Goal: Task Accomplishment & Management: Manage account settings

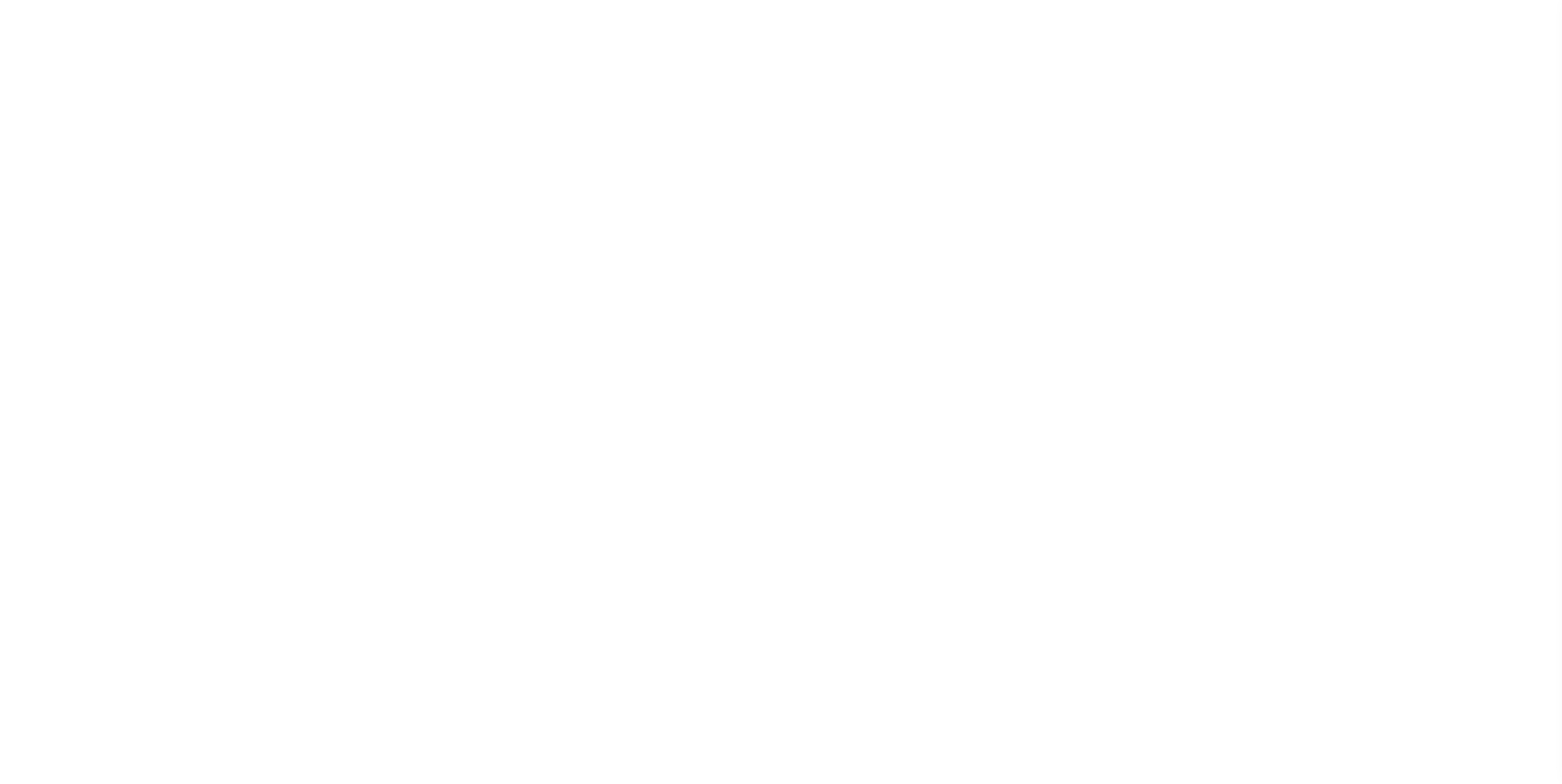
select select "DUE"
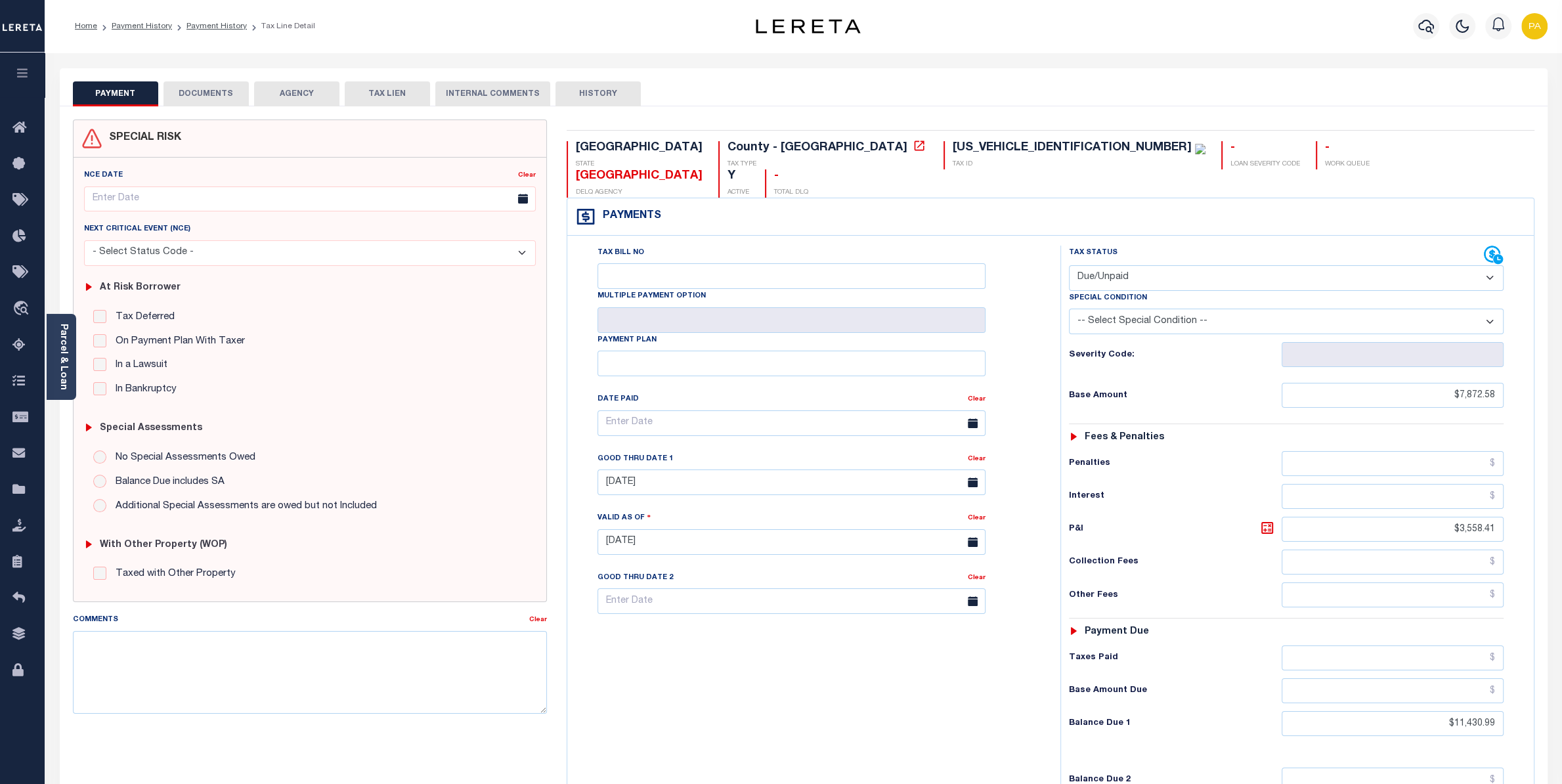
click at [203, 98] on button "DOCUMENTS" at bounding box center [206, 94] width 85 height 25
select select "25"
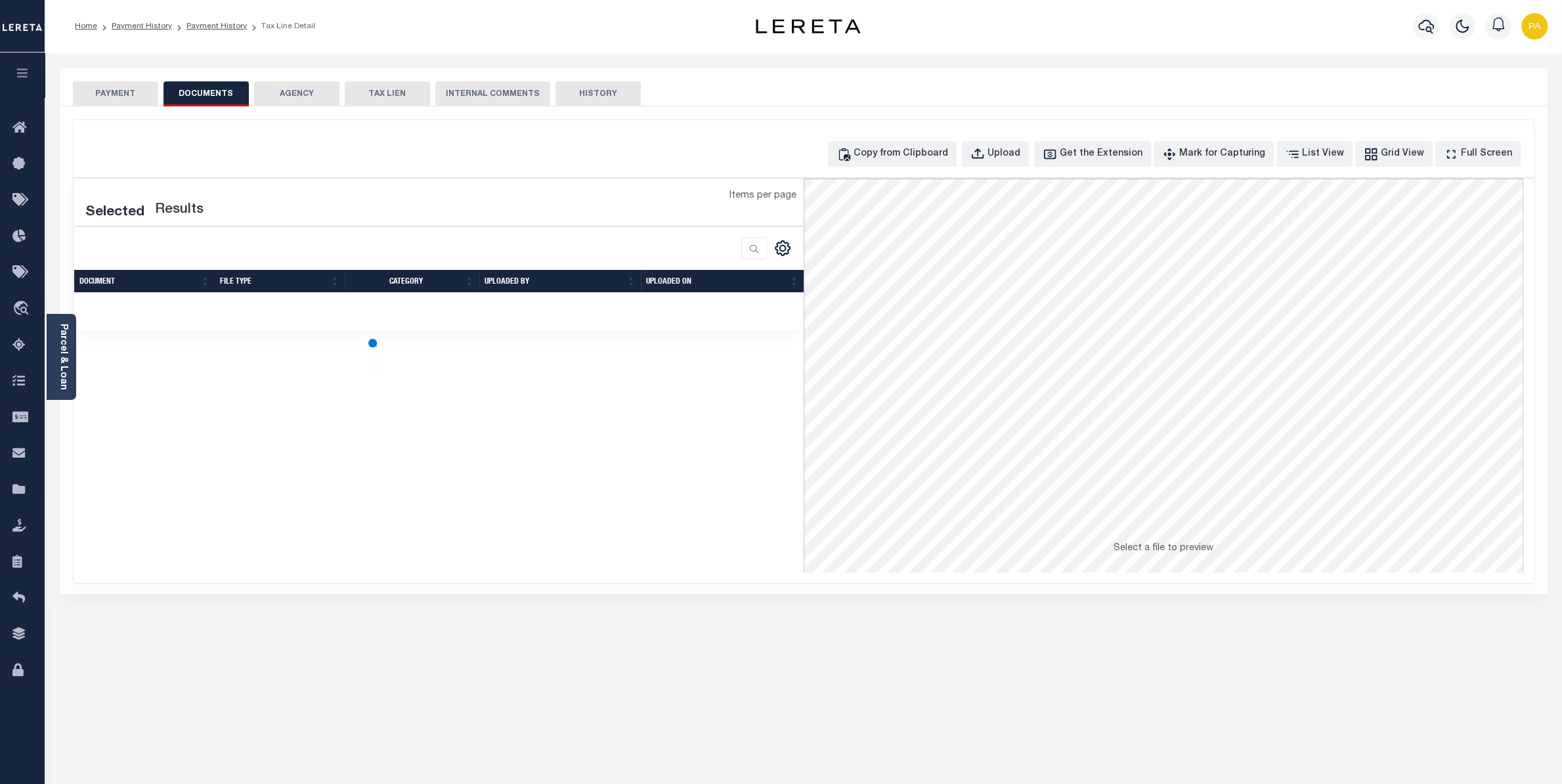
select select "25"
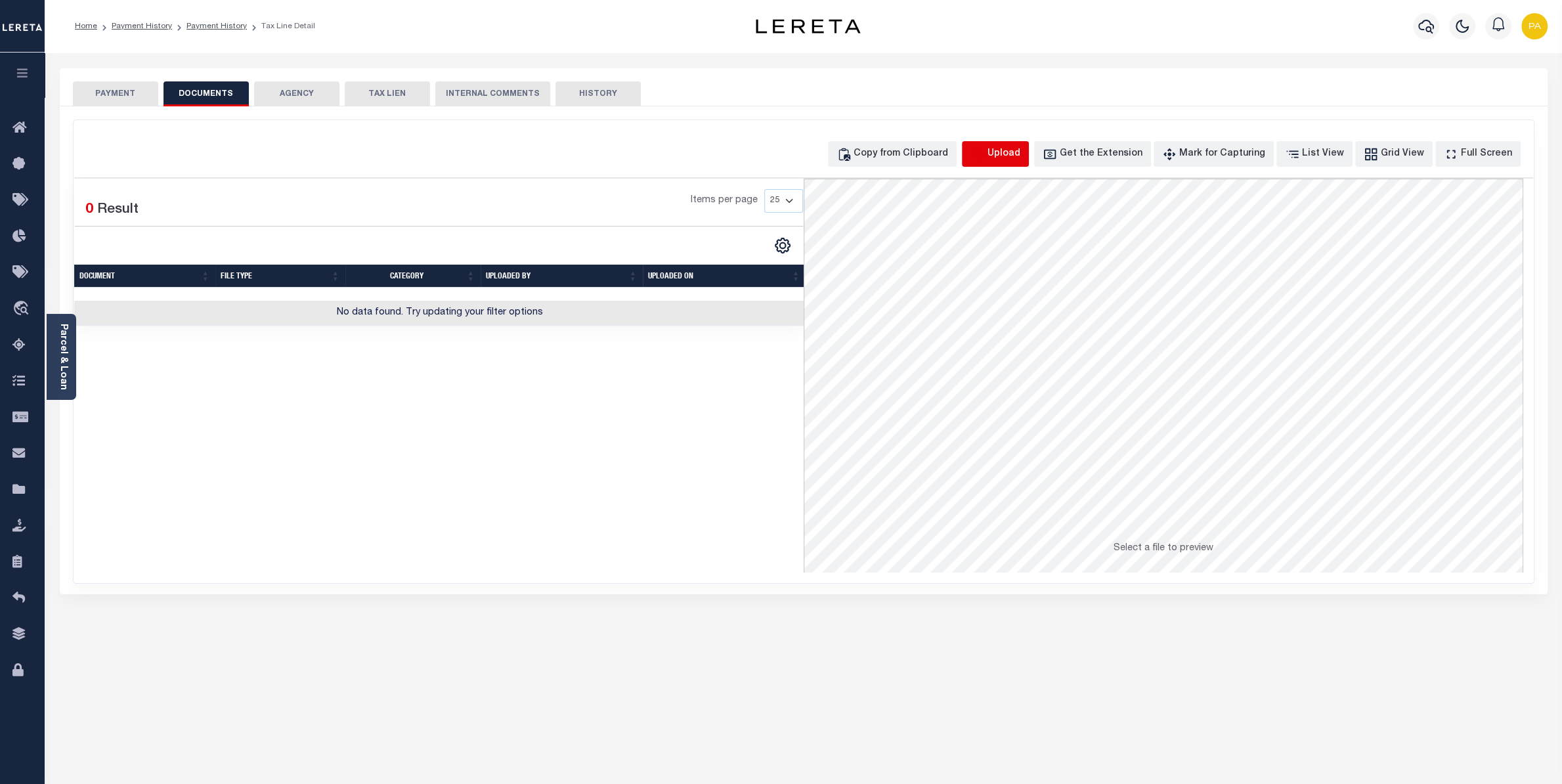
click at [985, 157] on icon "button" at bounding box center [977, 154] width 14 height 14
select select "POP"
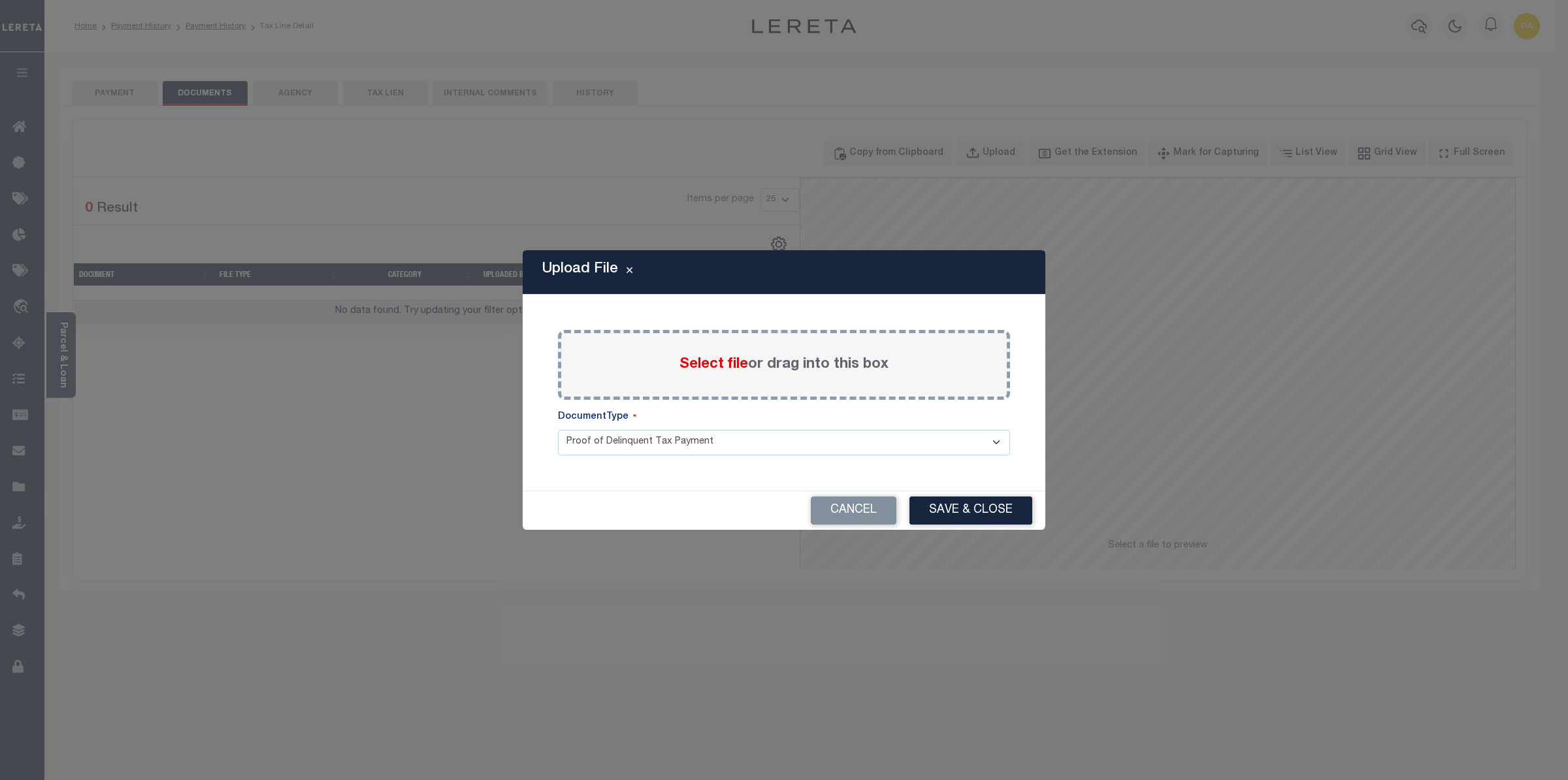
click at [736, 361] on span "Select file" at bounding box center [714, 364] width 68 height 14
click at [0, 0] on input "Select file or drag into this box" at bounding box center [0, 0] width 0 height 0
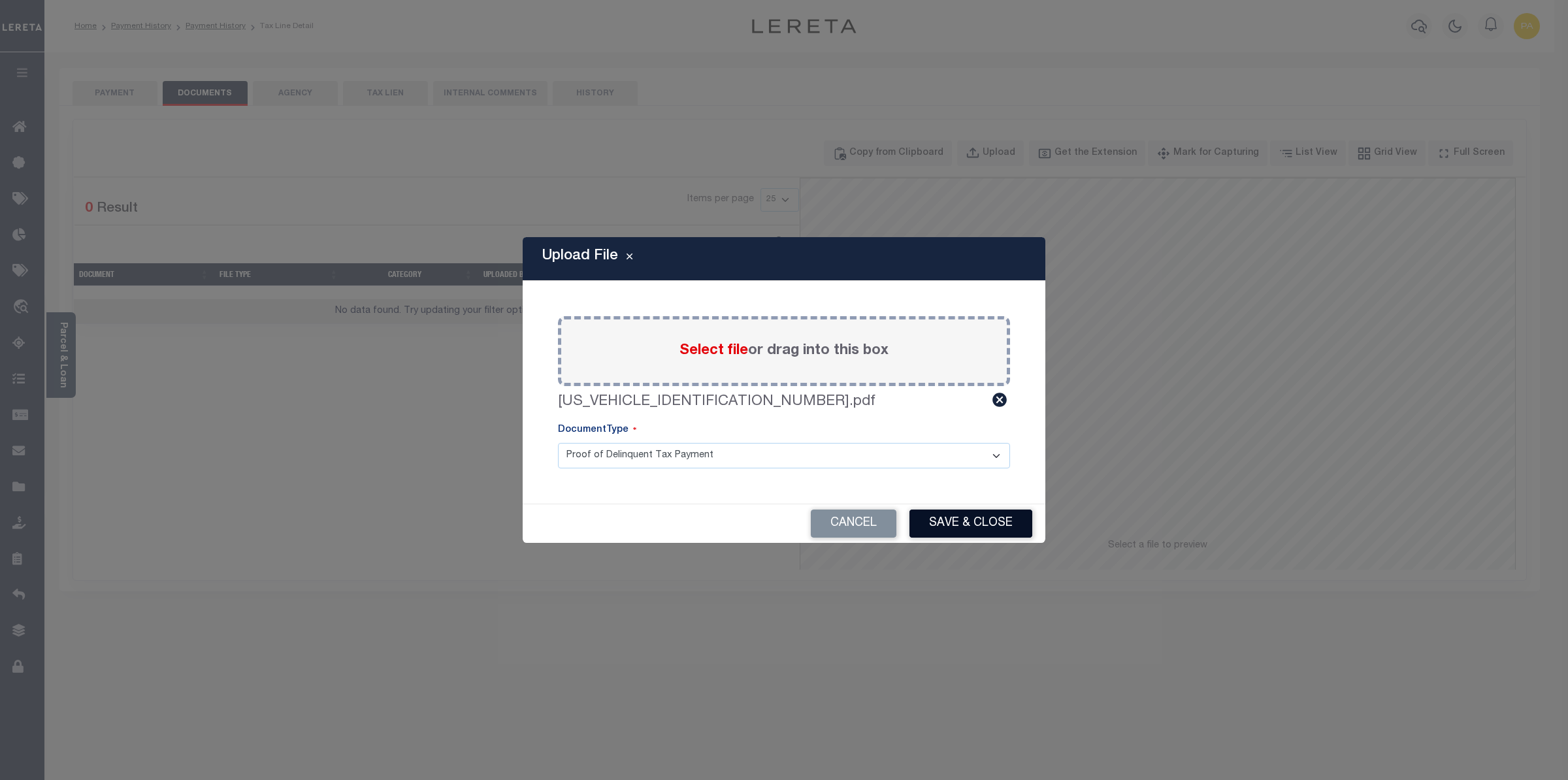
click at [977, 535] on button "Save & Close" at bounding box center [971, 523] width 123 height 28
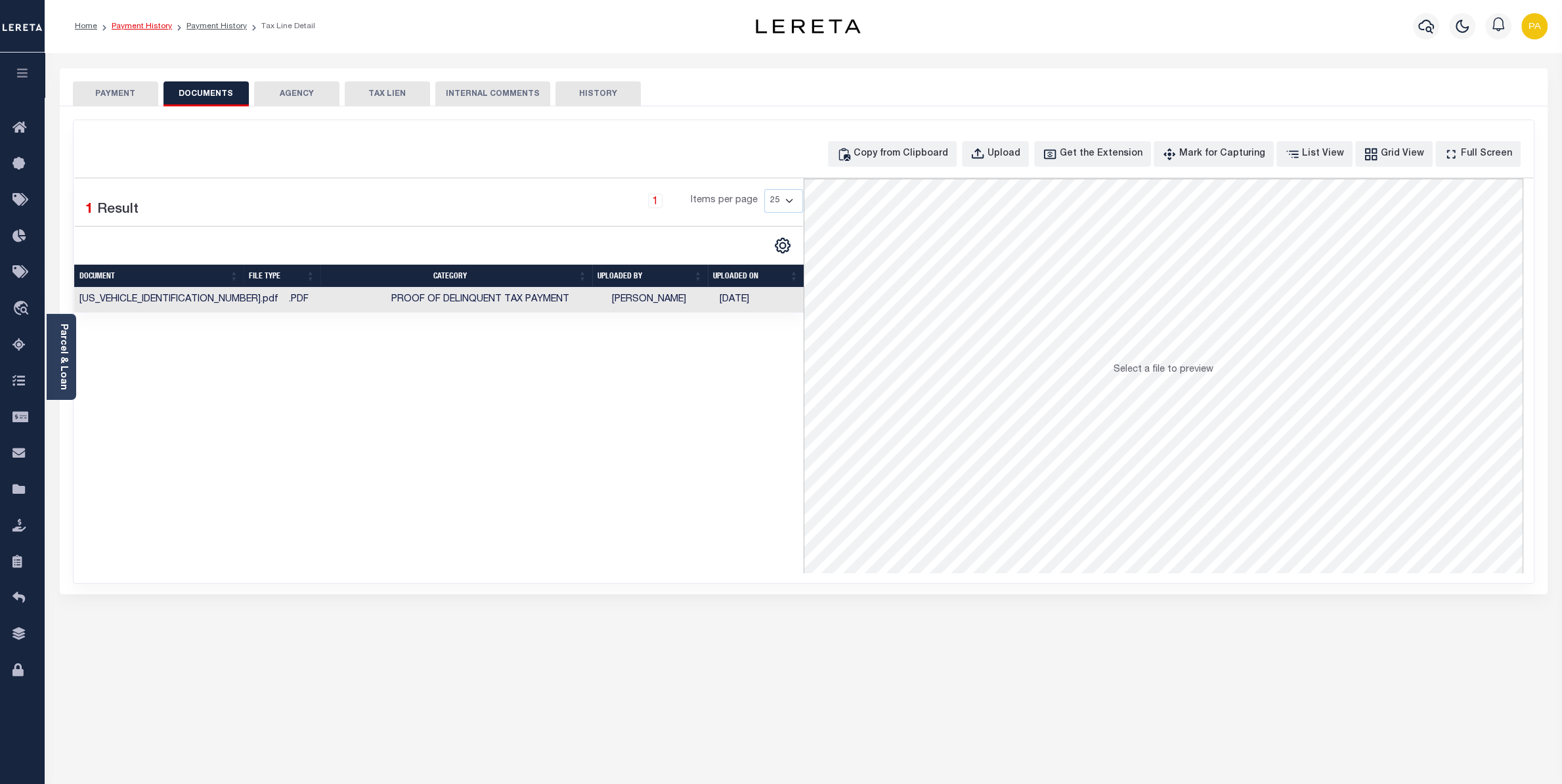
click at [150, 28] on link "Payment History" at bounding box center [142, 26] width 60 height 8
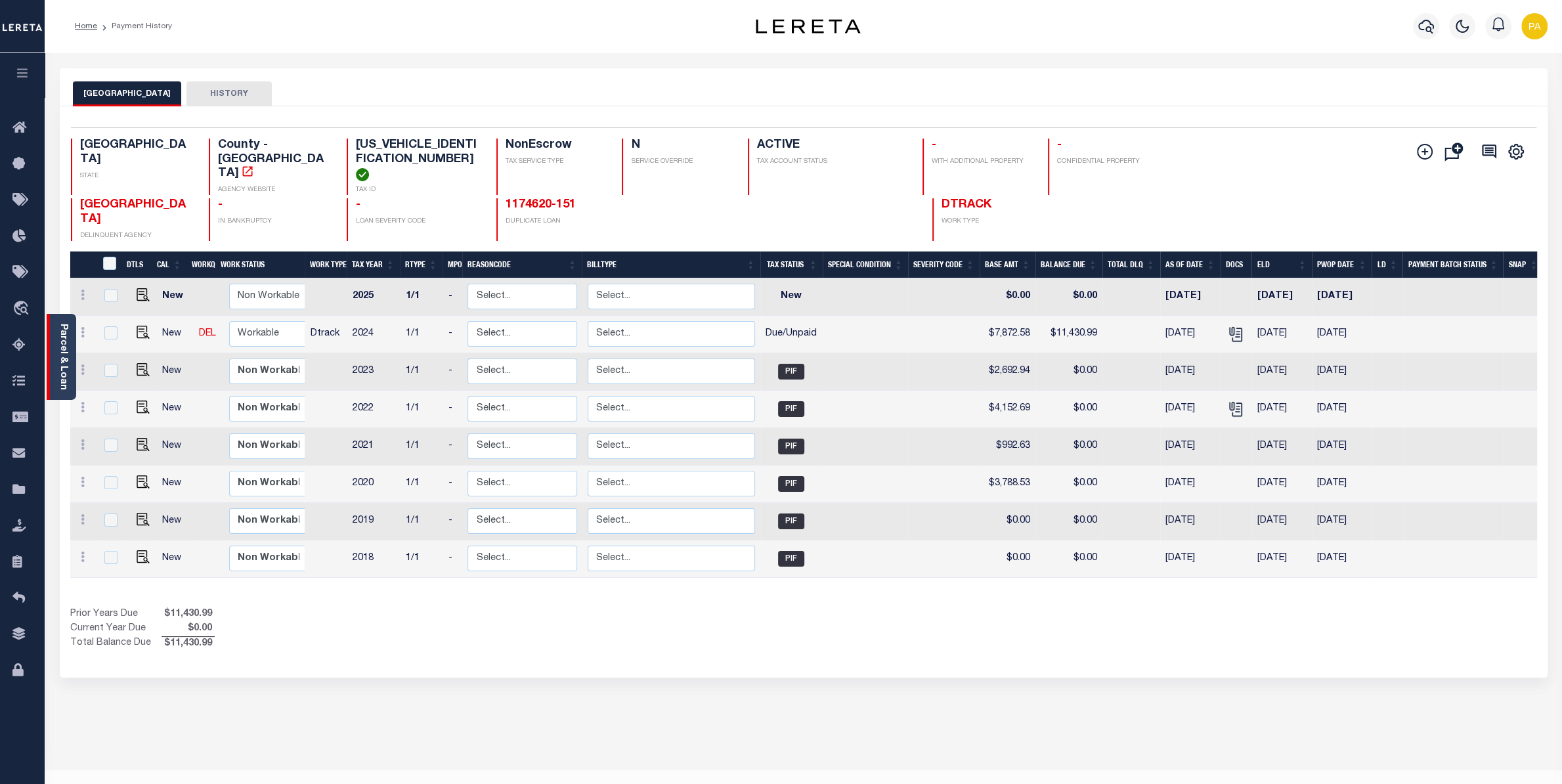
click at [67, 341] on link "Parcel & Loan" at bounding box center [62, 356] width 9 height 67
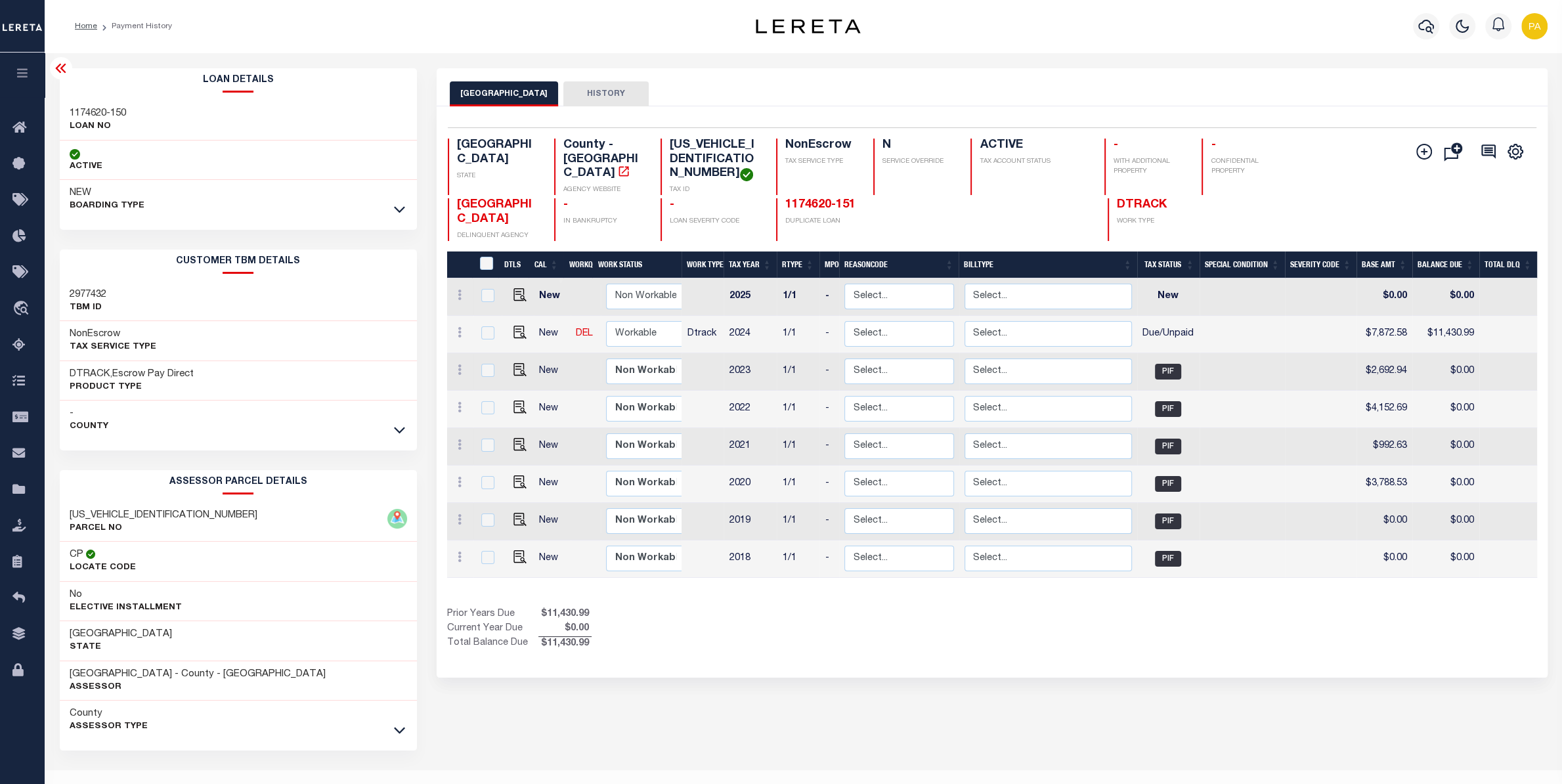
click at [100, 111] on h3 "1174620-150" at bounding box center [97, 113] width 56 height 13
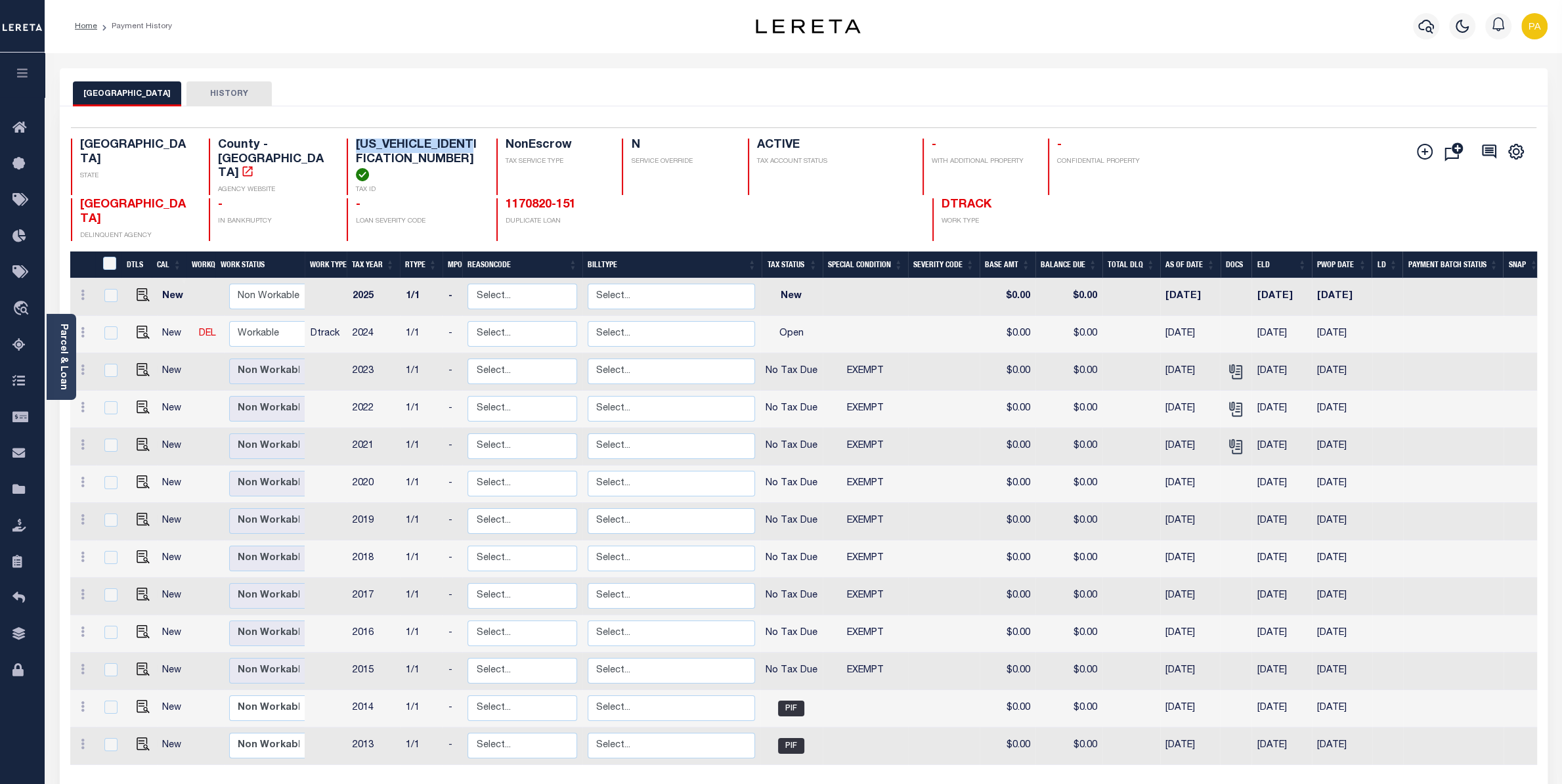
drag, startPoint x: 354, startPoint y: 140, endPoint x: 468, endPoint y: 141, distance: 114.0
click at [468, 141] on div "006740000037B0000 TAX ID" at bounding box center [414, 167] width 135 height 56
copy h4 "006740000037B0000"
click at [138, 325] on img "" at bounding box center [143, 332] width 13 height 13
checkbox input "true"
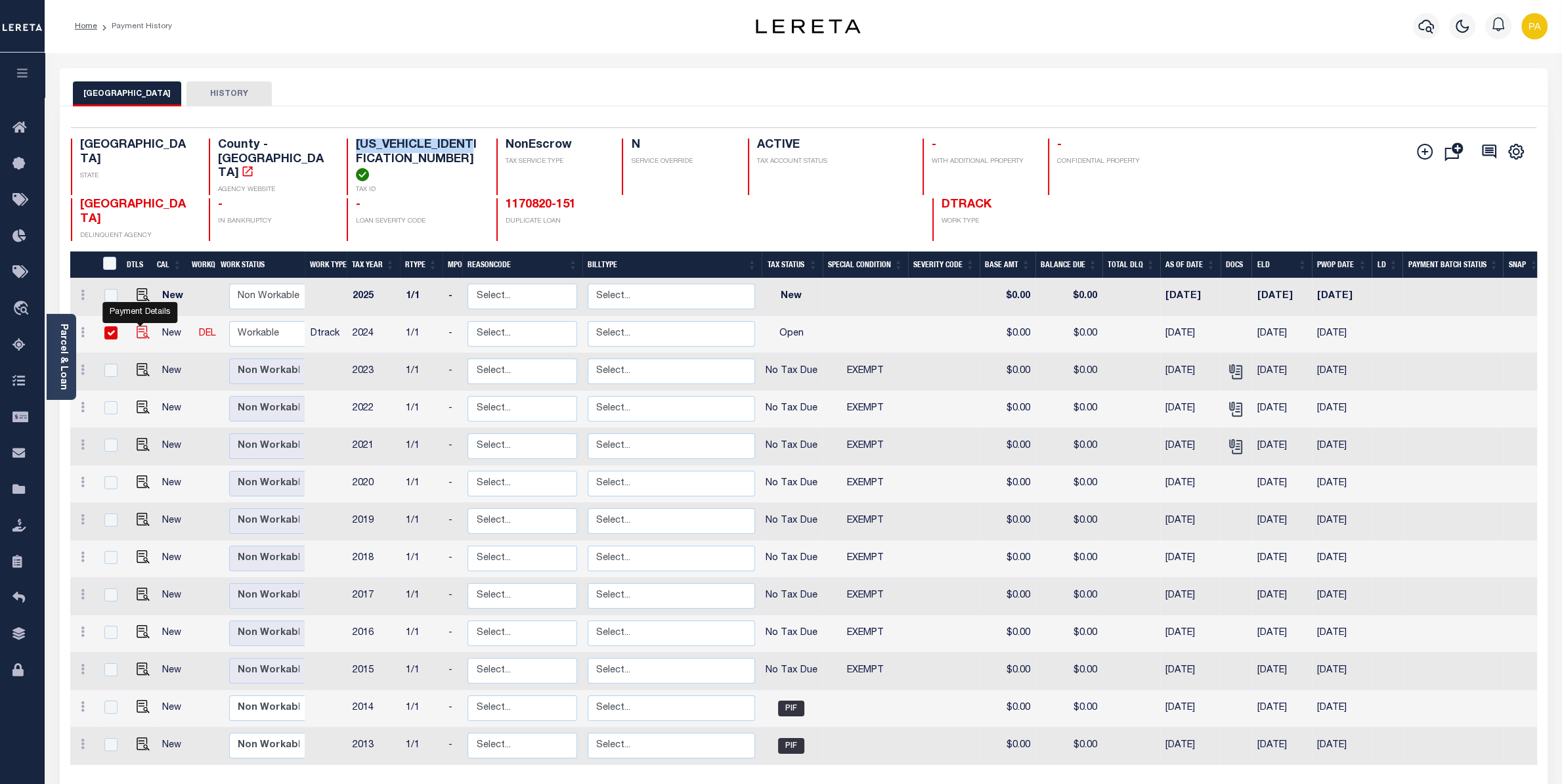
checkbox input "true"
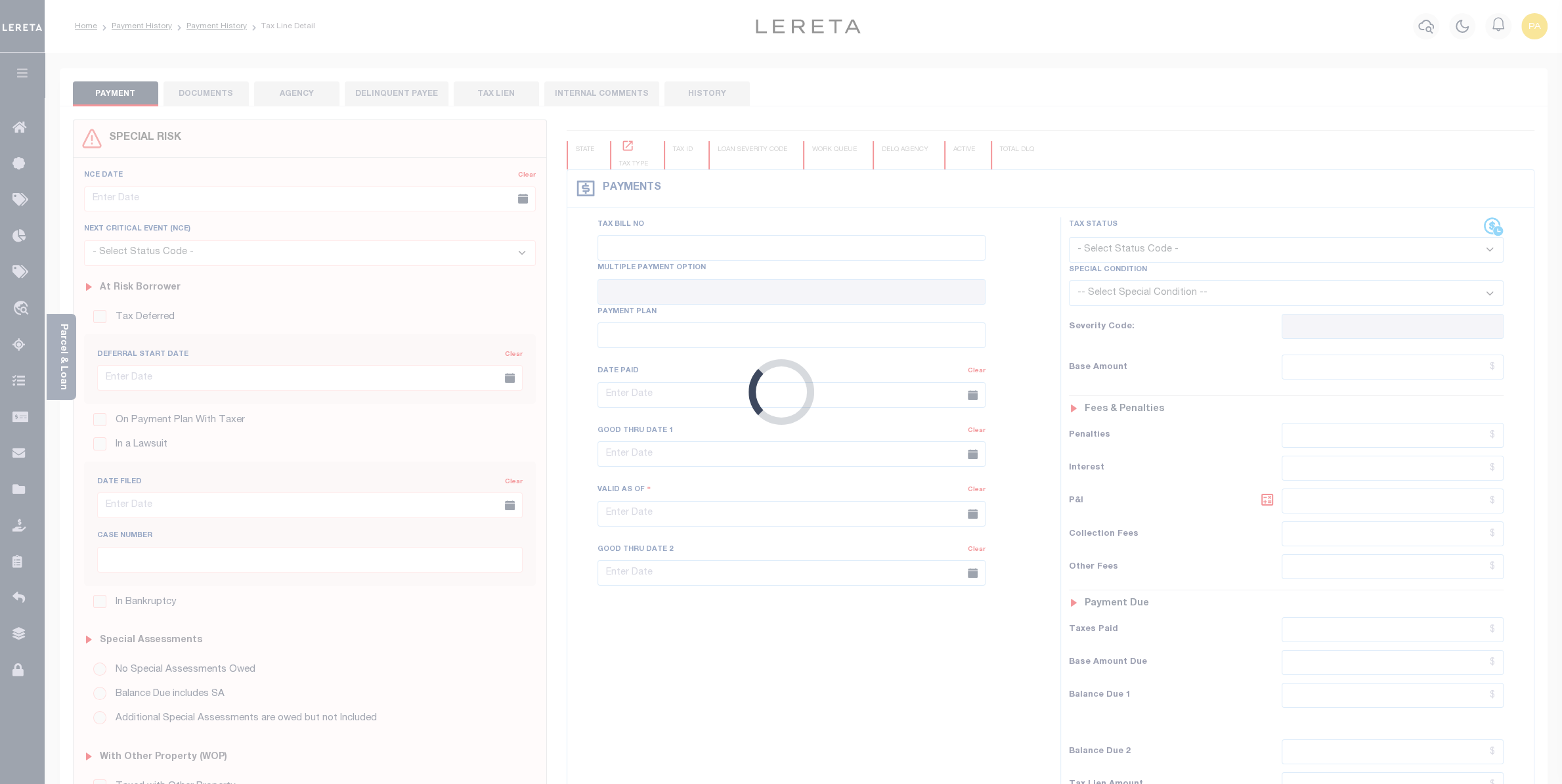
checkbox input "false"
type input "02/01/2025"
select select "OP2"
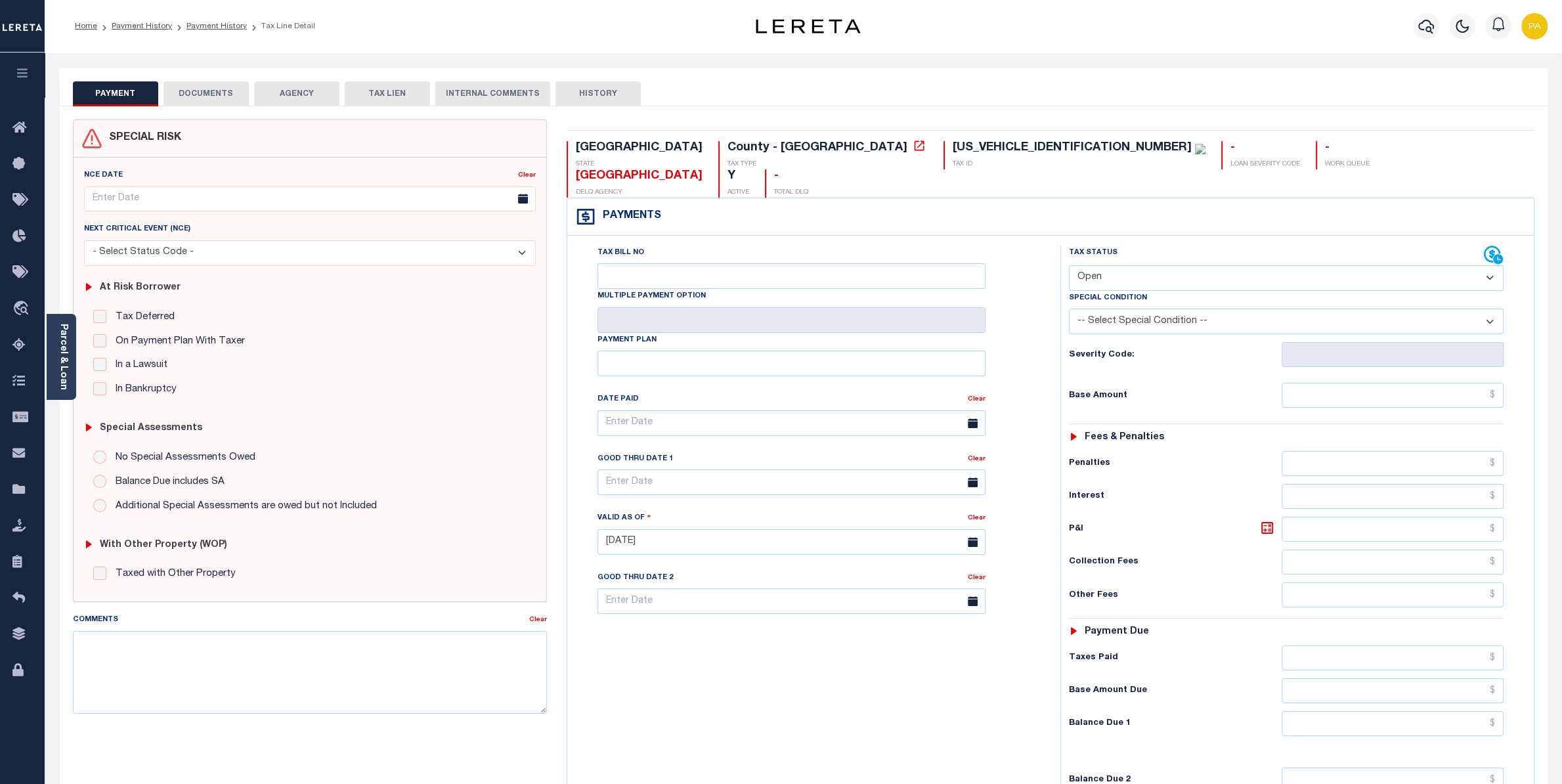
click at [223, 92] on button "DOCUMENTS" at bounding box center [206, 94] width 85 height 25
select select "25"
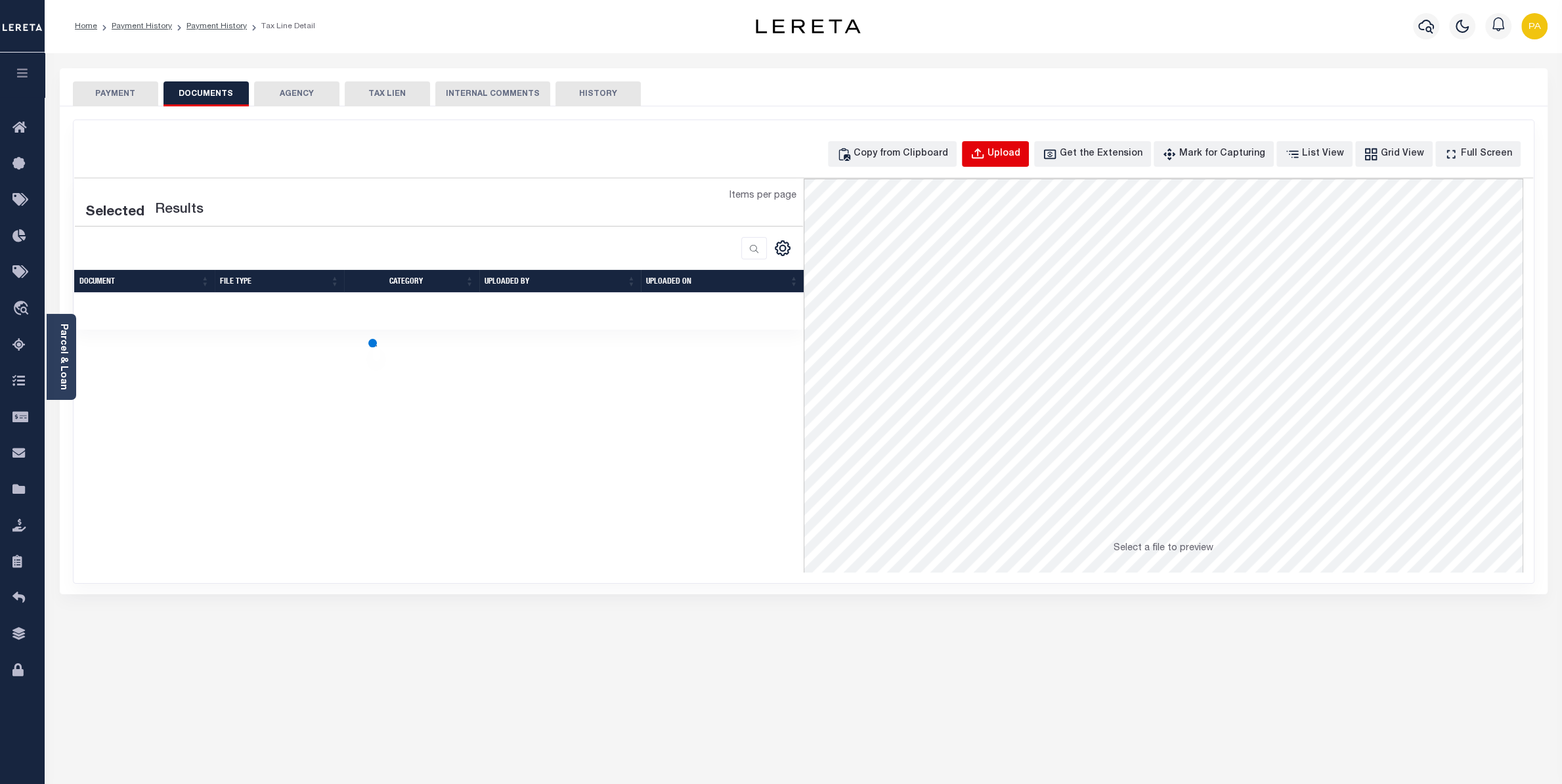
select select "25"
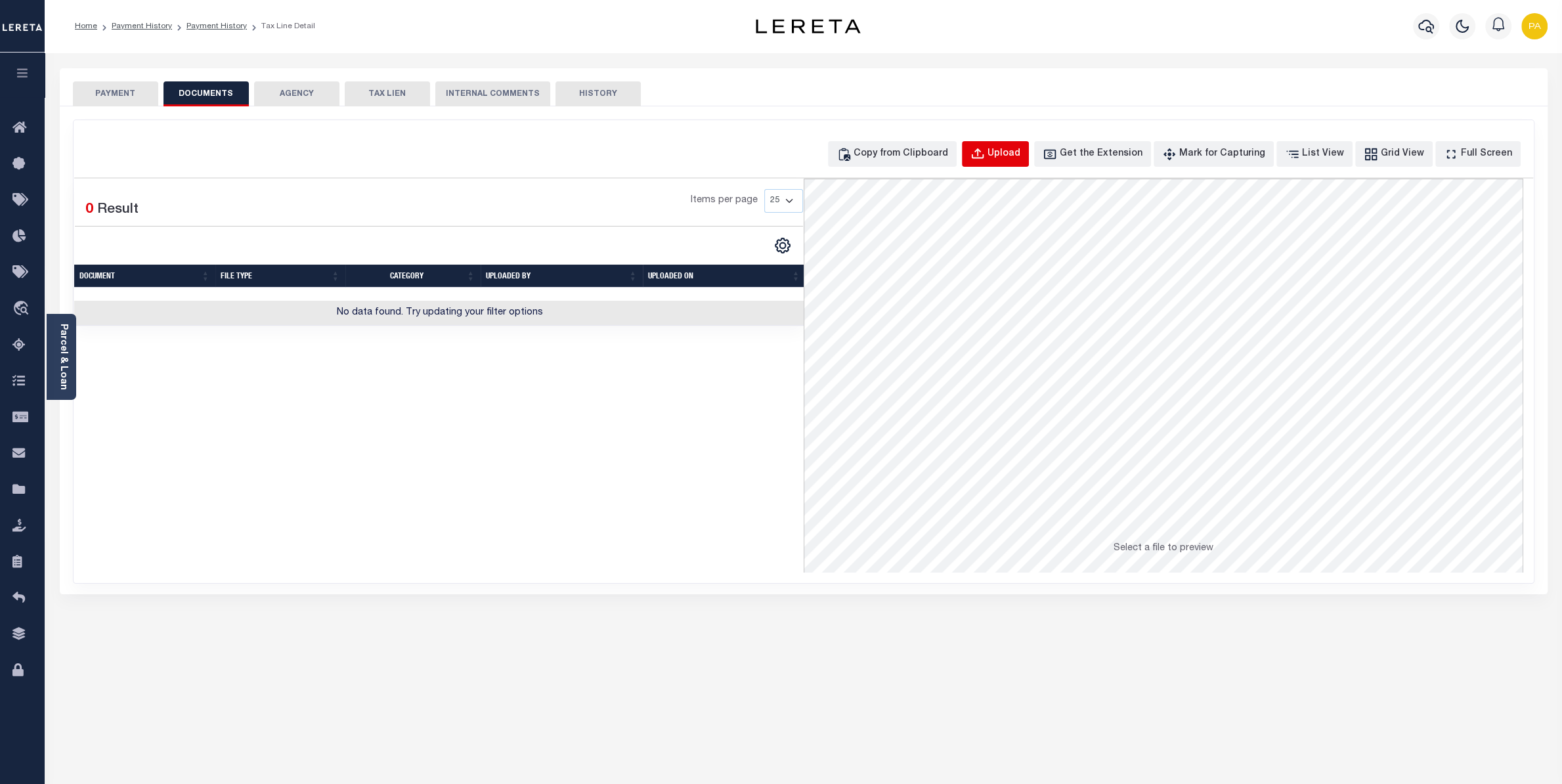
click at [1020, 157] on div "Upload" at bounding box center [1004, 154] width 33 height 14
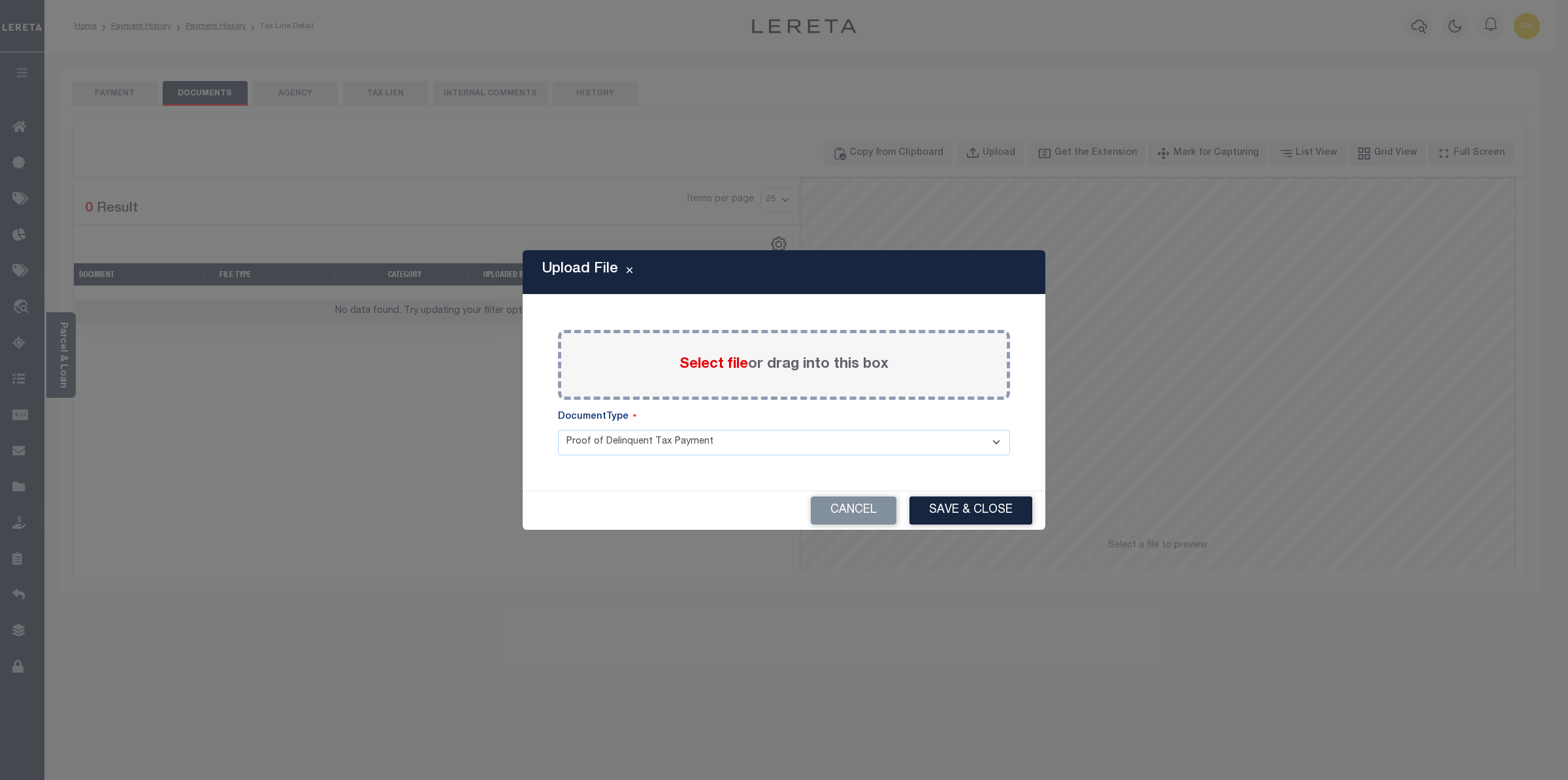
click at [741, 355] on label "Select file or drag into this box" at bounding box center [784, 365] width 209 height 22
click at [0, 0] on input "Select file or drag into this box" at bounding box center [0, 0] width 0 height 0
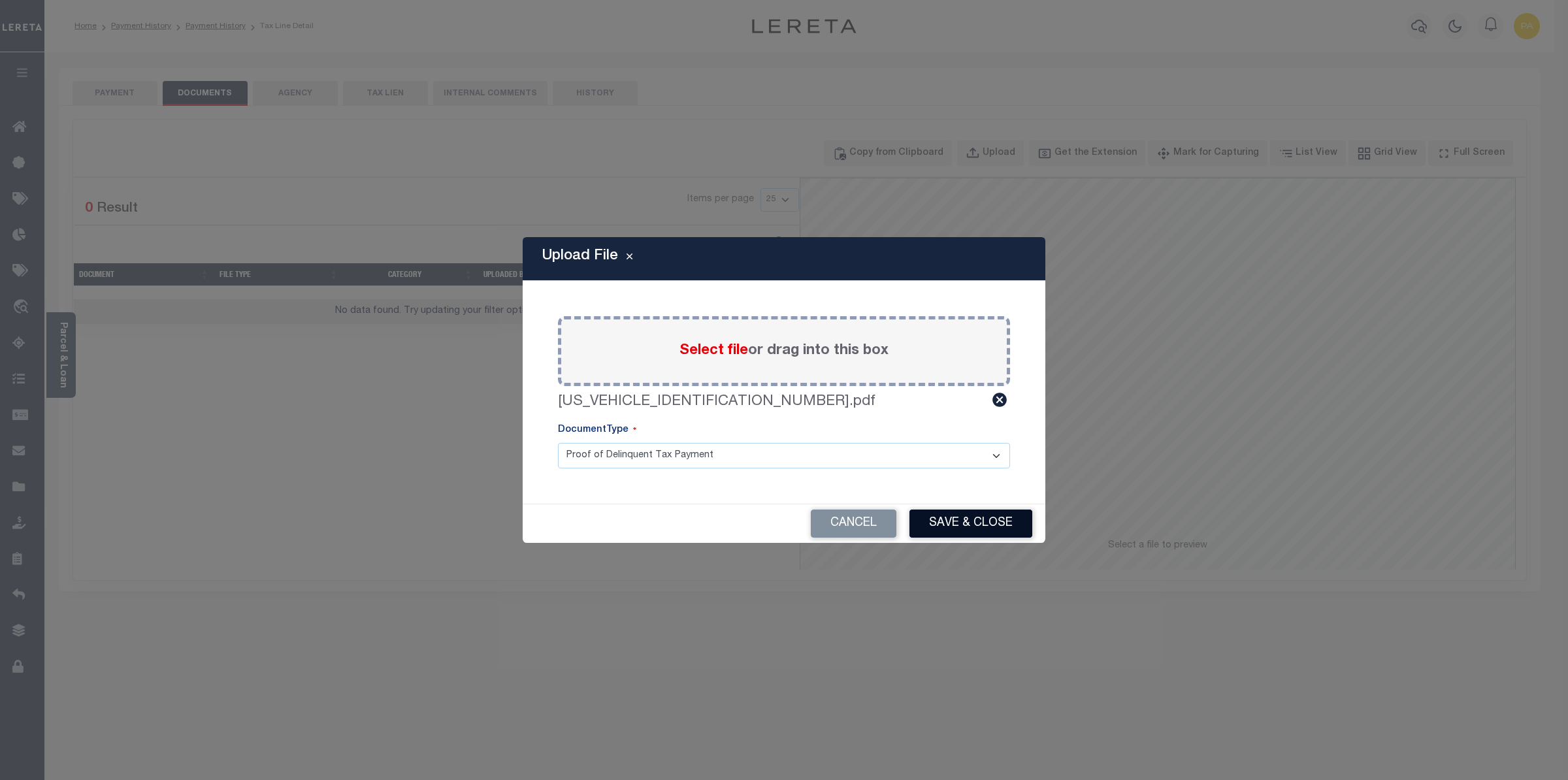
click at [947, 529] on button "Save & Close" at bounding box center [971, 523] width 123 height 28
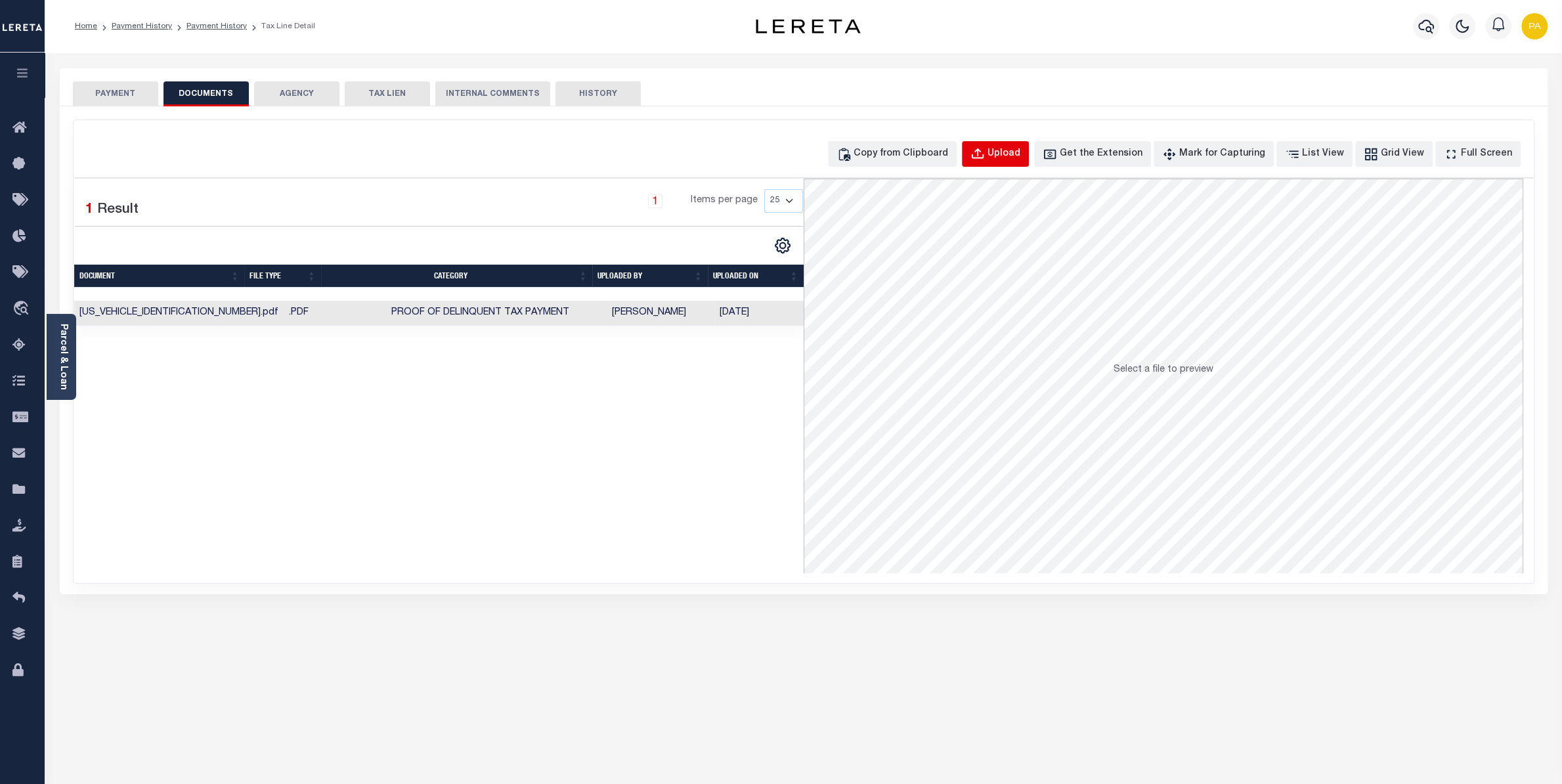
click at [1012, 148] on div "Upload" at bounding box center [1004, 154] width 33 height 14
select select "POP"
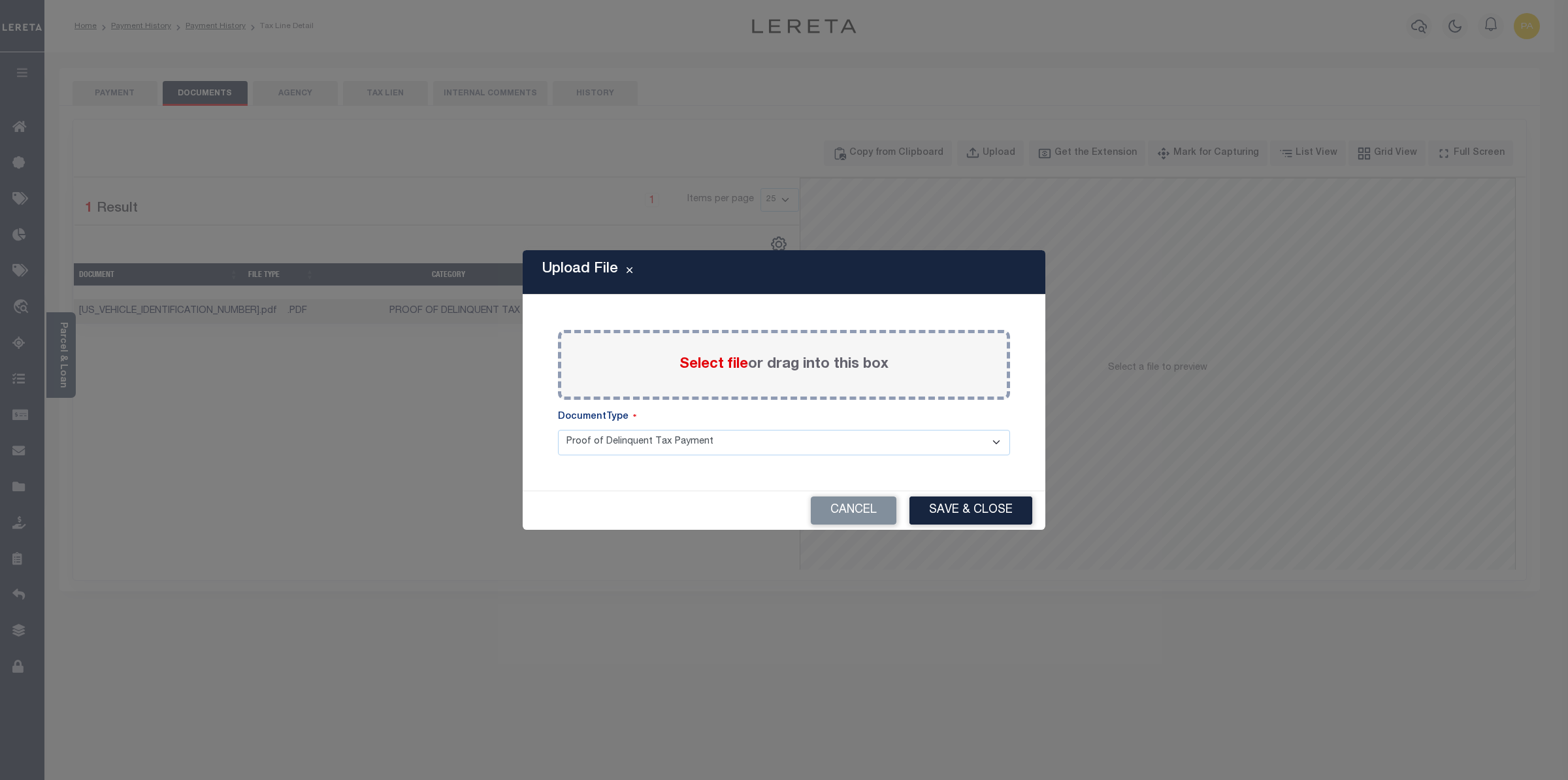
click at [734, 363] on span "Select file" at bounding box center [714, 364] width 68 height 14
click at [0, 0] on input "Select file or drag into this box" at bounding box center [0, 0] width 0 height 0
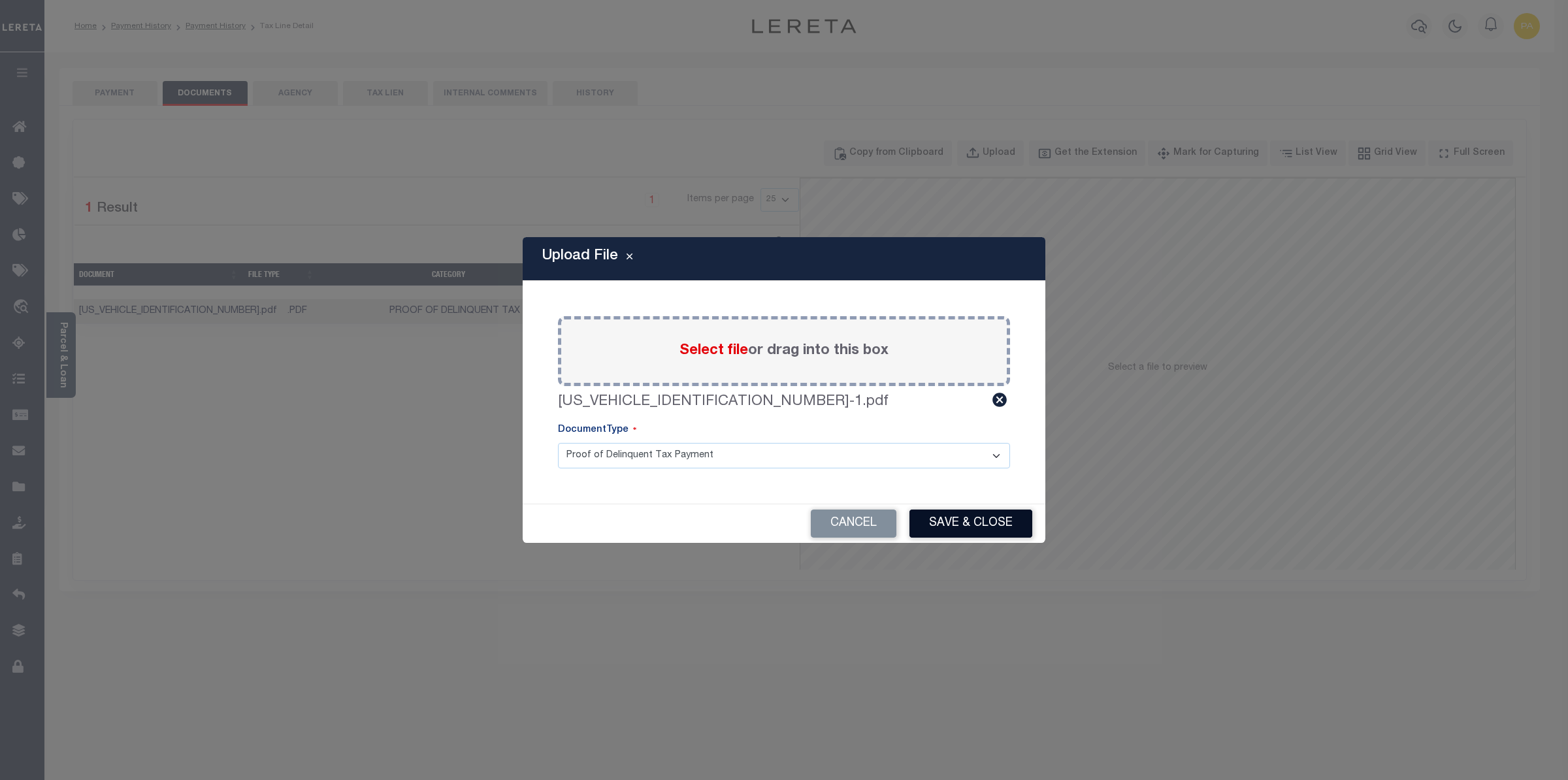
click at [967, 529] on button "Save & Close" at bounding box center [971, 523] width 123 height 28
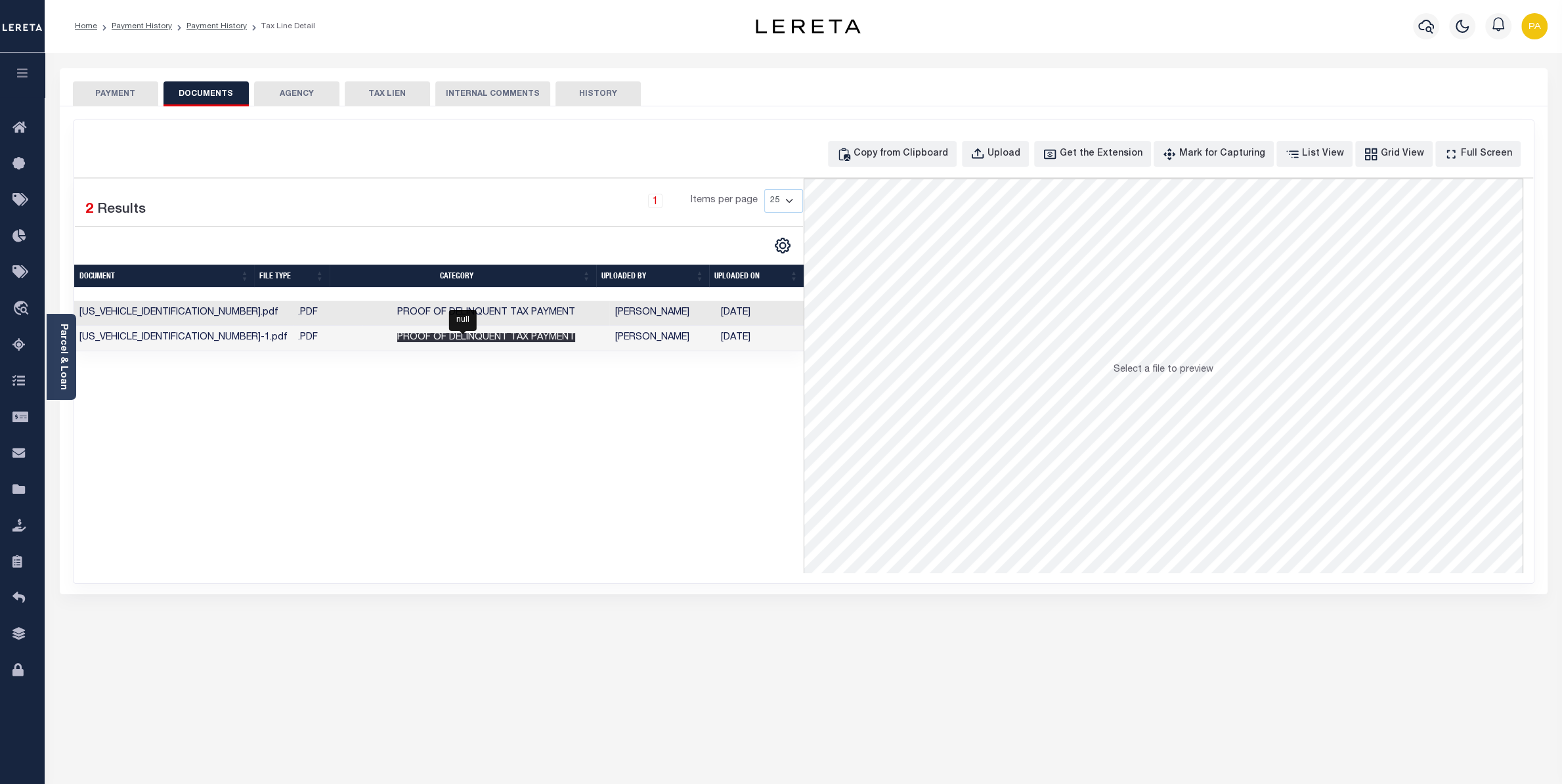
click at [470, 338] on span "Proof of Delinquent Tax Payment" at bounding box center [486, 337] width 178 height 9
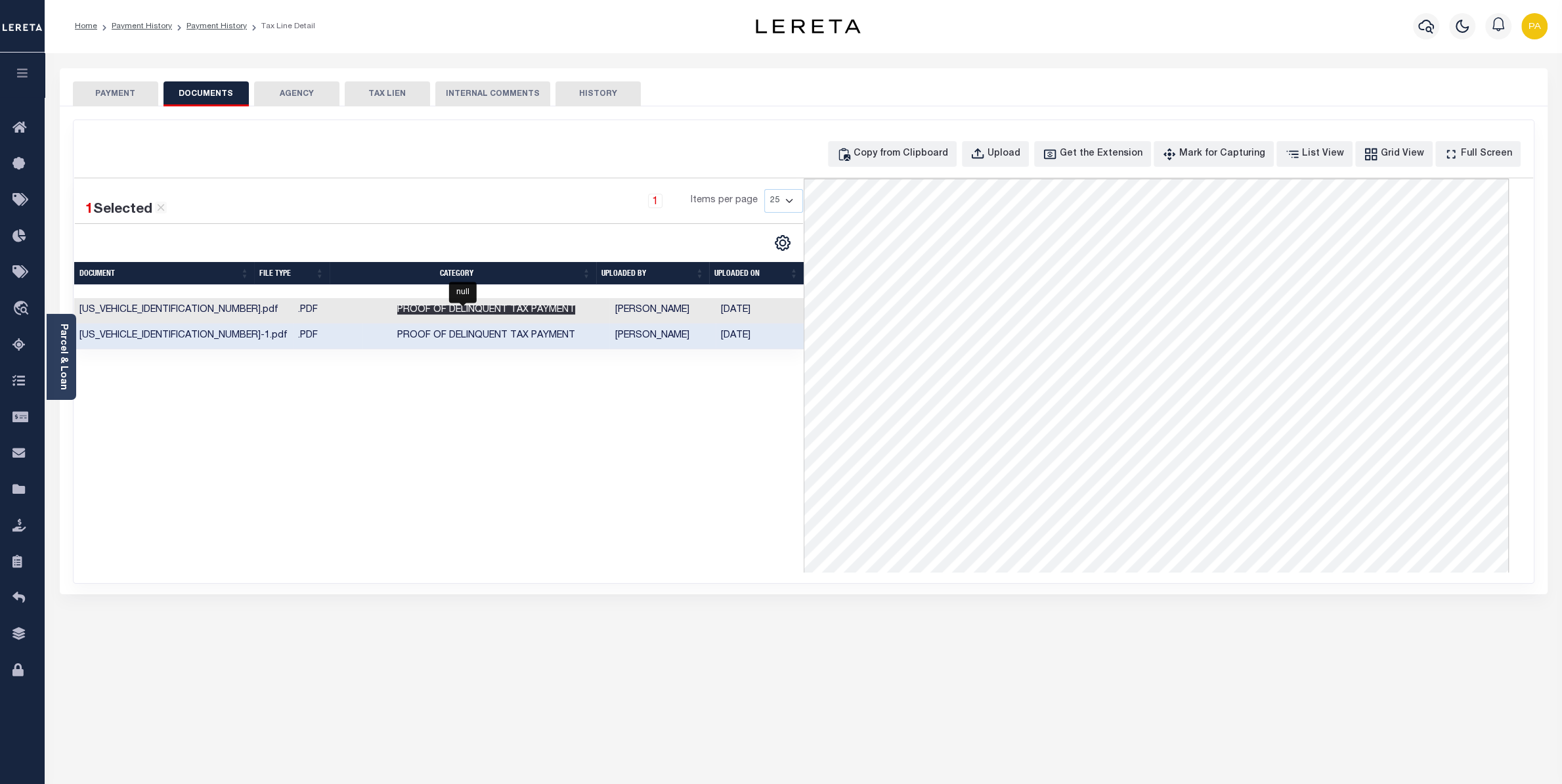
click at [529, 314] on span "Proof of Delinquent Tax Payment" at bounding box center [486, 310] width 178 height 9
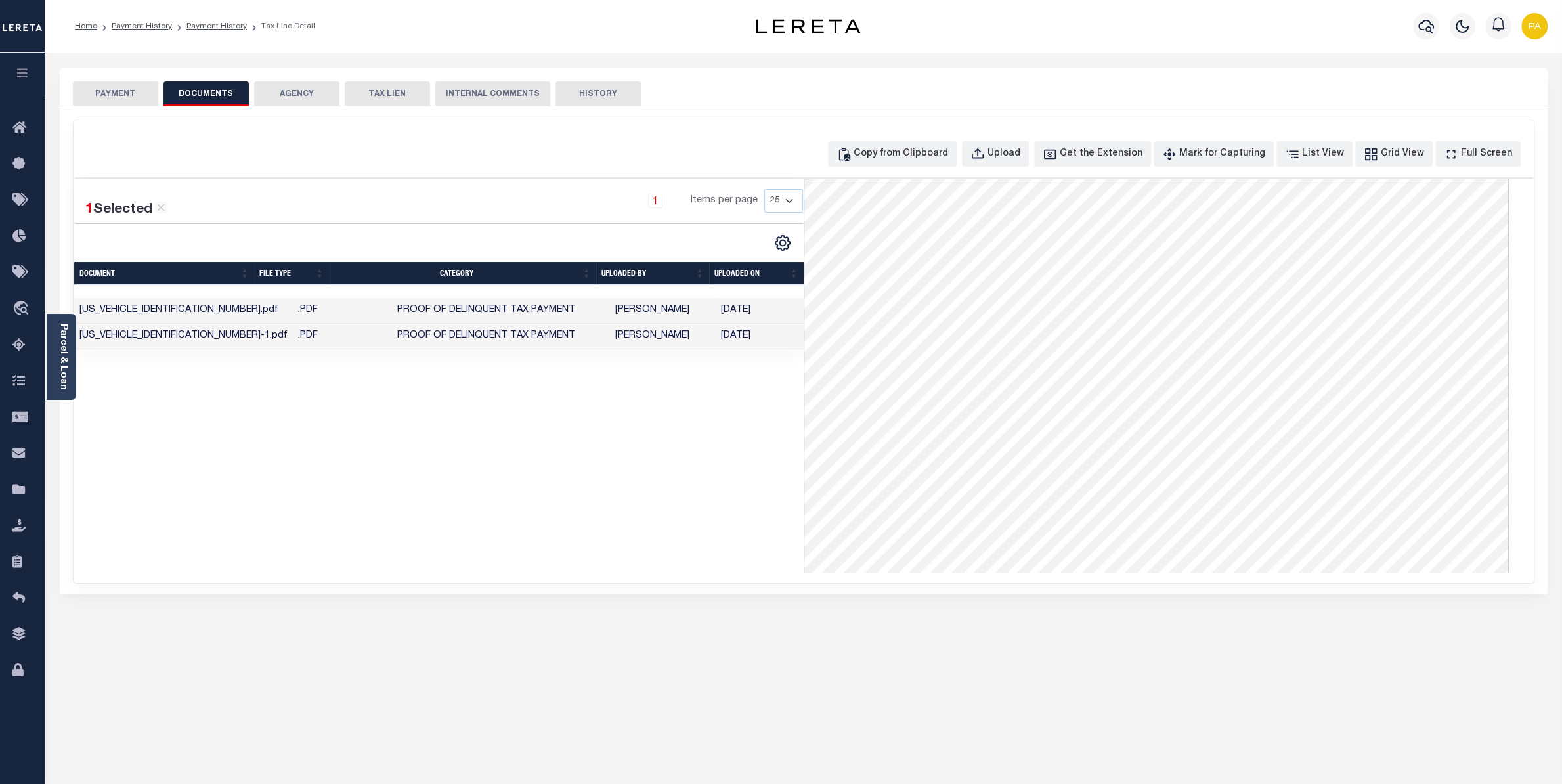
click at [128, 95] on button "PAYMENT" at bounding box center [115, 94] width 85 height 25
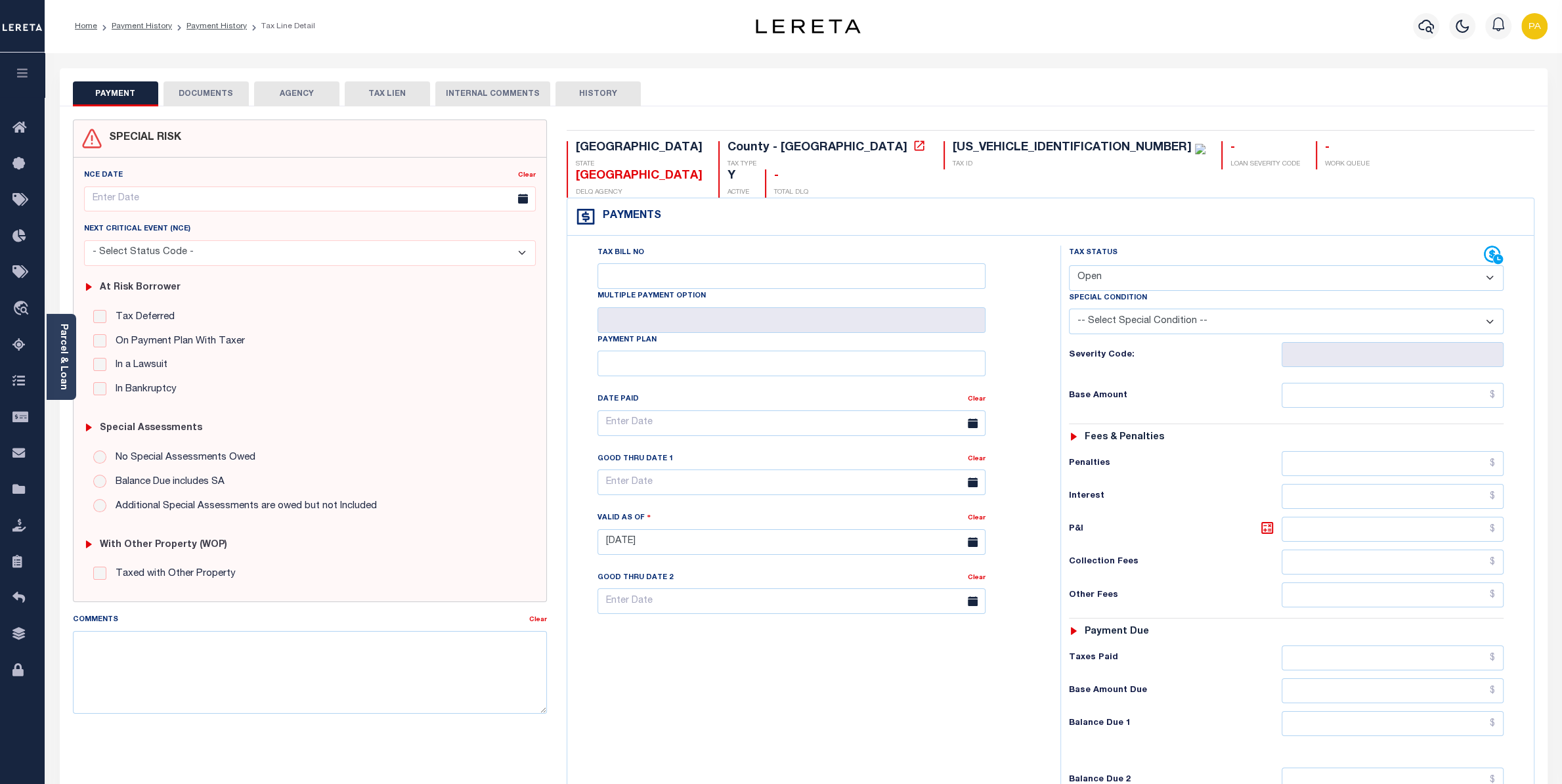
select select "NTX"
click option "No Tax Due" at bounding box center [0, 0] width 0 height 0
type input "[DATE]"
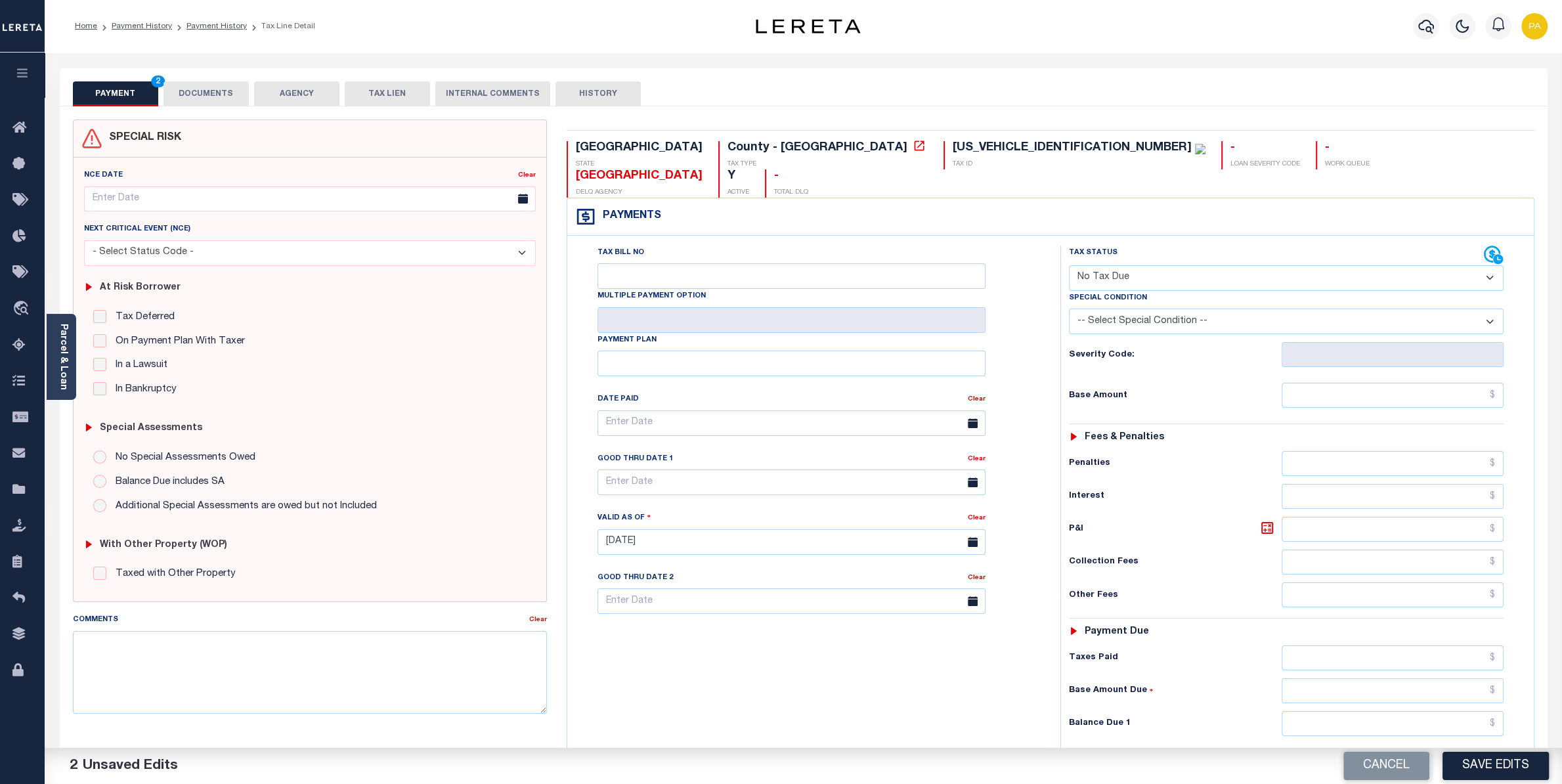
click at [1069, 308] on select "-- Select Special Condition -- 3RD PARTY TAX LIEN AGENCY TAX LIEN (A.K.A Inside…" at bounding box center [1286, 321] width 435 height 25
select select "5"
click option "EXEMPT" at bounding box center [0, 0] width 0 height 0
click at [1457, 711] on input "text" at bounding box center [1392, 724] width 222 height 25
type input "$0.00"
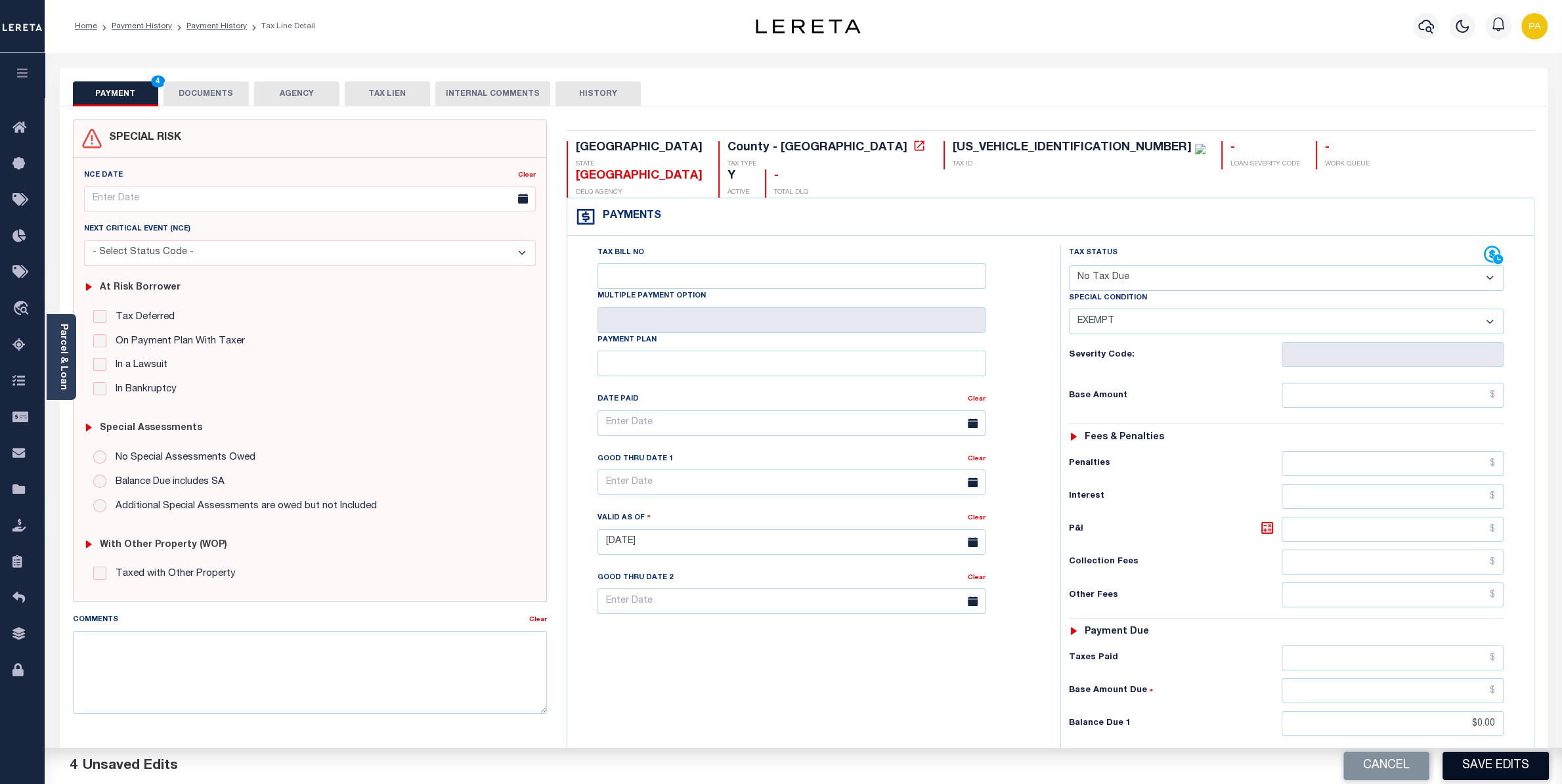
click at [1469, 765] on button "Save Edits" at bounding box center [1495, 765] width 106 height 28
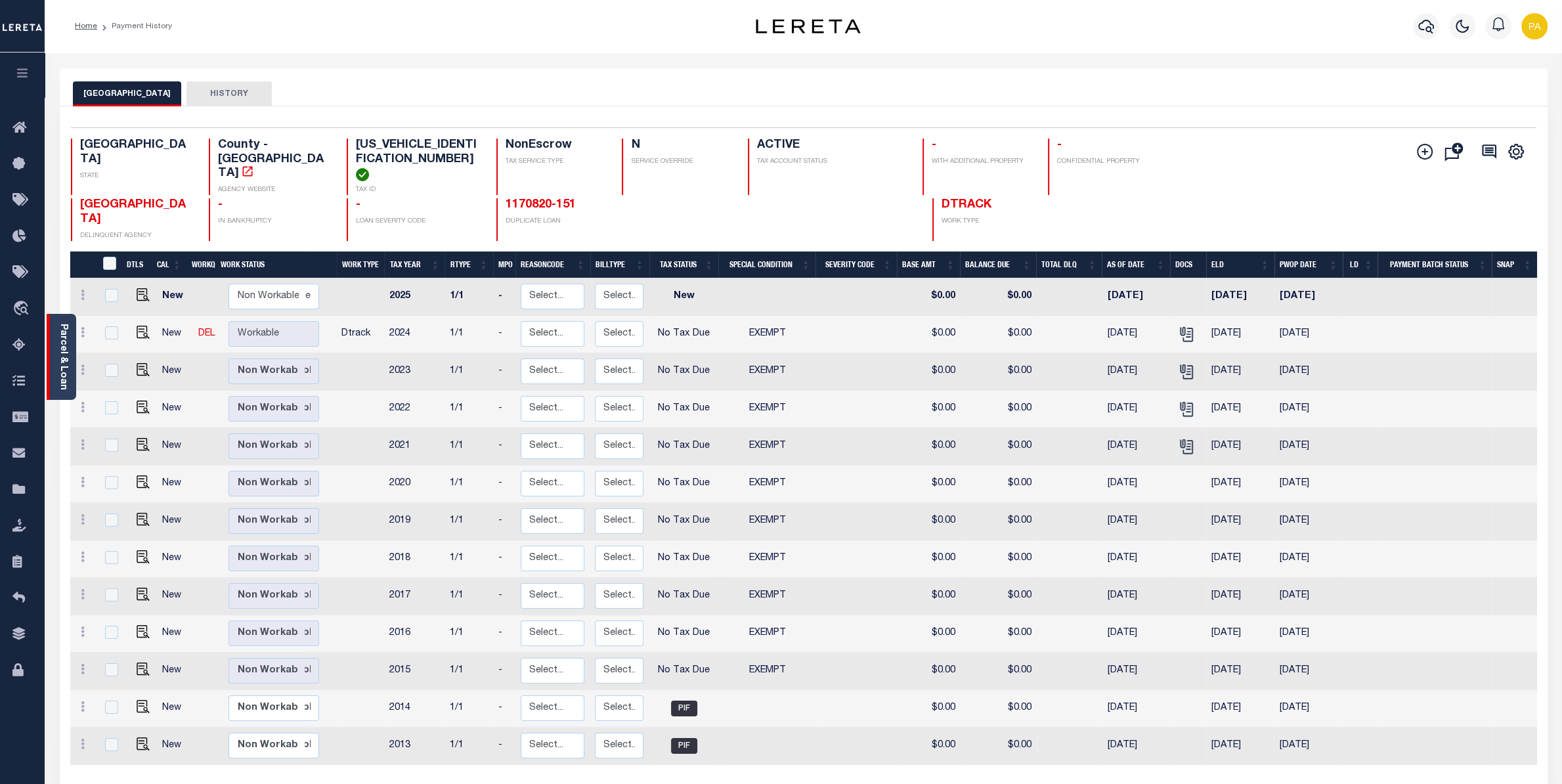
click at [65, 353] on link "Parcel & Loan" at bounding box center [62, 356] width 9 height 67
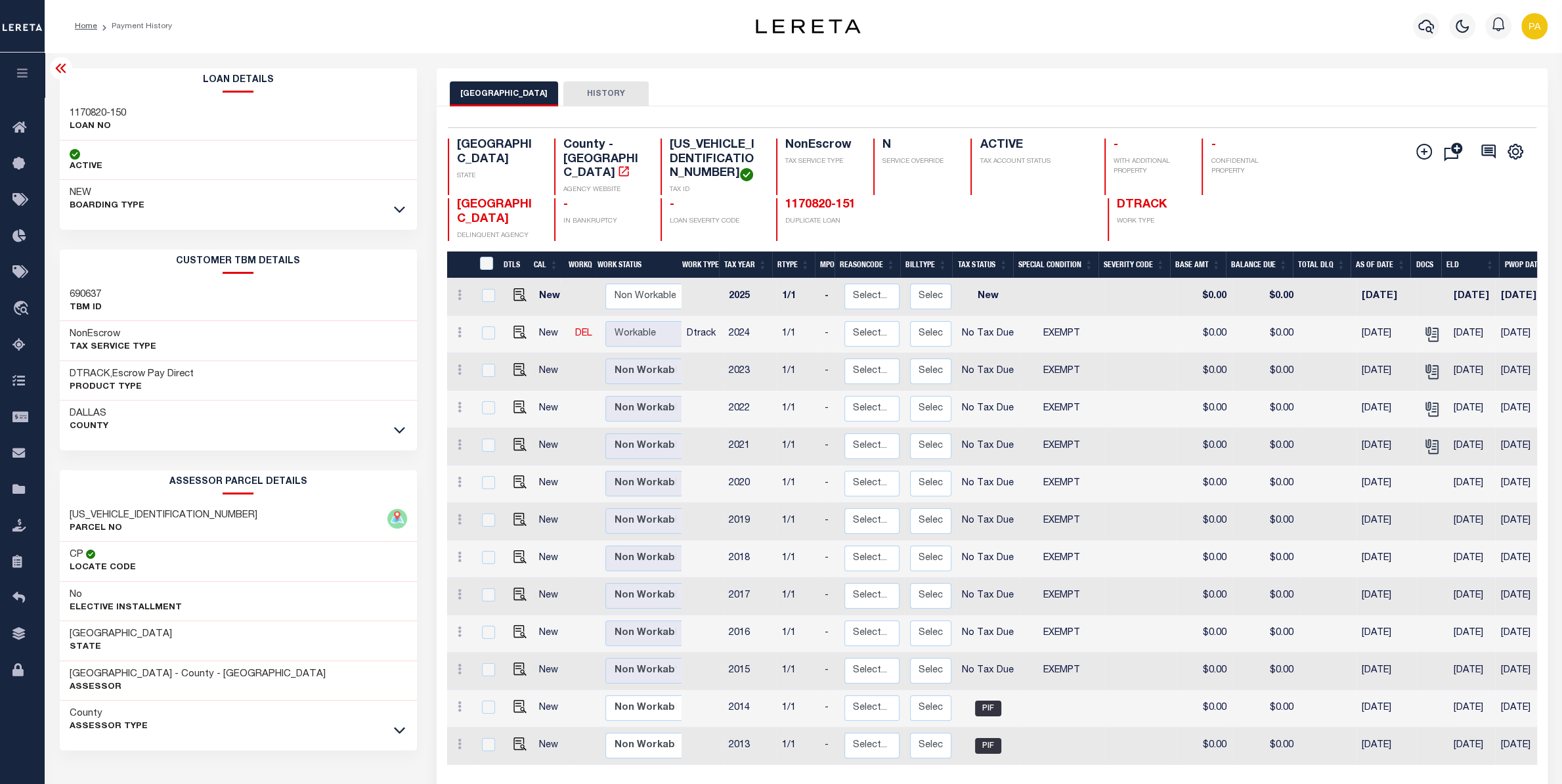
click at [104, 113] on h3 "1170820-150" at bounding box center [97, 113] width 56 height 13
drag, startPoint x: 668, startPoint y: 139, endPoint x: 695, endPoint y: 161, distance: 34.8
click at [695, 161] on div "Selected 13 Results 1 Items per page 25 50 100 TX STATE County - TX AGENCY WEBS…" at bounding box center [992, 184] width 1110 height 113
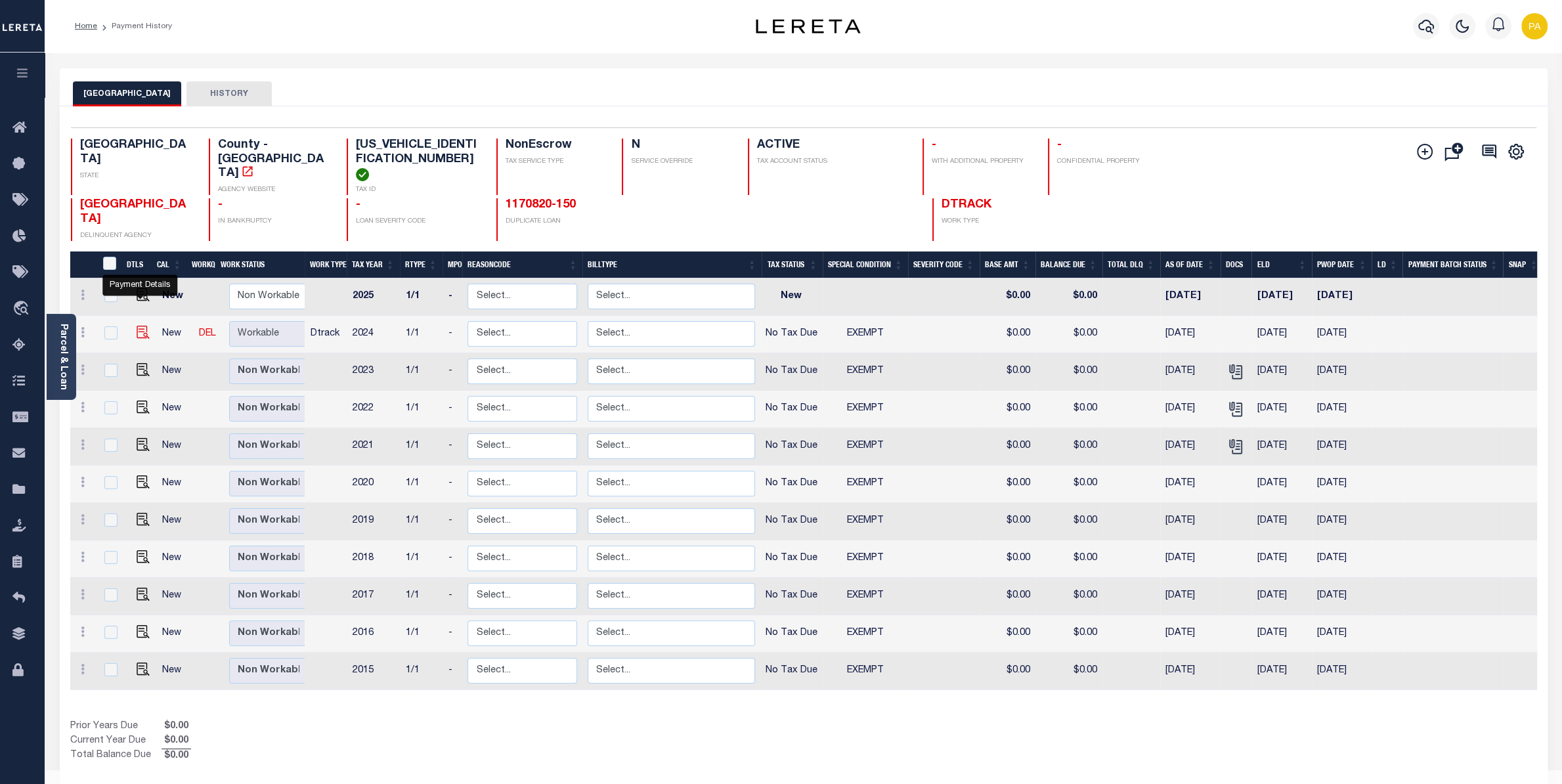
click at [142, 325] on img "" at bounding box center [143, 332] width 13 height 13
checkbox input "true"
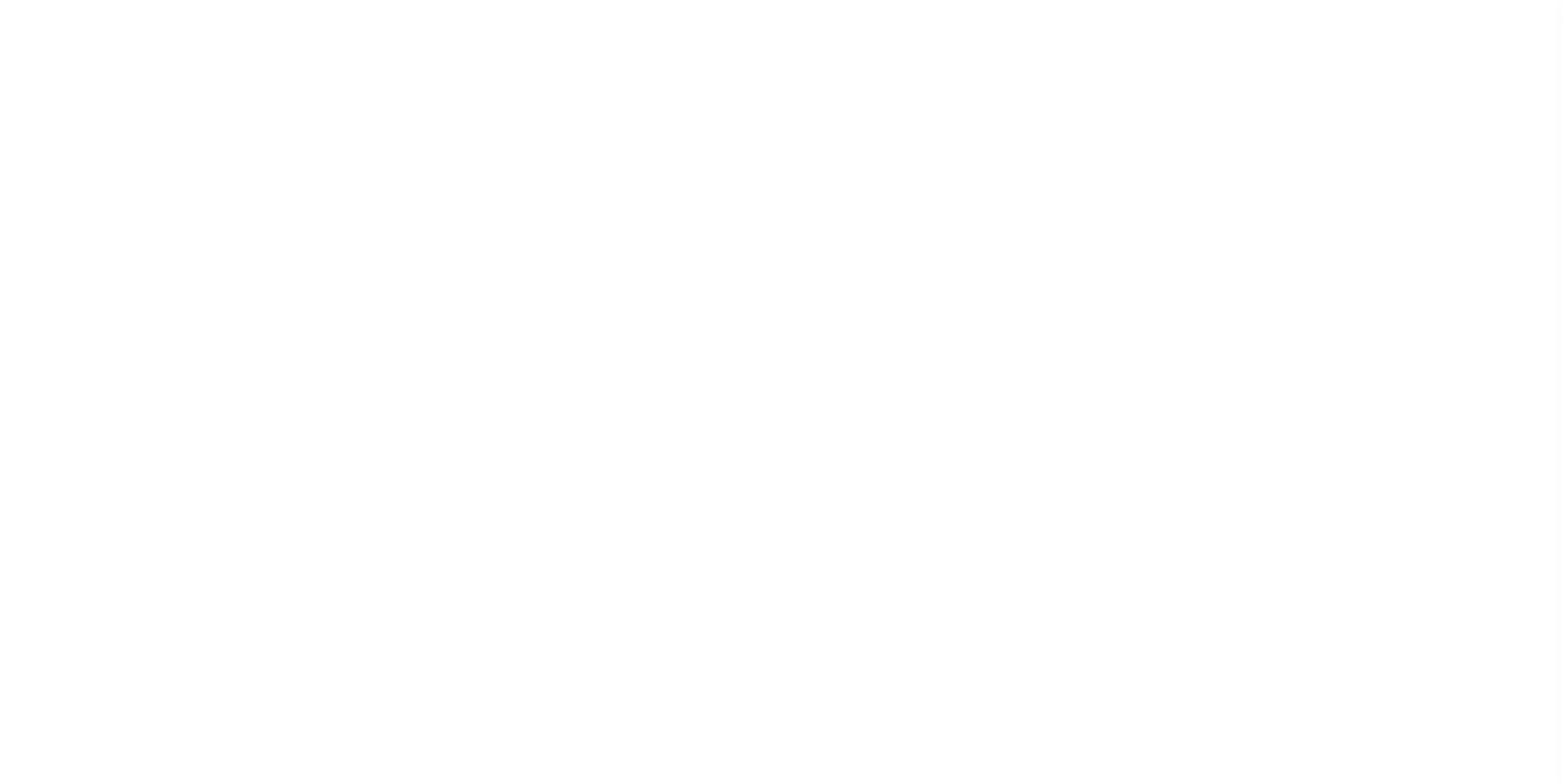
select select "NTX"
select select "5"
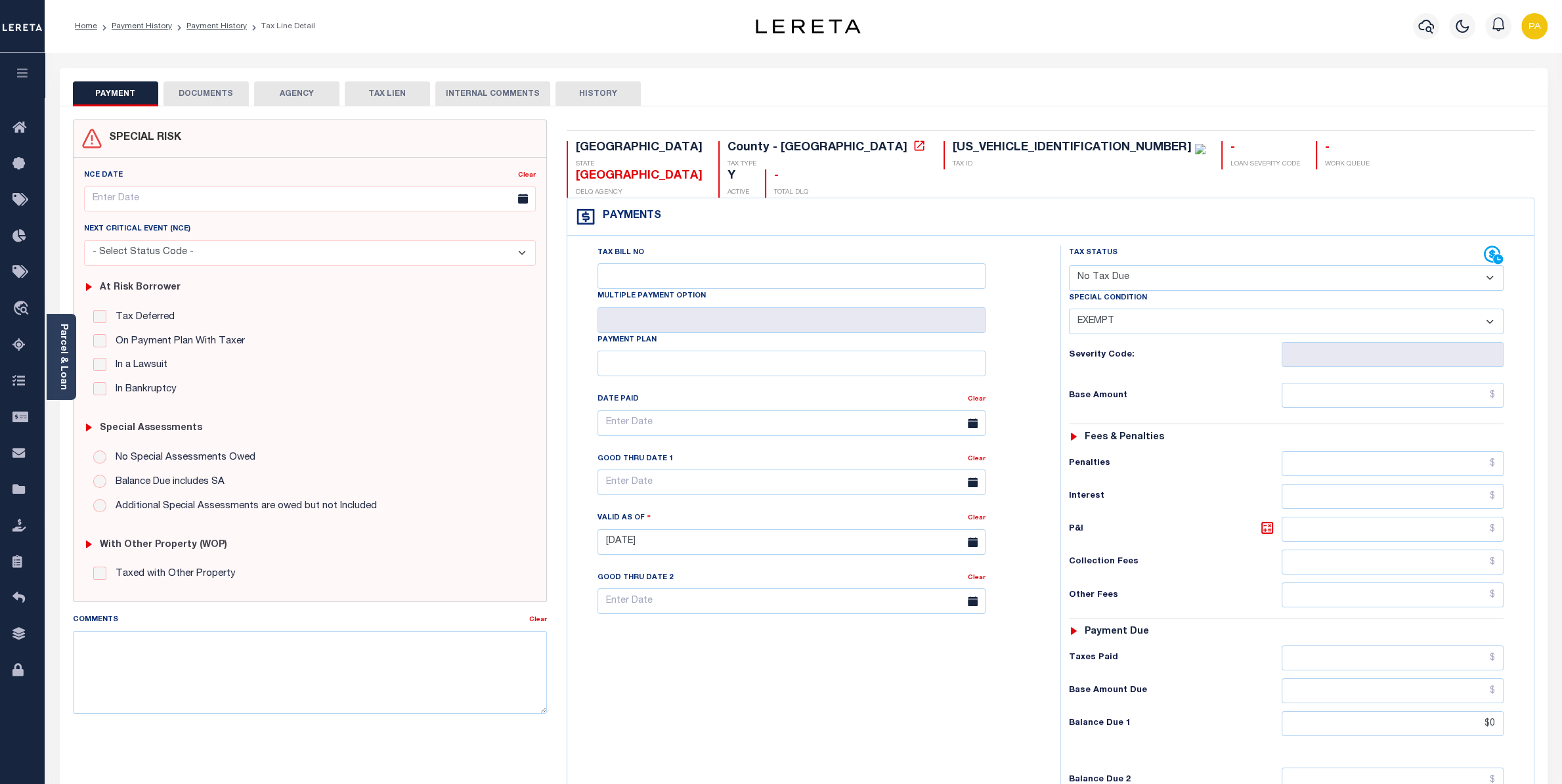
click at [230, 95] on button "DOCUMENTS" at bounding box center [206, 94] width 85 height 25
select select "25"
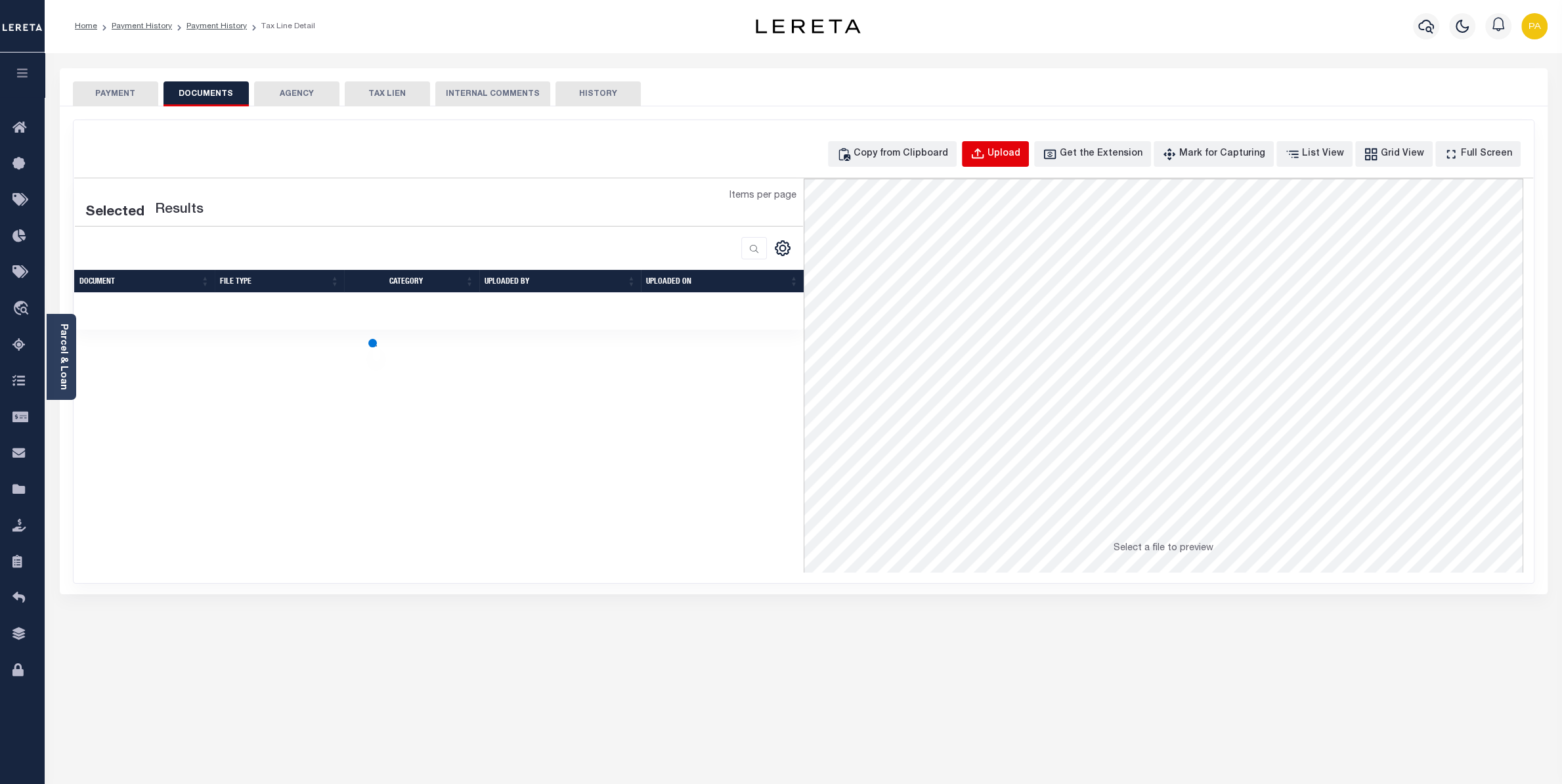
select select "25"
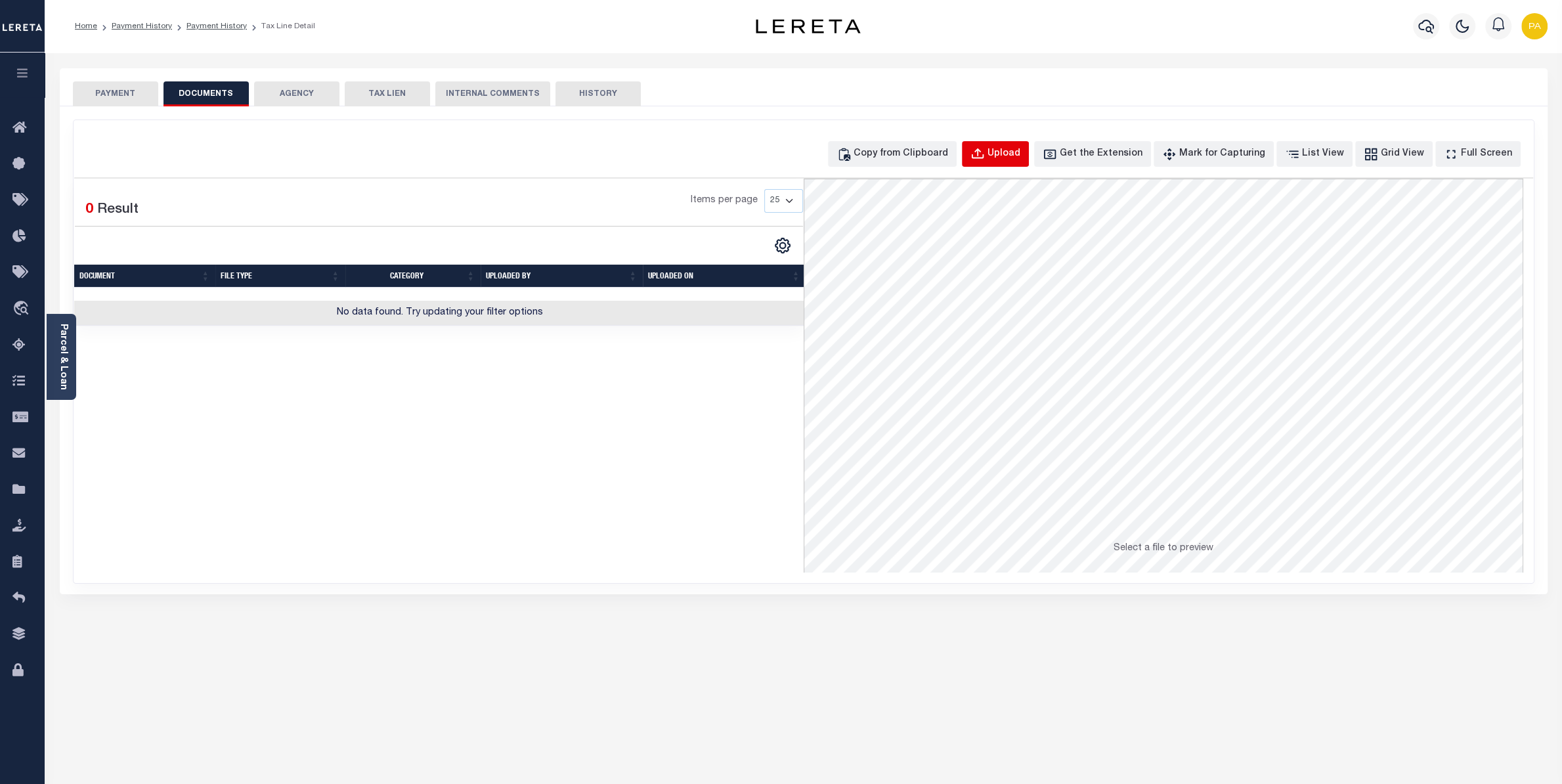
click at [1020, 152] on div "Upload" at bounding box center [1004, 154] width 33 height 14
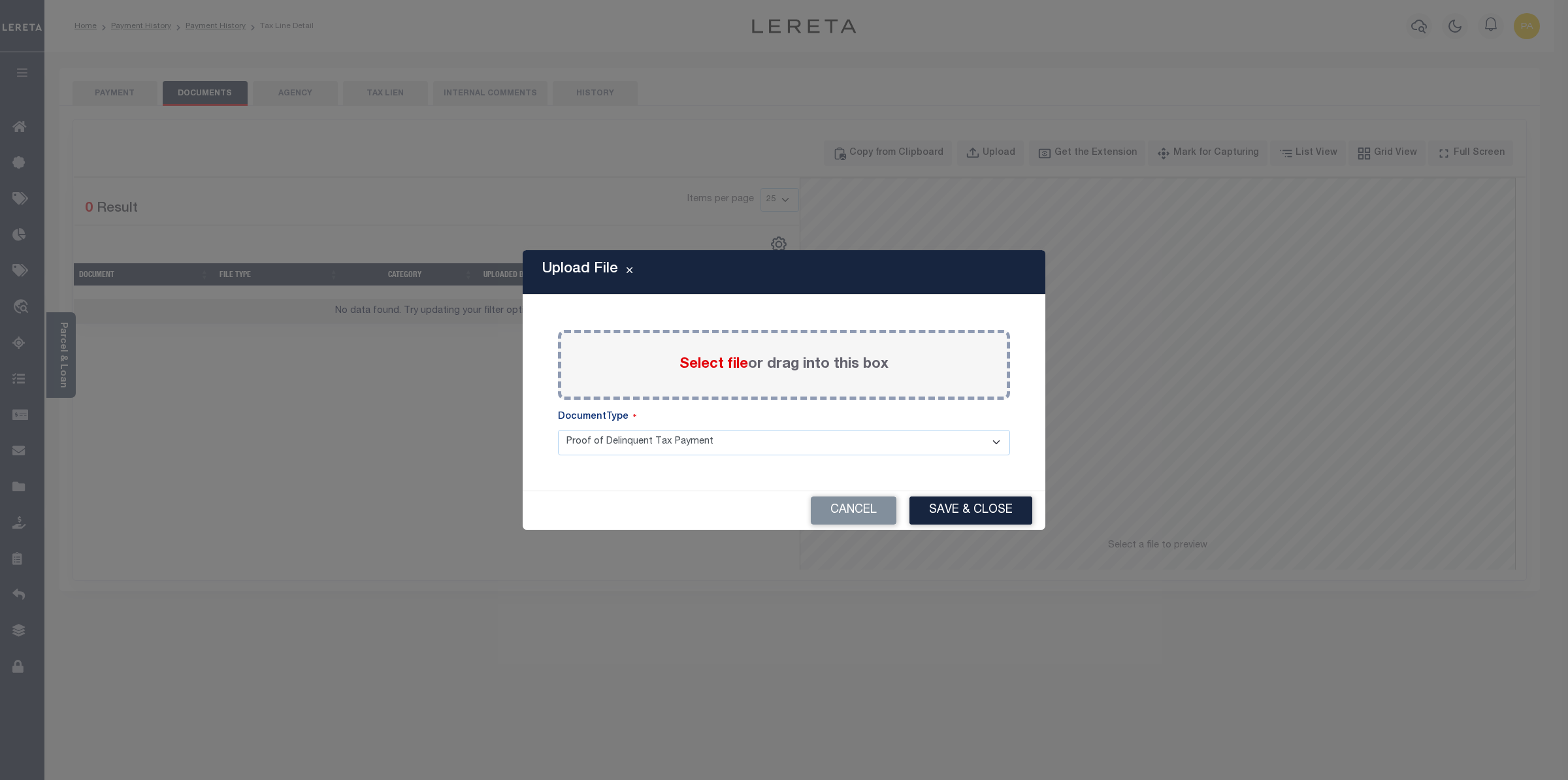
click at [714, 363] on span "Select file" at bounding box center [714, 364] width 68 height 14
click at [0, 0] on input "Select file or drag into this box" at bounding box center [0, 0] width 0 height 0
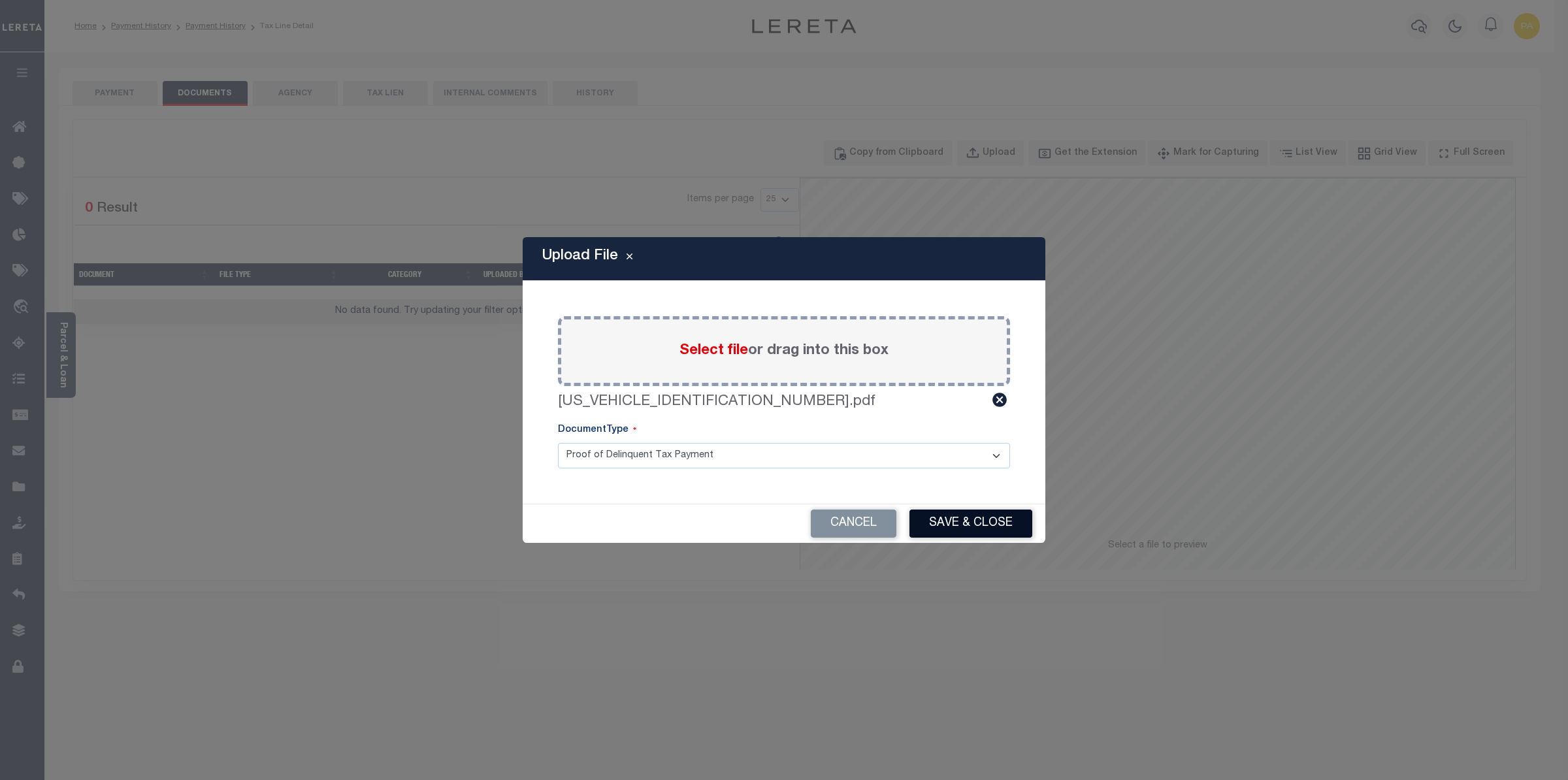
click at [967, 527] on button "Save & Close" at bounding box center [971, 523] width 123 height 28
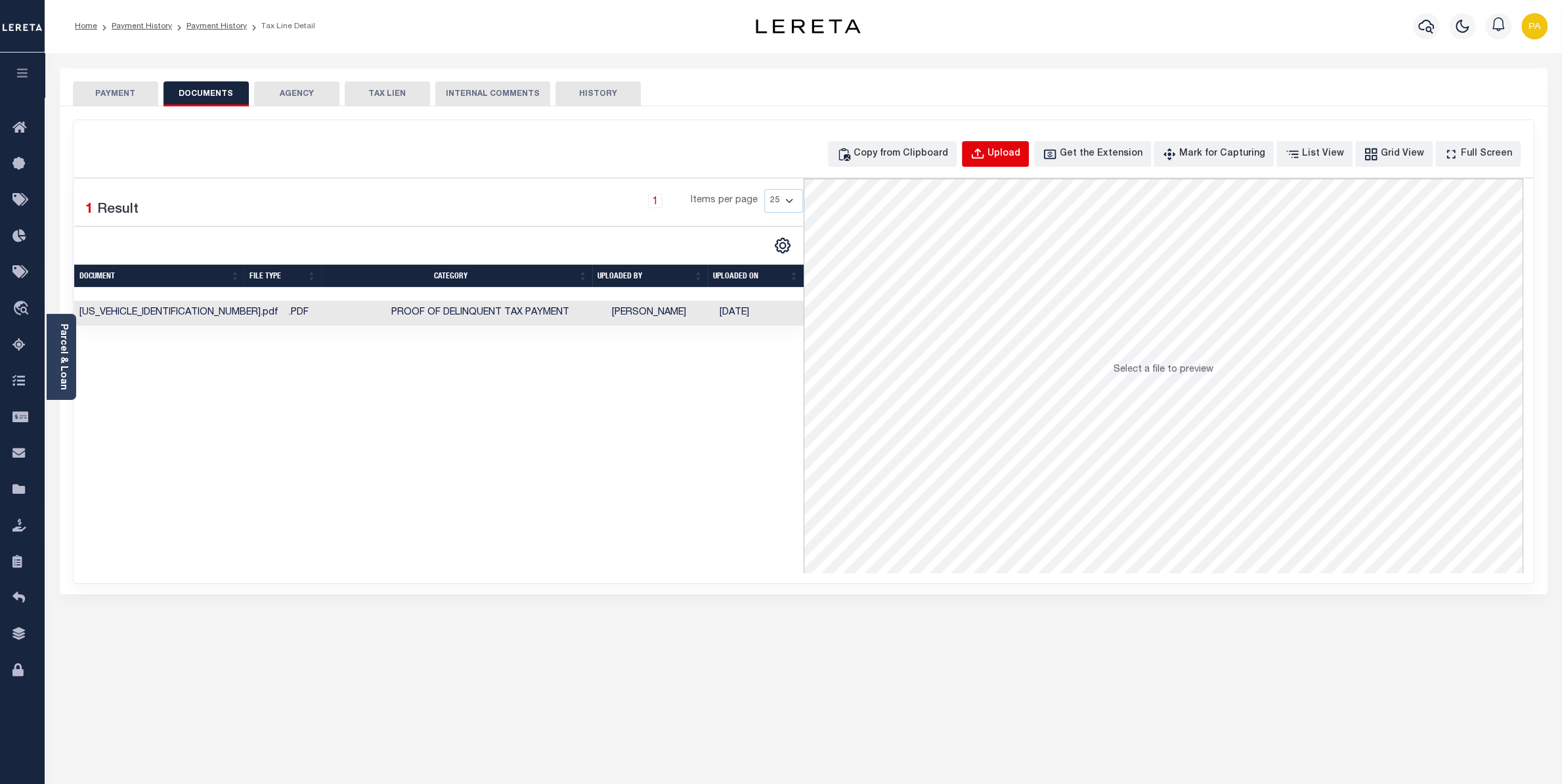
click at [1028, 163] on button "Upload" at bounding box center [996, 154] width 67 height 25
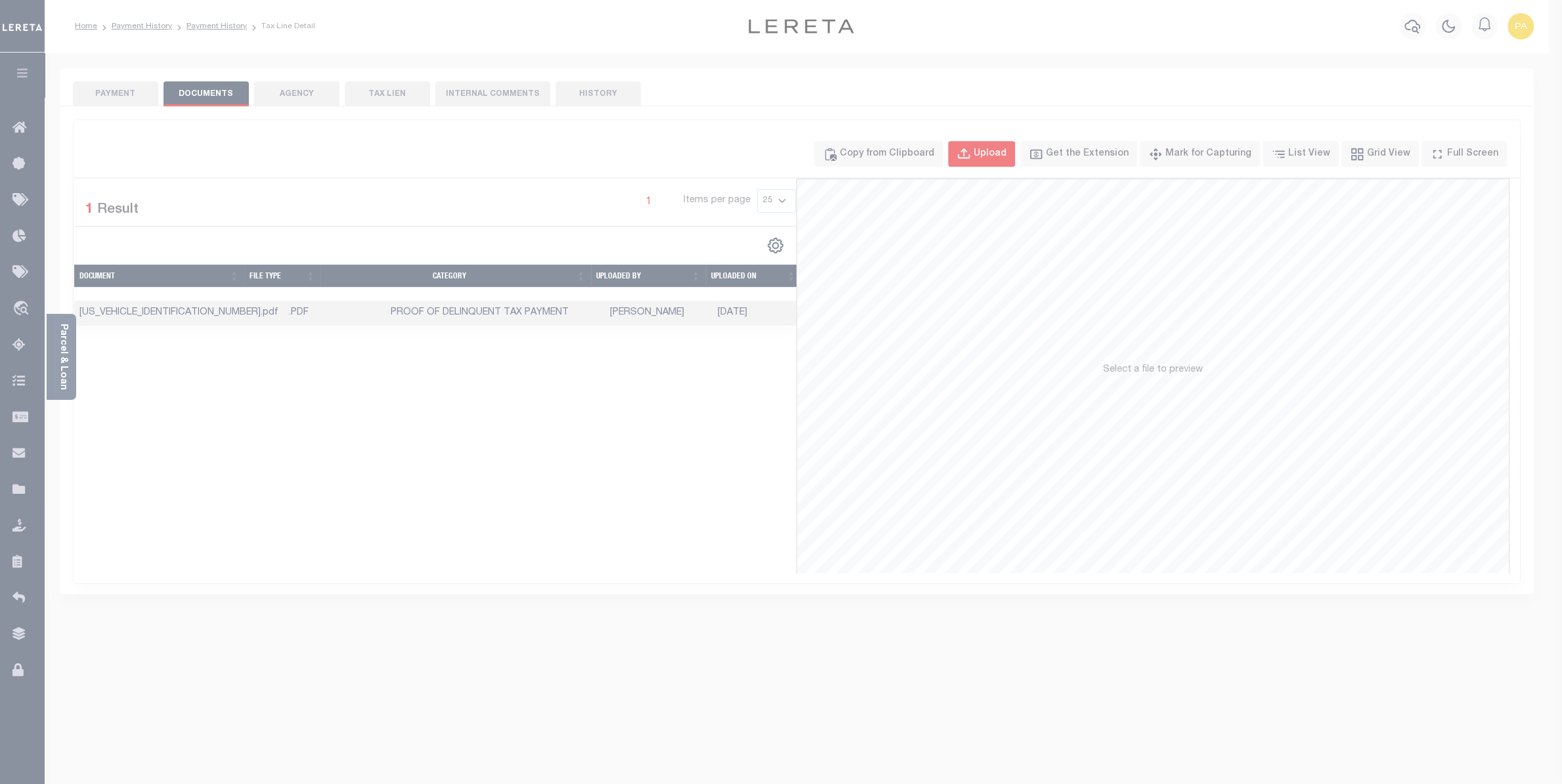
select select "POP"
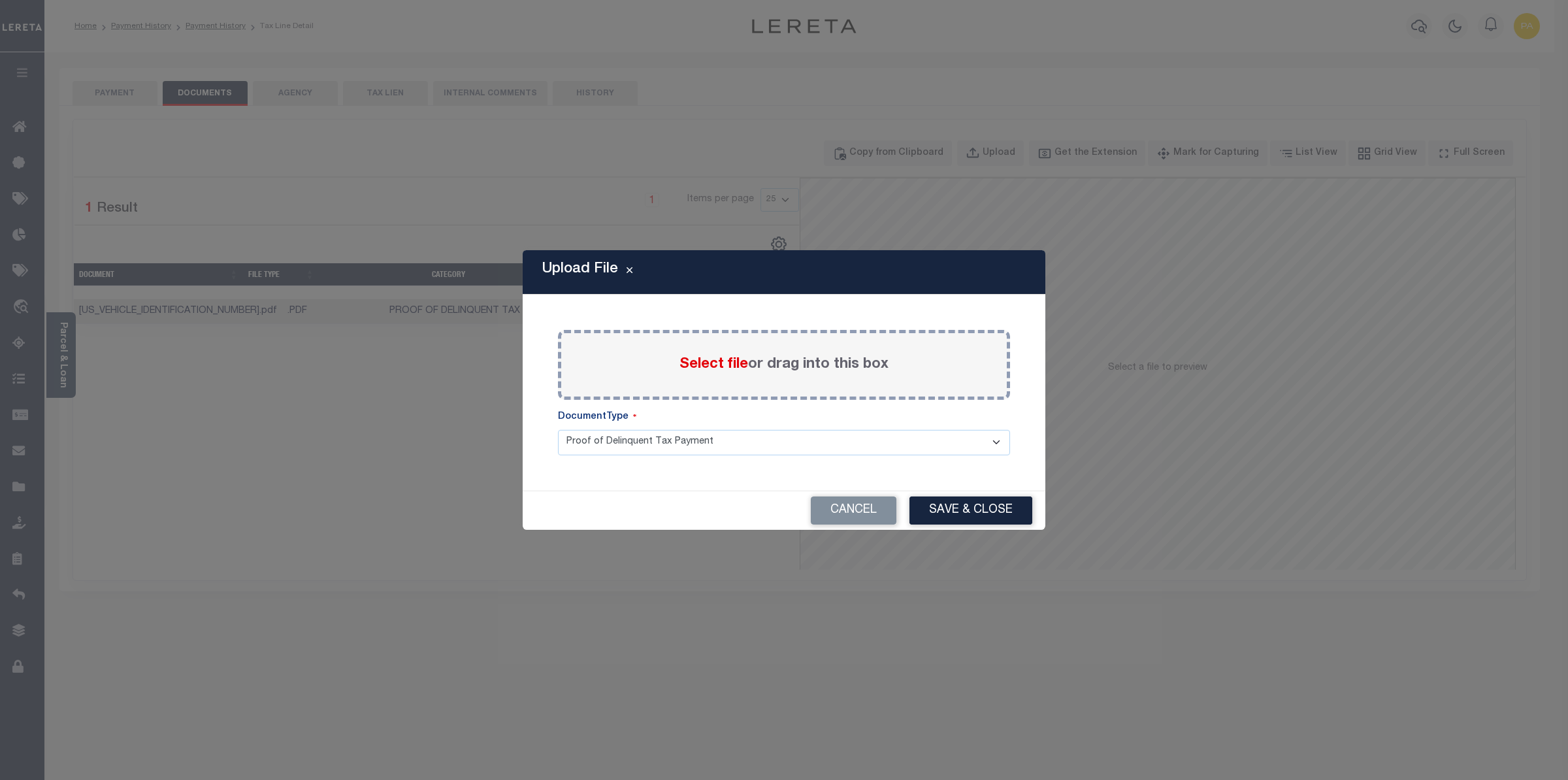
click at [703, 369] on span "Select file" at bounding box center [714, 364] width 68 height 14
click at [0, 0] on input "Select file or drag into this box" at bounding box center [0, 0] width 0 height 0
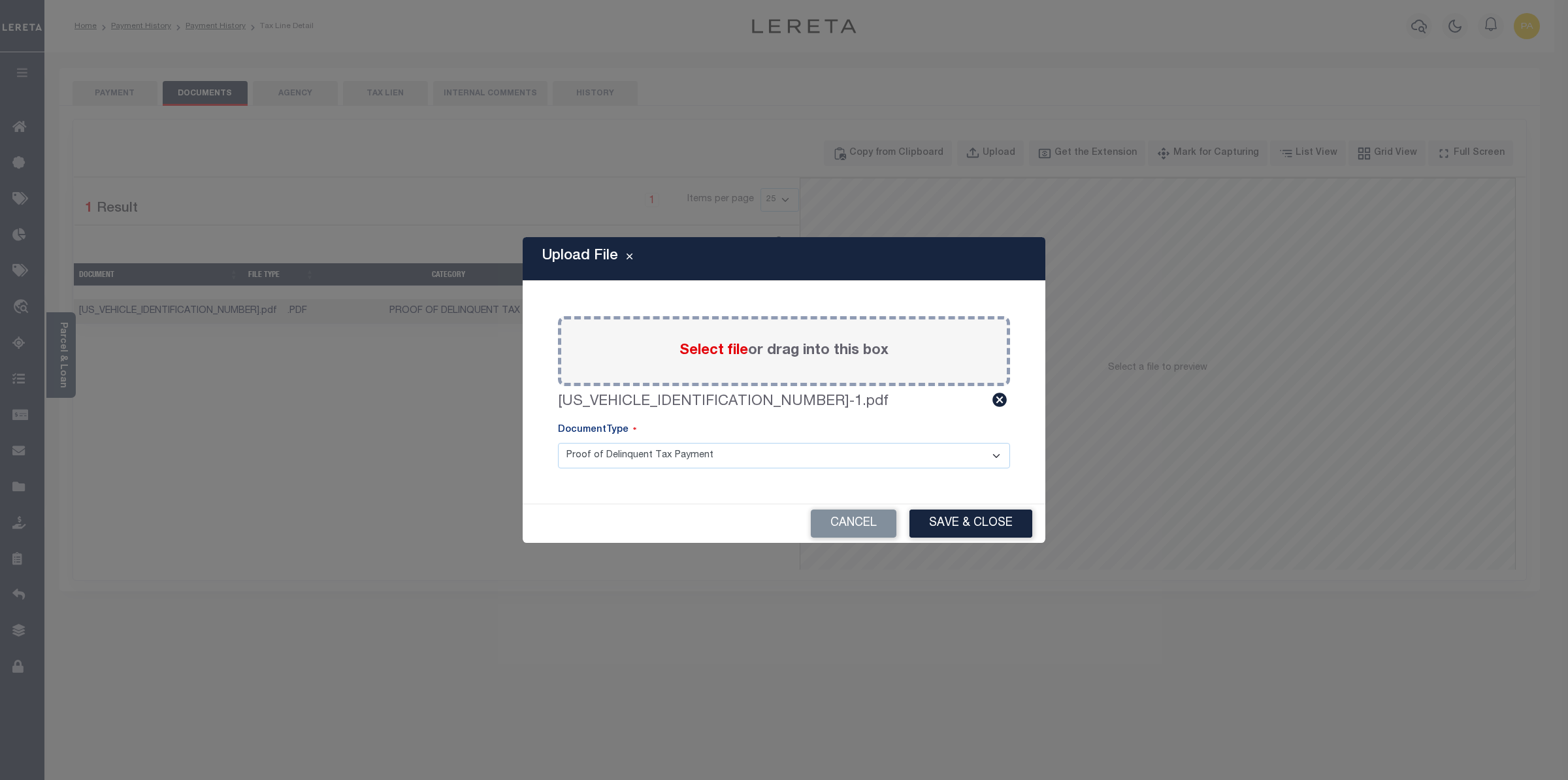
click at [931, 503] on div "Cancel Save & Close" at bounding box center [784, 523] width 523 height 39
click at [950, 516] on button "Save & Close" at bounding box center [971, 523] width 123 height 28
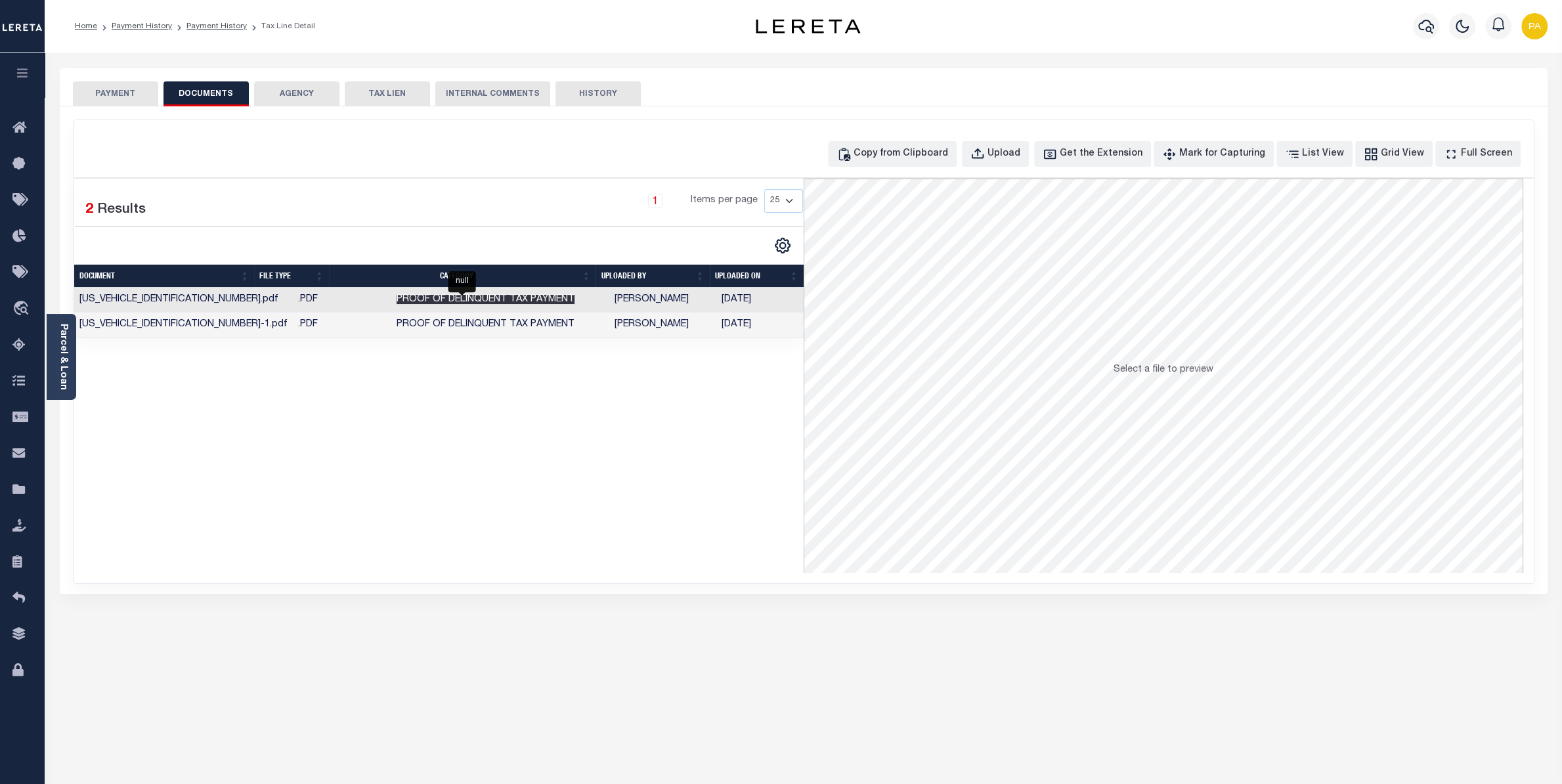
click at [525, 297] on span "Proof of Delinquent Tax Payment" at bounding box center [485, 299] width 178 height 9
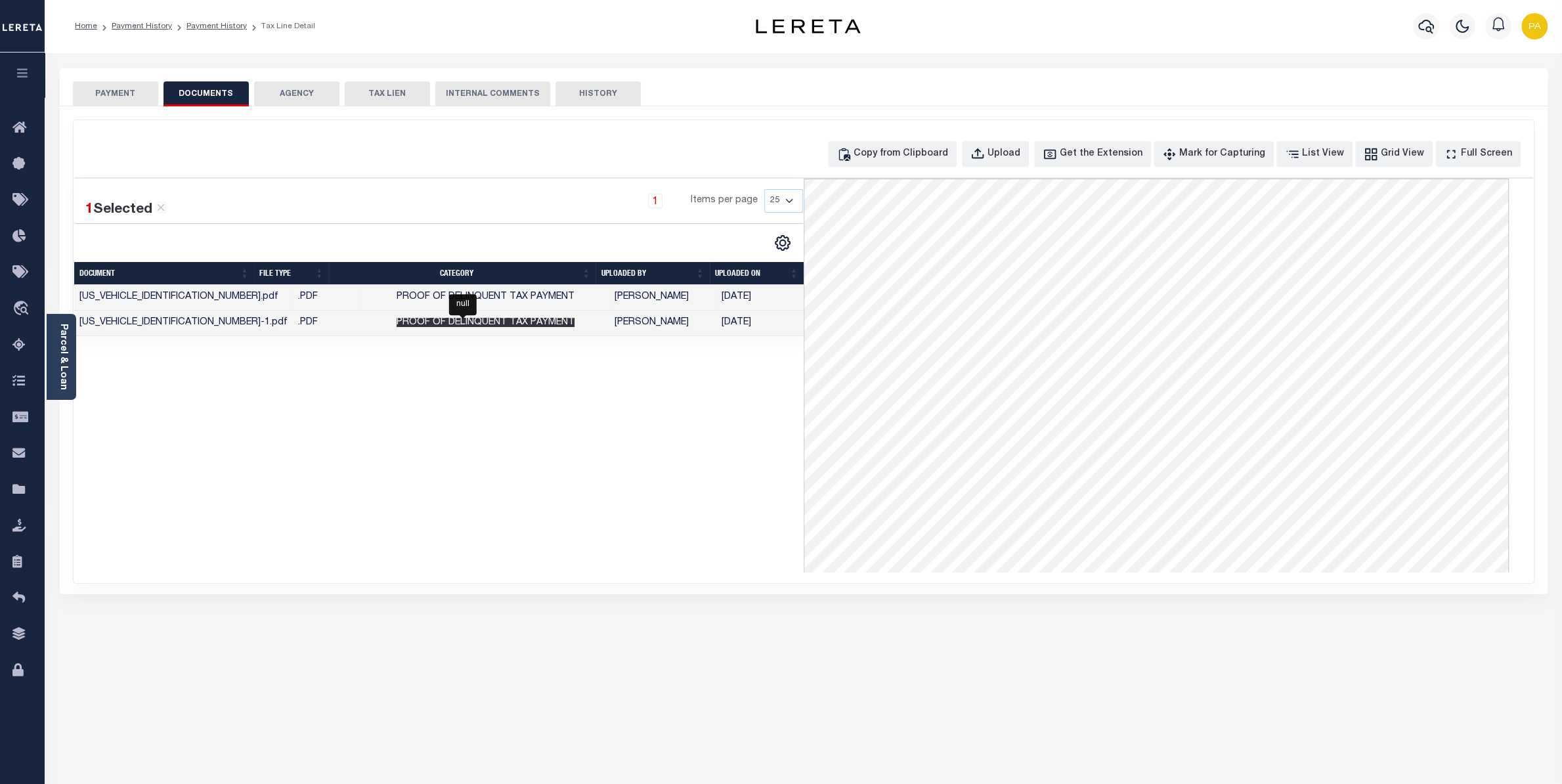
click at [531, 327] on span "Proof of Delinquent Tax Payment" at bounding box center [485, 322] width 178 height 9
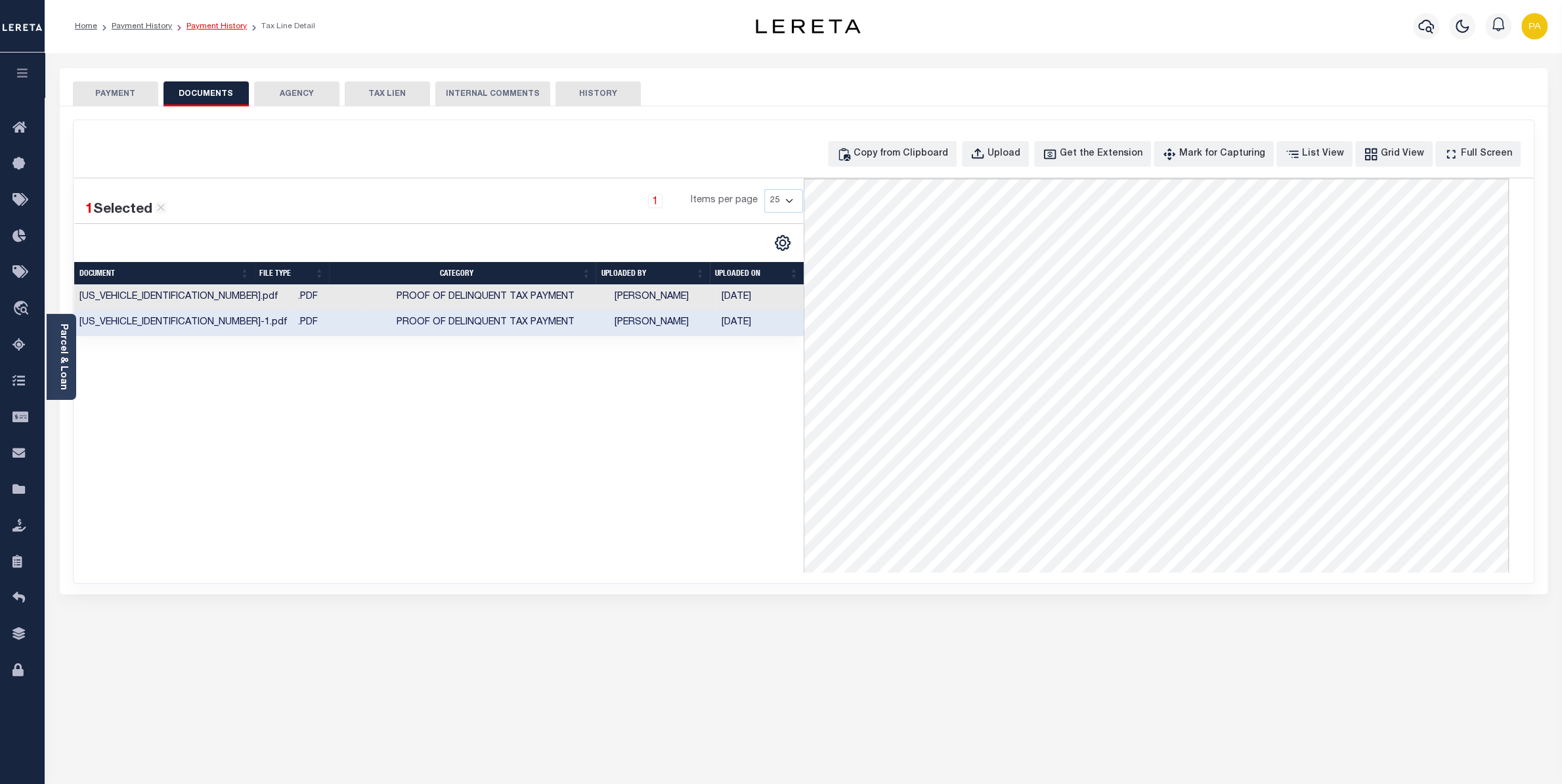
click at [199, 25] on link "Payment History" at bounding box center [217, 26] width 60 height 8
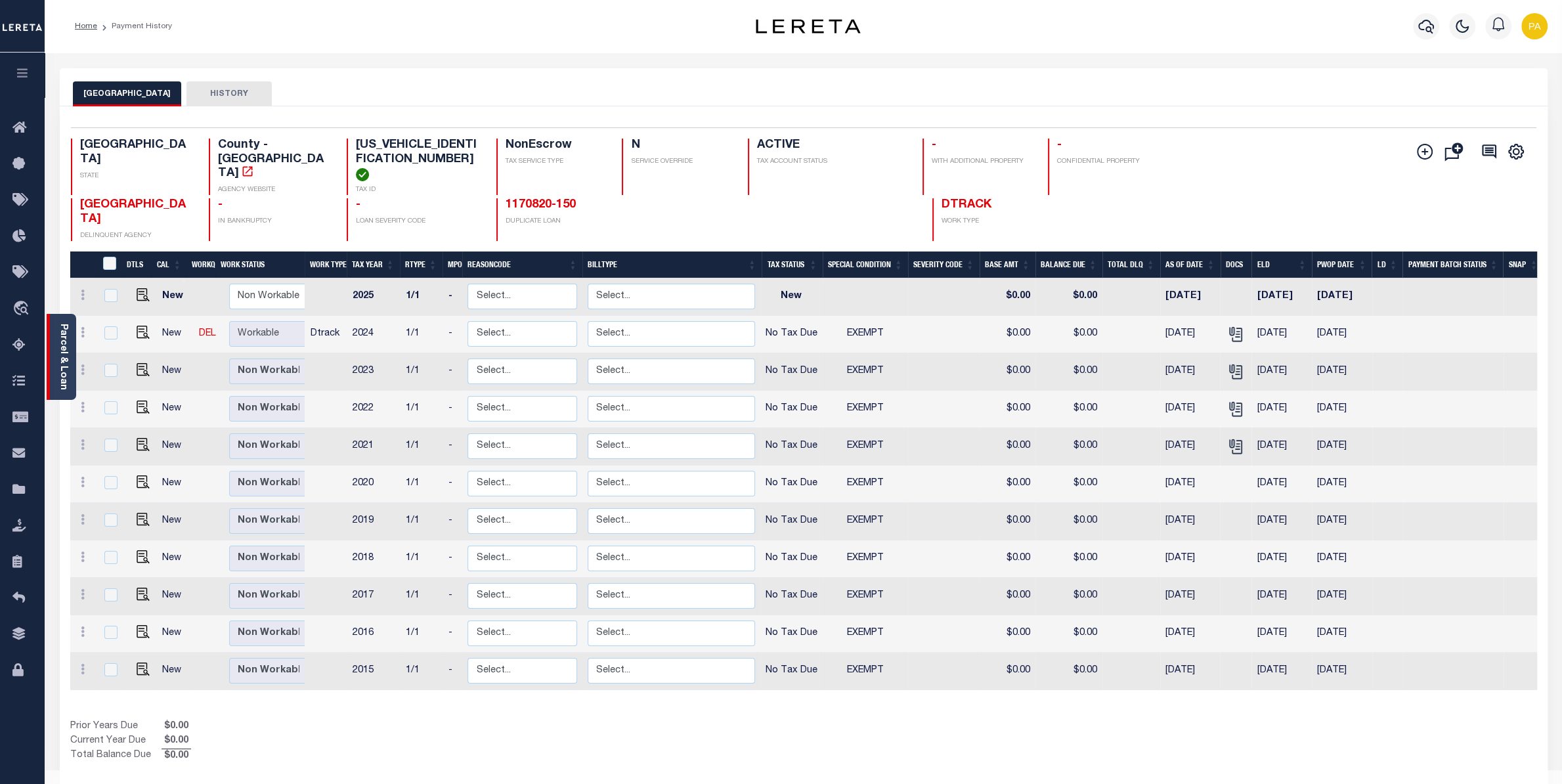
click at [66, 345] on link "Parcel & Loan" at bounding box center [62, 356] width 9 height 67
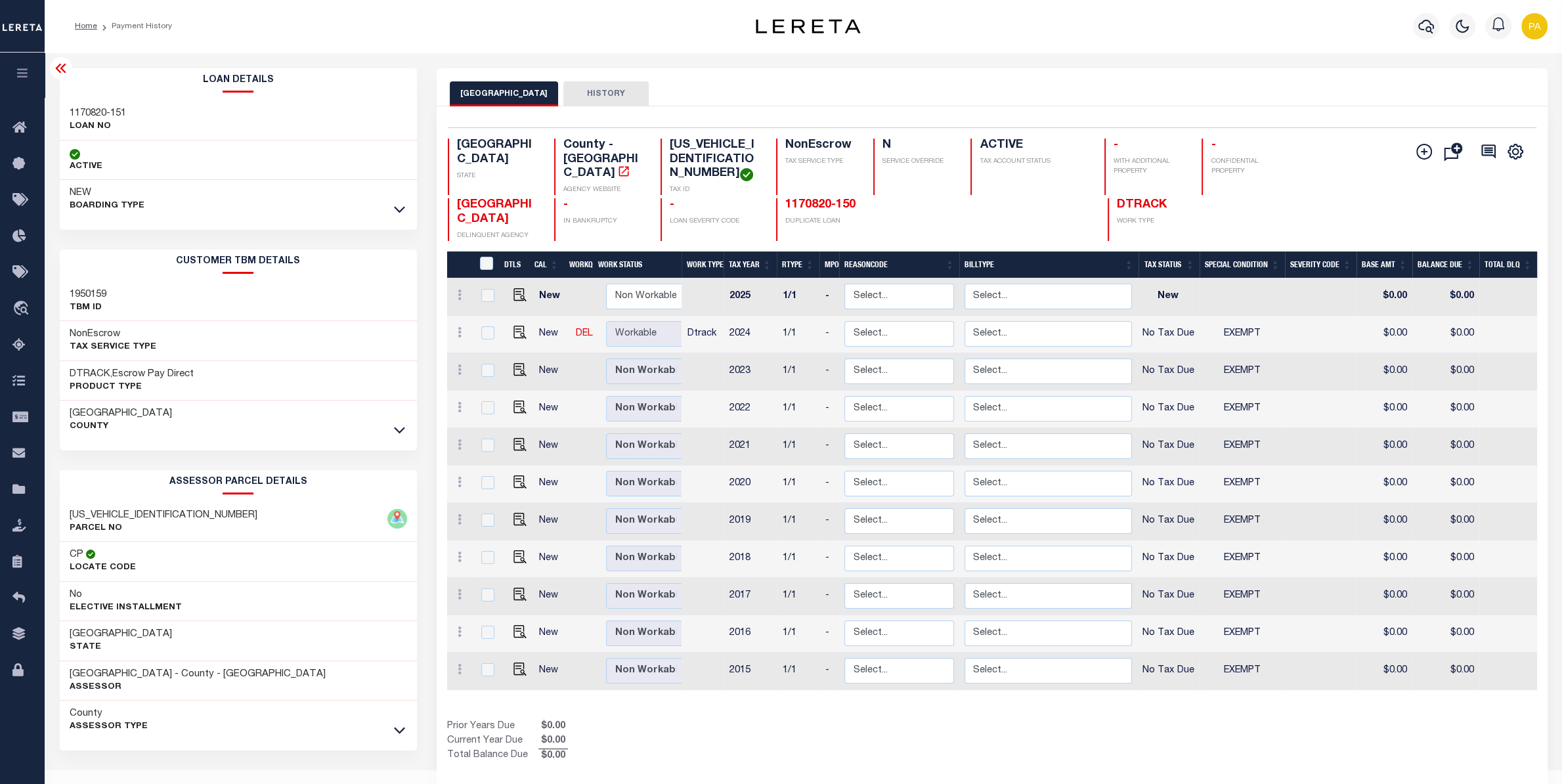
click at [108, 111] on h3 "1170820-151" at bounding box center [97, 113] width 56 height 13
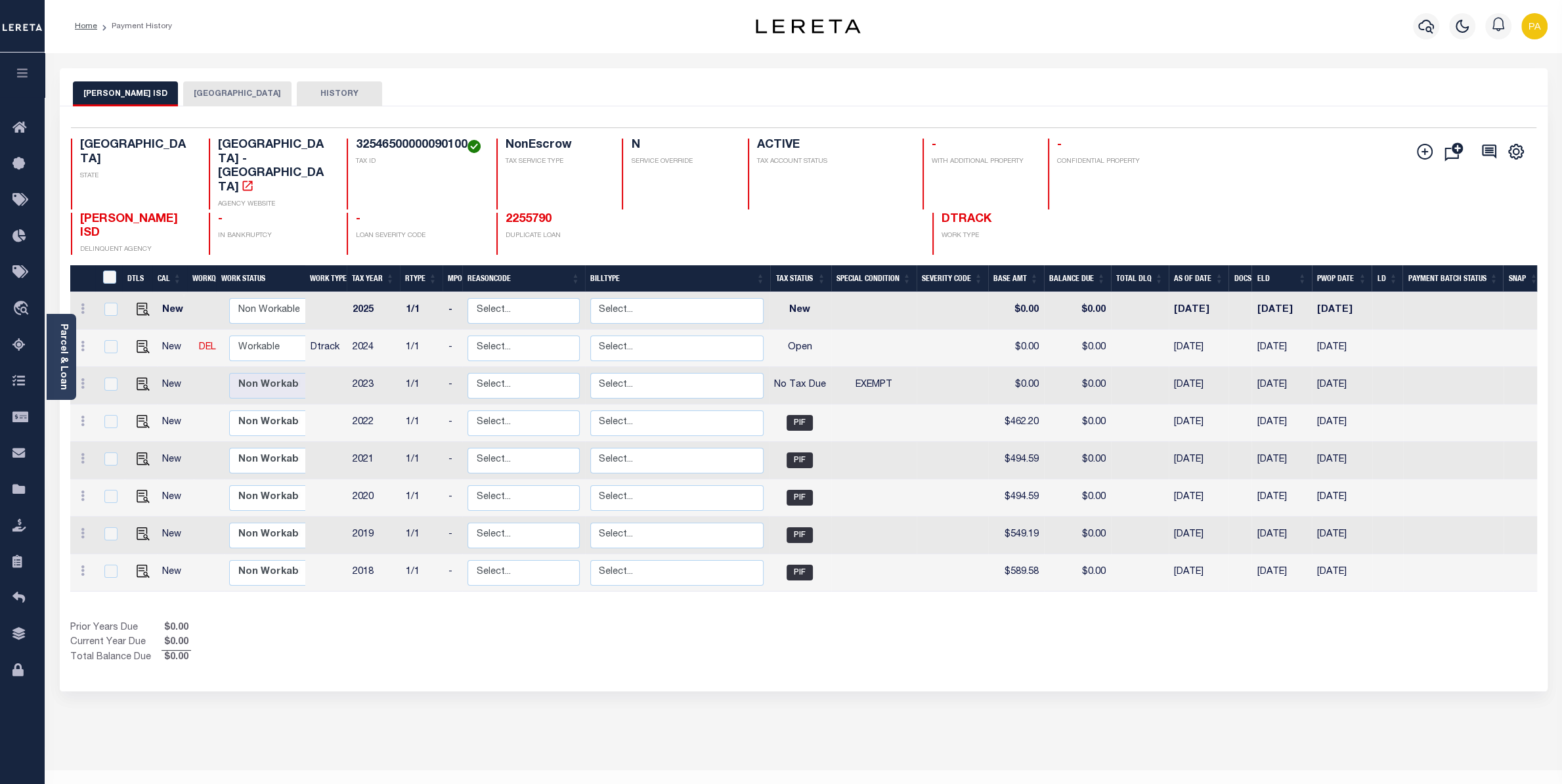
click at [187, 78] on div "[PERSON_NAME] ISD DALLAS COUNTY HISTORY" at bounding box center [803, 87] width 1488 height 38
click at [201, 86] on button "[GEOGRAPHIC_DATA]" at bounding box center [238, 94] width 108 height 25
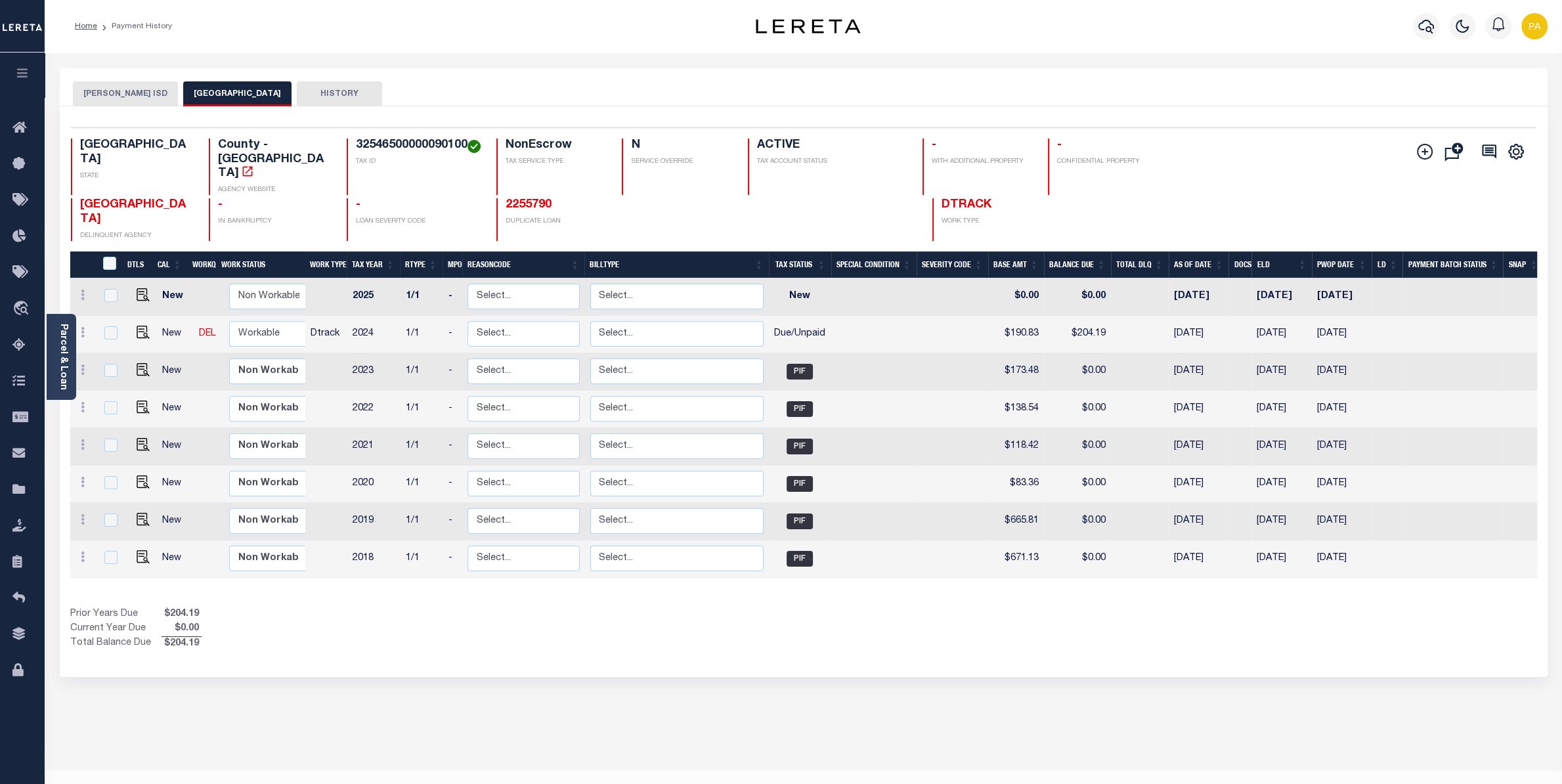
click at [371, 152] on h4 "32546500000090100" at bounding box center [418, 146] width 126 height 14
drag, startPoint x: 356, startPoint y: 142, endPoint x: 463, endPoint y: 142, distance: 107.0
click at [463, 142] on h4 "32546500000090100" at bounding box center [418, 146] width 126 height 14
copy h4 "32546500000090100"
click at [140, 325] on img "" at bounding box center [143, 332] width 13 height 13
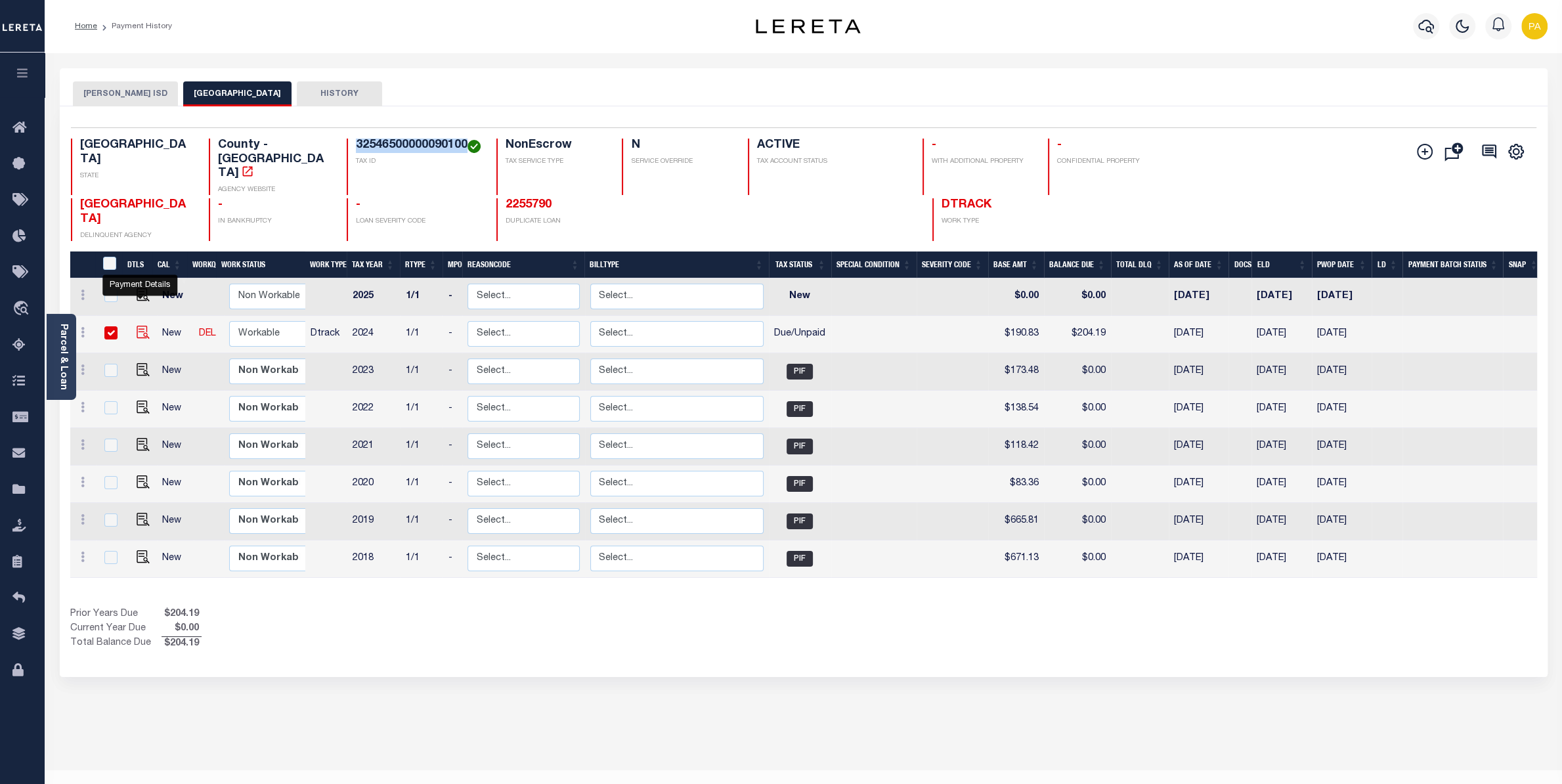
checkbox input "true"
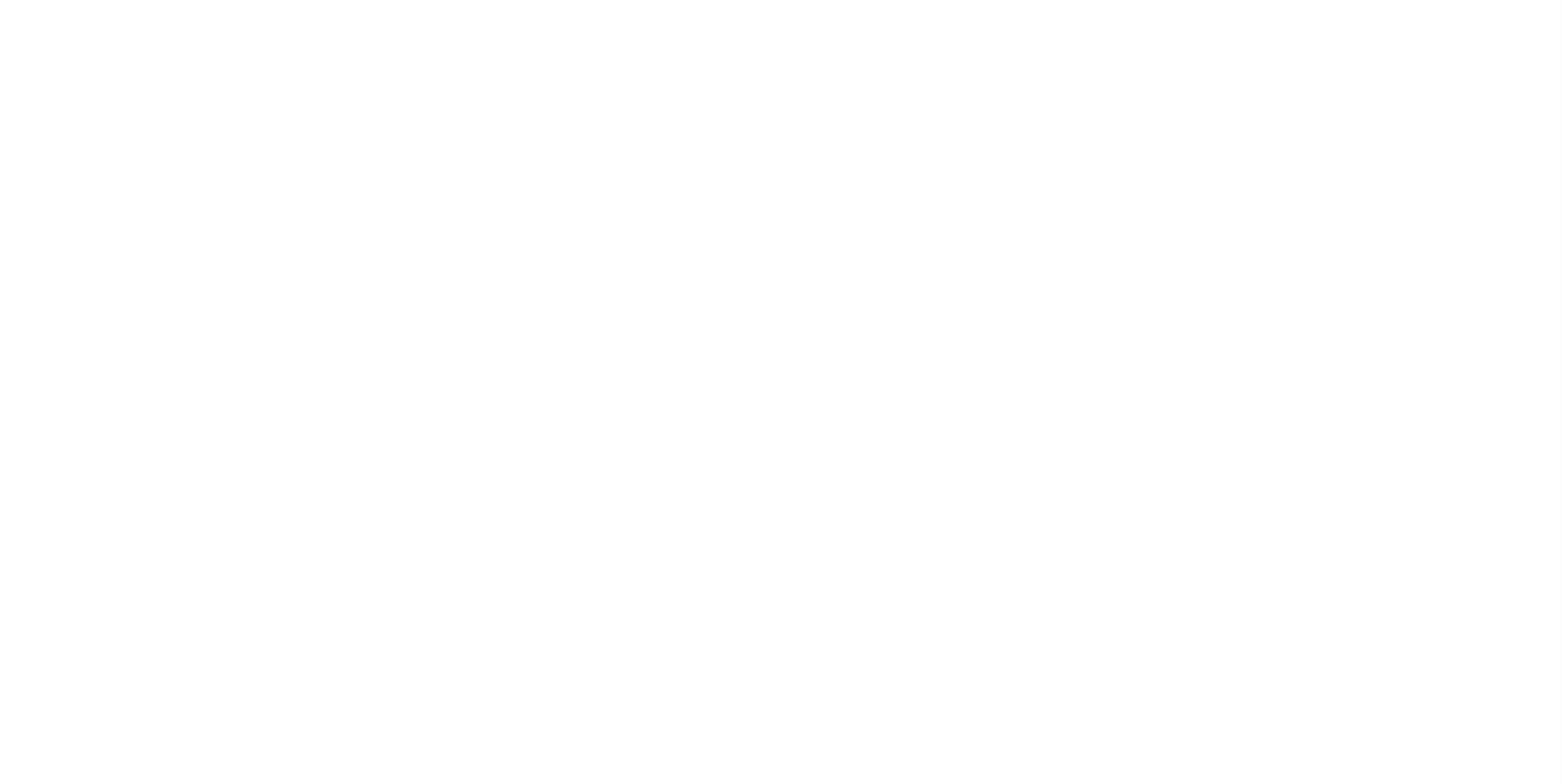
select select "DUE"
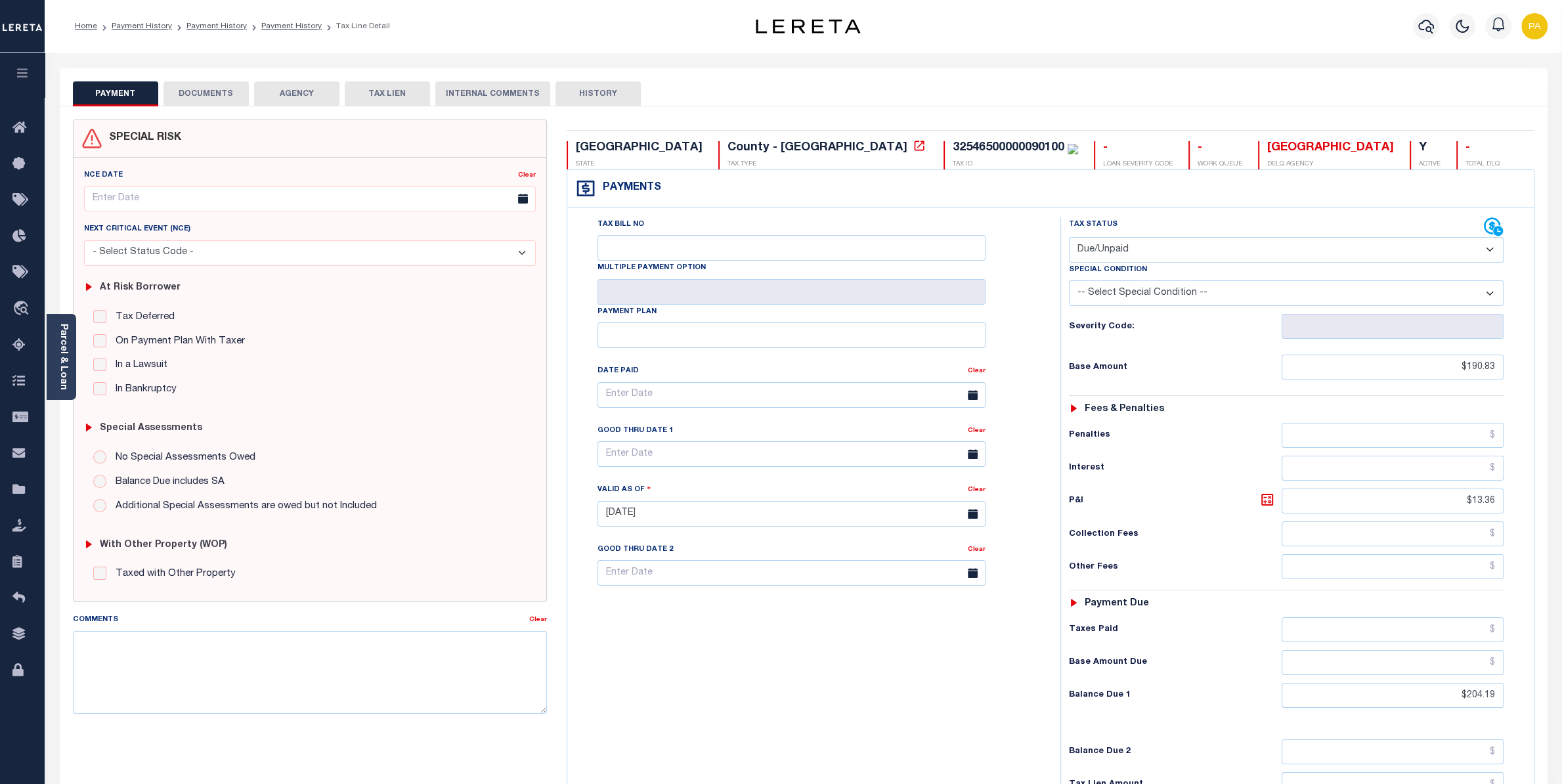
click at [219, 91] on button "DOCUMENTS" at bounding box center [206, 94] width 85 height 25
select select "25"
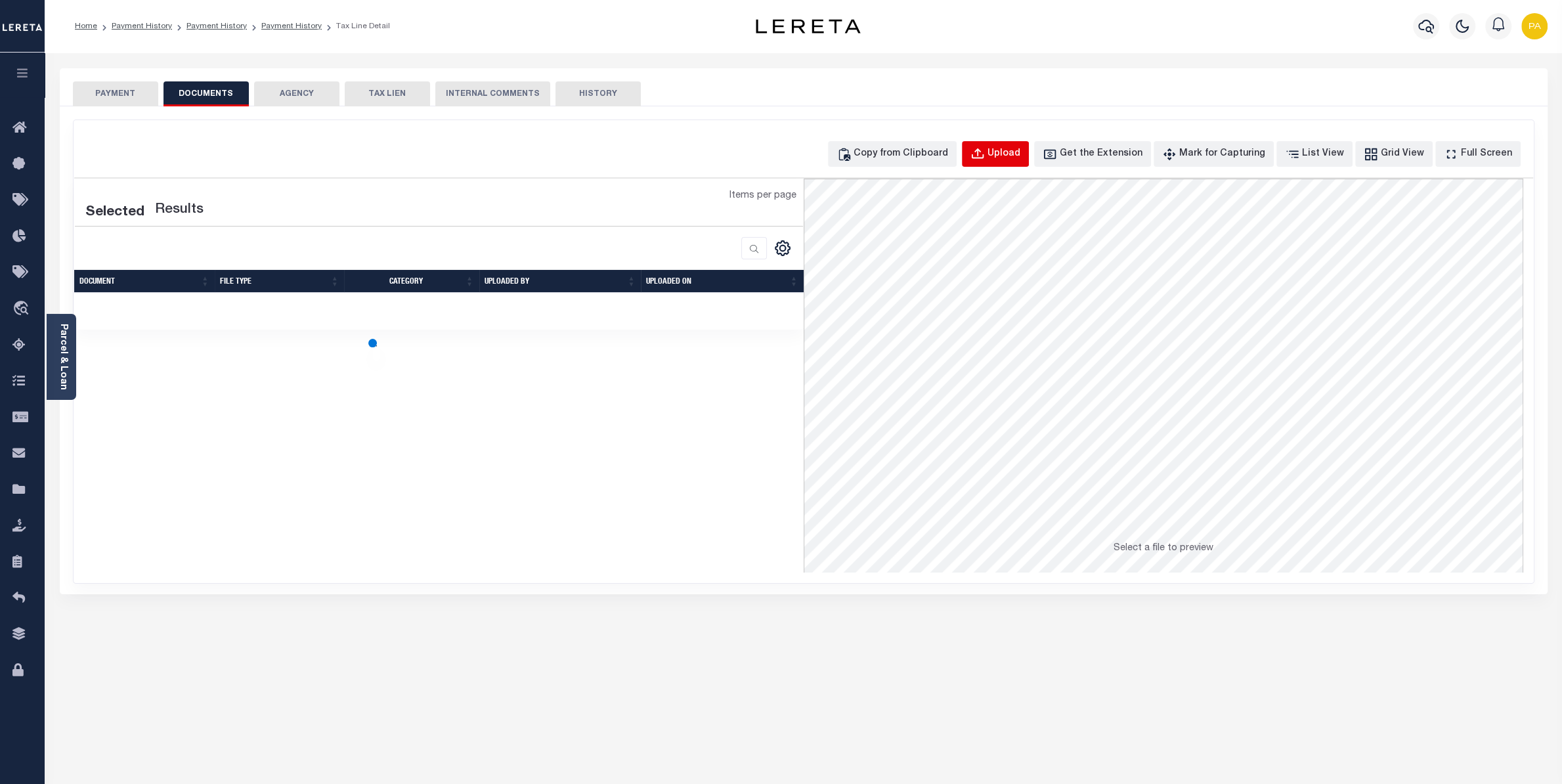
select select "25"
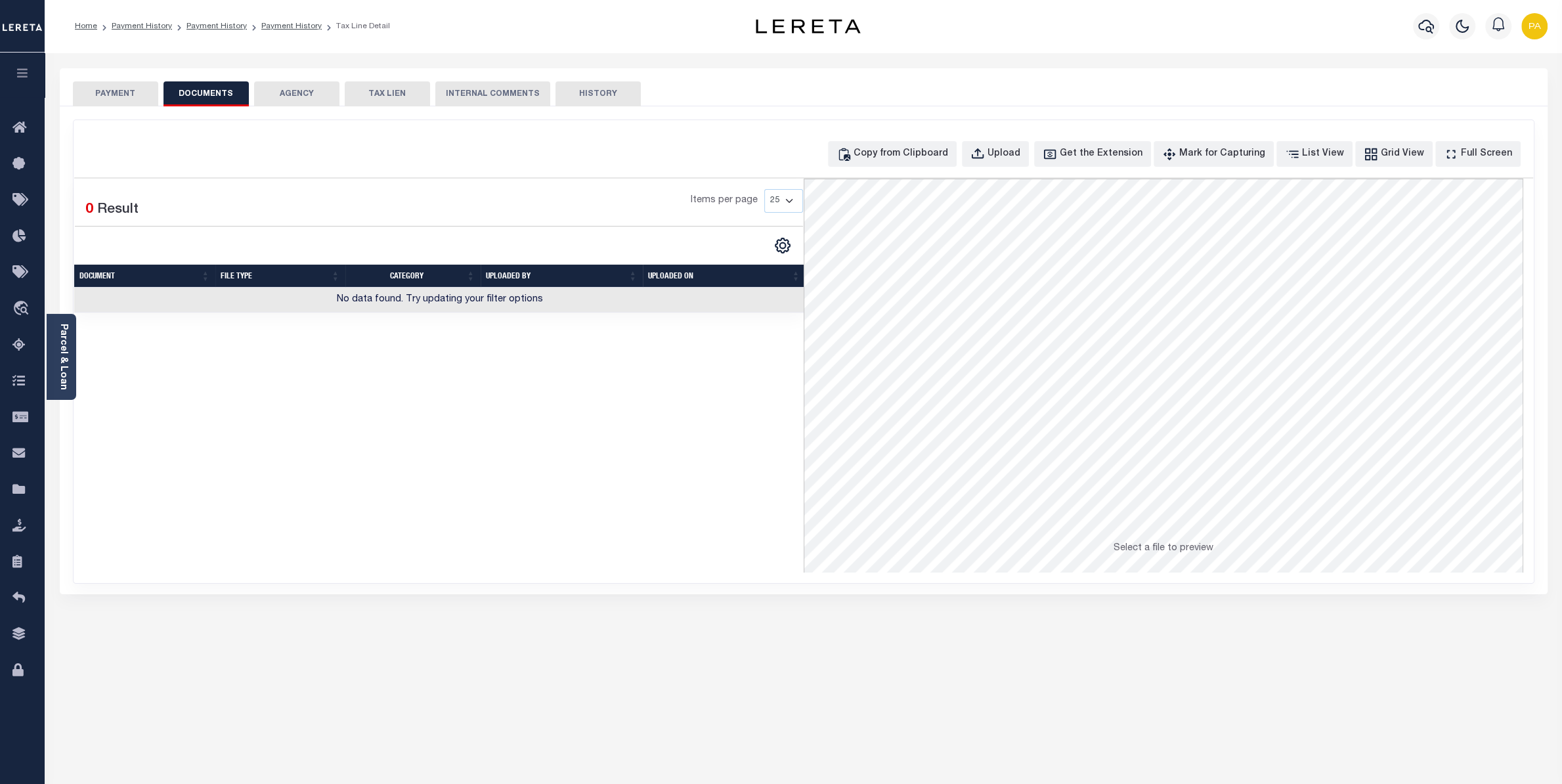
click at [1020, 132] on div "Copy from Clipboard Upload Get the Extension Mark for Capturing Got it List Vie…" at bounding box center [803, 351] width 1460 height 463
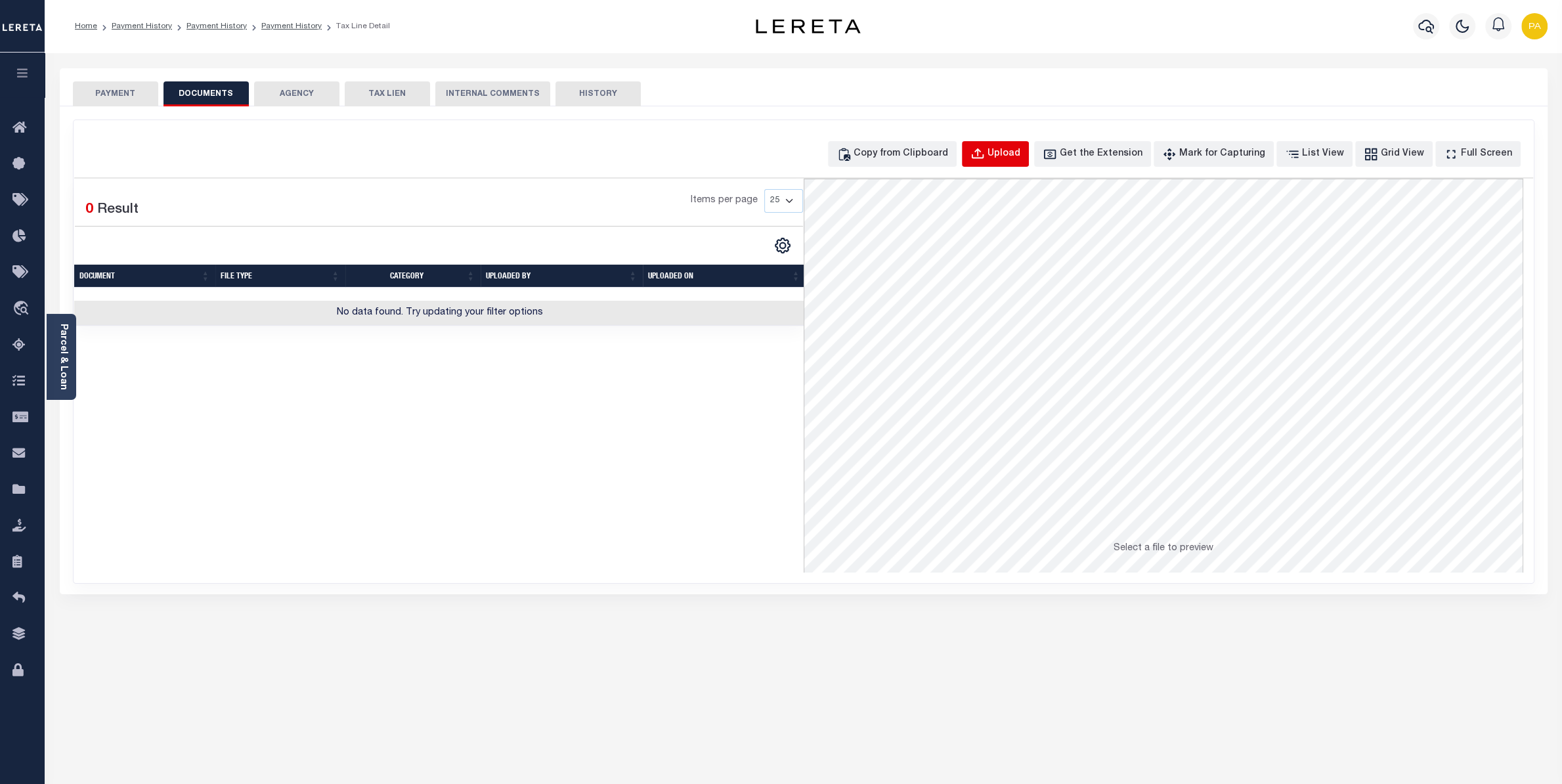
click at [1013, 143] on button "Upload" at bounding box center [996, 154] width 67 height 25
select select "POP"
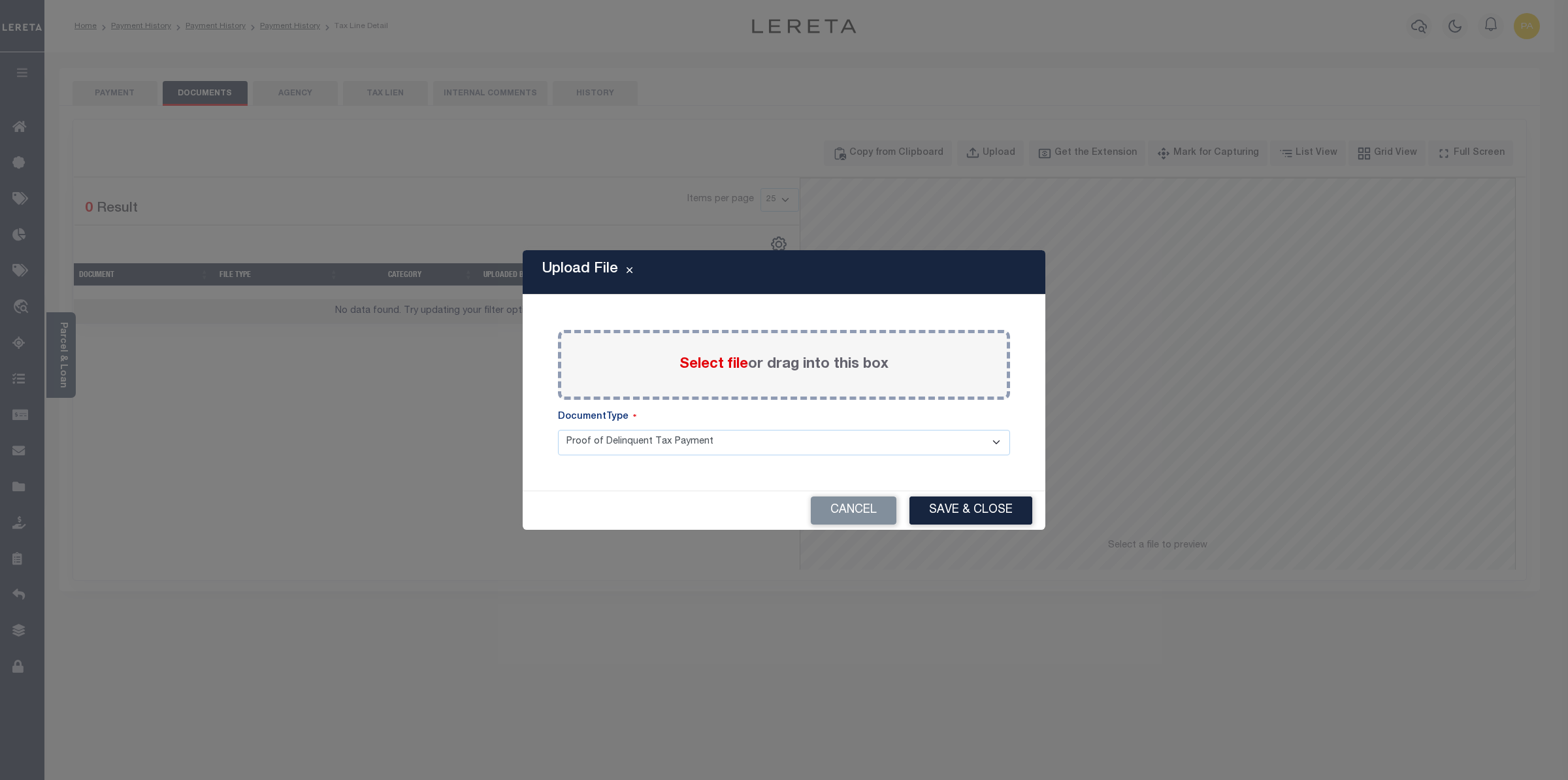
click at [725, 357] on span "Select file" at bounding box center [714, 364] width 68 height 14
click at [0, 0] on input "Select file or drag into this box" at bounding box center [0, 0] width 0 height 0
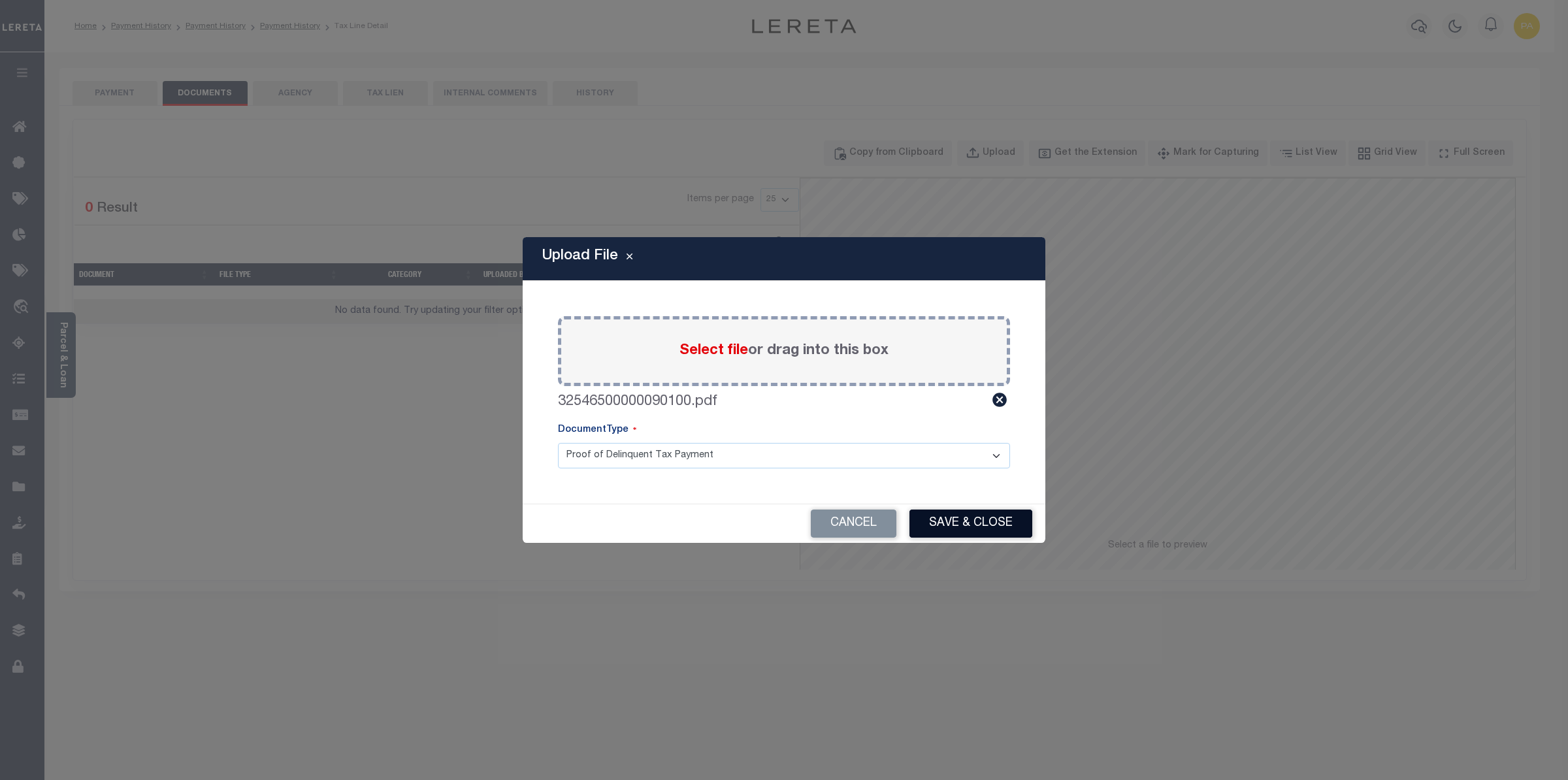
click at [935, 522] on button "Save & Close" at bounding box center [971, 523] width 123 height 28
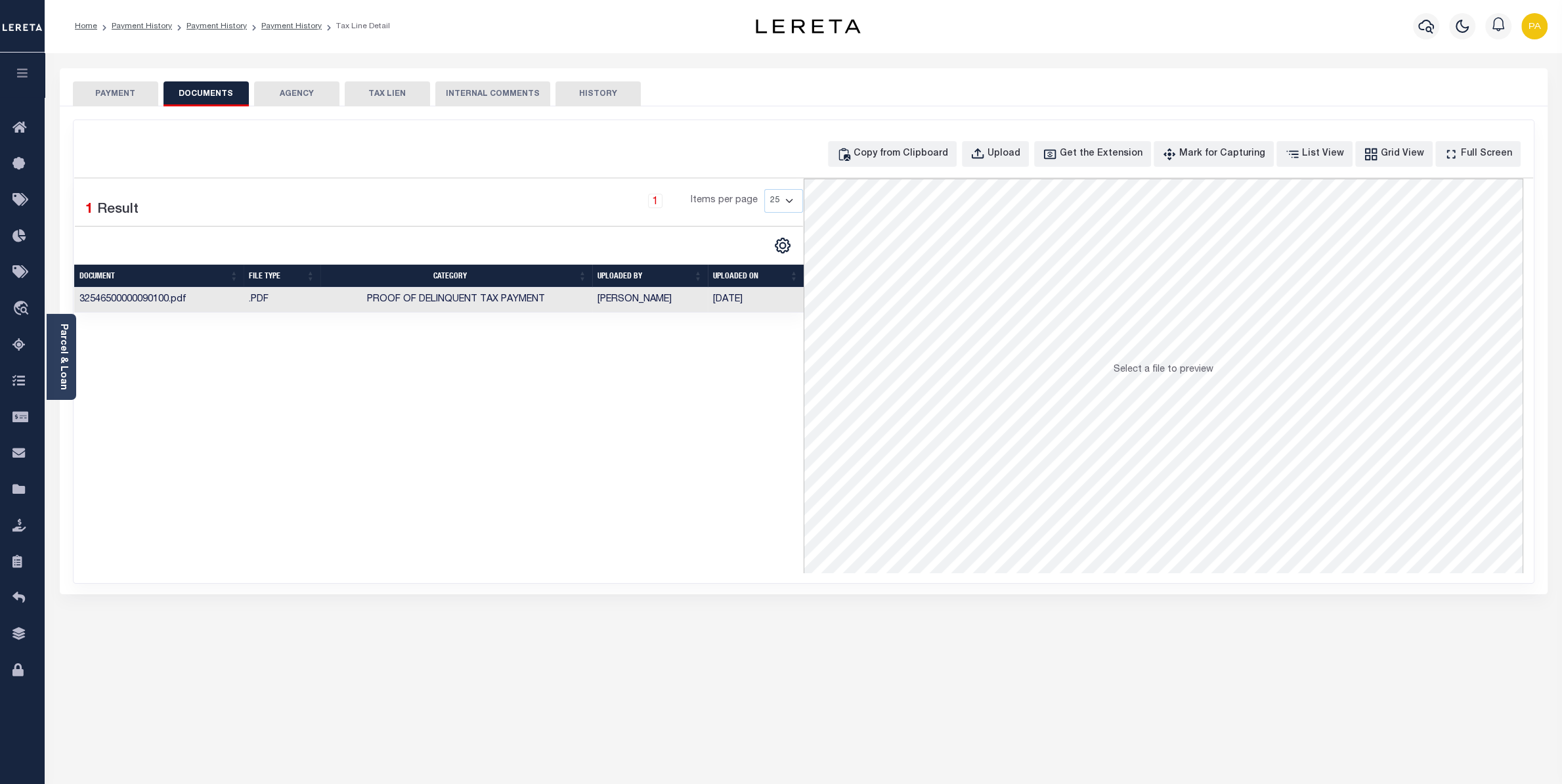
click at [140, 89] on button "PAYMENT" at bounding box center [115, 94] width 85 height 25
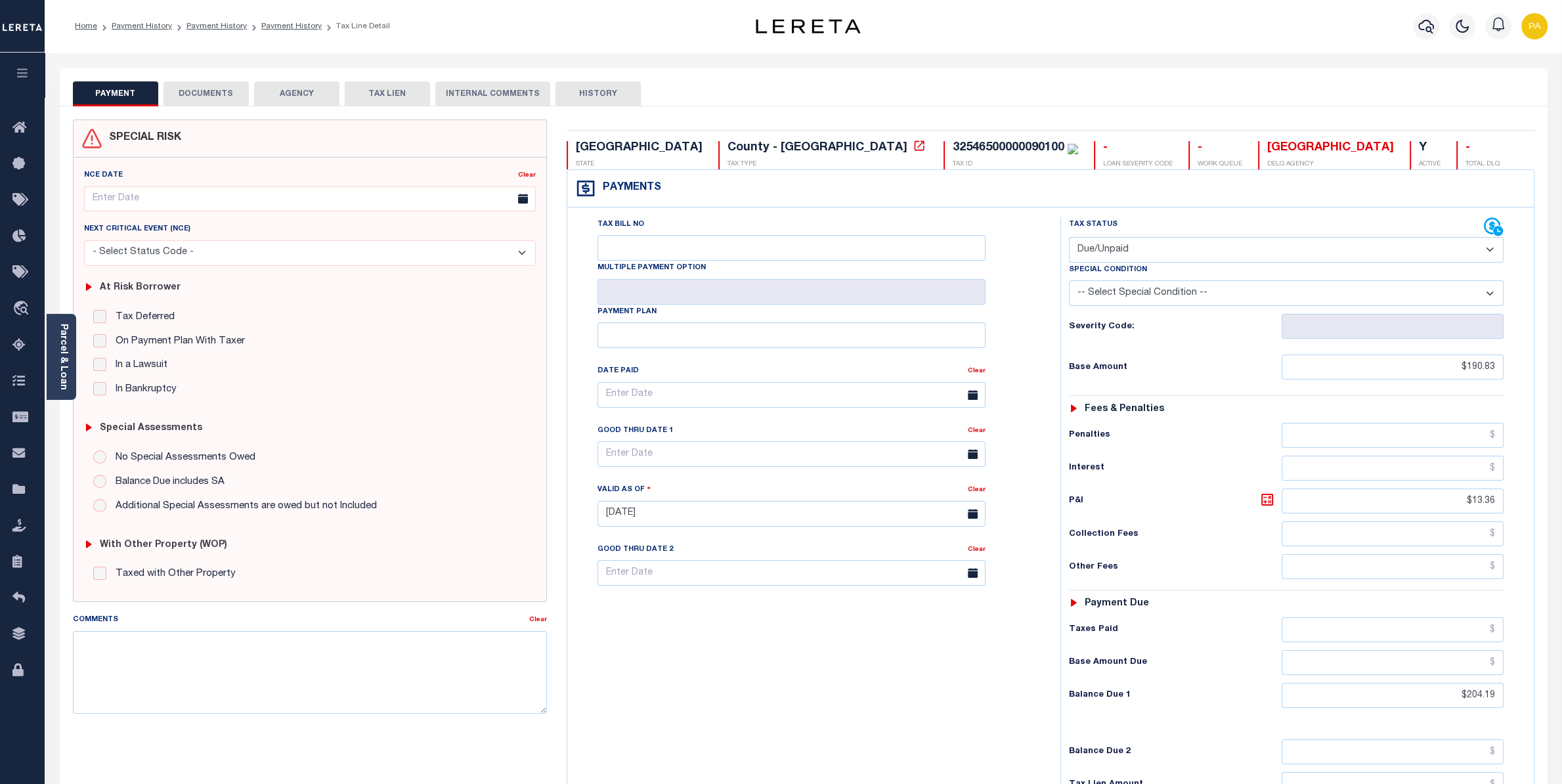
select select "PYD"
click option "Paid" at bounding box center [0, 0] width 0 height 0
type input "[DATE]"
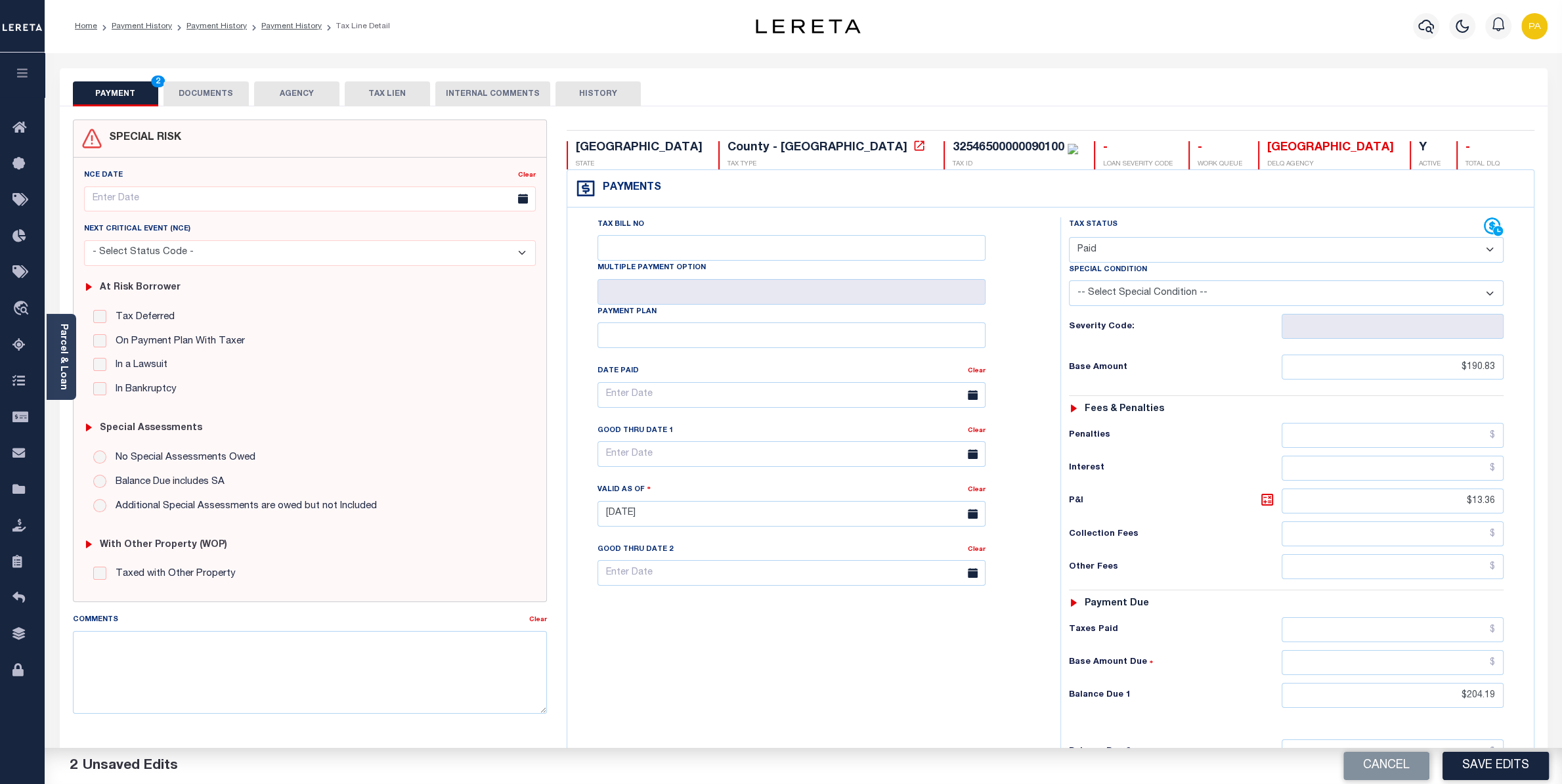
drag, startPoint x: 1455, startPoint y: 492, endPoint x: 1543, endPoint y: 511, distance: 90.0
click at [1543, 511] on div "TX STATE County - TX TAX TYPE 32546500000090100 TAX ID - LOAN SEVERITY CODE - W…" at bounding box center [1050, 528] width 987 height 818
drag, startPoint x: 1453, startPoint y: 511, endPoint x: 1533, endPoint y: 512, distance: 80.0
click at [1504, 512] on input "$13.36" at bounding box center [1392, 500] width 222 height 25
drag, startPoint x: 1457, startPoint y: 708, endPoint x: 1557, endPoint y: 708, distance: 100.0
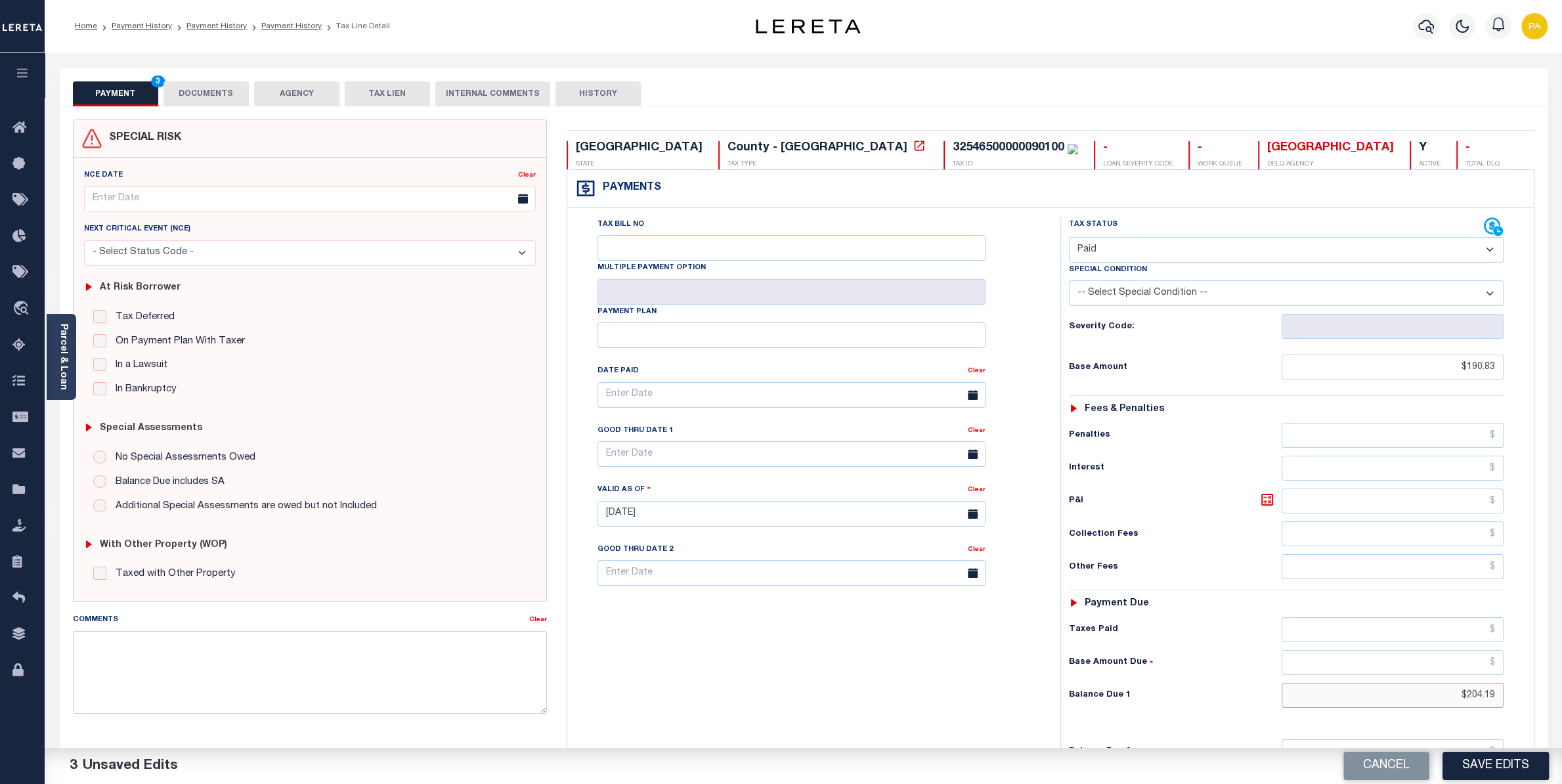
click at [1504, 708] on input "$204.19" at bounding box center [1392, 695] width 222 height 25
type input "$0.00"
click at [844, 673] on div "Tax Bill No Multiple Payment Option Payment Plan Clear" at bounding box center [810, 507] width 480 height 579
click at [1502, 764] on button "Save Edits" at bounding box center [1495, 765] width 106 height 28
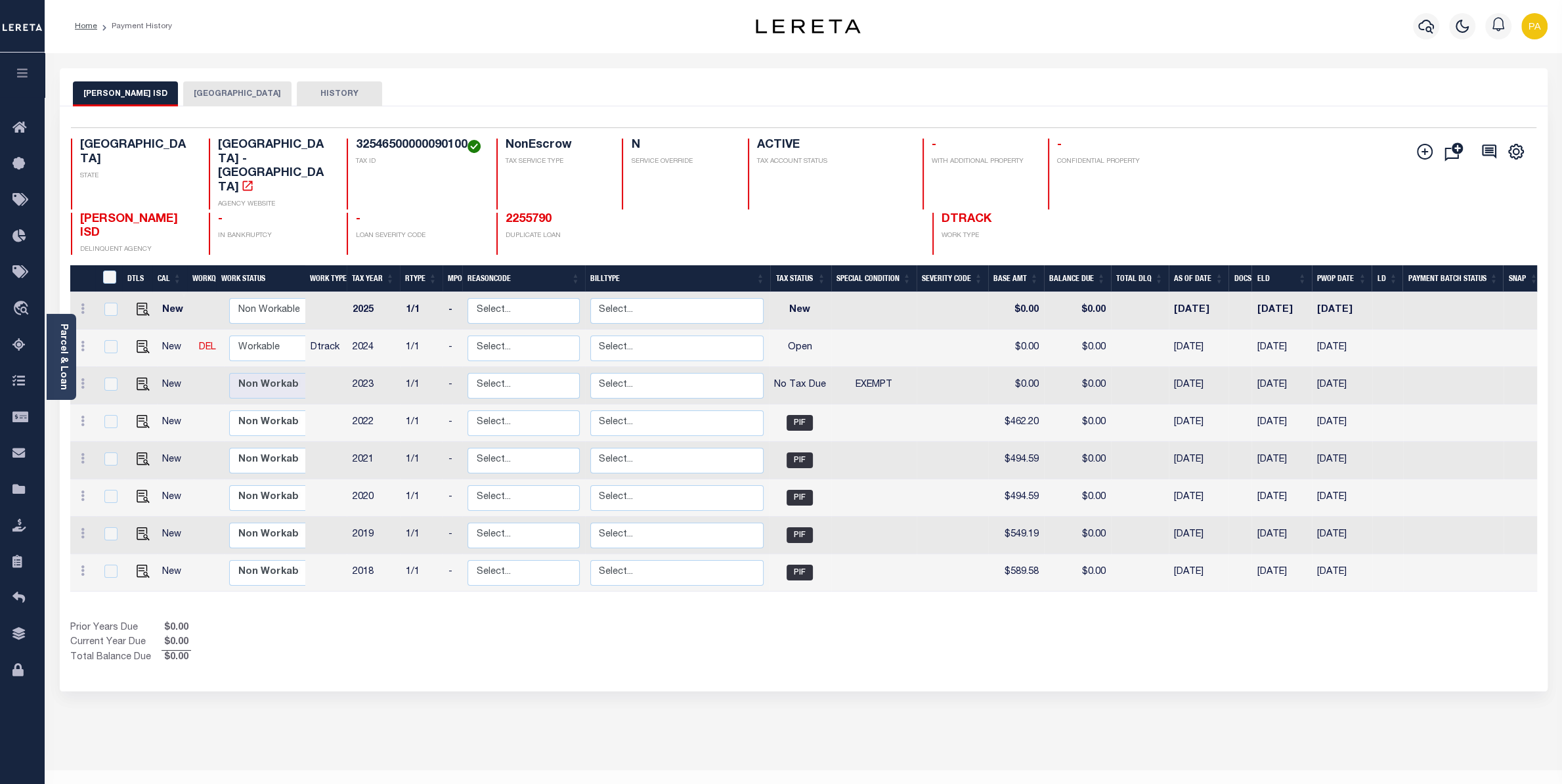
click at [211, 99] on button "[GEOGRAPHIC_DATA]" at bounding box center [238, 94] width 108 height 25
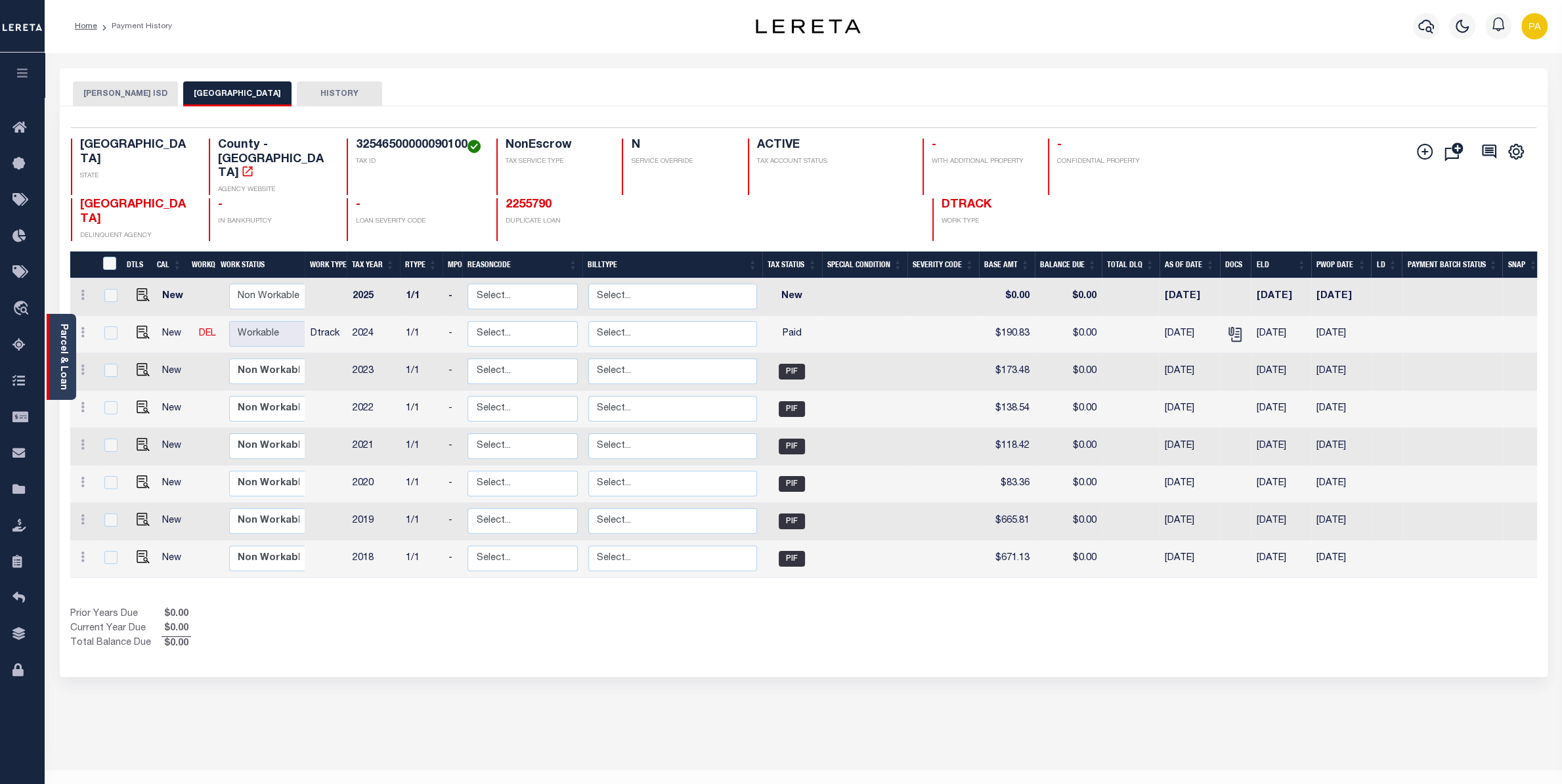
click at [65, 341] on link "Parcel & Loan" at bounding box center [62, 356] width 9 height 67
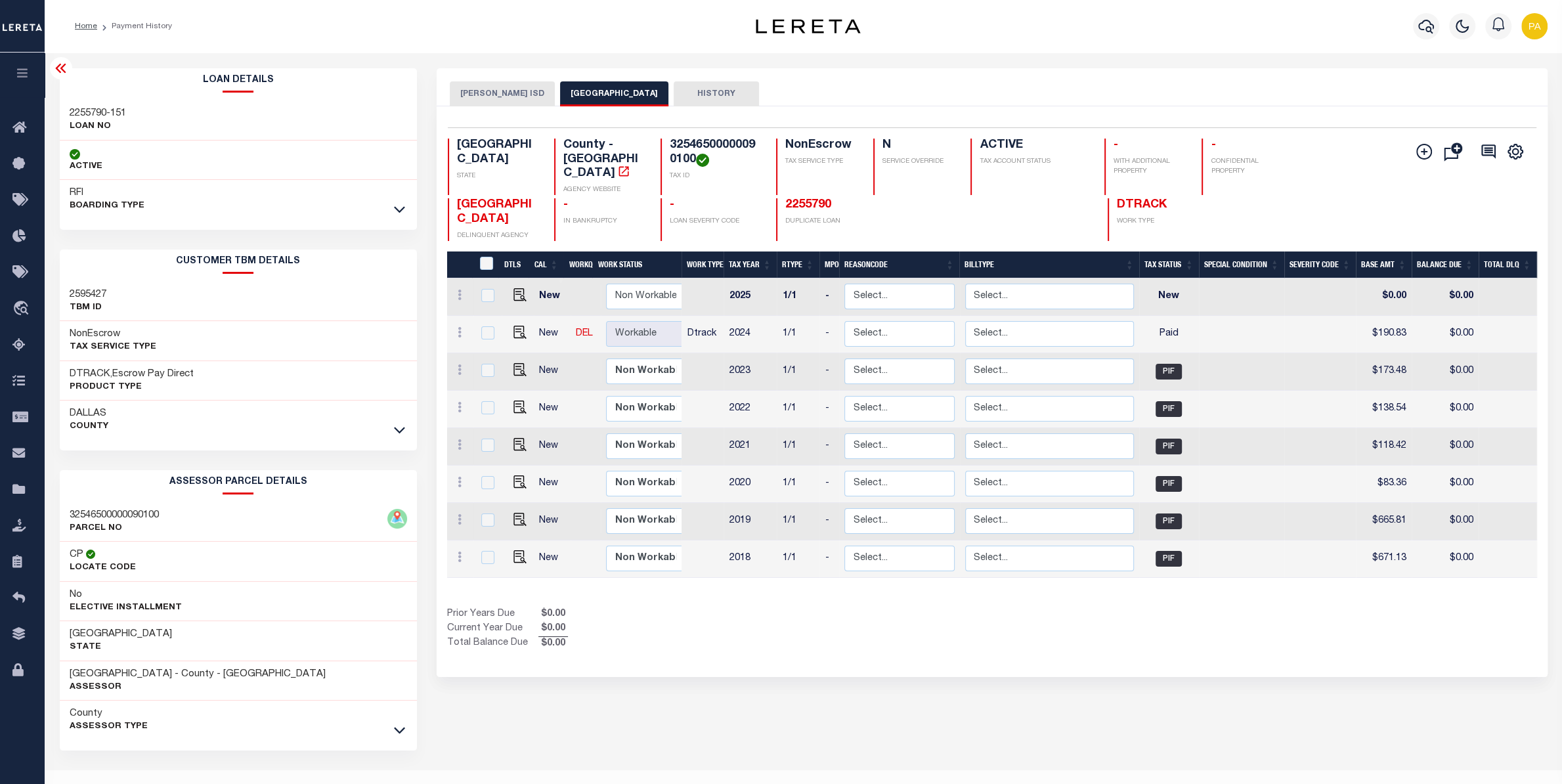
click at [98, 109] on h3 "2255790-151" at bounding box center [97, 113] width 56 height 13
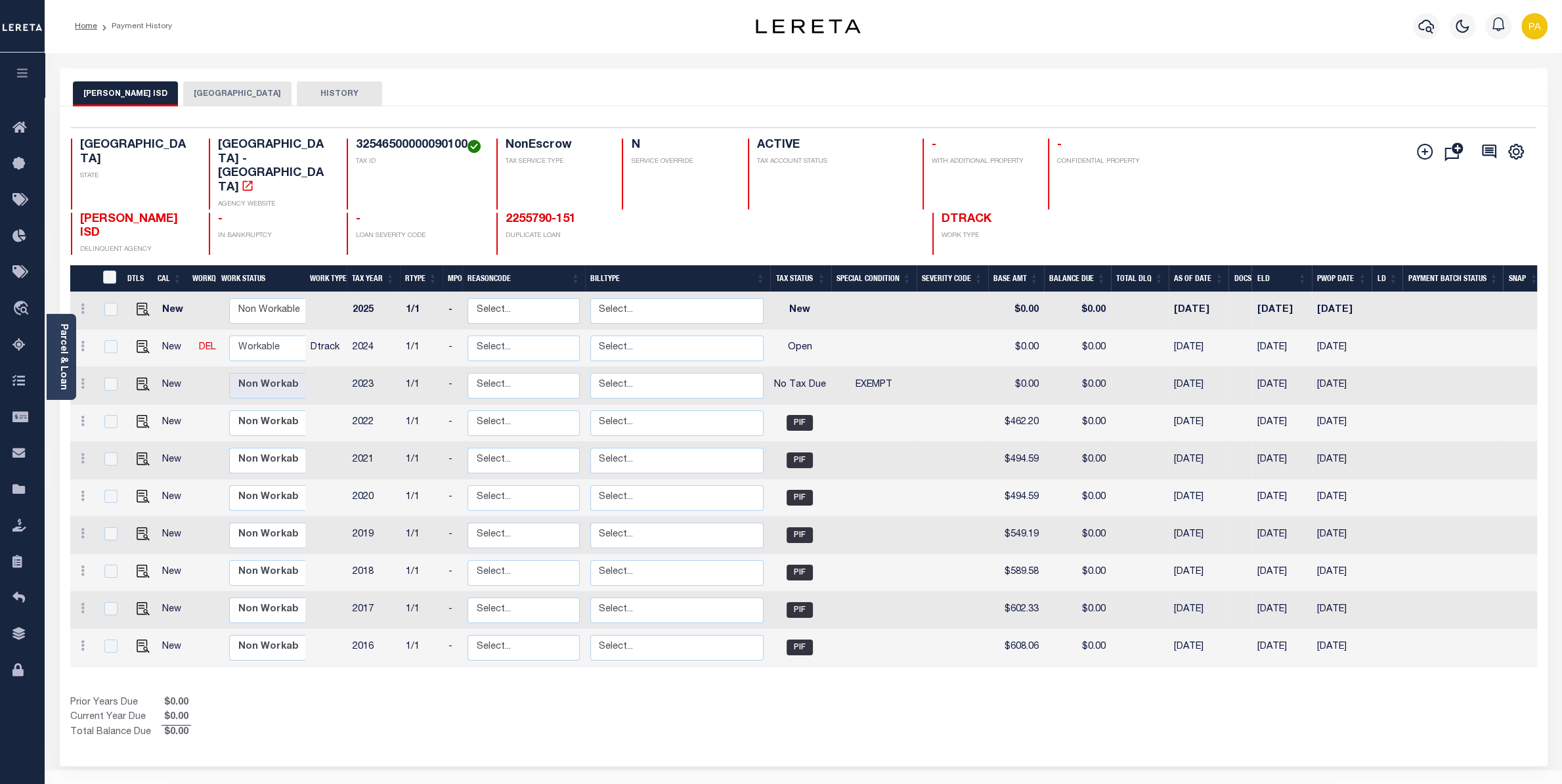
click at [227, 91] on button "[GEOGRAPHIC_DATA]" at bounding box center [238, 94] width 108 height 25
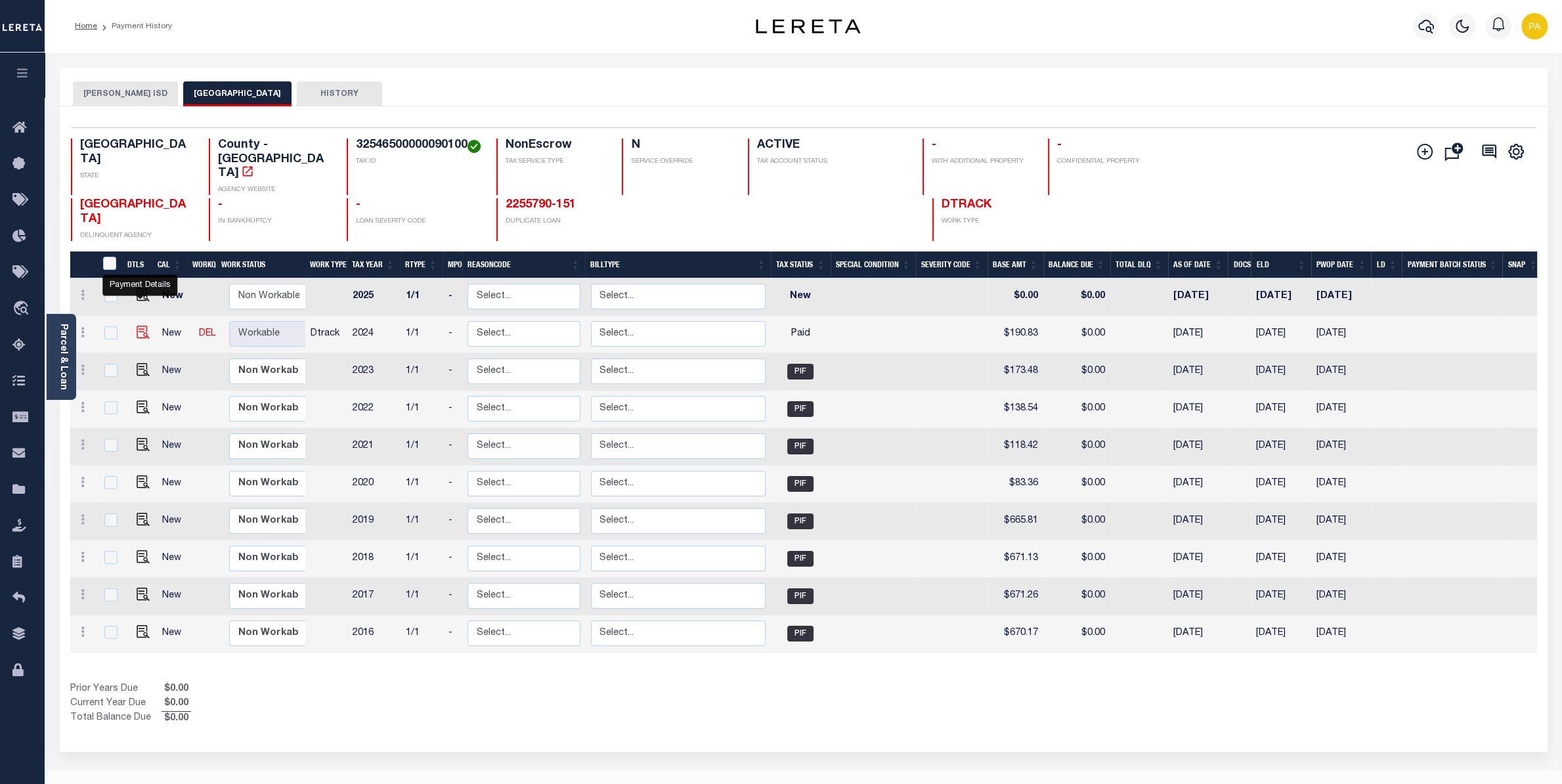
click at [139, 325] on img "" at bounding box center [143, 332] width 13 height 13
checkbox input "true"
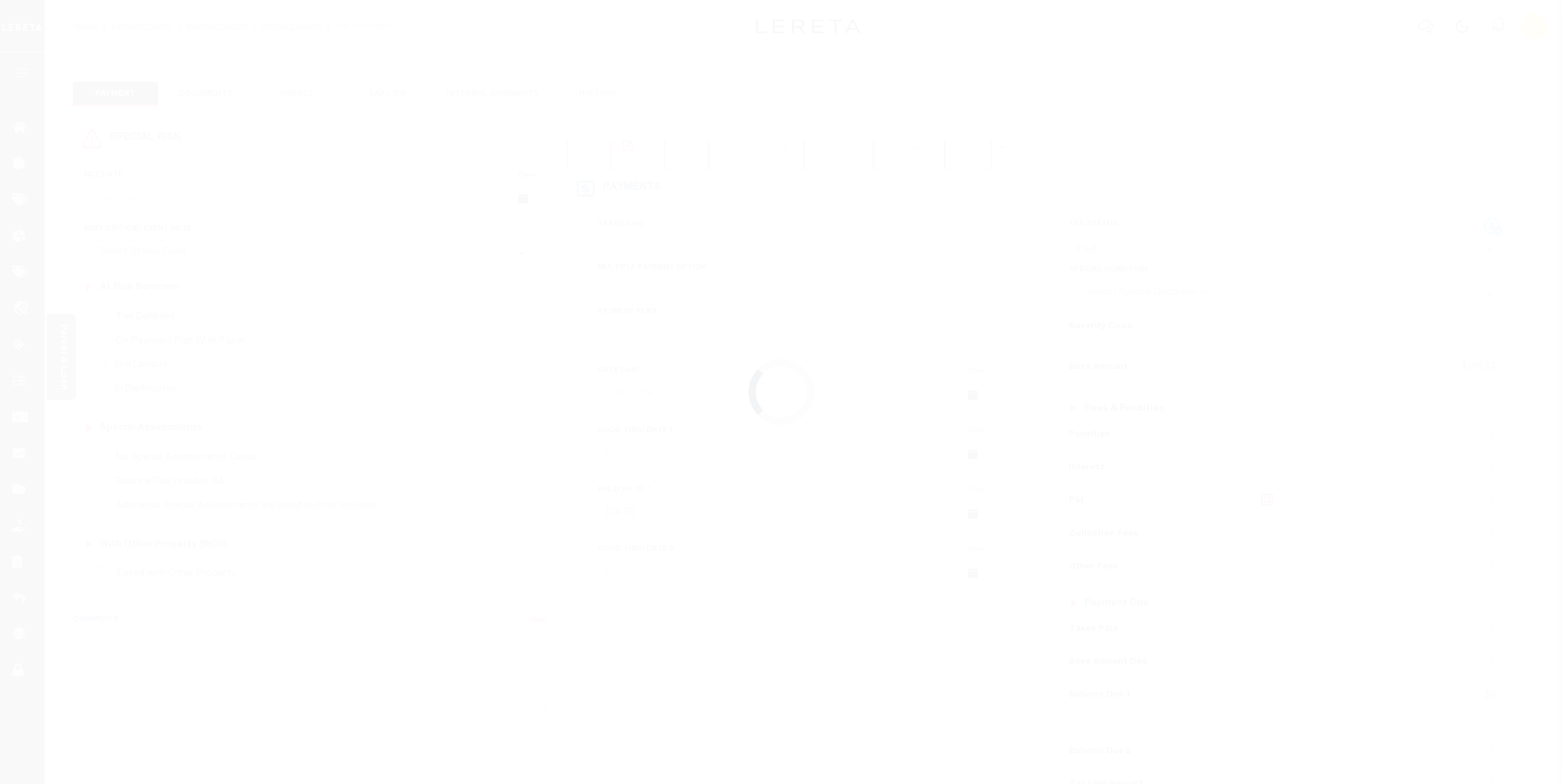
select select "PYD"
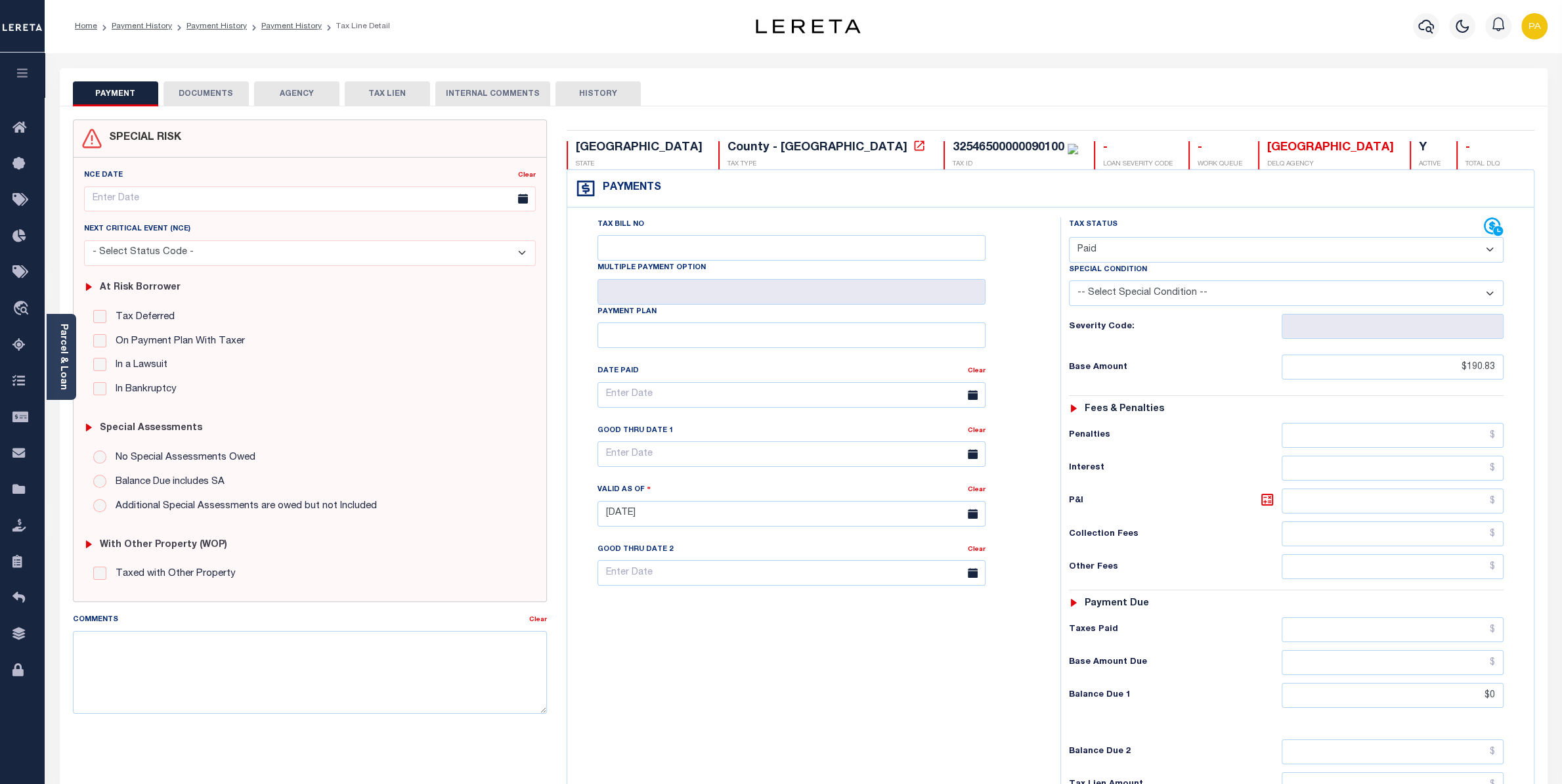
click at [213, 94] on button "DOCUMENTS" at bounding box center [206, 94] width 85 height 25
select select "25"
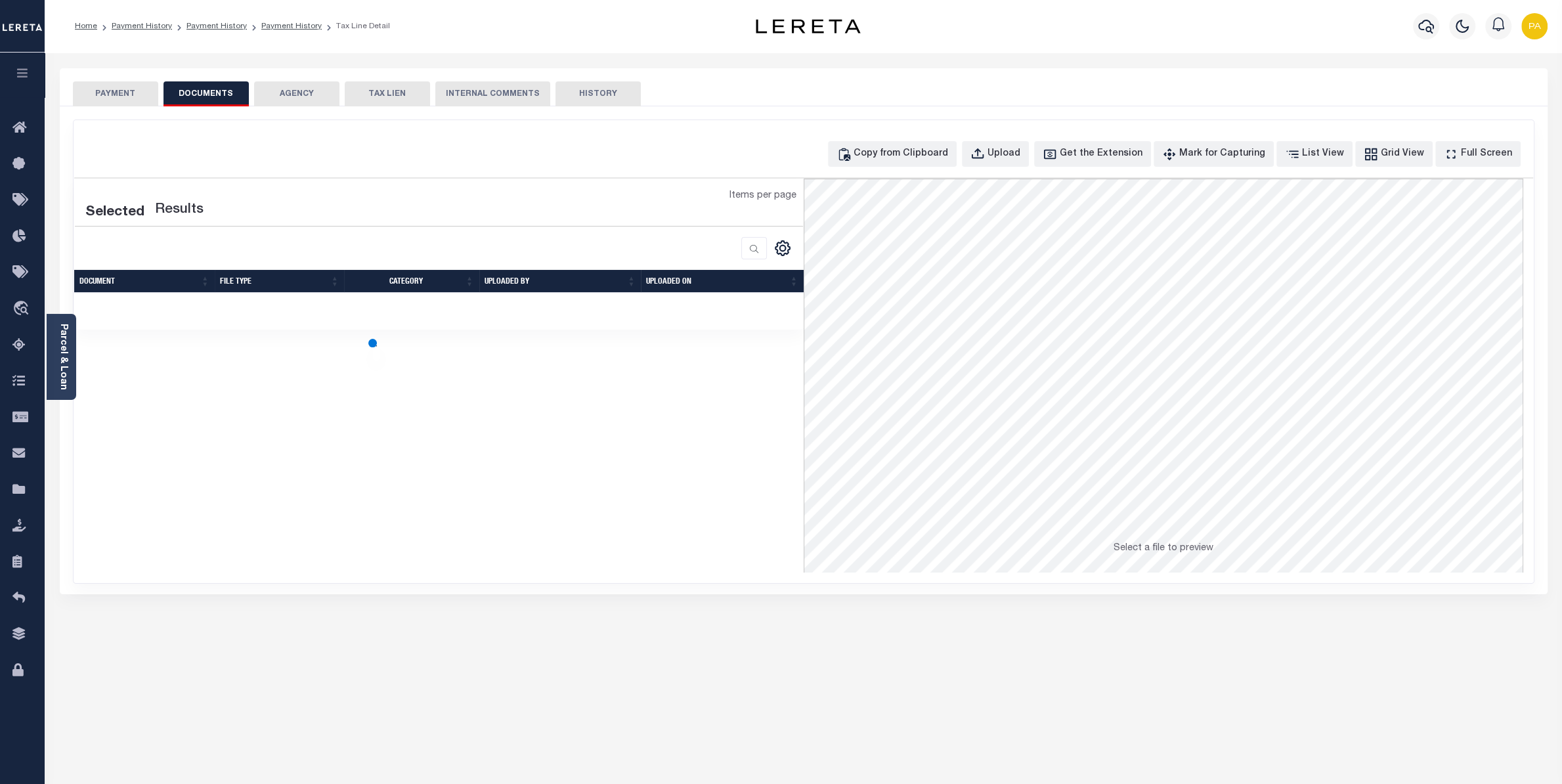
select select "25"
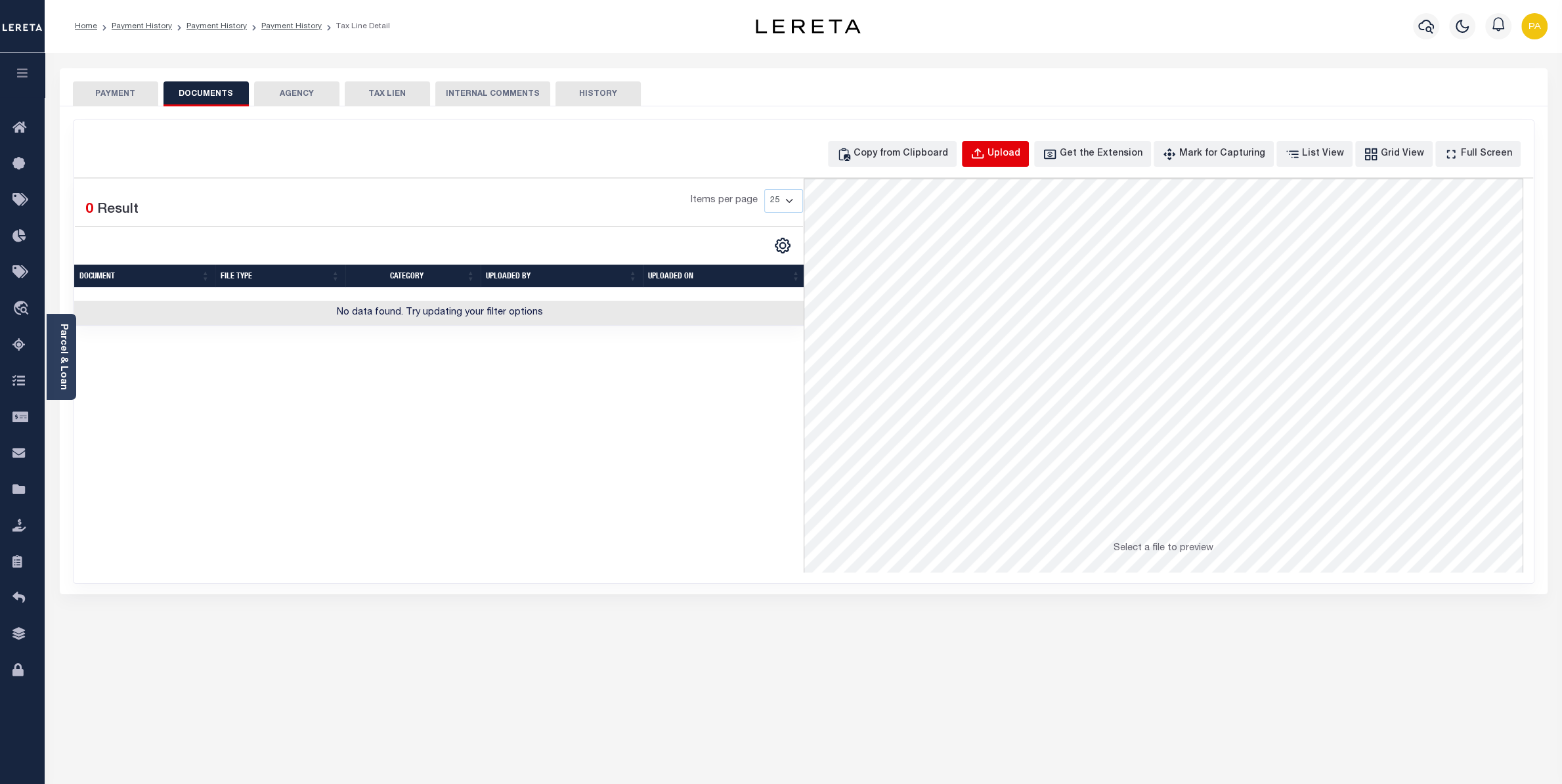
click at [1011, 159] on button "Upload" at bounding box center [996, 154] width 67 height 25
select select "POP"
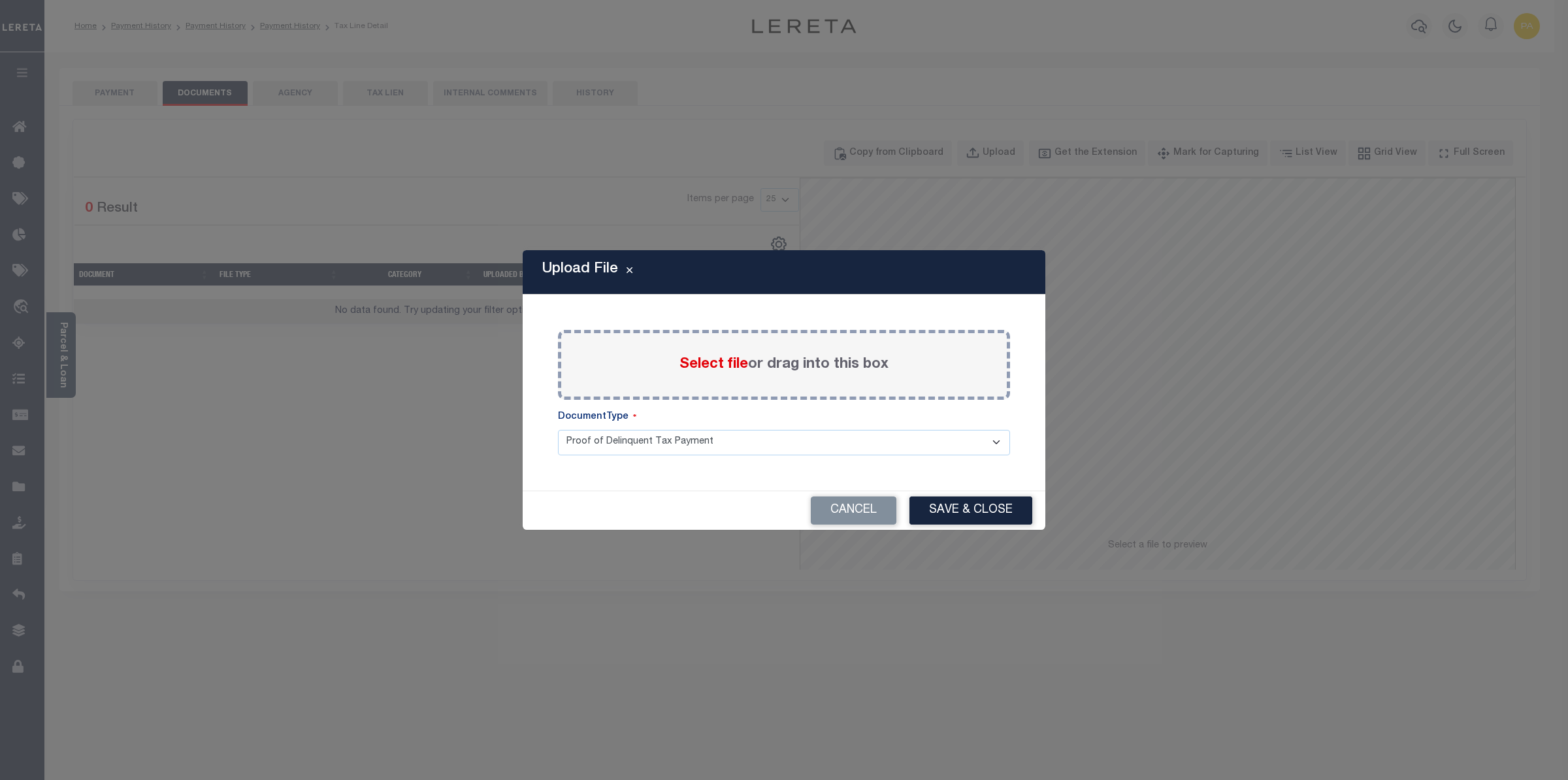
click at [725, 365] on span "Select file" at bounding box center [714, 364] width 68 height 14
click at [0, 0] on input "Select file or drag into this box" at bounding box center [0, 0] width 0 height 0
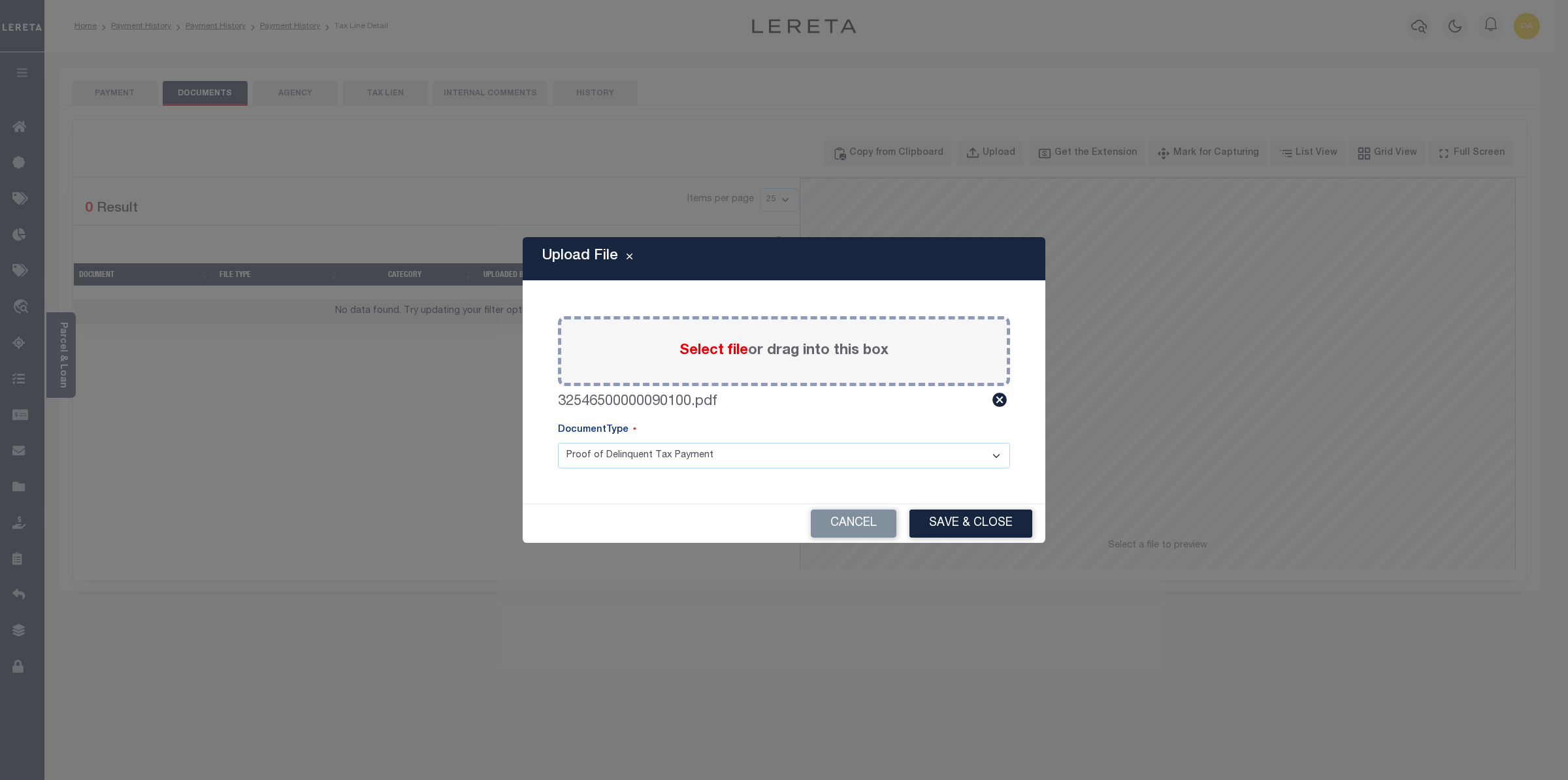
click at [969, 546] on div "Upload File Paste copied image or file into this box Select file or drag into t…" at bounding box center [784, 390] width 1568 height 780
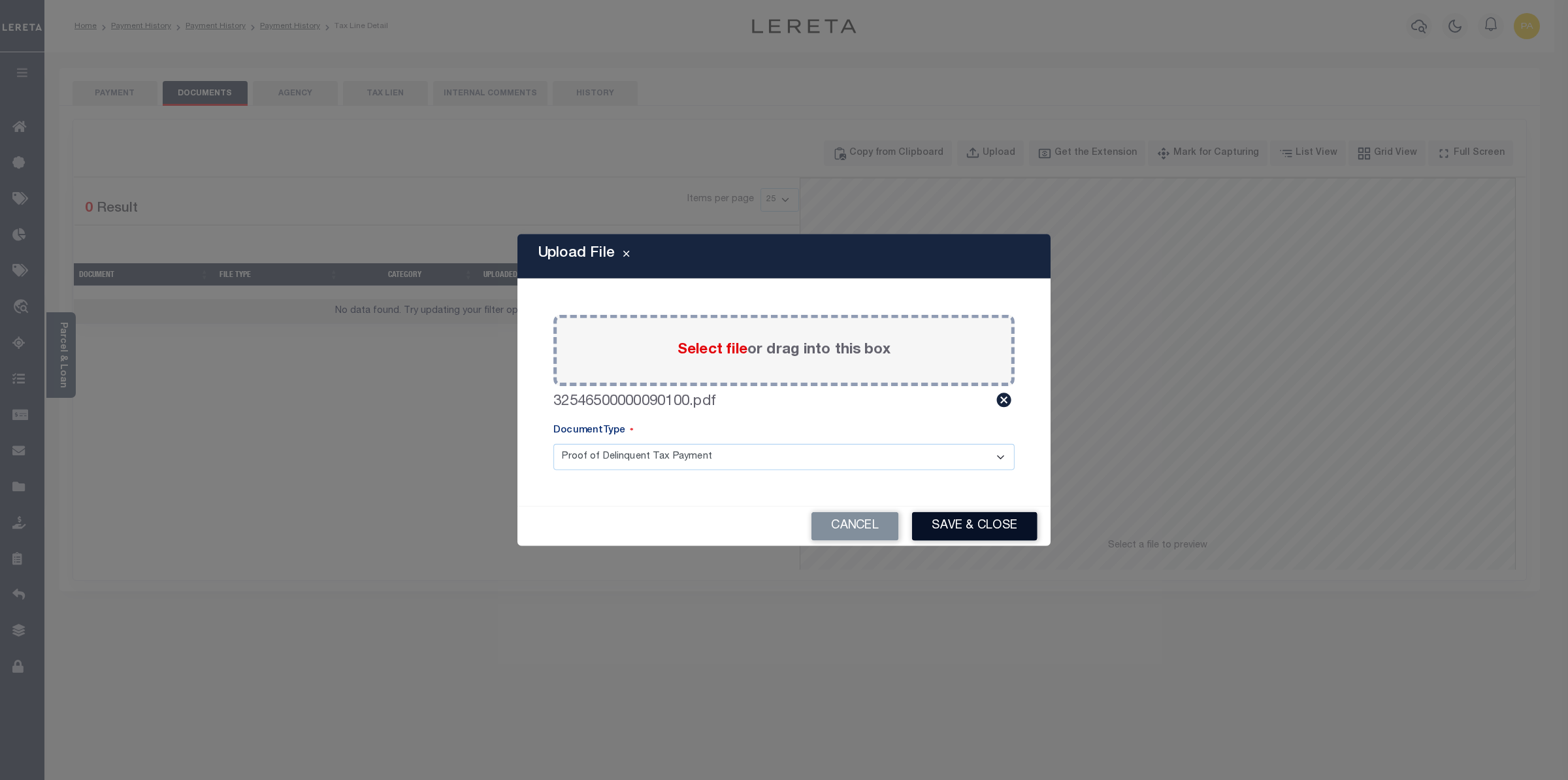
click at [964, 512] on div "Cancel Save & Close" at bounding box center [784, 526] width 533 height 39
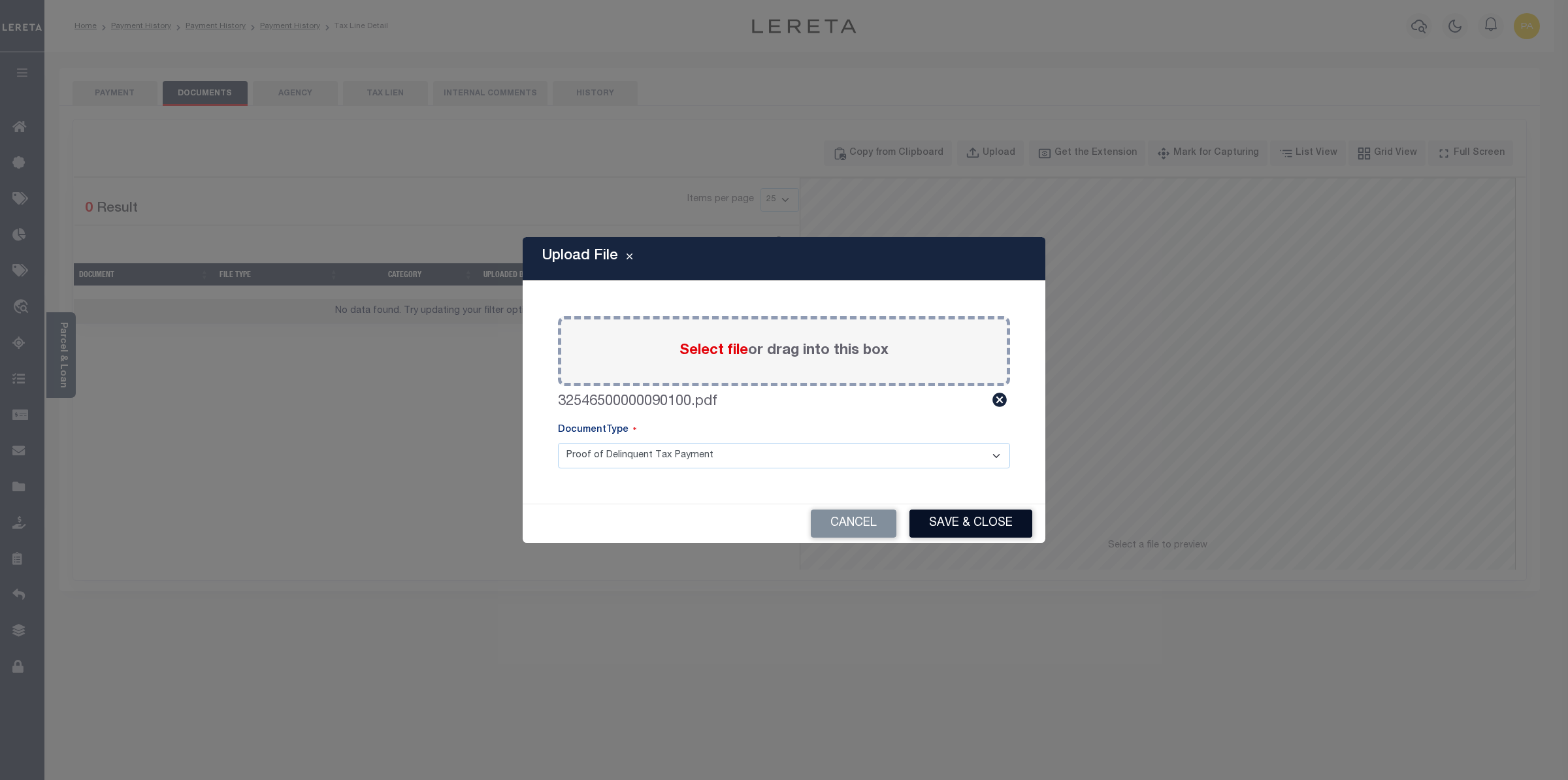
click at [961, 534] on button "Save & Close" at bounding box center [971, 523] width 123 height 28
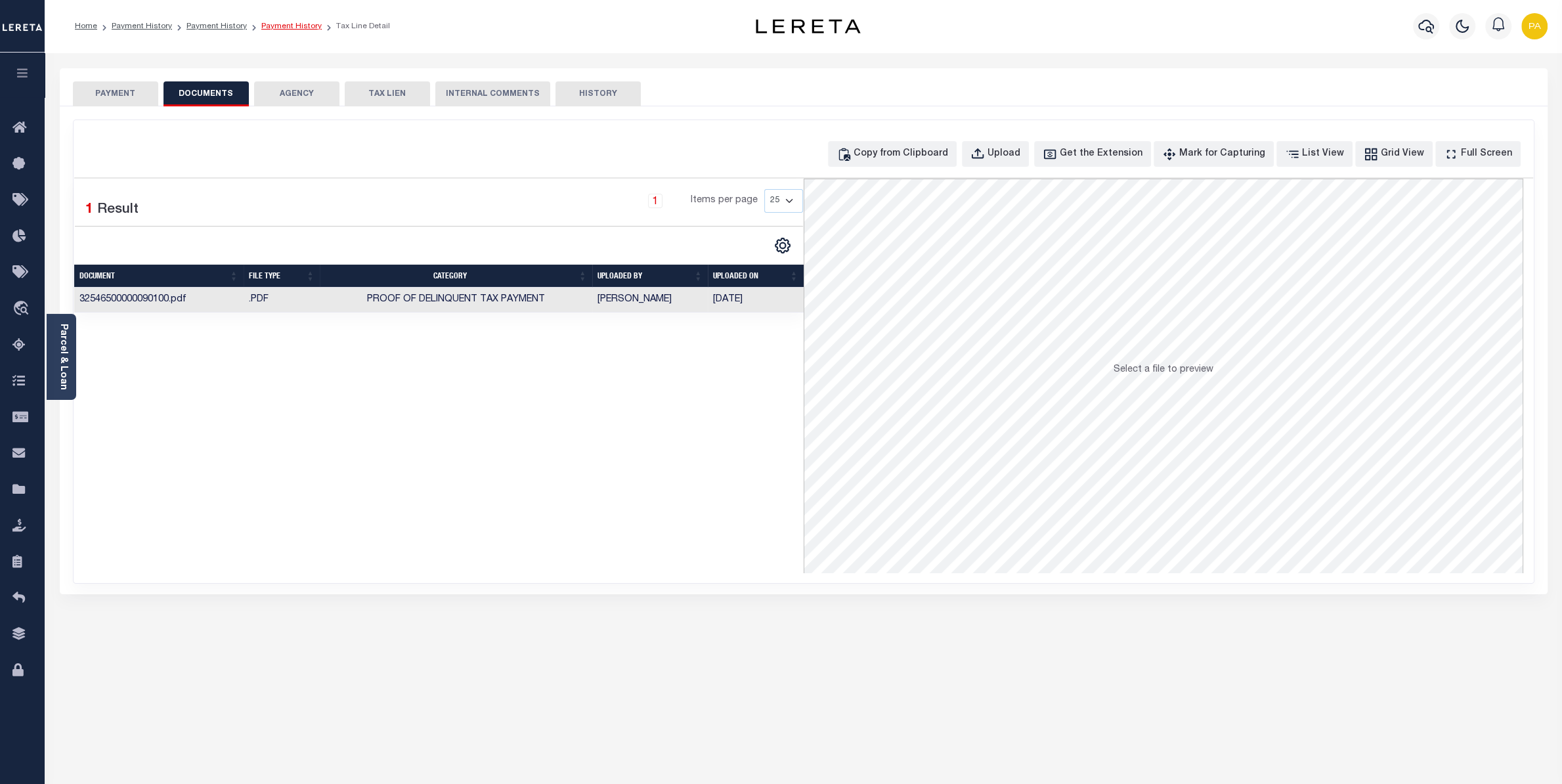
click at [282, 23] on link "Payment History" at bounding box center [292, 26] width 60 height 8
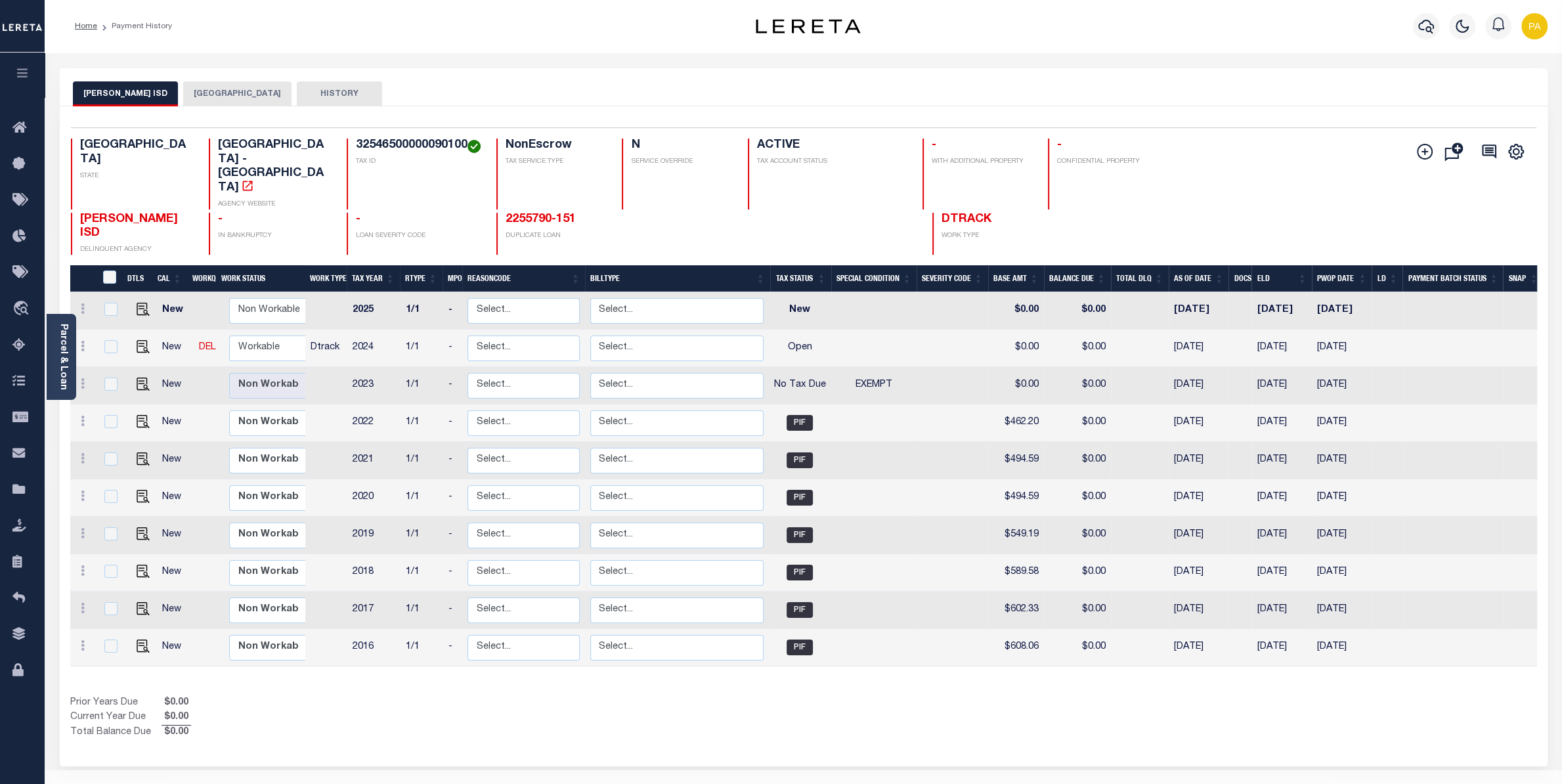
click at [219, 95] on button "[GEOGRAPHIC_DATA]" at bounding box center [238, 94] width 108 height 25
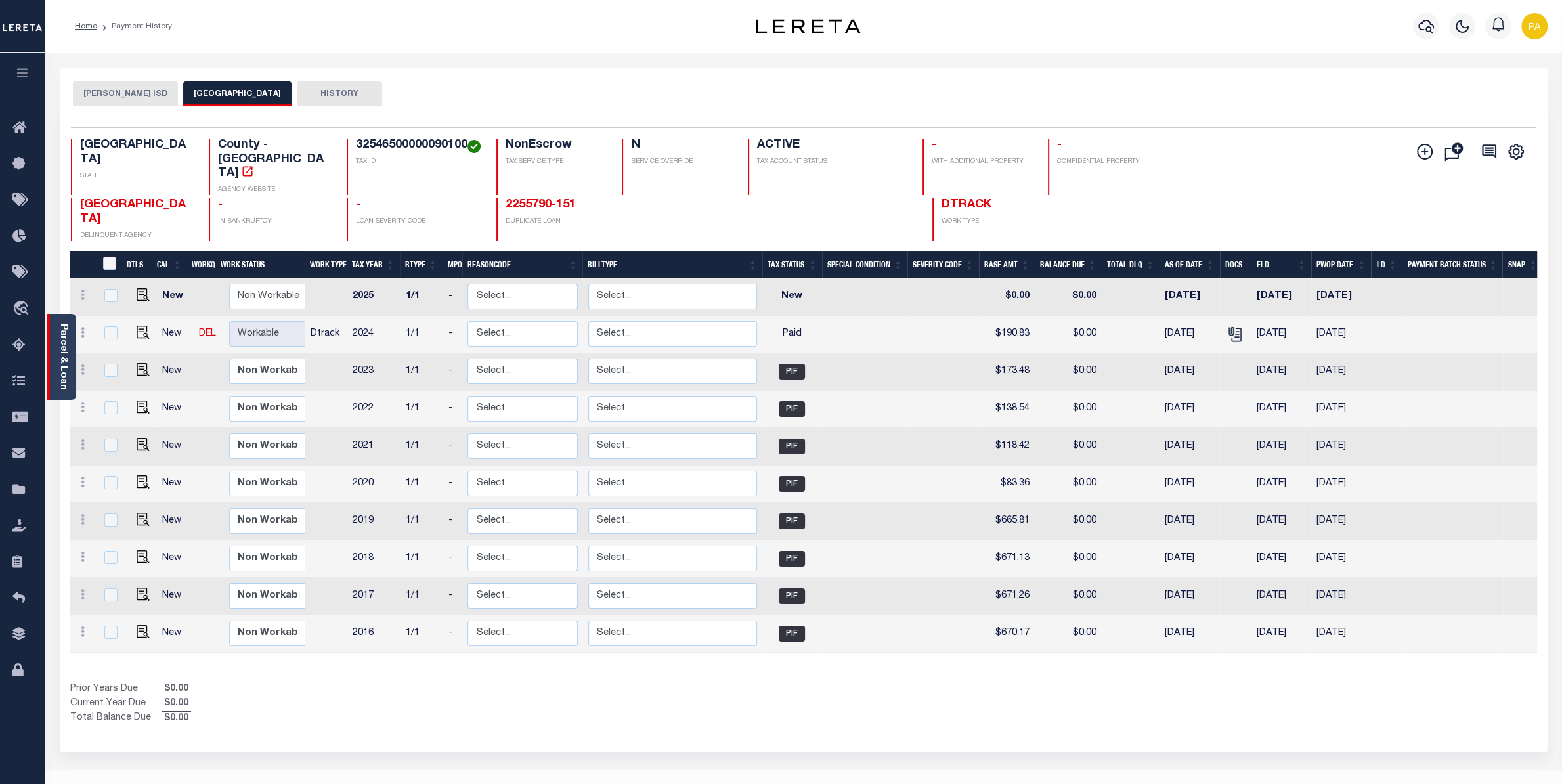
click at [69, 335] on div "Parcel & Loan" at bounding box center [61, 356] width 30 height 86
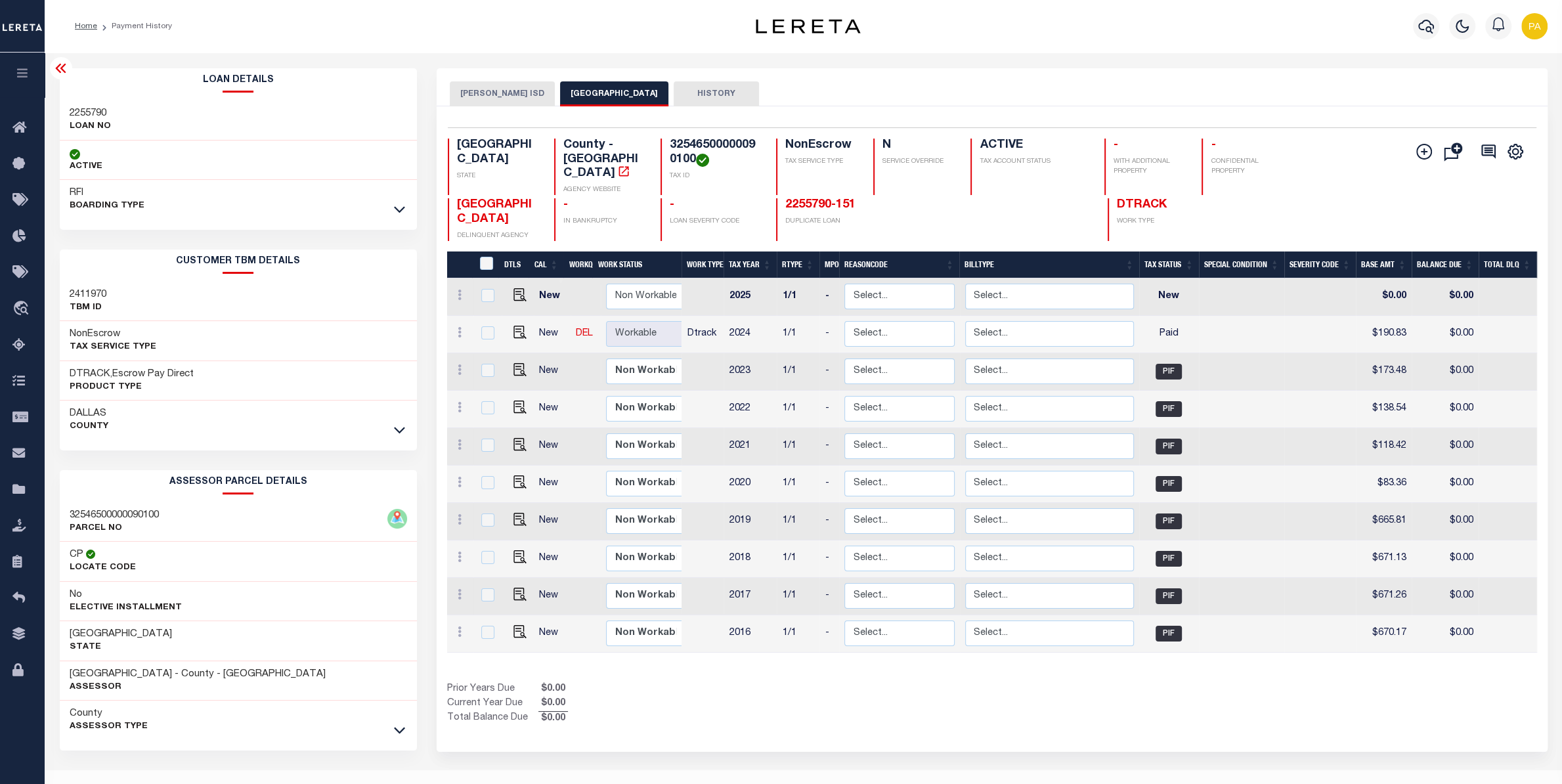
click at [91, 113] on h3 "2255790" at bounding box center [90, 113] width 41 height 13
copy h3 "2255790"
drag, startPoint x: 668, startPoint y: 145, endPoint x: 693, endPoint y: 159, distance: 28.7
click at [693, 159] on div "32546500000090100 TAX ID" at bounding box center [710, 167] width 100 height 56
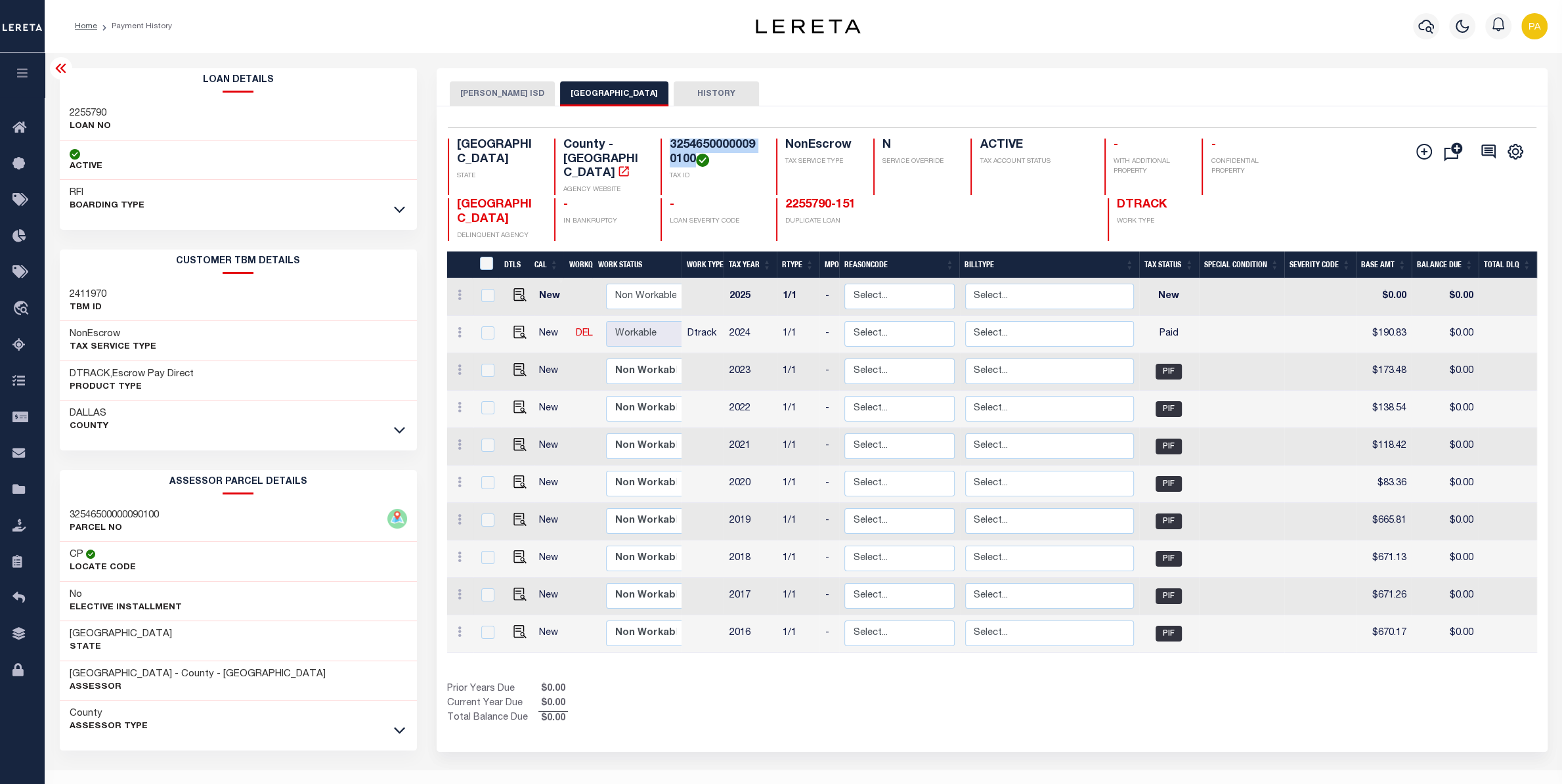
copy h4 "32546500000090100"
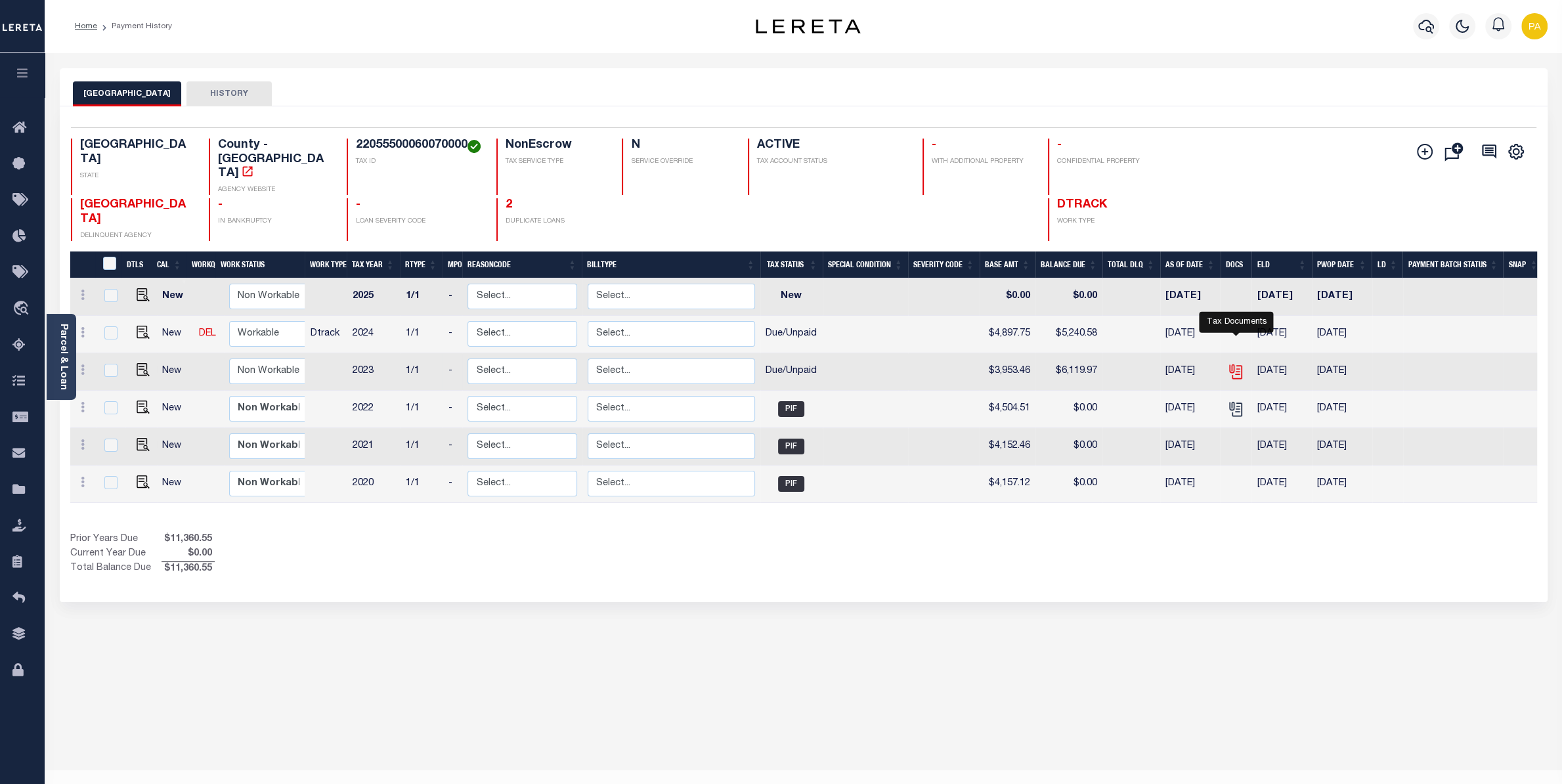
click at [1239, 364] on icon "" at bounding box center [1234, 369] width 10 height 10
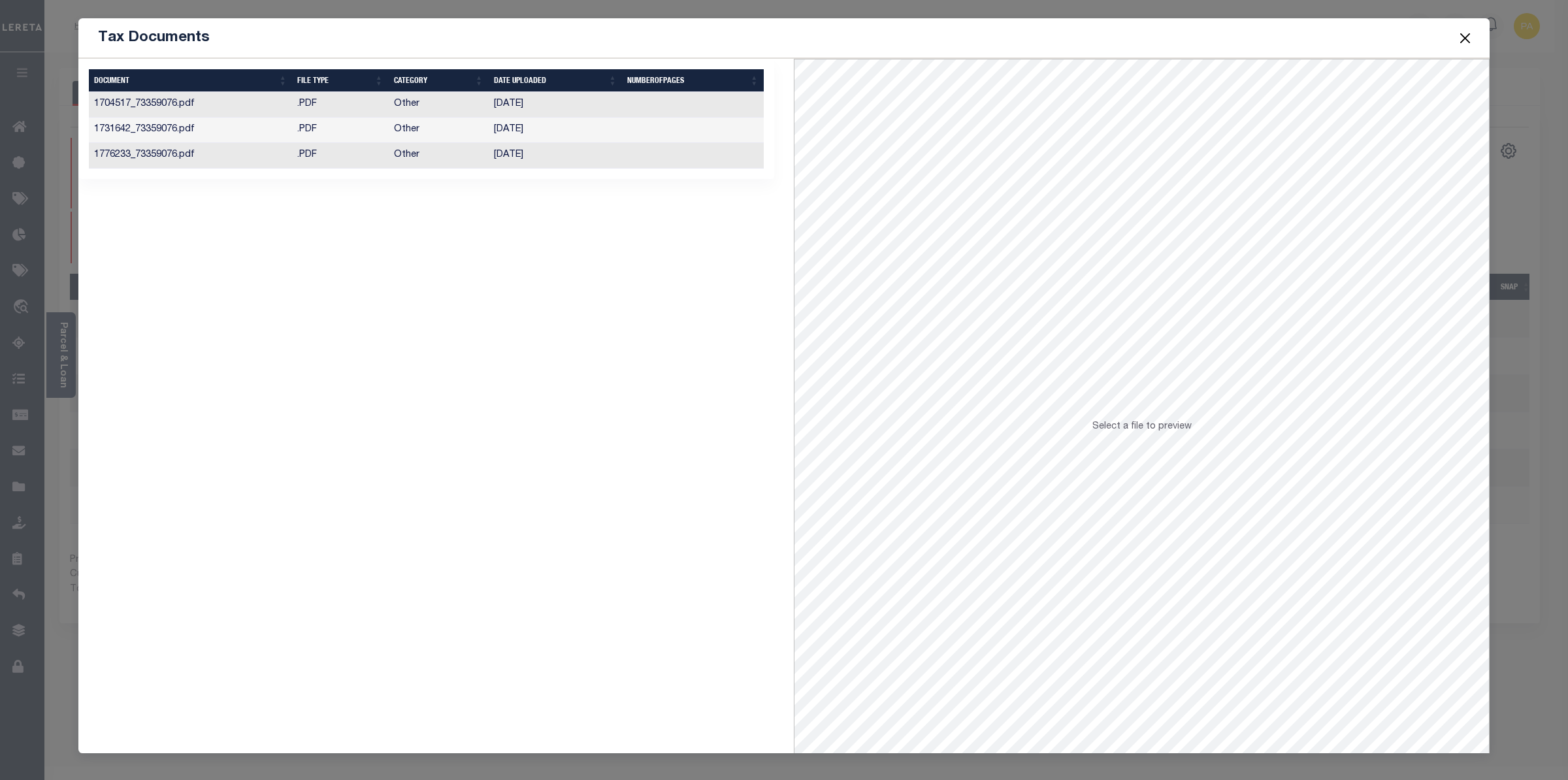
click at [504, 103] on td "[DATE]" at bounding box center [555, 105] width 134 height 25
click at [1467, 37] on button "Close" at bounding box center [1466, 38] width 17 height 17
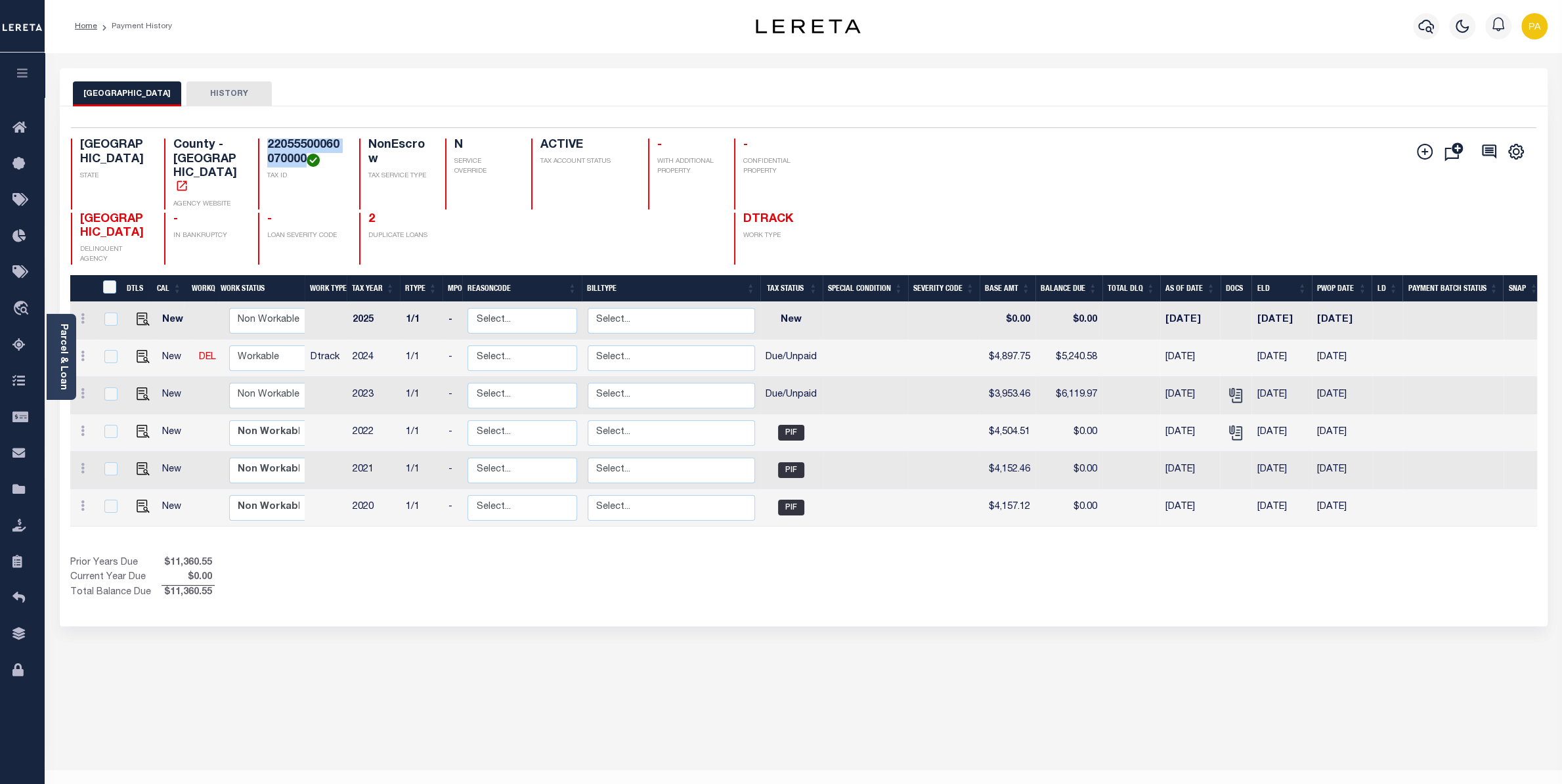
drag, startPoint x: 257, startPoint y: 139, endPoint x: 303, endPoint y: 157, distance: 49.4
click at [303, 157] on div "Selected 6 Results 1 Items per page 25 50 100 TX STATE County - TX AGENCY WEBSI…" at bounding box center [803, 196] width 1486 height 137
copy h4 "22055500060070000"
click at [491, 679] on div "DALLAS COUNTY HISTORY Selected 6 Results" at bounding box center [804, 439] width 1508 height 741
click at [137, 377] on td at bounding box center [141, 395] width 32 height 38
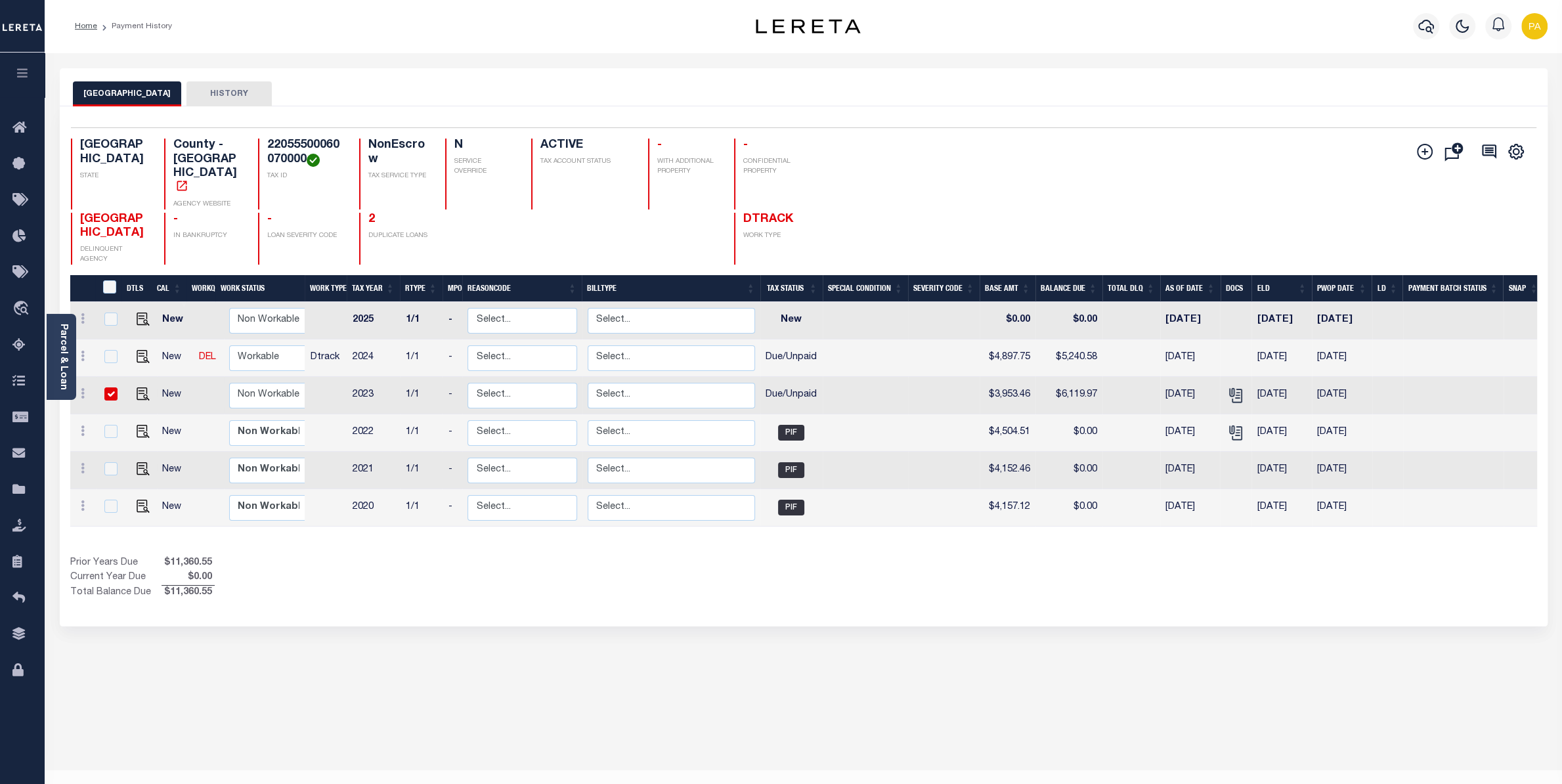
checkbox input "true"
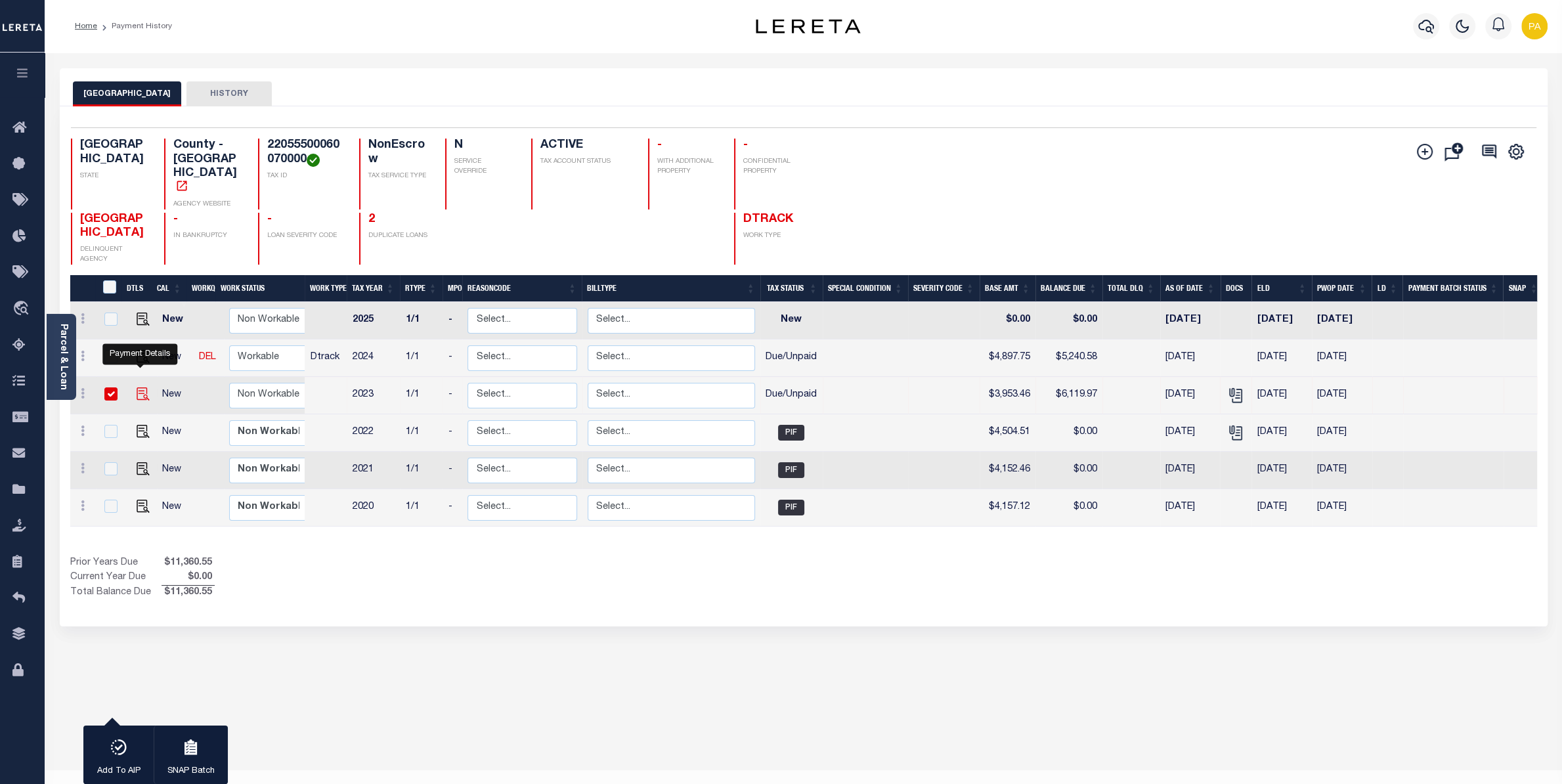
click at [141, 387] on img "" at bounding box center [143, 393] width 13 height 13
checkbox input "false"
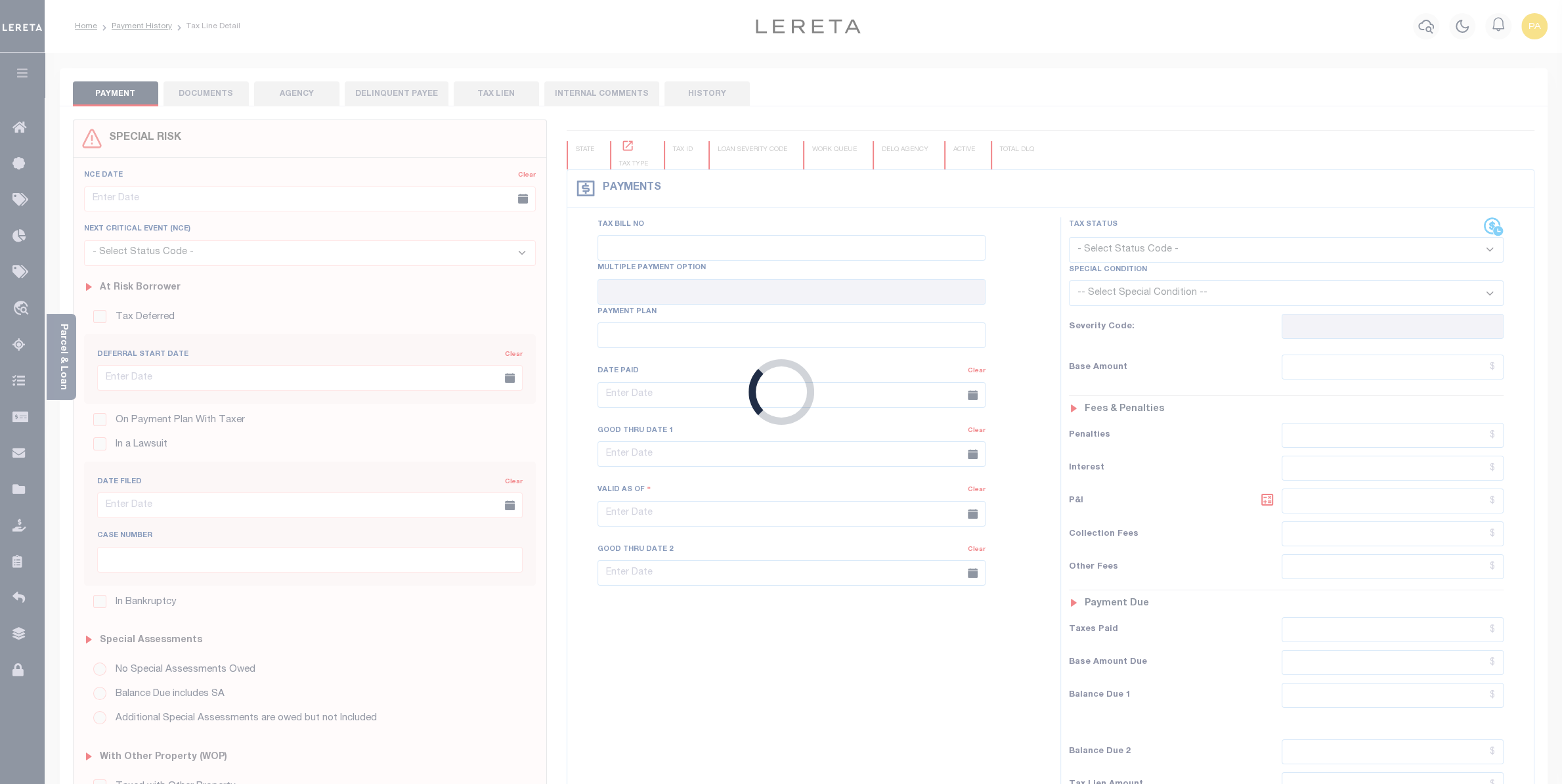
checkbox input "false"
type input "[DATE]"
type input "06/03/2025"
select select "DUE"
type input "$3,953.46"
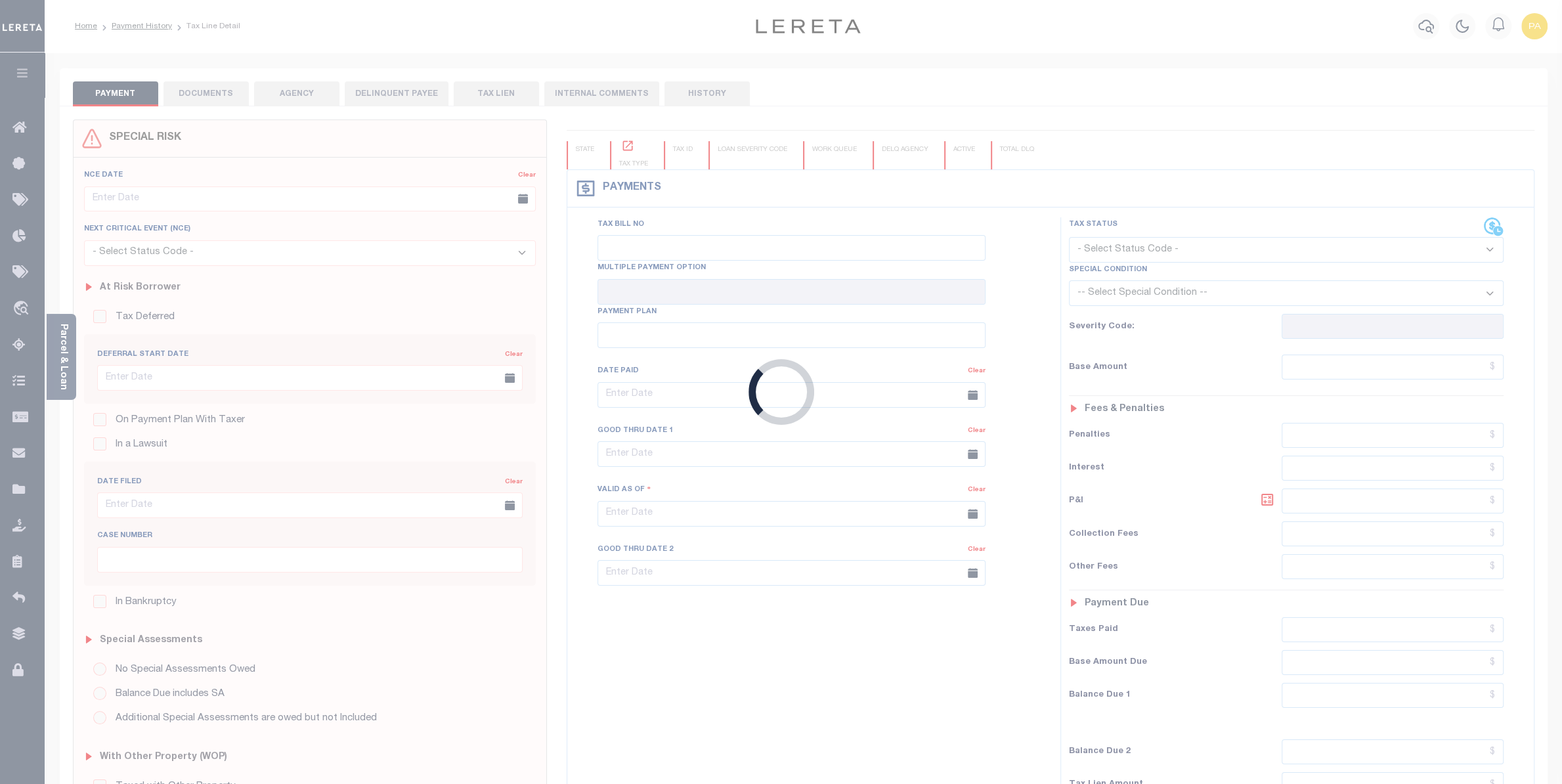
type input "$2,166.51"
type input "$6,119.97"
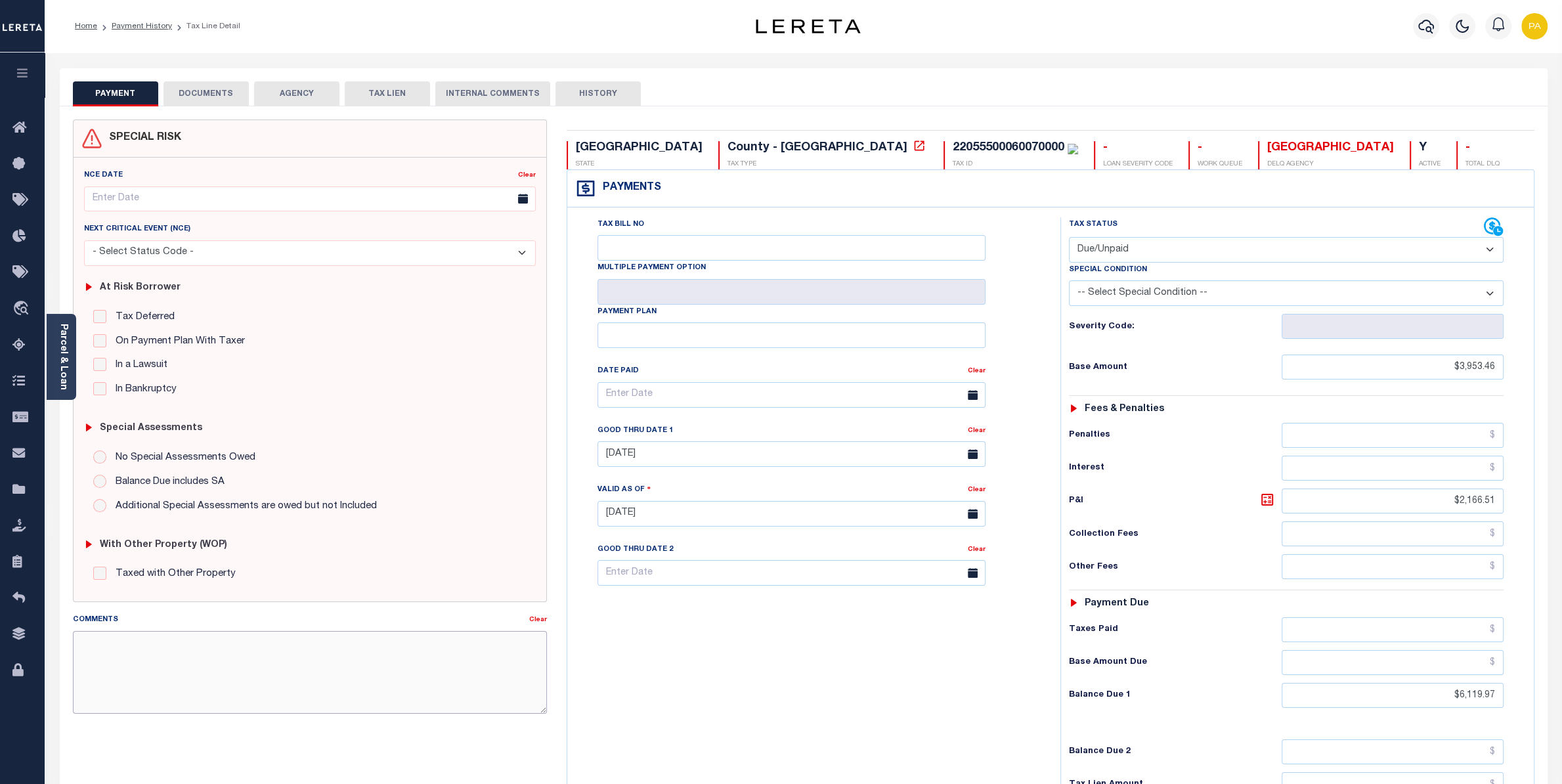
click at [439, 680] on textarea "Comments" at bounding box center [310, 672] width 474 height 82
paste textarea "Please refer above line for Tax Supporting Document"
type textarea "Please refer above line for Tax Supporting Document"
type input "[DATE]"
click at [977, 434] on link "Clear" at bounding box center [977, 431] width 18 height 7
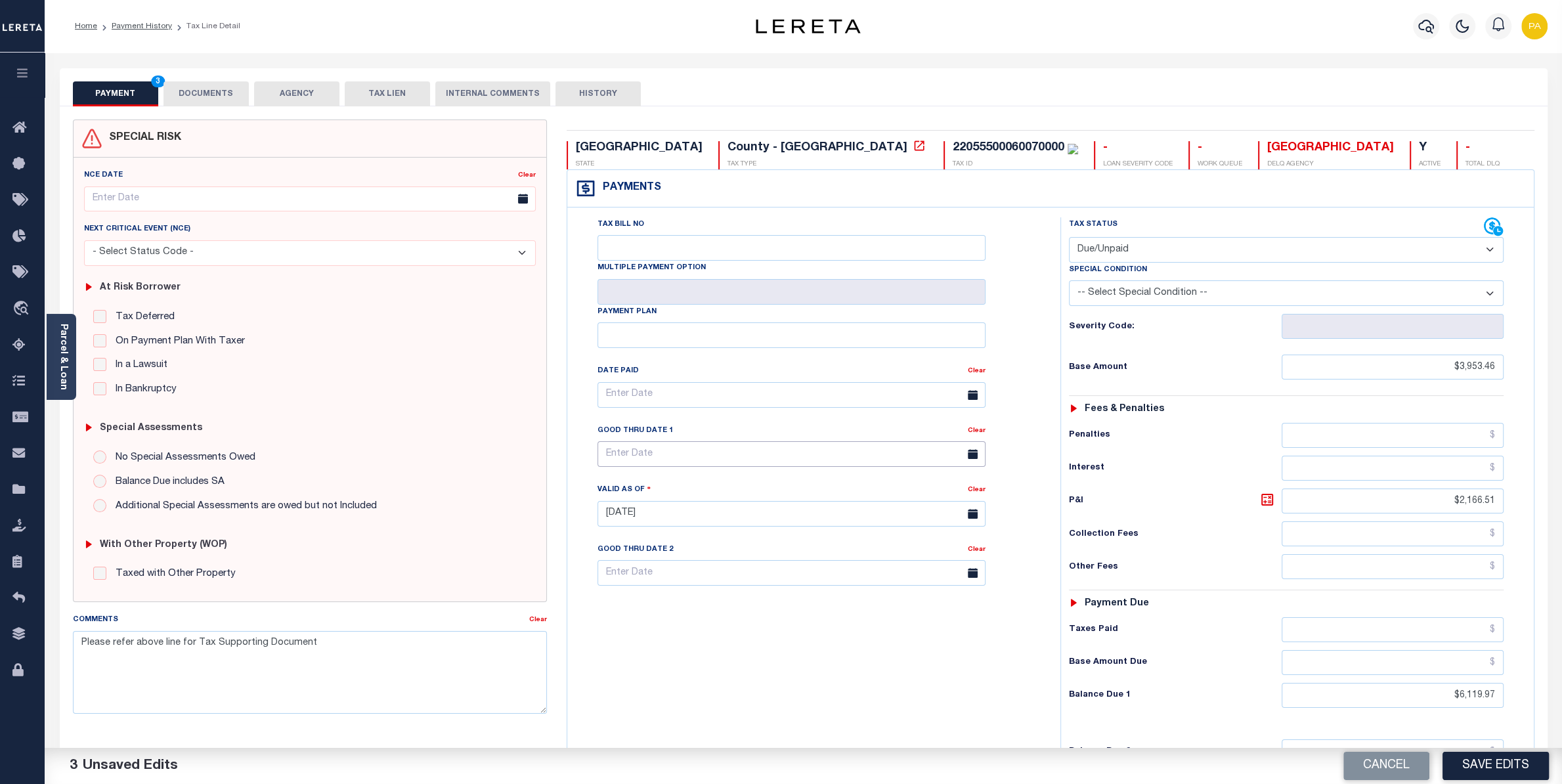
click at [682, 463] on input "text" at bounding box center [791, 454] width 388 height 25
click at [762, 633] on span "31" at bounding box center [756, 638] width 25 height 25
type input "[DATE]"
paste input "6,309.73"
drag, startPoint x: 1465, startPoint y: 708, endPoint x: 1537, endPoint y: 713, distance: 72.2
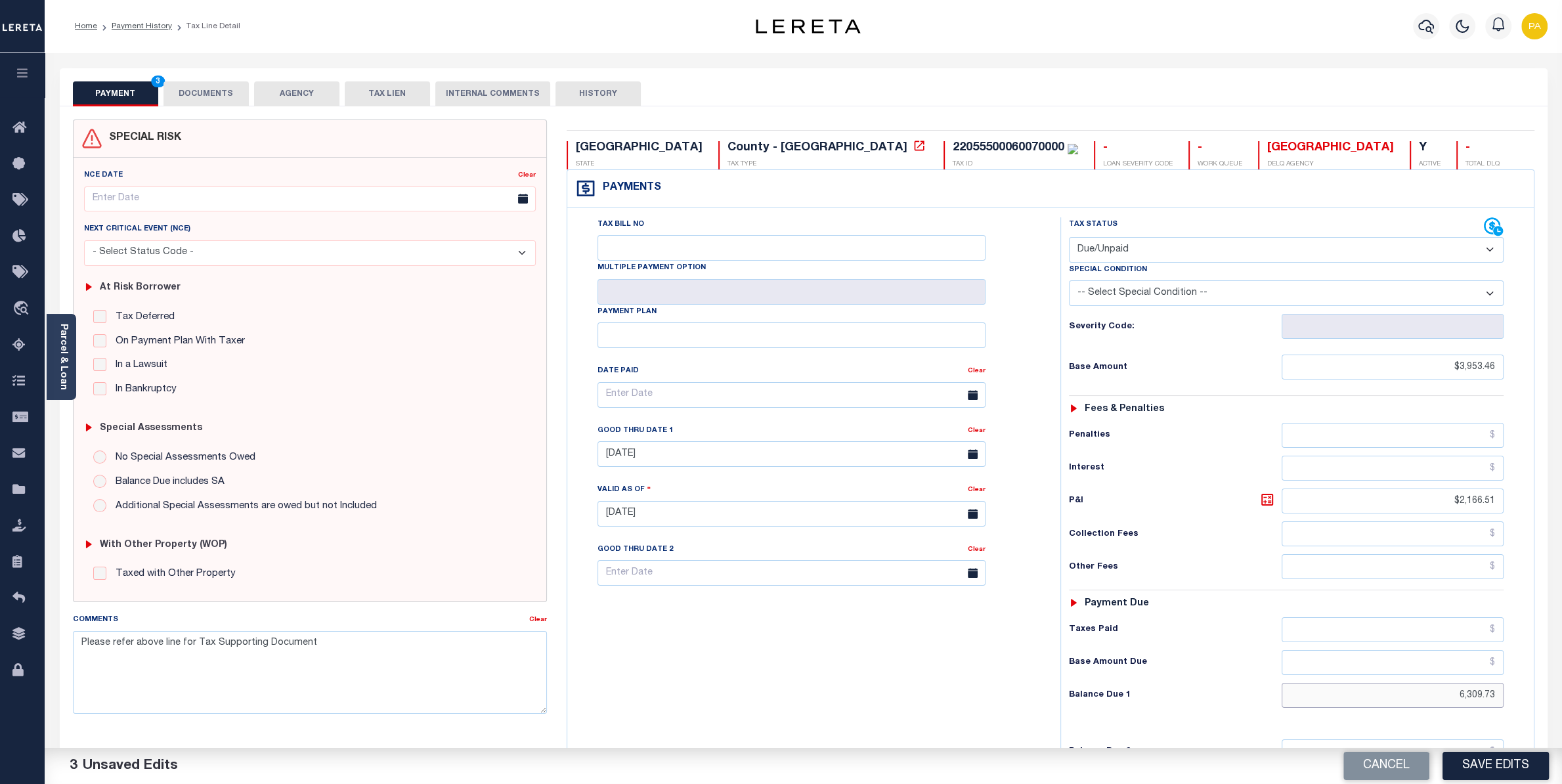
click at [1504, 708] on input "6,309.73" at bounding box center [1392, 695] width 222 height 25
type input "$6,309.73"
click at [1267, 507] on icon at bounding box center [1267, 499] width 16 height 16
type input "$2,356.27"
click at [1513, 770] on button "Save Edits" at bounding box center [1495, 765] width 106 height 28
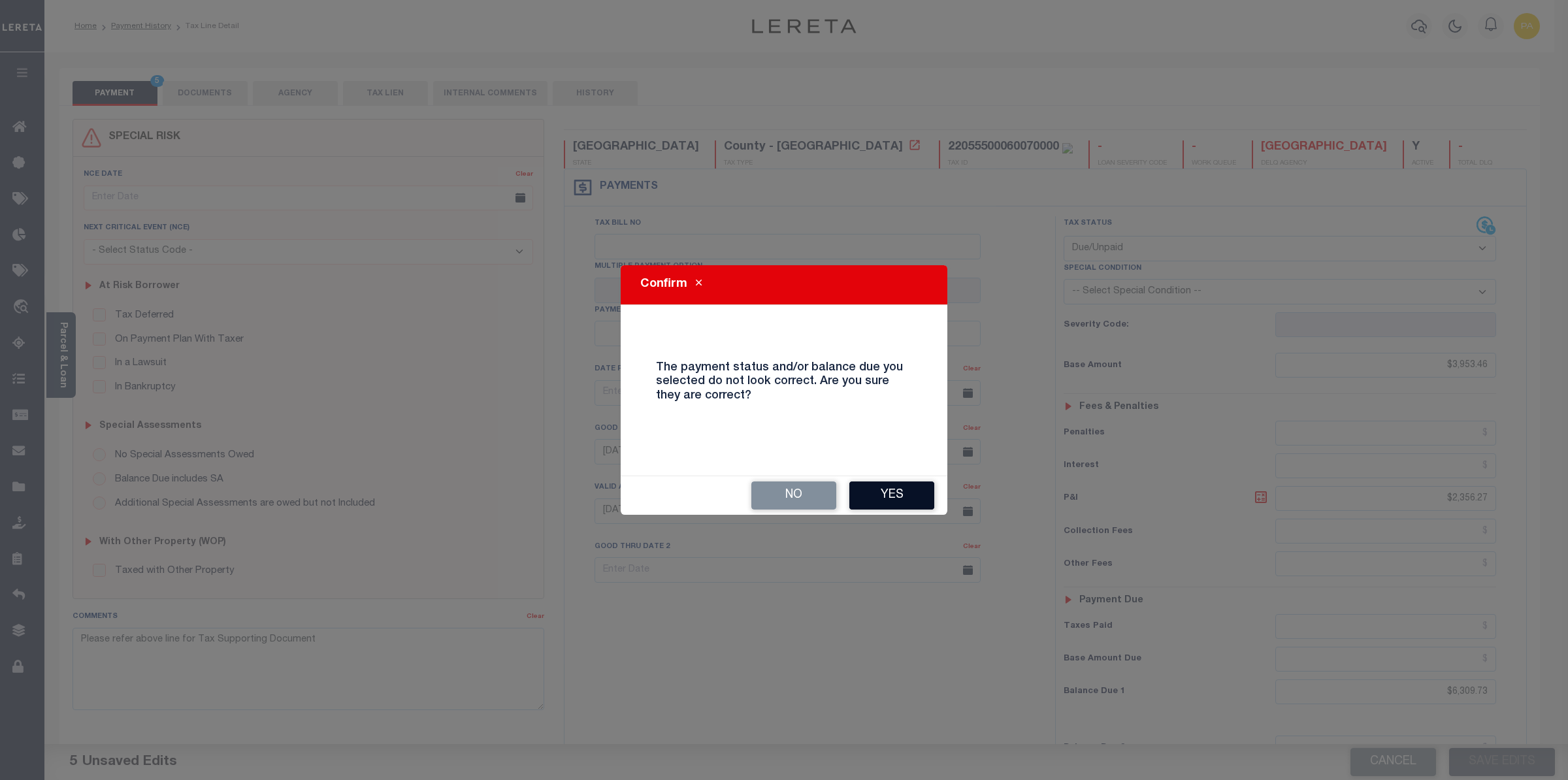
click at [891, 484] on button "Yes" at bounding box center [892, 495] width 85 height 28
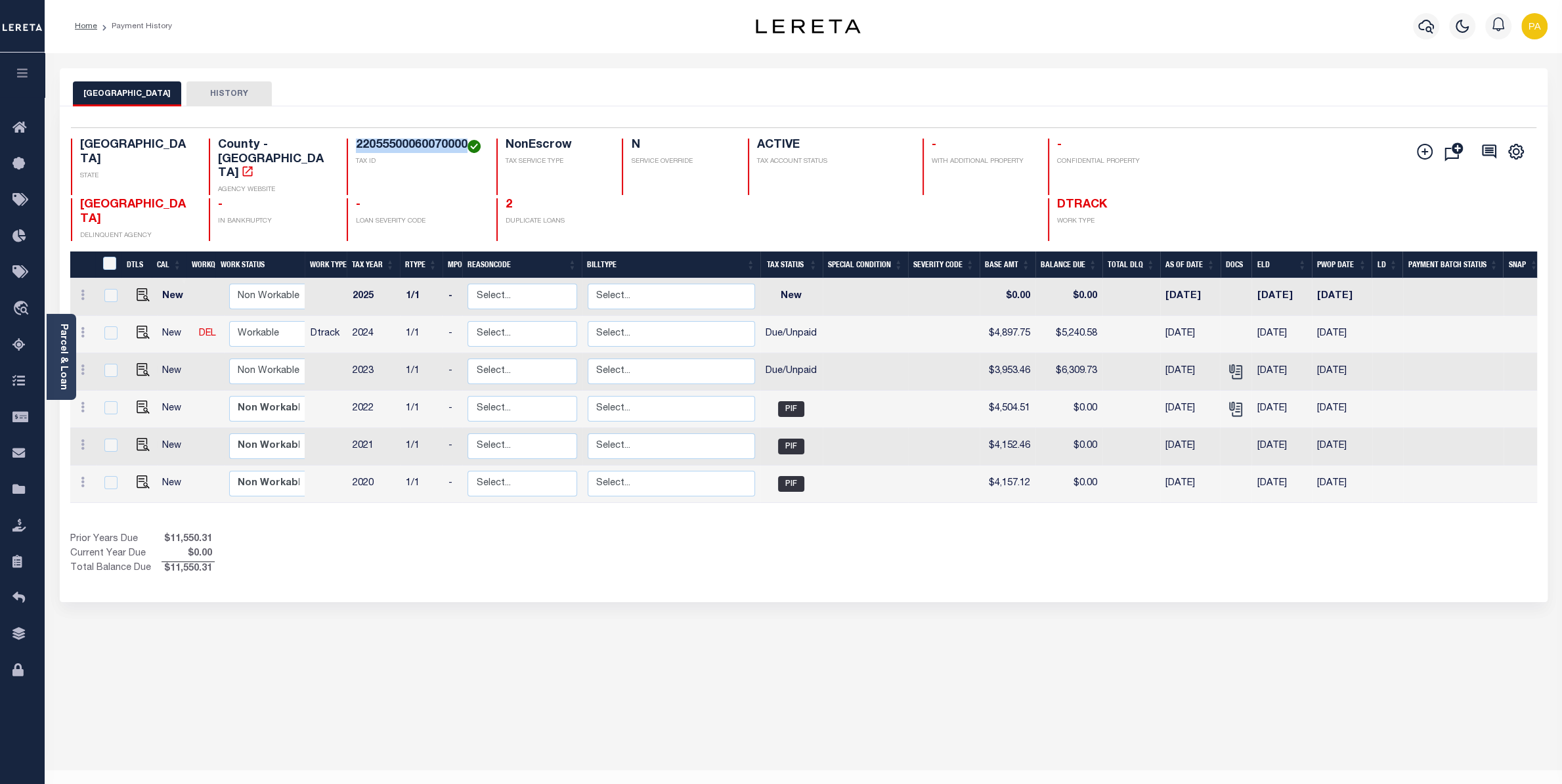
drag, startPoint x: 364, startPoint y: 140, endPoint x: 463, endPoint y: 142, distance: 99.0
click at [463, 142] on div "Selected 6 Results 1 Items per page 25 50 100 TX STATE County - TX AGENCY WEBSI…" at bounding box center [803, 184] width 1486 height 113
click at [387, 150] on h4 "22055500060070000" at bounding box center [418, 146] width 126 height 14
drag, startPoint x: 353, startPoint y: 143, endPoint x: 466, endPoint y: 141, distance: 113.0
click at [466, 141] on div "22055500060070000 TAX ID" at bounding box center [414, 167] width 135 height 56
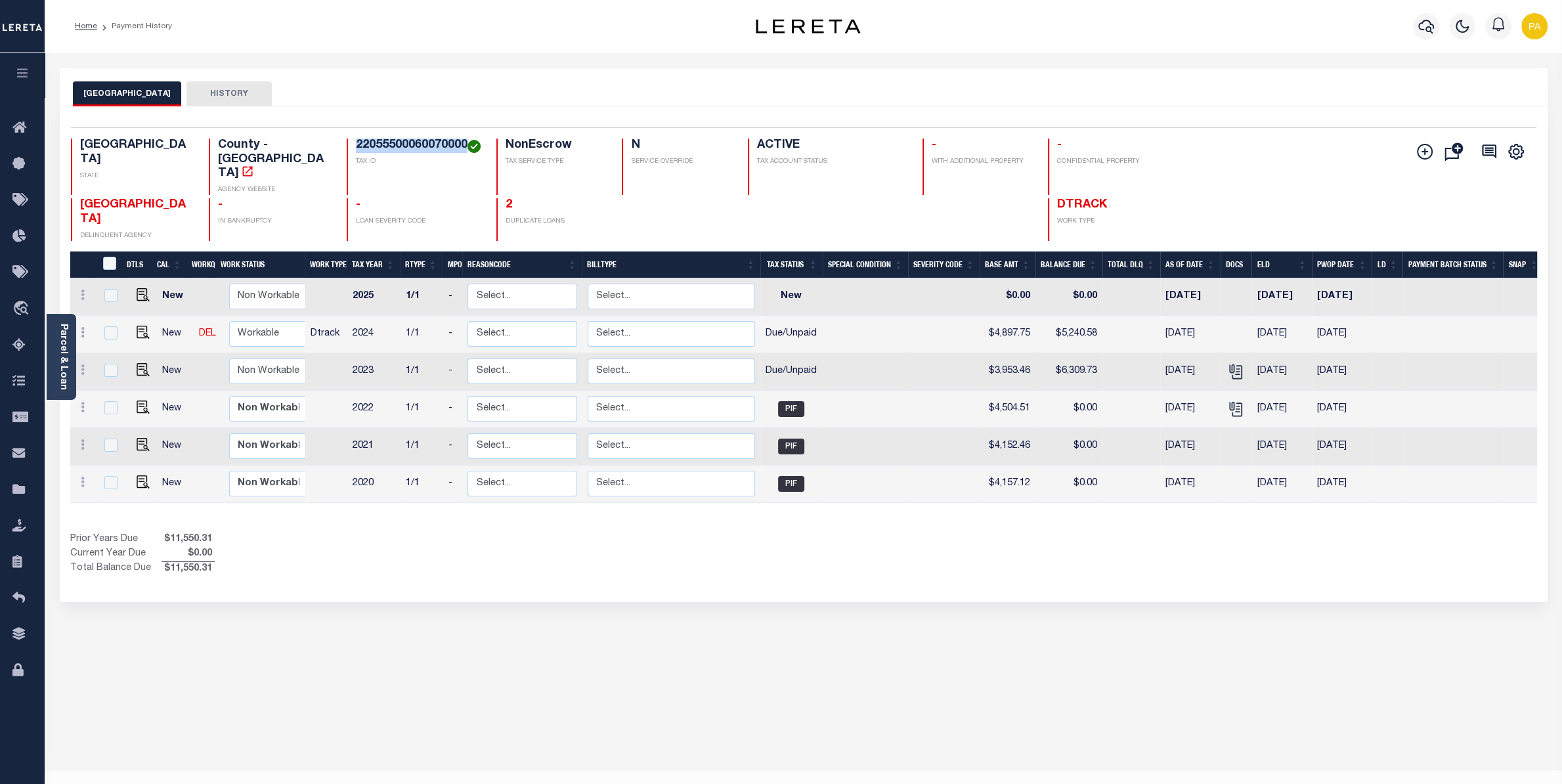
copy h4 "22055500060070000"
click at [137, 325] on img "" at bounding box center [143, 332] width 13 height 13
checkbox input "true"
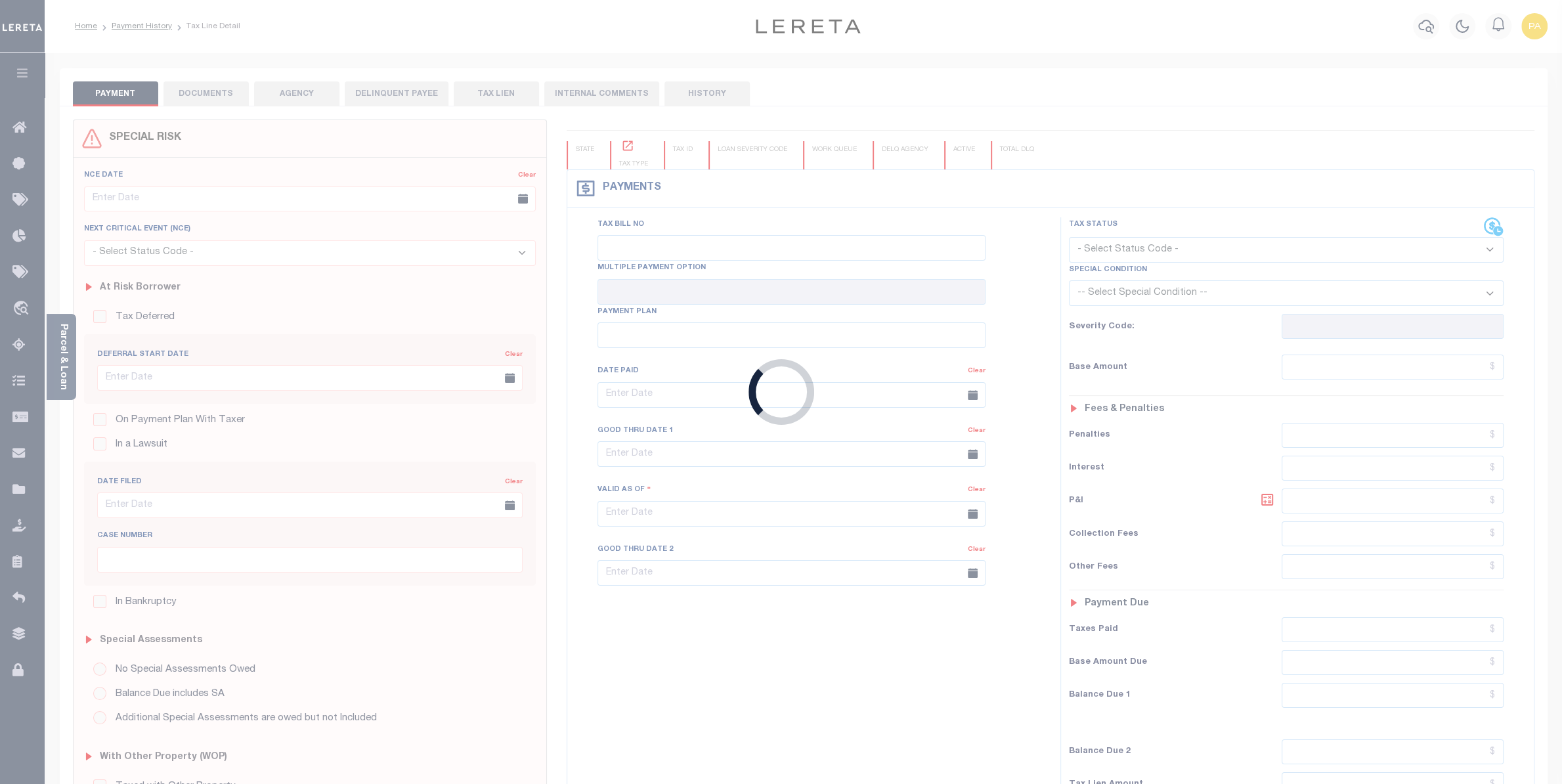
checkbox input "false"
type input "[DATE]"
select select "DUE"
type input "$4,897.75"
type input "$342.83"
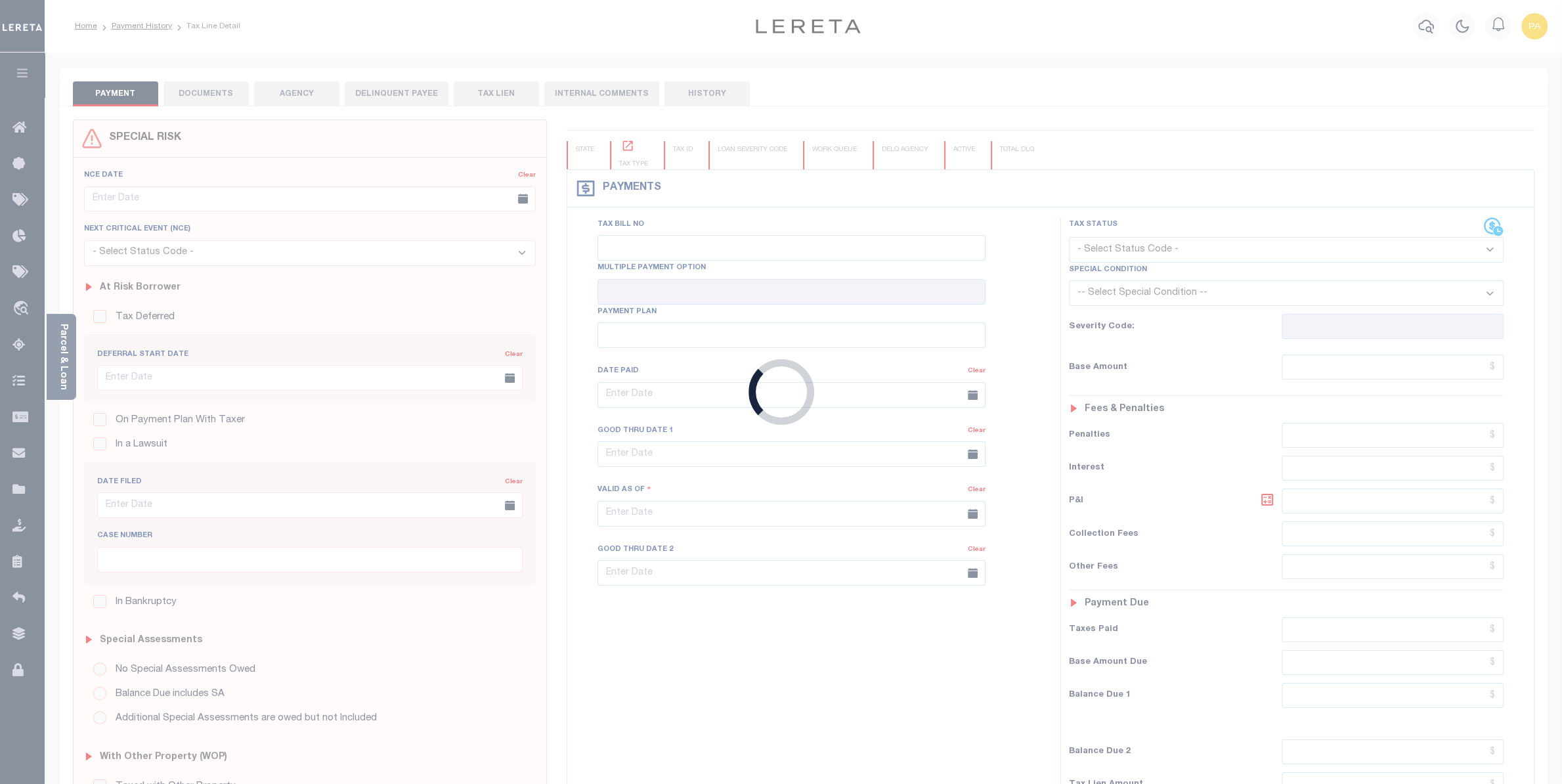
type input "$5,240.58"
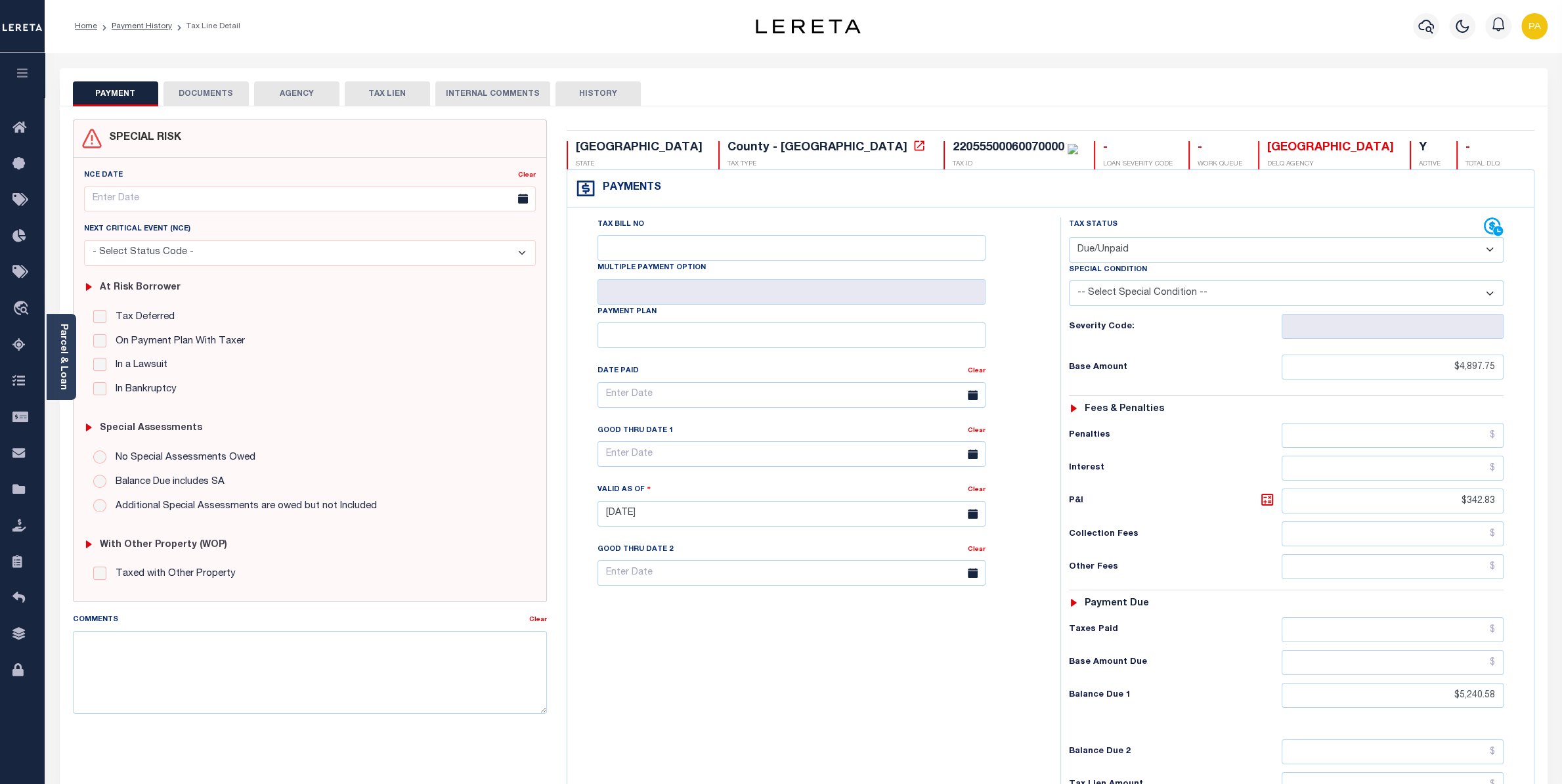
click at [231, 97] on button "DOCUMENTS" at bounding box center [206, 94] width 85 height 25
select select "25"
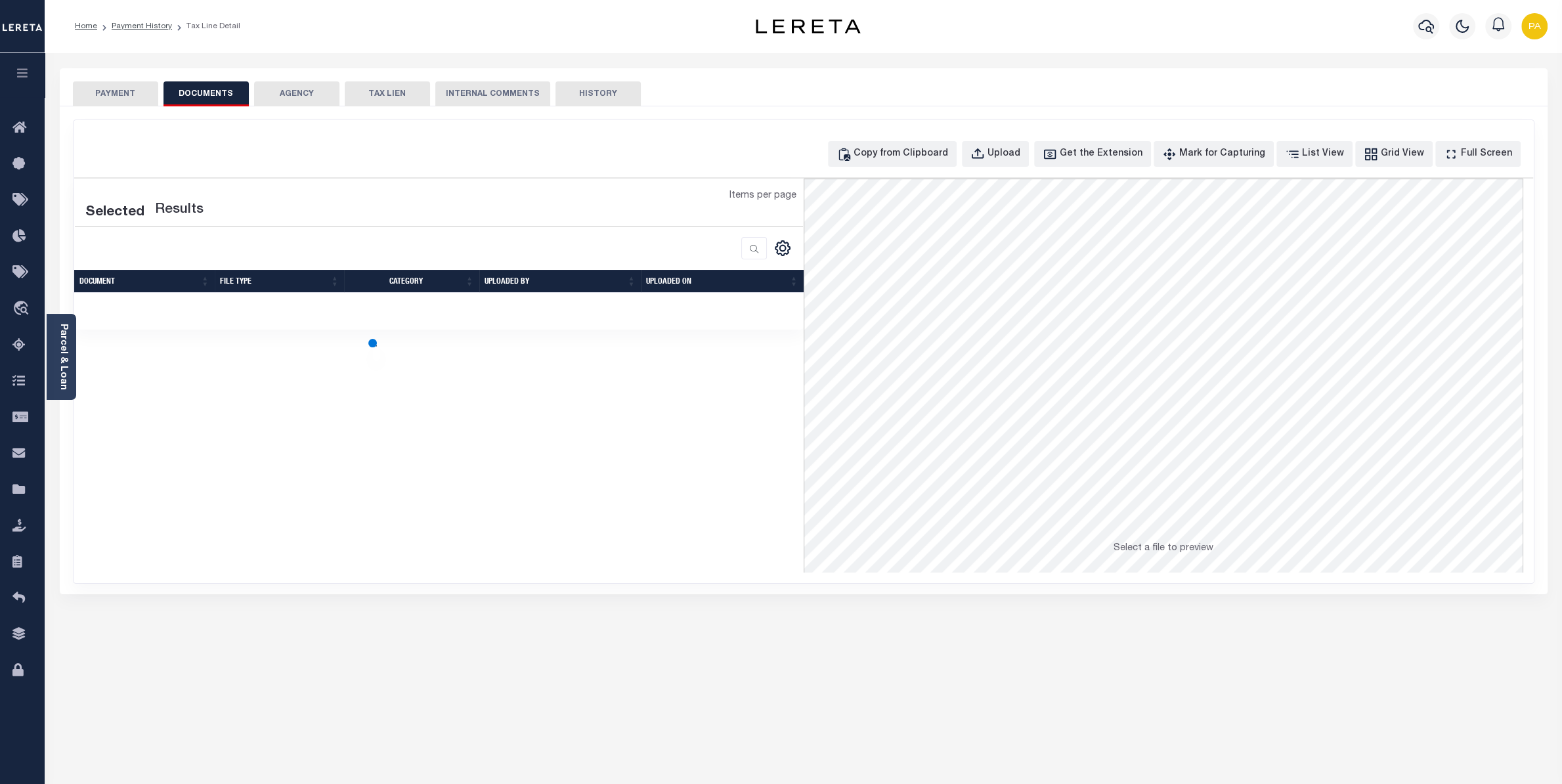
select select "25"
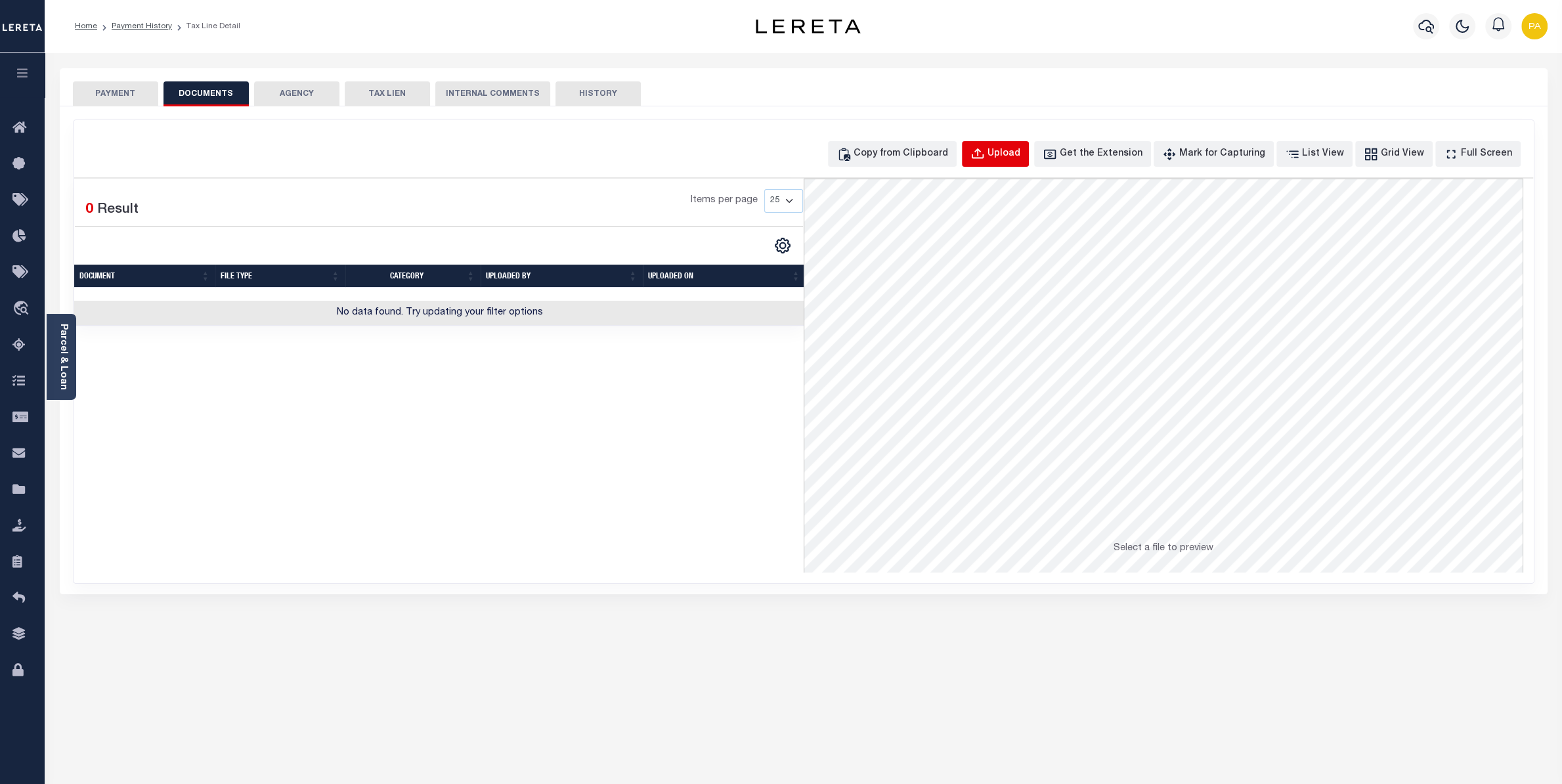
click at [1029, 157] on button "Upload" at bounding box center [996, 154] width 67 height 25
select select "POP"
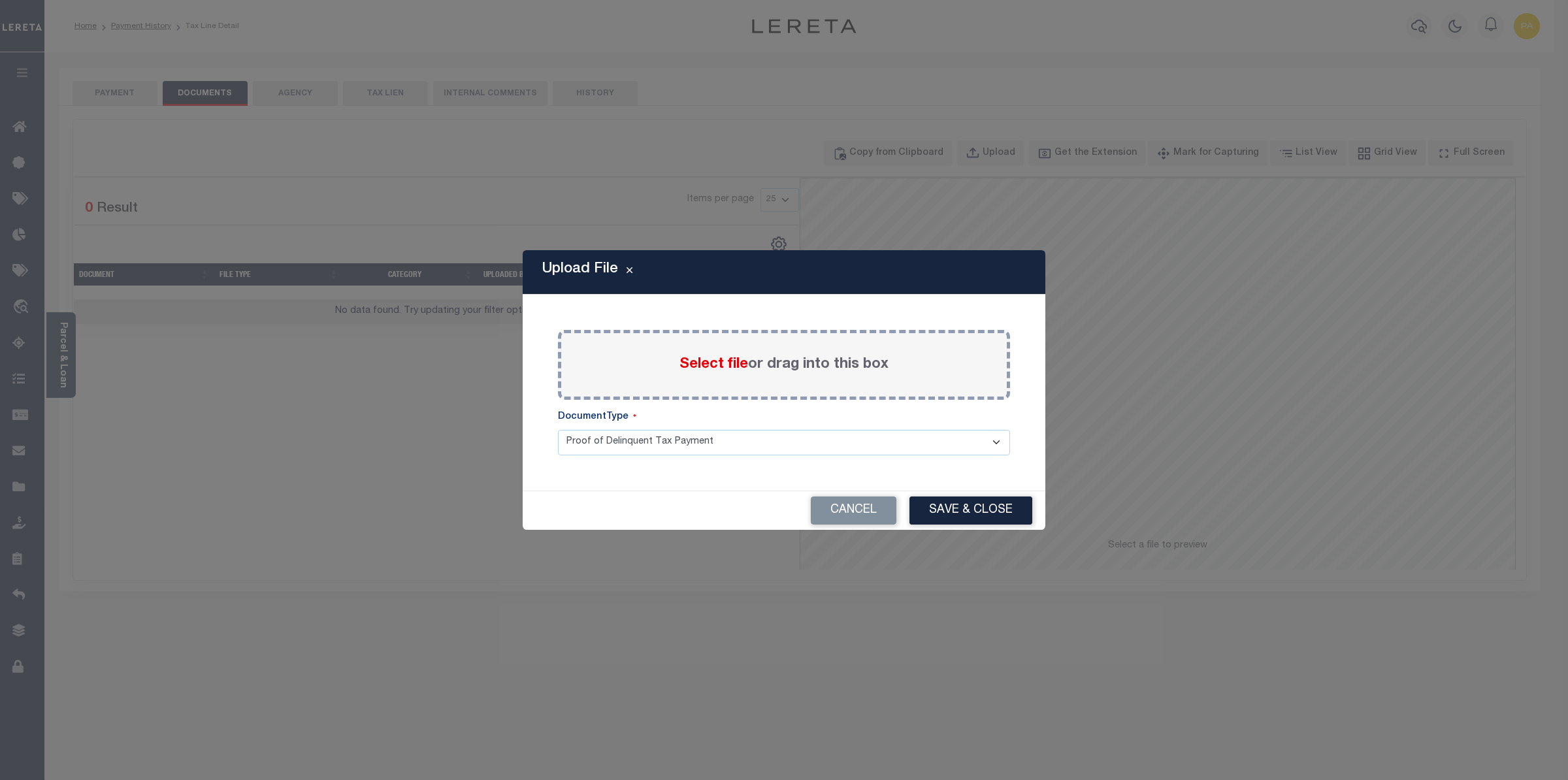
click at [718, 367] on span "Select file" at bounding box center [714, 364] width 68 height 14
click at [0, 0] on input "Select file or drag into this box" at bounding box center [0, 0] width 0 height 0
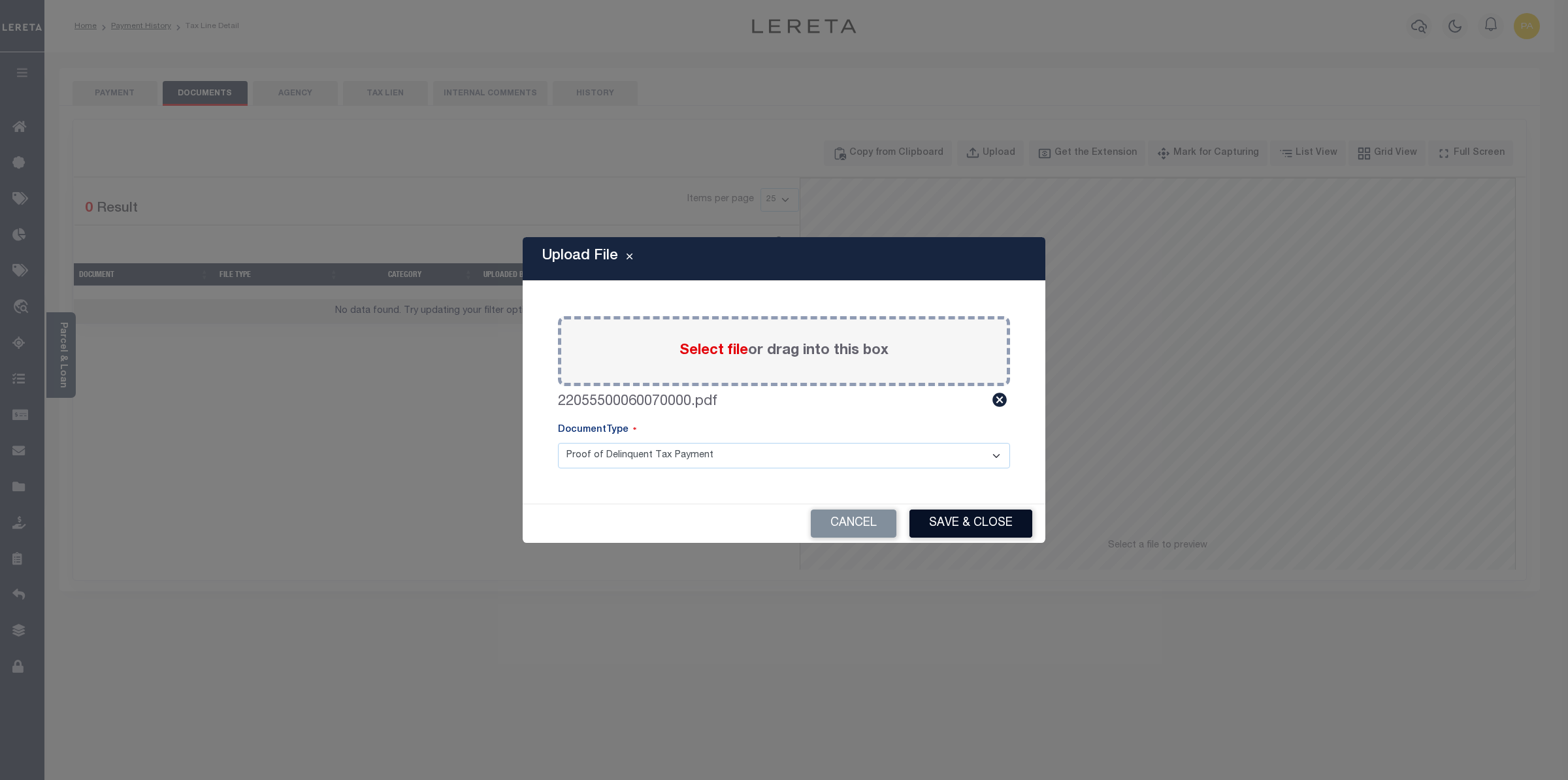
click at [970, 518] on button "Save & Close" at bounding box center [971, 523] width 123 height 28
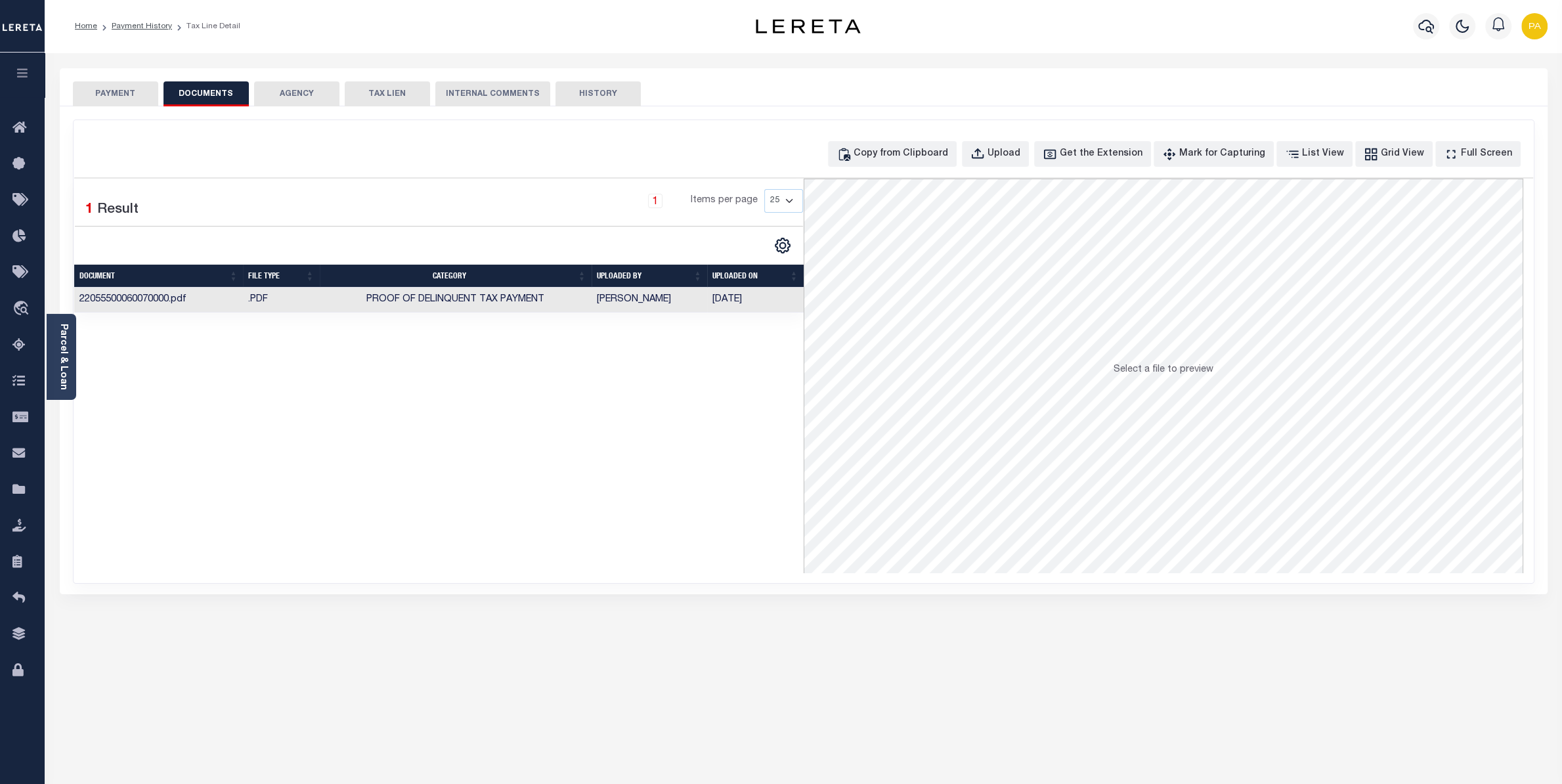
click at [144, 102] on button "PAYMENT" at bounding box center [115, 94] width 85 height 25
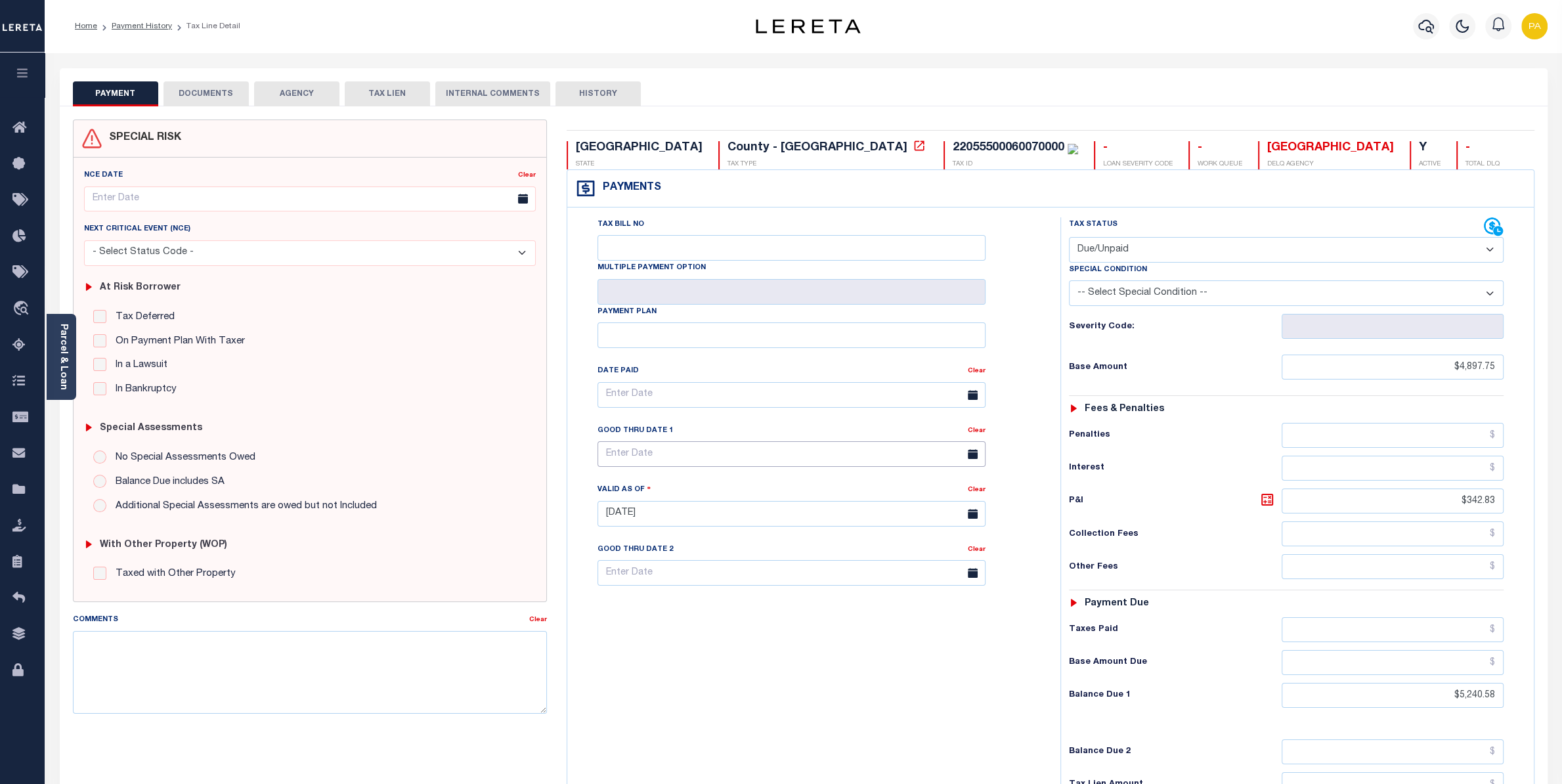
click at [641, 467] on input "text" at bounding box center [791, 454] width 388 height 25
click at [758, 647] on span "31" at bounding box center [756, 638] width 25 height 25
type input "10/31/2025"
type input "[DATE]"
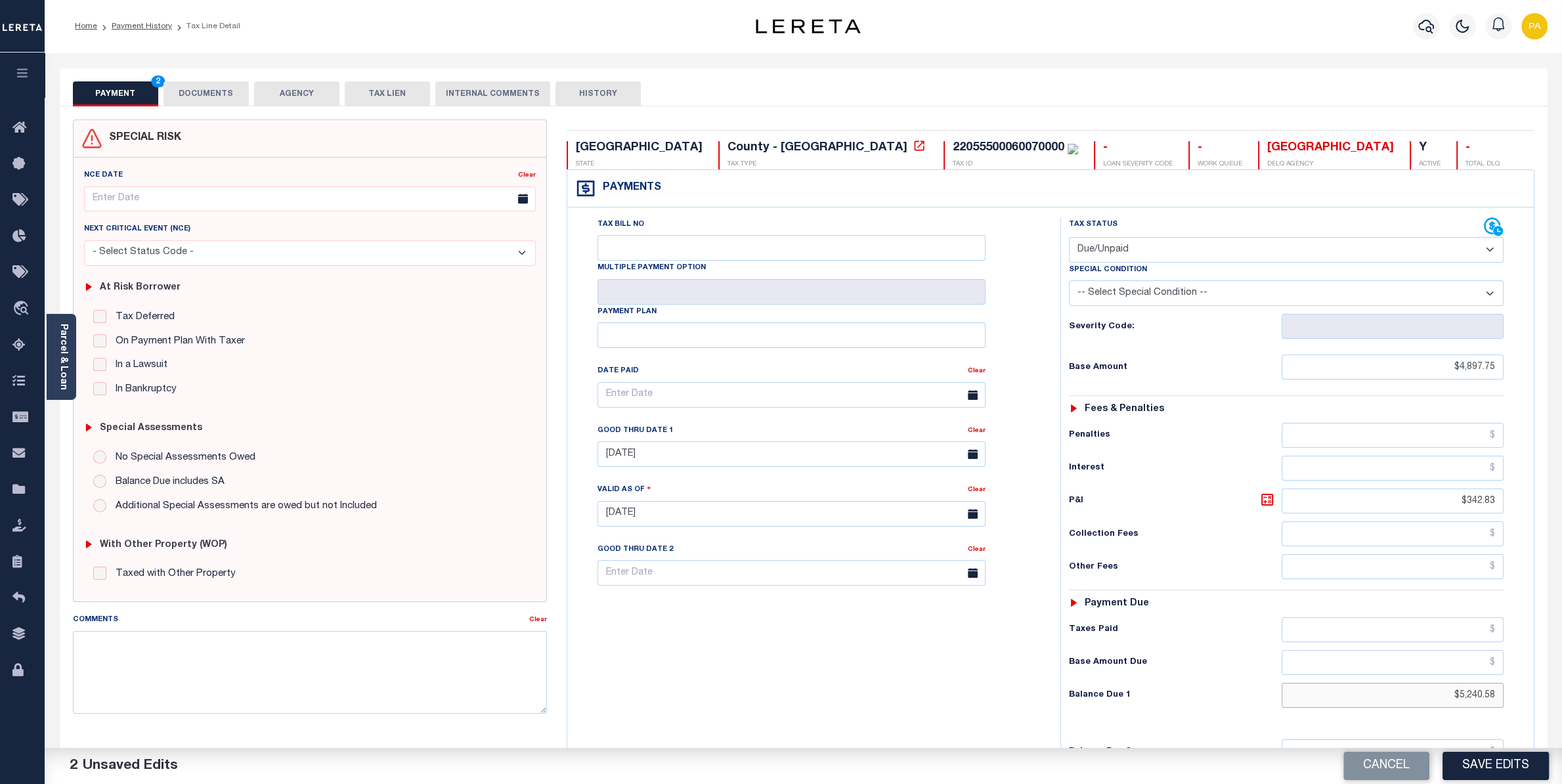
drag, startPoint x: 1430, startPoint y: 713, endPoint x: 1546, endPoint y: 712, distance: 116.0
click at [1504, 708] on input "$5,240.58" at bounding box center [1392, 695] width 222 height 25
paste input "7,111.52"
type input "$7,111.52"
click at [1272, 505] on icon at bounding box center [1267, 499] width 12 height 12
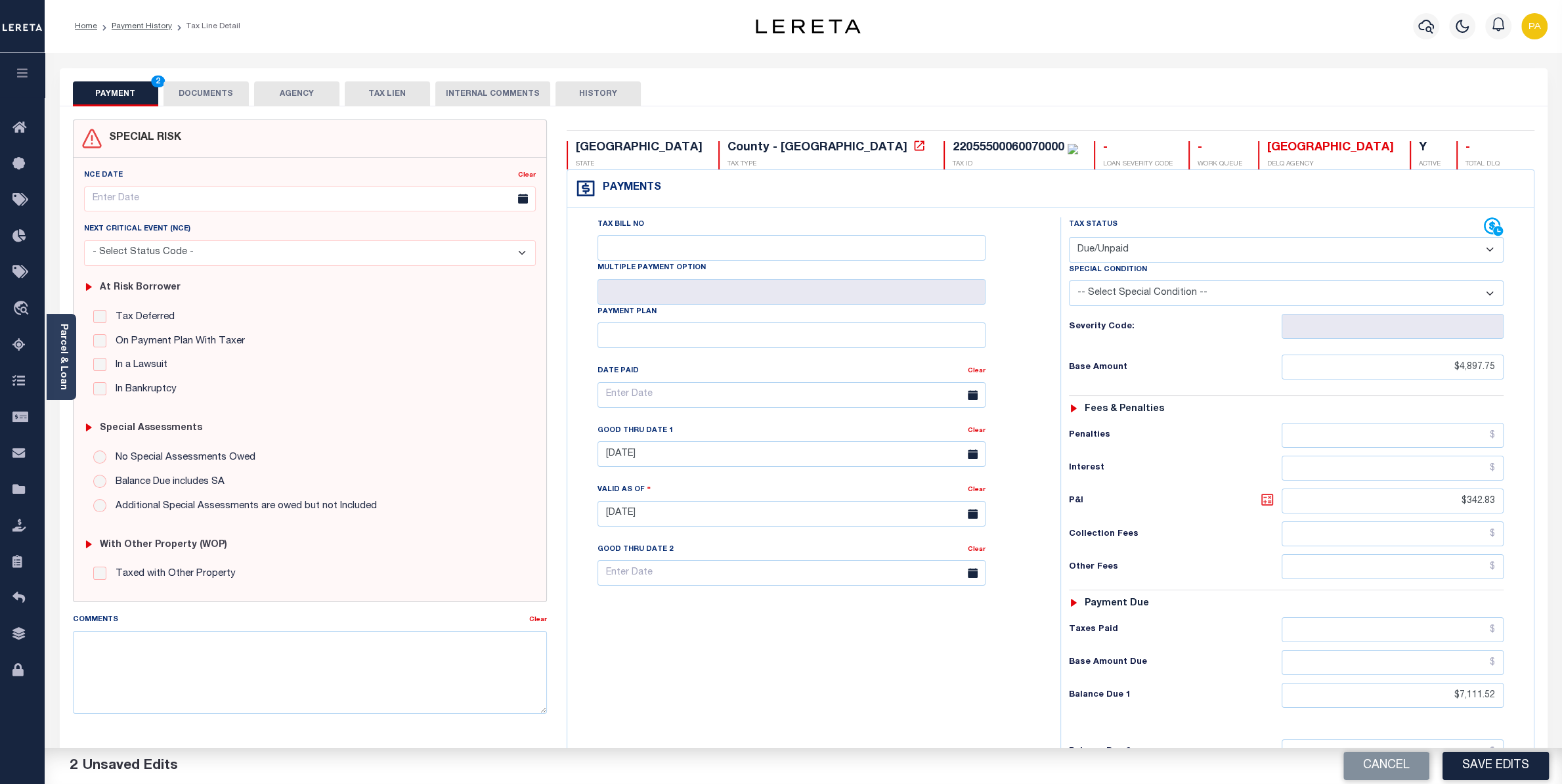
type input "$2,213.77"
click at [1477, 761] on button "Save Edits" at bounding box center [1495, 765] width 106 height 28
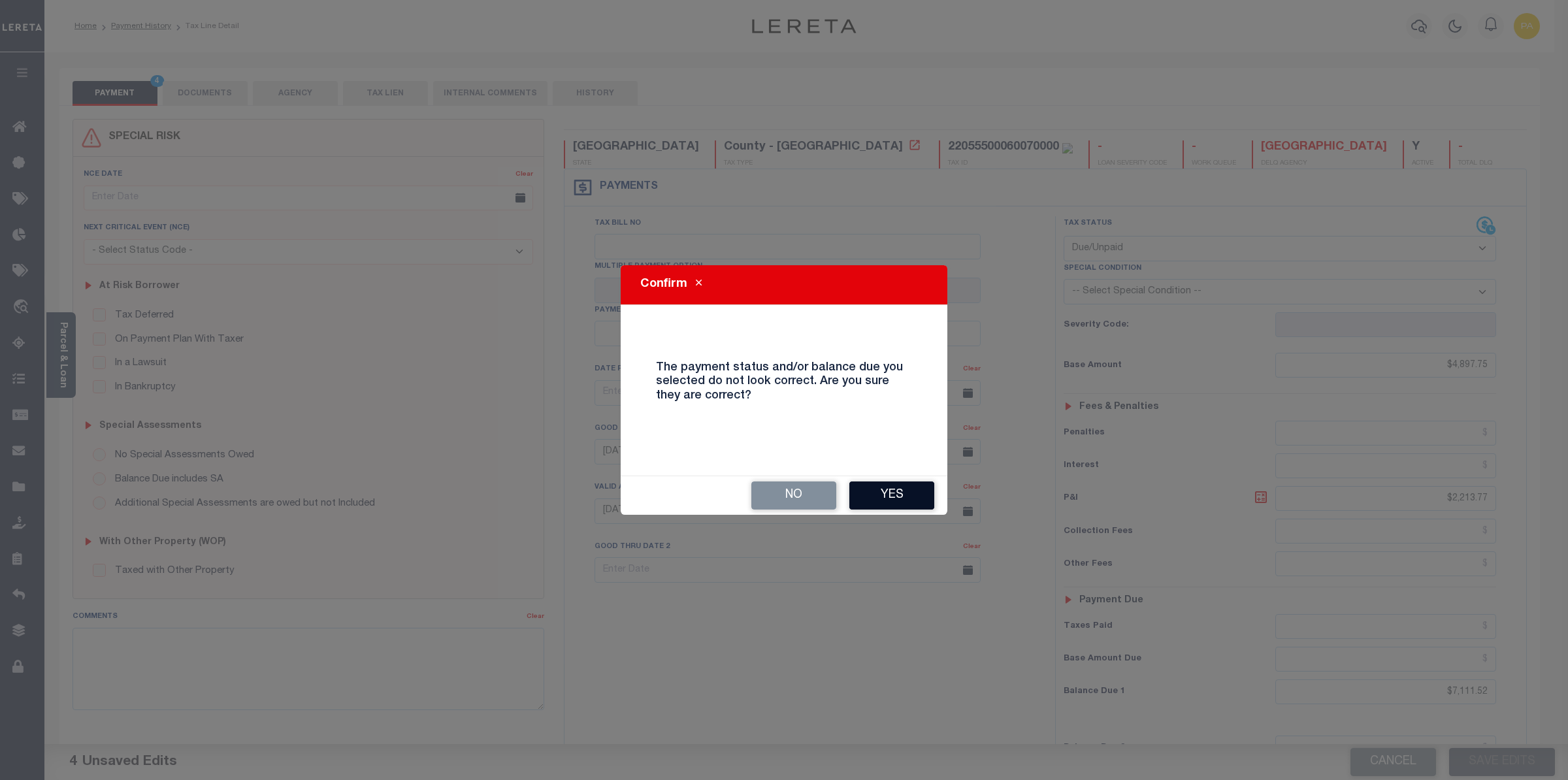
click at [900, 484] on button "Yes" at bounding box center [892, 495] width 85 height 28
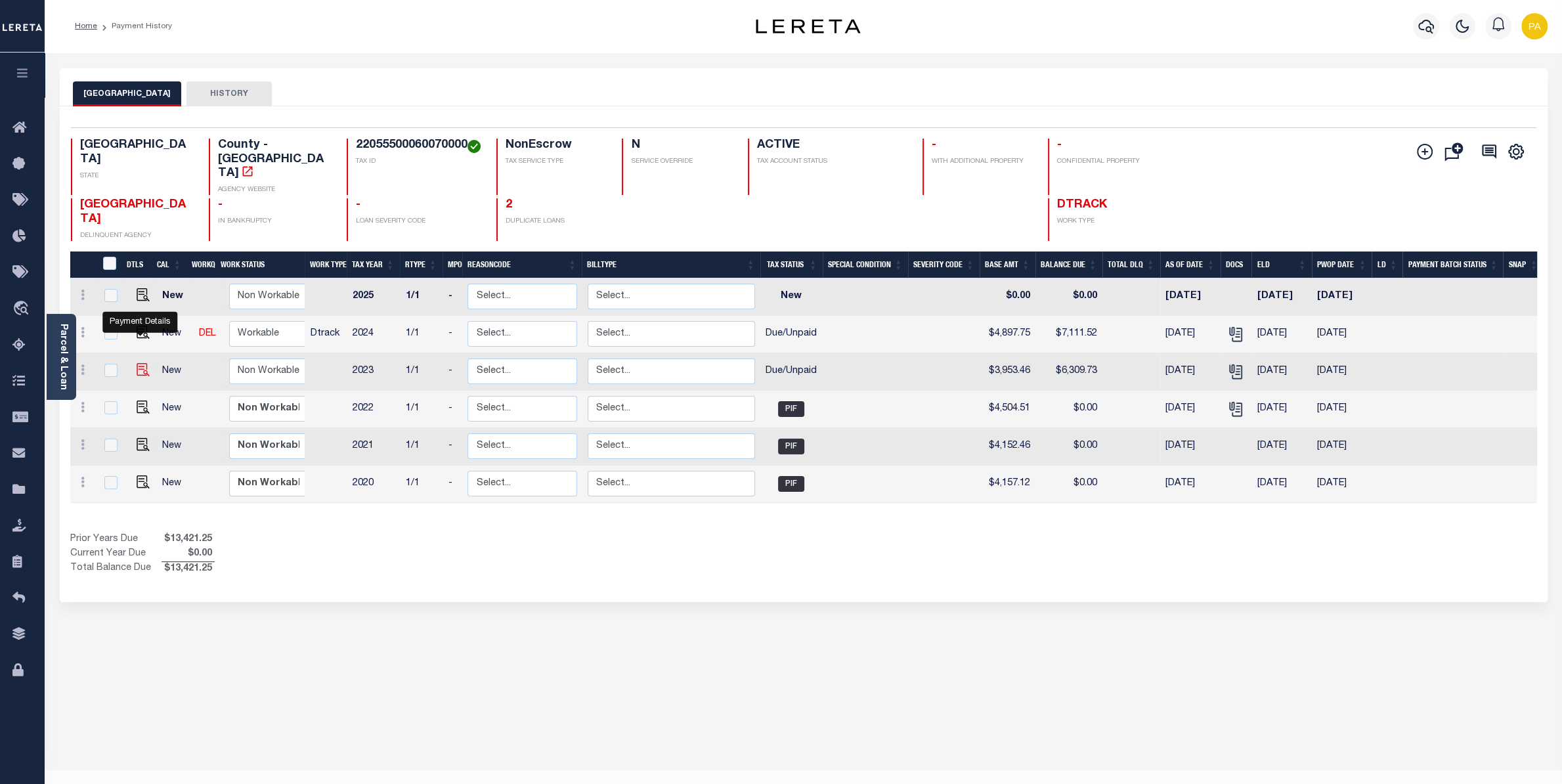
click at [141, 363] on img "" at bounding box center [143, 369] width 13 height 13
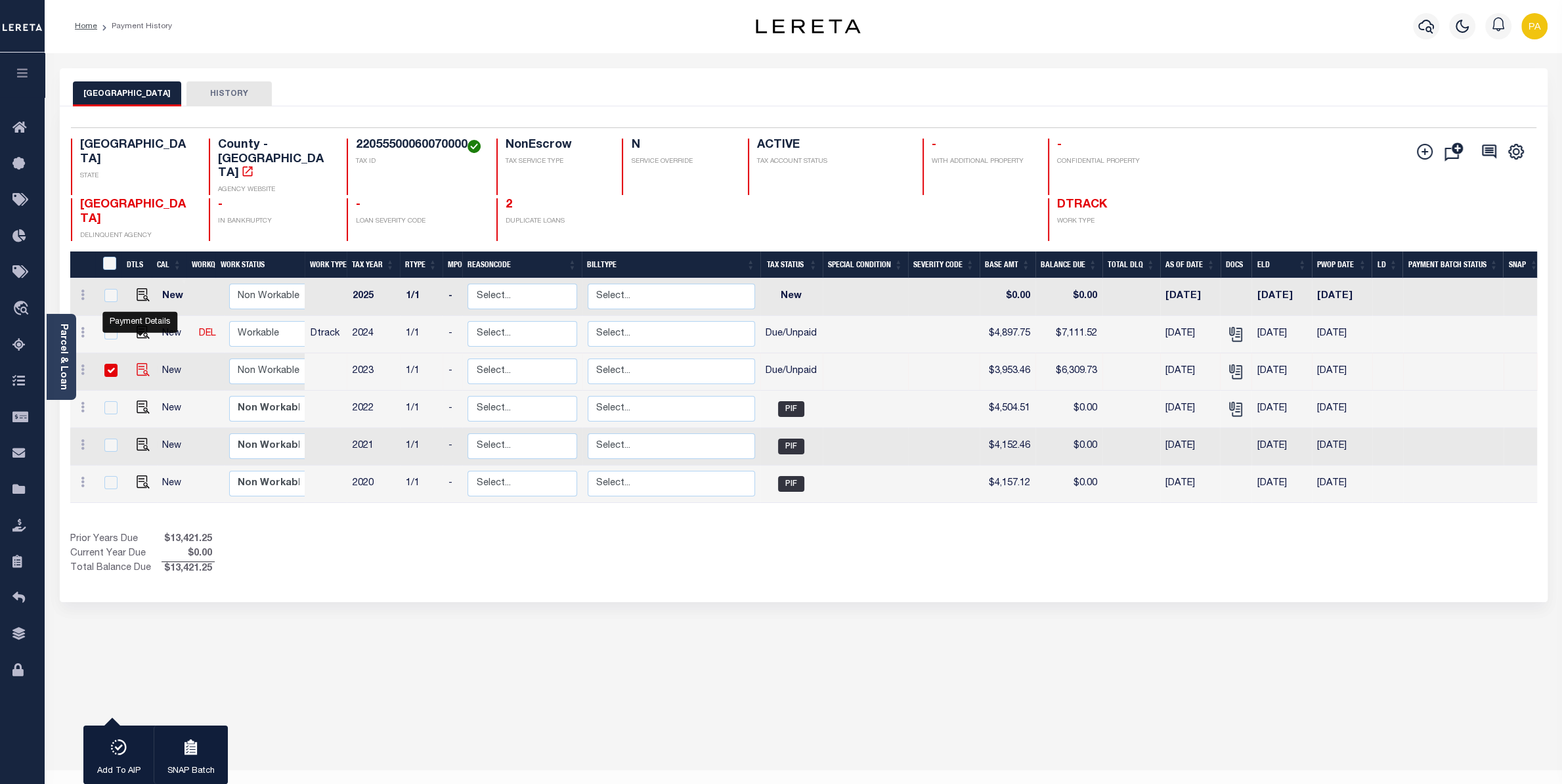
checkbox input "true"
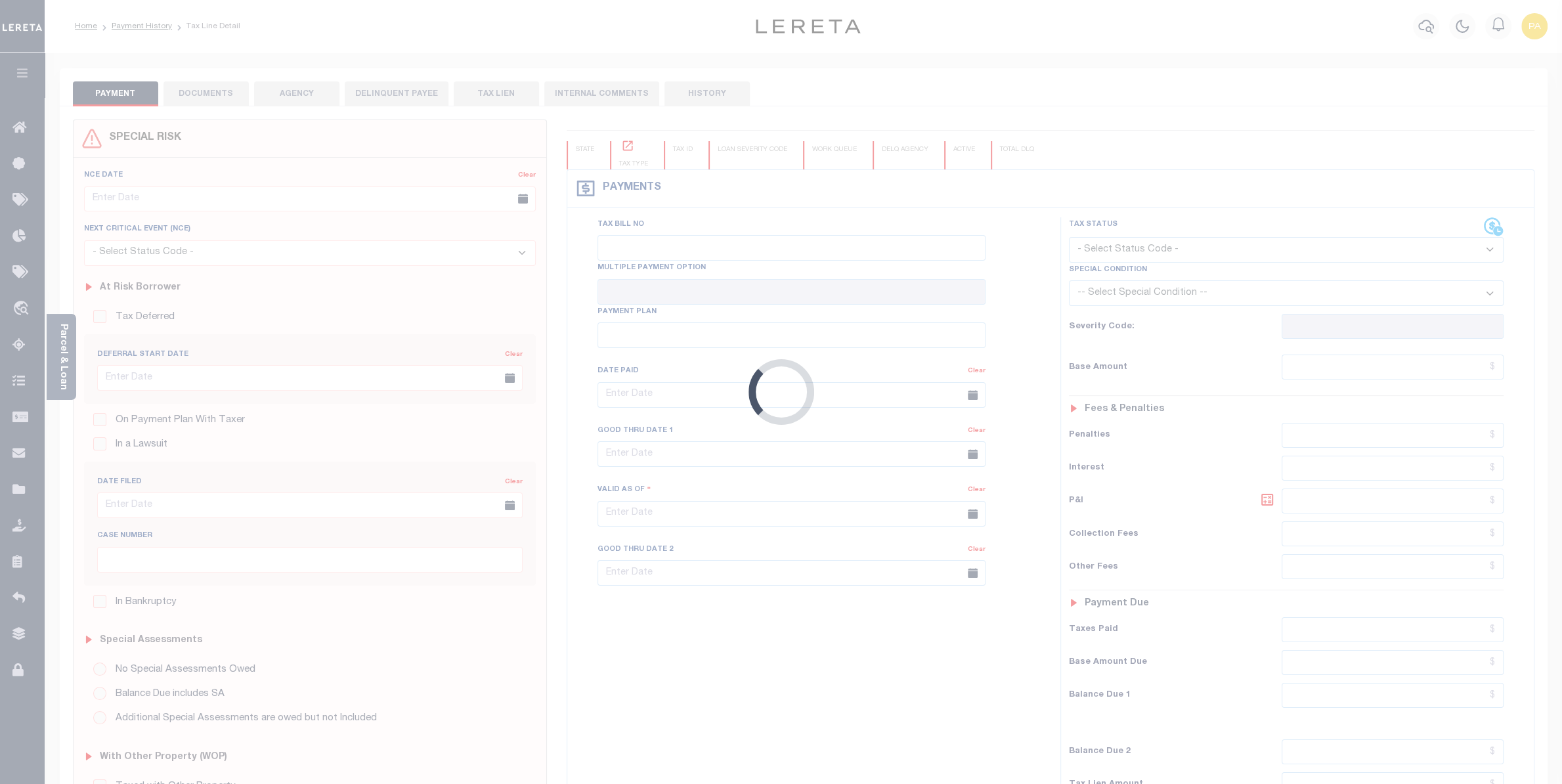
checkbox input "false"
type textarea "Please refer above line for Tax Supporting Document"
type input "10/31/2025"
type input "[DATE]"
select select "DUE"
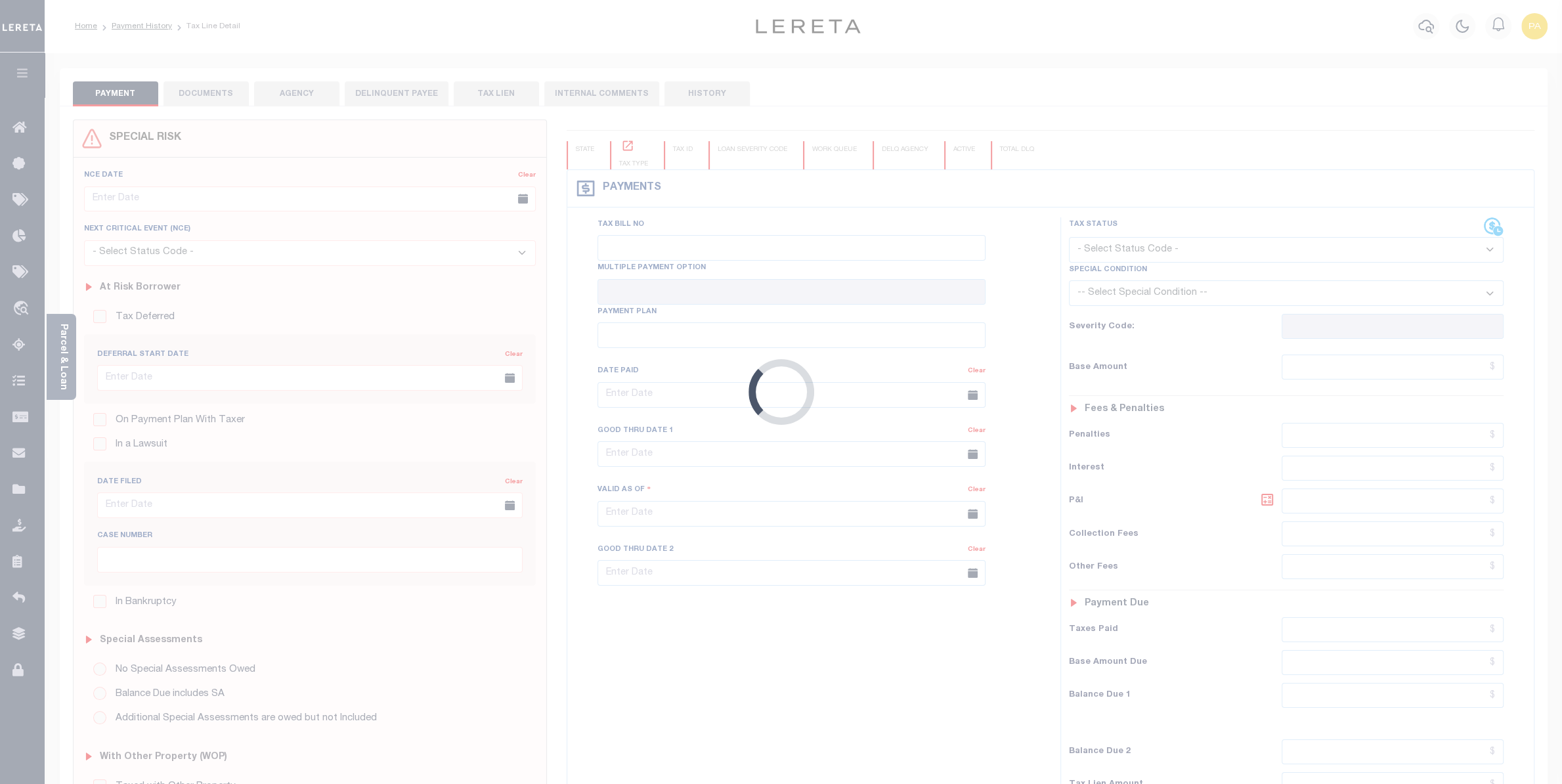
type input "$3,953.46"
type input "$2,356.27"
type input "$6,309.73"
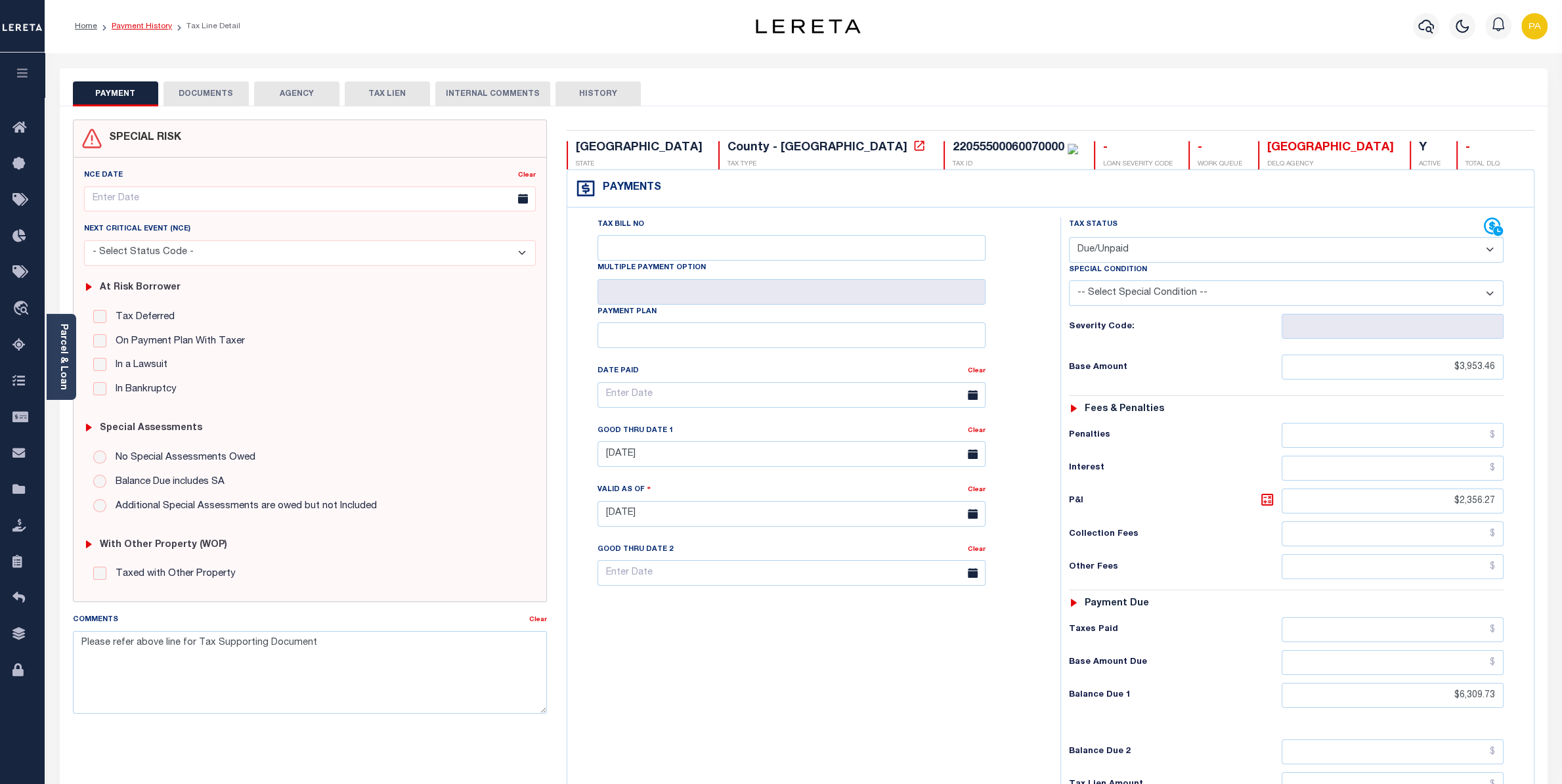
click at [153, 23] on link "Payment History" at bounding box center [142, 26] width 60 height 8
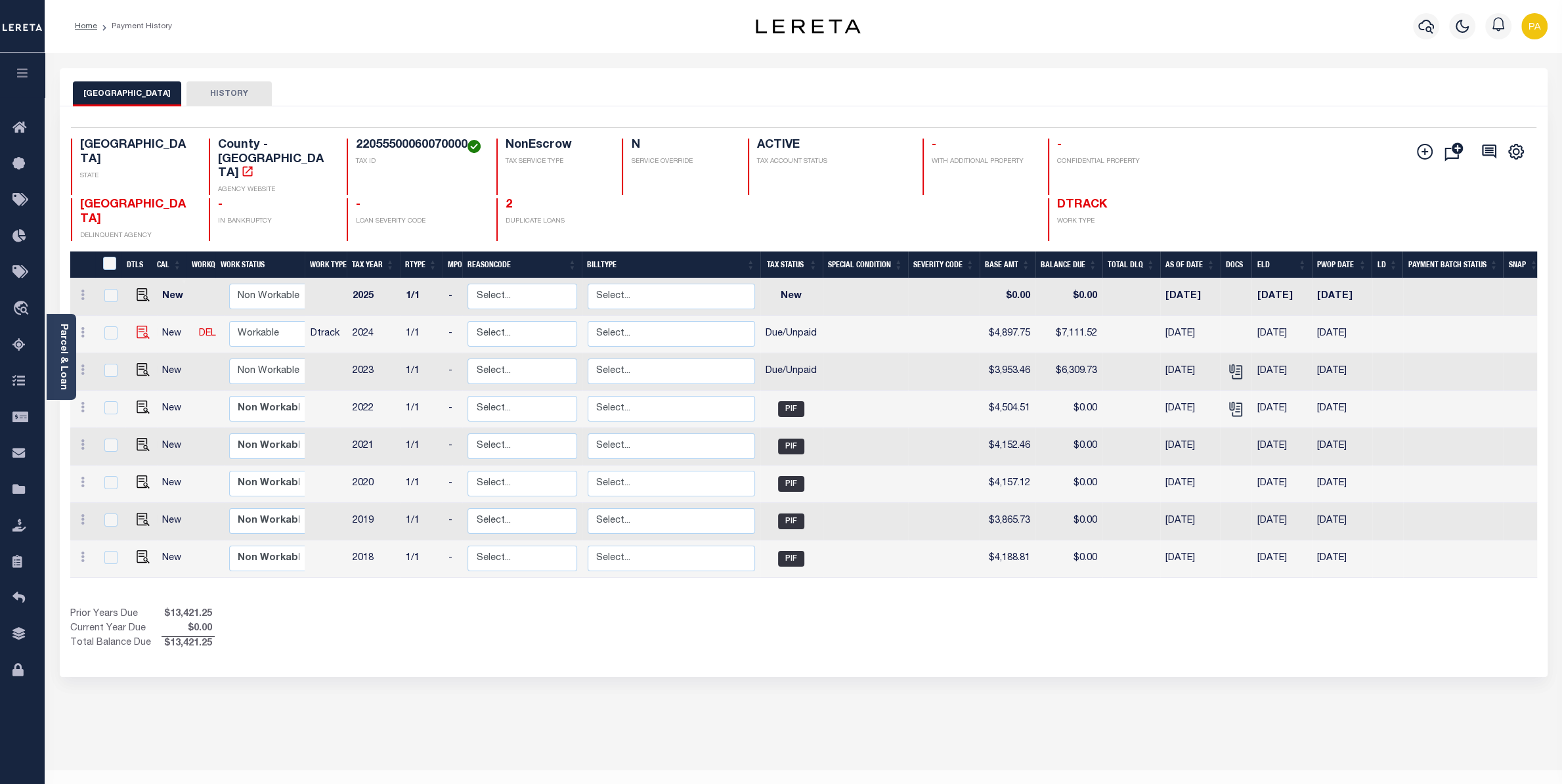
click at [137, 325] on img "" at bounding box center [143, 332] width 13 height 13
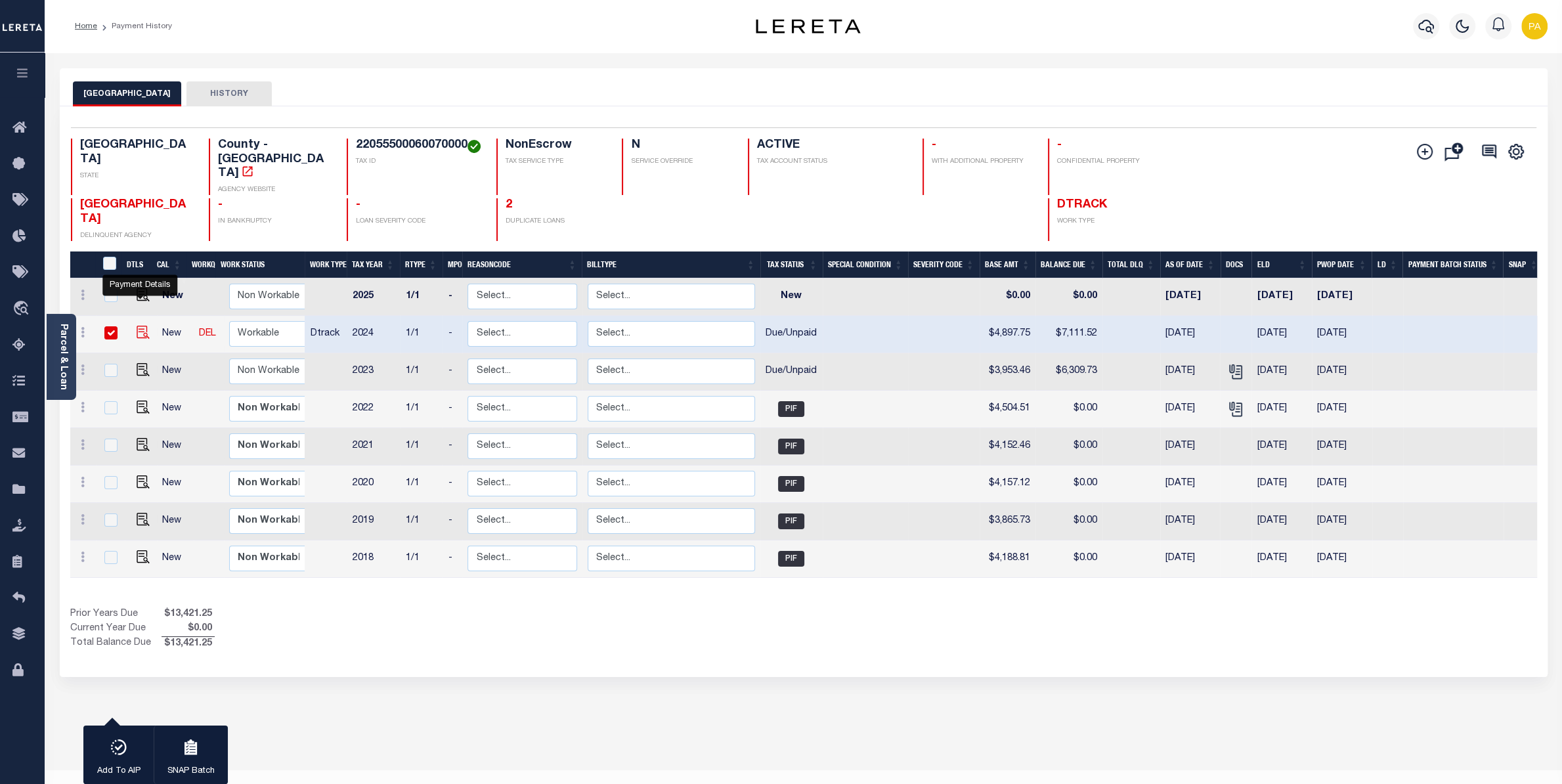
checkbox input "true"
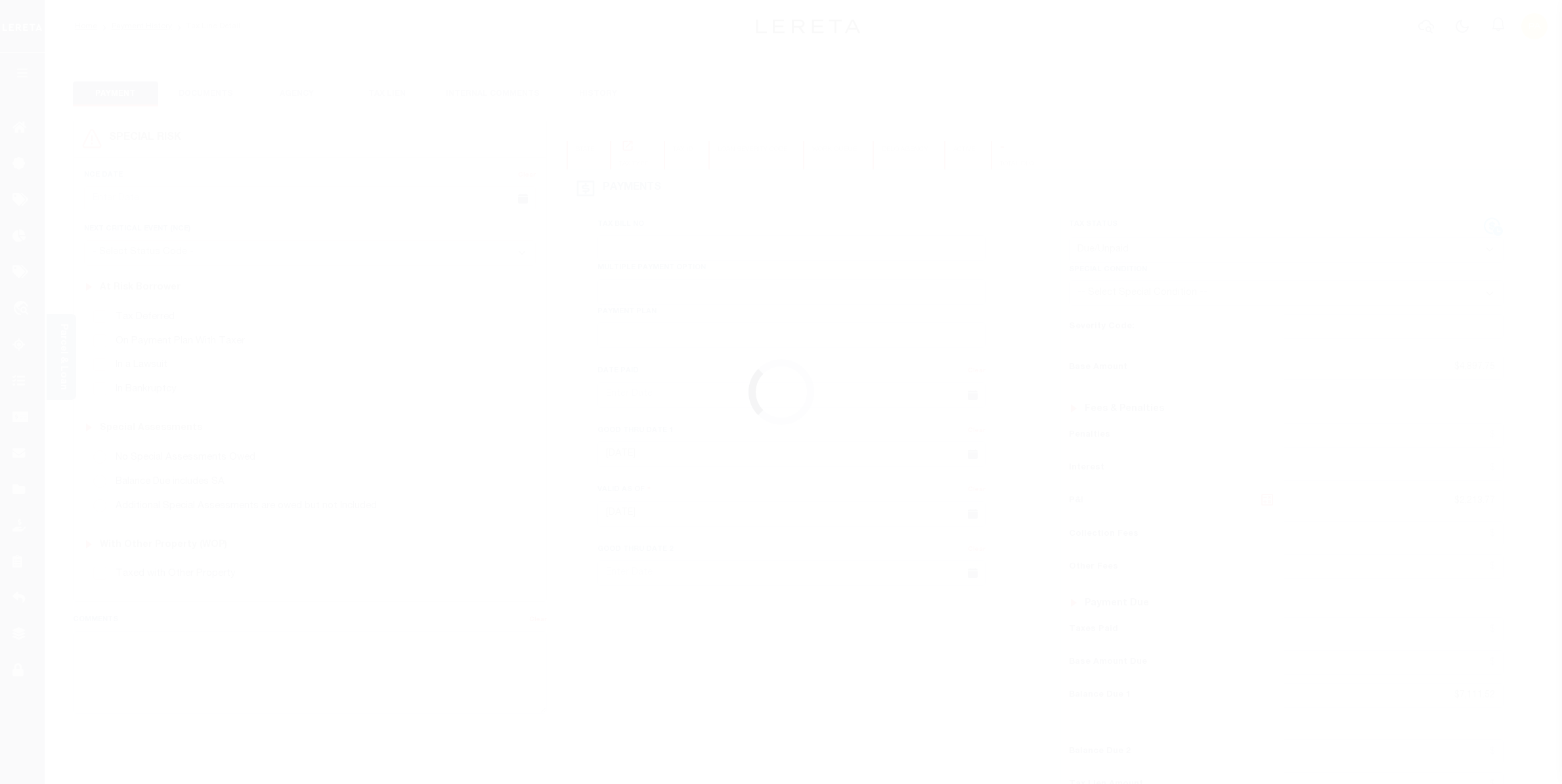
select select "DUE"
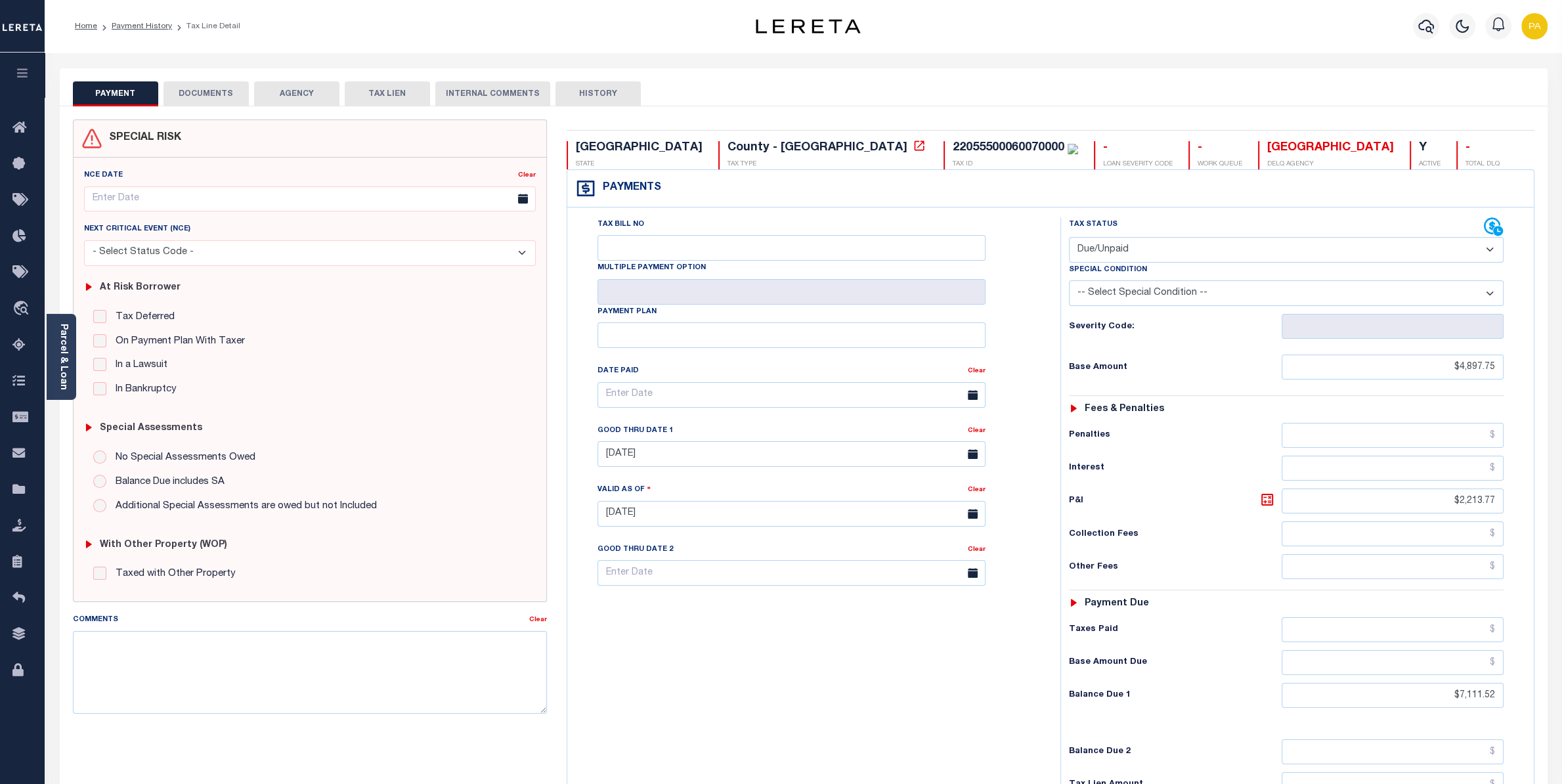
click at [216, 94] on button "DOCUMENTS" at bounding box center [206, 94] width 85 height 25
select select "25"
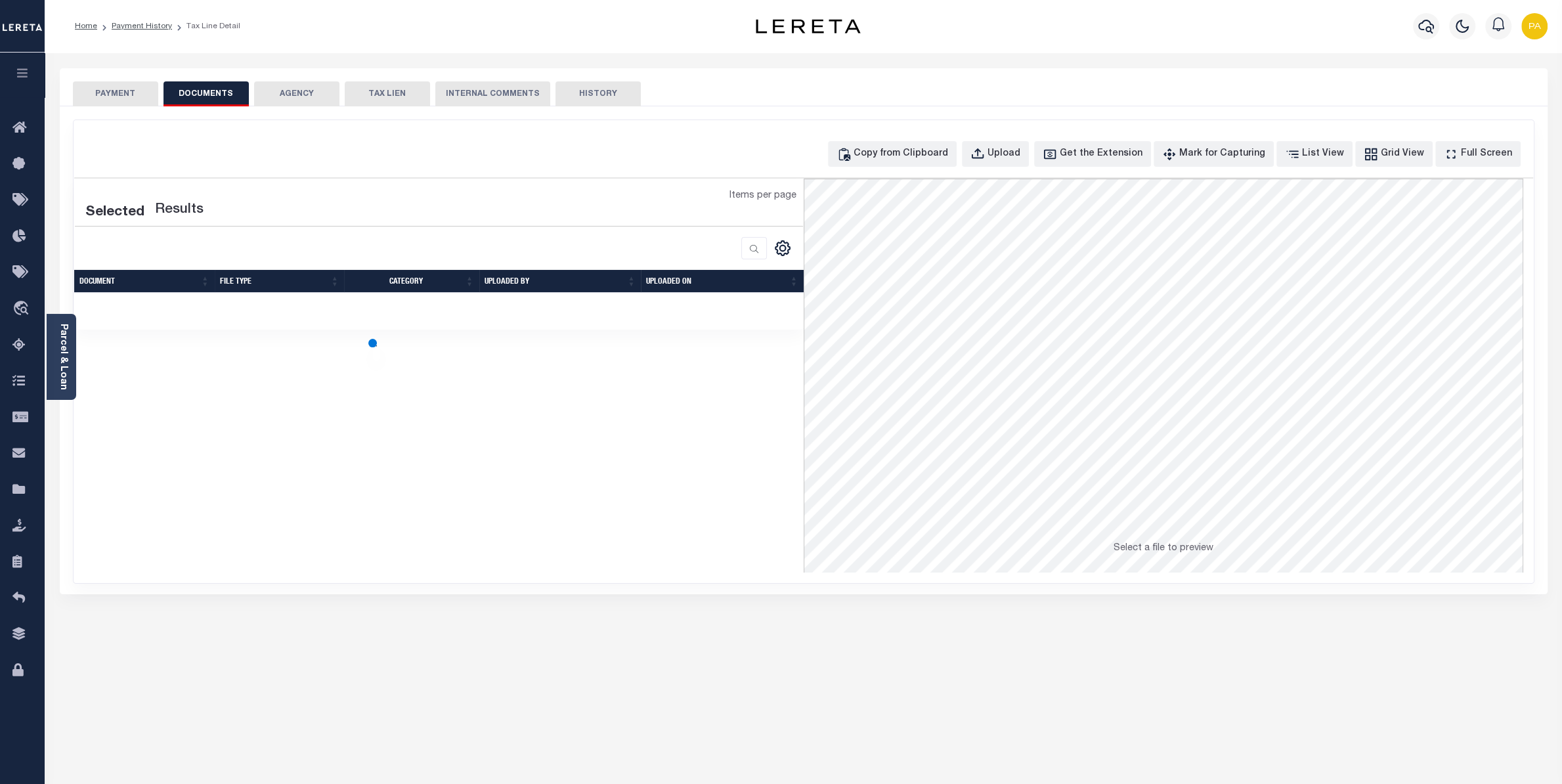
select select "25"
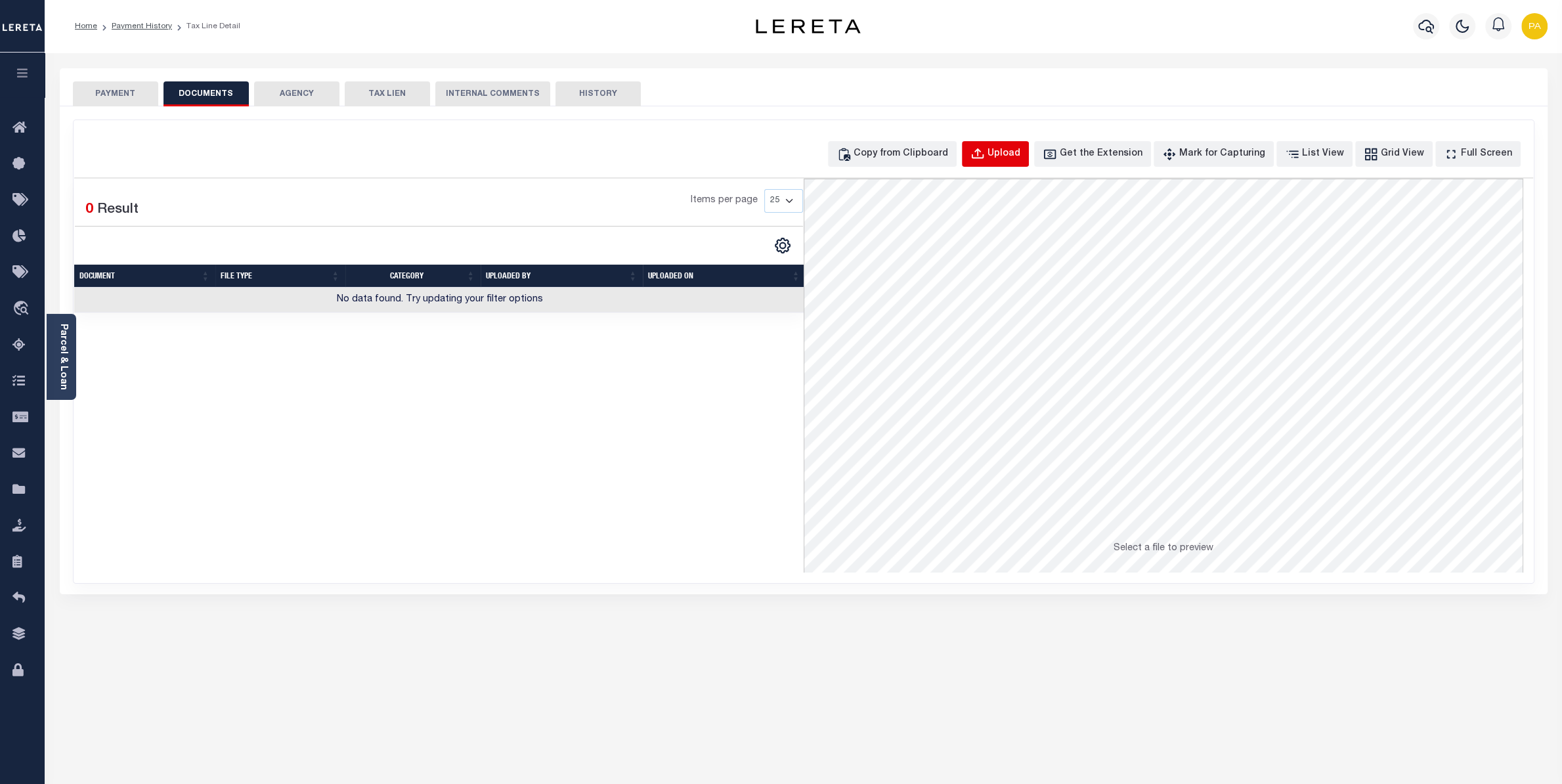
click at [1029, 163] on button "Upload" at bounding box center [996, 154] width 67 height 25
select select "POP"
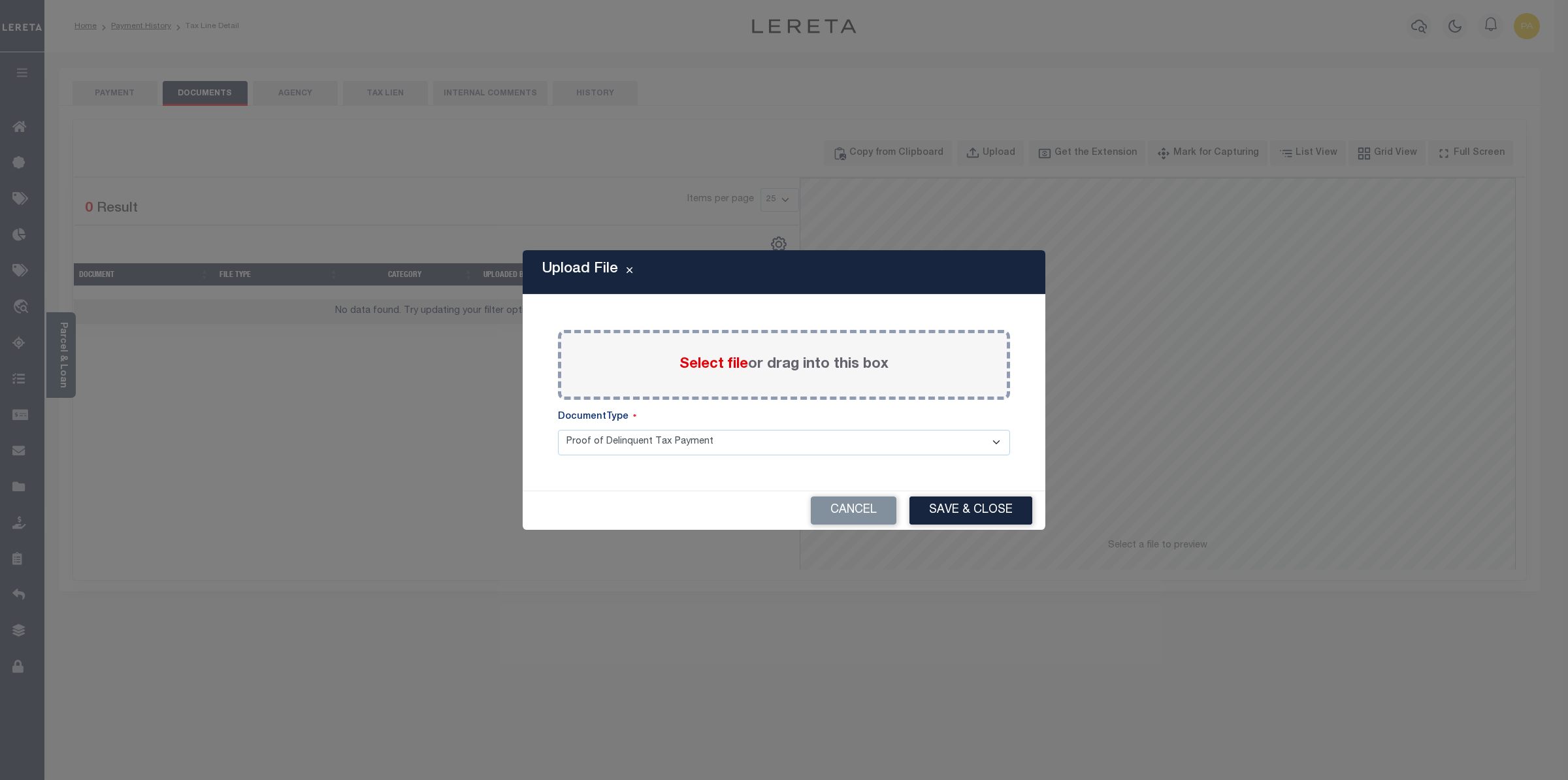
click at [752, 369] on label "Select file or drag into this box" at bounding box center [784, 365] width 209 height 22
click at [0, 0] on input "Select file or drag into this box" at bounding box center [0, 0] width 0 height 0
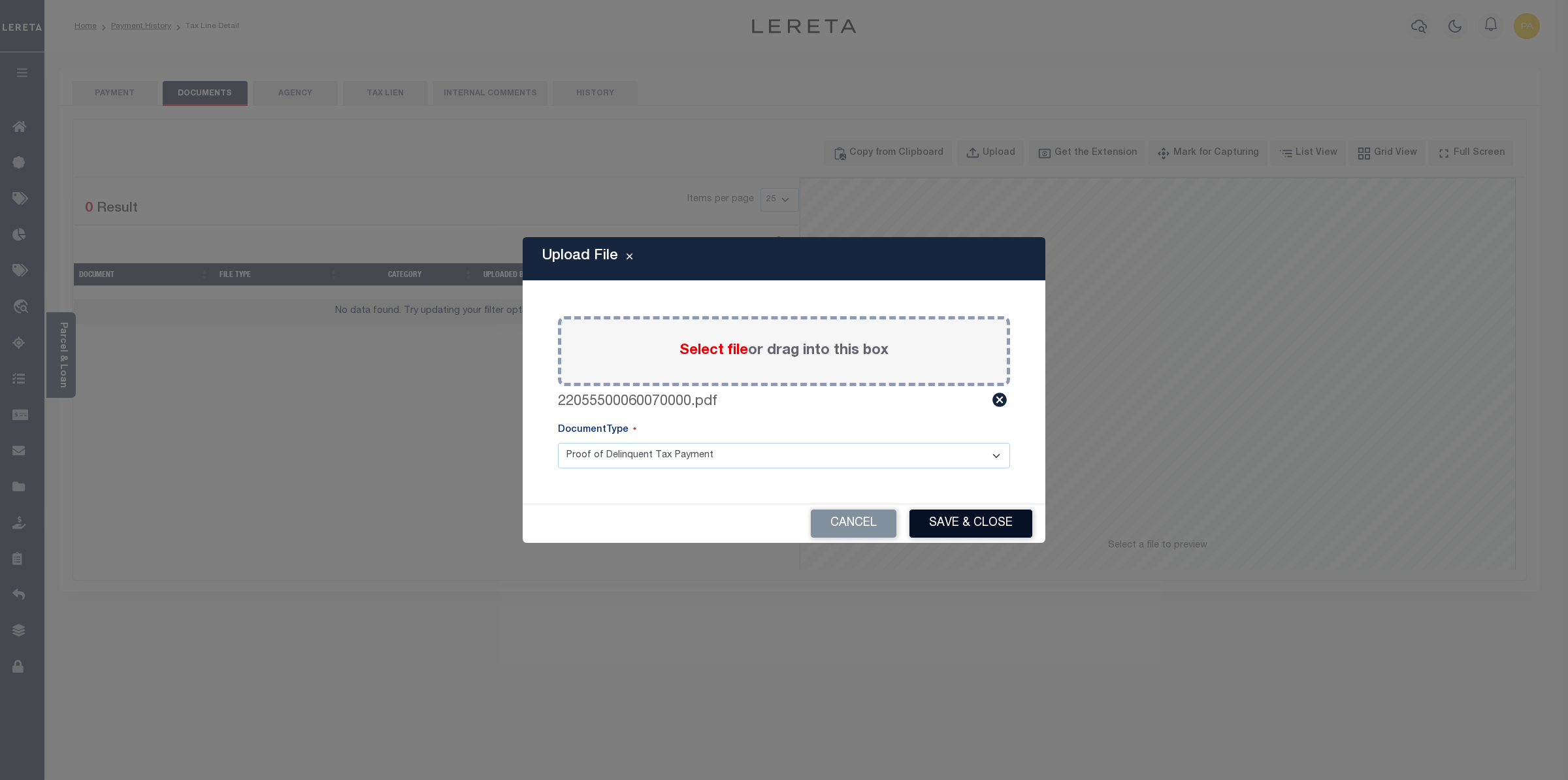
click at [973, 529] on button "Save & Close" at bounding box center [971, 523] width 123 height 28
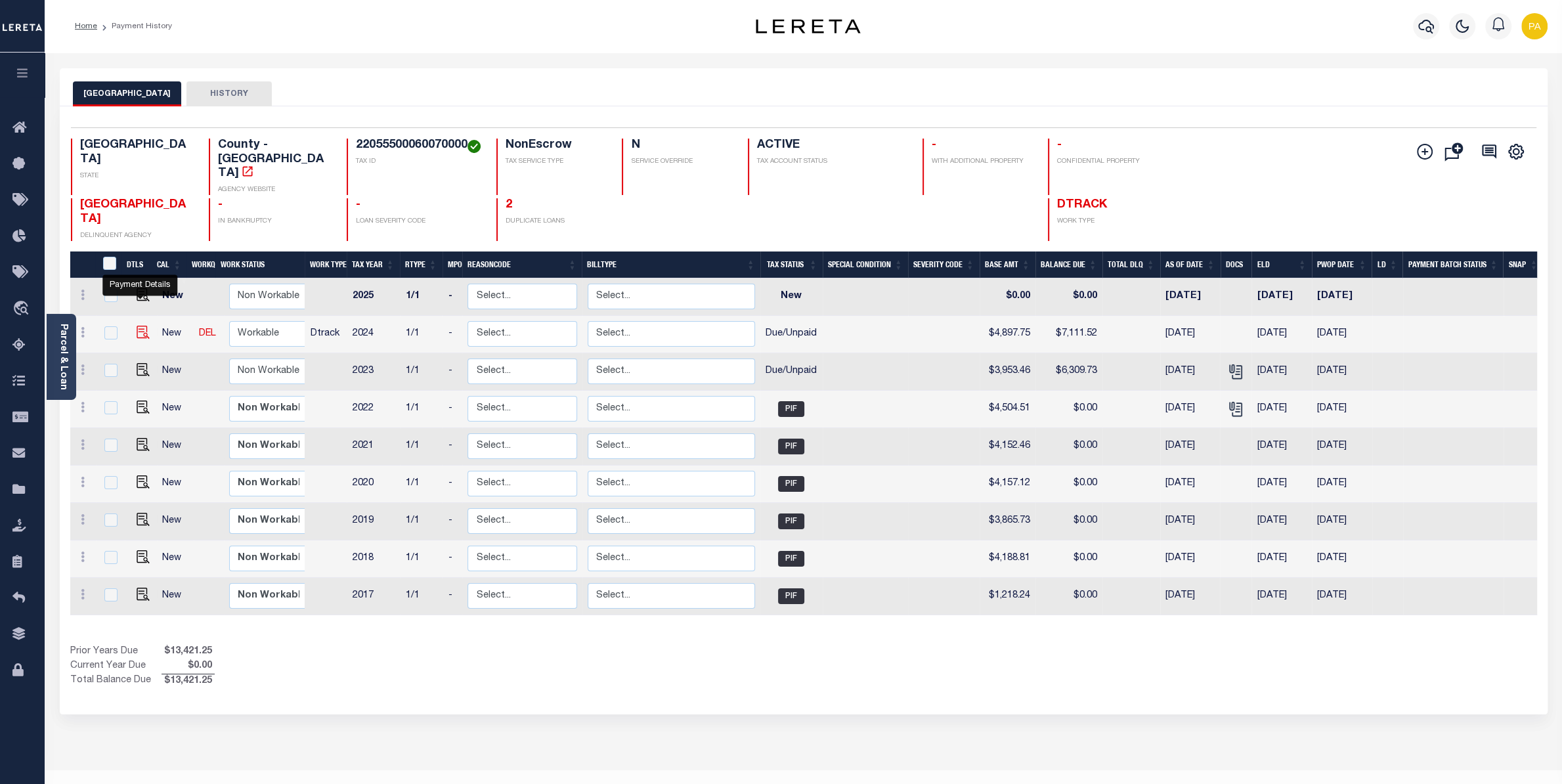
click at [137, 325] on img "" at bounding box center [143, 332] width 13 height 13
checkbox input "true"
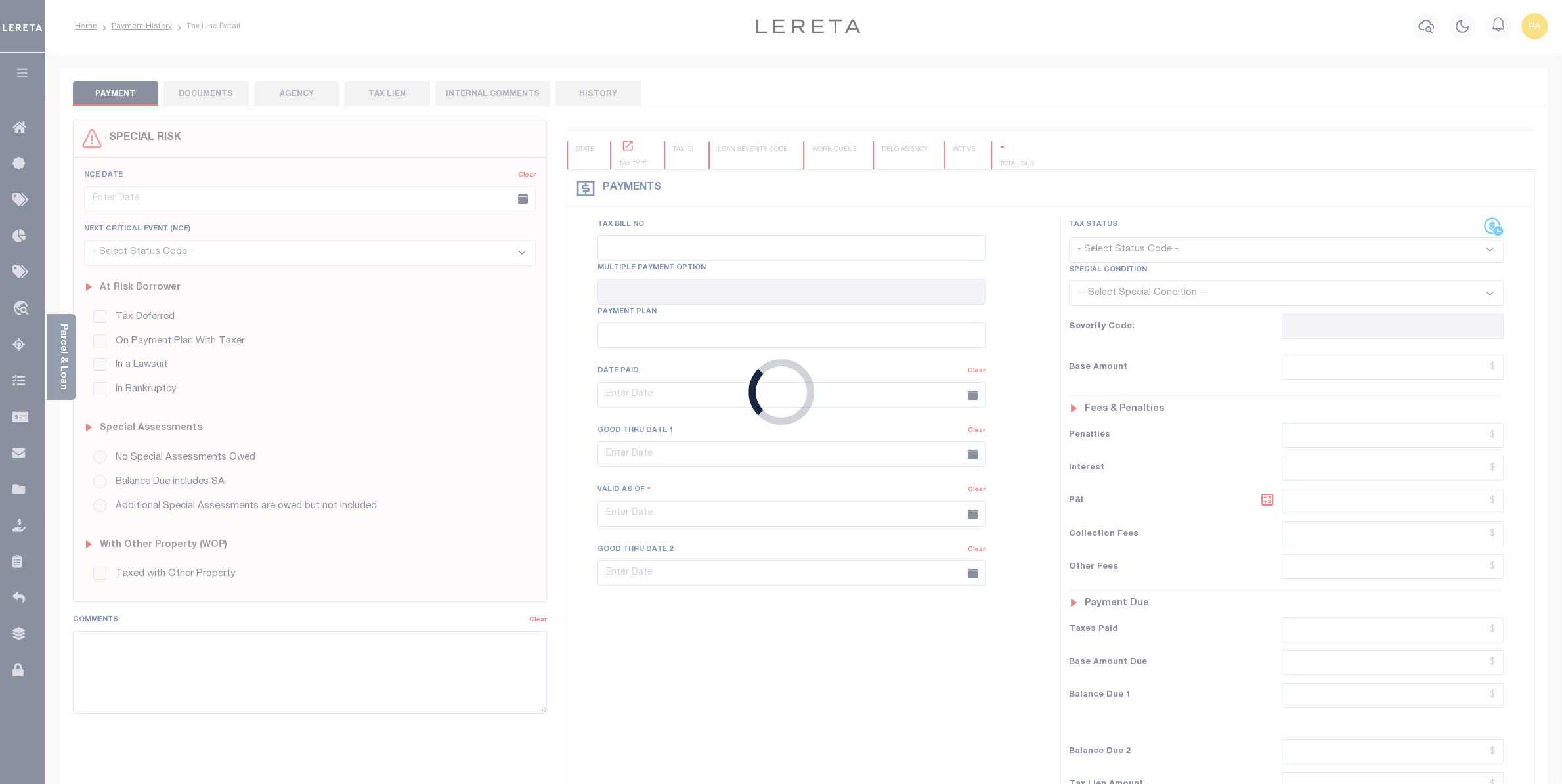
checkbox input "false"
type input "[DATE]"
select select "DUE"
type input "$4,897.75"
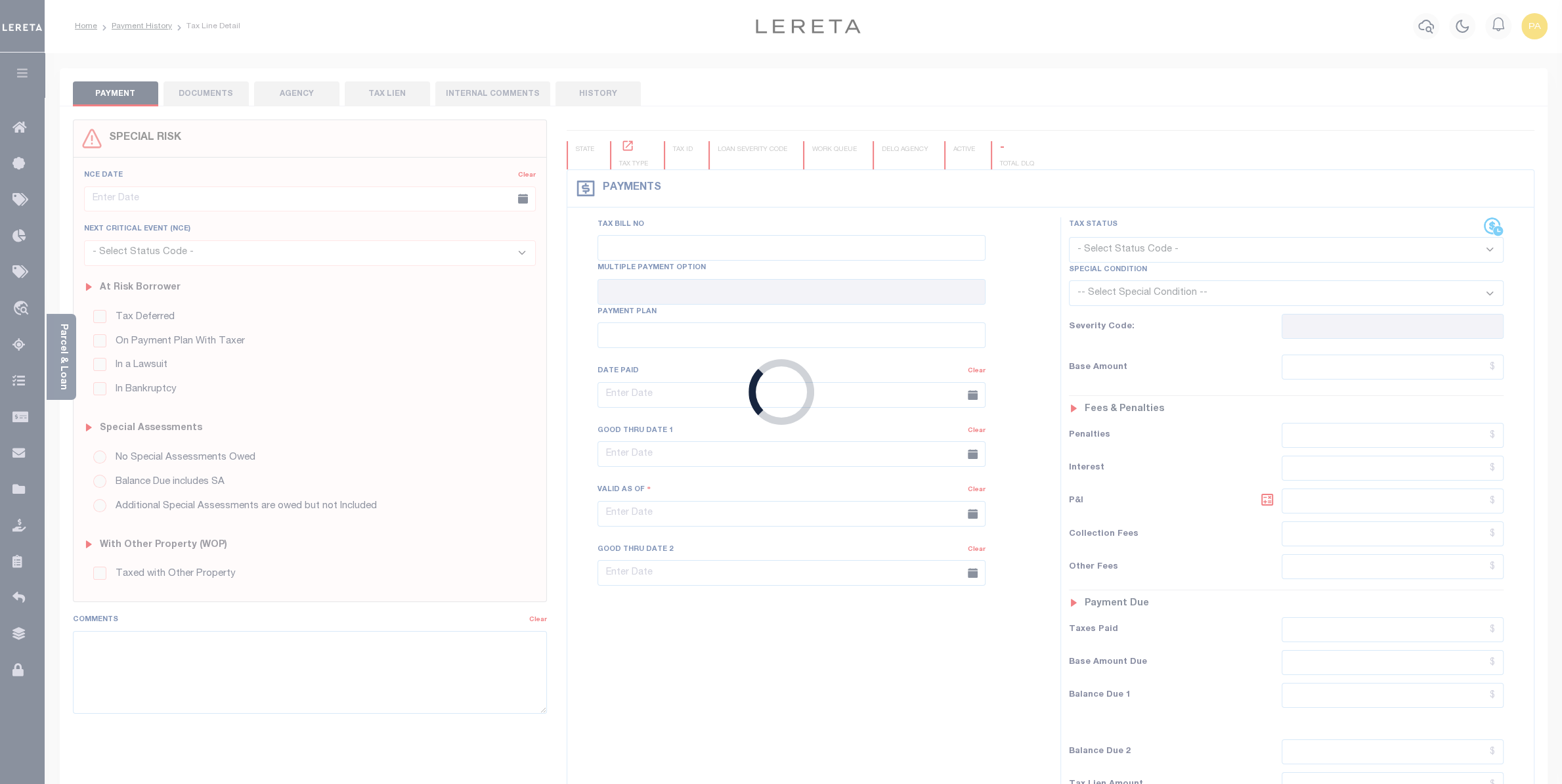
type input "$2,213.77"
type input "$7,111.52"
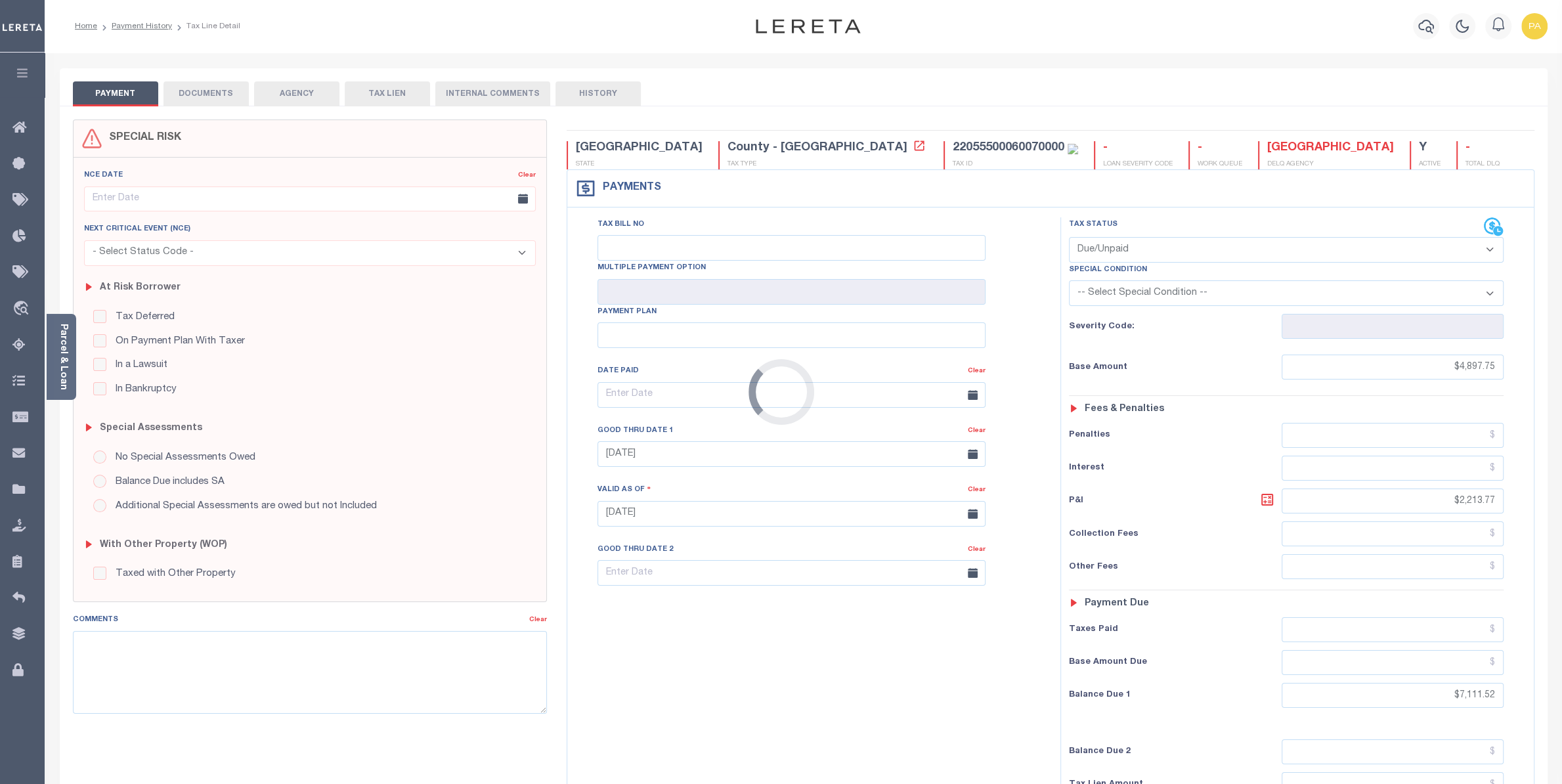
click at [209, 89] on div "Loading..." at bounding box center [781, 392] width 1562 height 784
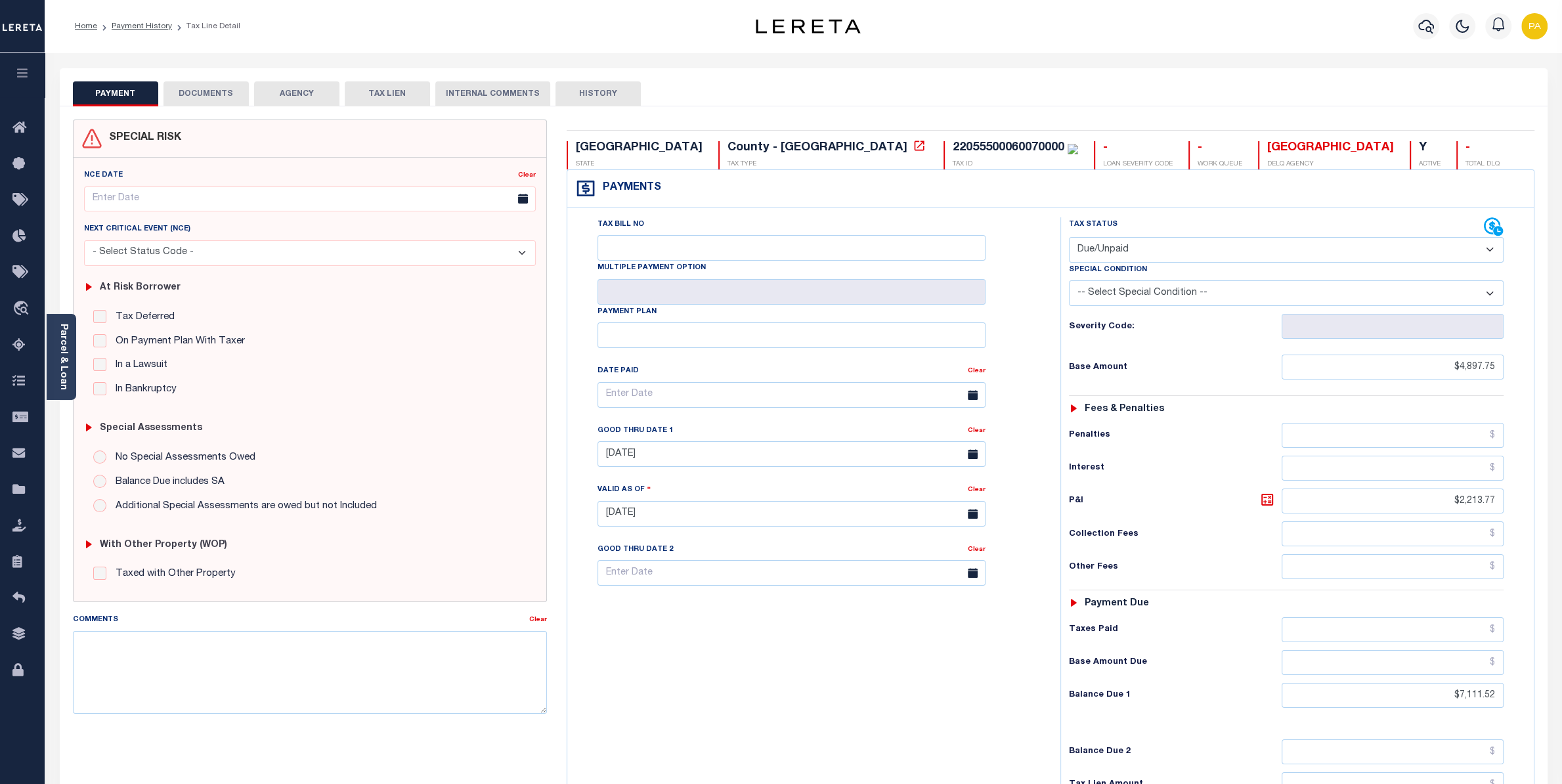
click at [218, 93] on button "DOCUMENTS" at bounding box center [206, 94] width 85 height 25
select select "25"
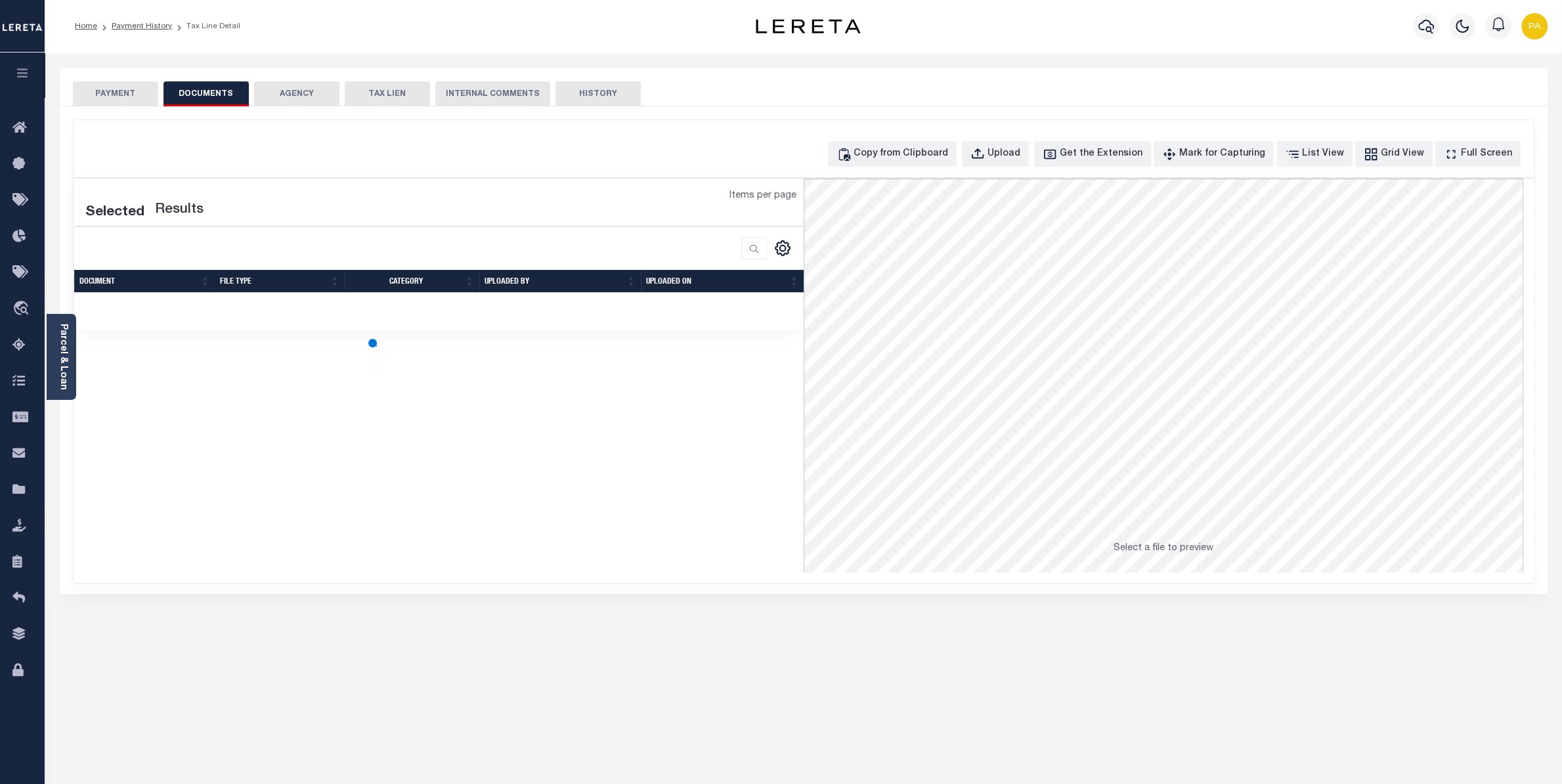
select select "25"
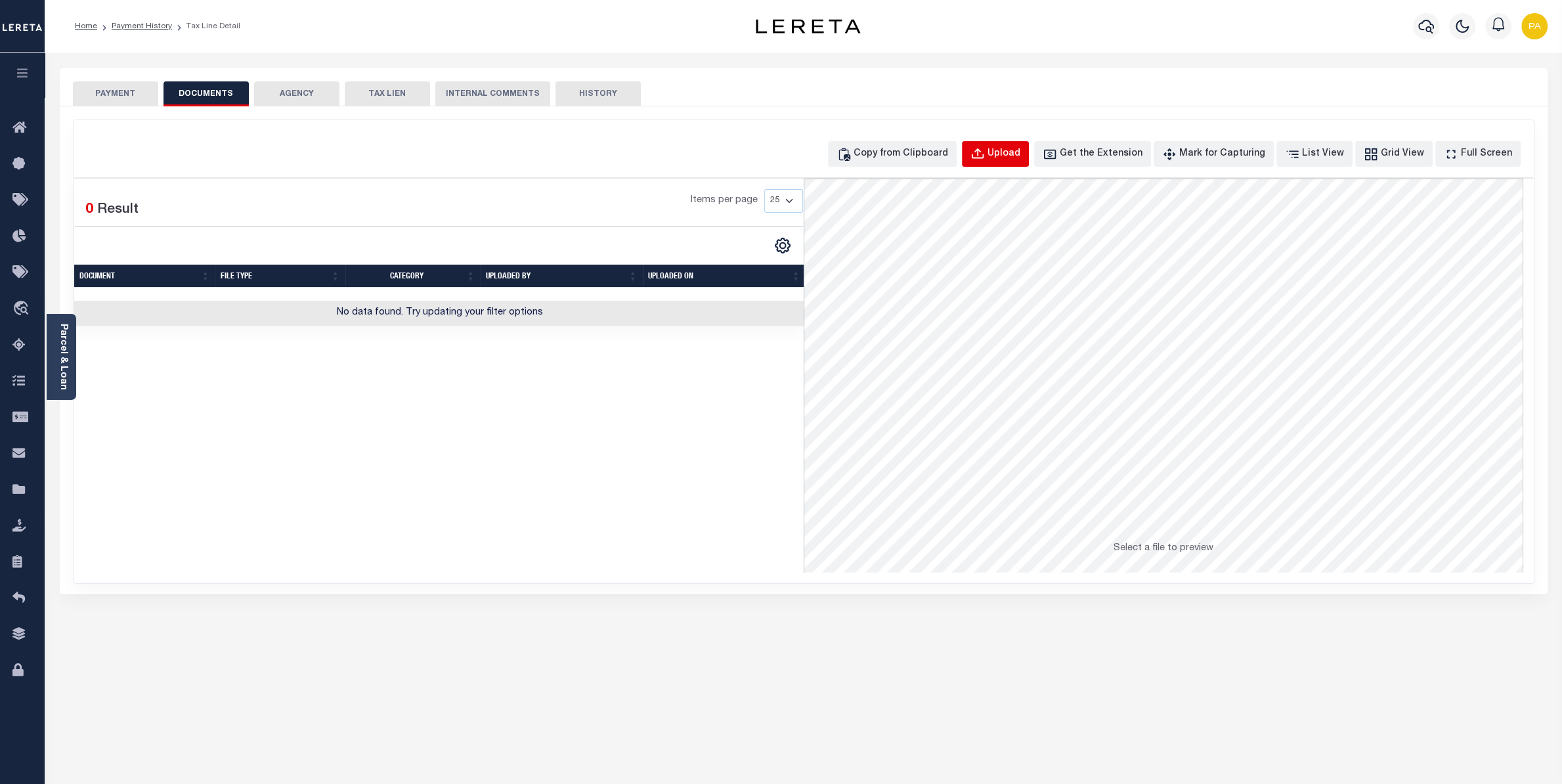
click at [1020, 158] on div "Upload" at bounding box center [1004, 154] width 33 height 14
select select "POP"
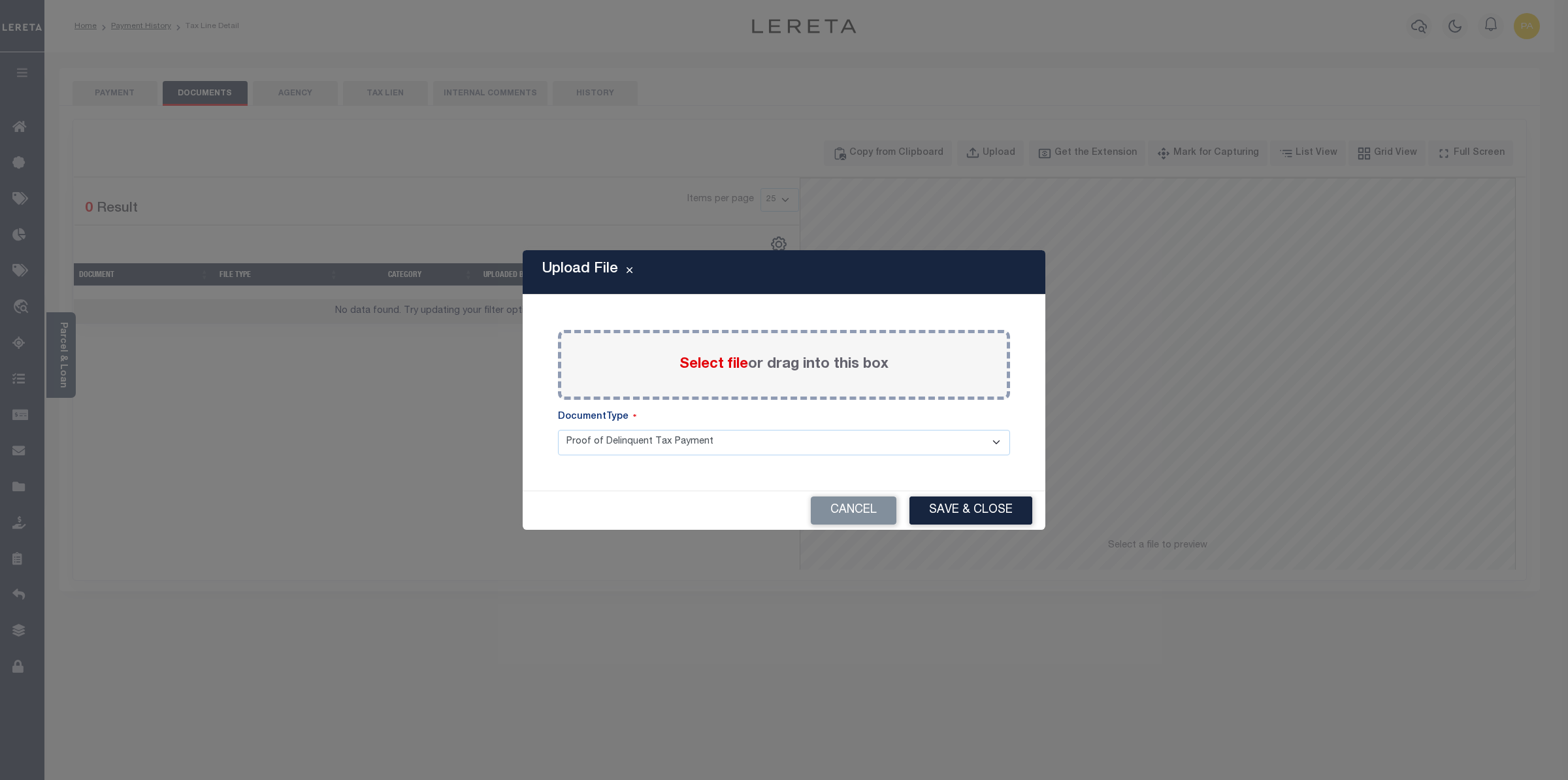
click at [715, 362] on span "Select file" at bounding box center [714, 364] width 68 height 14
click at [0, 0] on input "Select file or drag into this box" at bounding box center [0, 0] width 0 height 0
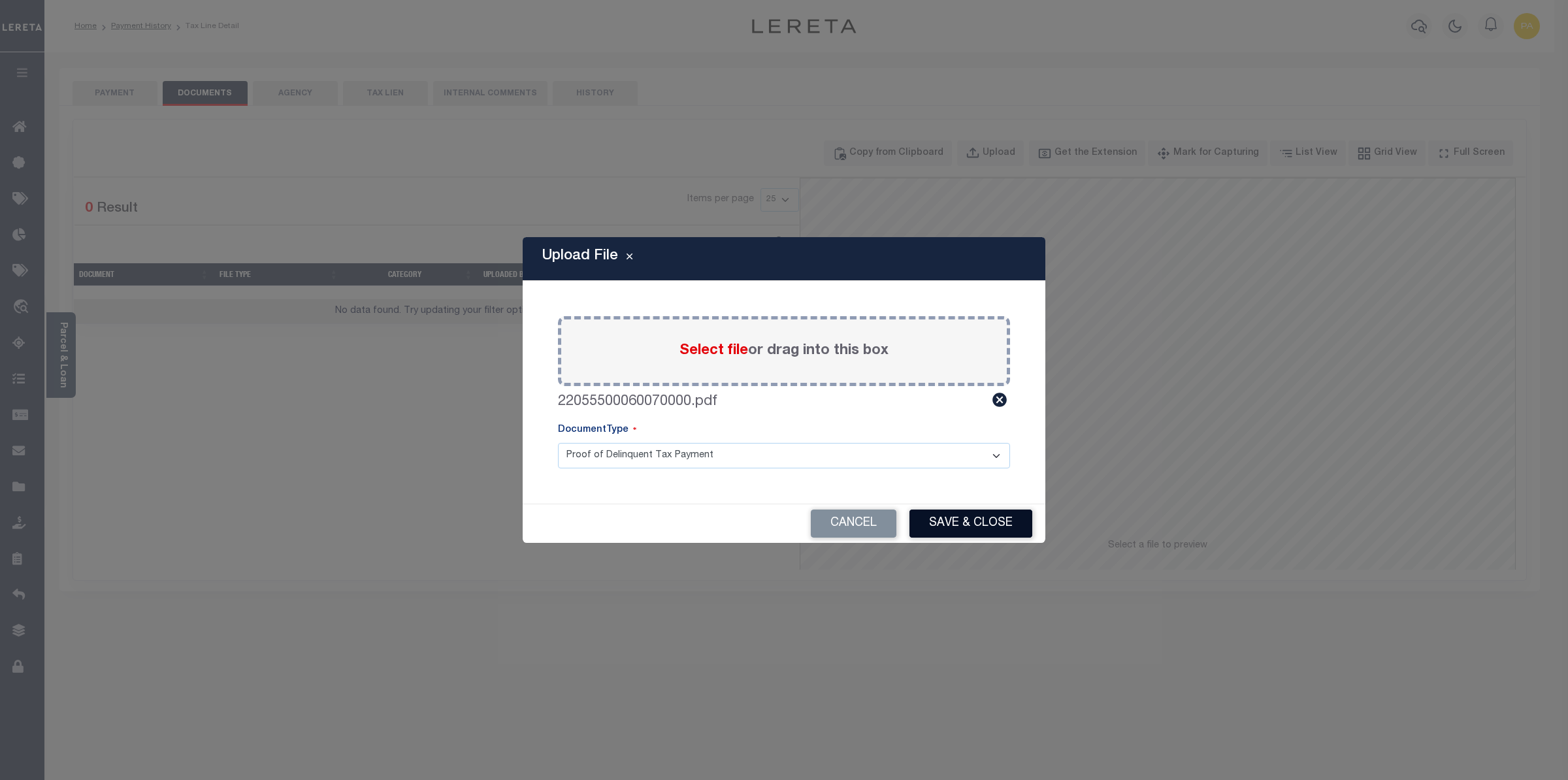
click at [961, 513] on button "Save & Close" at bounding box center [971, 523] width 123 height 28
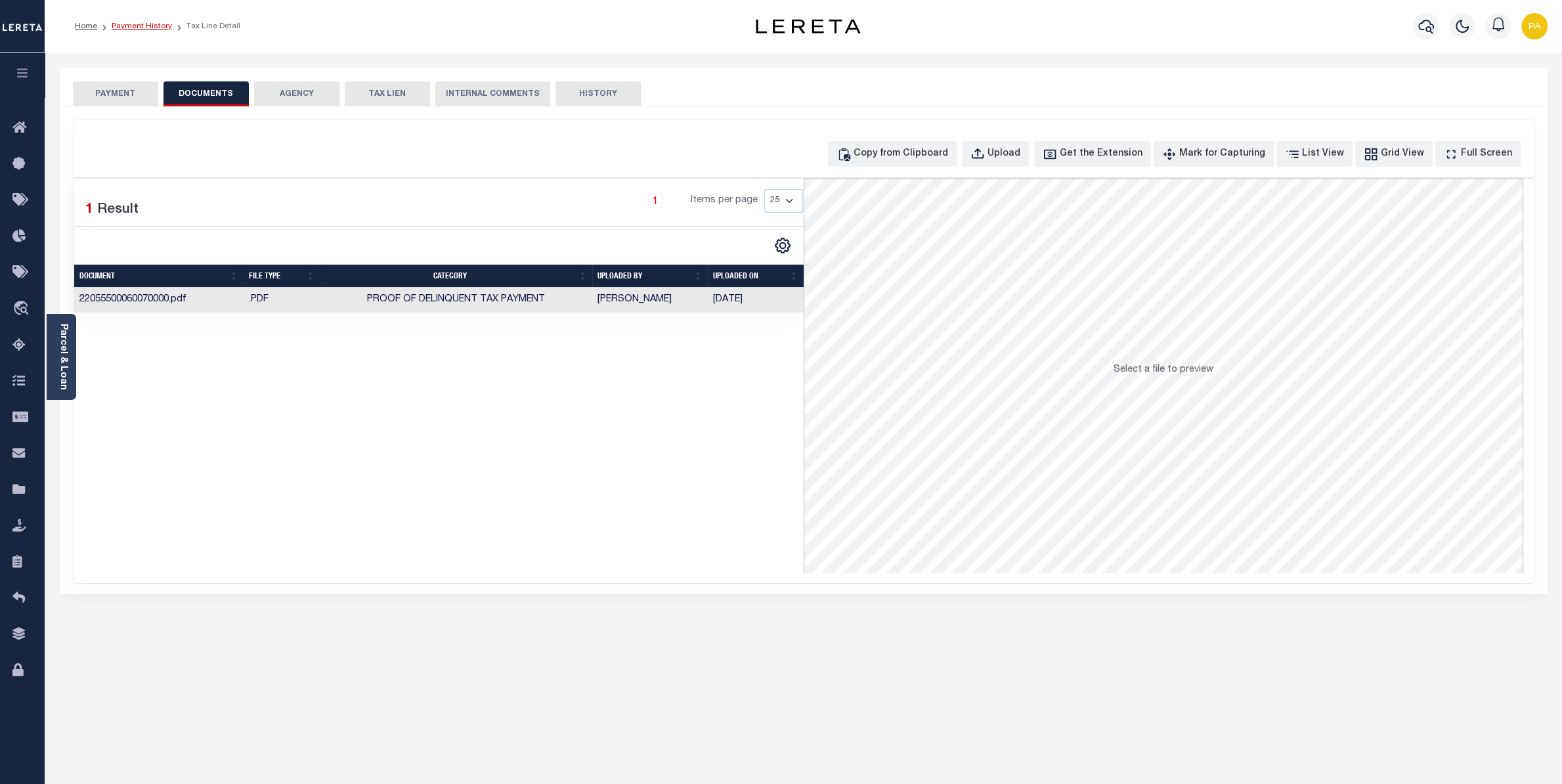
click at [155, 29] on link "Payment History" at bounding box center [142, 26] width 60 height 8
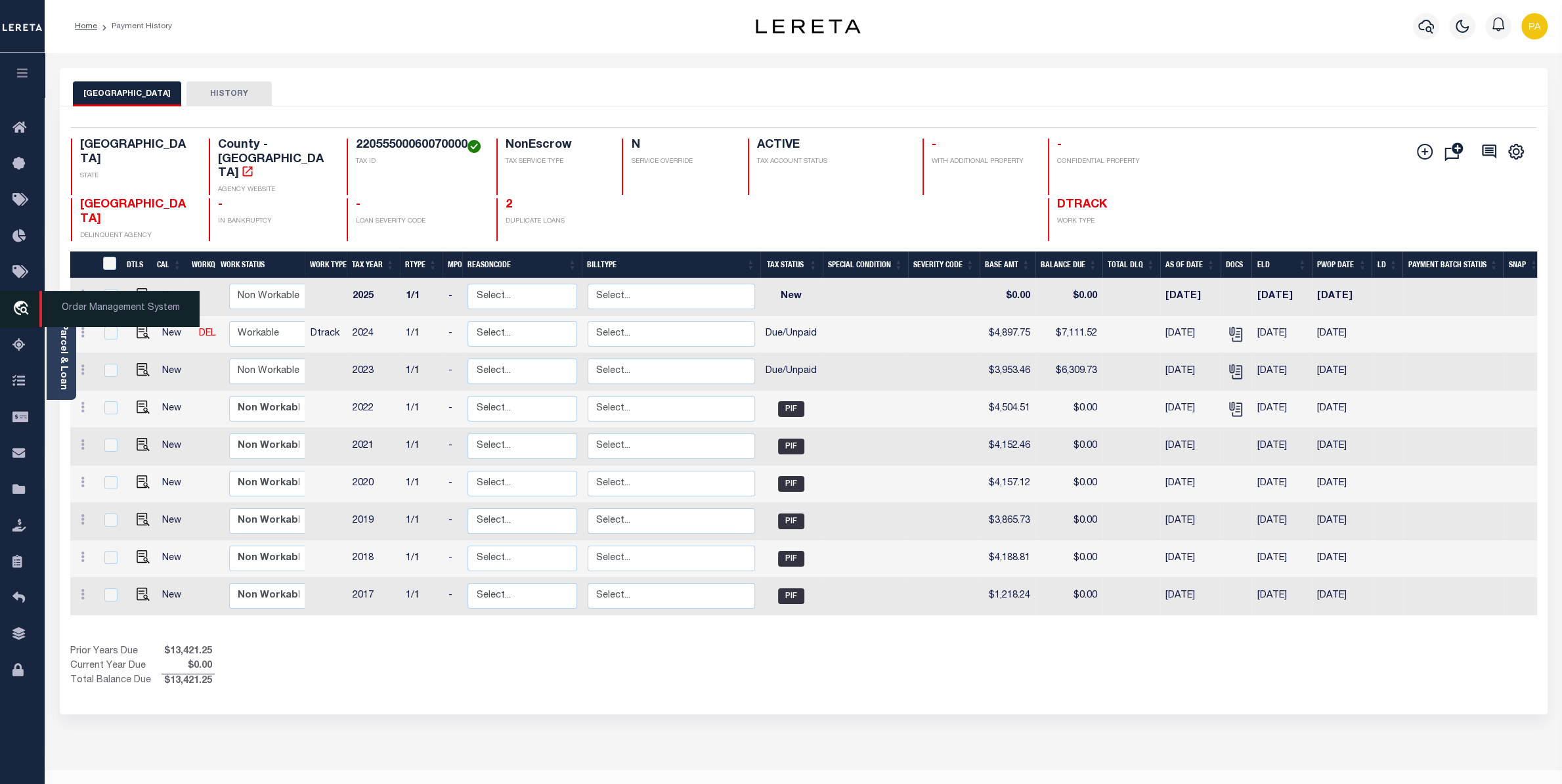
scroll to position [27, 0]
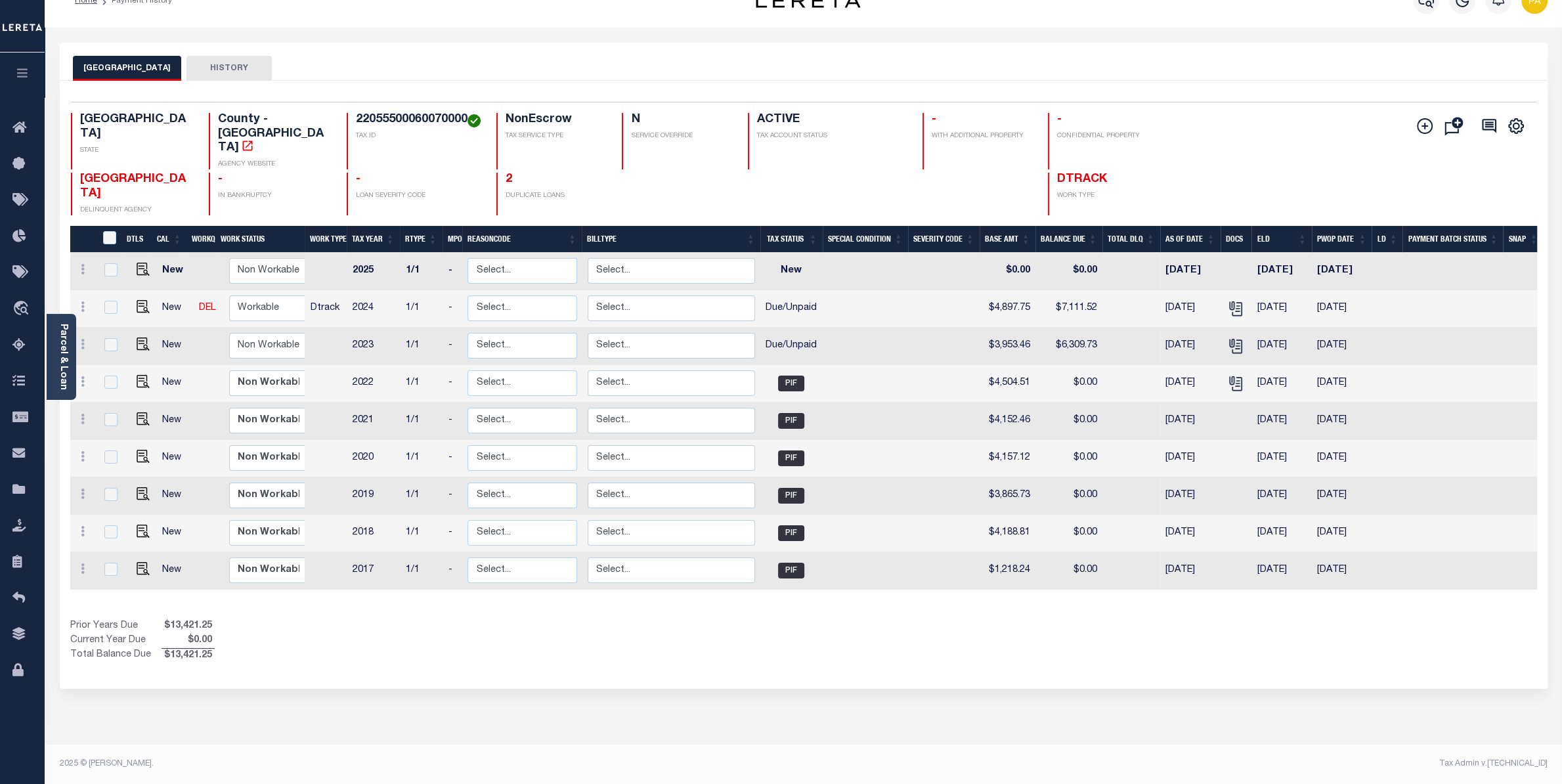
click at [1488, 63] on div "DALLAS COUNTY HISTORY" at bounding box center [803, 67] width 1462 height 24
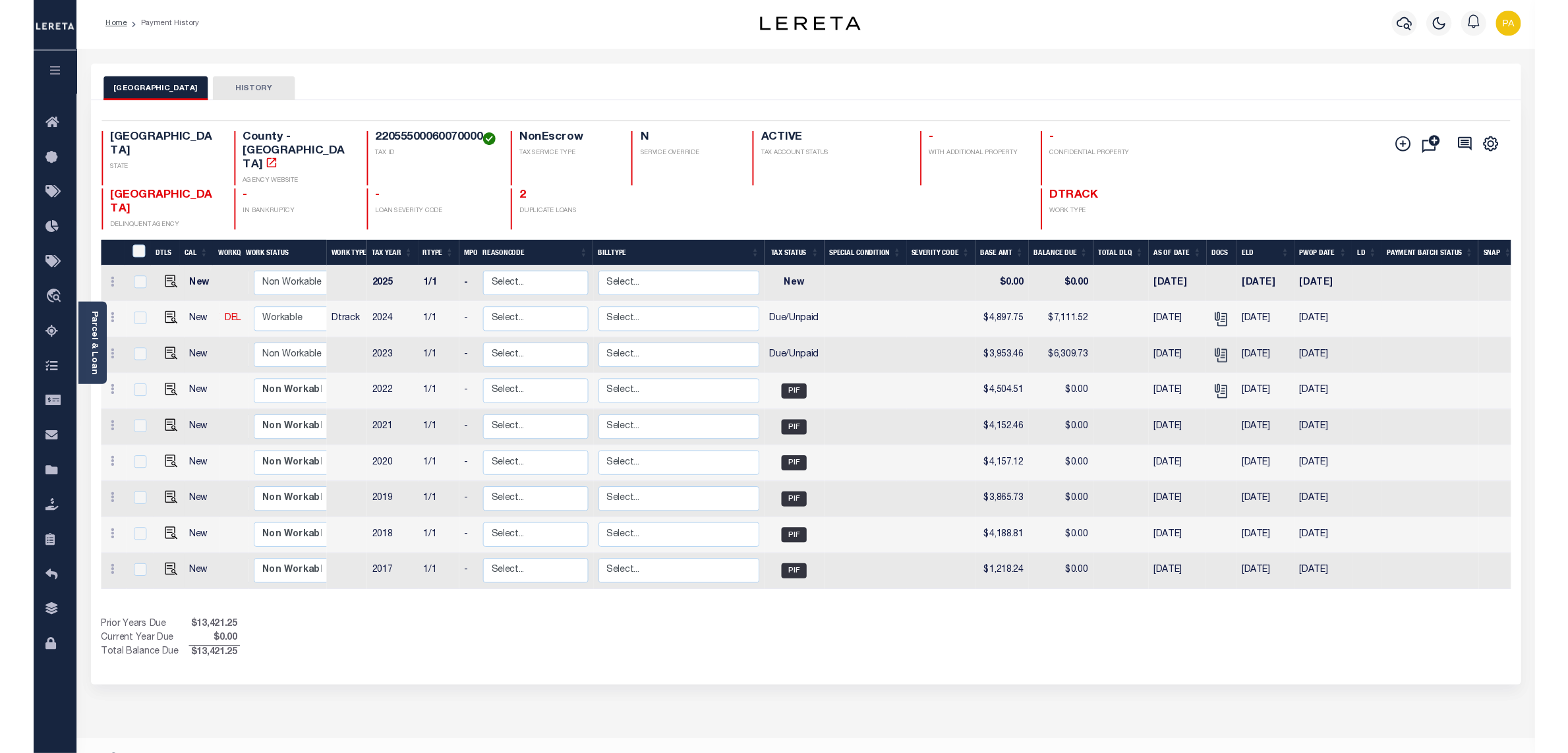
scroll to position [0, 0]
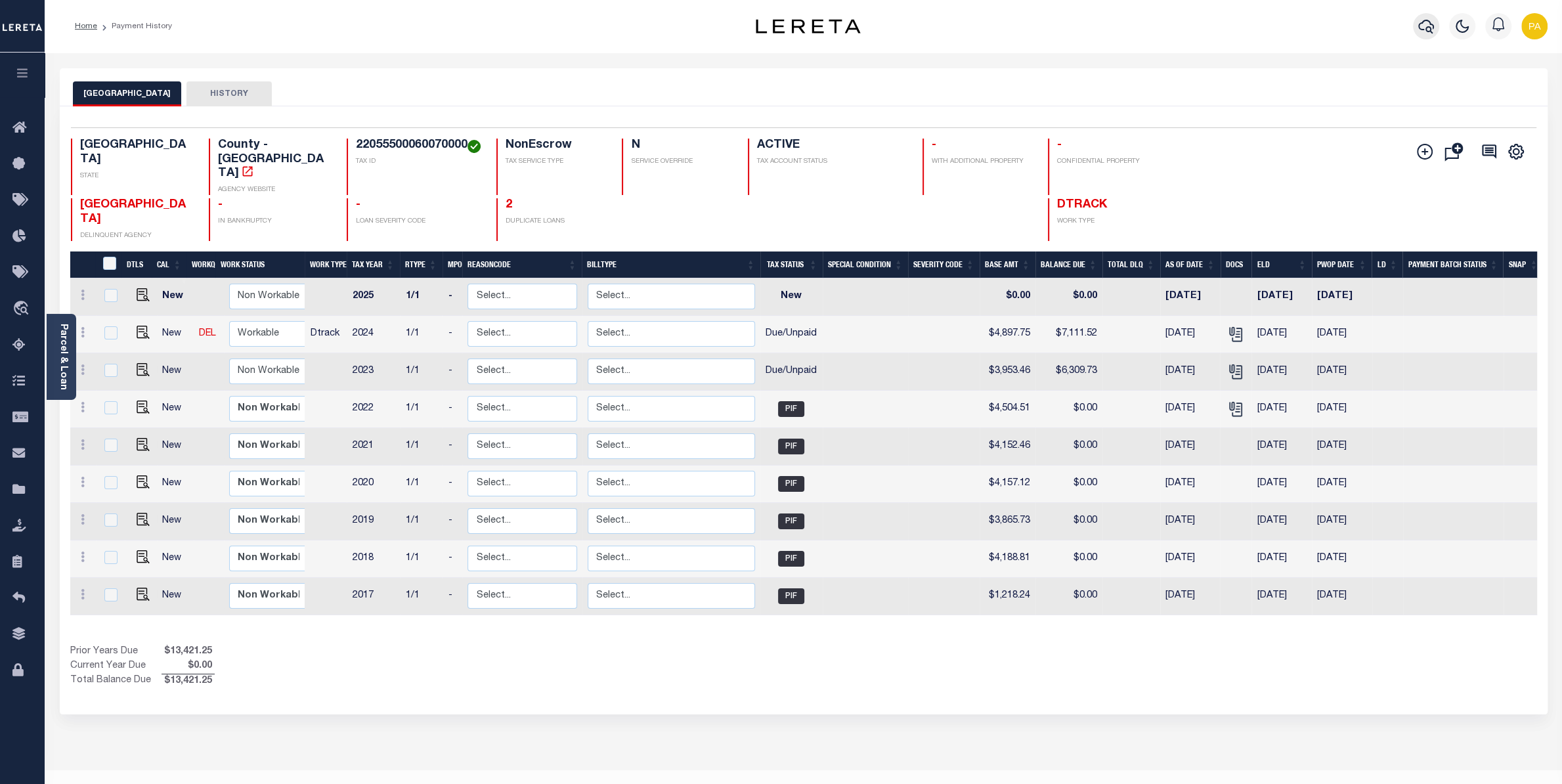
click at [1425, 26] on icon "button" at bounding box center [1426, 26] width 16 height 16
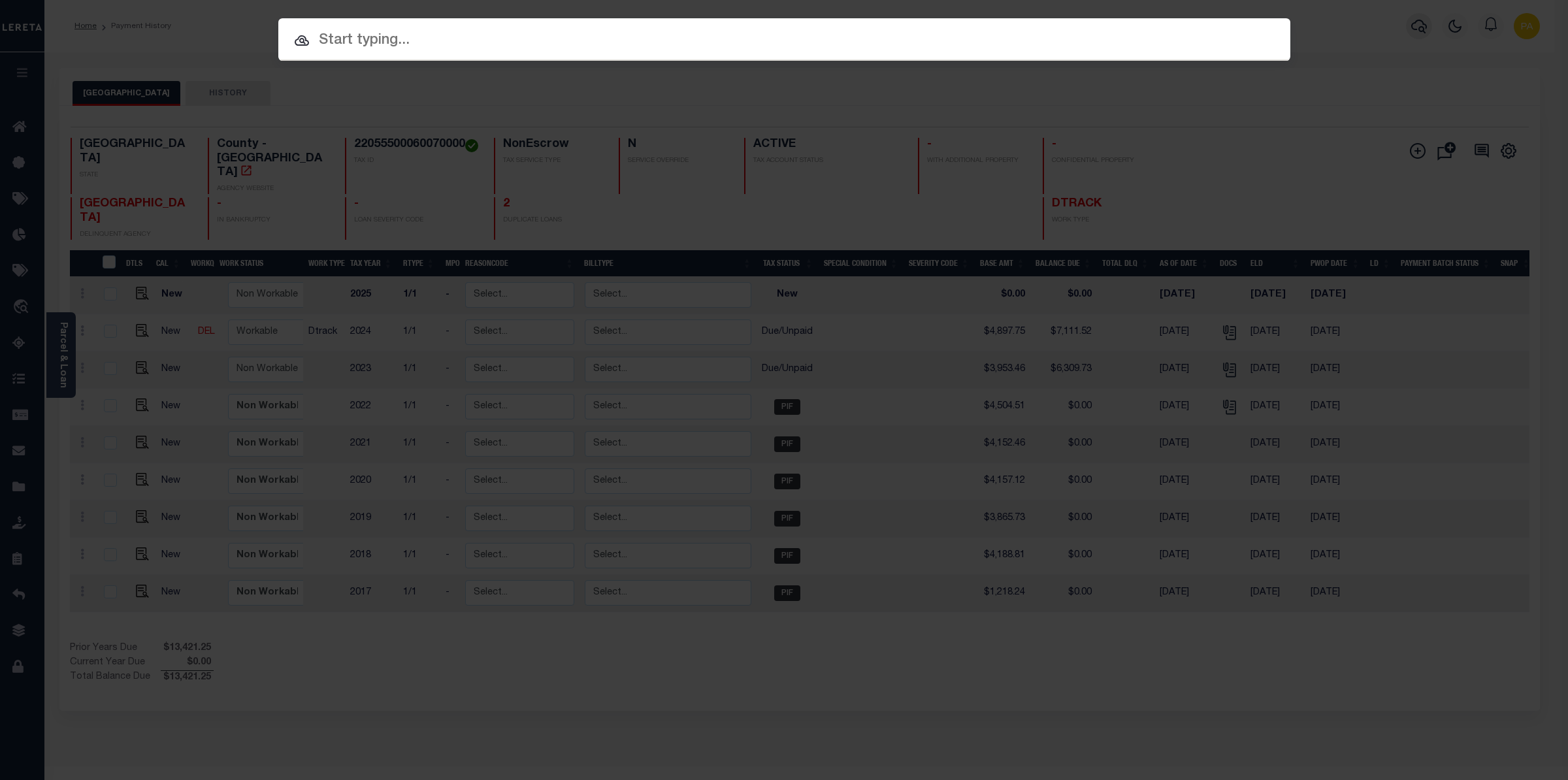
paste input "1860250-151"
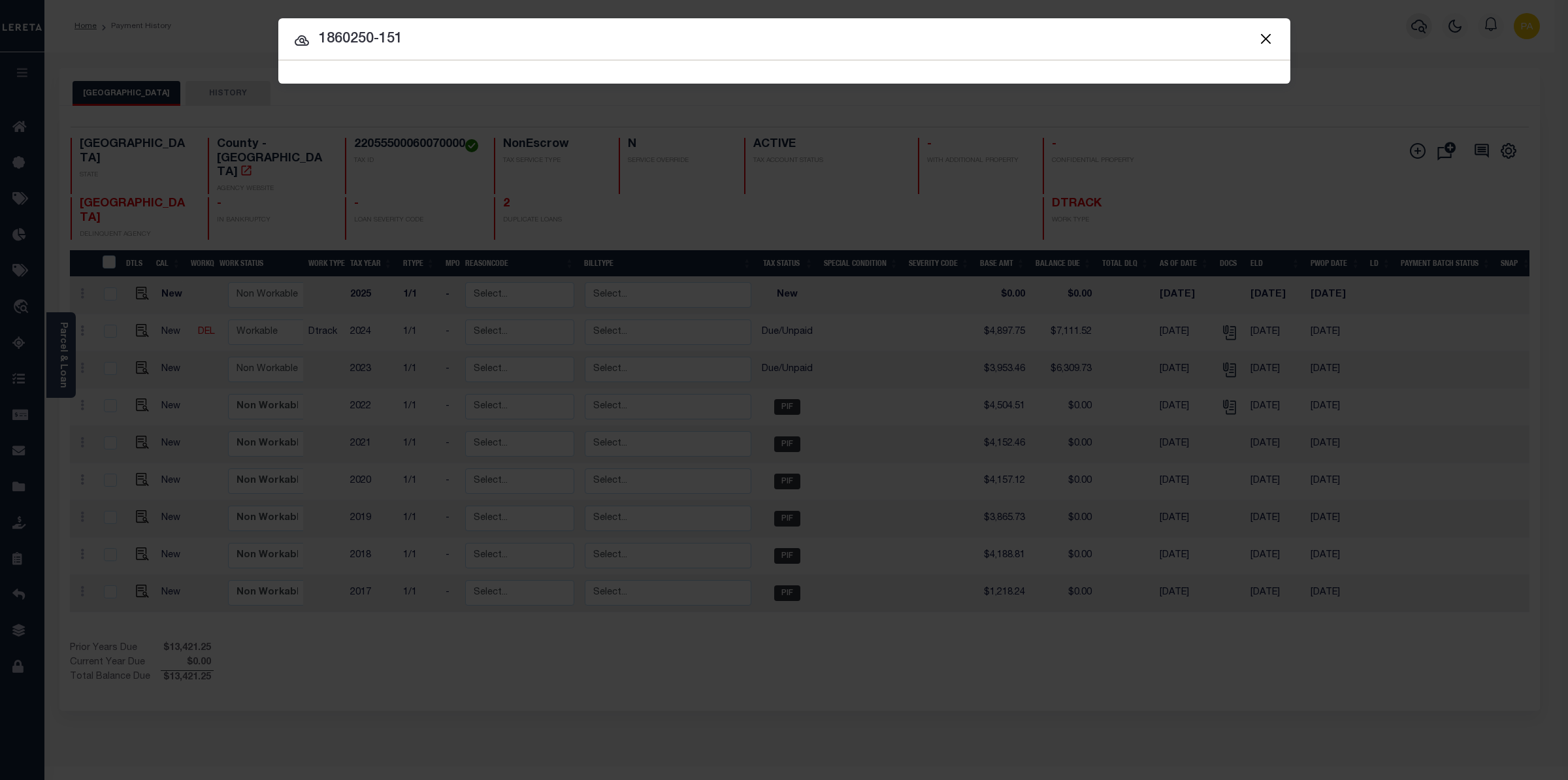
type input "1860250-151"
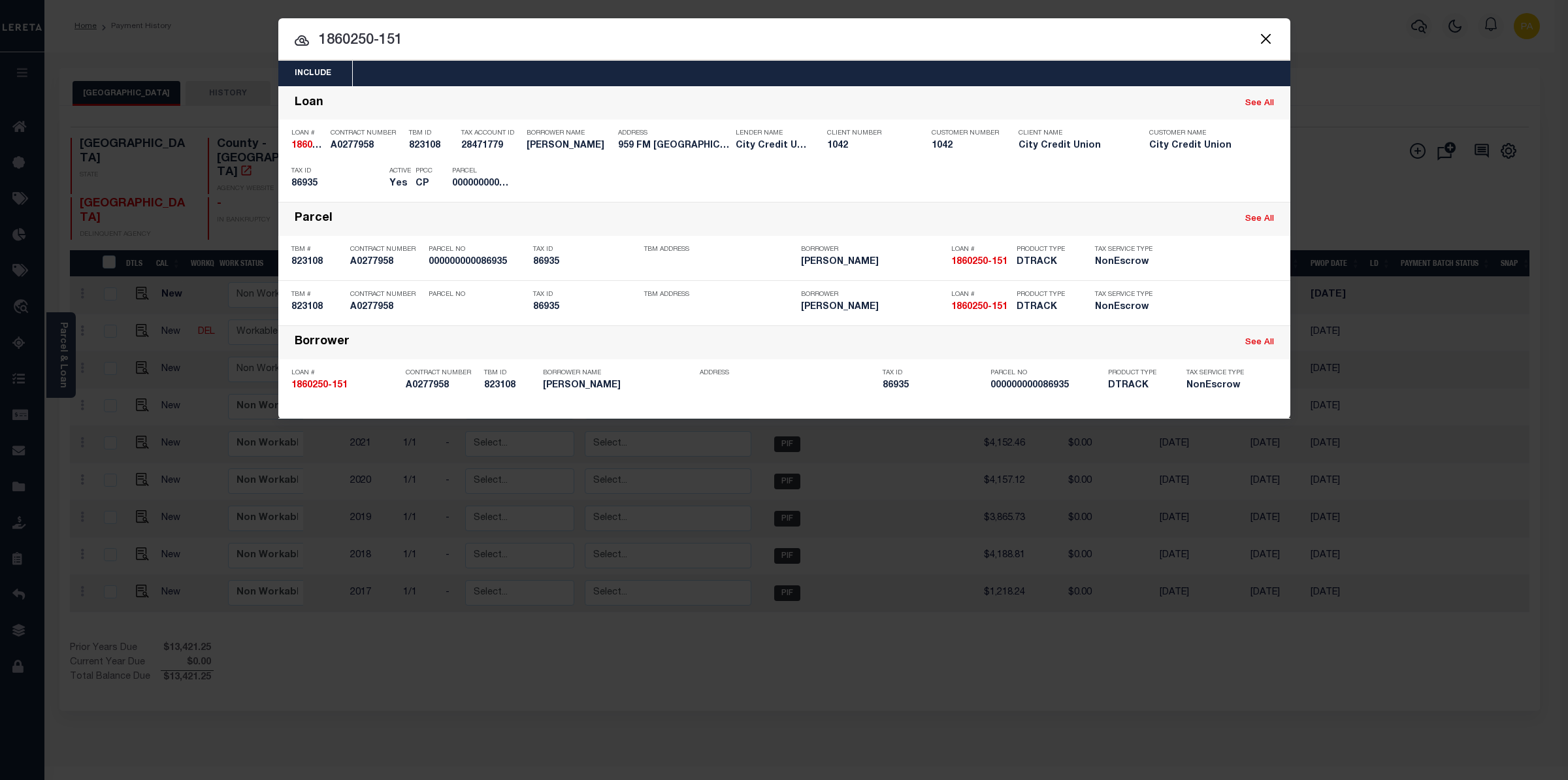
click at [641, 8] on div "Include Loans TBM Customers Borrowers Payments (Lender Non-Disb) Payments (Lend…" at bounding box center [784, 390] width 1568 height 780
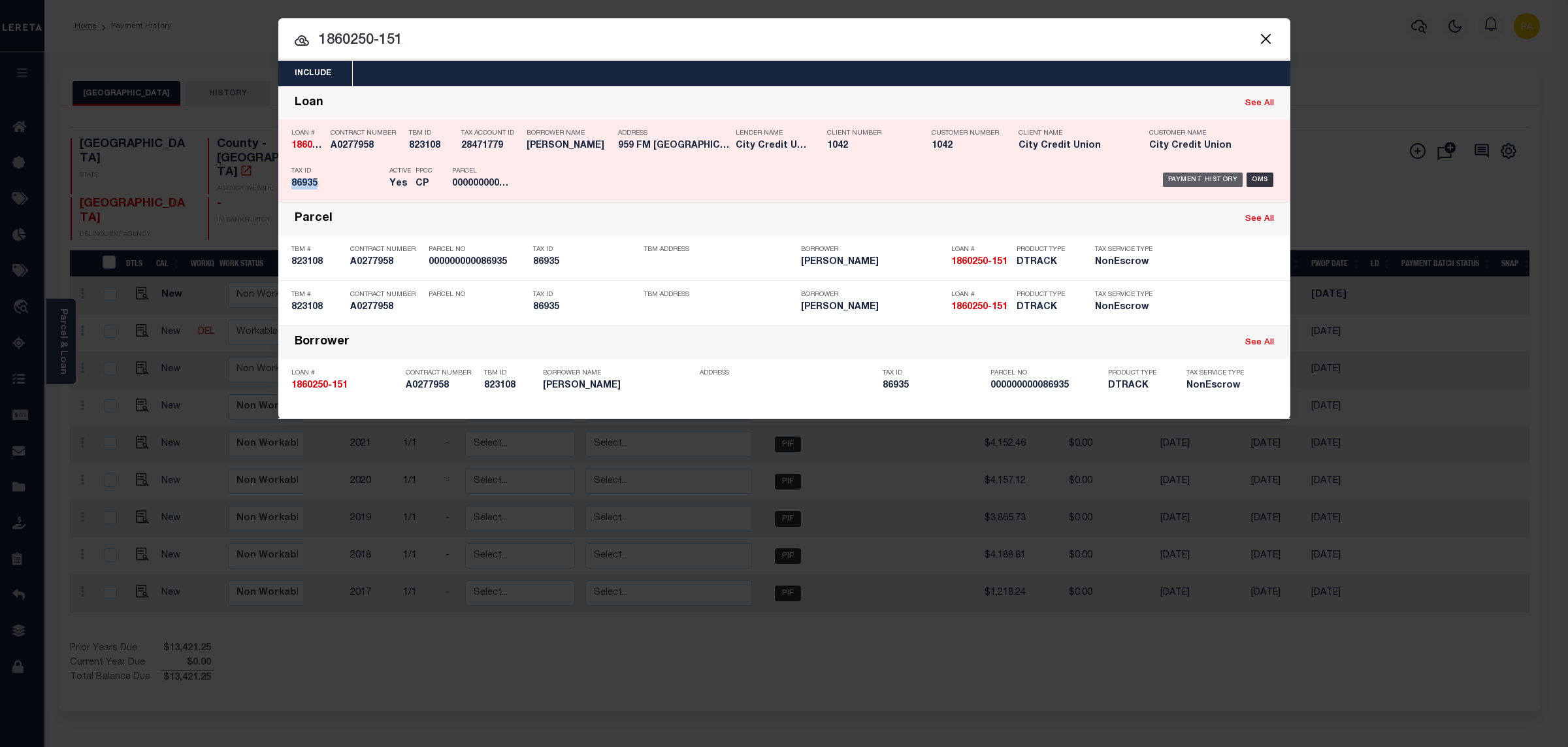
click at [1203, 185] on div "Payment History" at bounding box center [1203, 179] width 81 height 14
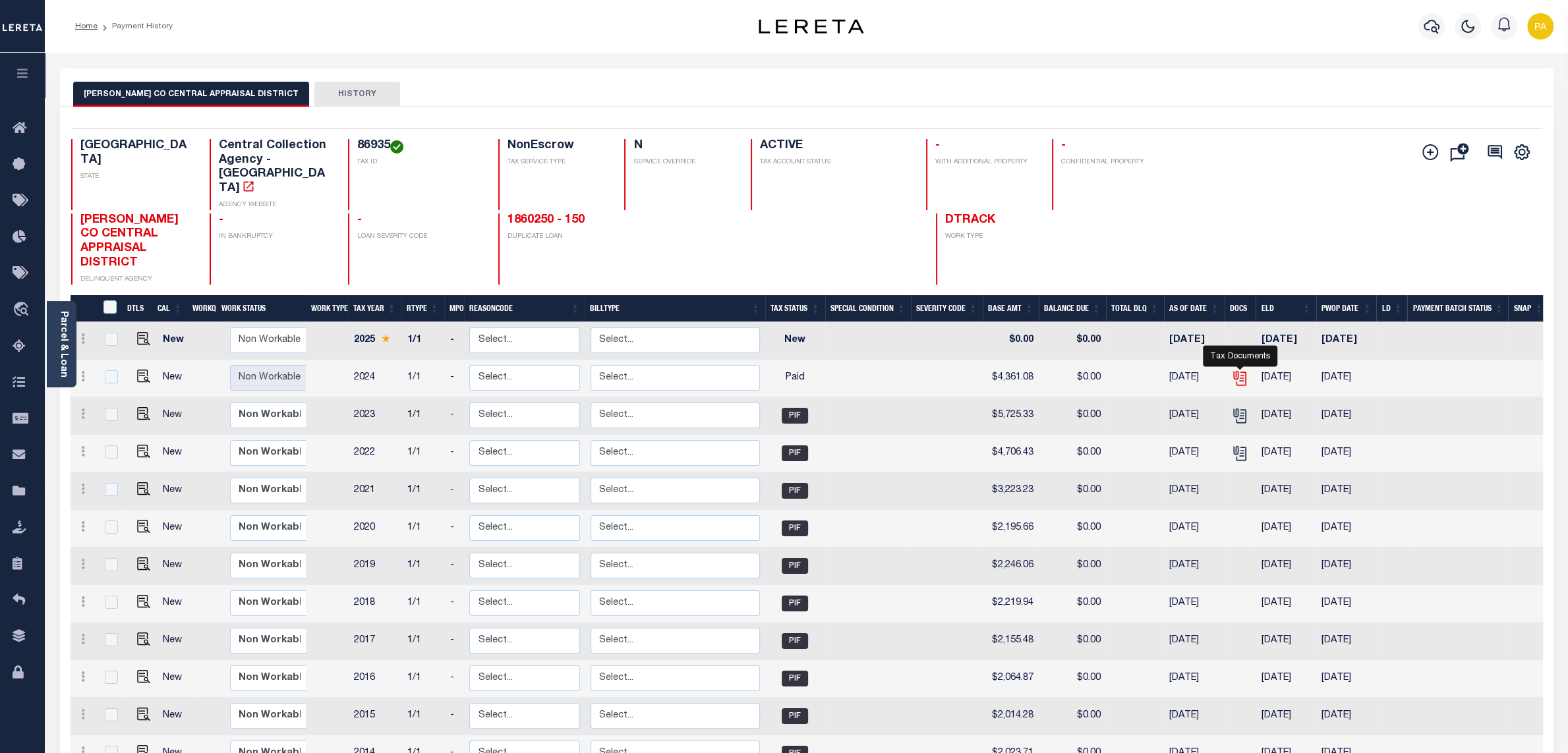
click at [1241, 370] on icon "" at bounding box center [1239, 375] width 10 height 10
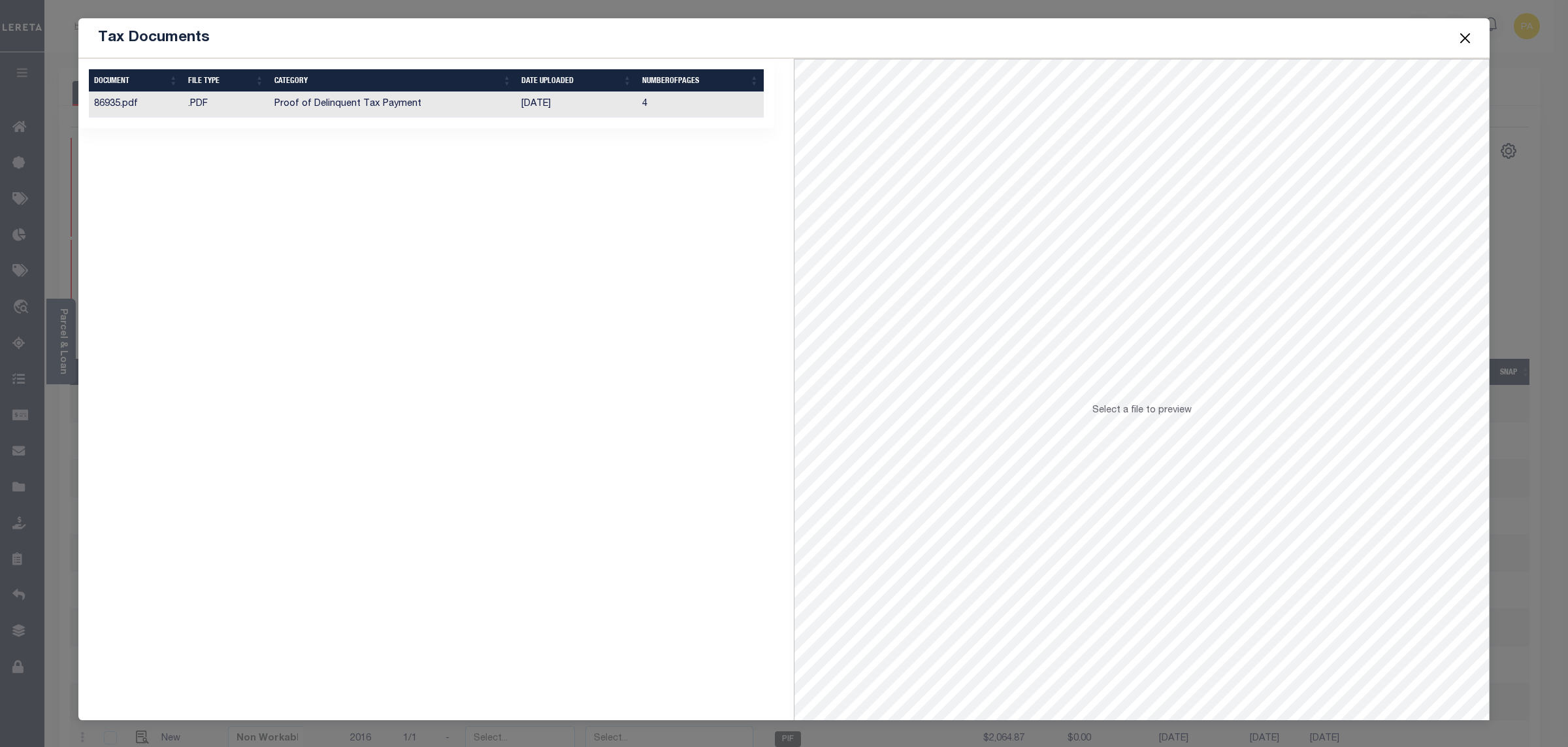
click at [560, 105] on td "[DATE]" at bounding box center [576, 105] width 120 height 25
click at [1464, 42] on button "Close" at bounding box center [1466, 38] width 17 height 17
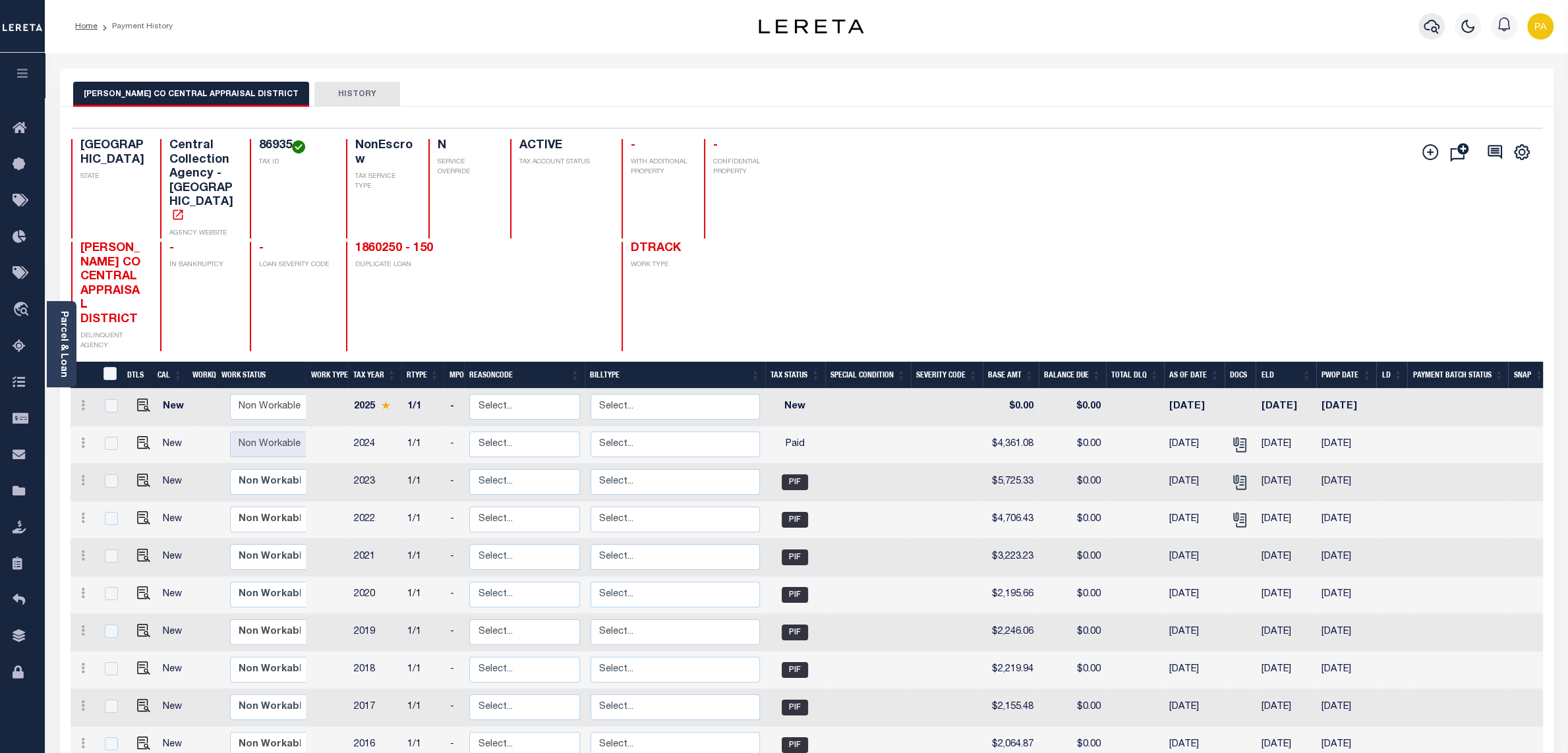
click at [1440, 23] on button "button" at bounding box center [1432, 26] width 26 height 26
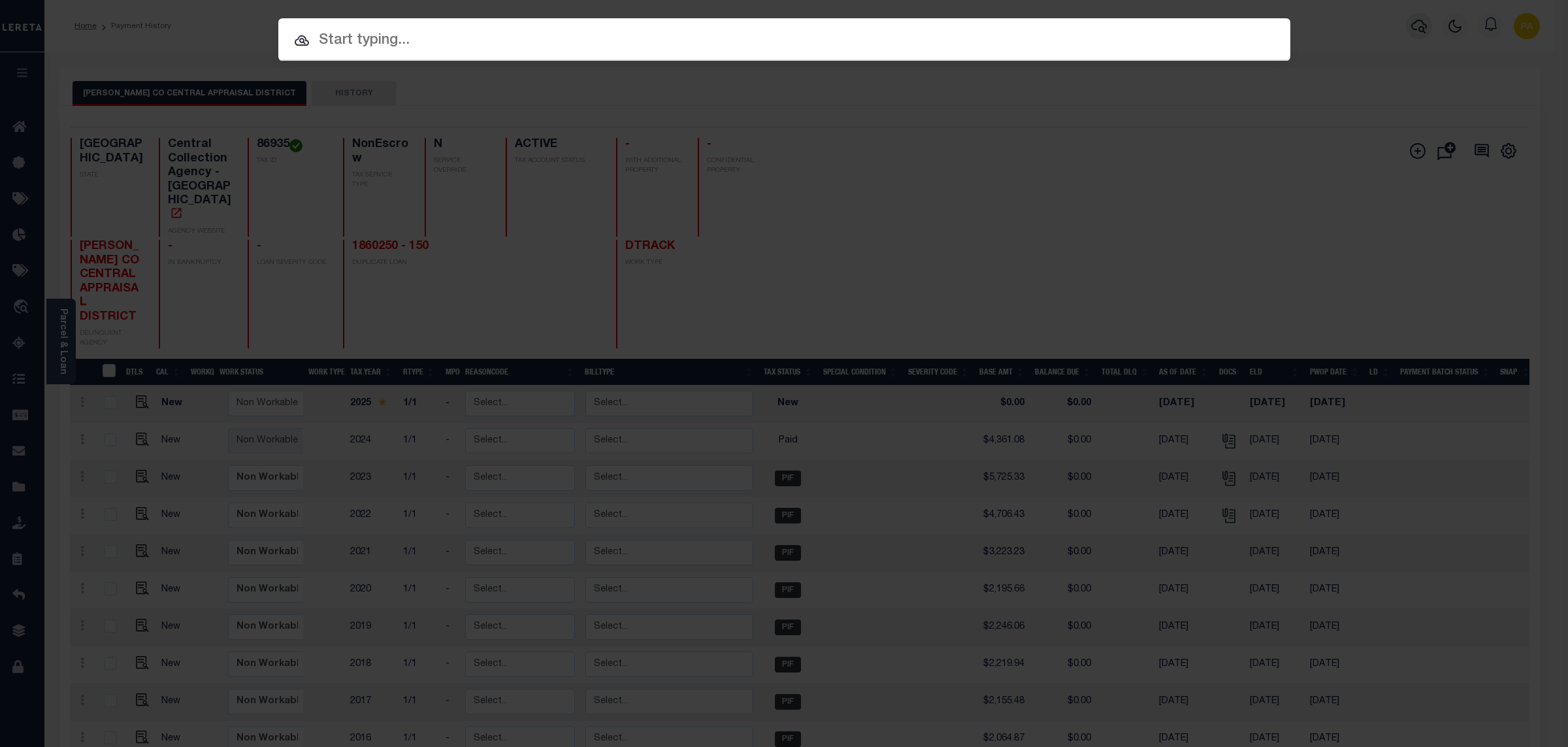
paste input "1892050-151"
type input "1892050-151"
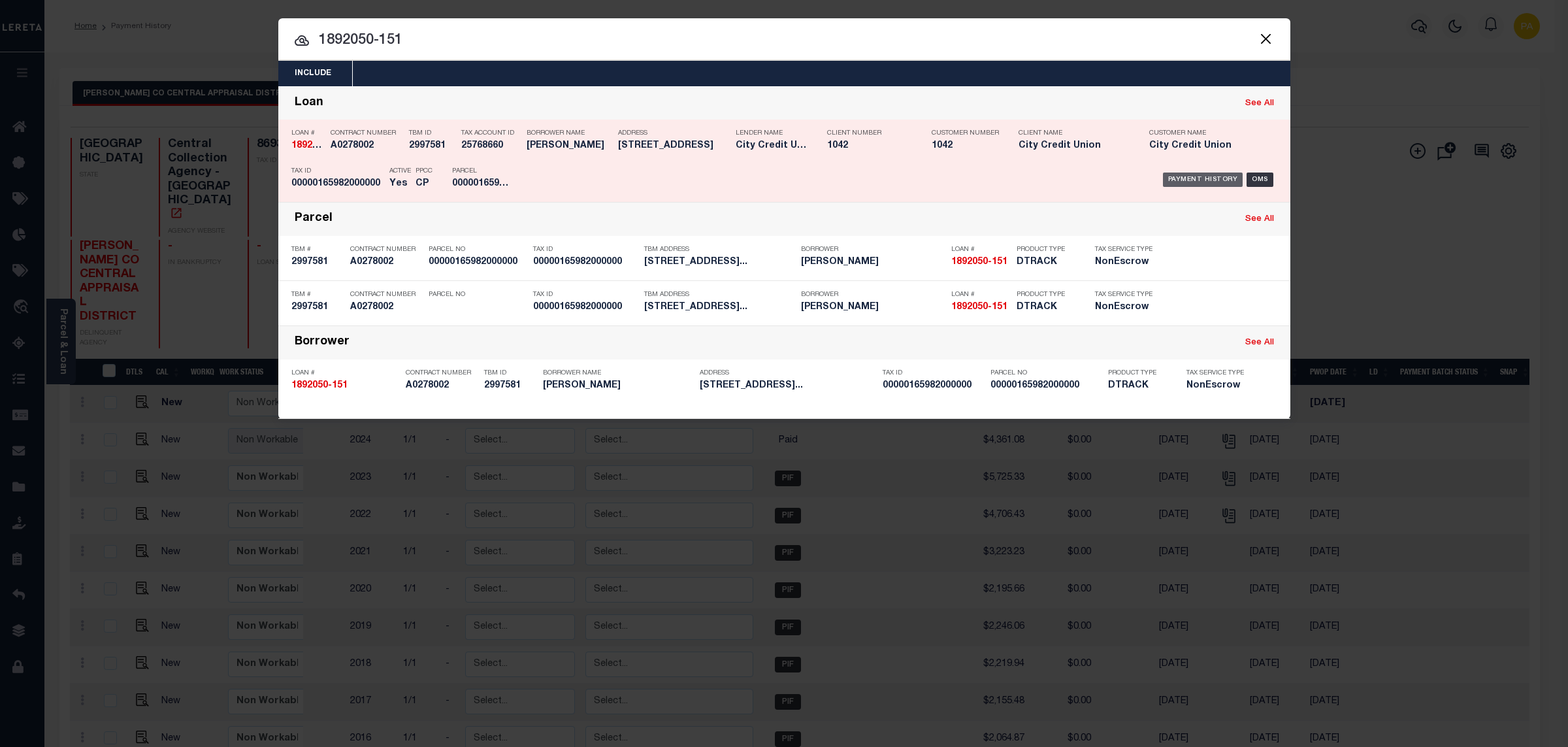
click at [1209, 184] on div "Payment History" at bounding box center [1203, 179] width 81 height 14
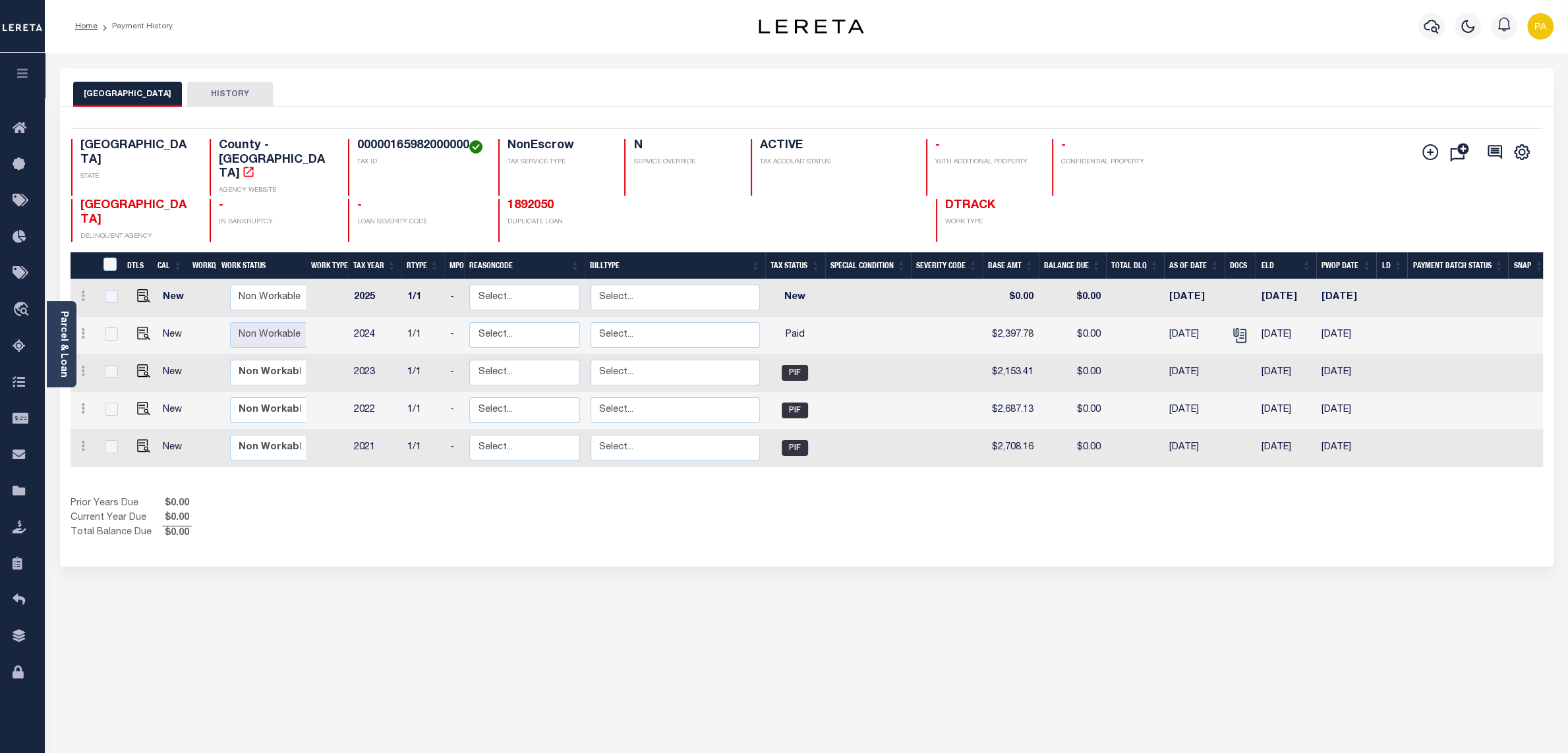
click at [859, 594] on div "DALLAS COUNTY HISTORY Selected 5 Results" at bounding box center [807, 440] width 1514 height 744
click at [1239, 327] on icon "" at bounding box center [1239, 335] width 17 height 17
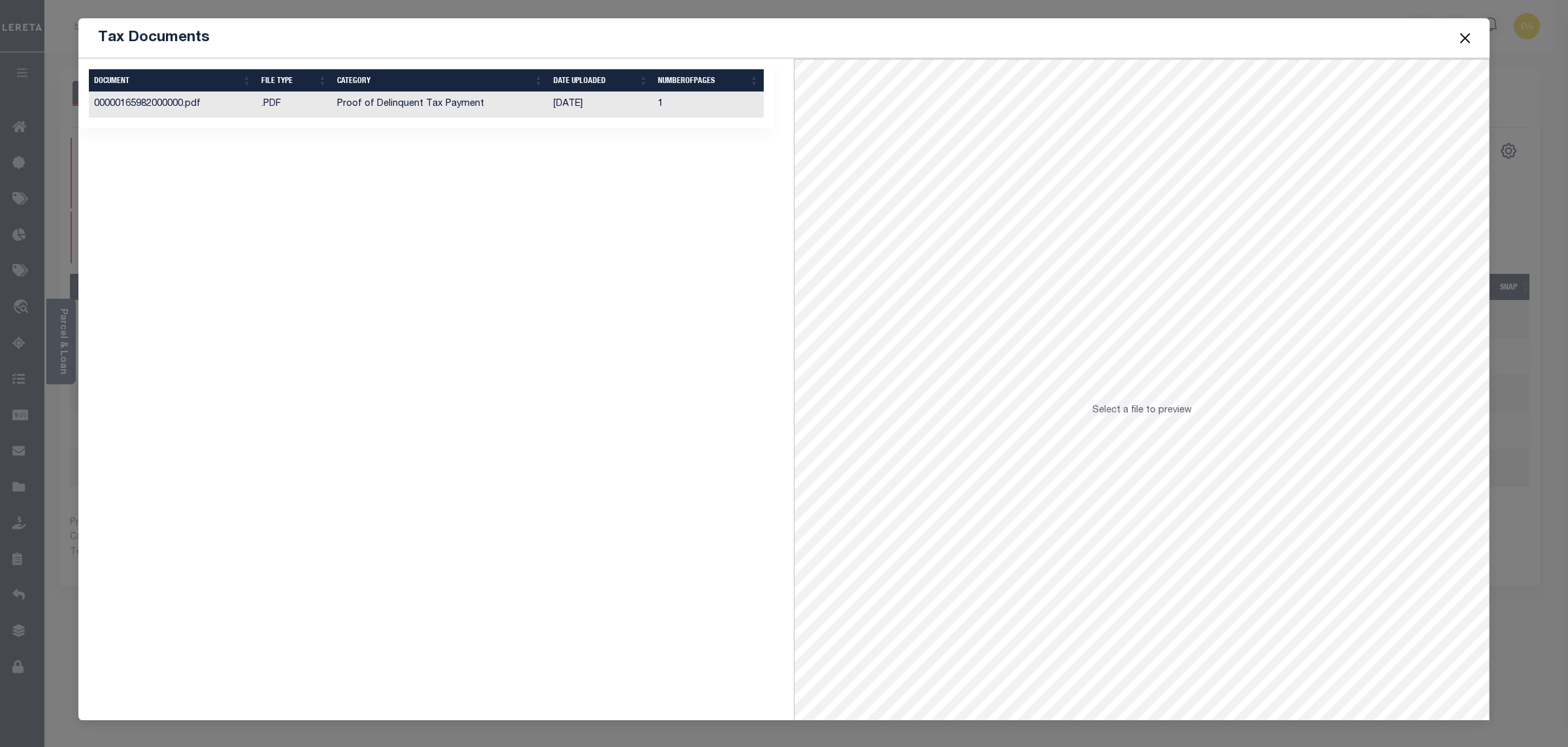
click at [554, 113] on td "[DATE]" at bounding box center [600, 105] width 105 height 25
click at [1466, 36] on button "Close" at bounding box center [1466, 38] width 17 height 17
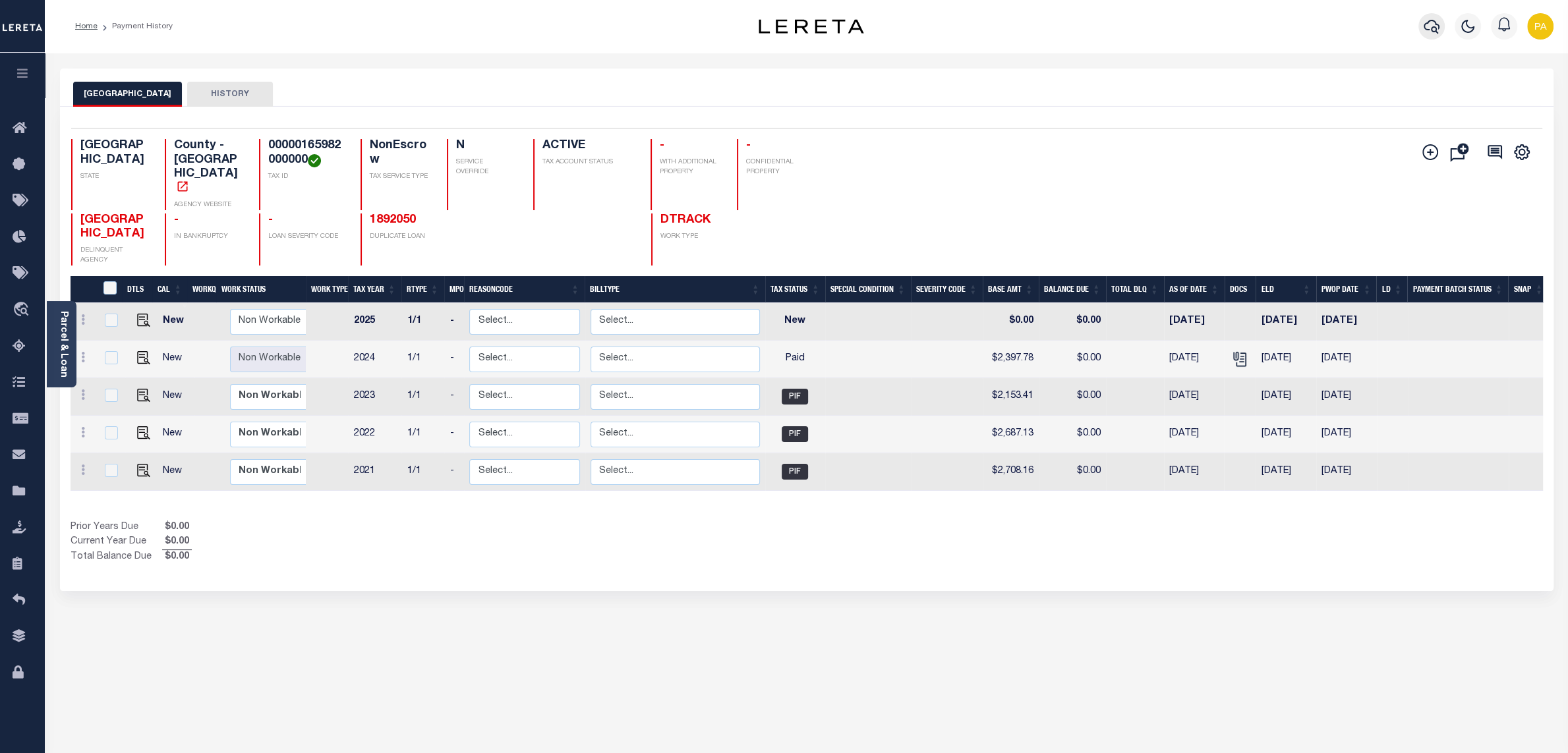
click at [1421, 23] on button "button" at bounding box center [1432, 26] width 26 height 26
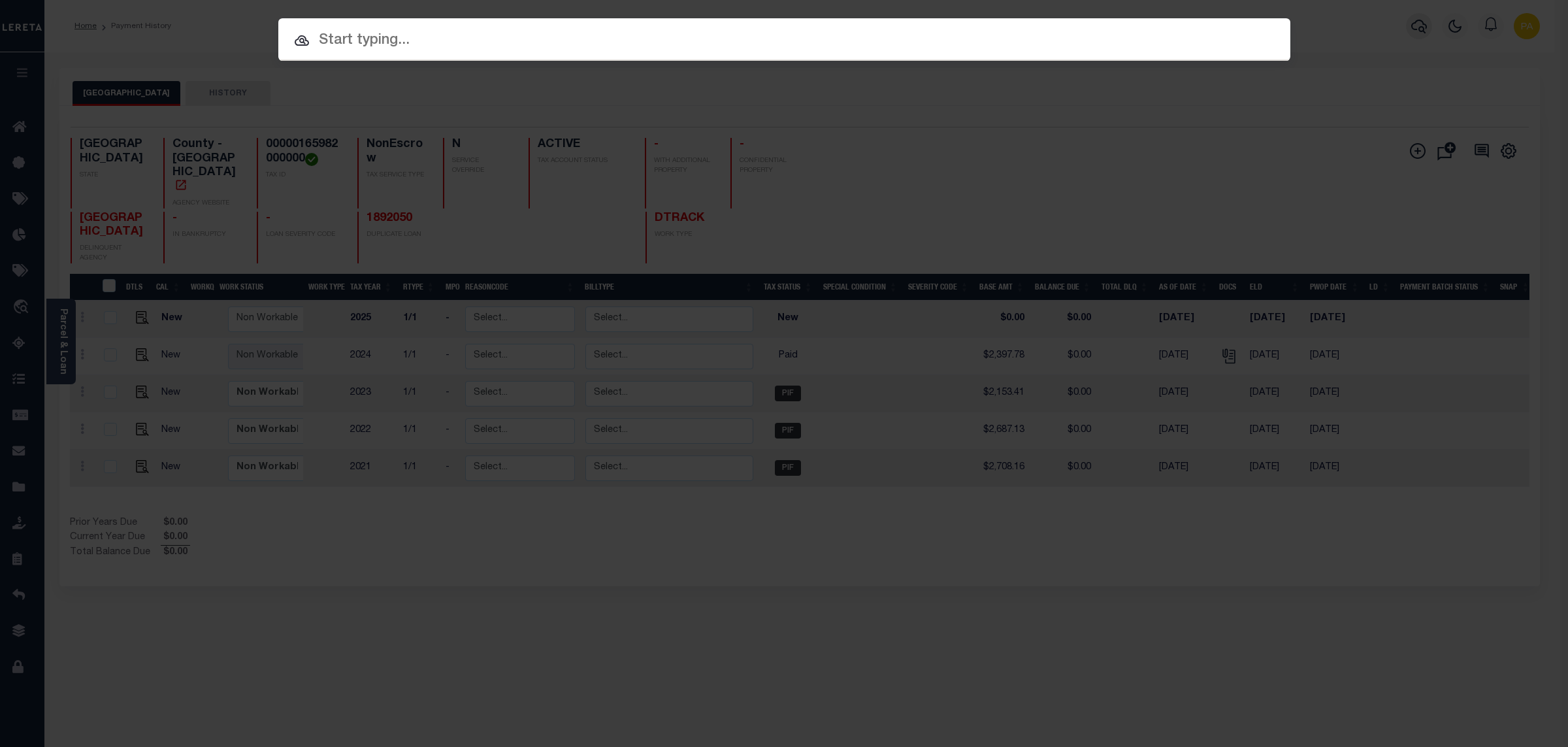
paste input "1892050"
type input "1892050"
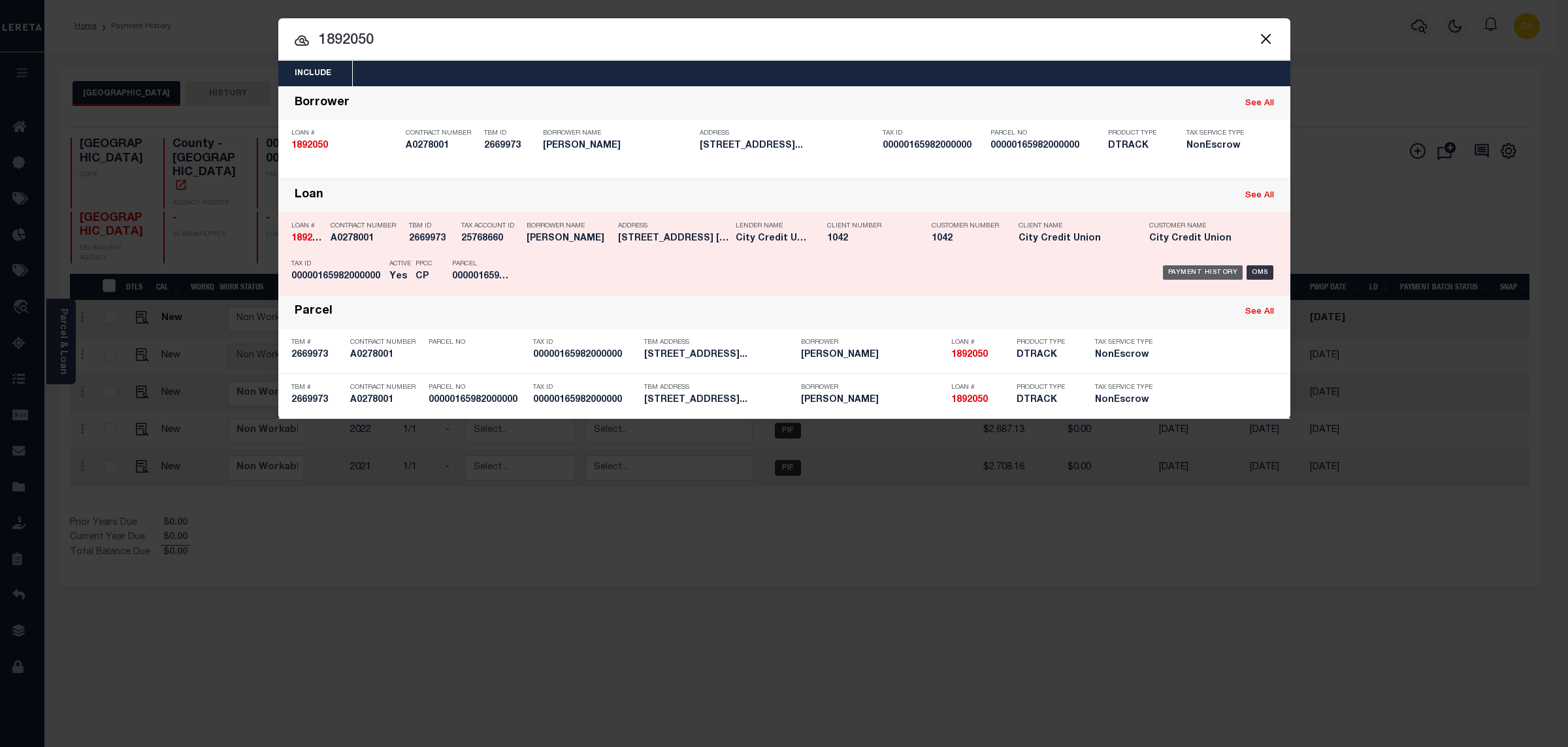
click at [1204, 274] on div "Payment History" at bounding box center [1203, 272] width 81 height 14
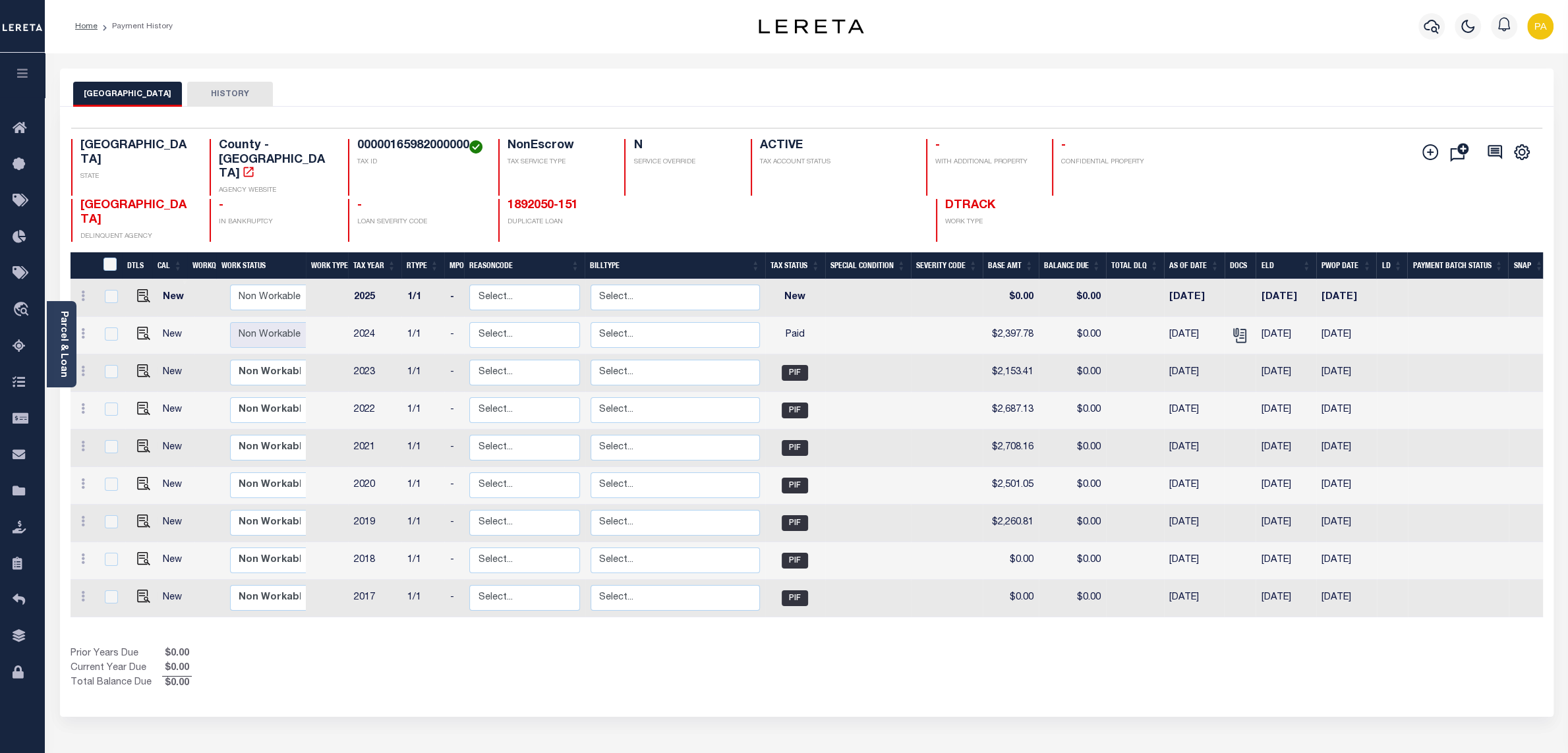
click at [803, 647] on div "Prior Years Due $0.00 Current Year Due $0.00 Total Balance Due $0.00" at bounding box center [438, 669] width 736 height 44
click at [1242, 327] on icon "" at bounding box center [1239, 332] width 10 height 10
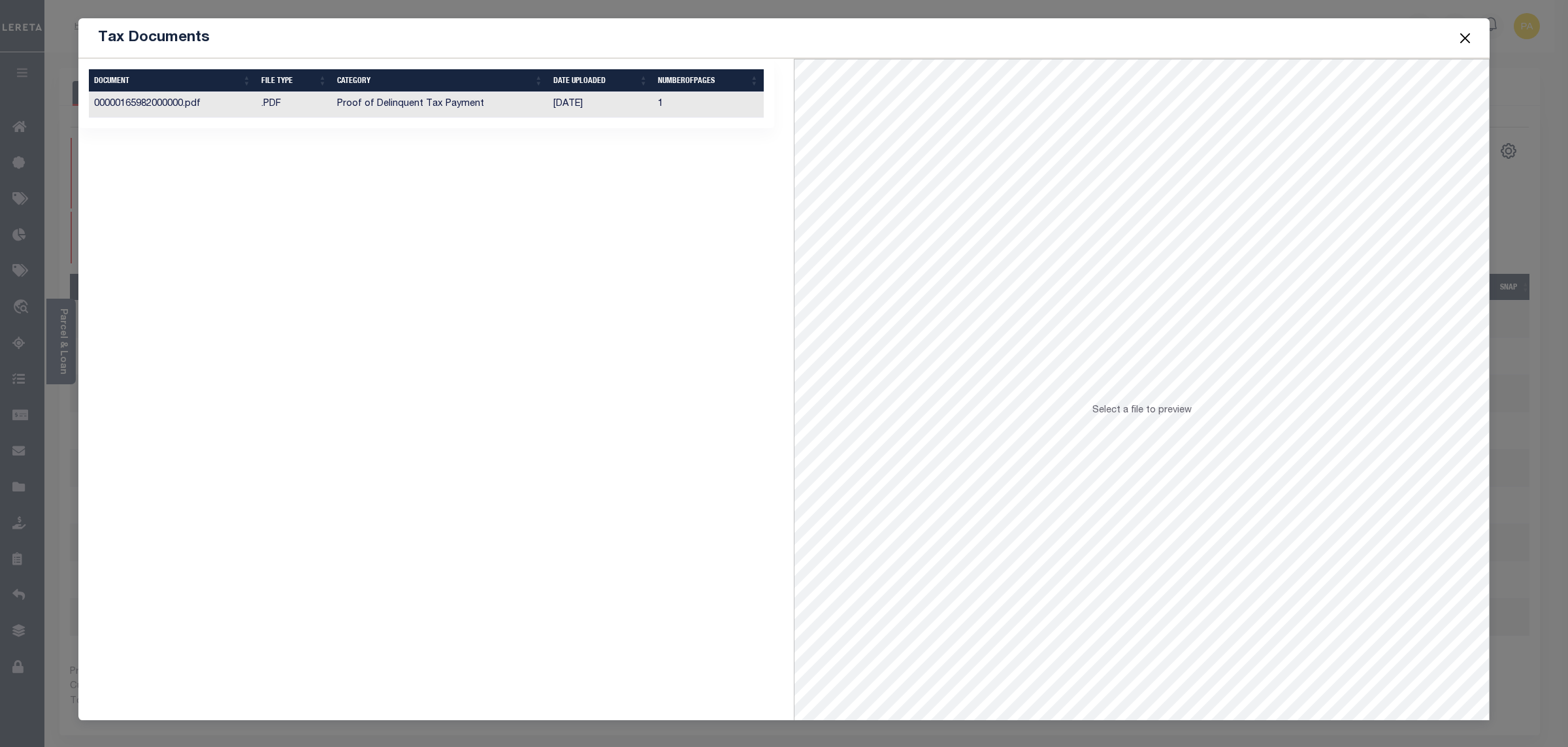
click at [513, 107] on td "Proof of Delinquent Tax Payment" at bounding box center [440, 105] width 217 height 25
click at [1470, 38] on button "Close" at bounding box center [1466, 38] width 17 height 17
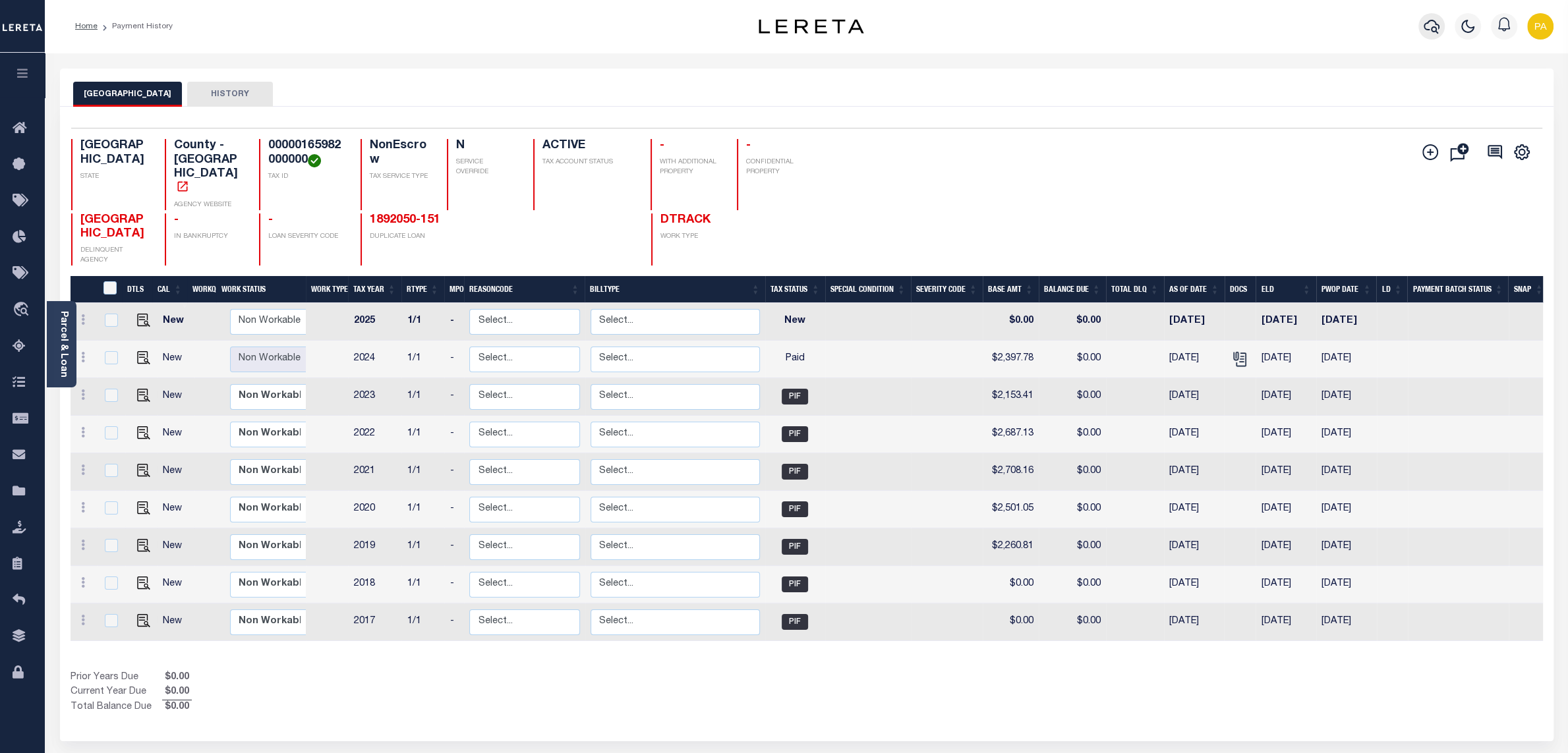
click at [1421, 28] on button "button" at bounding box center [1432, 26] width 26 height 26
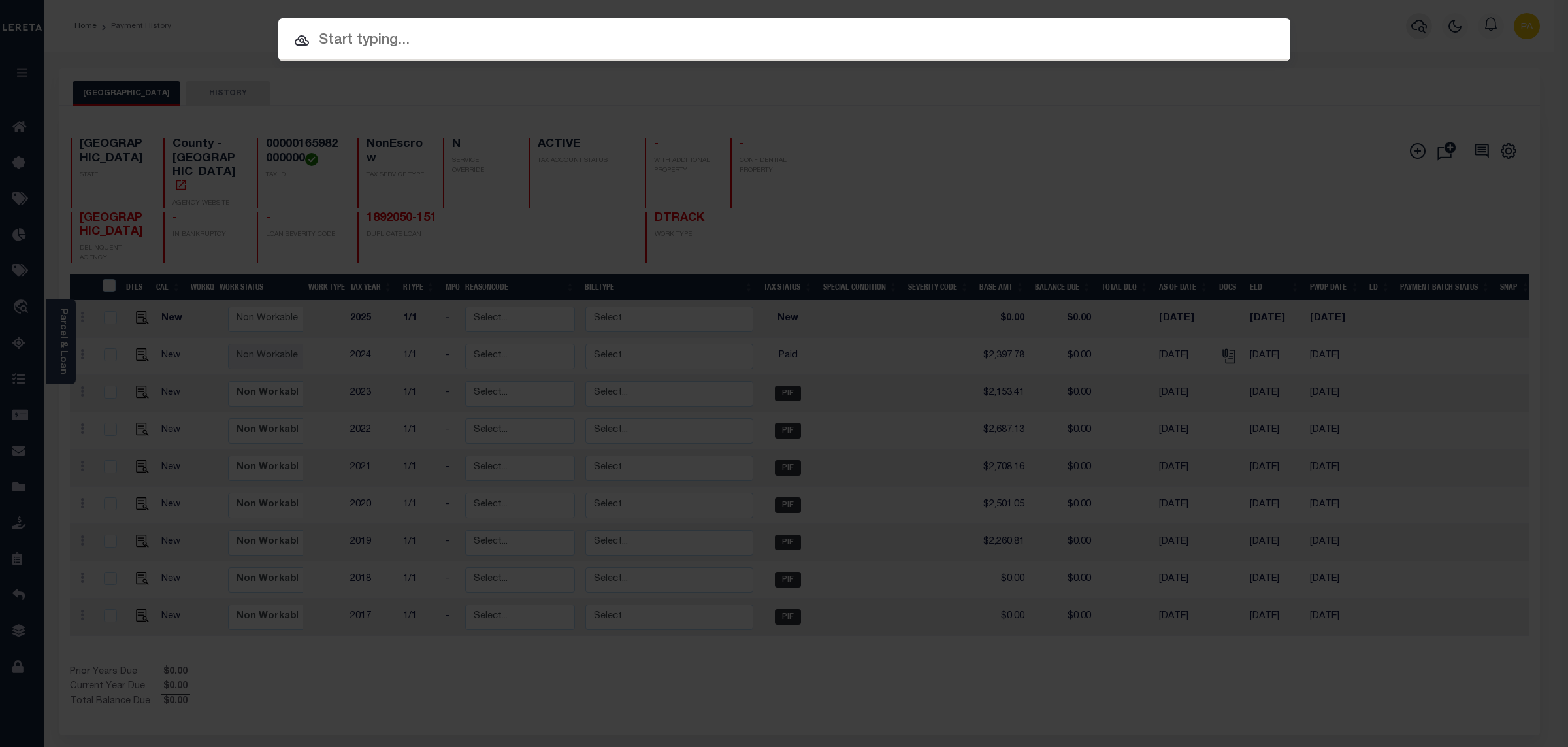
paste input "1787380"
type input "1787380"
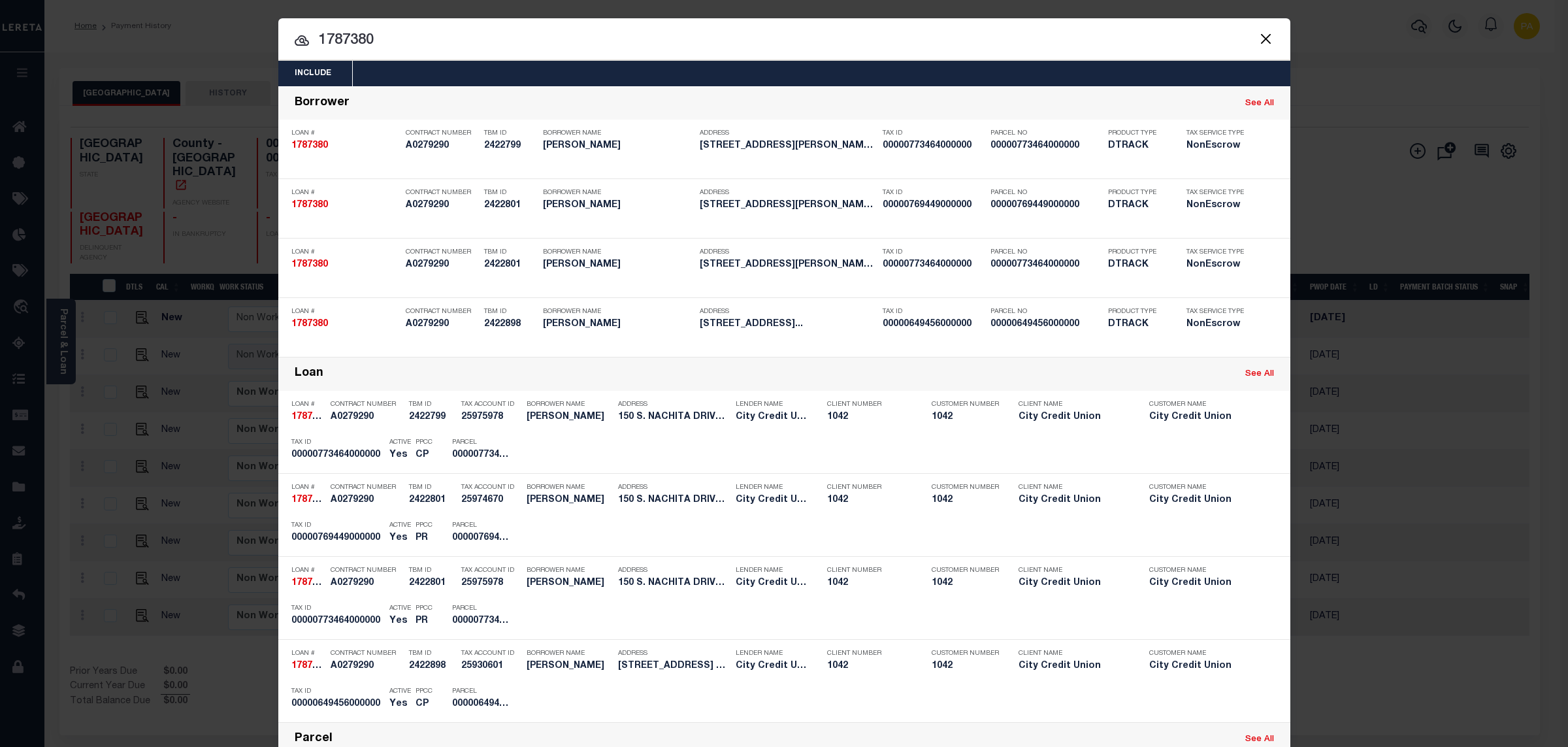
click at [760, 10] on div "Include Loans TBM Customers Borrowers Payments (Lender Non-Disb) Payments (Lend…" at bounding box center [784, 373] width 1568 height 747
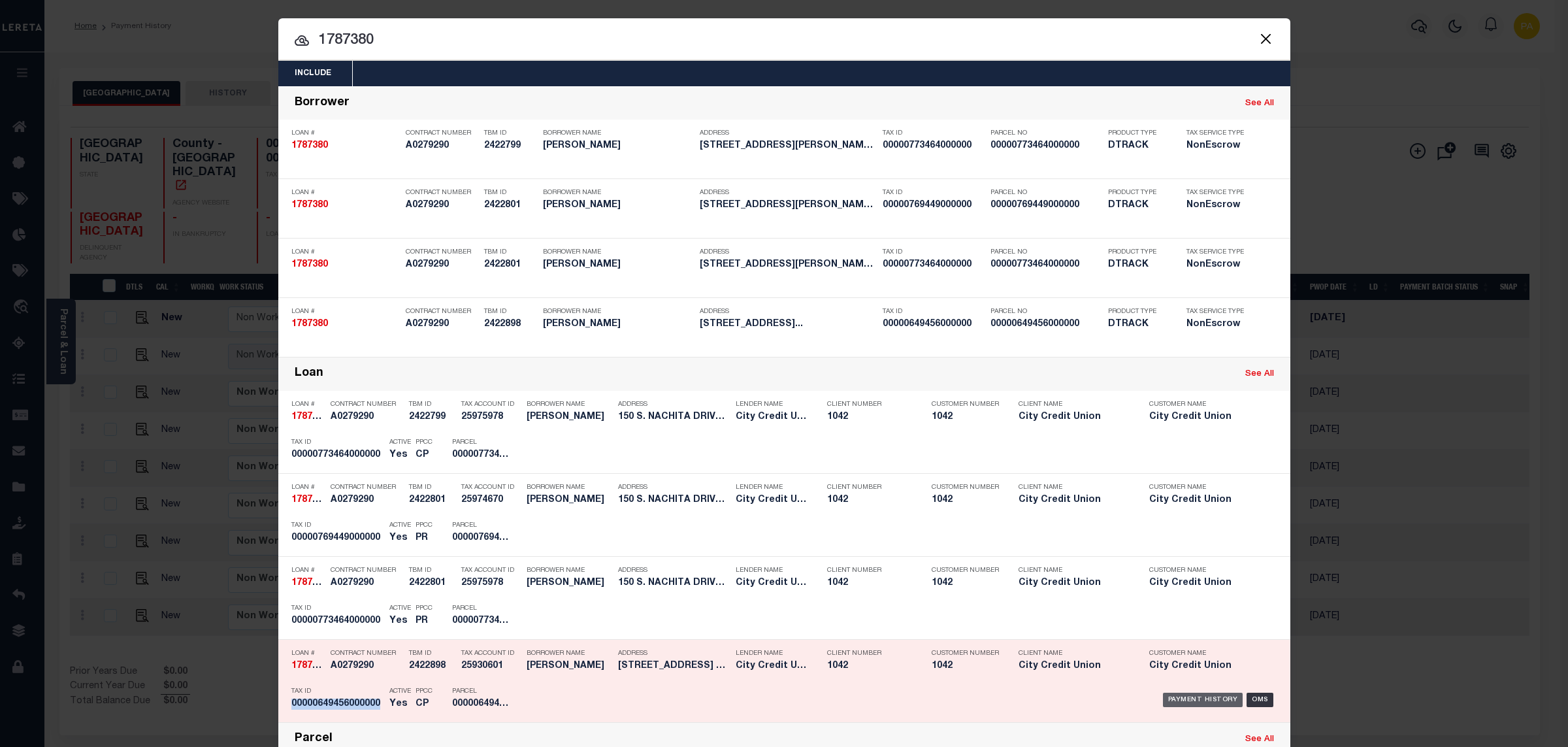
click at [1195, 703] on div "Payment History" at bounding box center [1203, 700] width 81 height 14
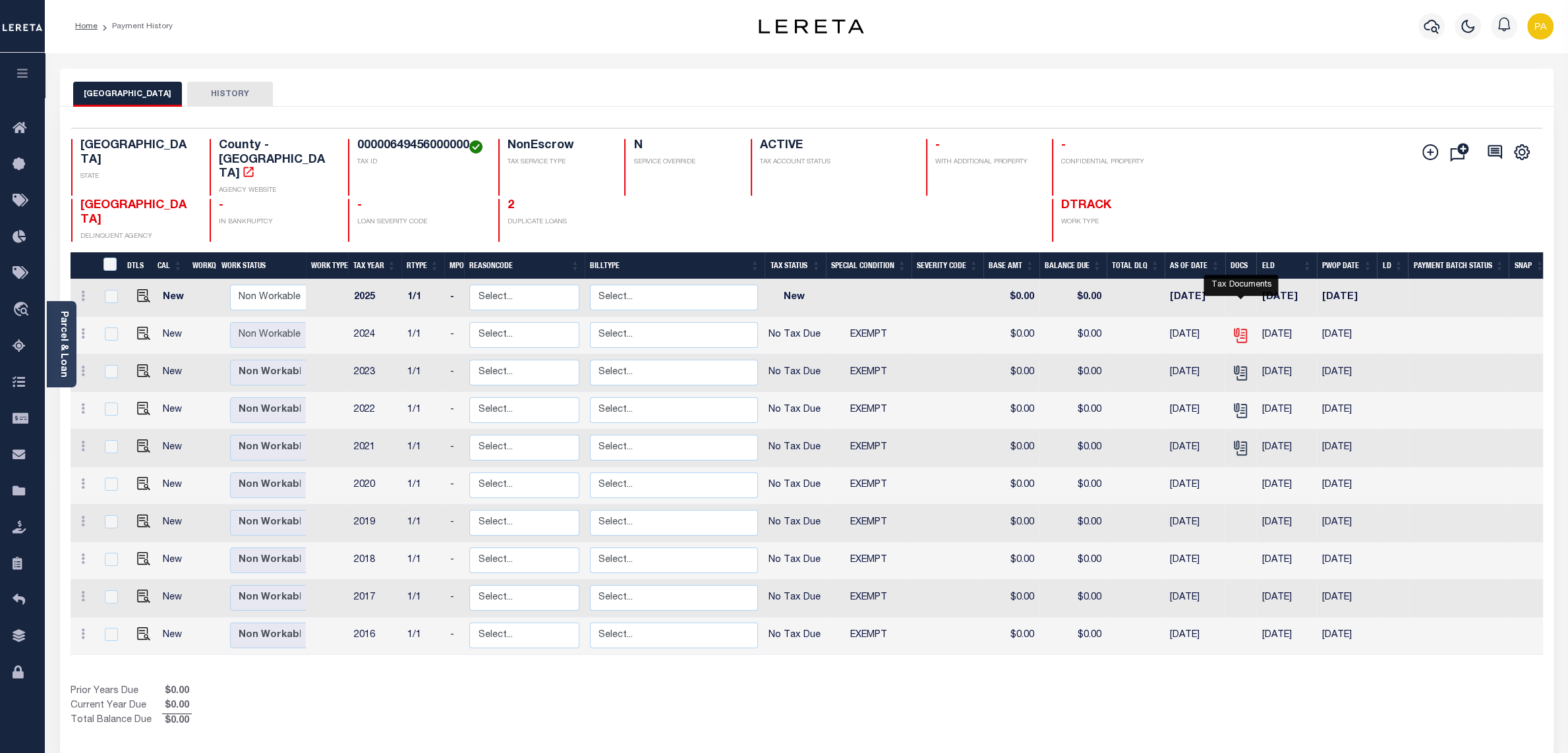
click at [1241, 327] on icon "" at bounding box center [1240, 335] width 17 height 17
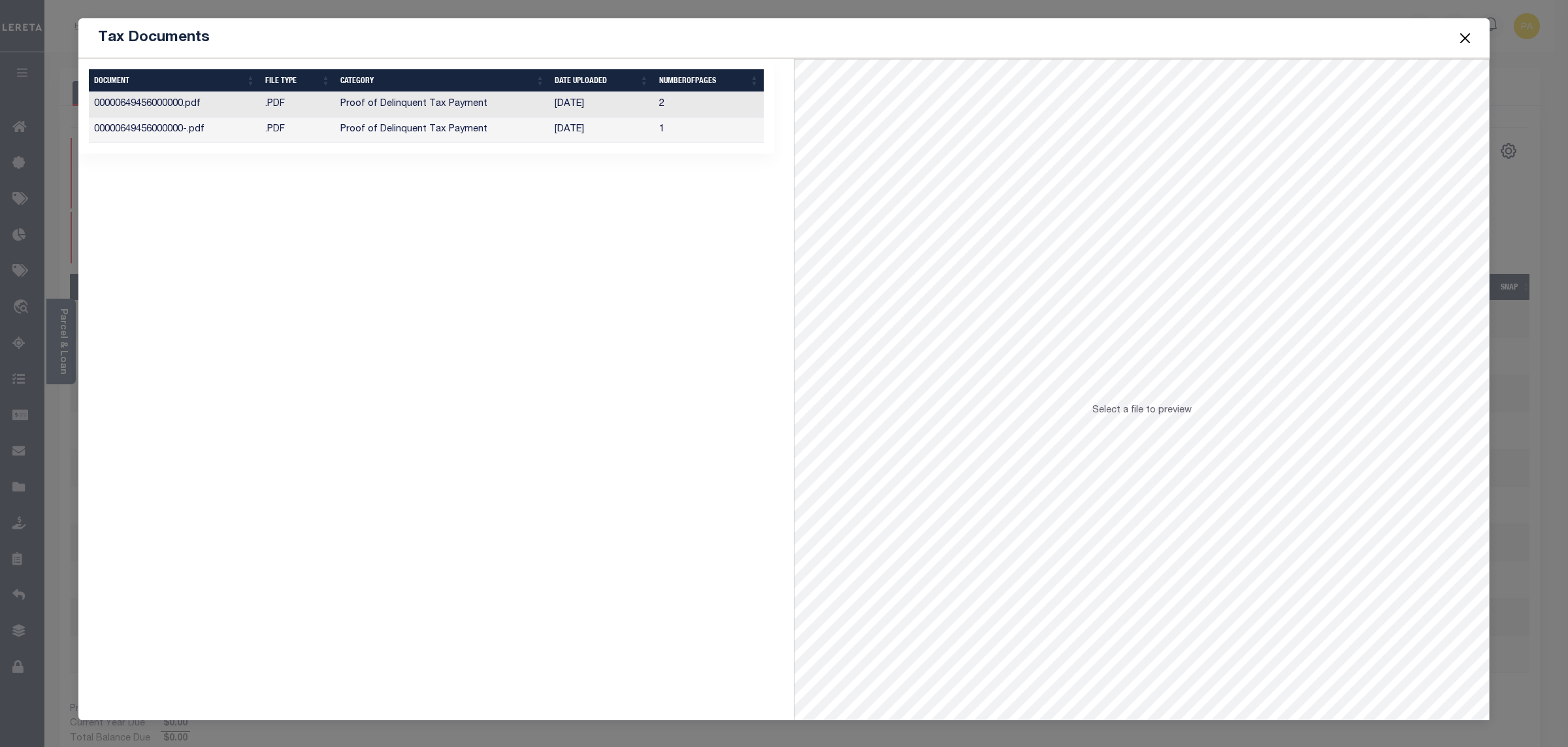
click at [467, 107] on td "Proof of Delinquent Tax Payment" at bounding box center [443, 105] width 215 height 25
click at [589, 133] on td "[DATE]" at bounding box center [601, 130] width 104 height 25
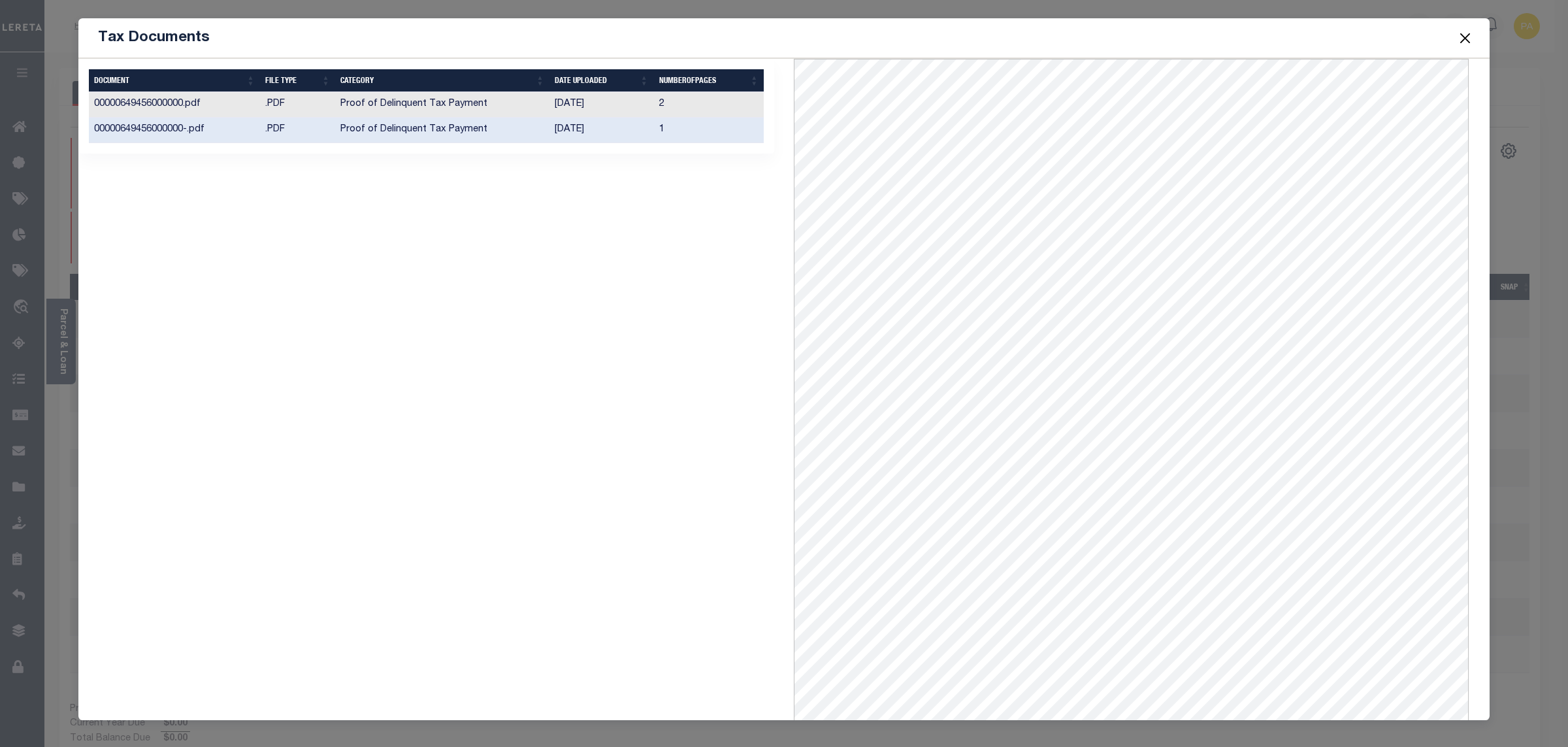
click at [1470, 41] on button "Close" at bounding box center [1466, 38] width 17 height 17
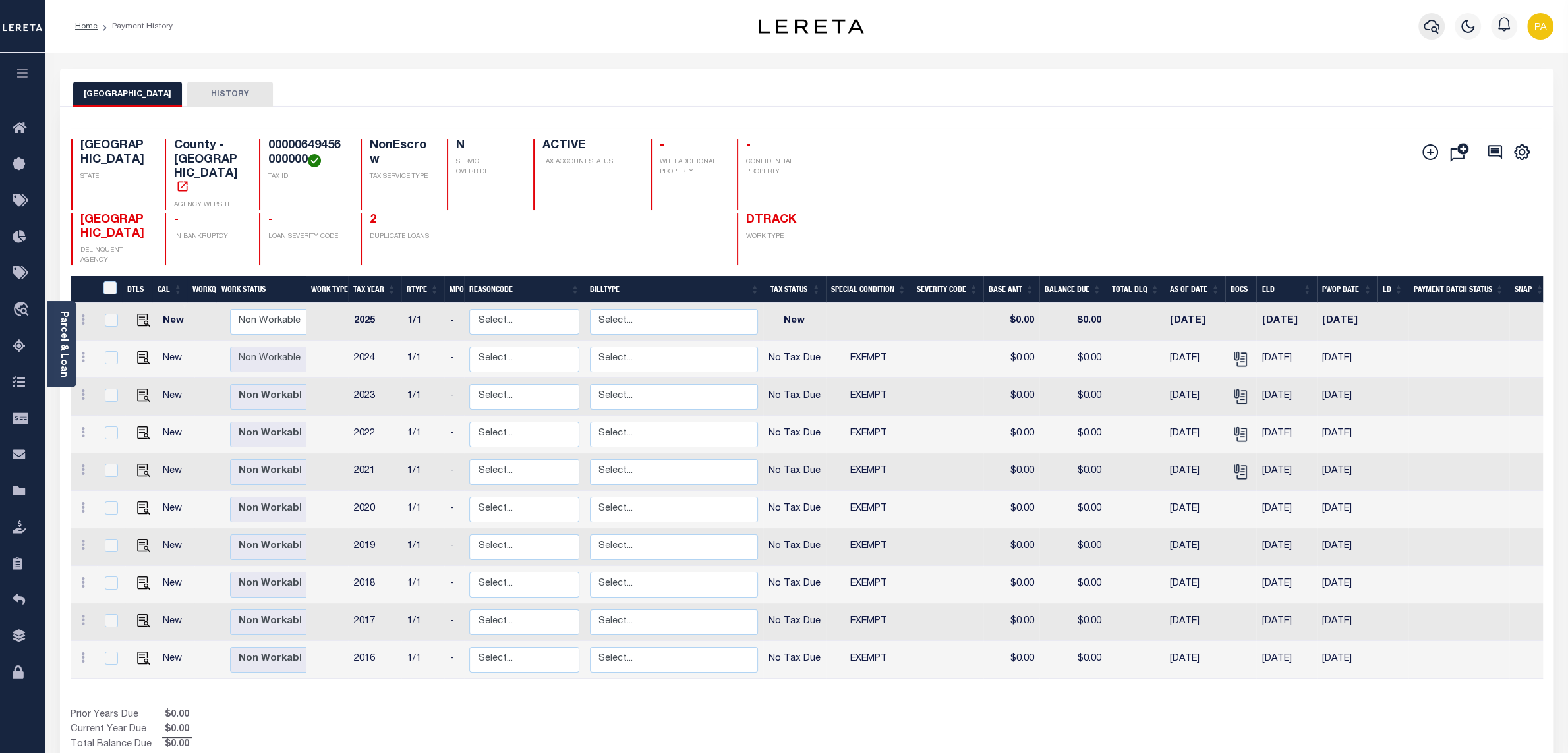
click at [1423, 27] on button "button" at bounding box center [1432, 26] width 26 height 26
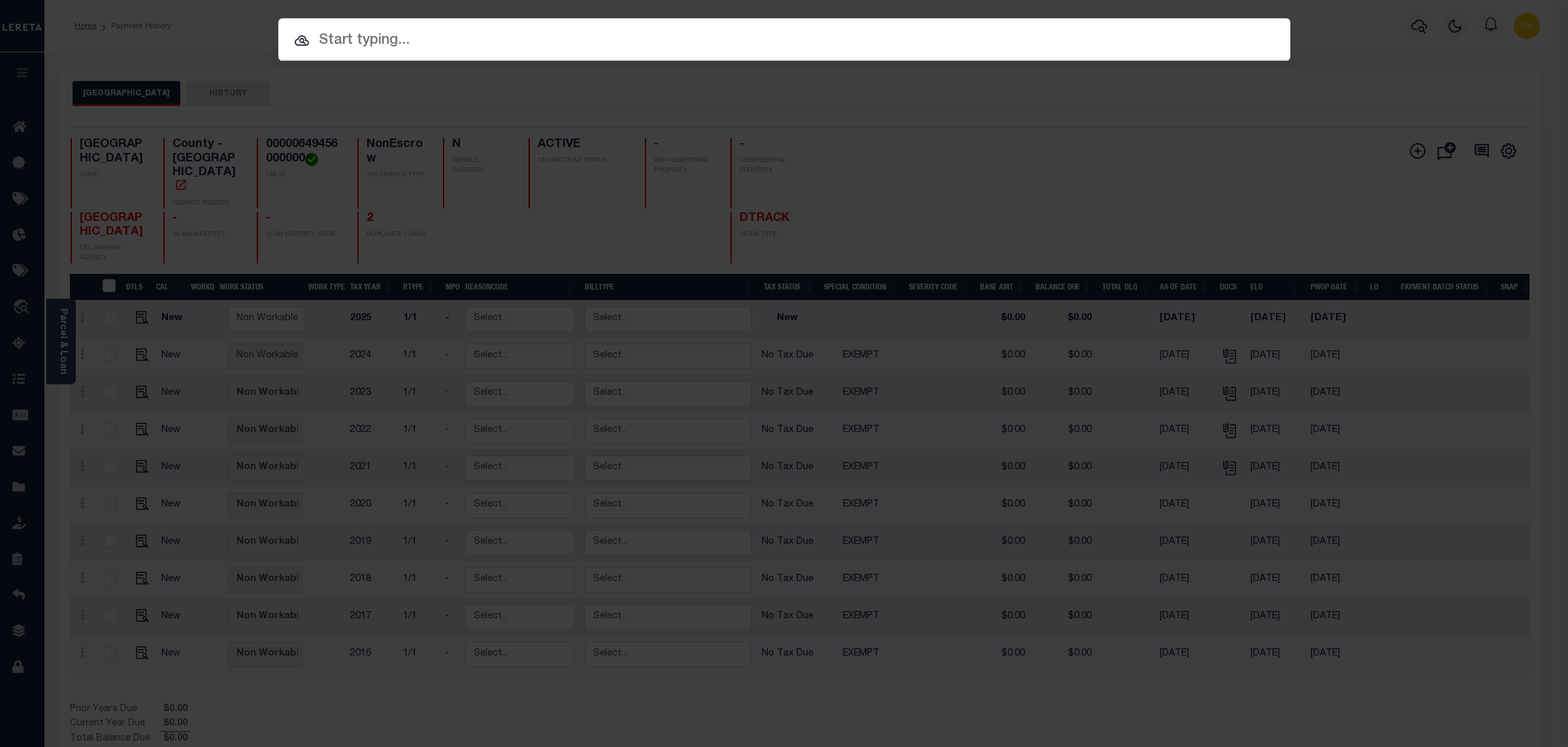
paste input "1787380-151"
type input "1787380-151"
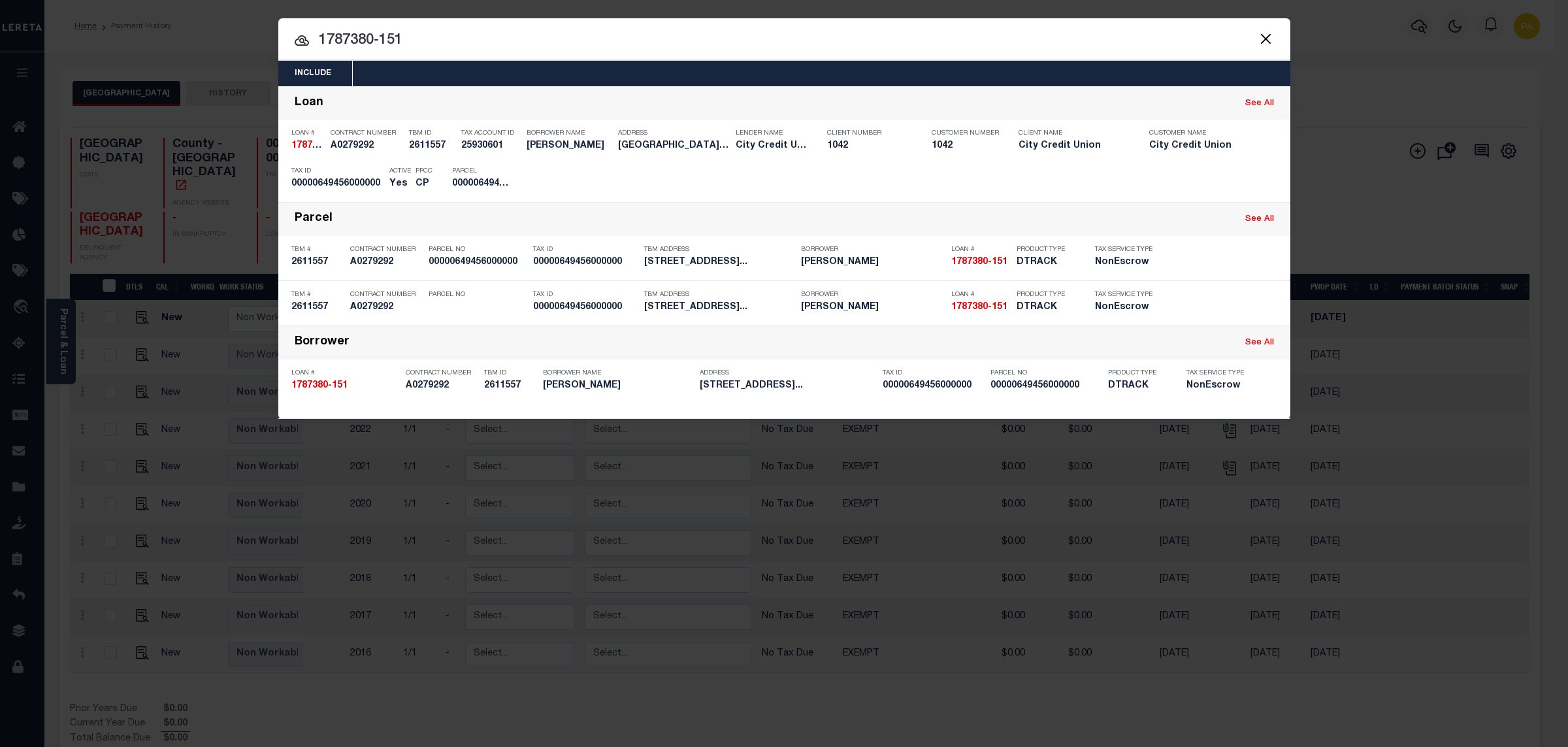
click at [751, 3] on div "Include Loans TBM Customers Borrowers Payments (Lender Non-Disb) Payments (Lend…" at bounding box center [784, 373] width 1568 height 747
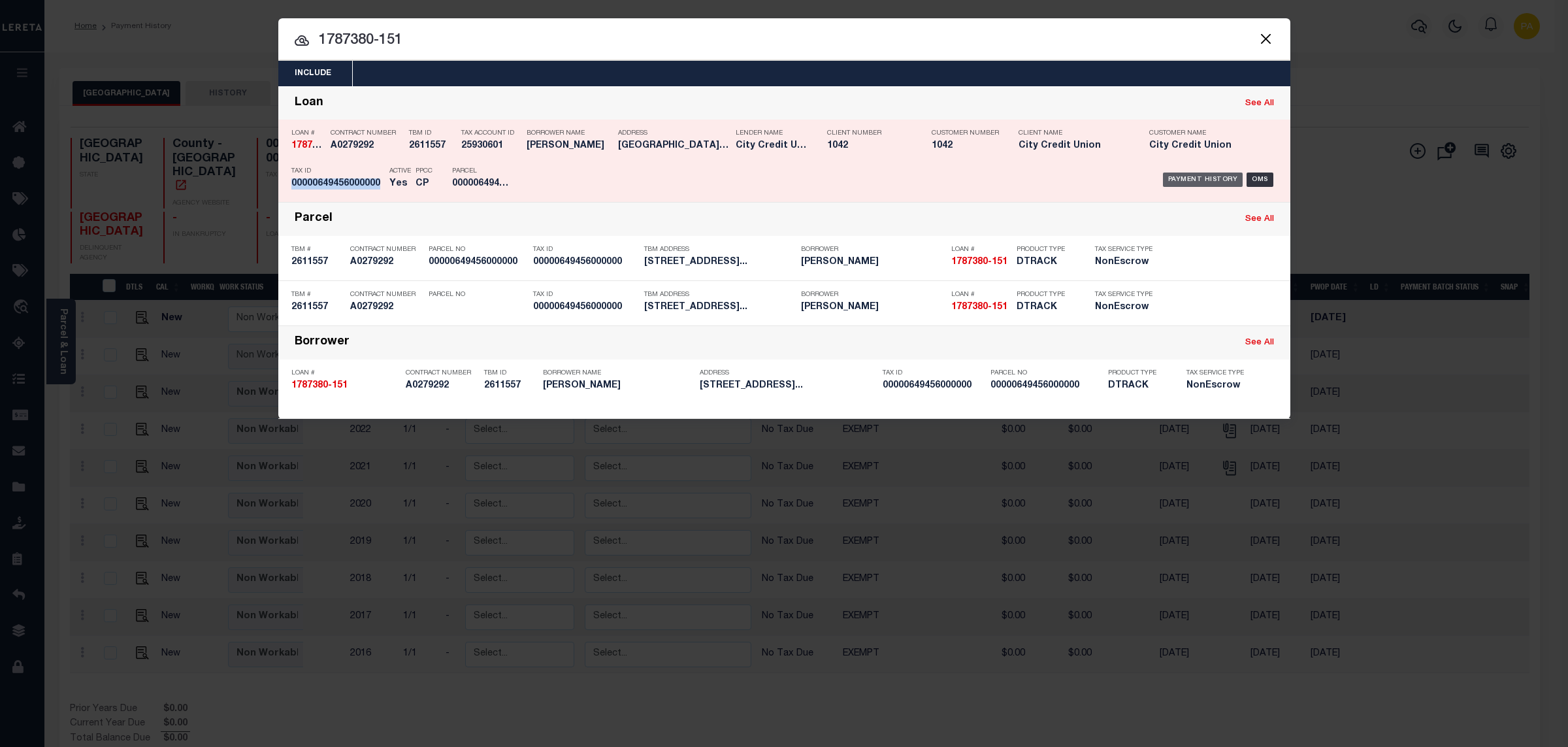
click at [1218, 186] on div "Payment History" at bounding box center [1203, 179] width 81 height 14
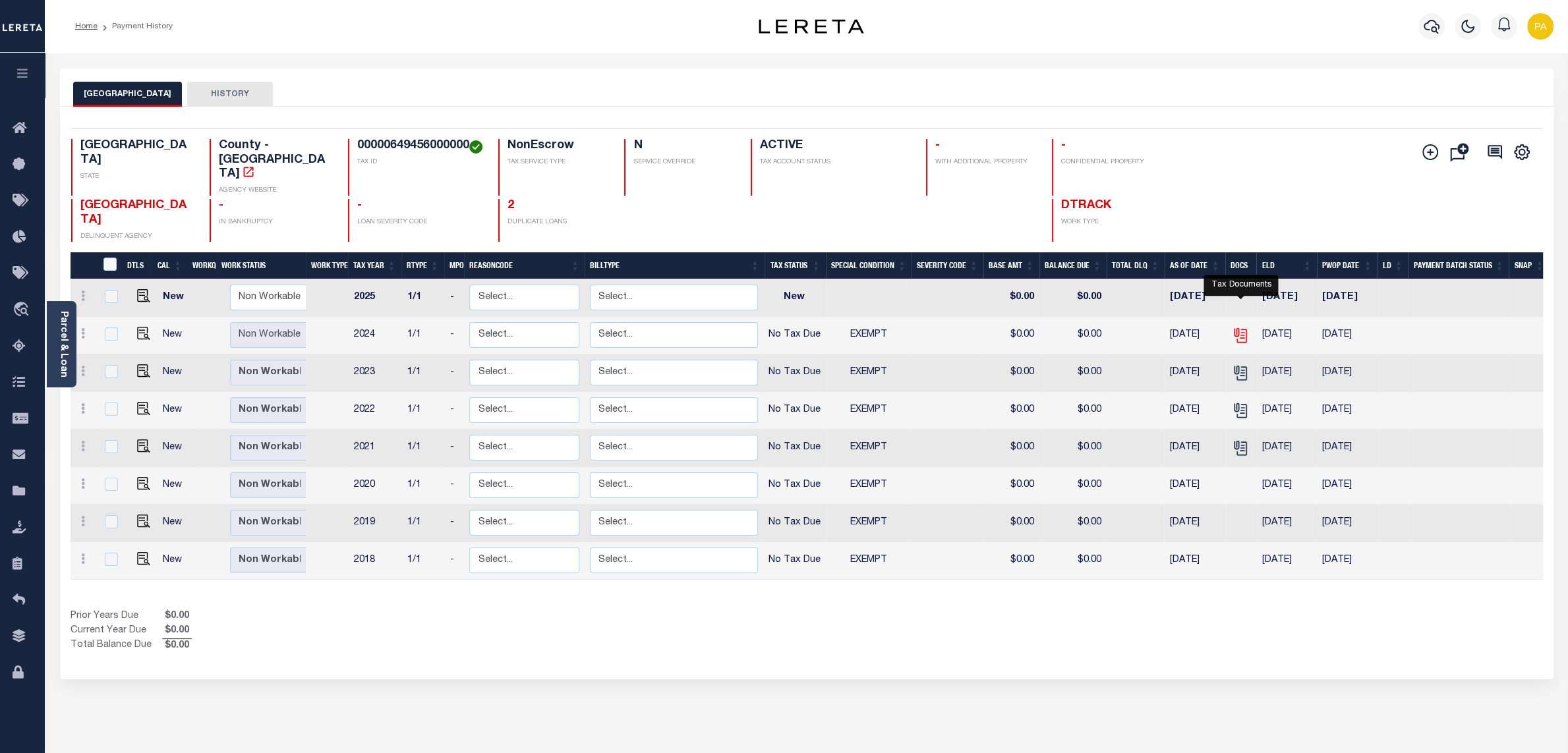
click at [1242, 327] on icon "" at bounding box center [1240, 335] width 17 height 17
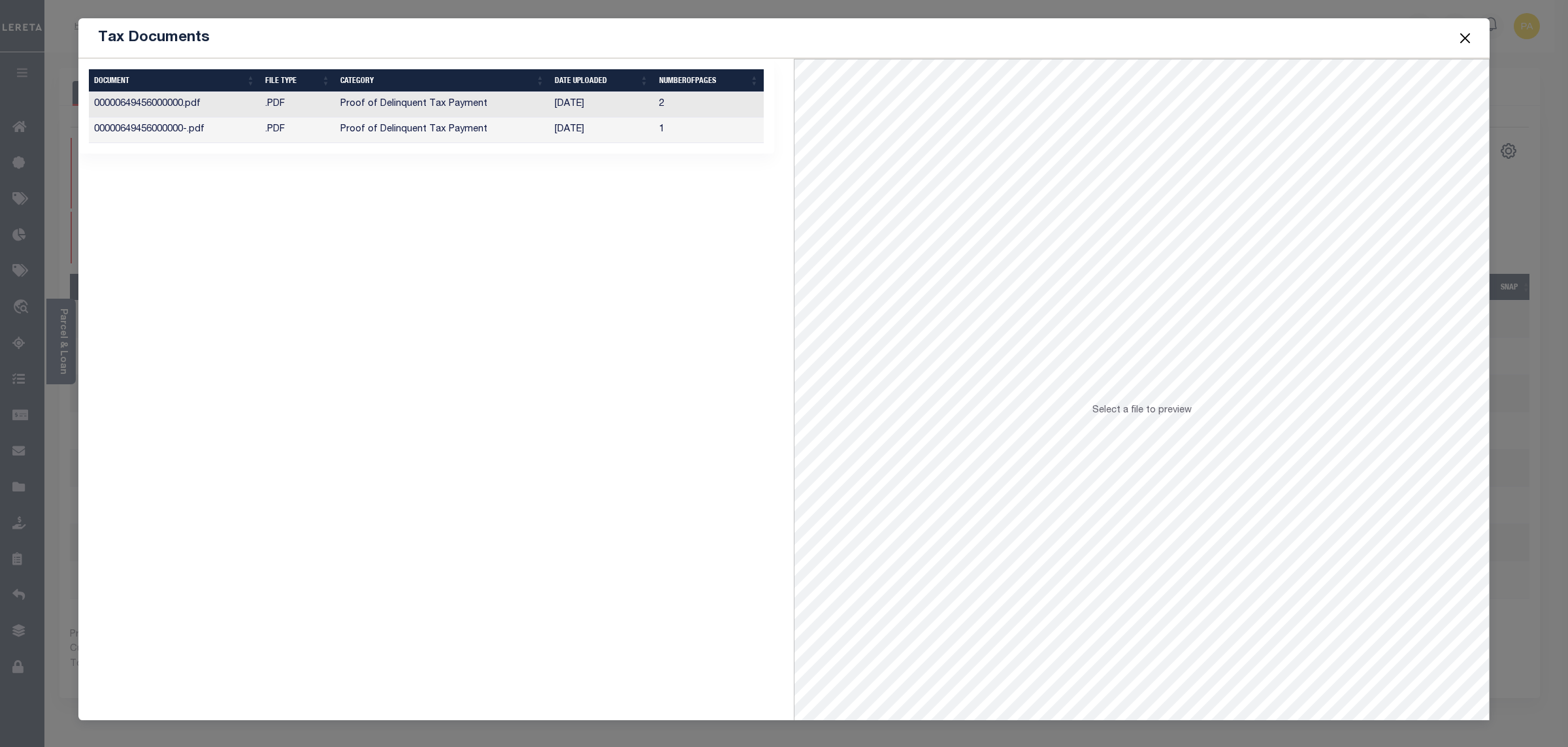
click at [1461, 36] on button "Close" at bounding box center [1466, 38] width 17 height 17
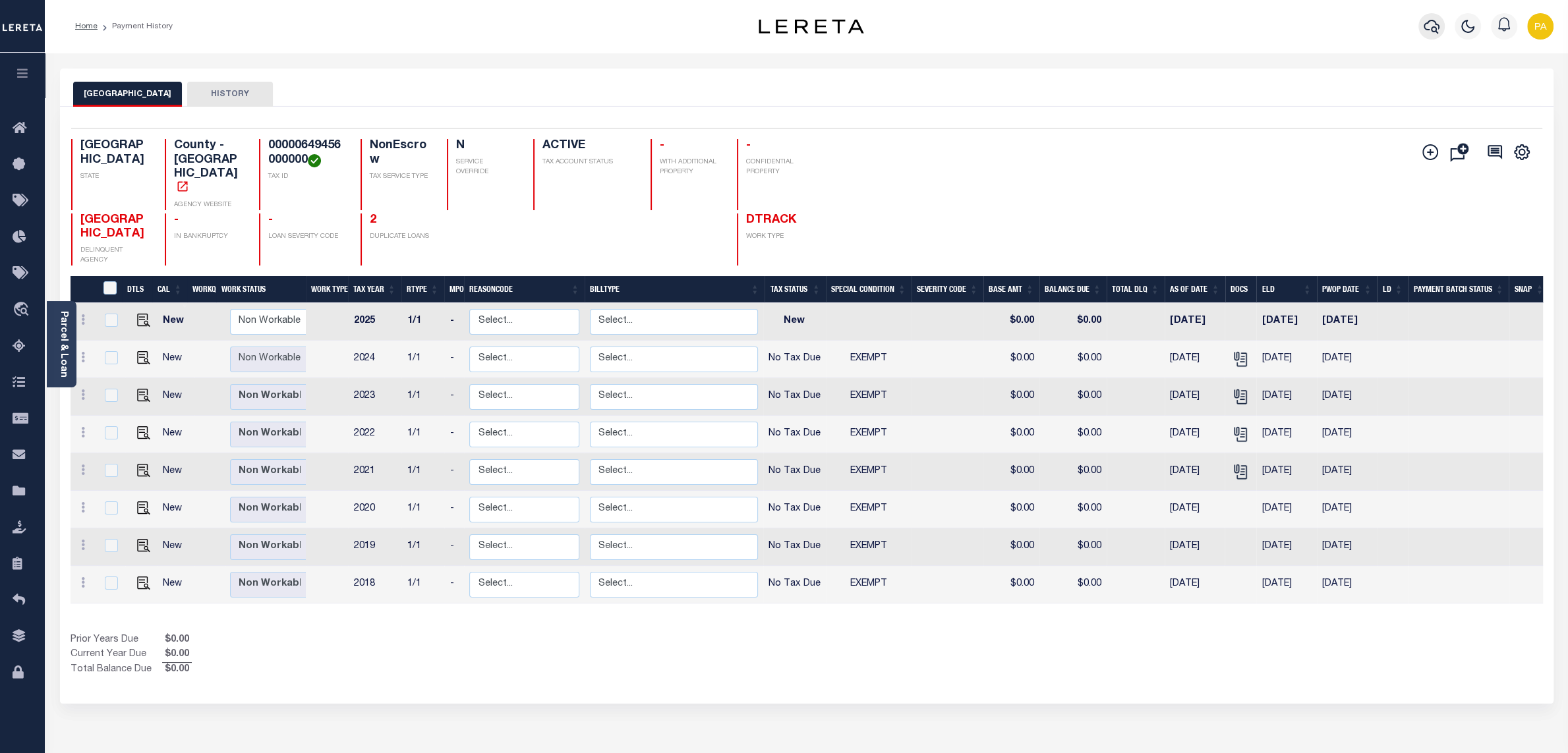
click at [1431, 21] on icon "button" at bounding box center [1432, 26] width 16 height 16
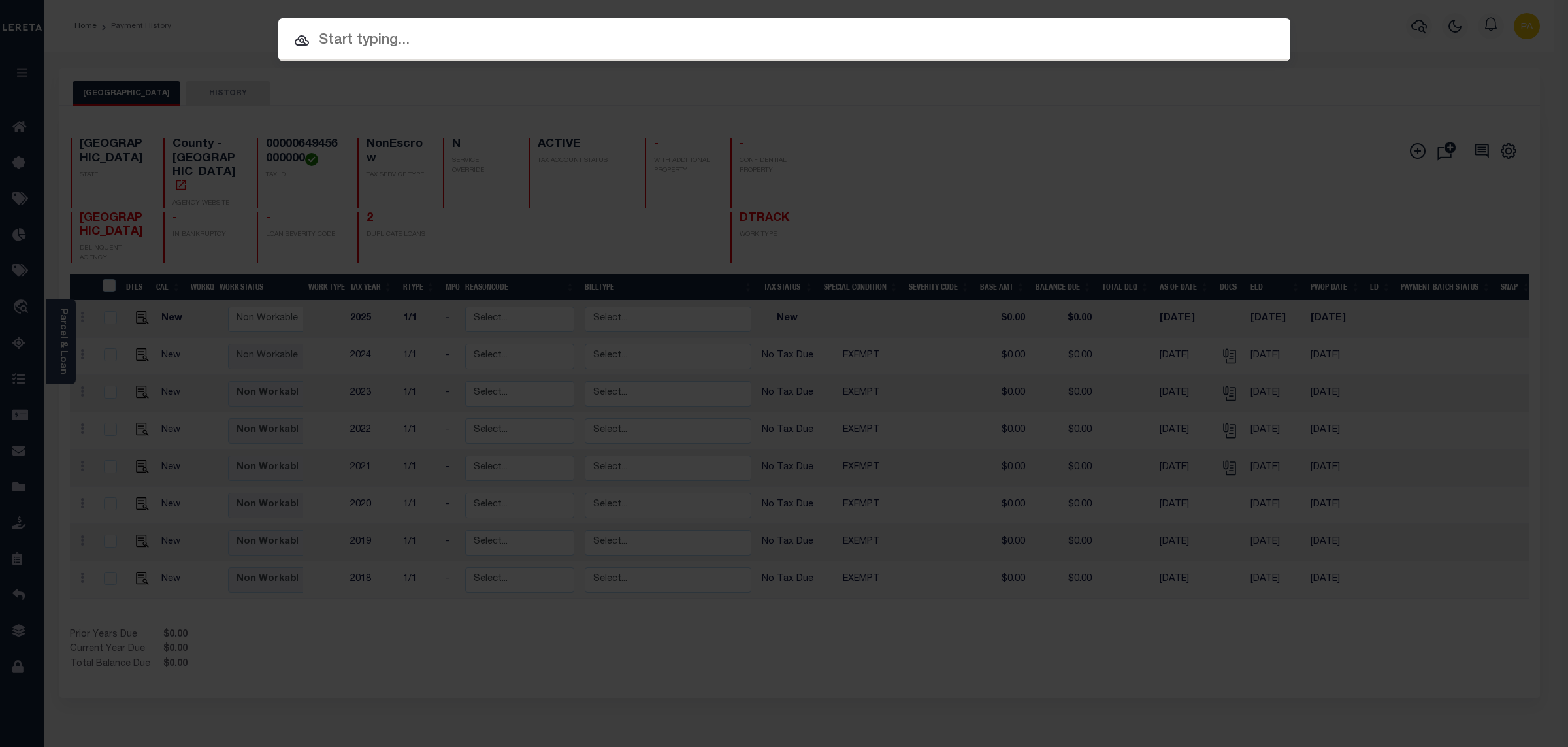
paste input "1787380 - 152"
type input "1787380 - 152"
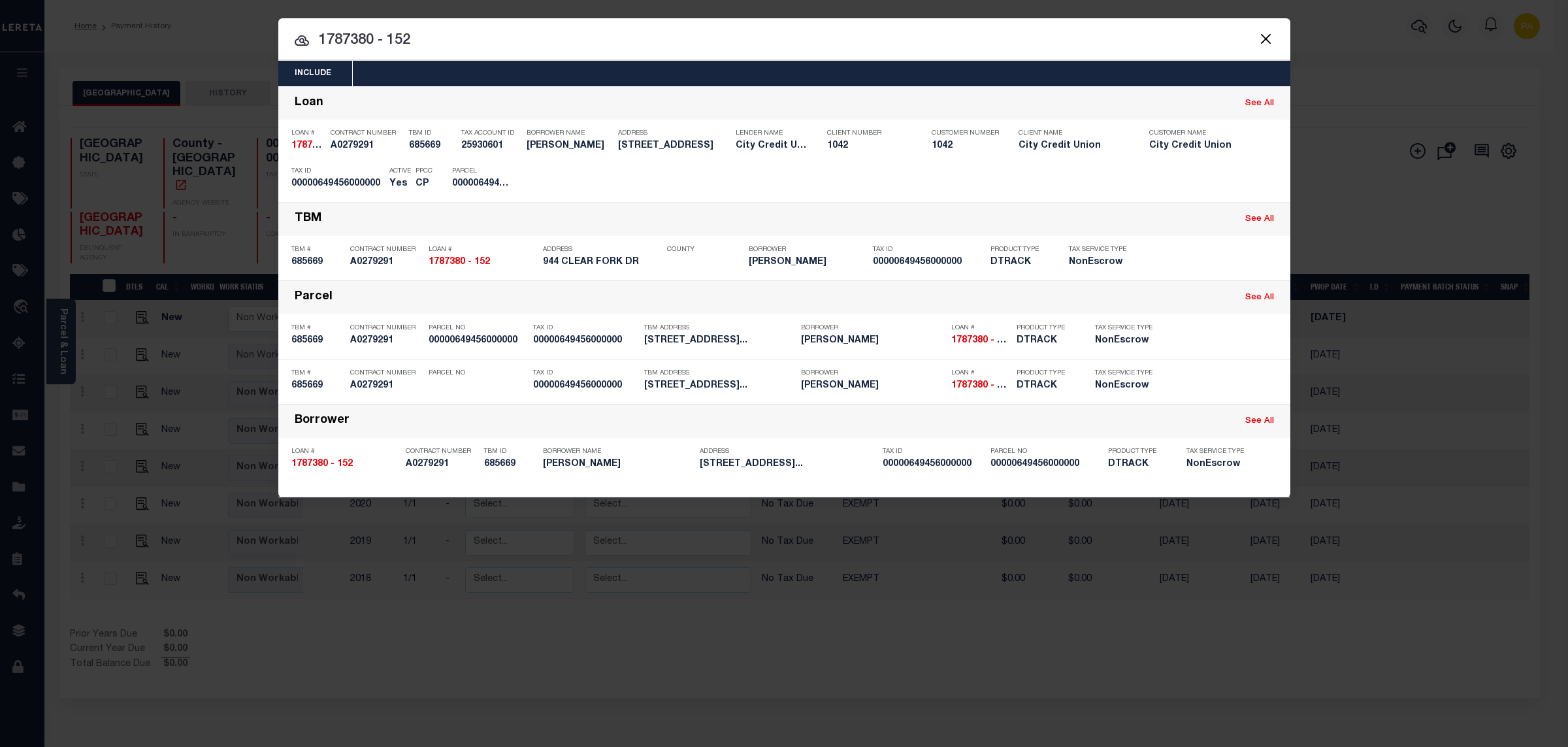
click at [630, 5] on div "Include Loans TBM Customers Borrowers Payments (Lender Non-Disb) Payments (Lend…" at bounding box center [784, 373] width 1568 height 747
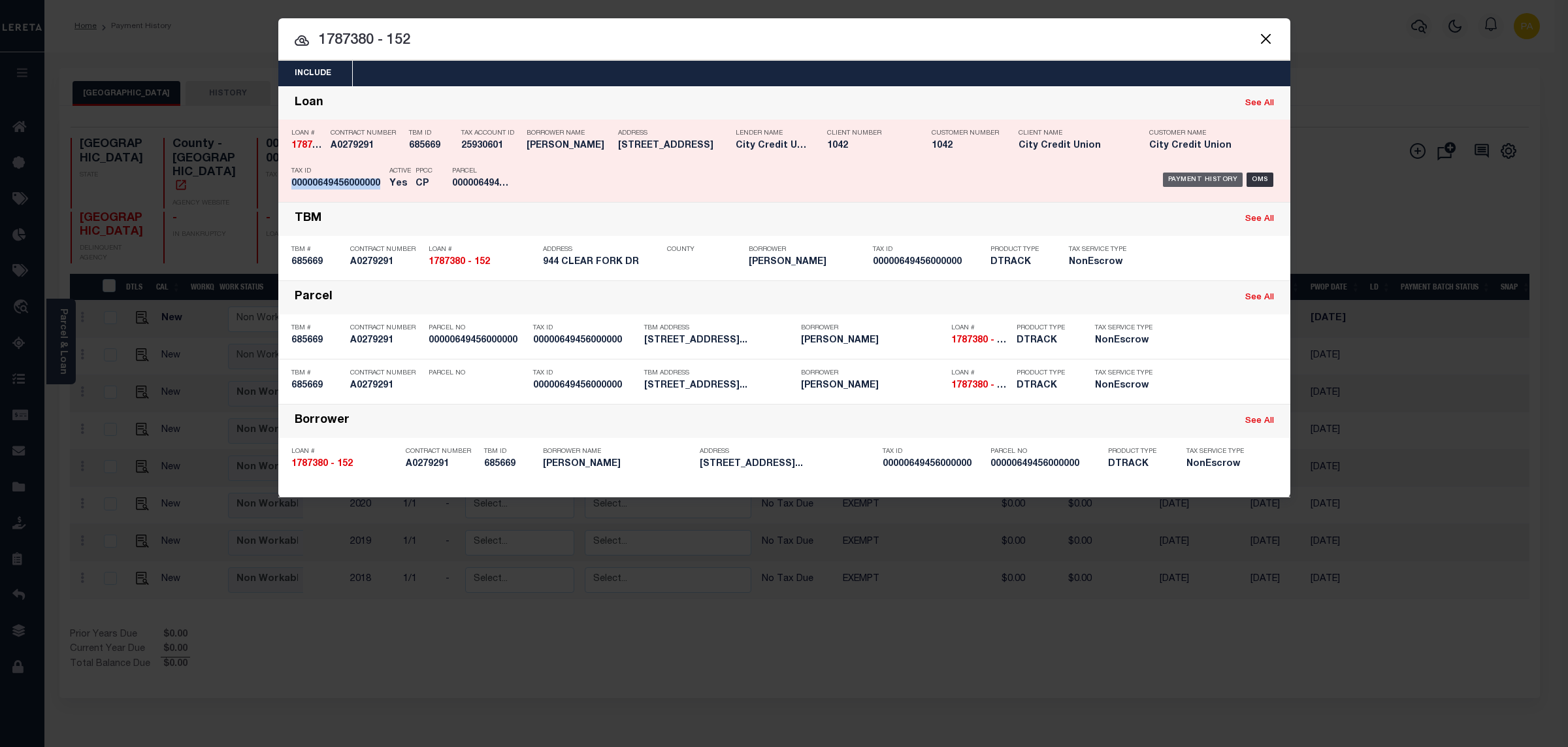
click at [1178, 176] on div "Payment History" at bounding box center [1203, 179] width 81 height 14
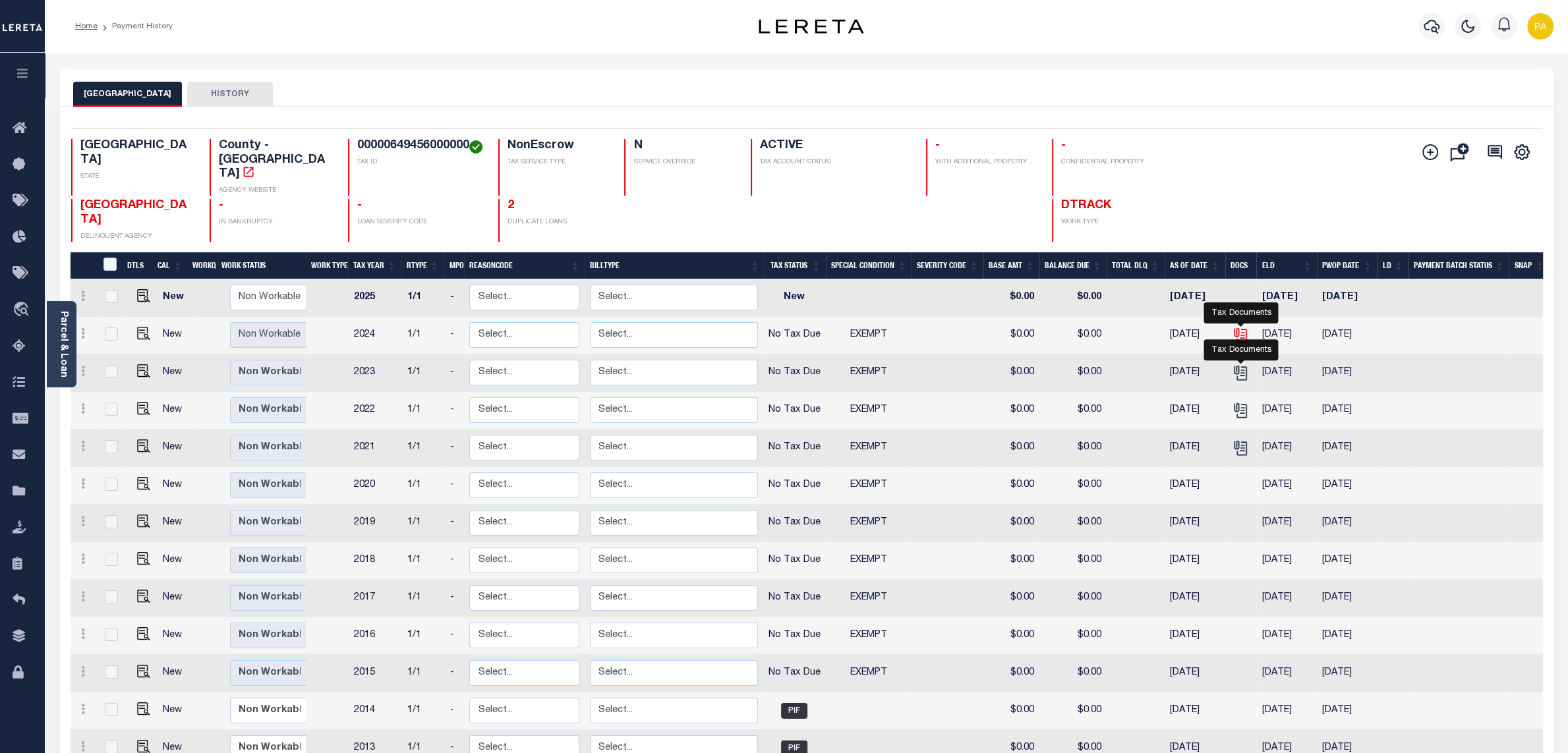
click at [1244, 327] on icon "" at bounding box center [1239, 332] width 10 height 10
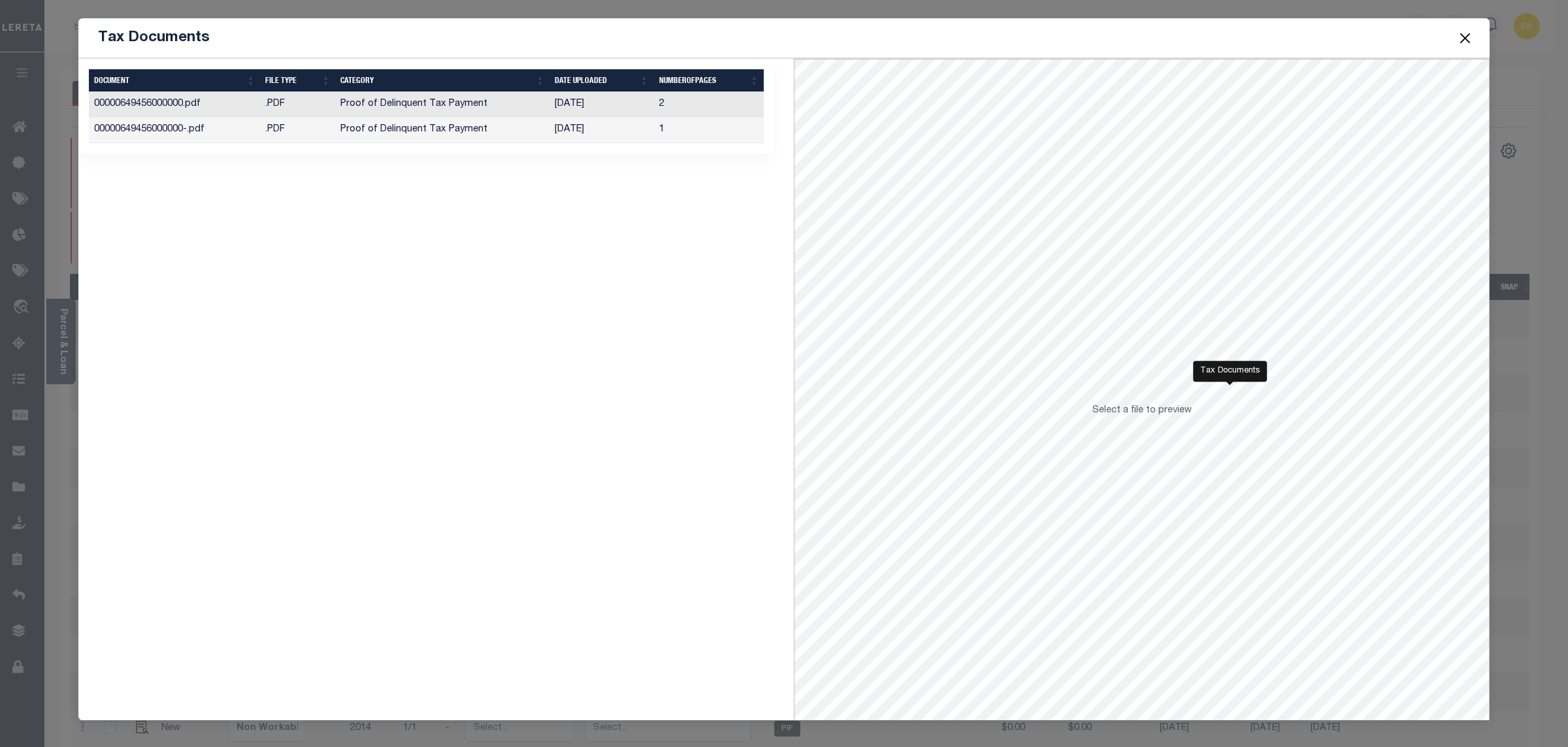
click at [1470, 40] on button "Close" at bounding box center [1466, 38] width 17 height 17
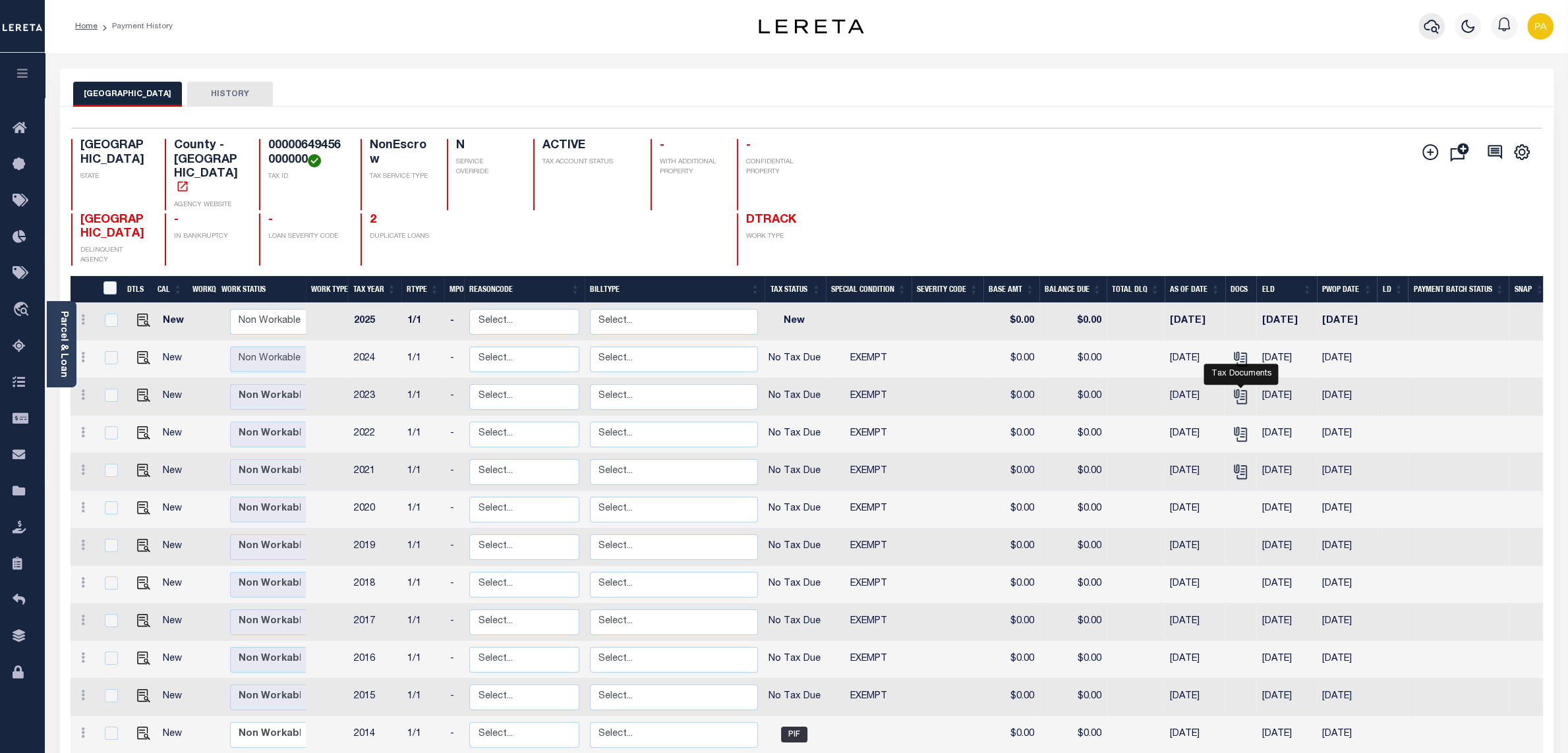
click at [1431, 30] on icon "button" at bounding box center [1432, 27] width 16 height 14
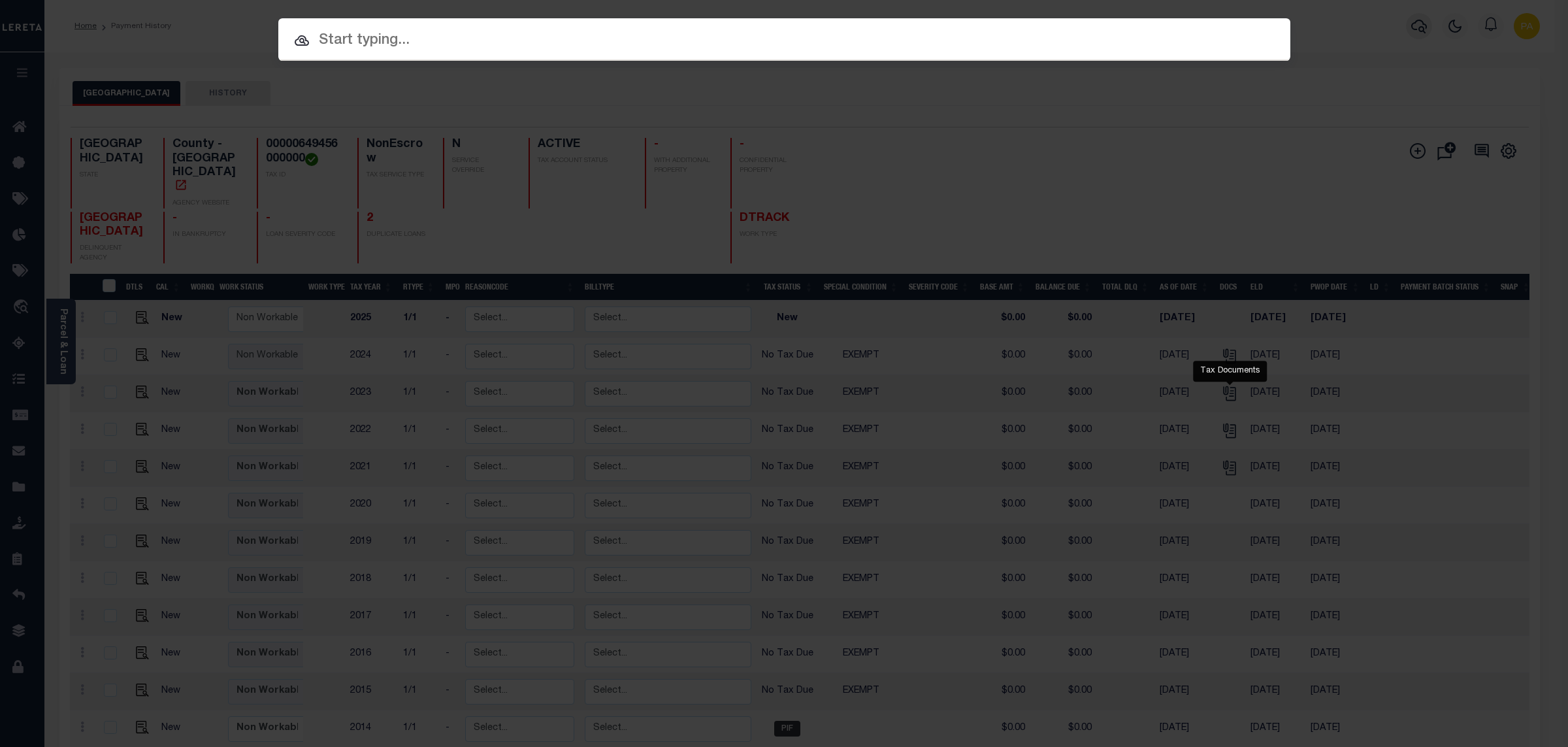
paste input "993244903"
type input "993244903"
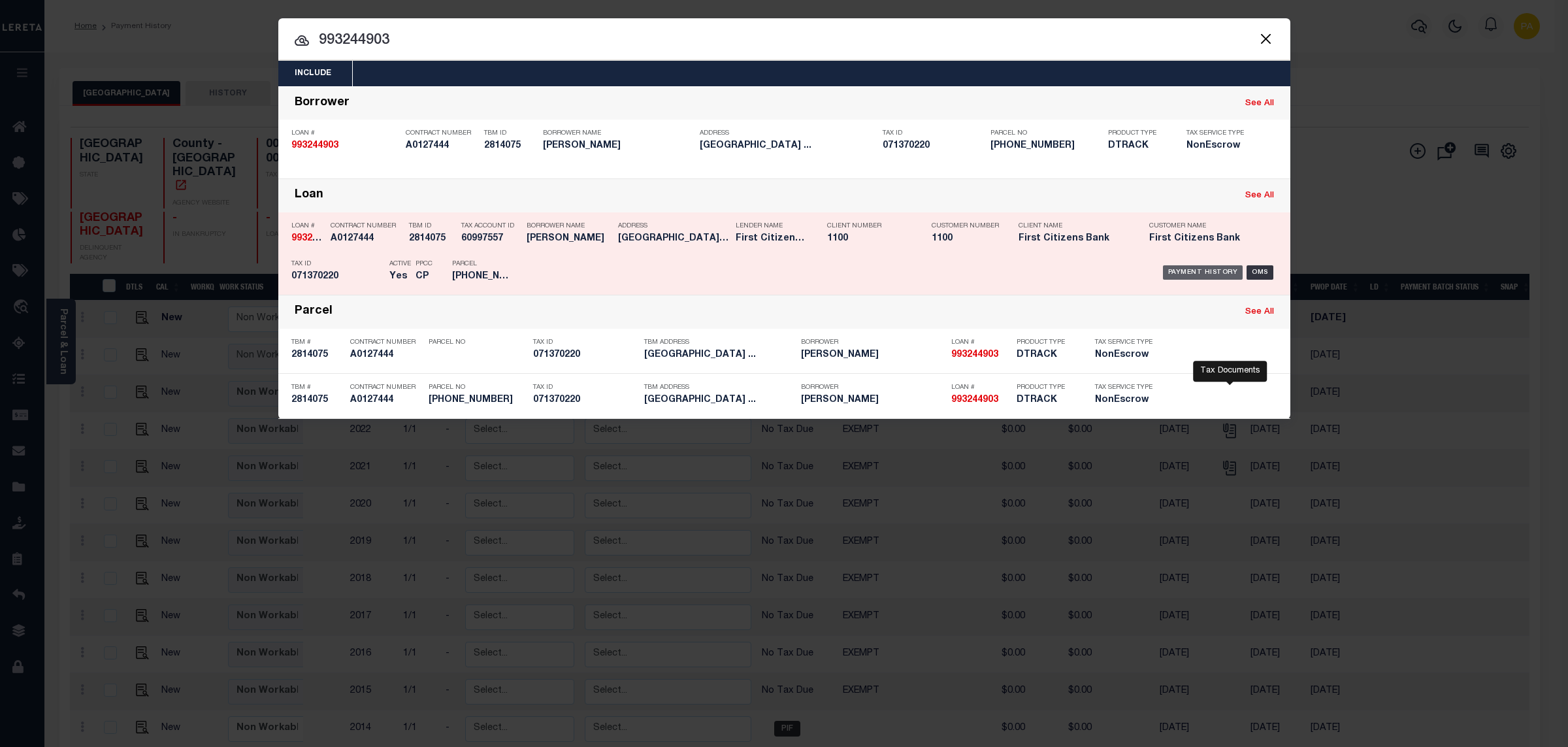
click at [1199, 273] on div "Payment History" at bounding box center [1203, 272] width 81 height 14
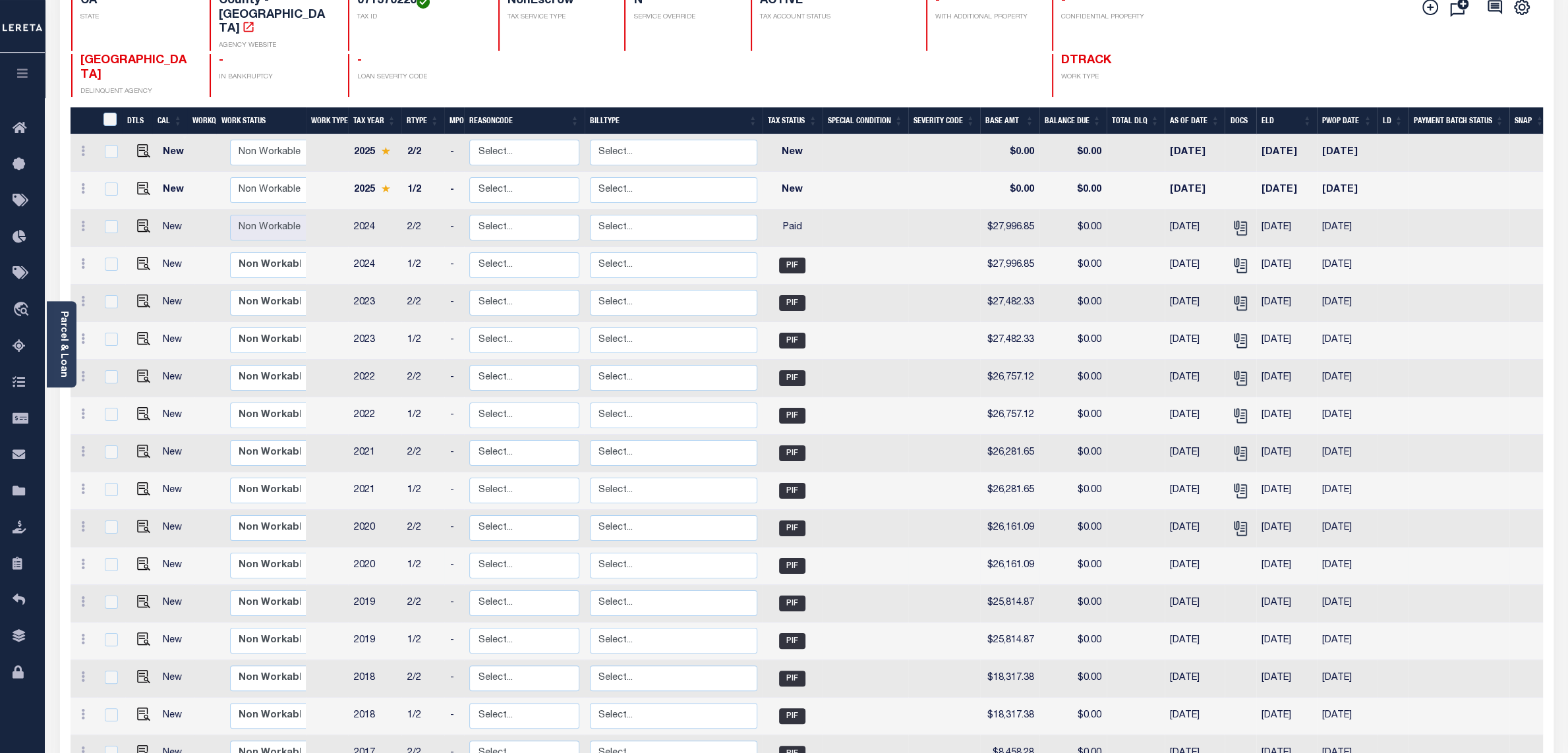
scroll to position [116, 0]
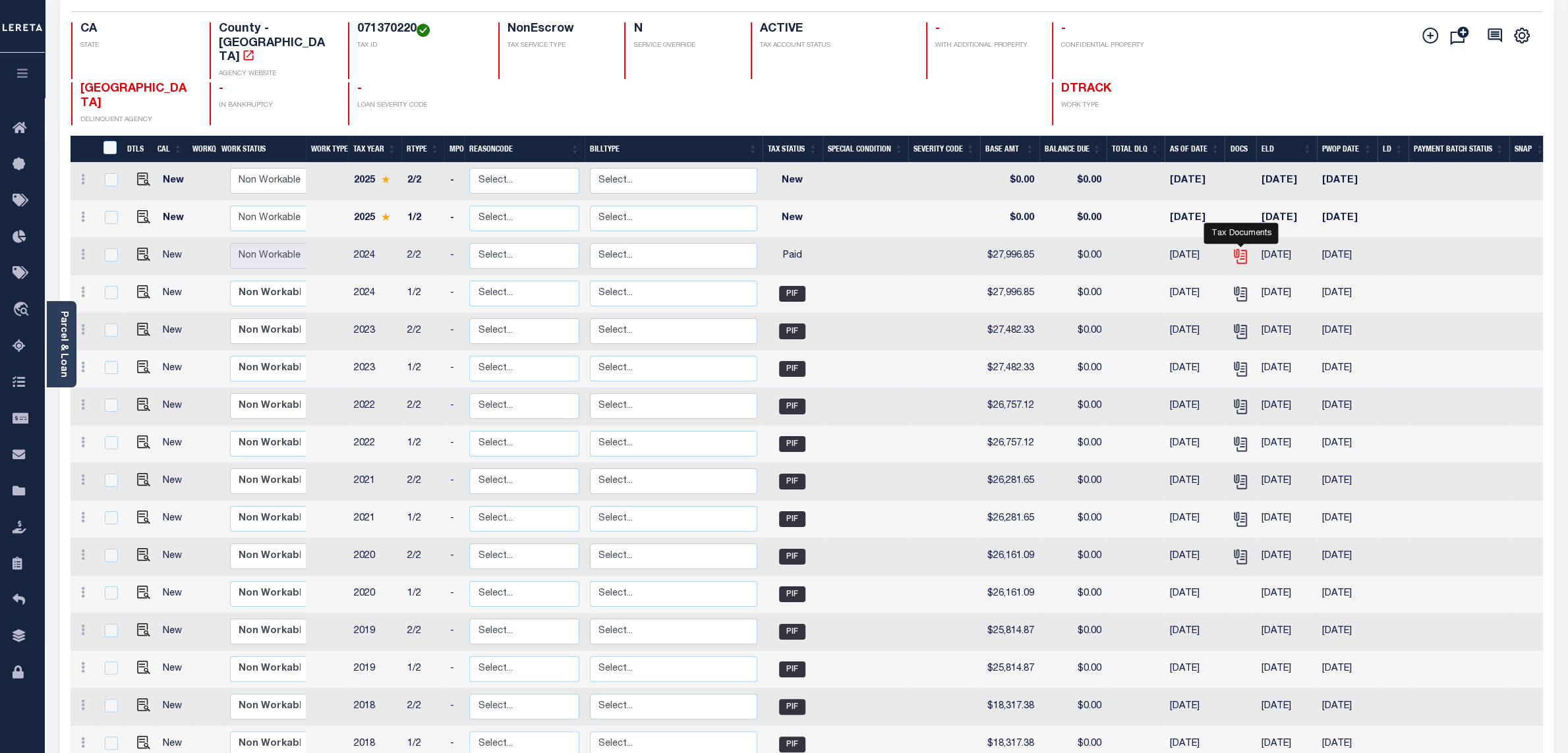
click at [1239, 248] on icon "" at bounding box center [1240, 256] width 17 height 17
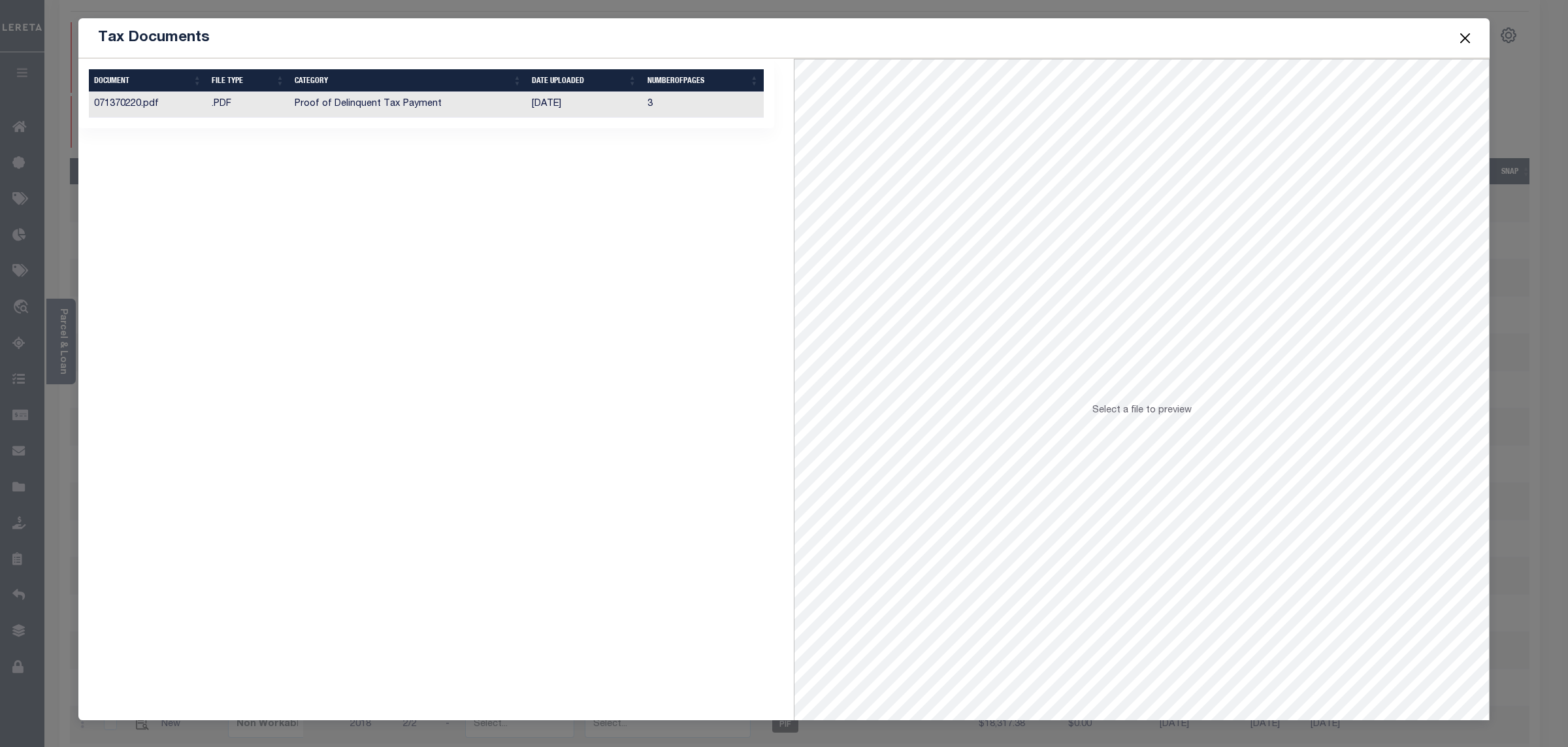
click at [545, 107] on td "[DATE]" at bounding box center [584, 105] width 115 height 25
click at [1469, 41] on button "Close" at bounding box center [1466, 38] width 17 height 17
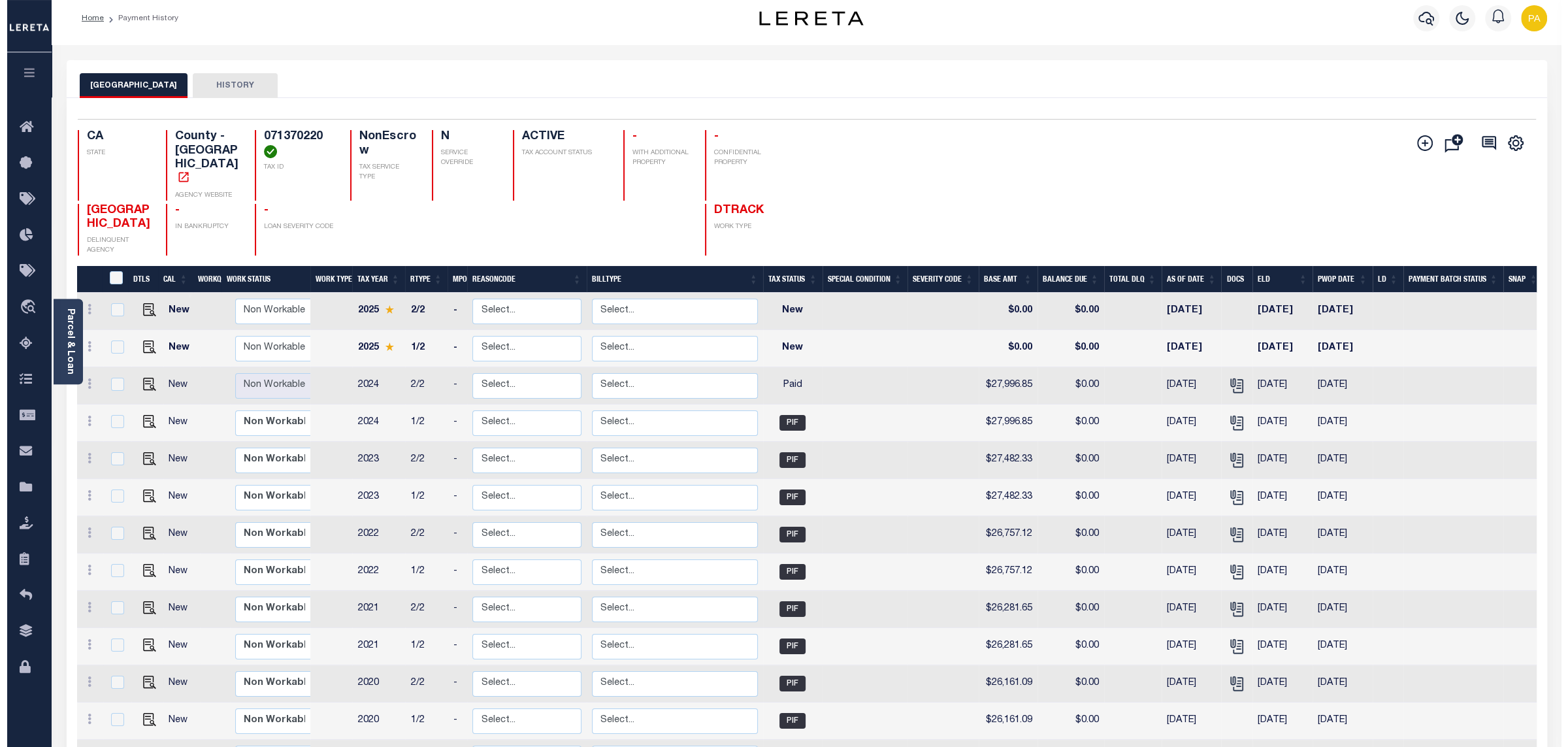
scroll to position [0, 0]
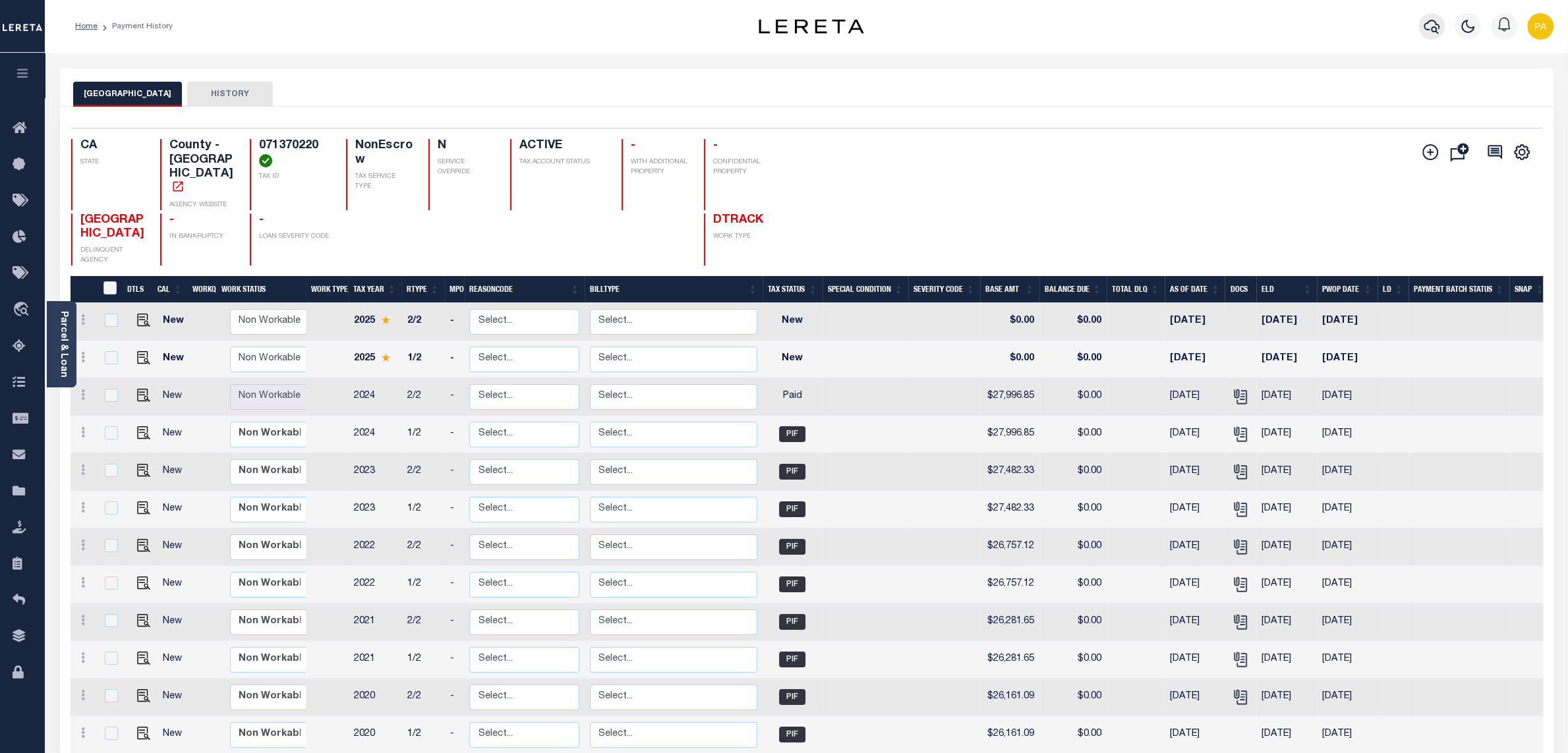
click at [1427, 25] on icon "button" at bounding box center [1432, 26] width 16 height 16
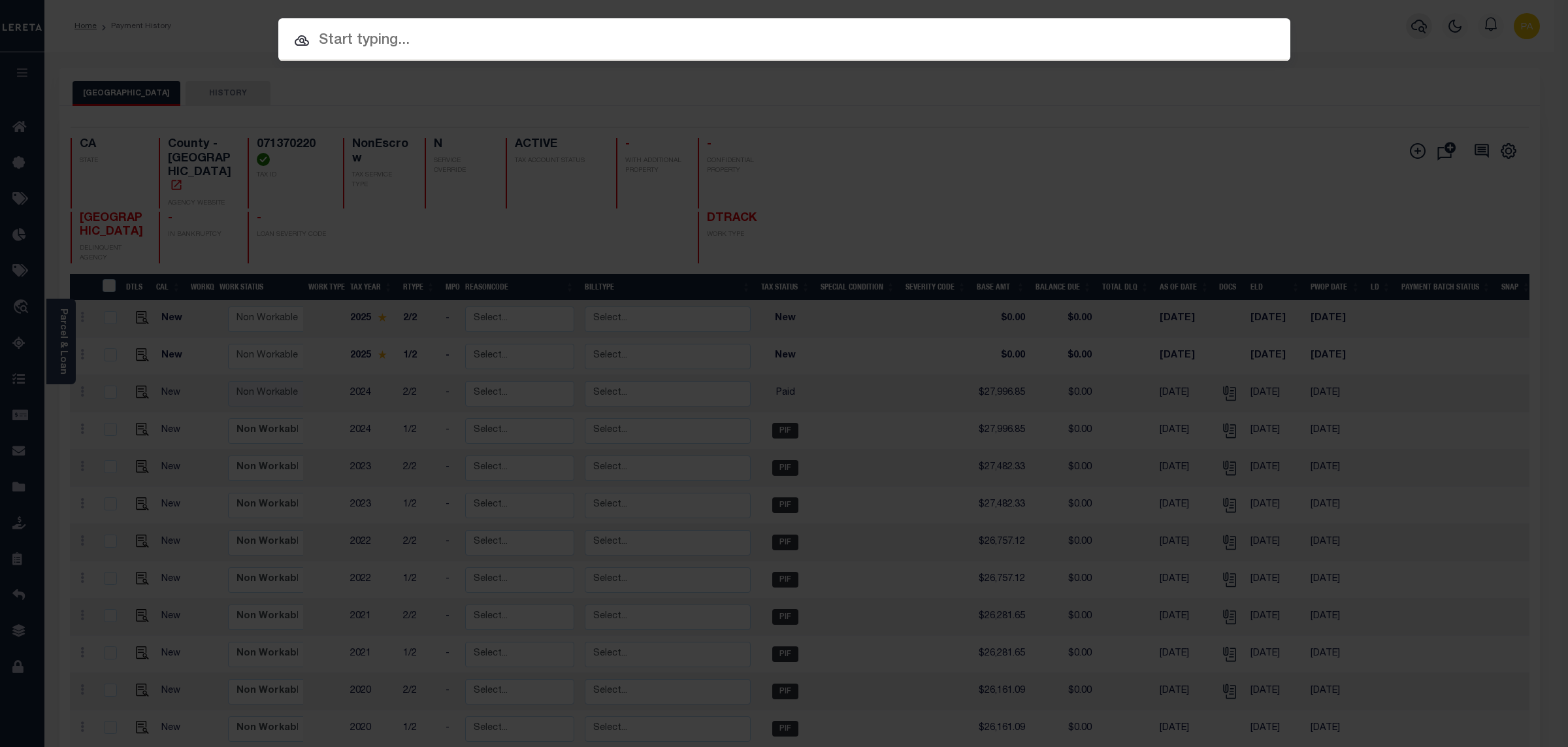
paste input "993270170"
type input "993270170"
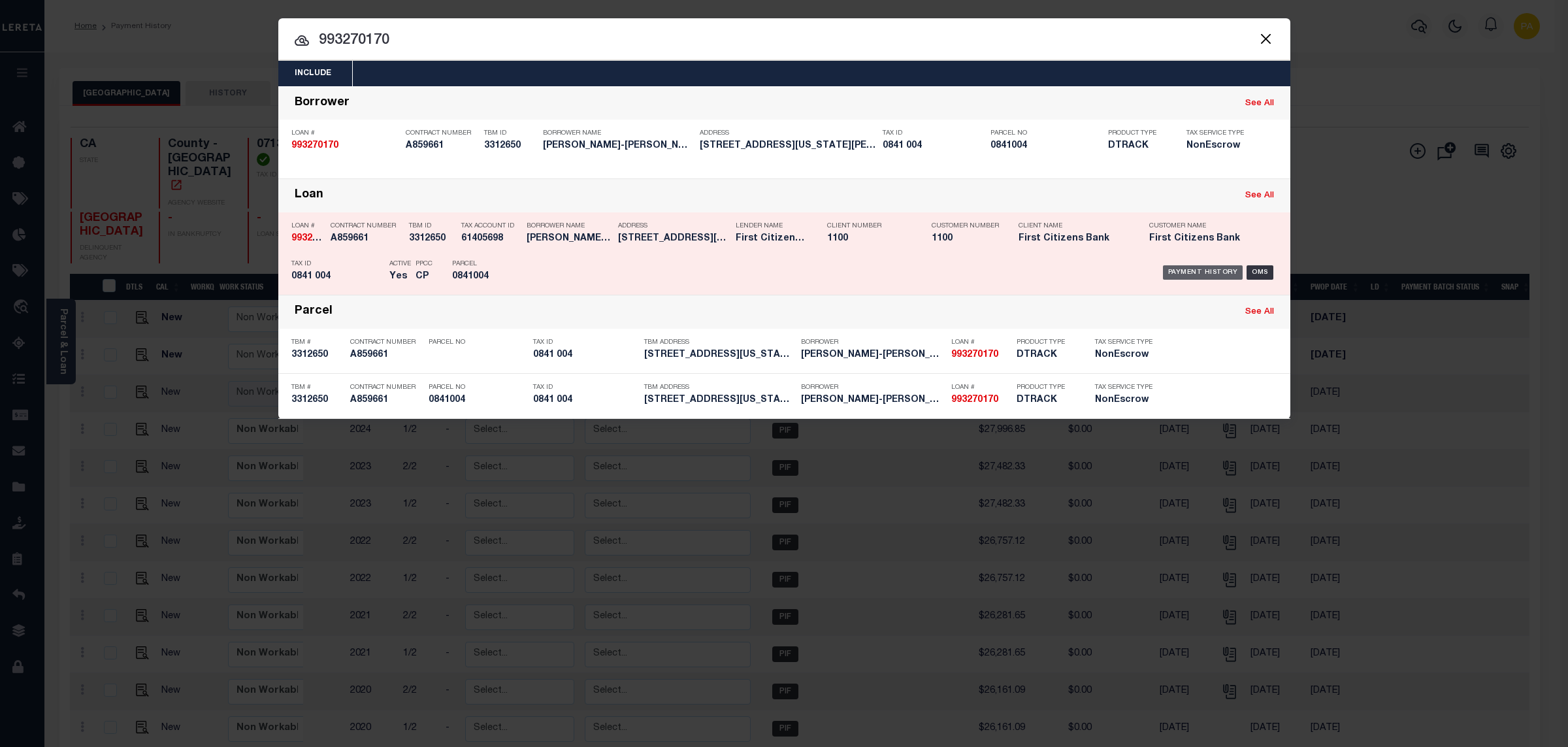
click at [1205, 277] on div "Payment History" at bounding box center [1203, 272] width 81 height 14
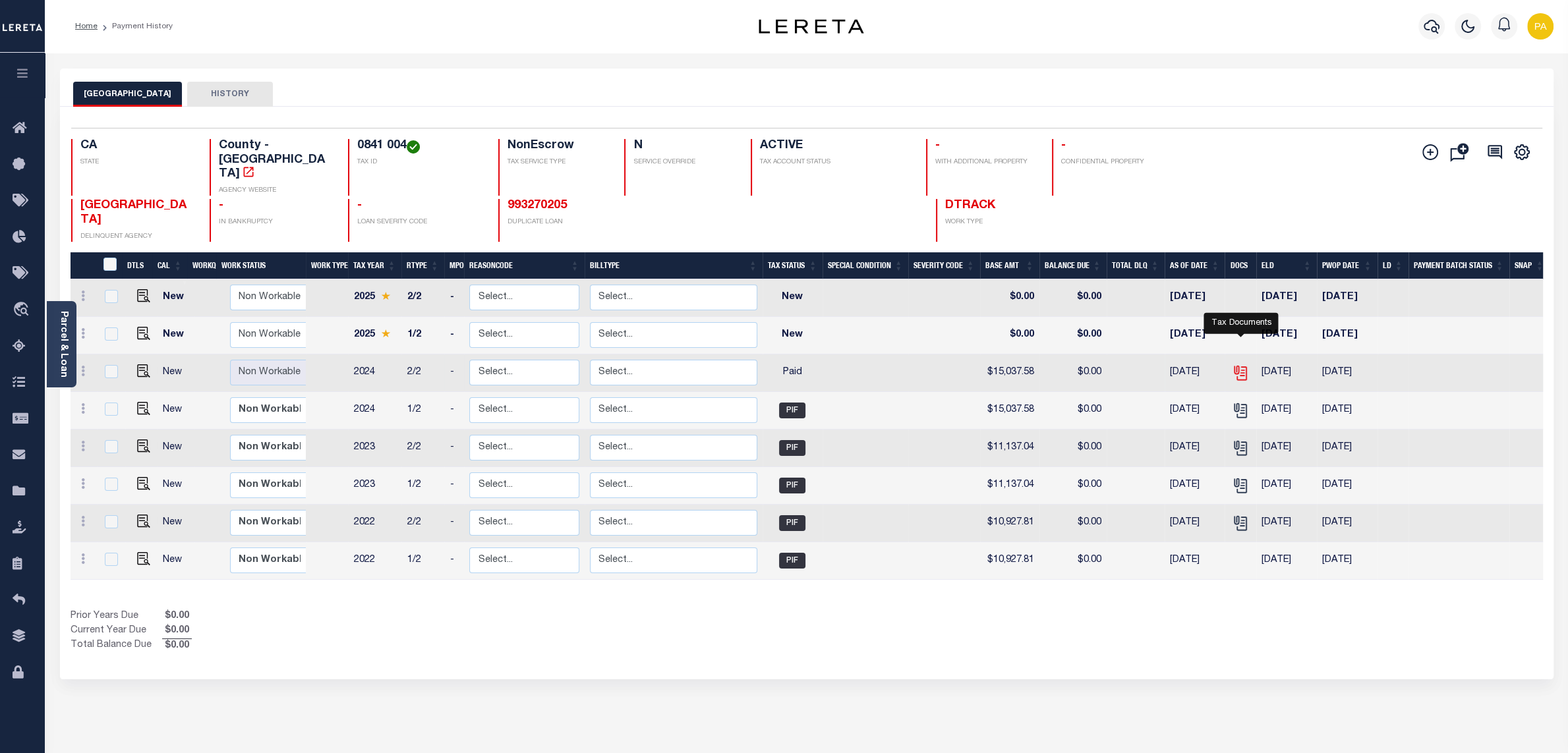
click at [1245, 367] on icon "" at bounding box center [1242, 373] width 10 height 14
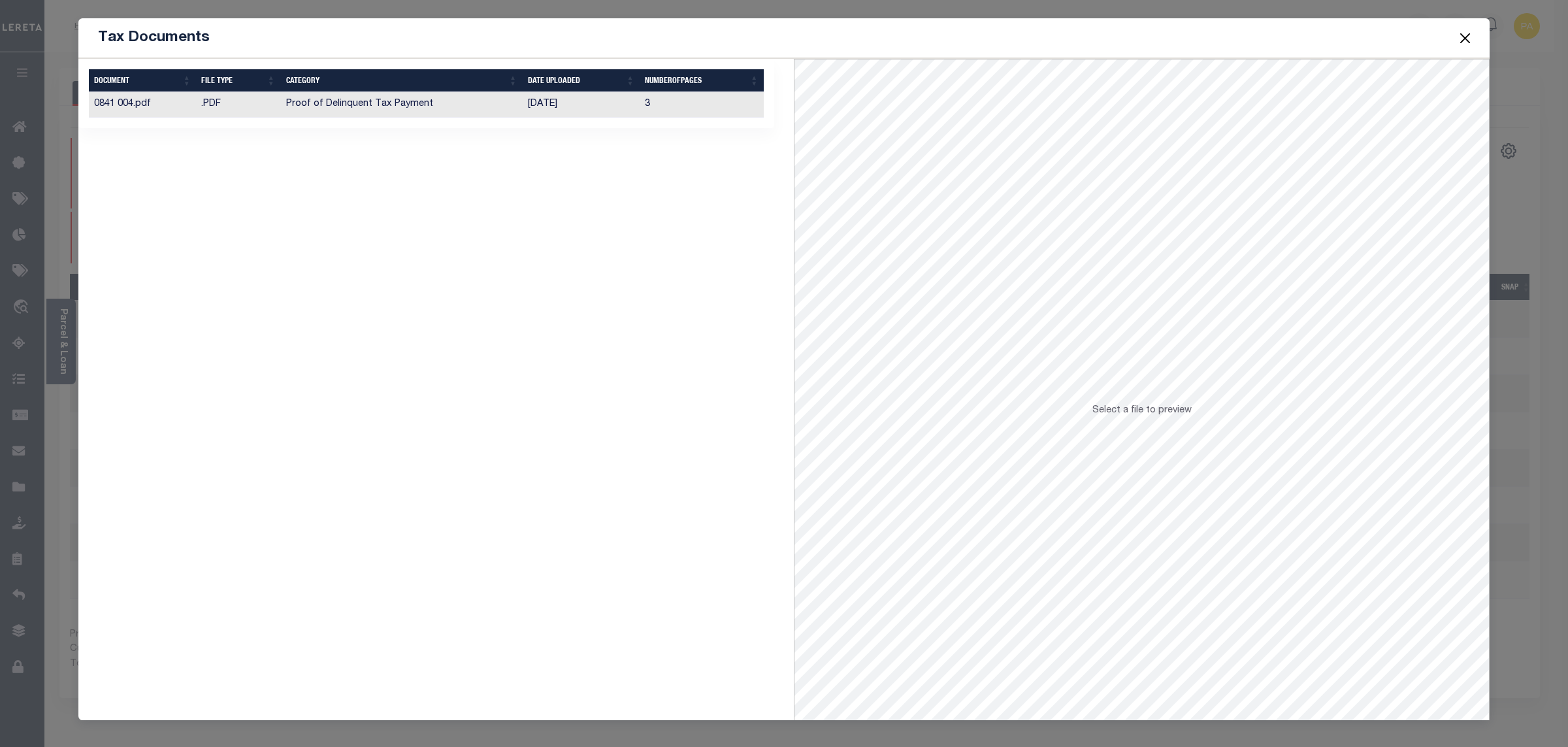
click at [565, 108] on td "[DATE]" at bounding box center [581, 105] width 118 height 25
click at [1464, 43] on button "Close" at bounding box center [1466, 38] width 17 height 17
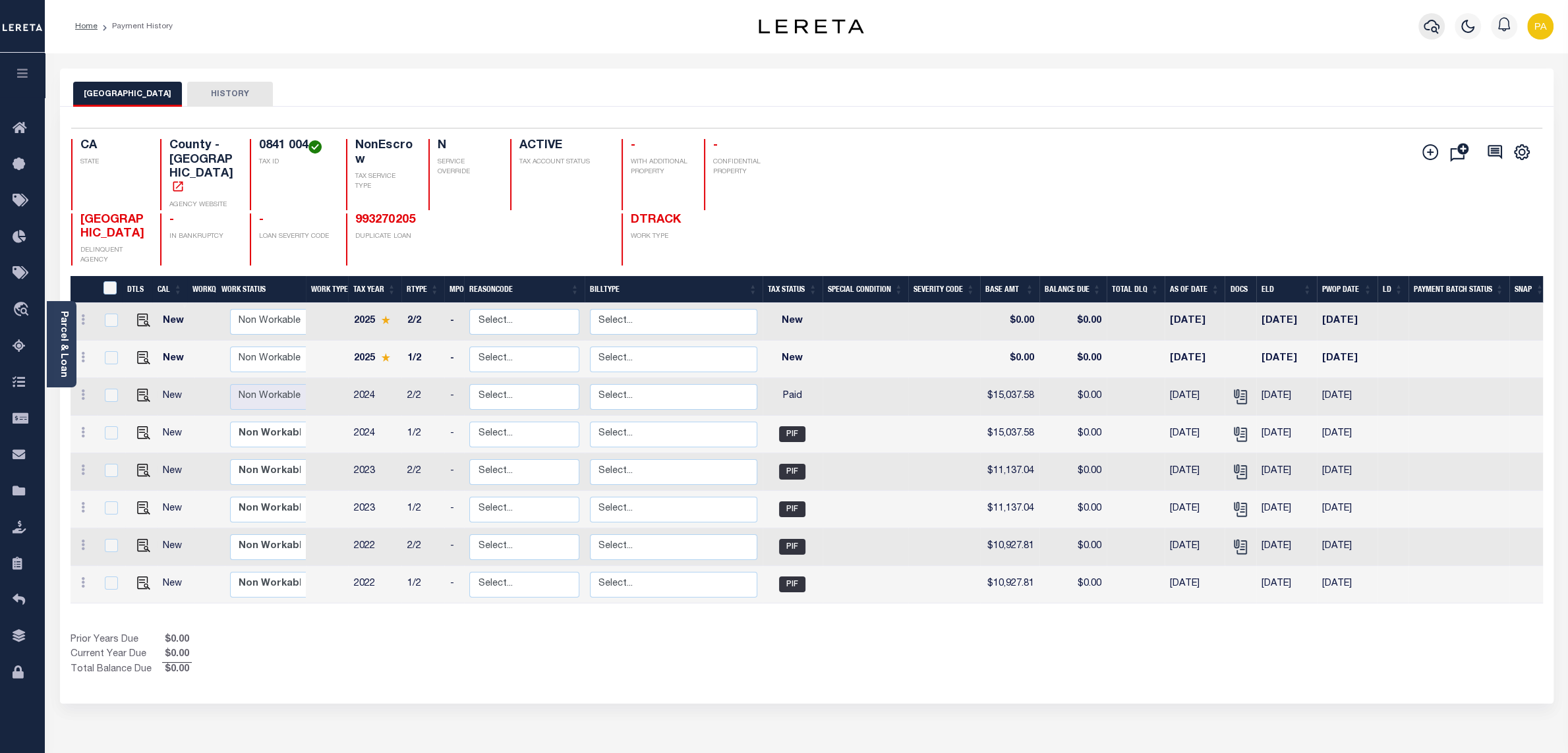
click at [1436, 29] on icon "button" at bounding box center [1432, 27] width 16 height 14
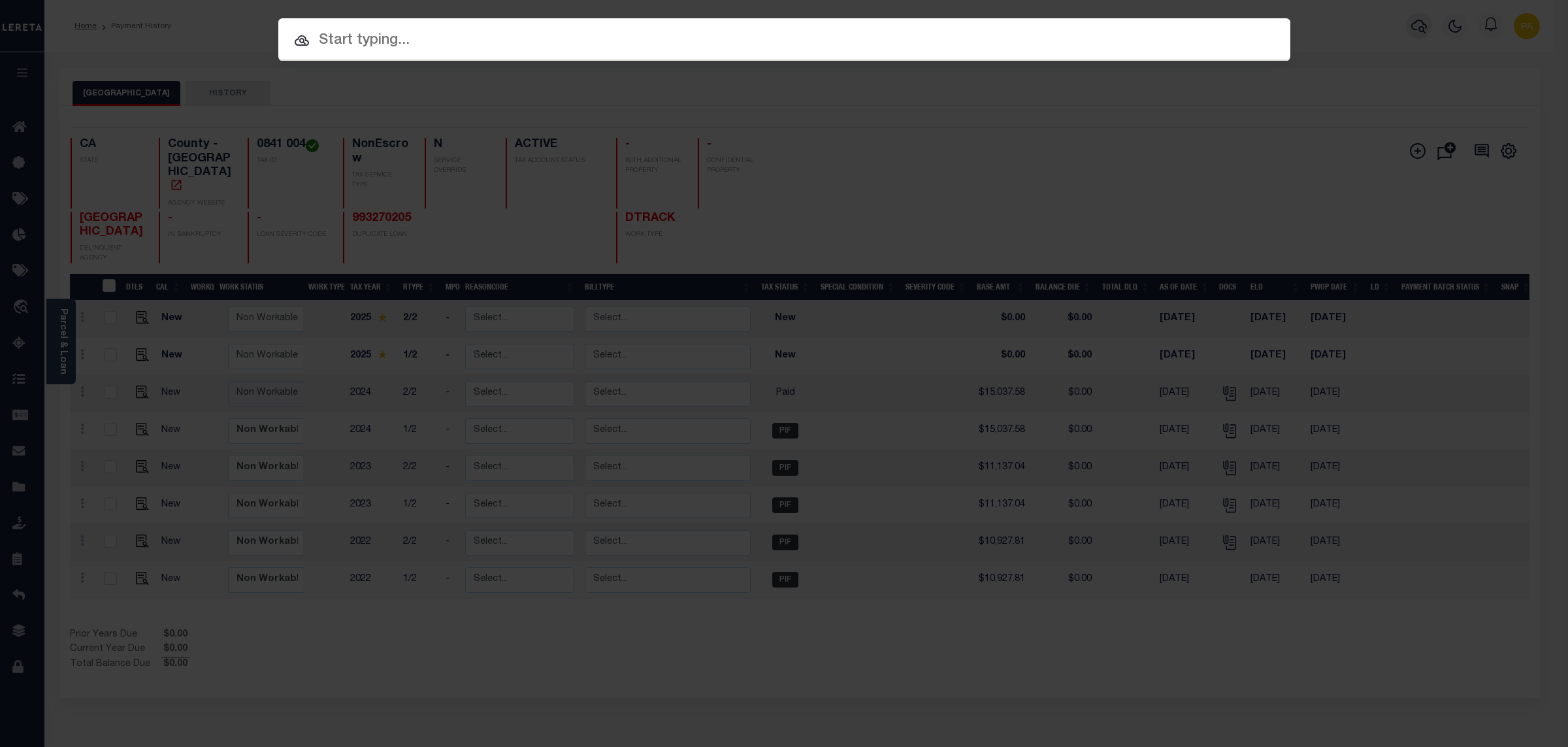
paste input "993270205"
type input "993270205"
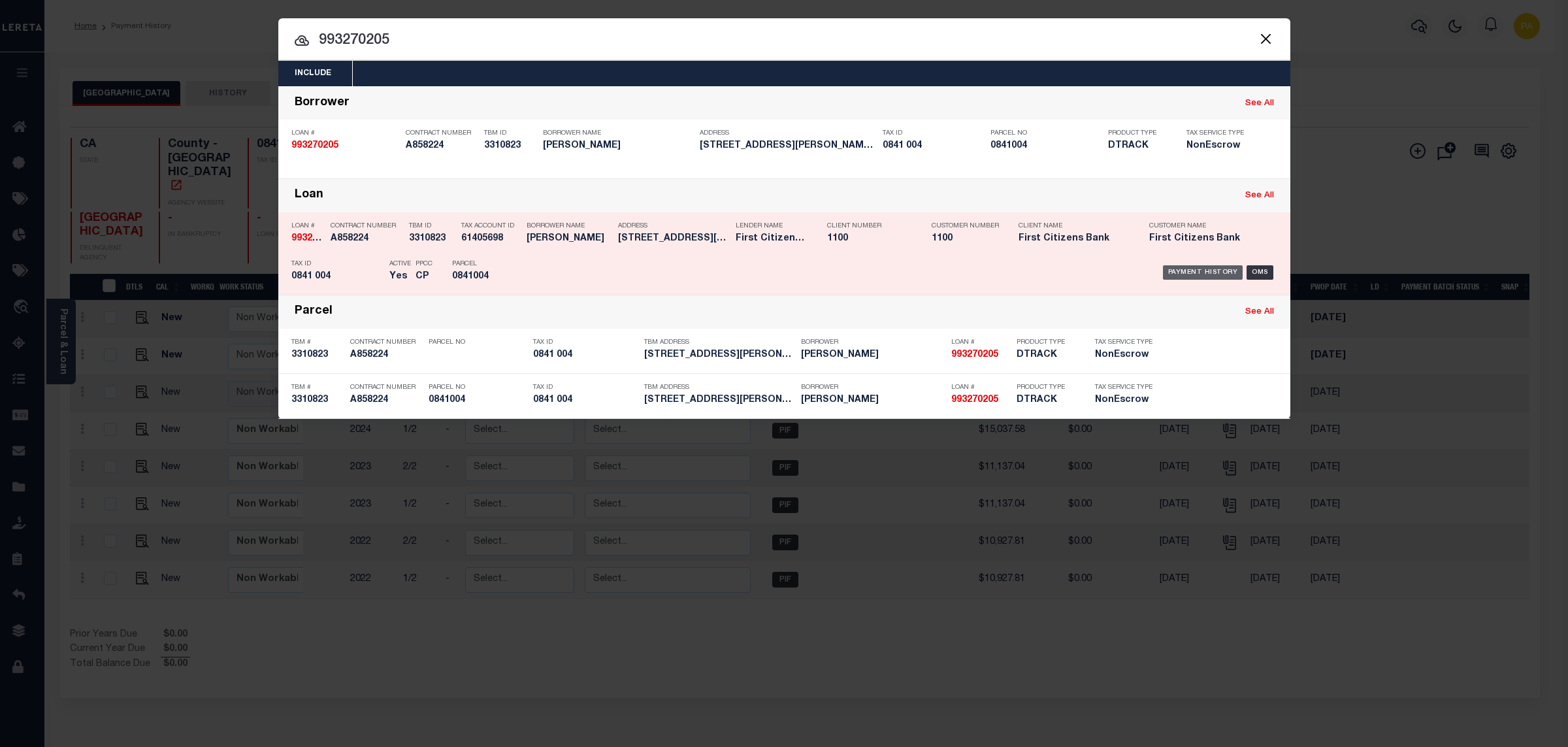
click at [1179, 277] on div "Payment History" at bounding box center [1203, 272] width 81 height 14
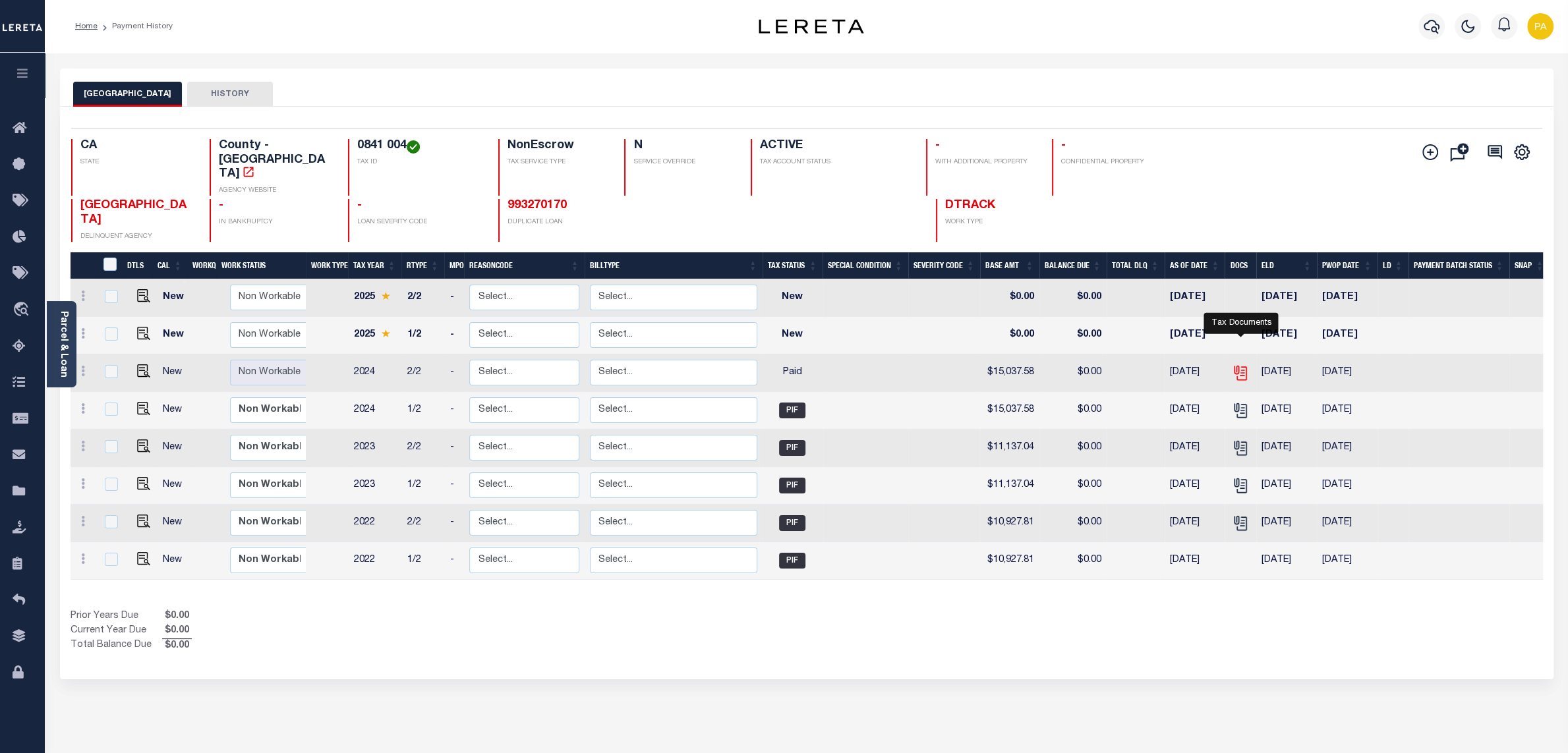
click at [1240, 364] on icon "" at bounding box center [1240, 373] width 17 height 17
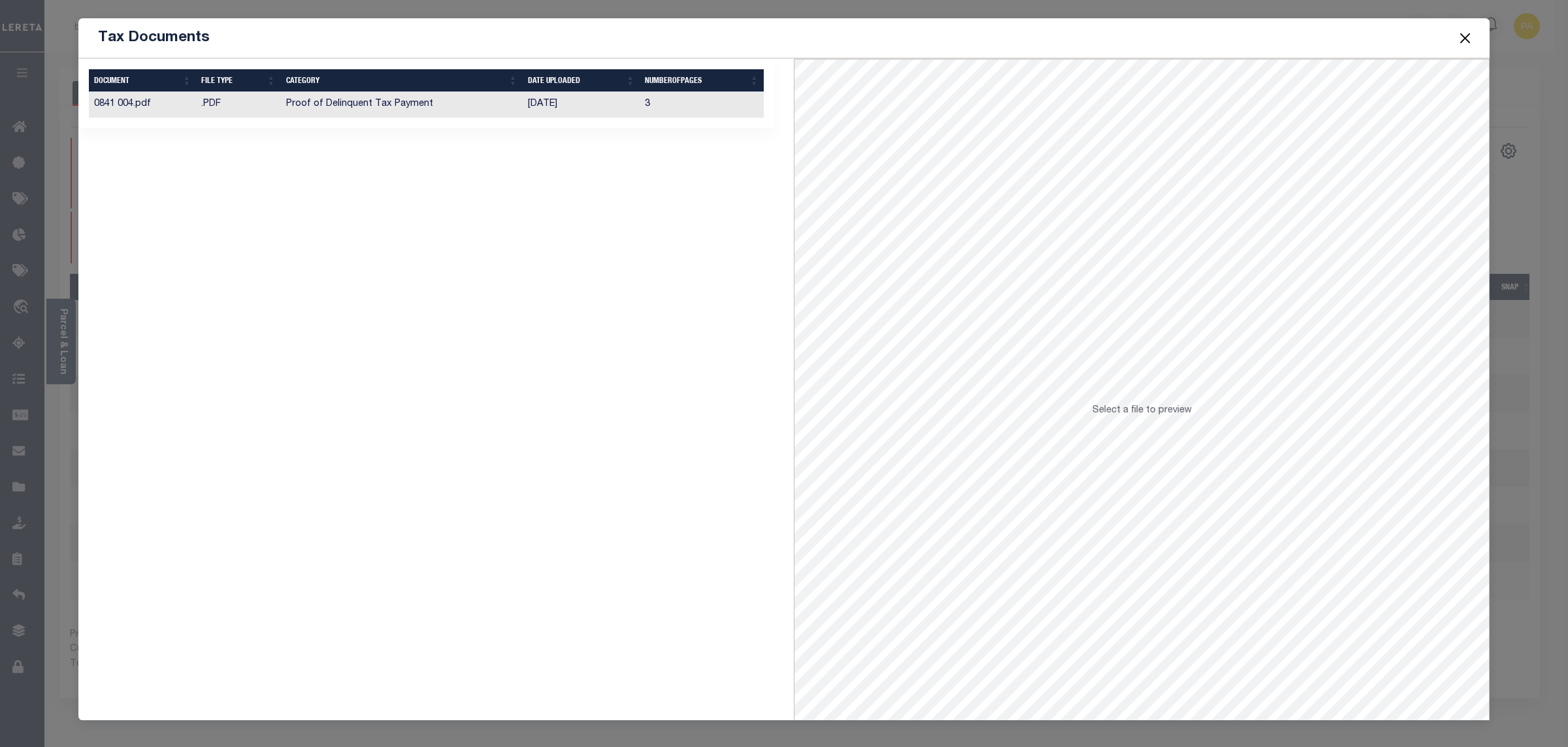
click at [1460, 40] on button "Close" at bounding box center [1466, 38] width 17 height 17
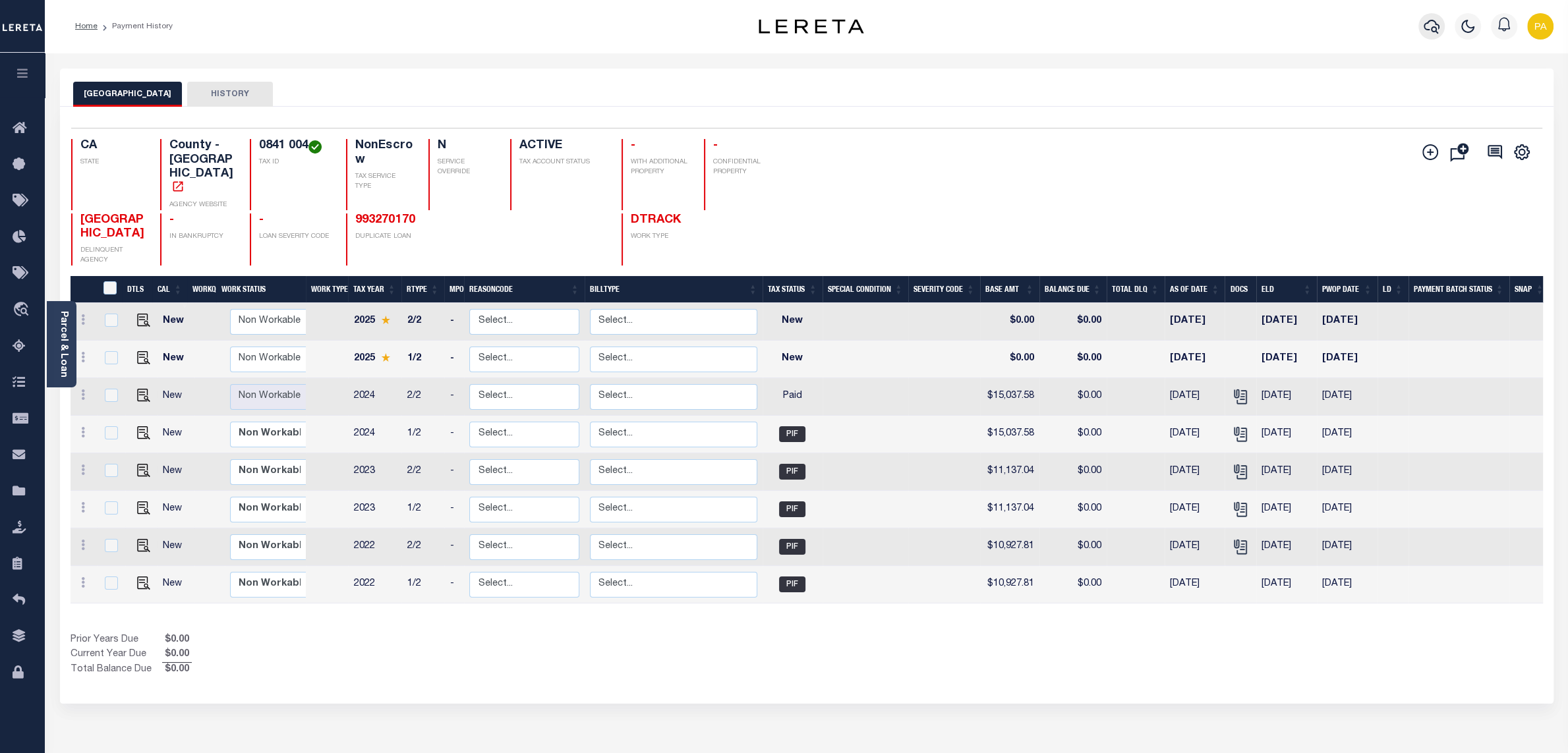
click at [1434, 21] on icon "button" at bounding box center [1432, 26] width 16 height 16
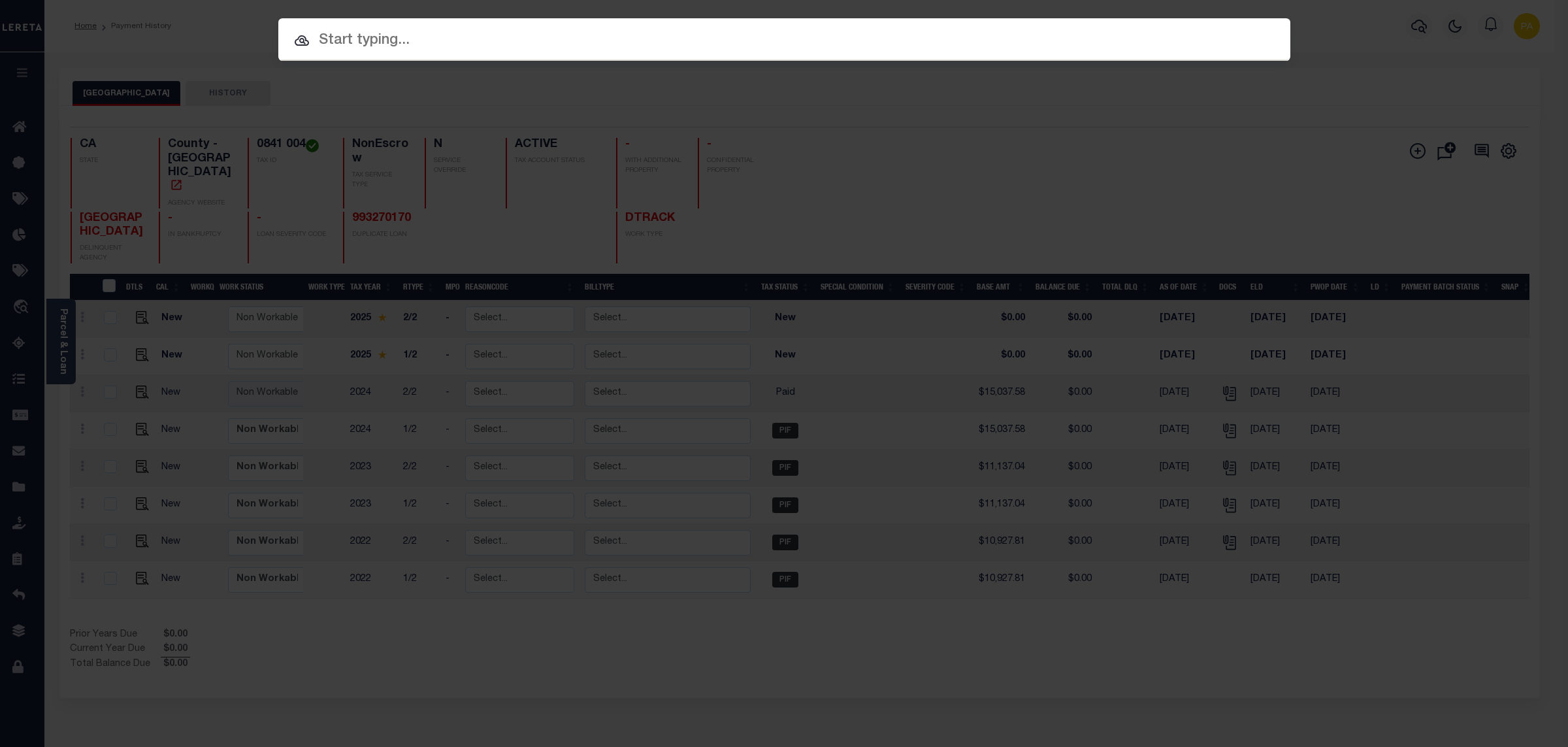
paste input "515063"
type input "515063"
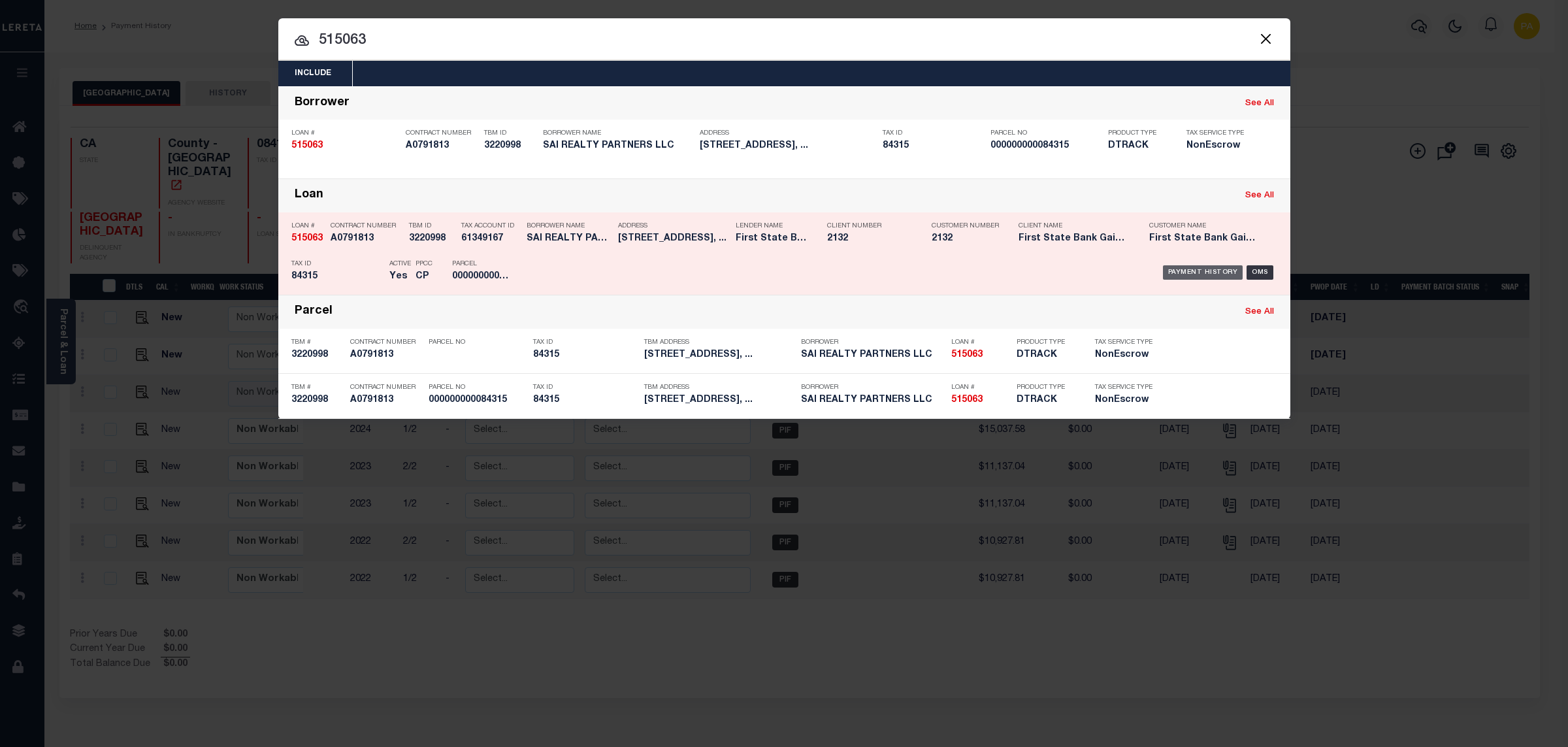
click at [1226, 275] on div "Payment History" at bounding box center [1203, 272] width 81 height 14
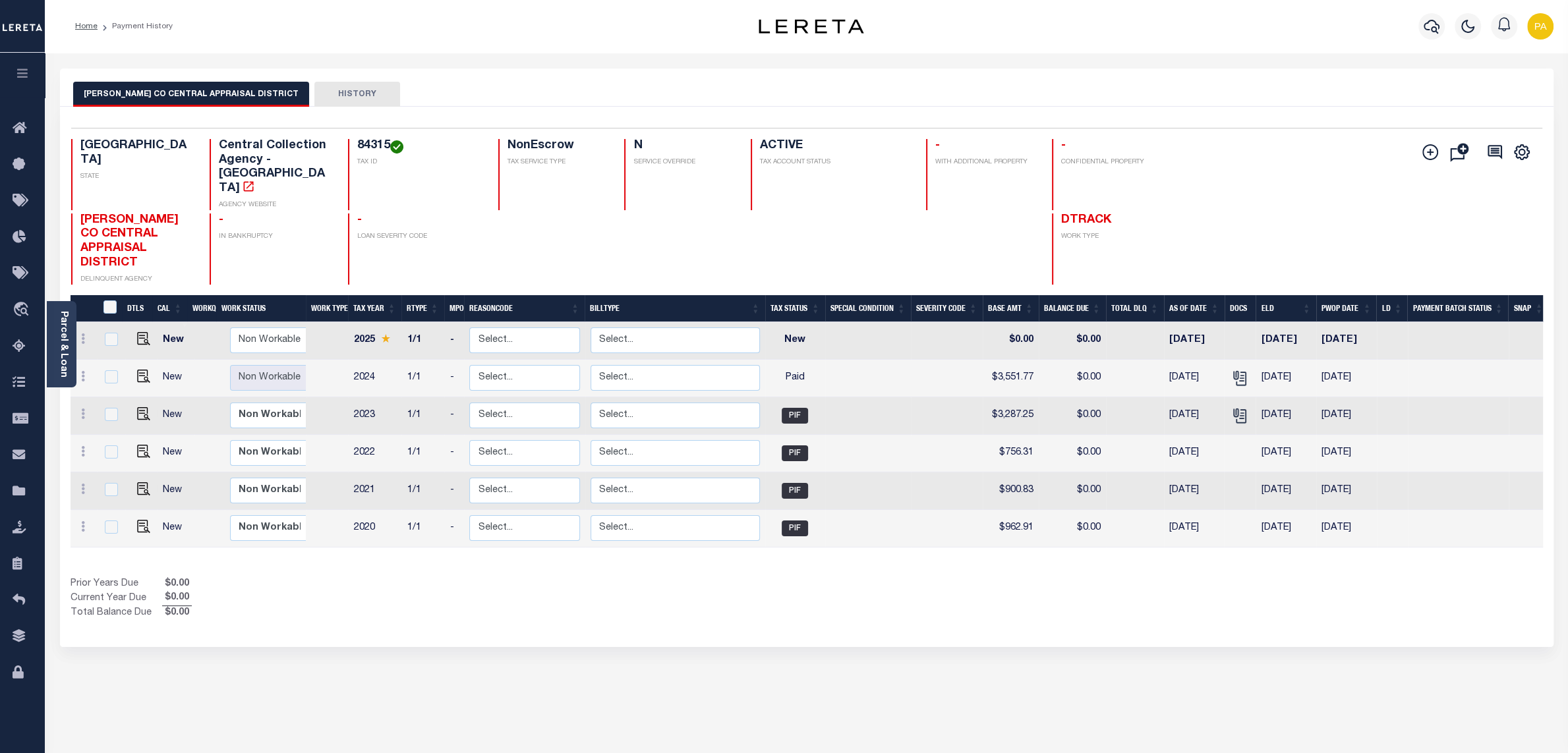
click at [928, 579] on div "Show Tax Lines before Bill Release Date Prior Years Due $0.00 Current Year Due …" at bounding box center [806, 599] width 1472 height 44
click at [1239, 369] on icon "" at bounding box center [1239, 378] width 17 height 17
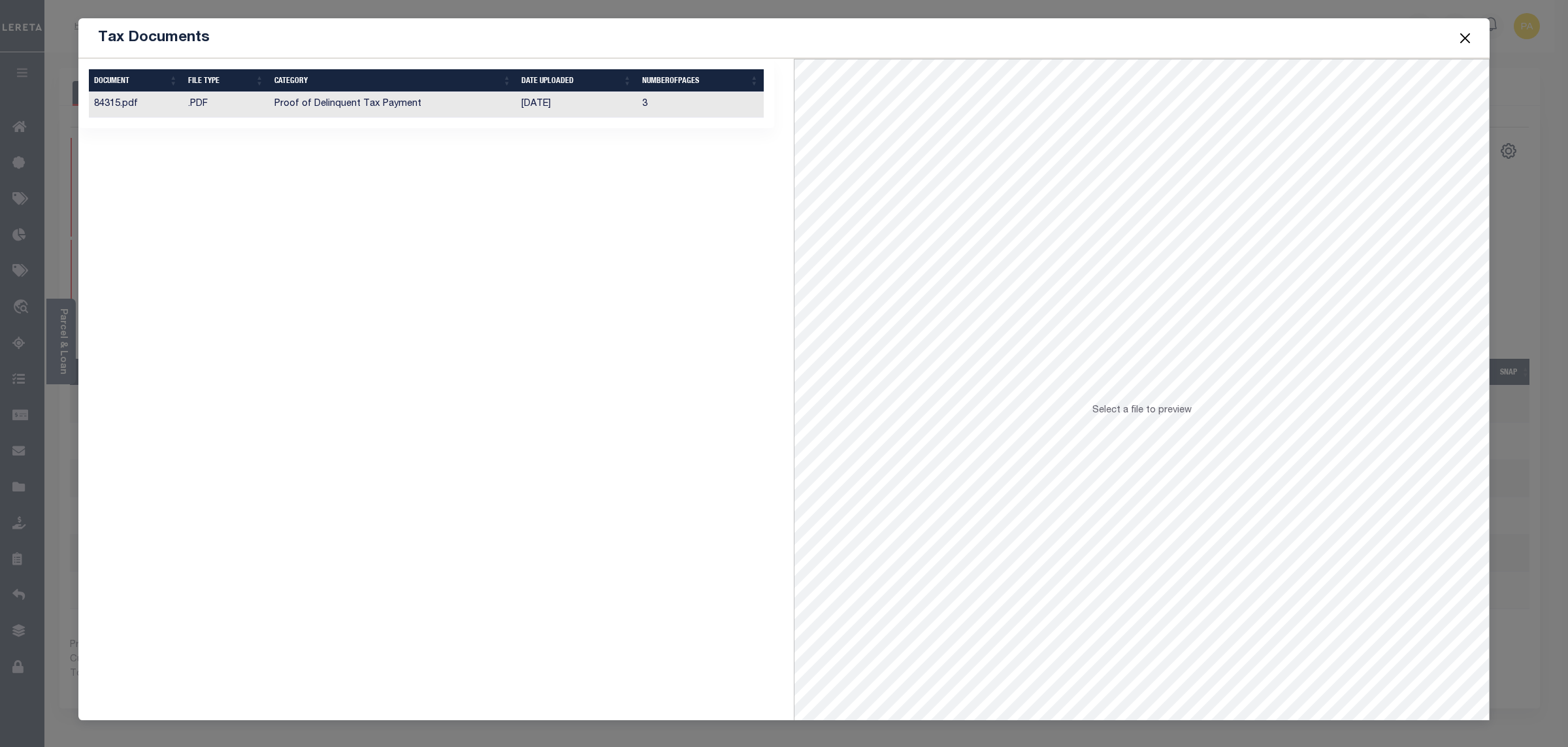
click at [540, 98] on td "[DATE]" at bounding box center [576, 105] width 120 height 25
click at [1463, 41] on button "Close" at bounding box center [1466, 38] width 17 height 17
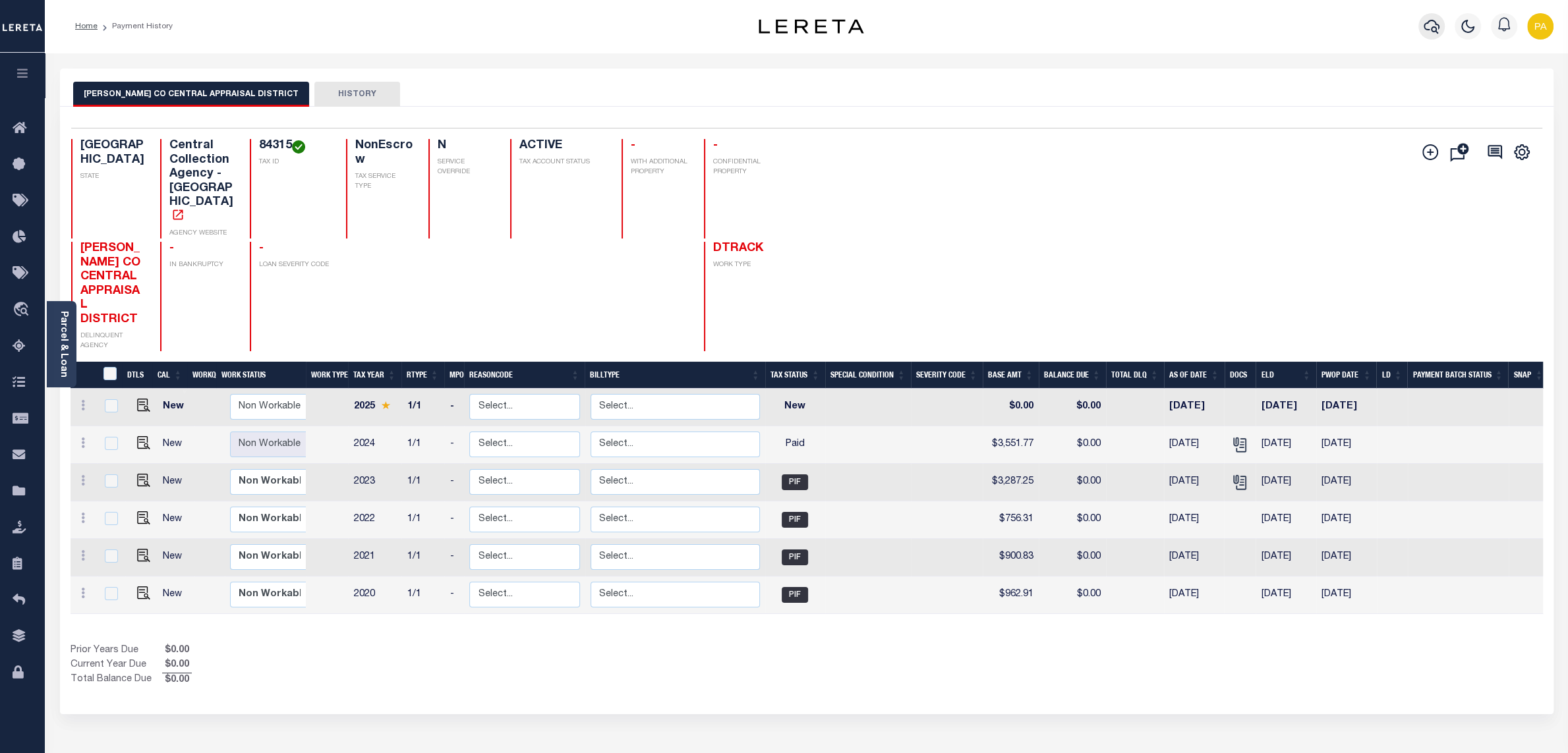
click at [1432, 25] on icon "button" at bounding box center [1432, 26] width 16 height 16
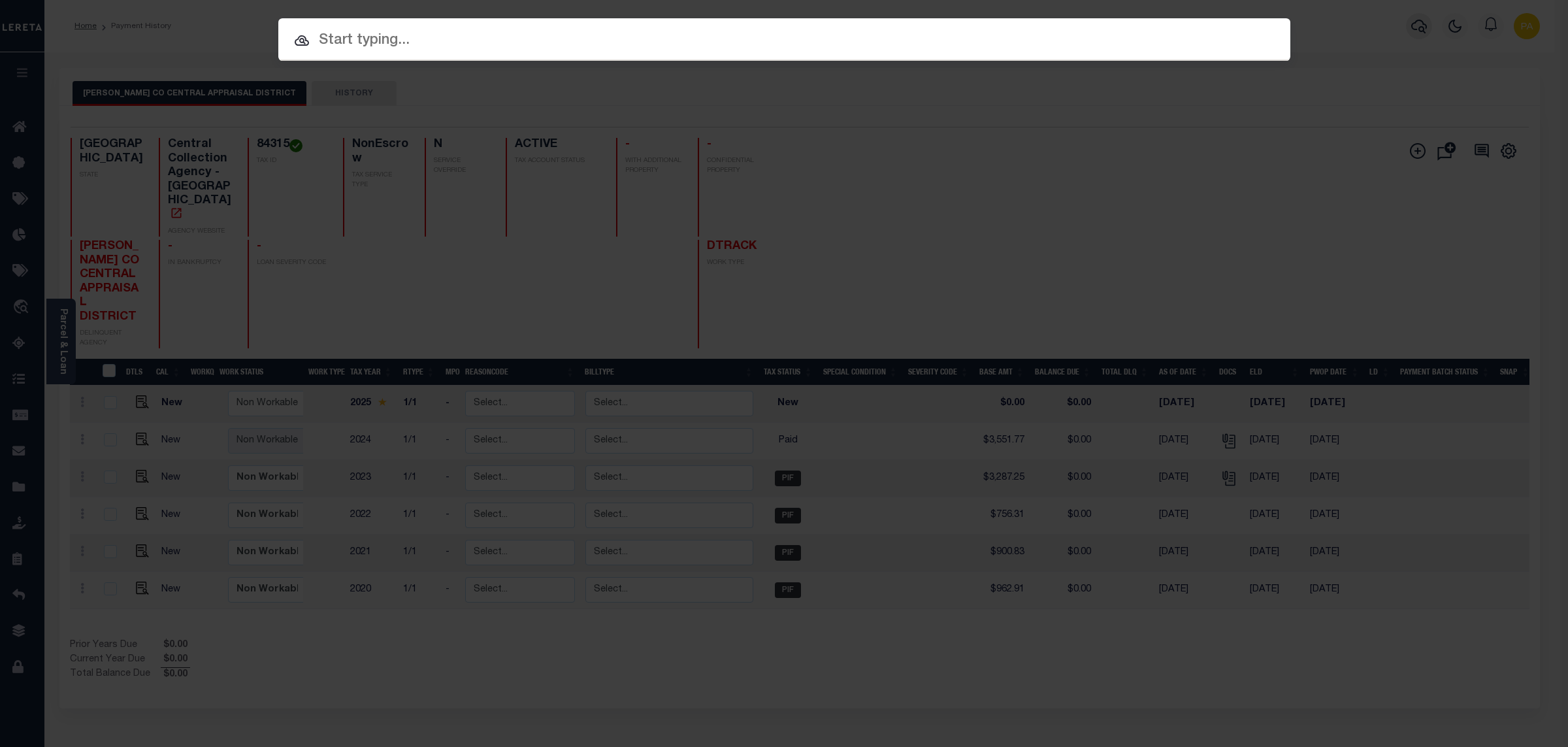
paste input "22751501"
type input "22751501"
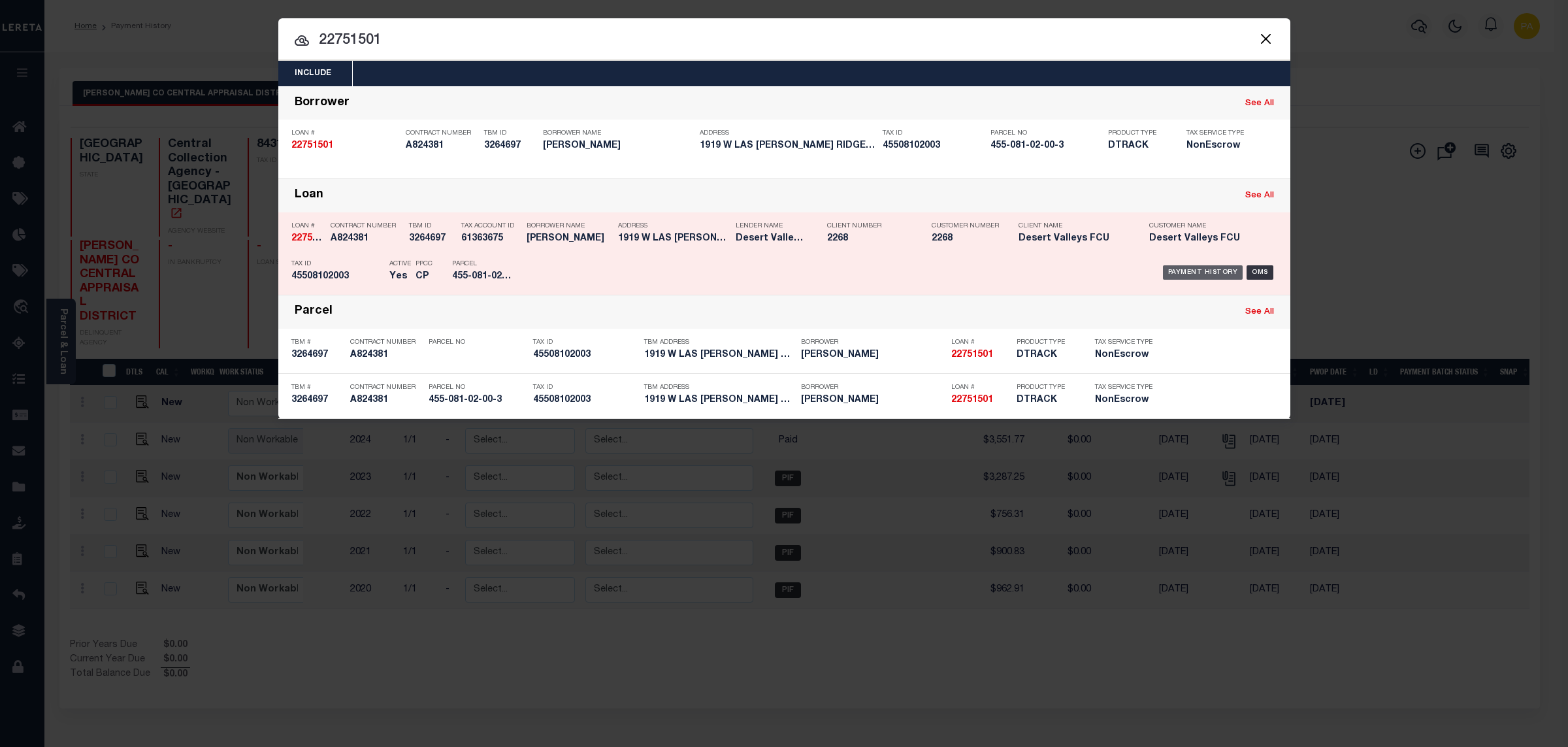
click at [1189, 267] on div "Payment History" at bounding box center [1203, 272] width 81 height 14
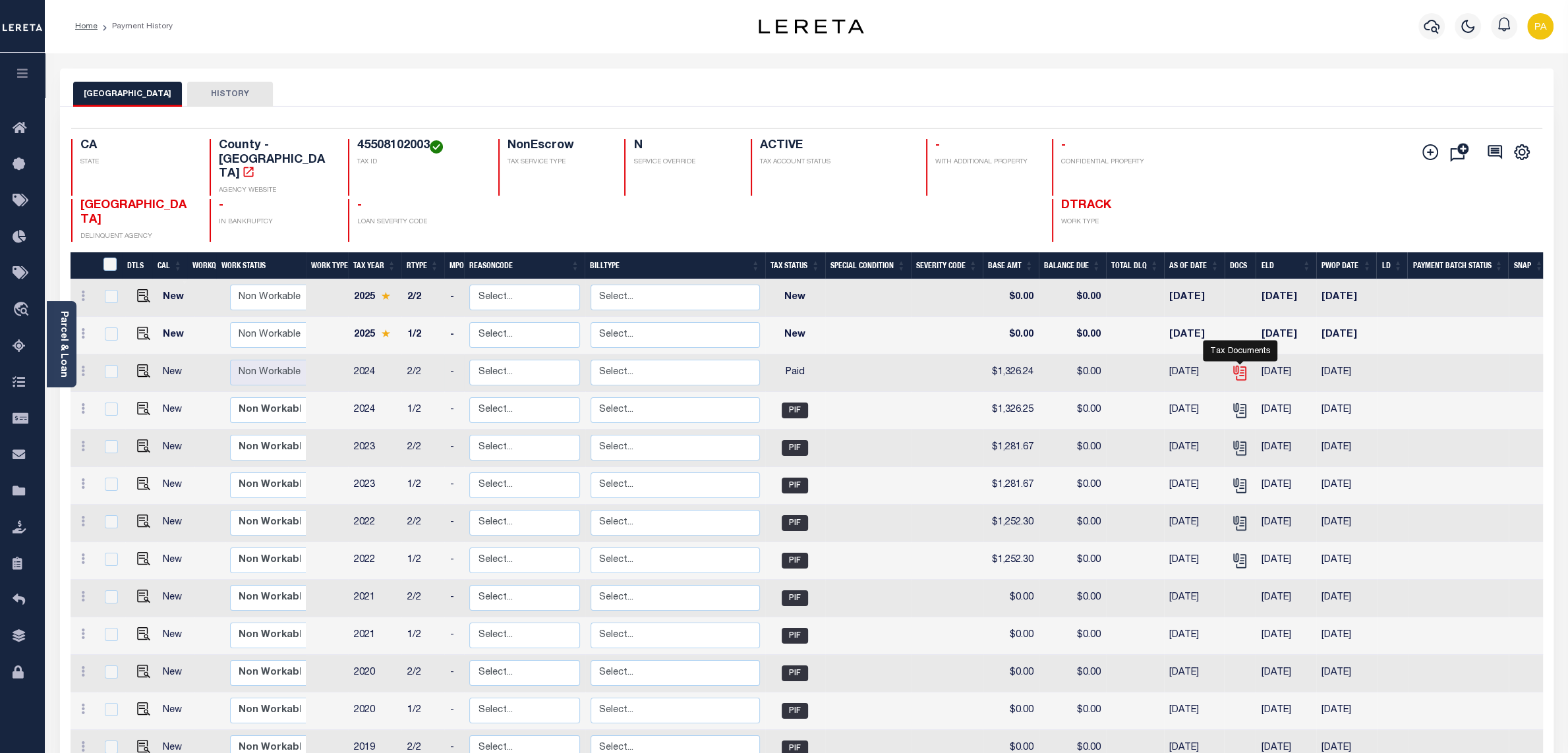
click at [1241, 365] on icon "" at bounding box center [1239, 370] width 10 height 10
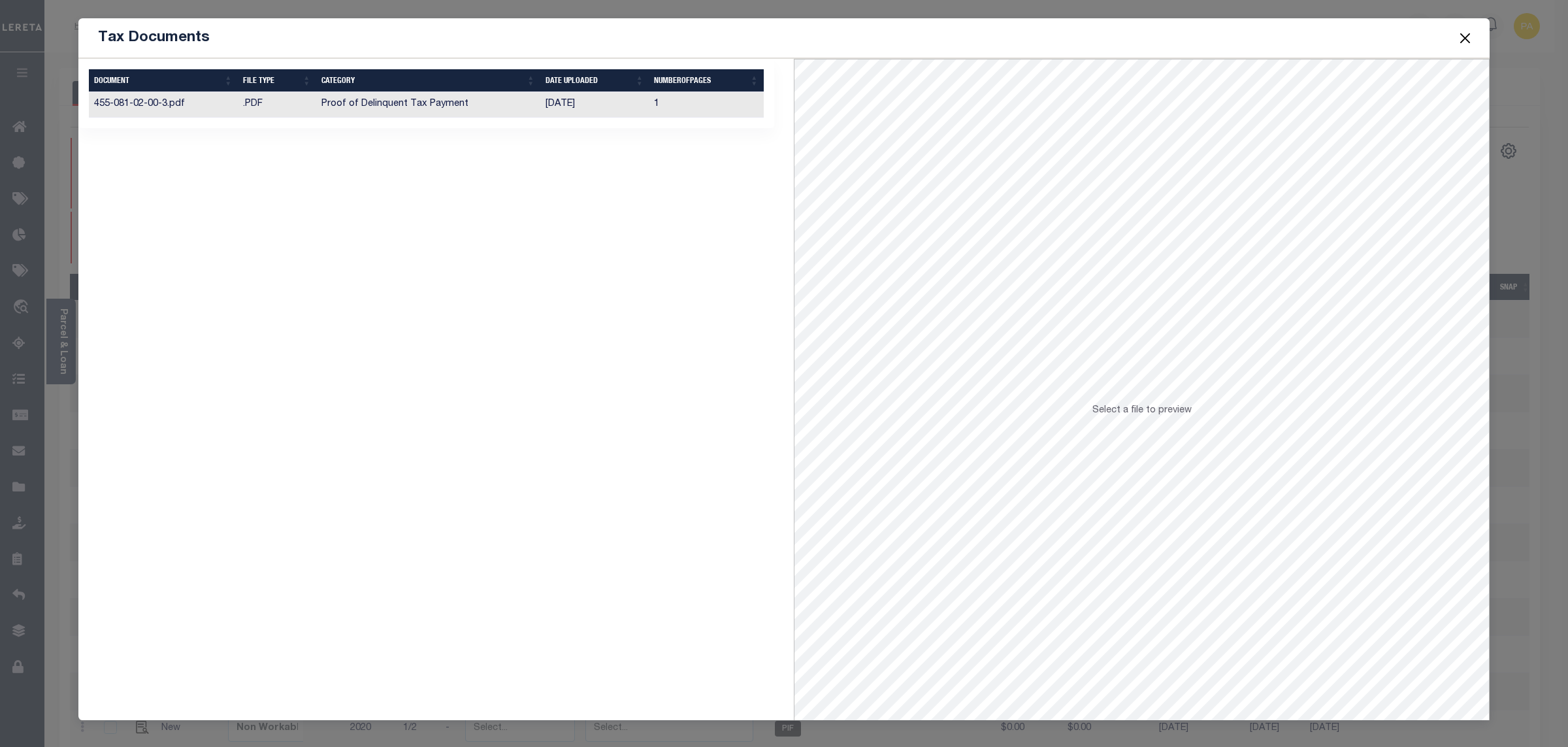
click at [532, 104] on td "Proof of Delinquent Tax Payment" at bounding box center [428, 105] width 224 height 25
click at [1463, 42] on button "Close" at bounding box center [1466, 38] width 17 height 17
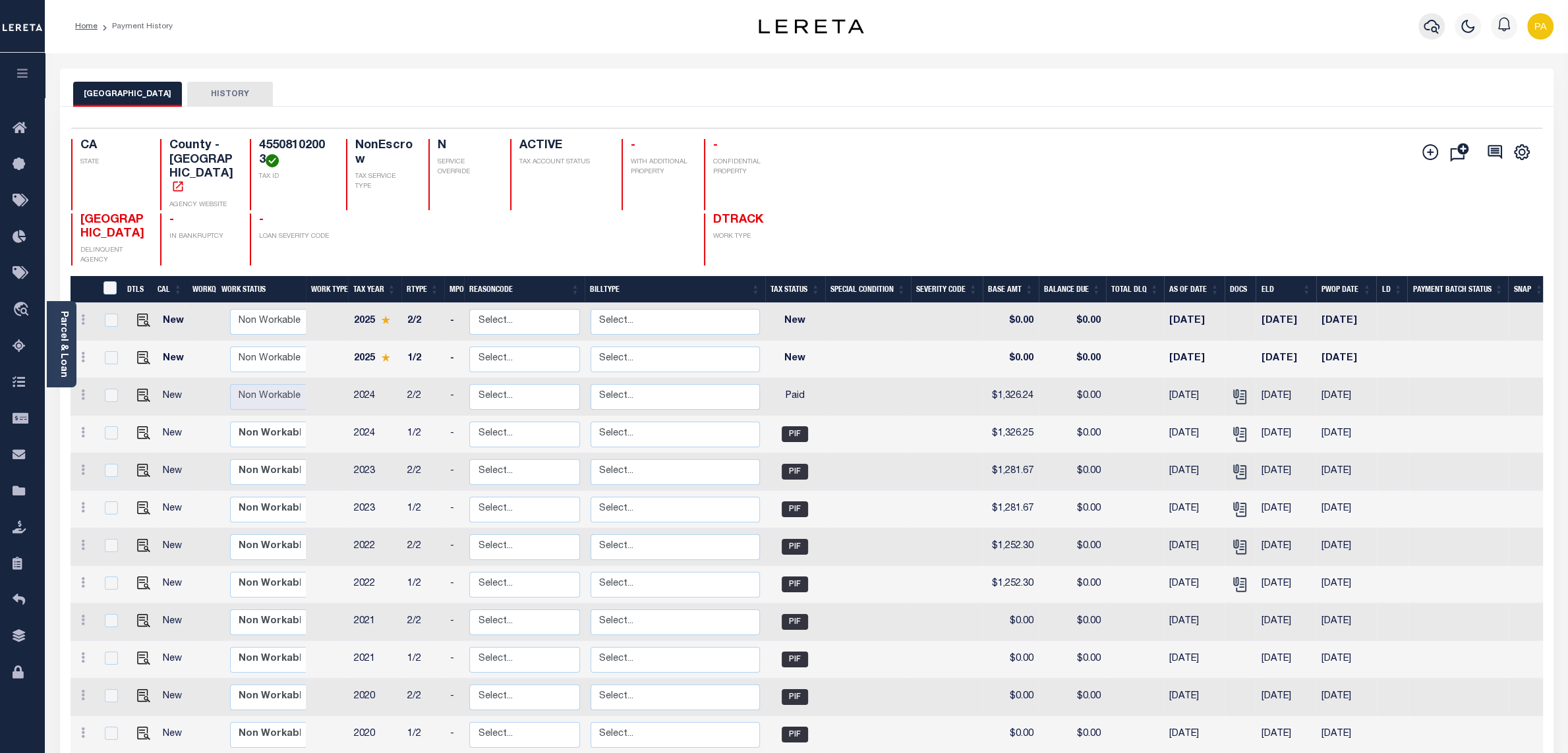
click at [1436, 17] on button "button" at bounding box center [1432, 26] width 26 height 26
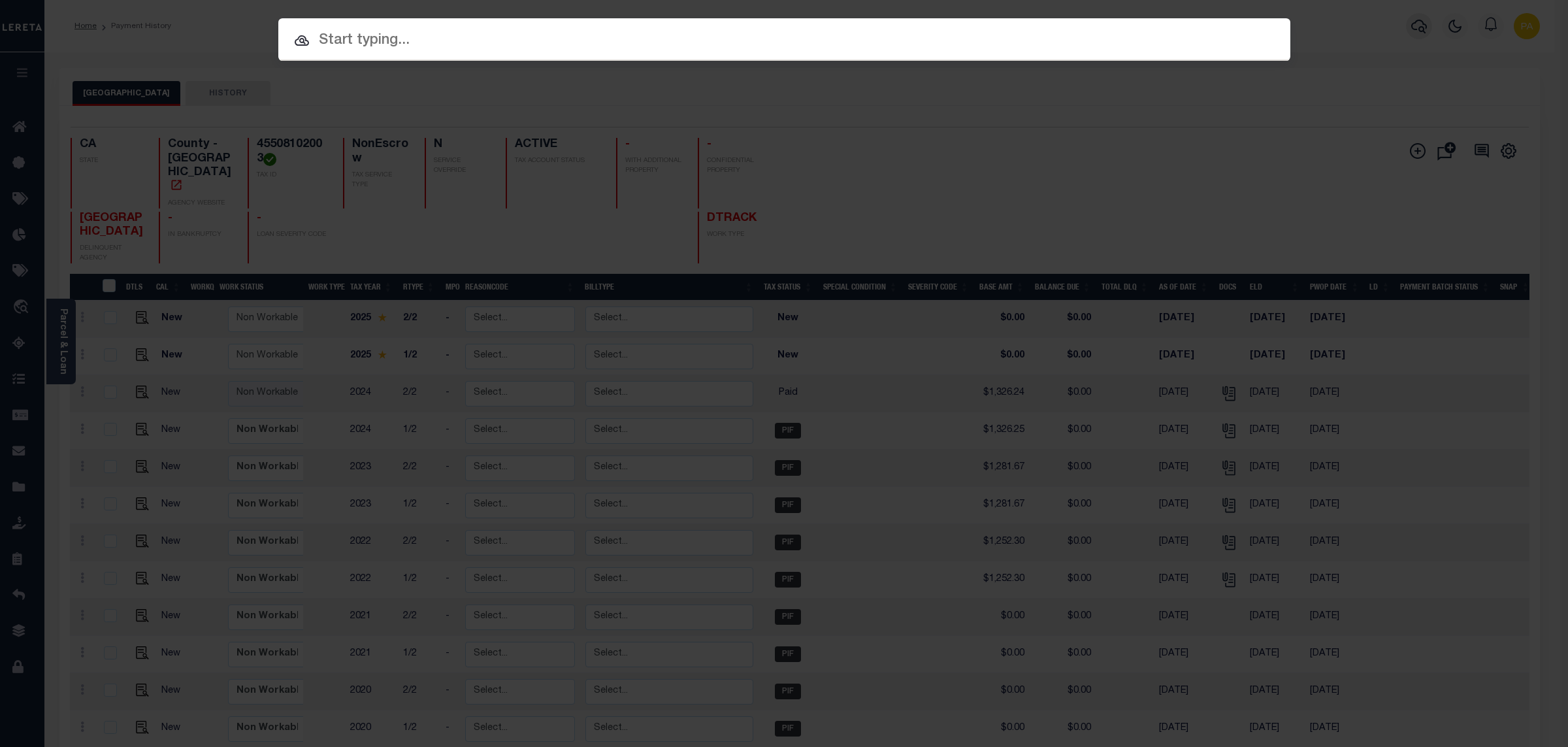
paste input "993272597"
type input "993272597"
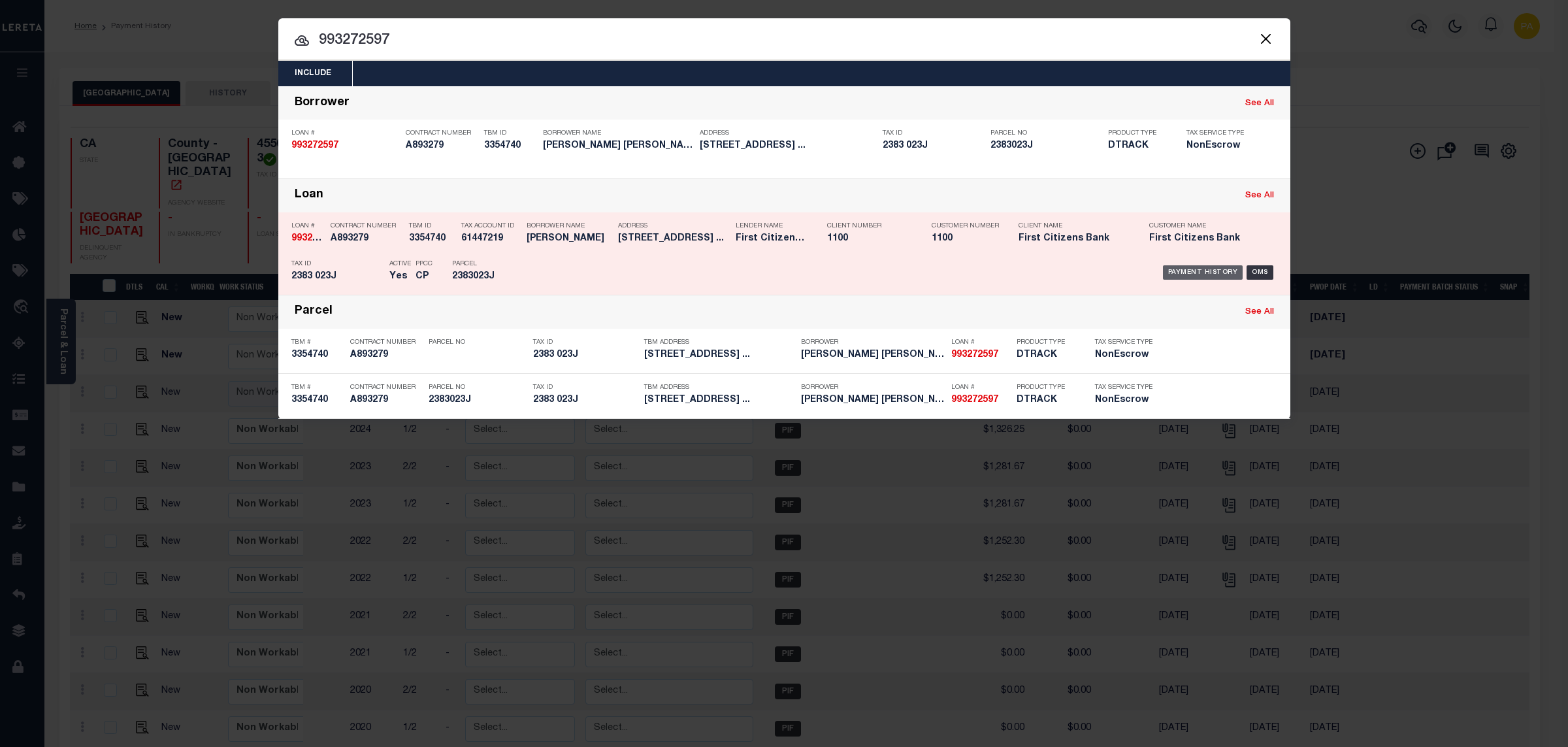
click at [1189, 271] on div "Payment History" at bounding box center [1203, 272] width 81 height 14
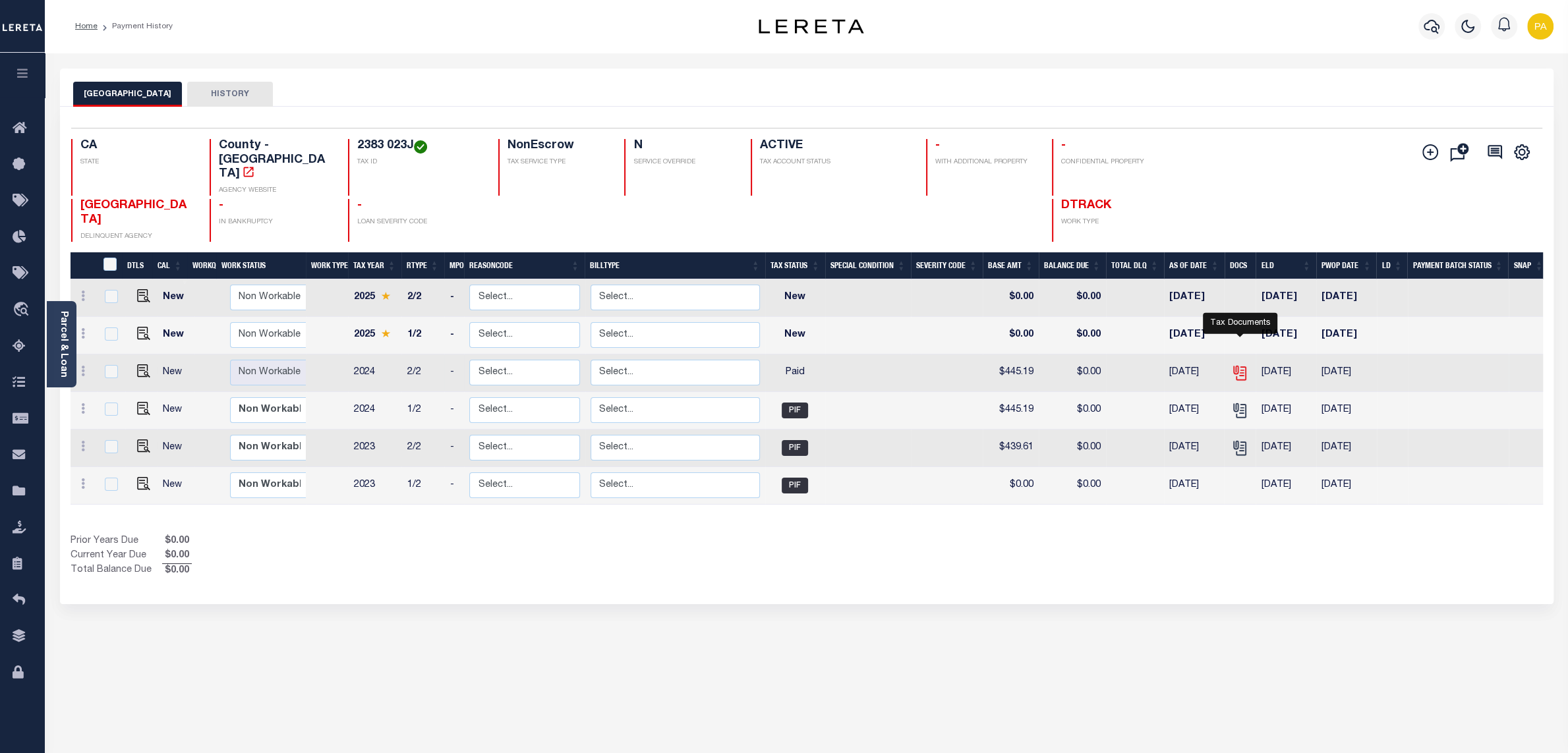
click at [1239, 365] on icon "" at bounding box center [1239, 370] width 10 height 10
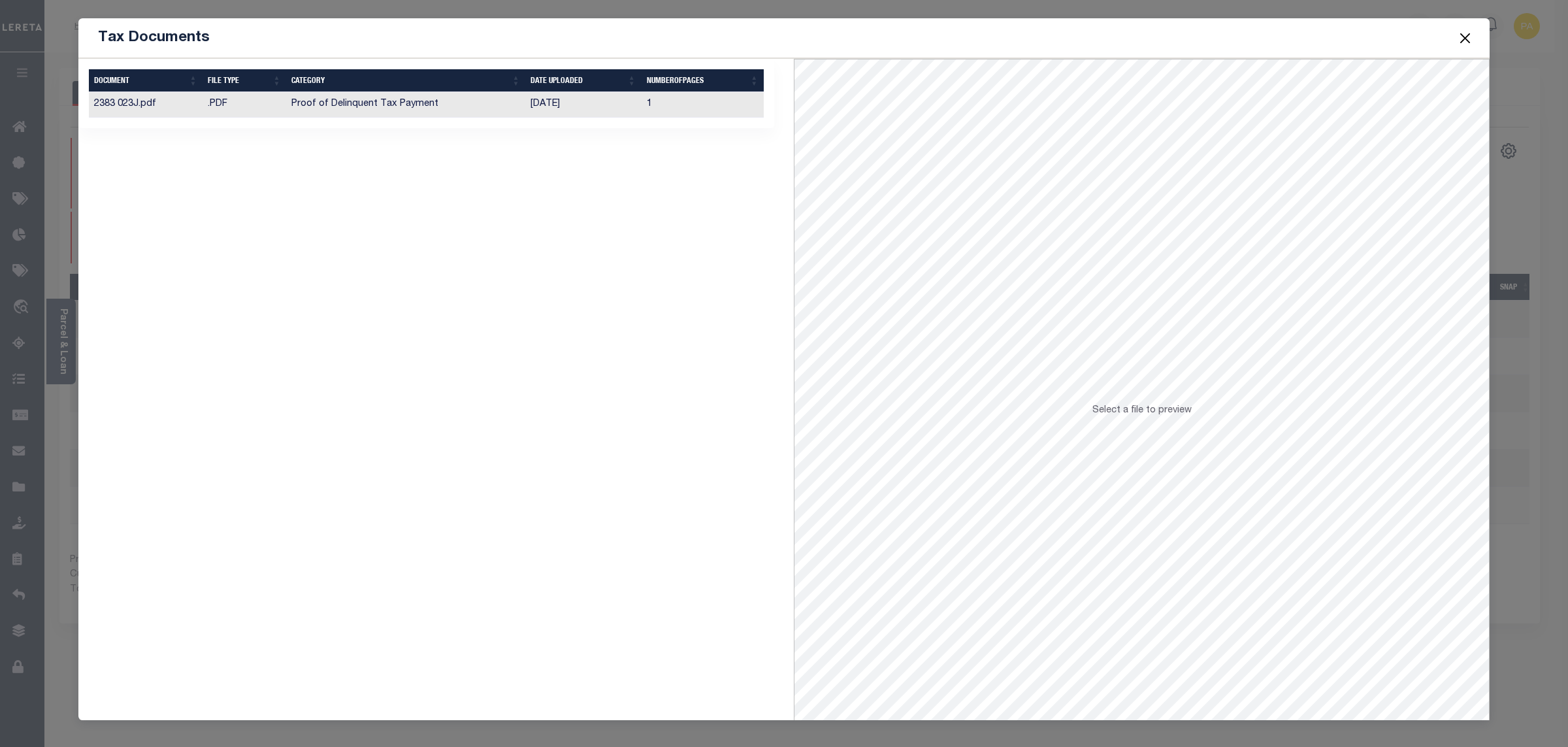
click at [551, 105] on td "[DATE]" at bounding box center [583, 105] width 115 height 25
click at [1474, 38] on span at bounding box center [1465, 38] width 50 height 37
click at [1471, 38] on button "Close" at bounding box center [1466, 38] width 17 height 17
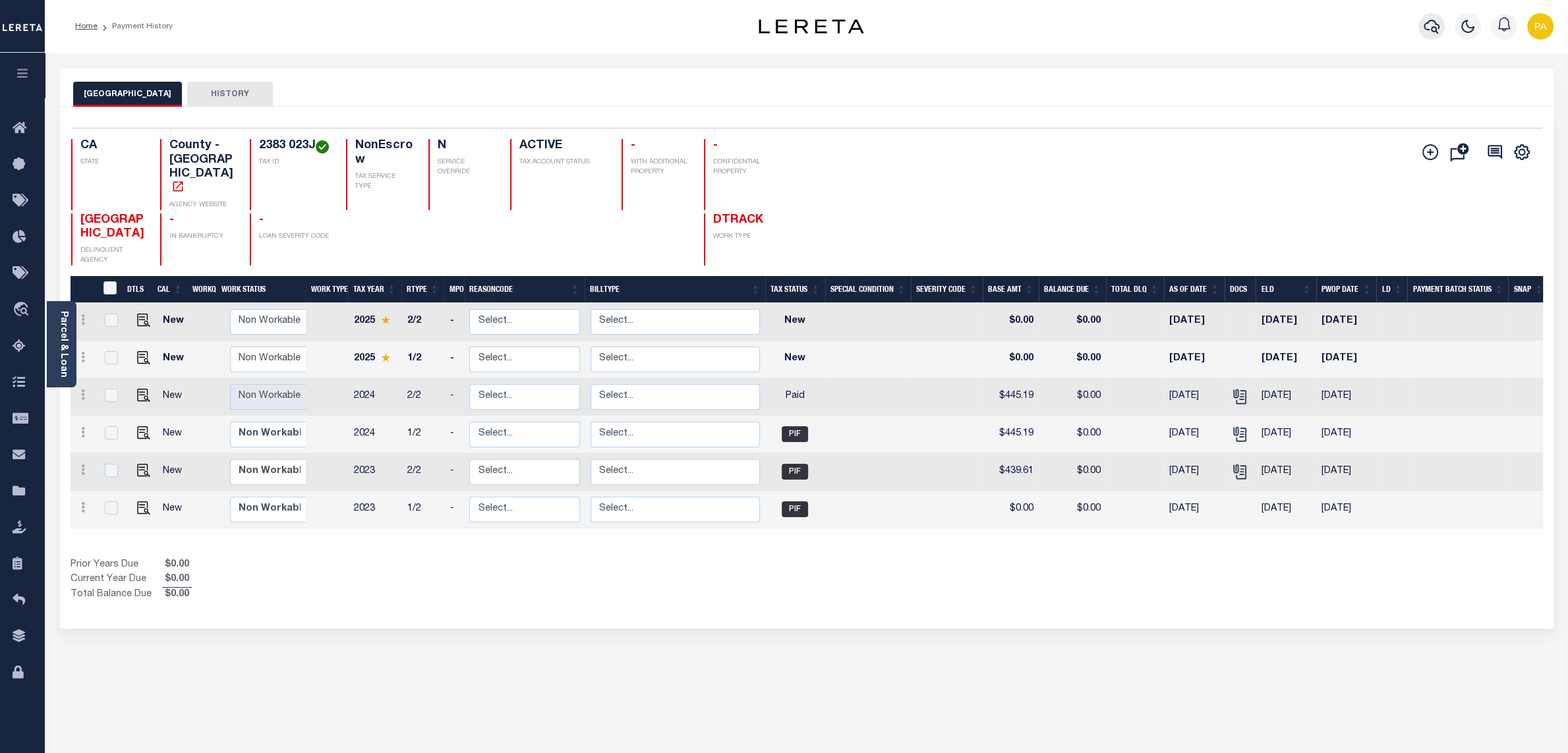
click at [1427, 25] on icon "button" at bounding box center [1432, 26] width 16 height 16
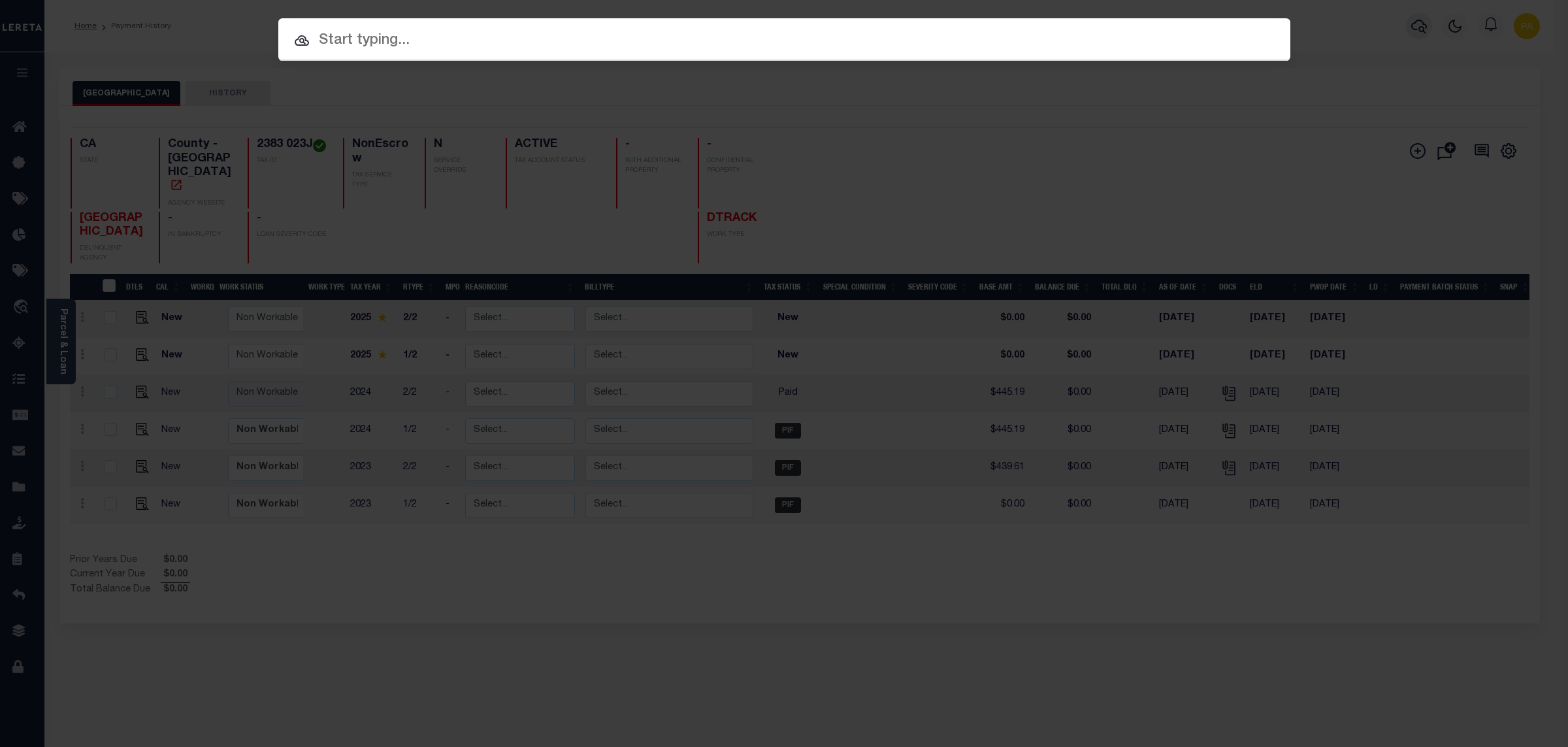
paste input "101255995"
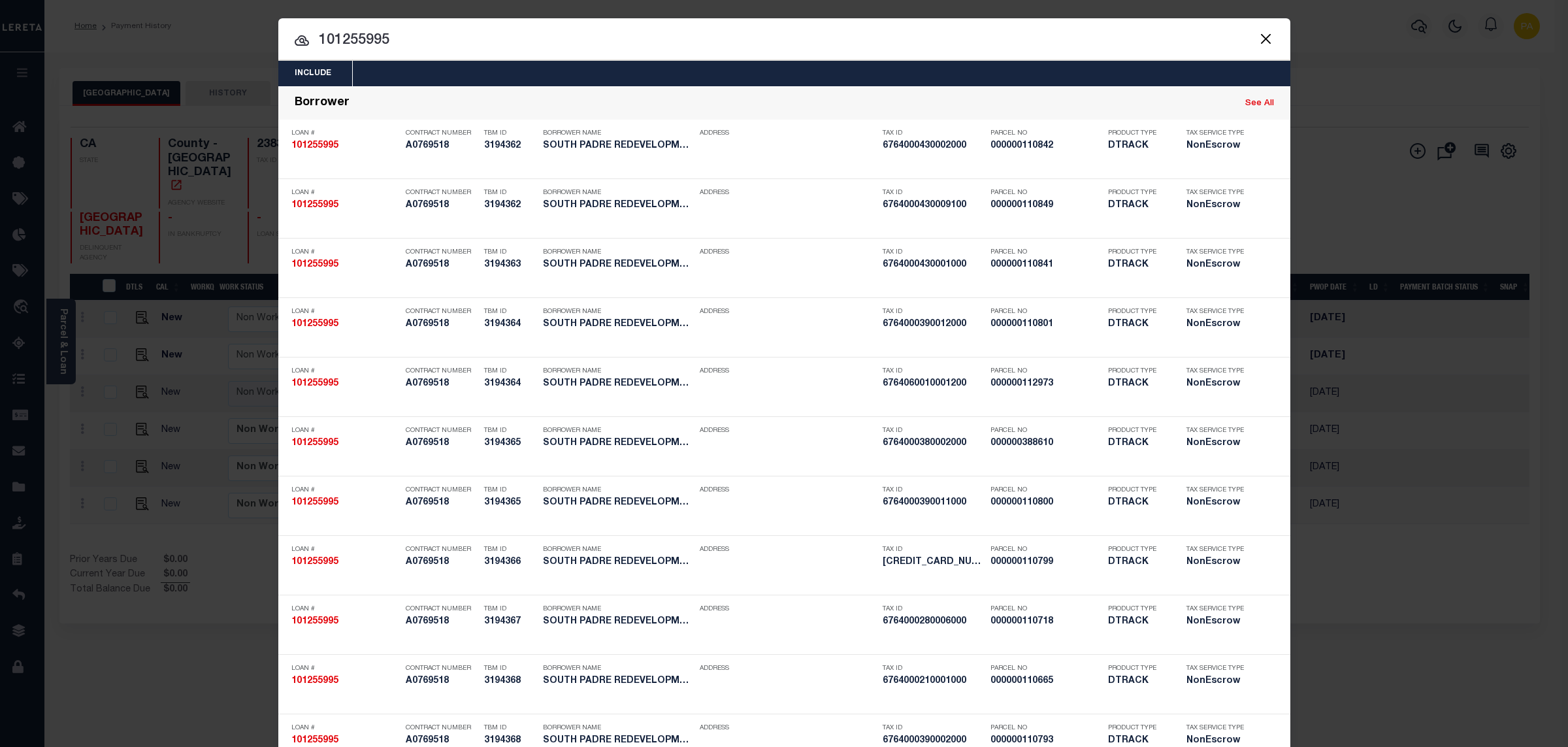
click at [741, 3] on div "Include Loans TBM Customers Borrowers Payments (Lender Non-Disb) Payments (Lend…" at bounding box center [784, 373] width 1568 height 747
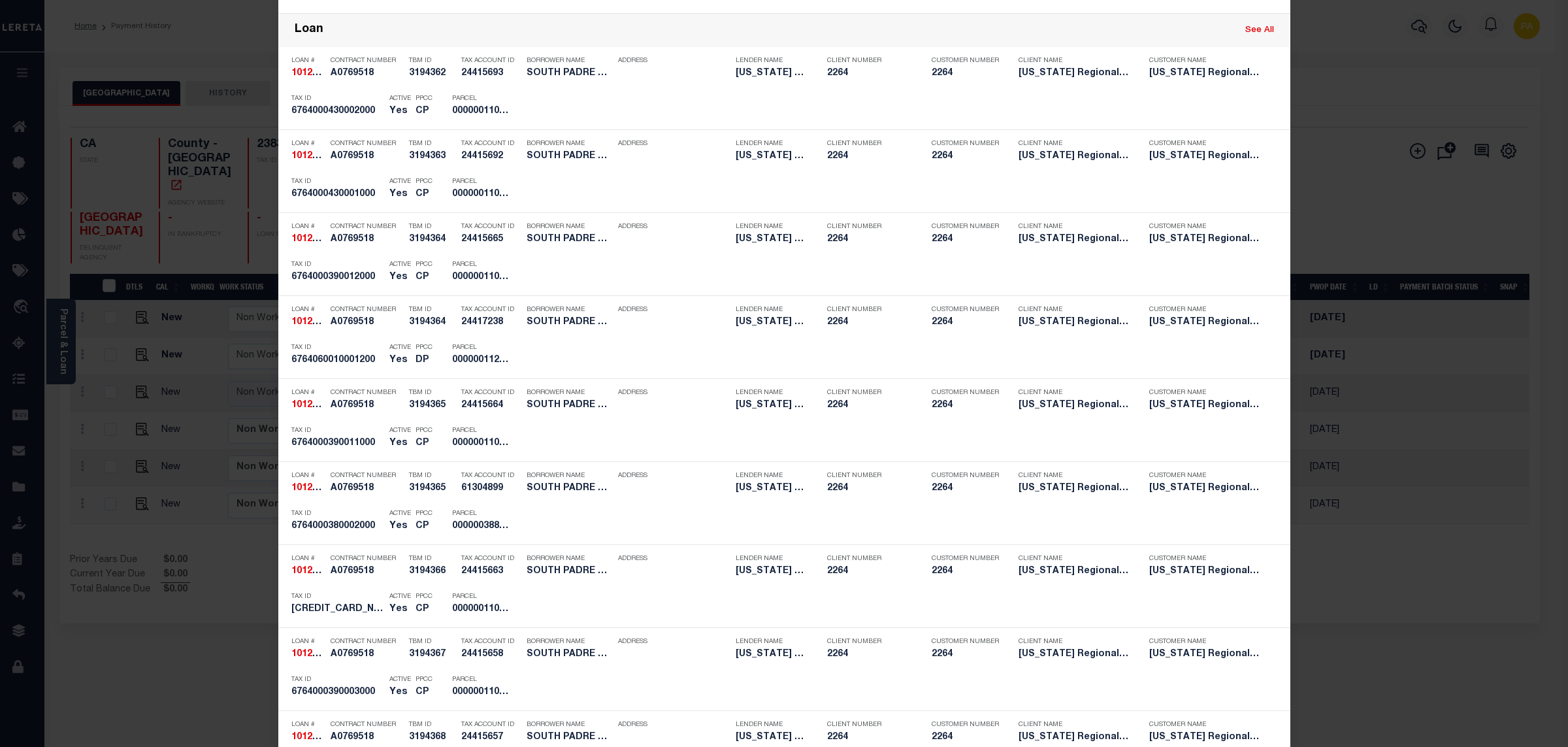
scroll to position [1530, 0]
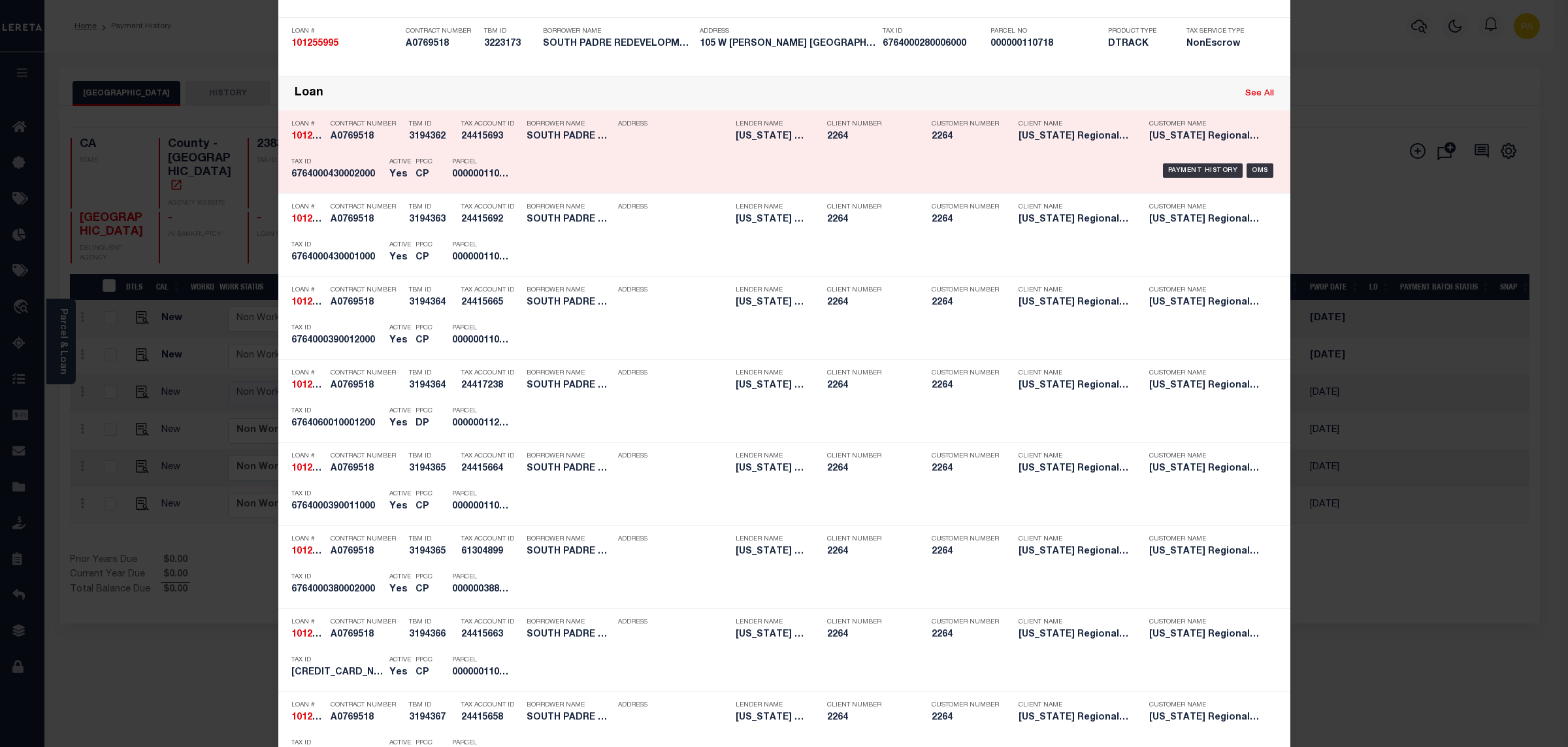
click at [1262, 98] on link "See All" at bounding box center [1260, 94] width 29 height 8
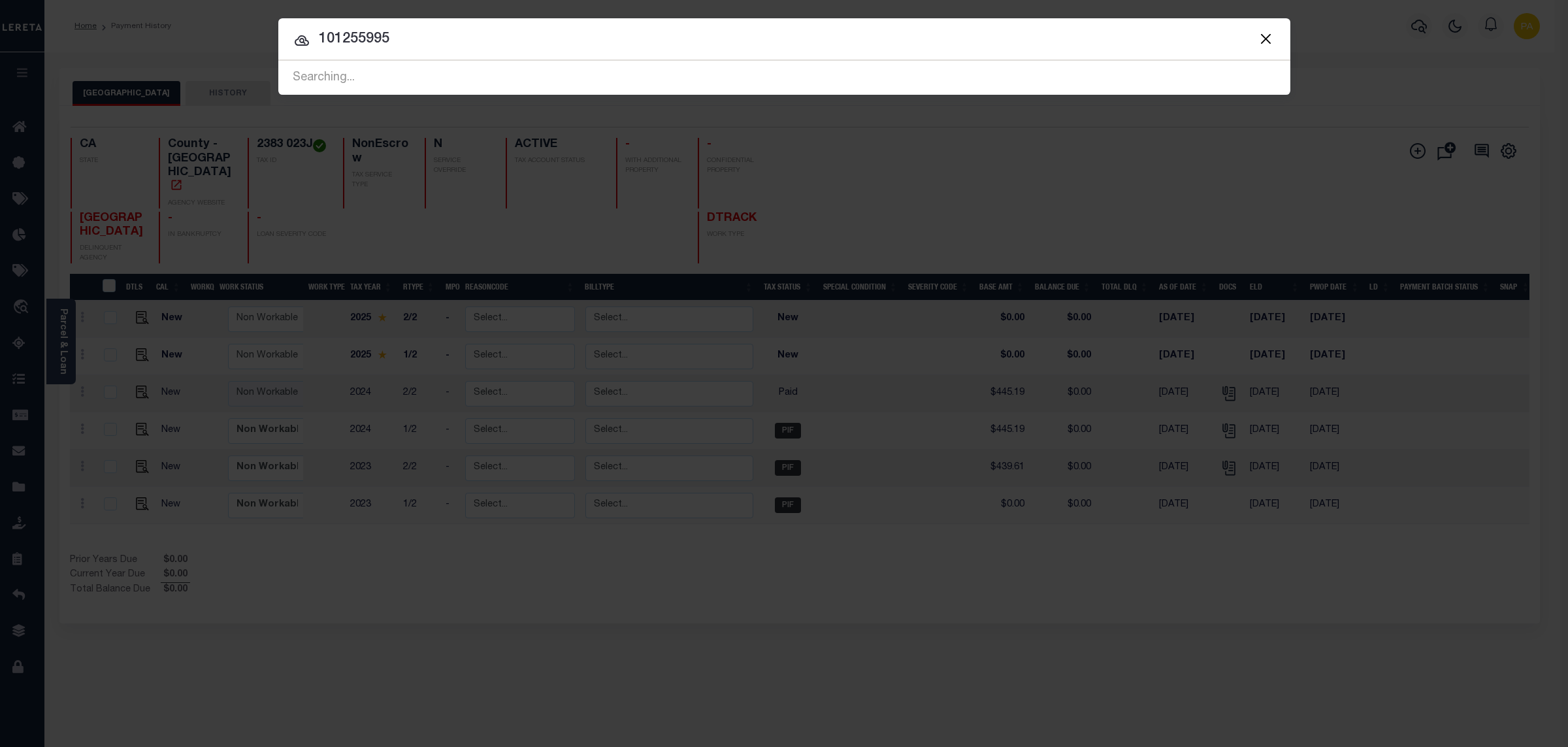
scroll to position [0, 0]
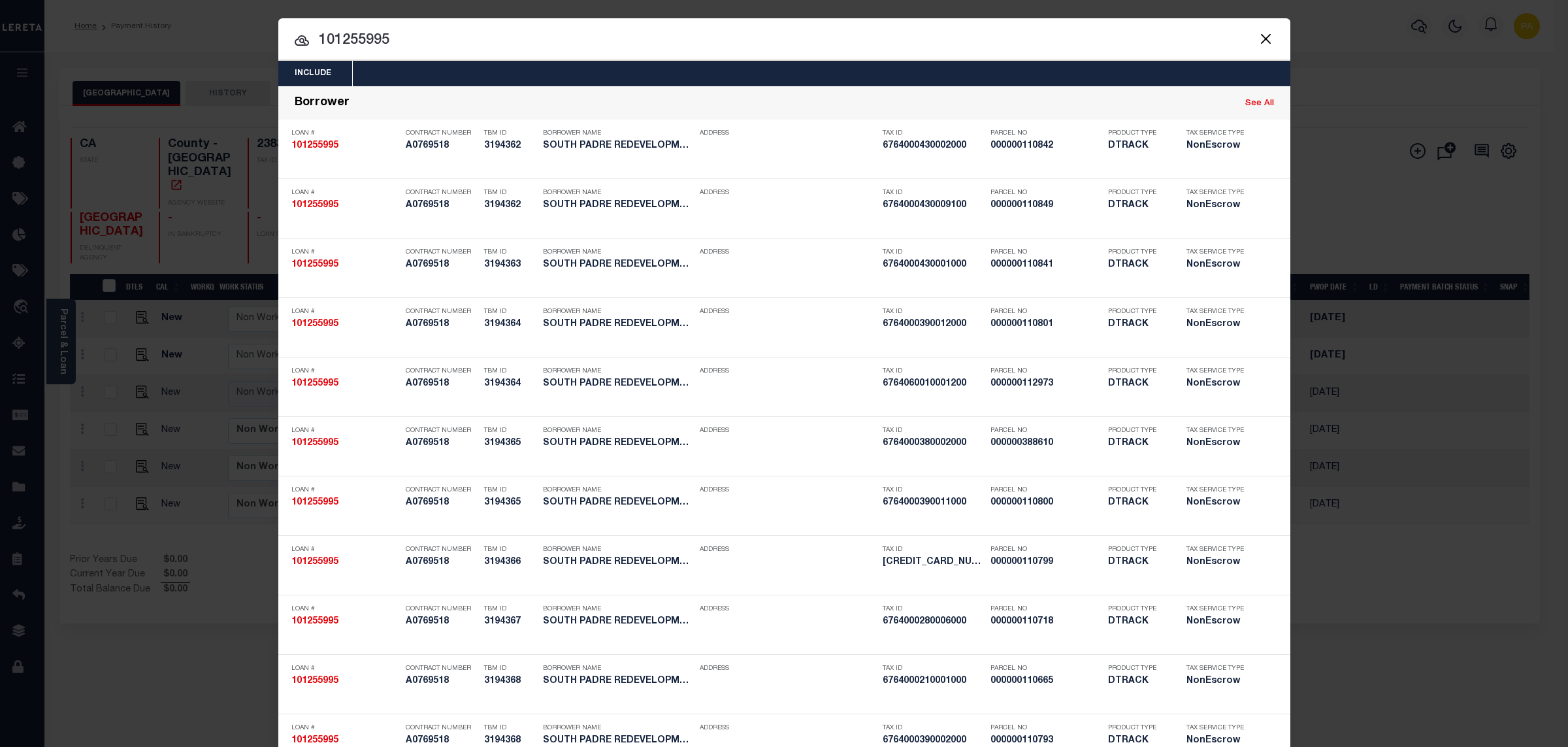
drag, startPoint x: 398, startPoint y: 38, endPoint x: 144, endPoint y: 23, distance: 254.4
click at [278, 29] on input "101255995" at bounding box center [784, 40] width 1012 height 23
paste input "6008"
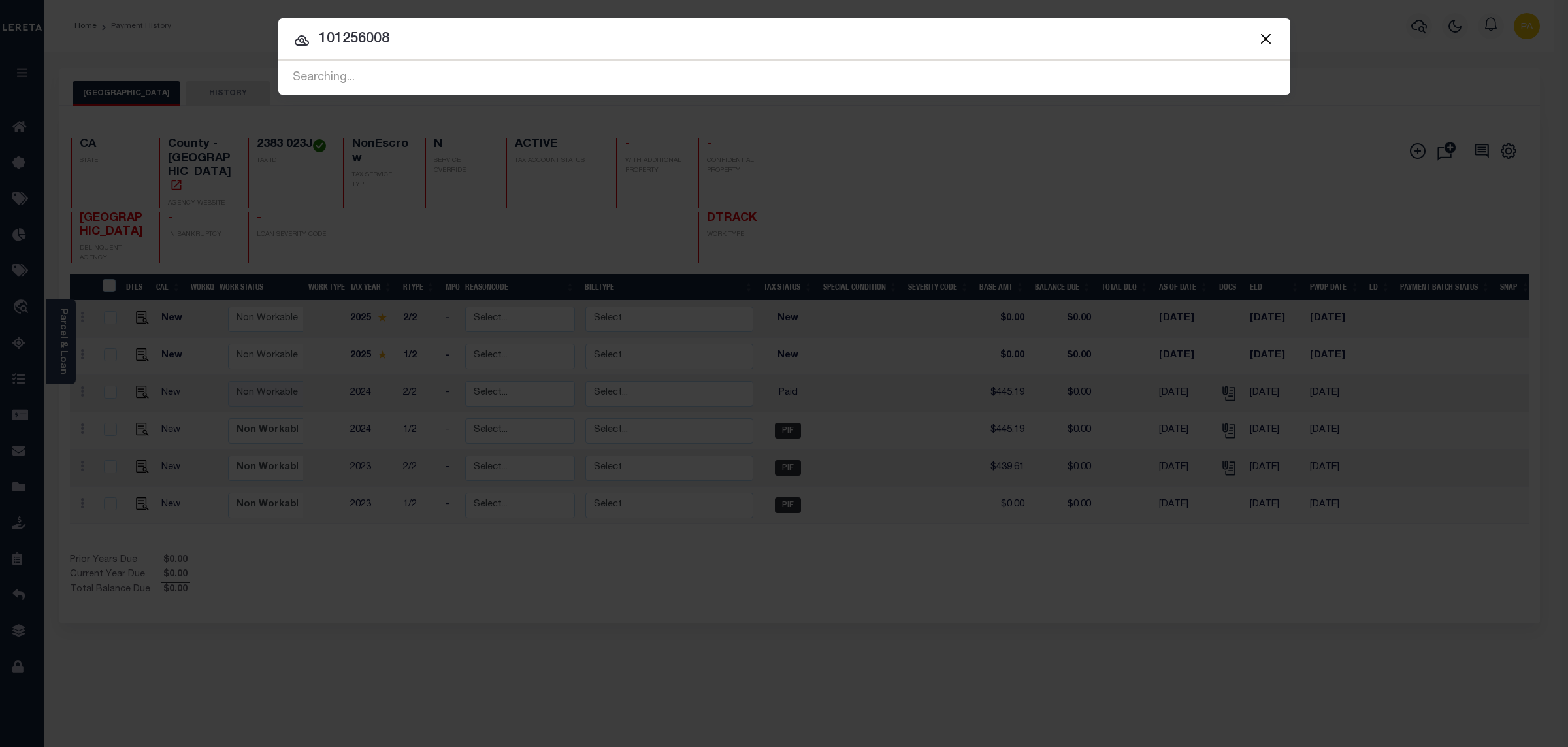
type input "101256008"
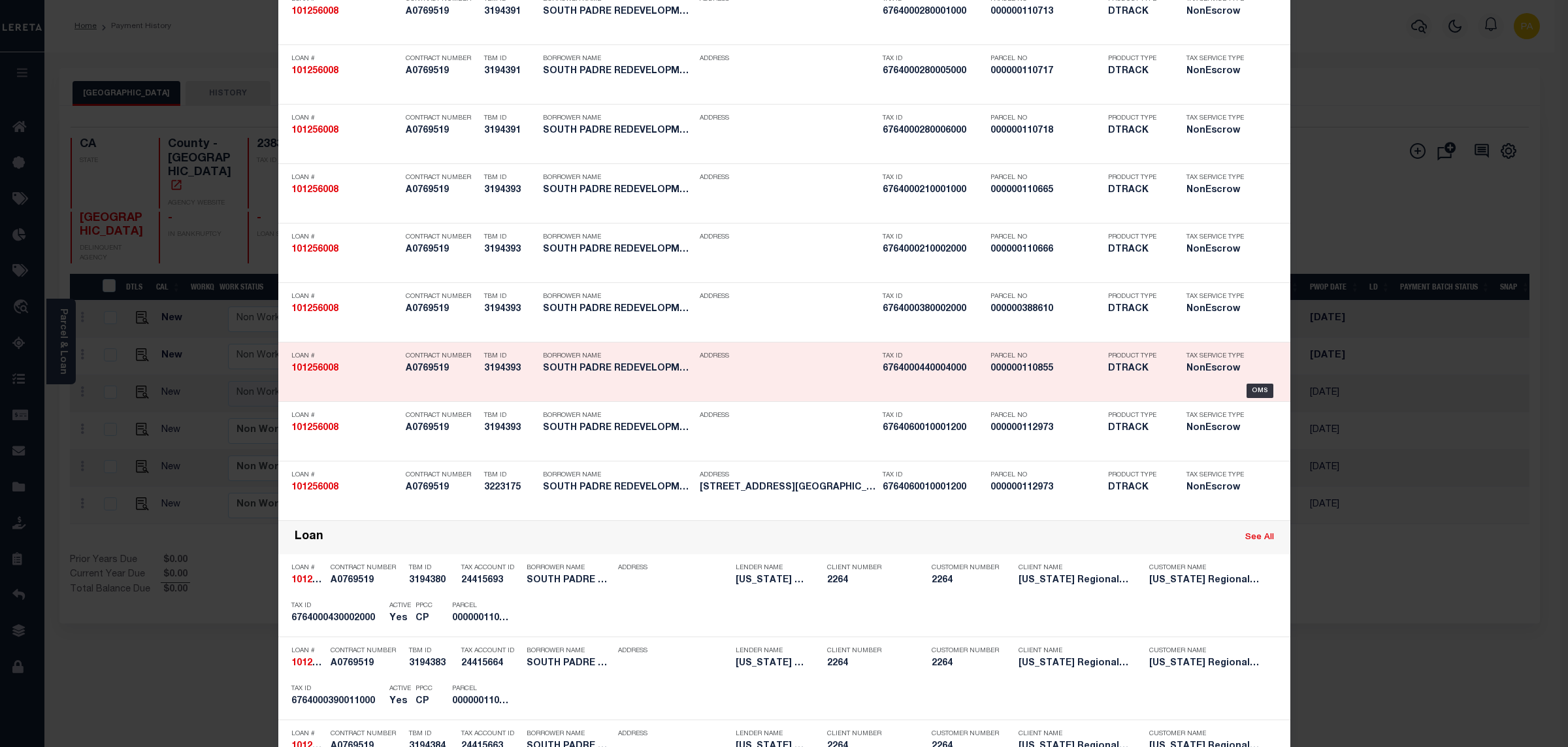
scroll to position [2667, 0]
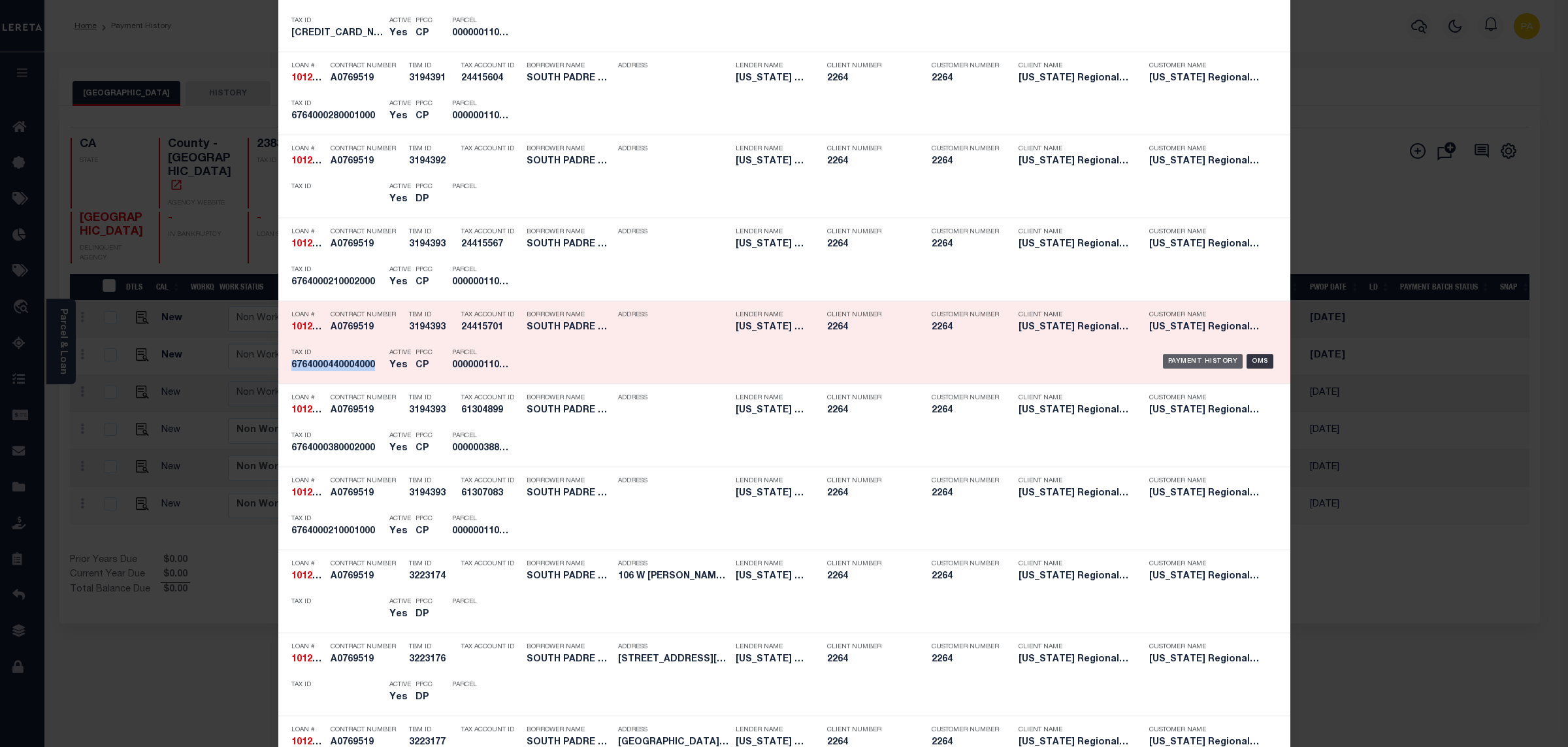
click at [1185, 368] on div "Payment History" at bounding box center [1203, 361] width 81 height 14
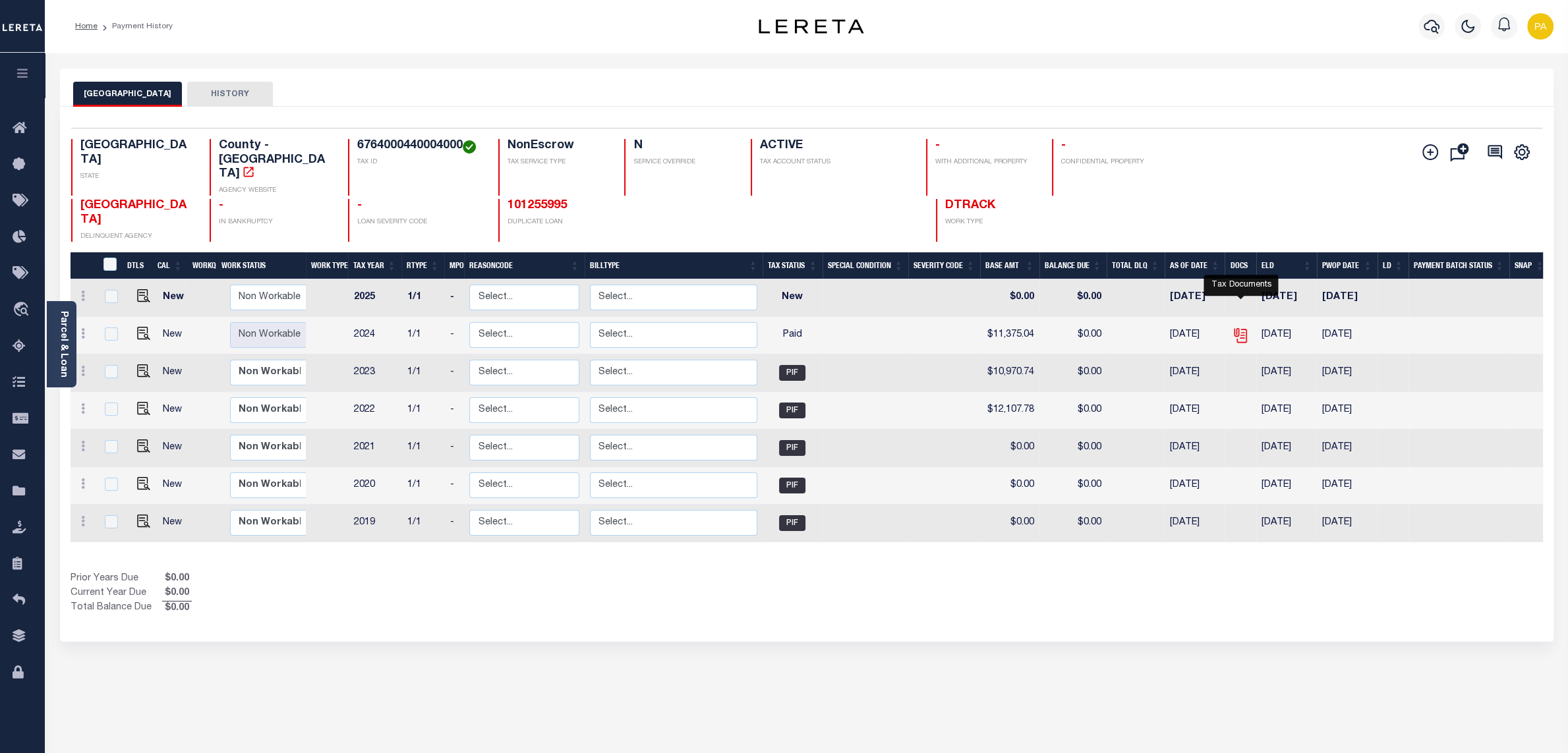
click at [1242, 327] on icon "" at bounding box center [1239, 332] width 10 height 10
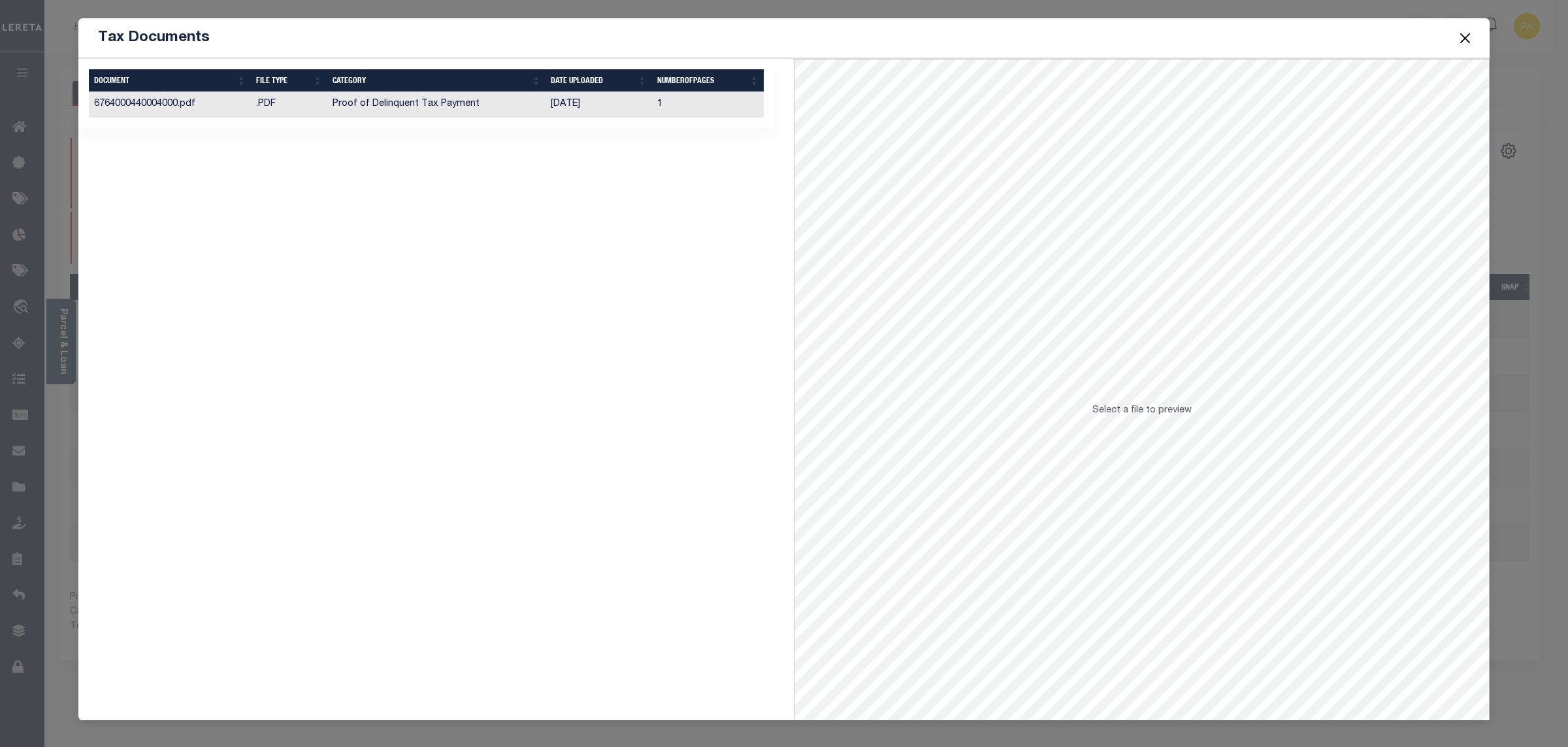
click at [450, 105] on td "Proof of Delinquent Tax Payment" at bounding box center [437, 105] width 219 height 25
click at [1463, 41] on button "Close" at bounding box center [1466, 38] width 17 height 17
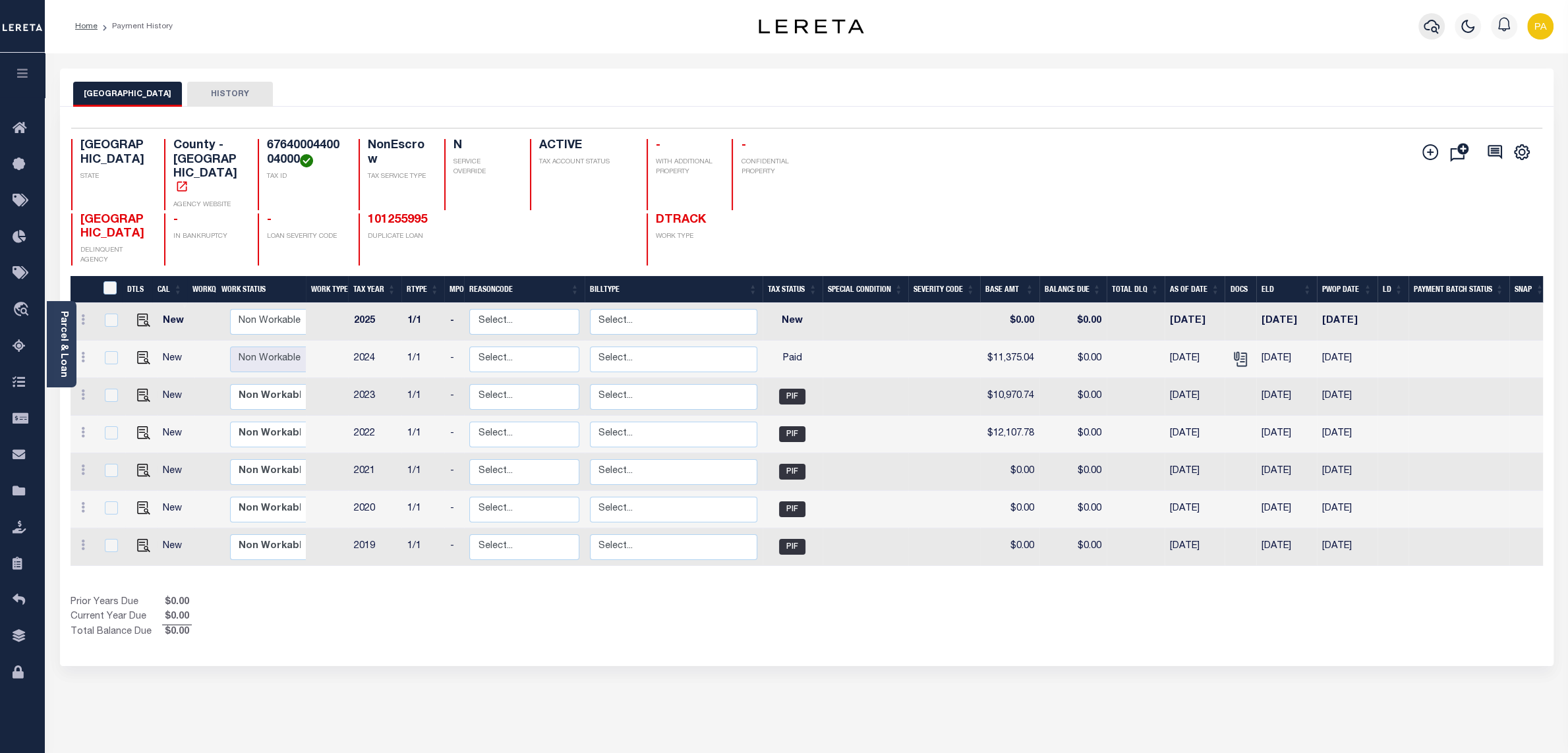
click at [1423, 23] on button "button" at bounding box center [1432, 26] width 26 height 26
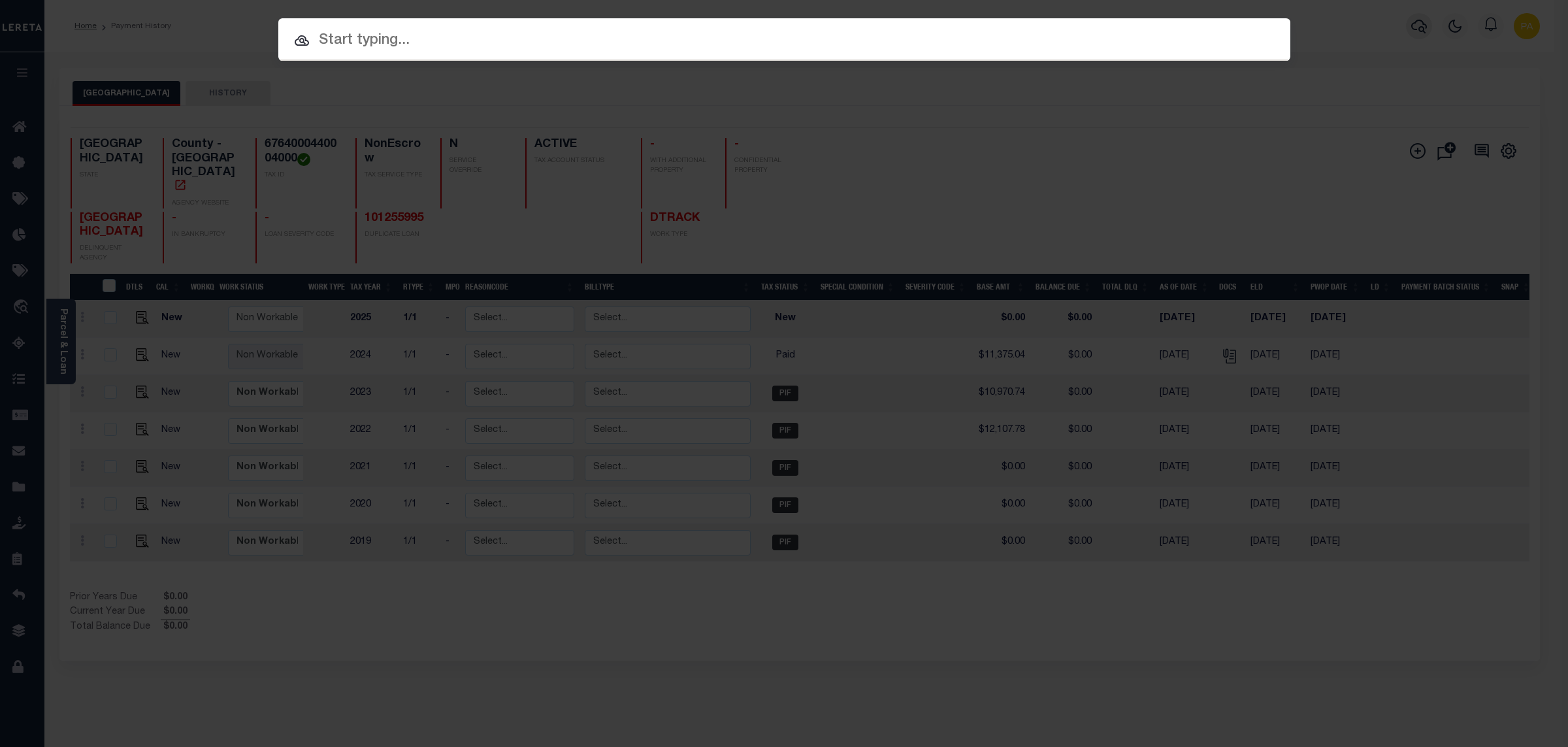
paste input "993273060"
type input "993273060"
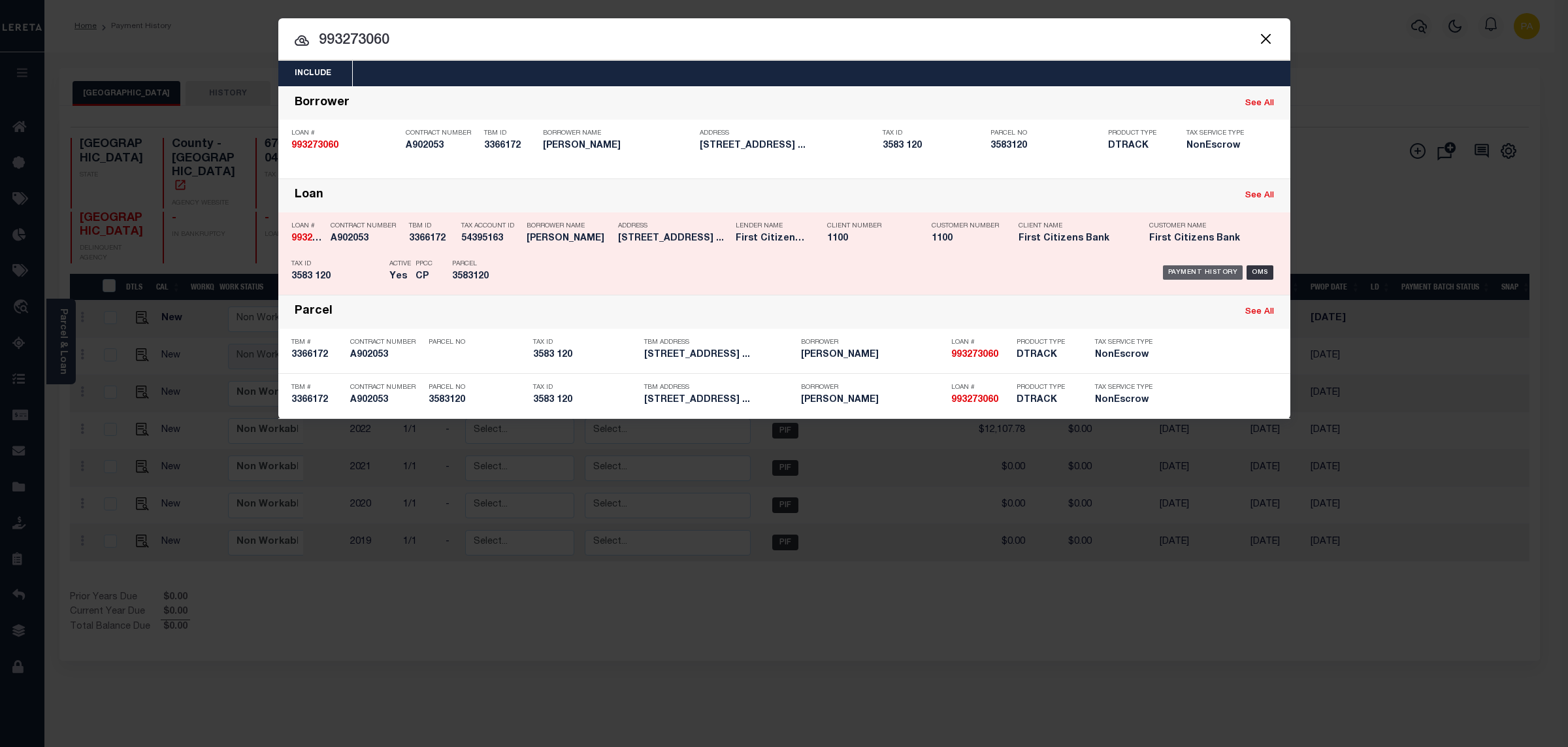
click at [1208, 269] on div "Payment History" at bounding box center [1203, 272] width 81 height 14
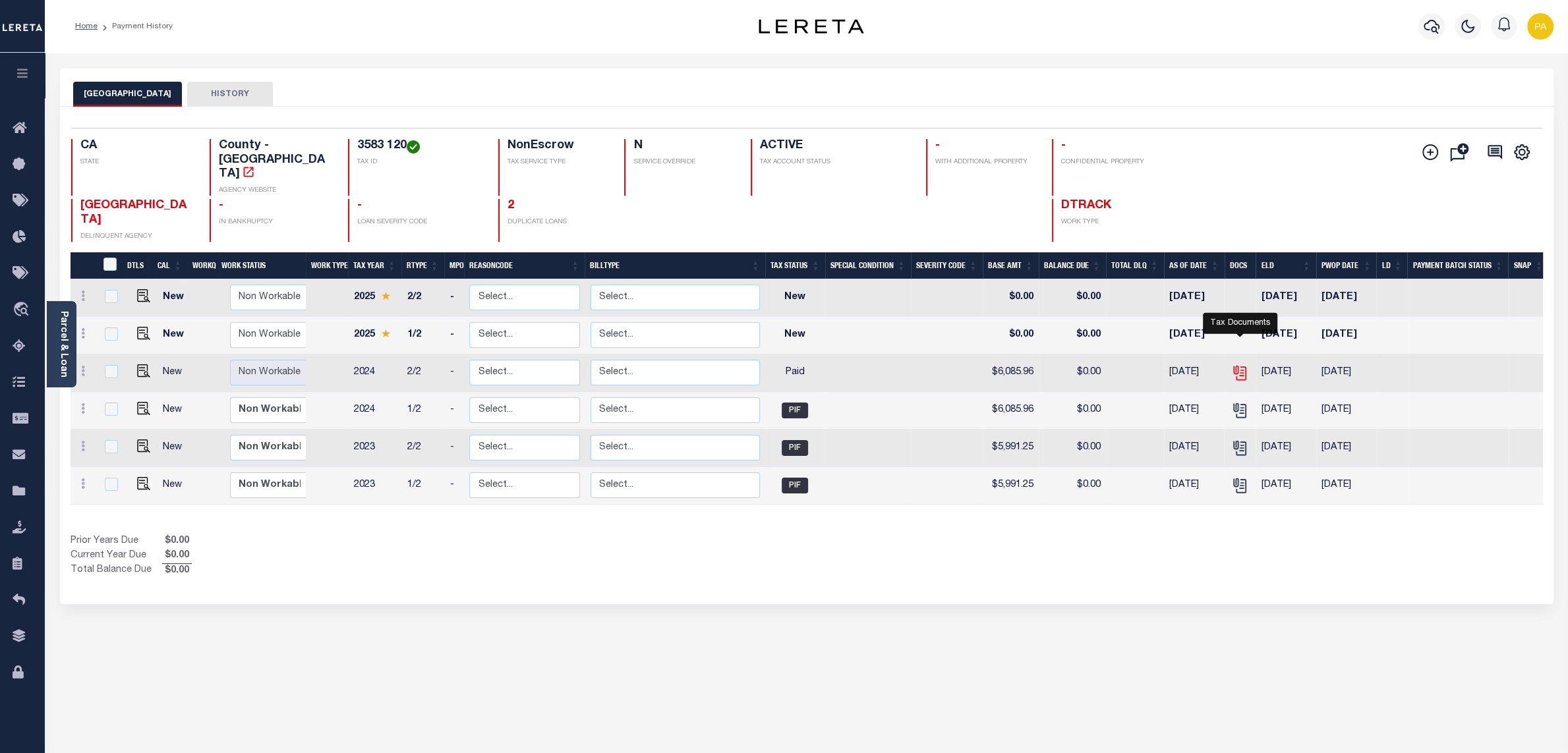
click at [1239, 364] on icon "" at bounding box center [1239, 373] width 17 height 17
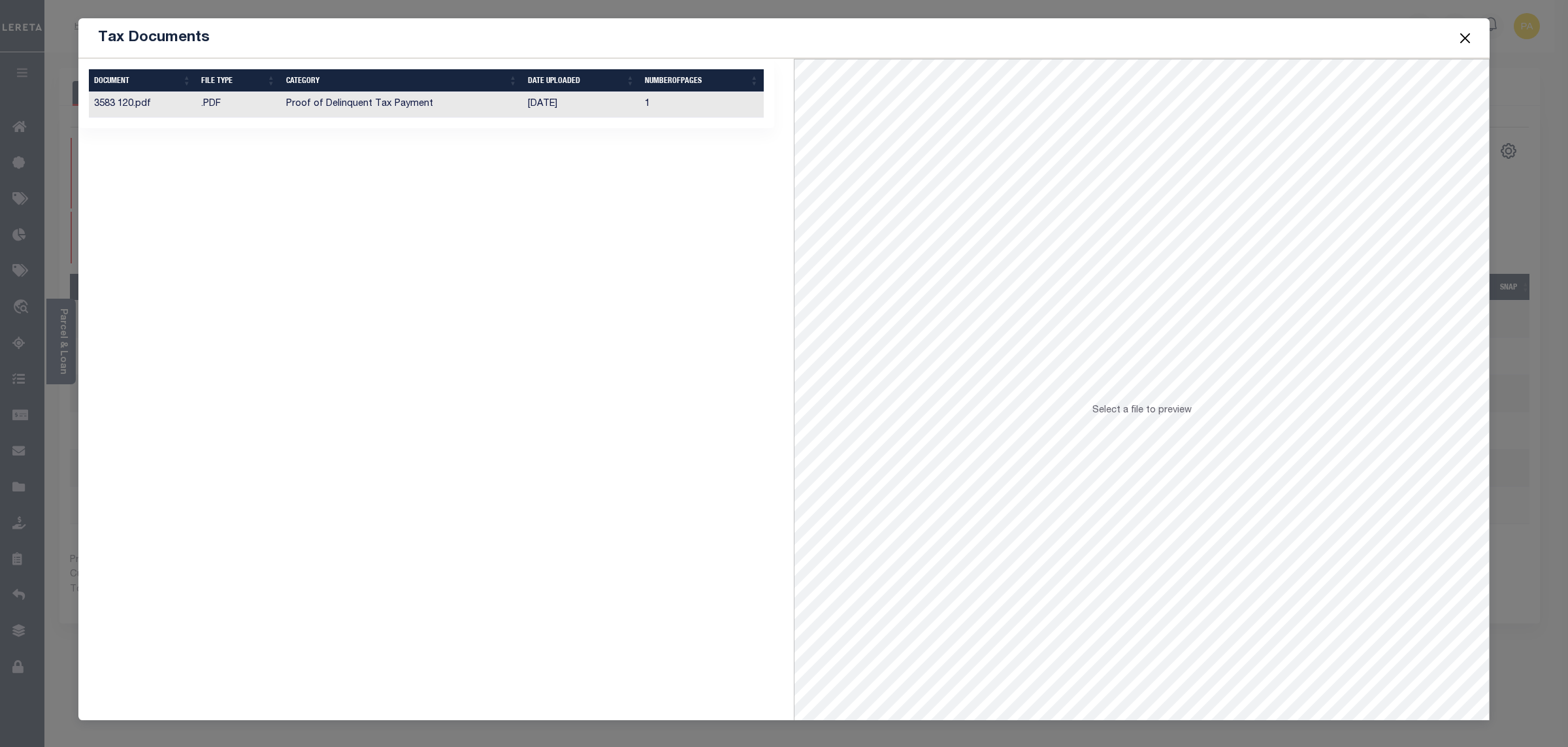
click at [562, 110] on td "[DATE]" at bounding box center [581, 105] width 118 height 25
click at [1466, 46] on span at bounding box center [1465, 38] width 50 height 37
click at [1464, 44] on button "Close" at bounding box center [1466, 38] width 17 height 17
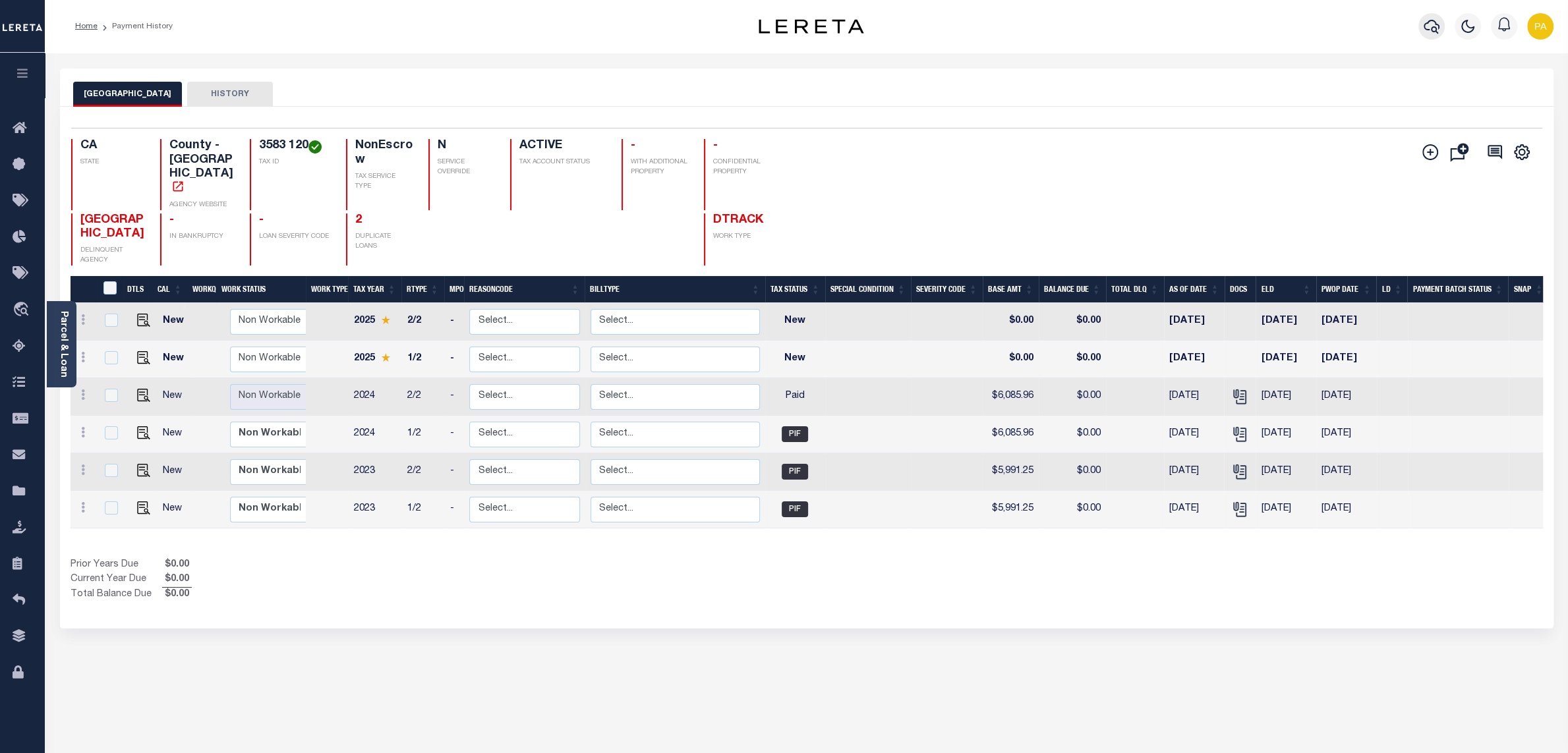
click at [1436, 26] on icon "button" at bounding box center [1432, 26] width 16 height 16
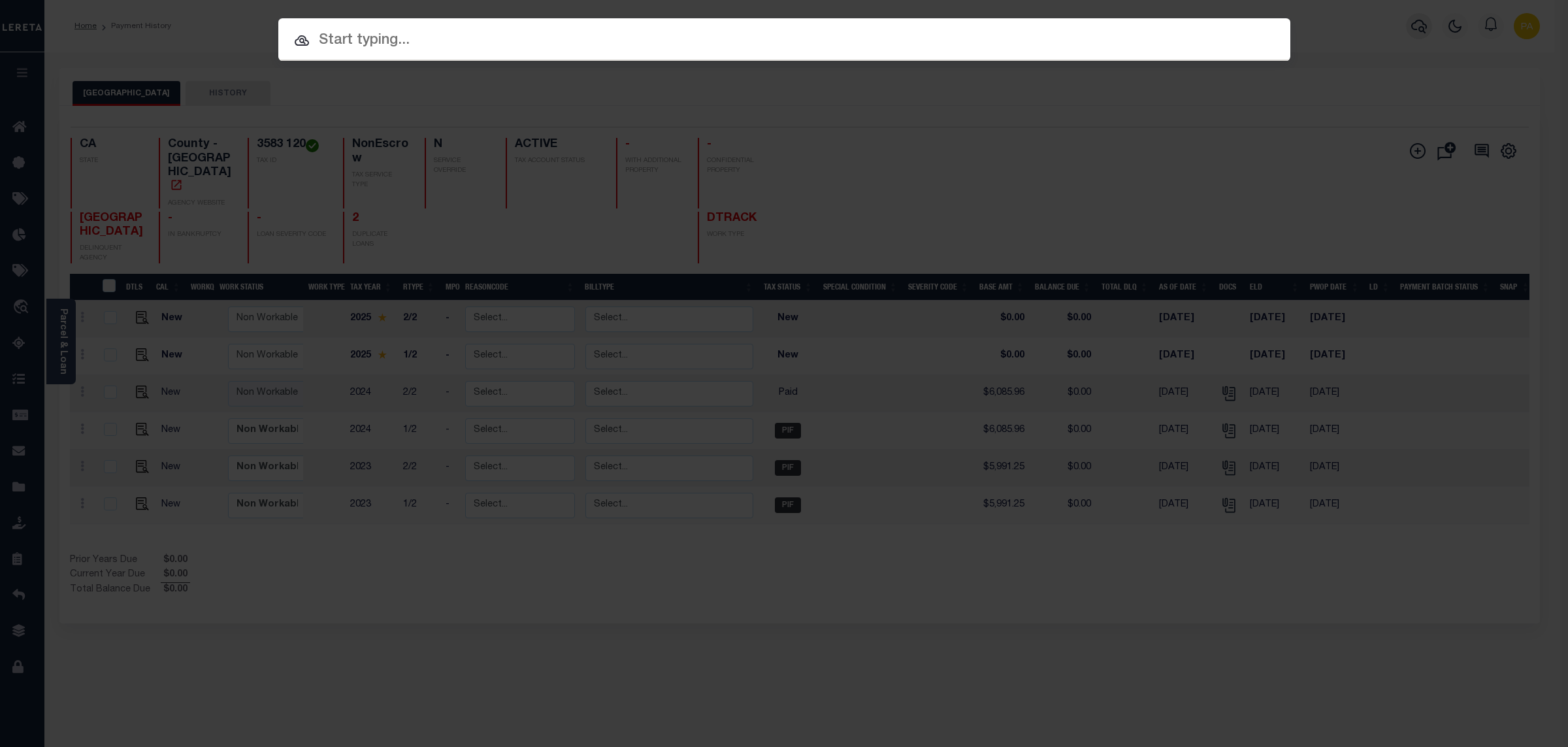
paste input "218414"
type input "218414"
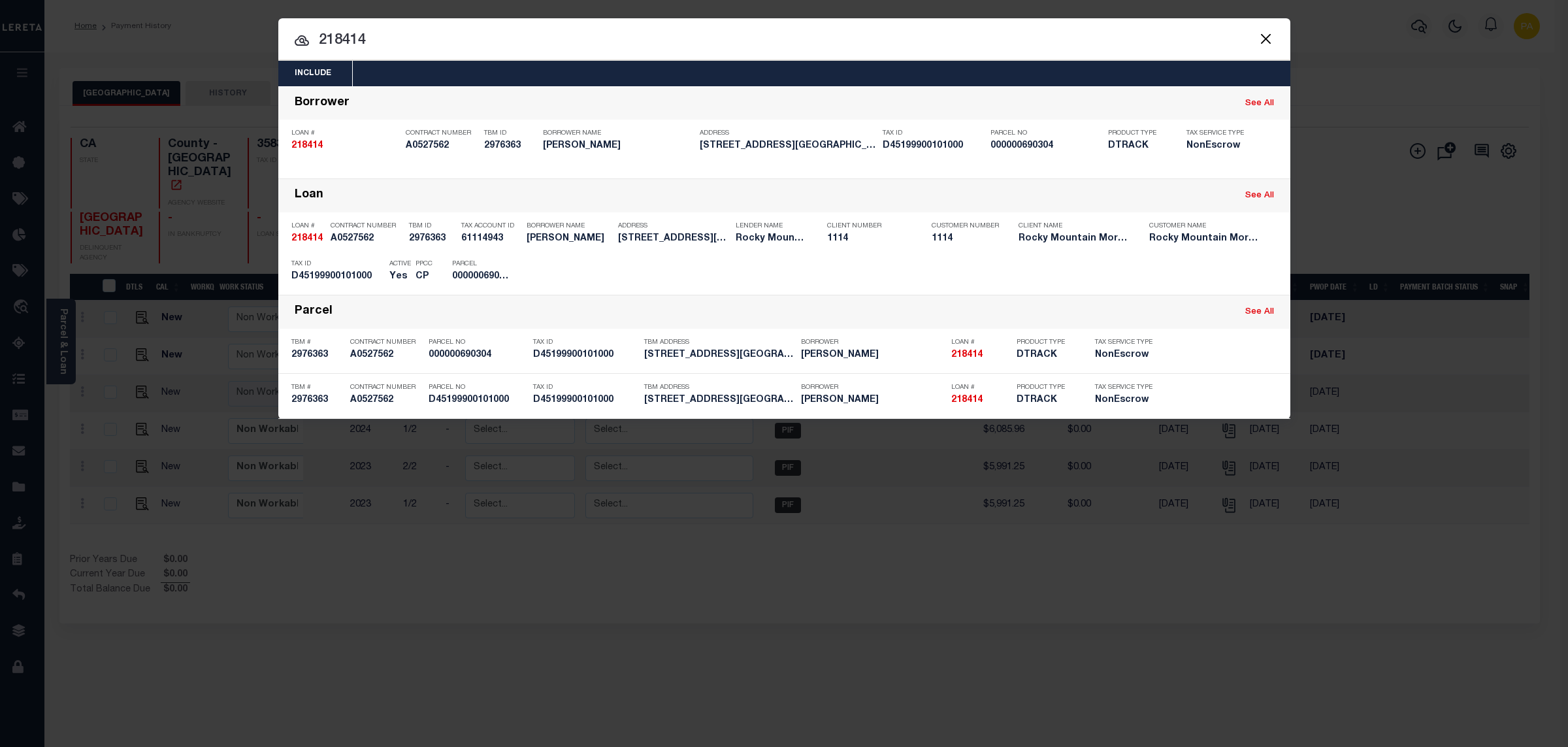
click at [807, 3] on div "Include Loans TBM Customers Borrowers Payments (Lender Non-Disb) Payments (Lend…" at bounding box center [784, 373] width 1568 height 747
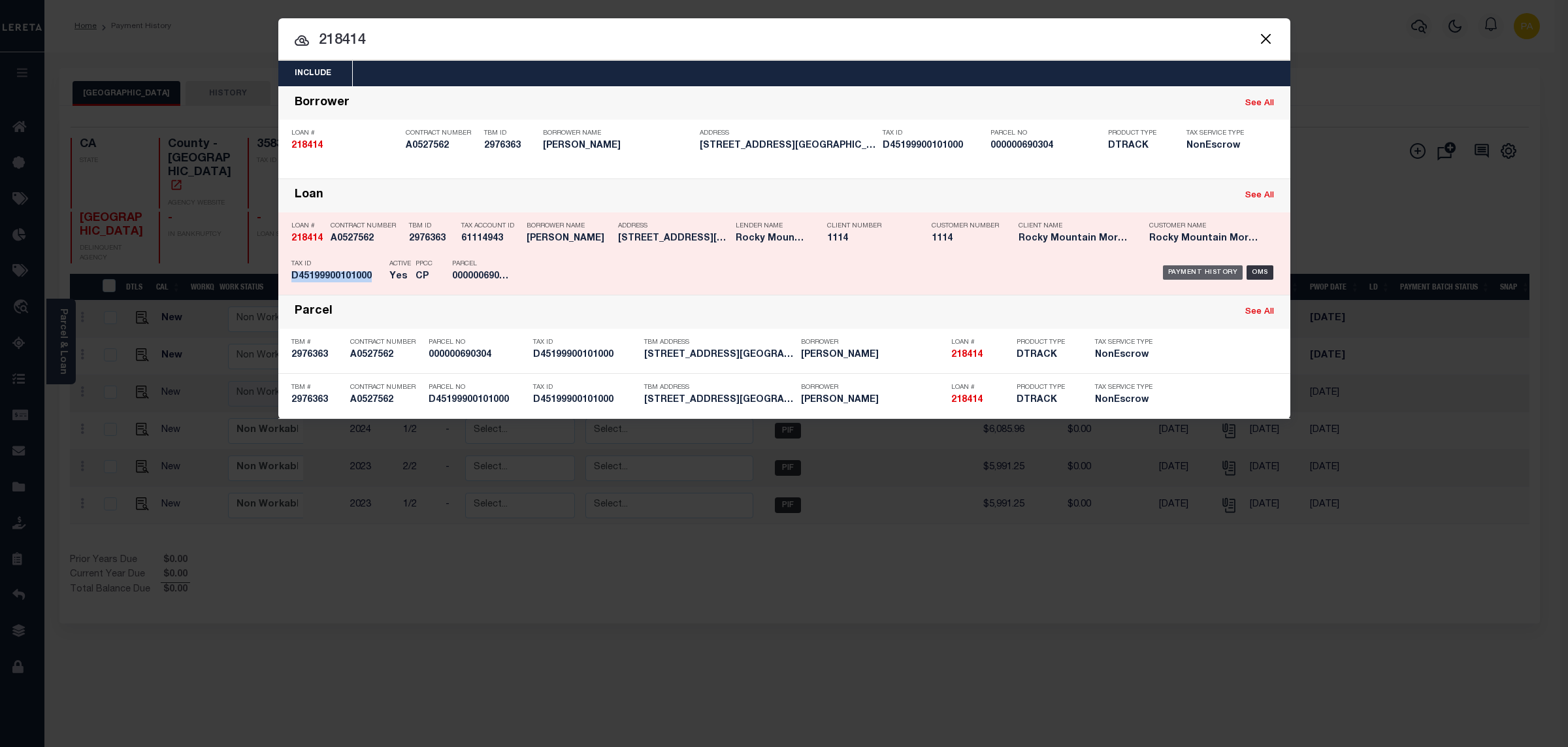
click at [1203, 272] on div "Payment History" at bounding box center [1203, 272] width 81 height 14
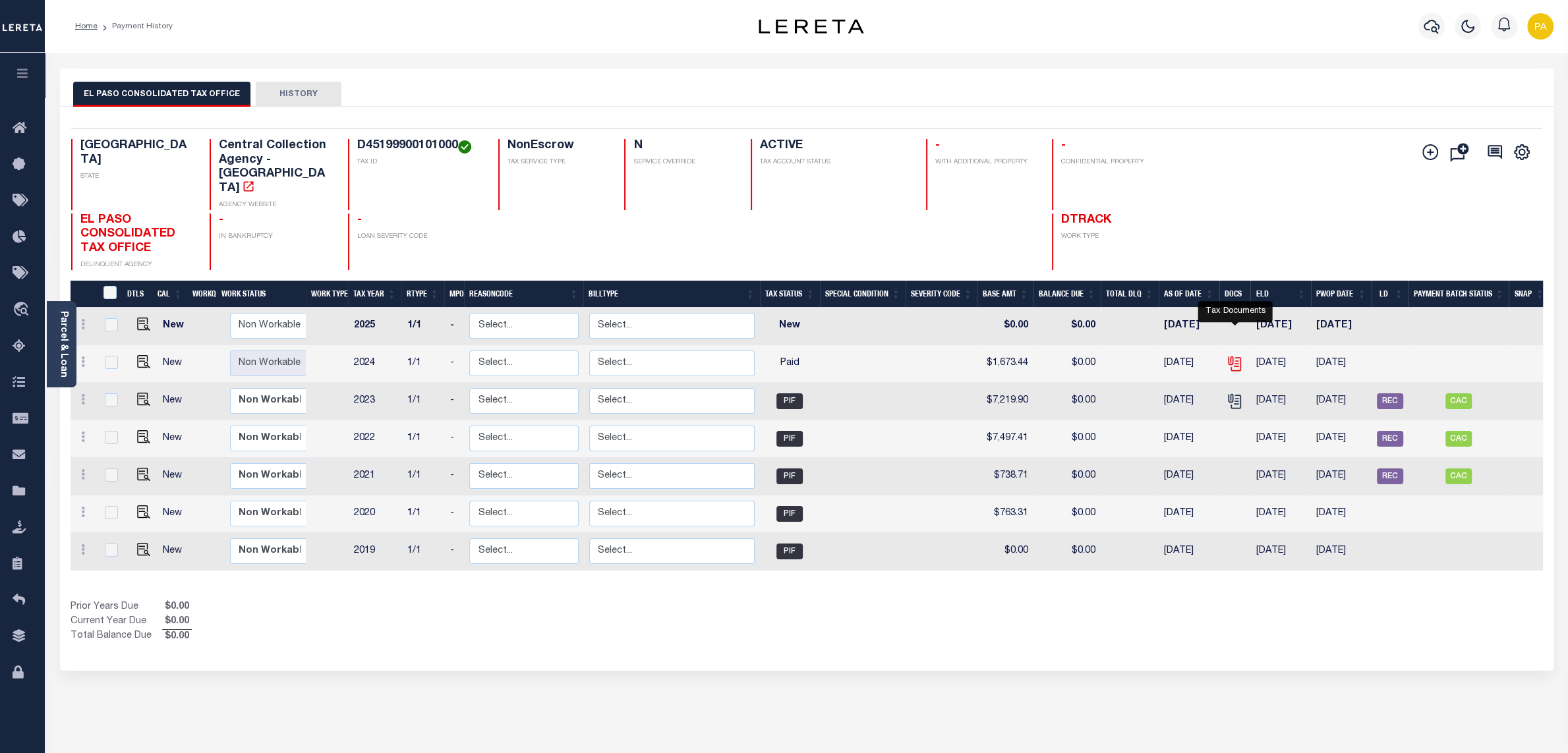
click at [1232, 355] on icon "" at bounding box center [1234, 363] width 17 height 17
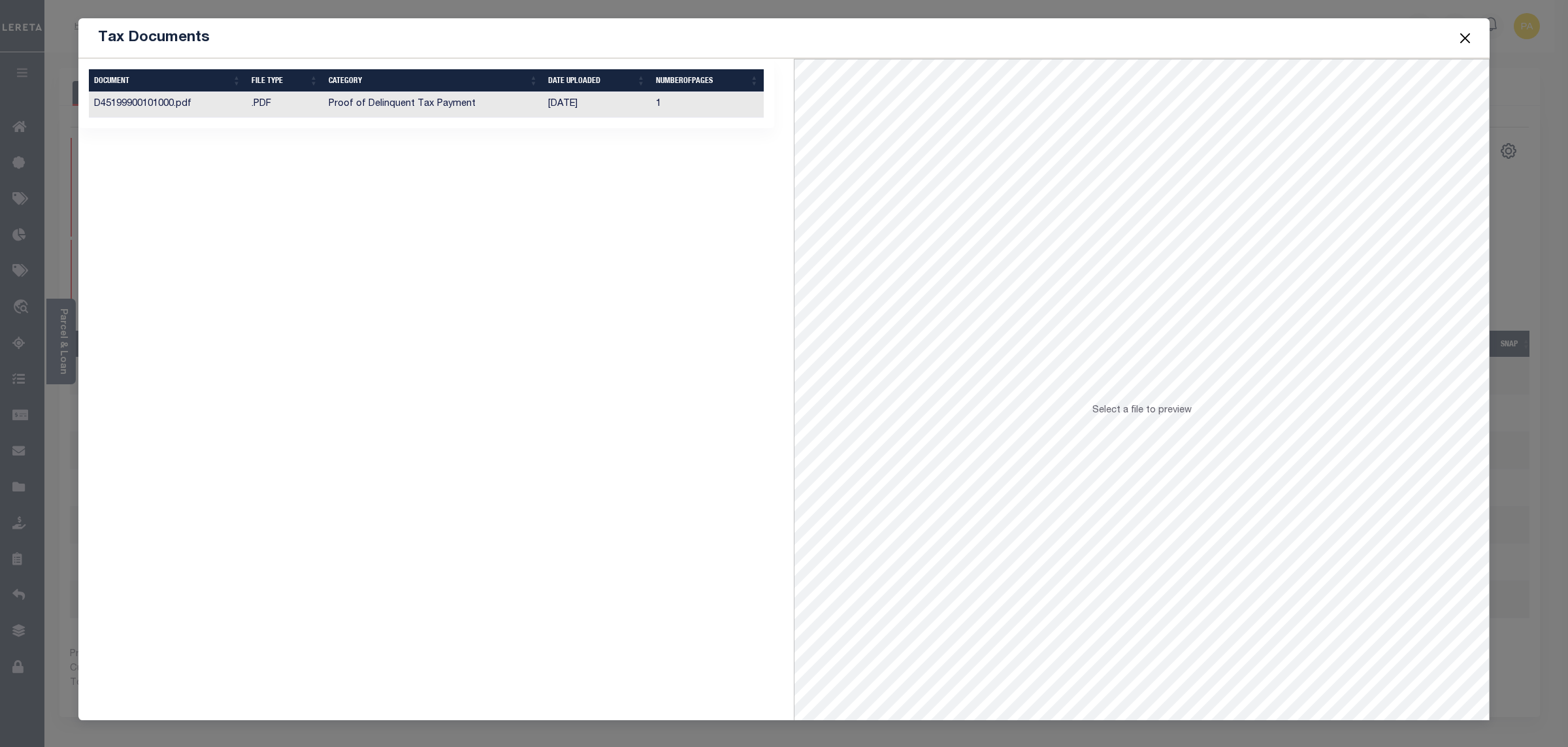
click at [559, 105] on td "[DATE]" at bounding box center [596, 105] width 107 height 25
click at [1466, 39] on button "Close" at bounding box center [1466, 38] width 17 height 17
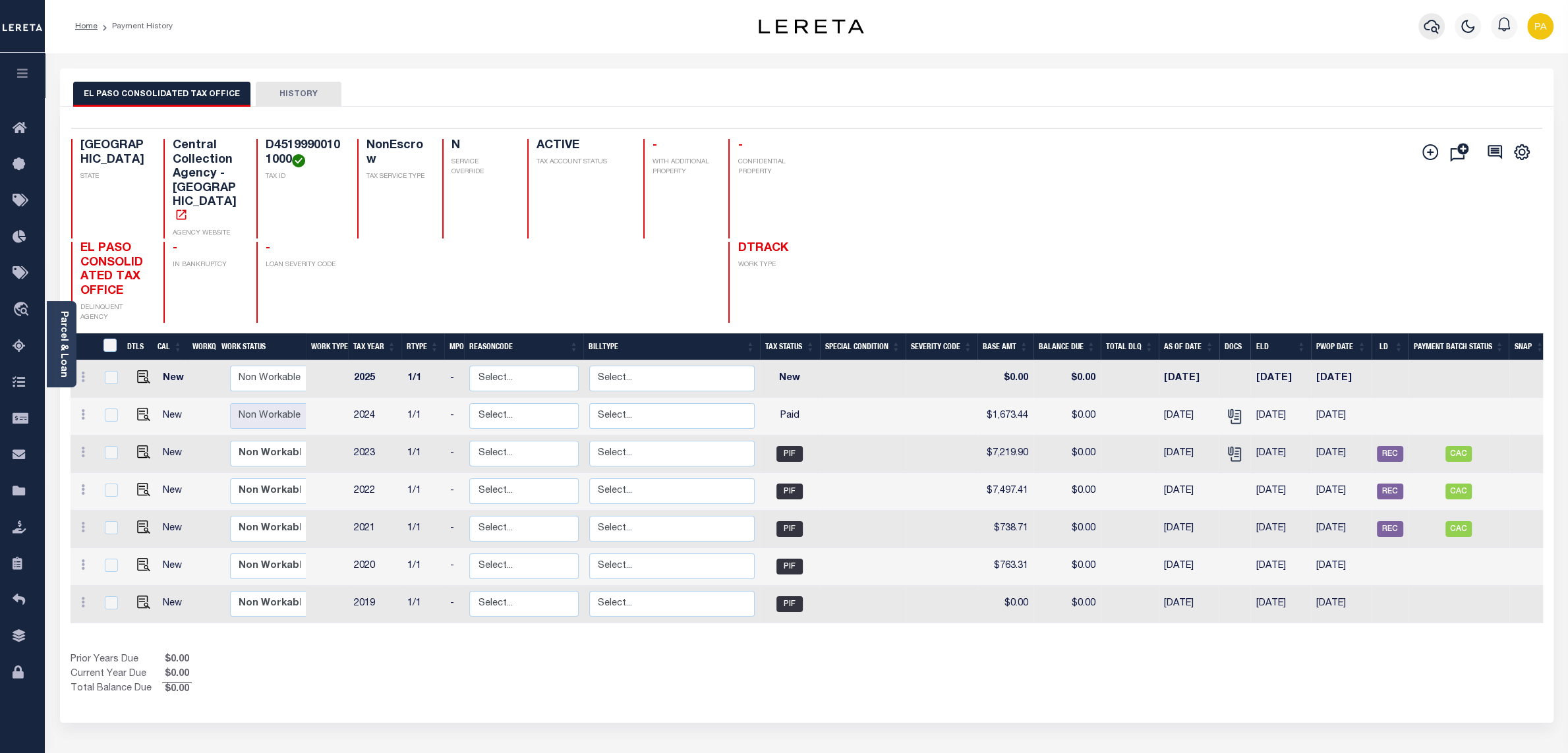
click at [1430, 21] on icon "button" at bounding box center [1432, 26] width 16 height 16
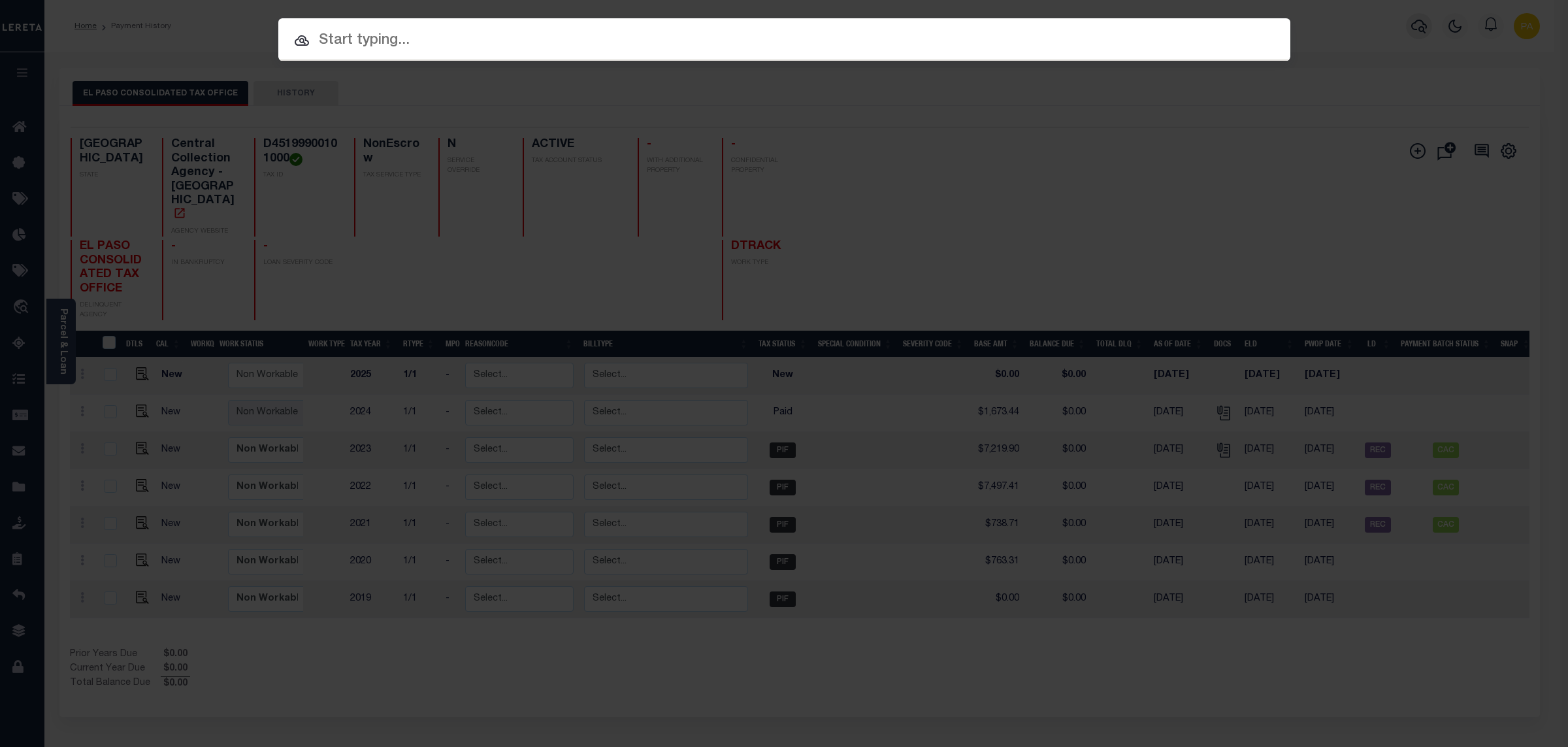
paste input "101255995"
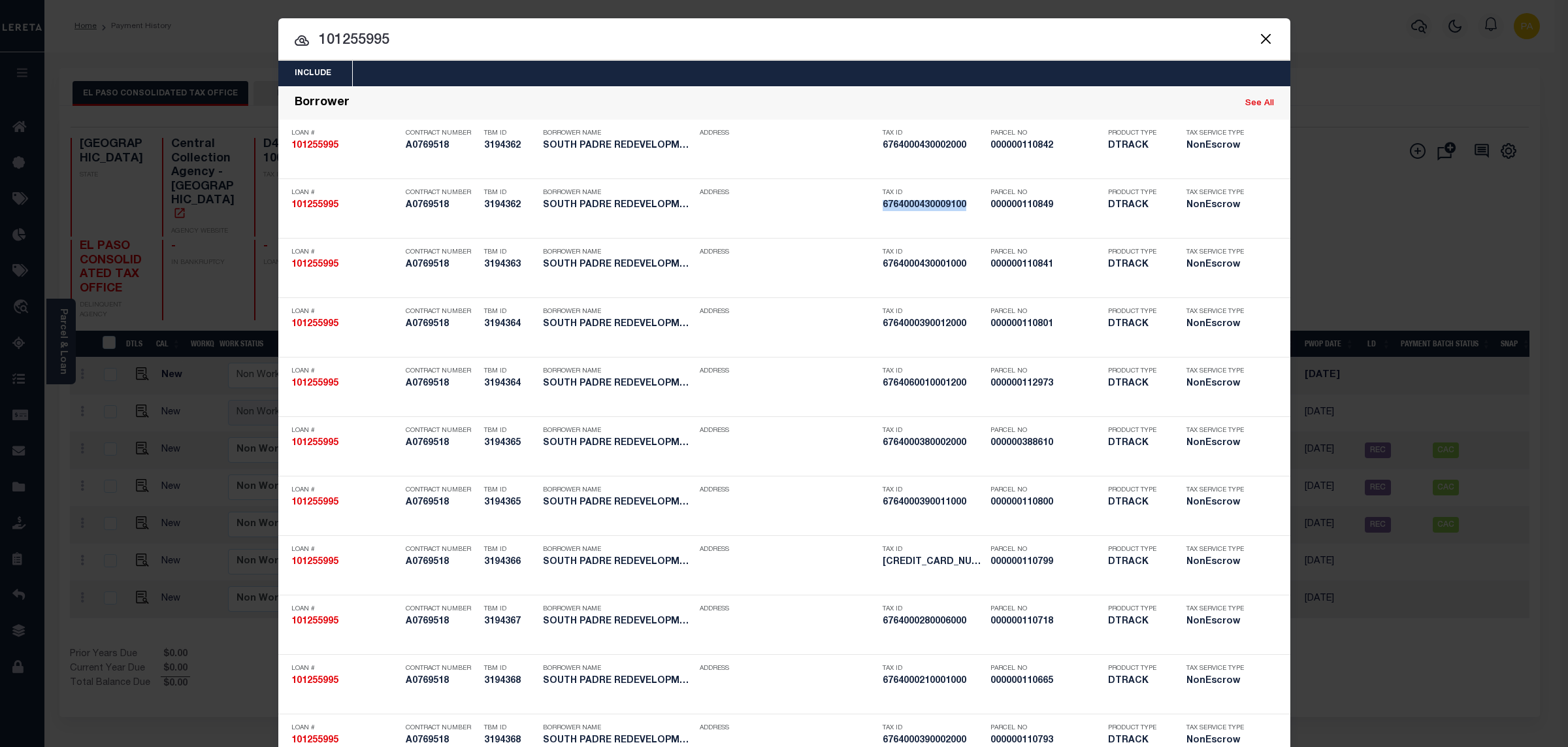
drag, startPoint x: 174, startPoint y: 32, endPoint x: 460, endPoint y: 72, distance: 288.8
click at [278, 33] on input "101255995" at bounding box center [784, 40] width 1012 height 23
paste input "6008"
click at [1258, 37] on button "Close" at bounding box center [1266, 38] width 17 height 17
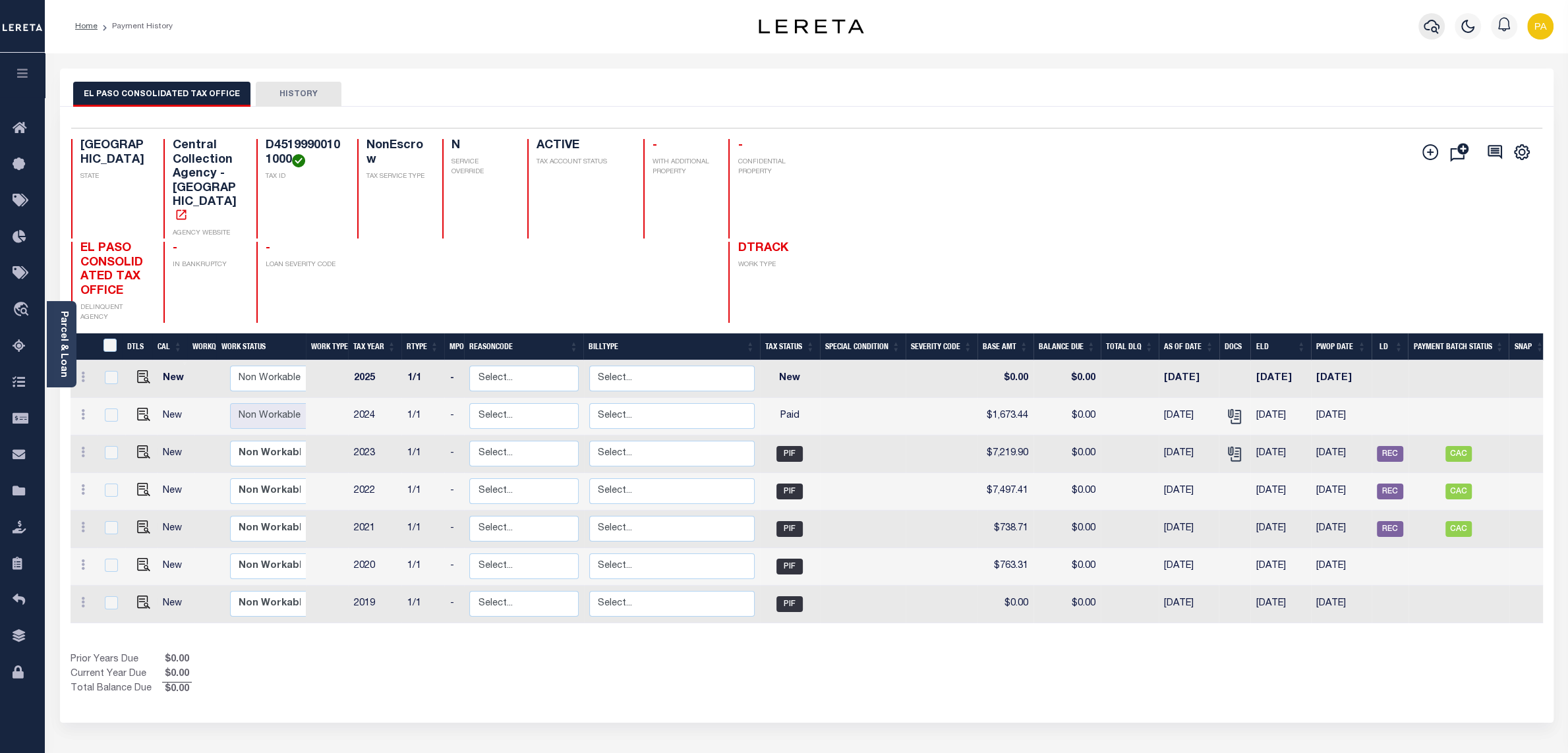
click at [1425, 30] on icon "button" at bounding box center [1432, 26] width 16 height 16
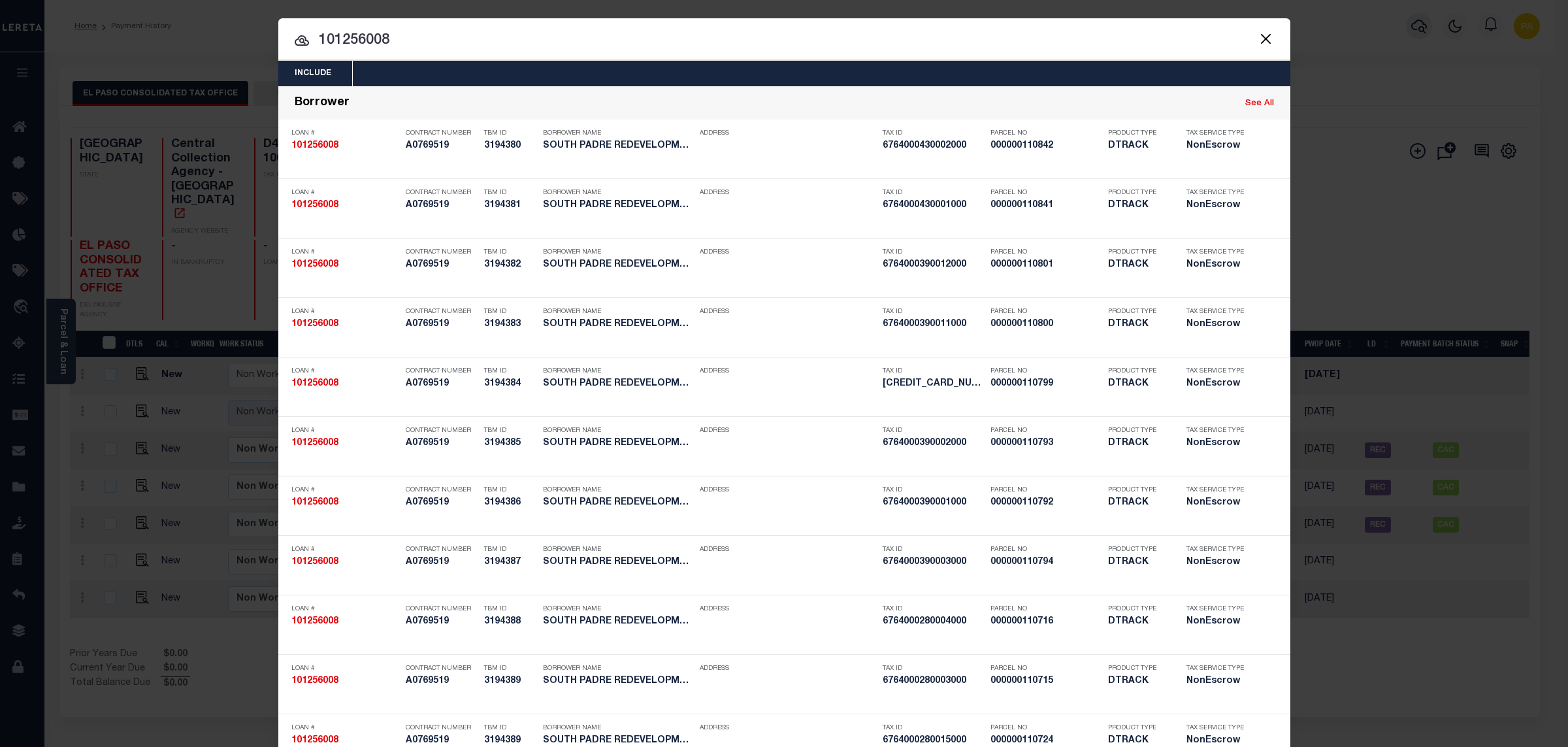
paste input "25709551"
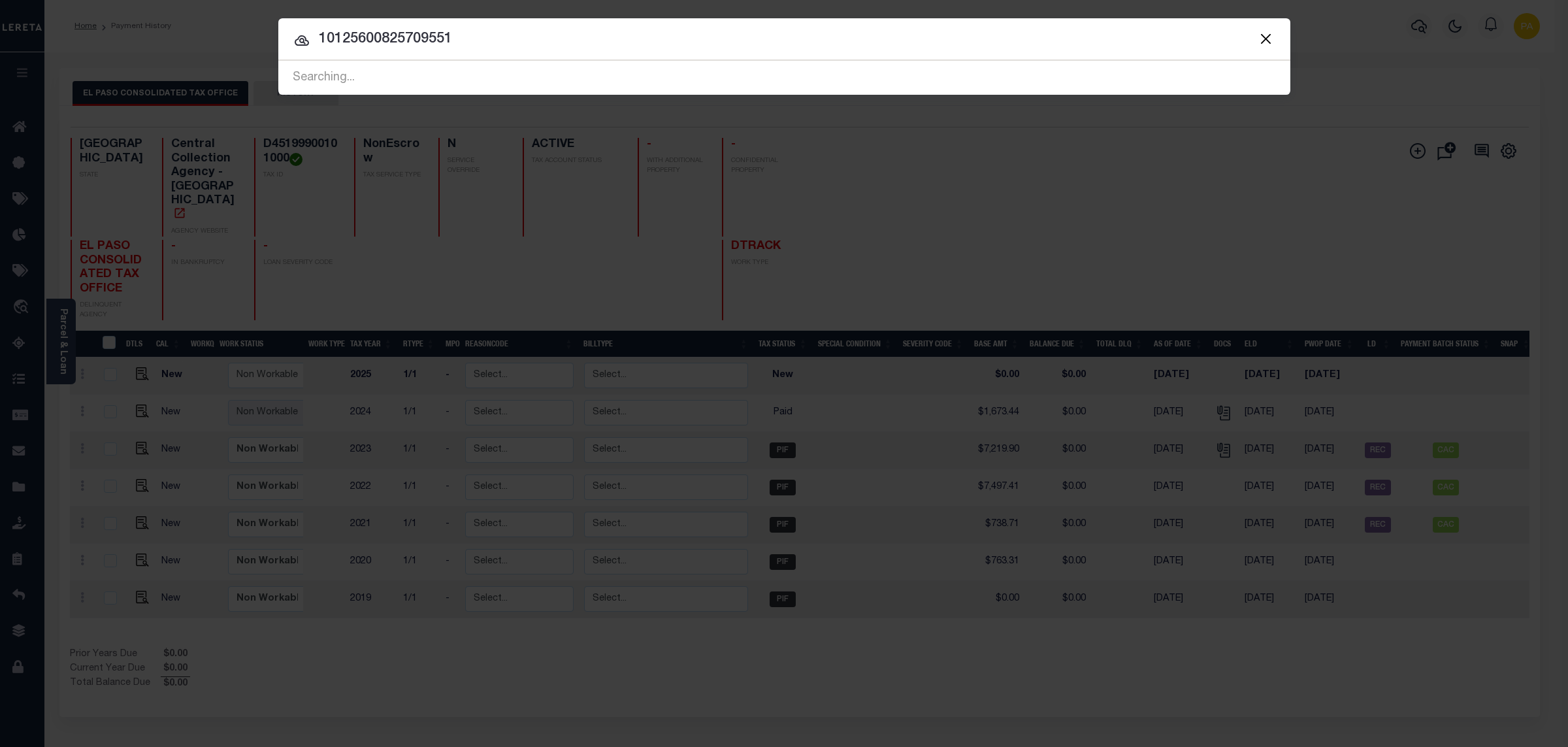
drag, startPoint x: 499, startPoint y: 38, endPoint x: 211, endPoint y: 67, distance: 289.5
click at [278, 51] on input "10125600825709551" at bounding box center [784, 39] width 1012 height 23
paste input "text"
type input "25709551"
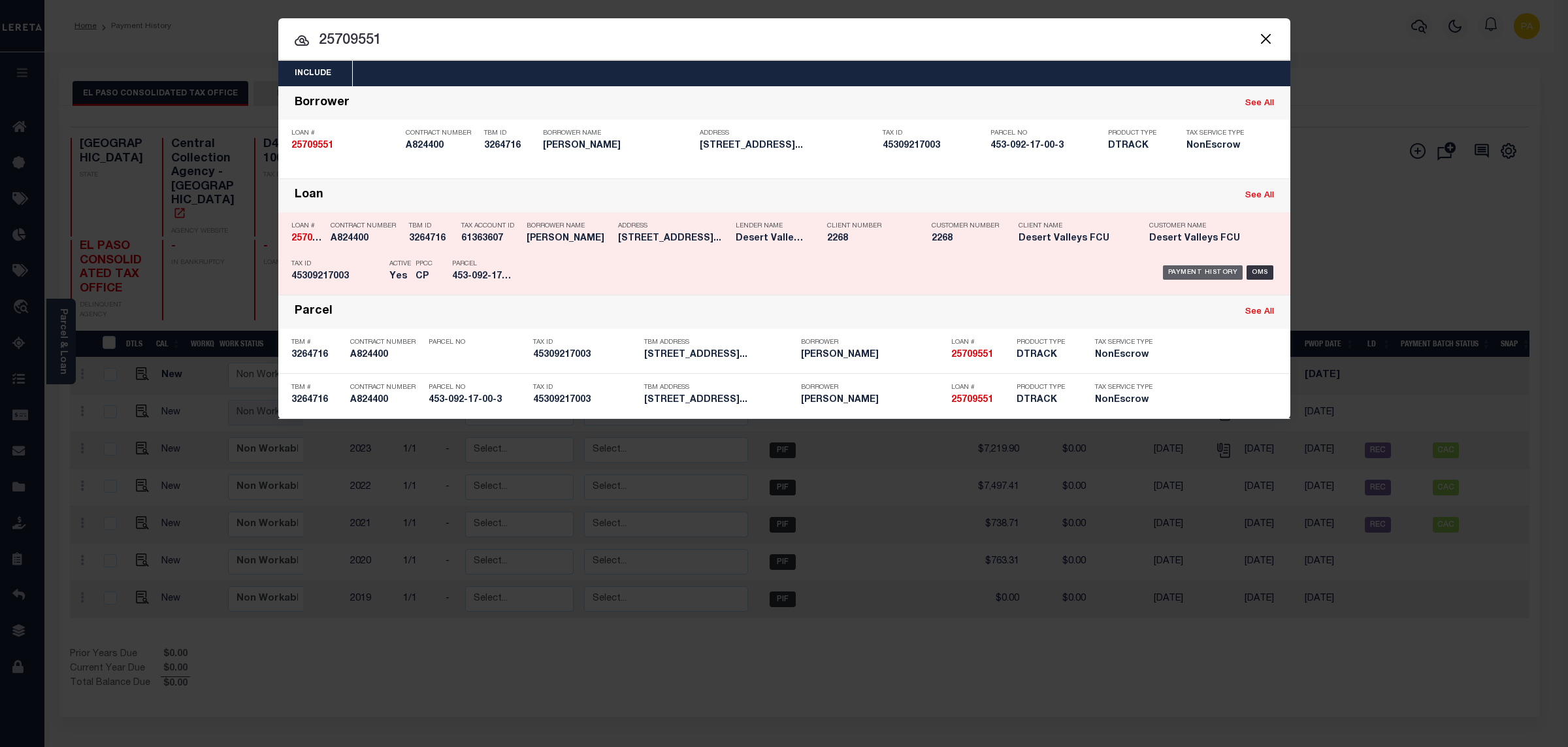
click at [1215, 268] on div "Payment History" at bounding box center [1203, 272] width 81 height 14
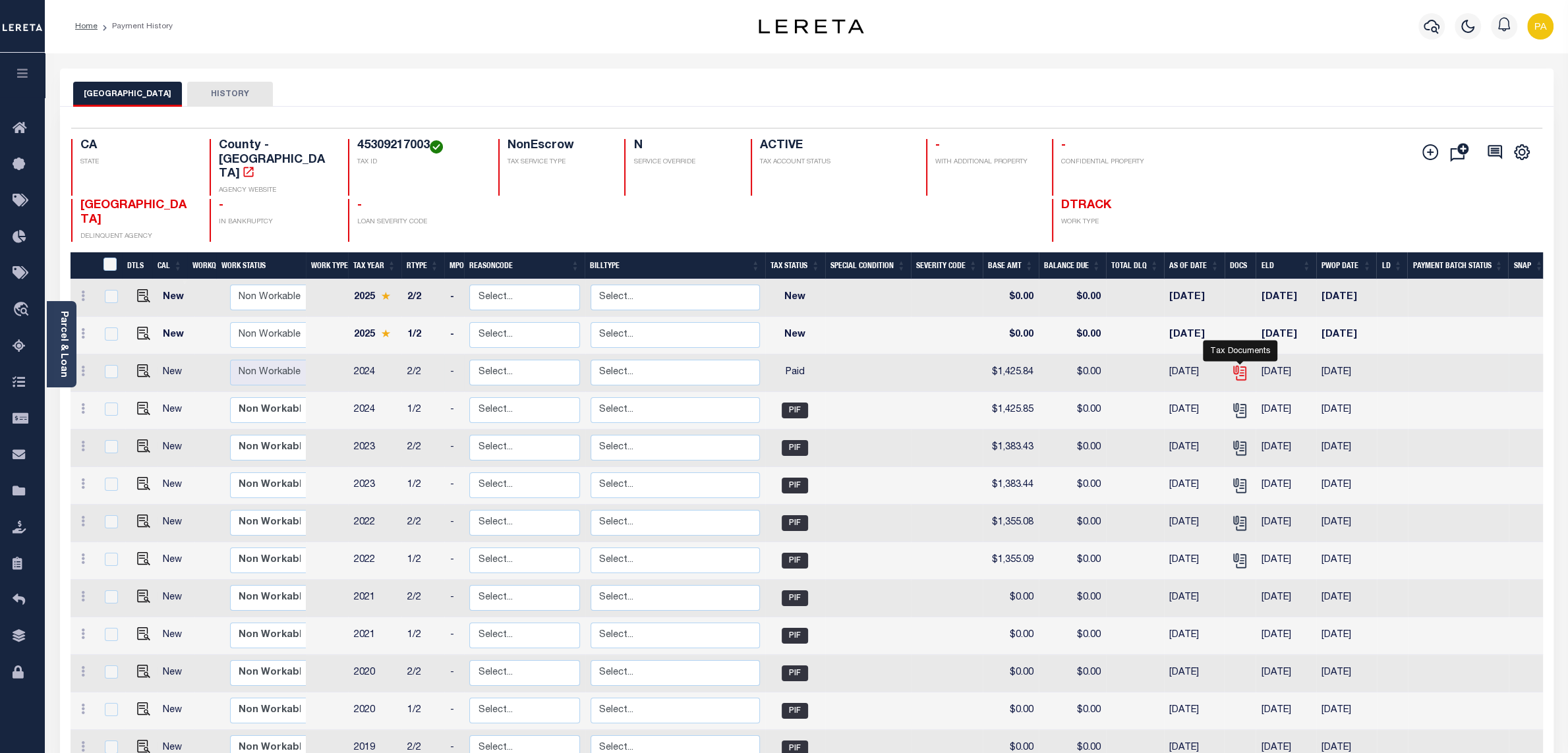
click at [1234, 364] on icon "" at bounding box center [1239, 373] width 17 height 17
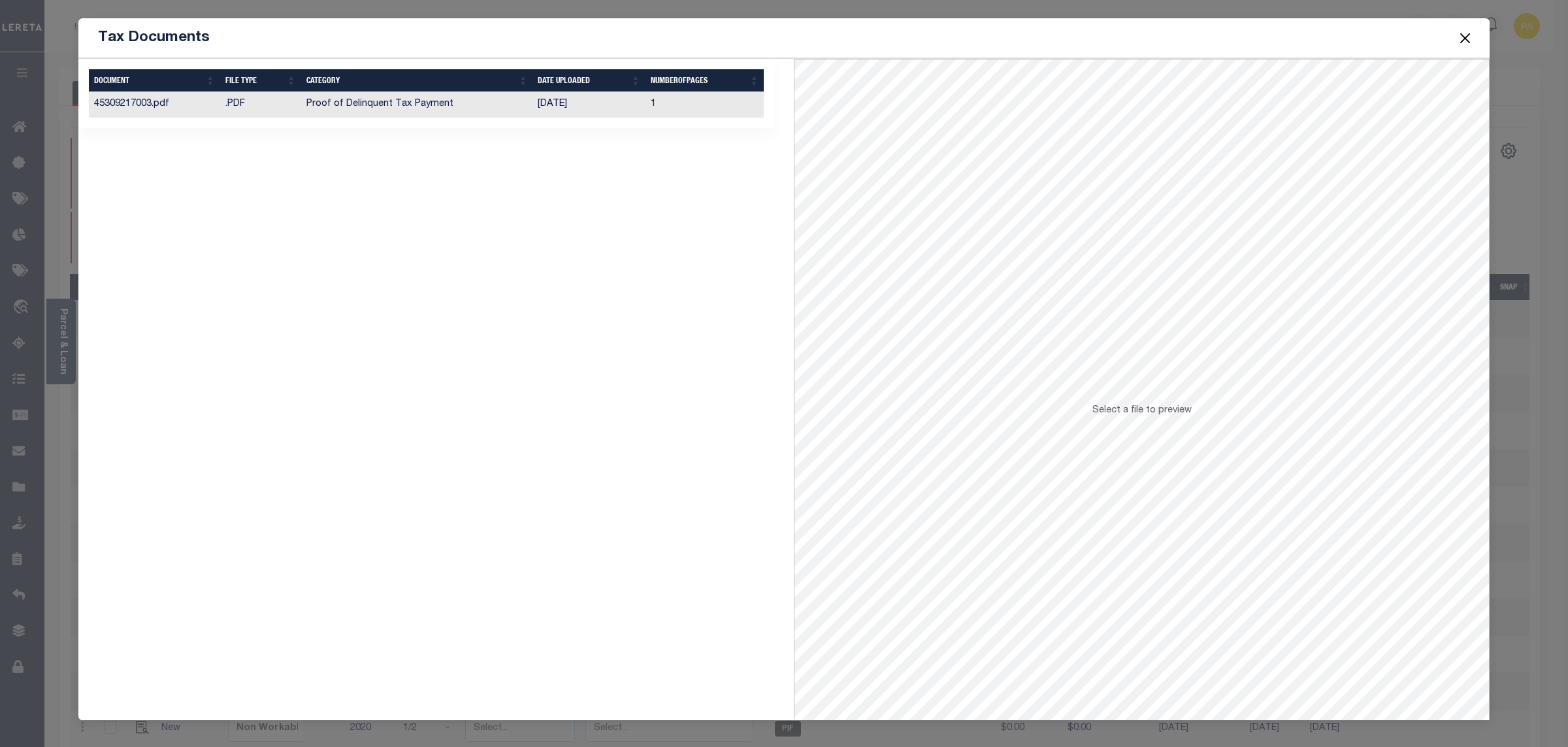
click at [567, 116] on td "[DATE]" at bounding box center [588, 105] width 112 height 25
click at [1468, 36] on button "Close" at bounding box center [1466, 38] width 17 height 17
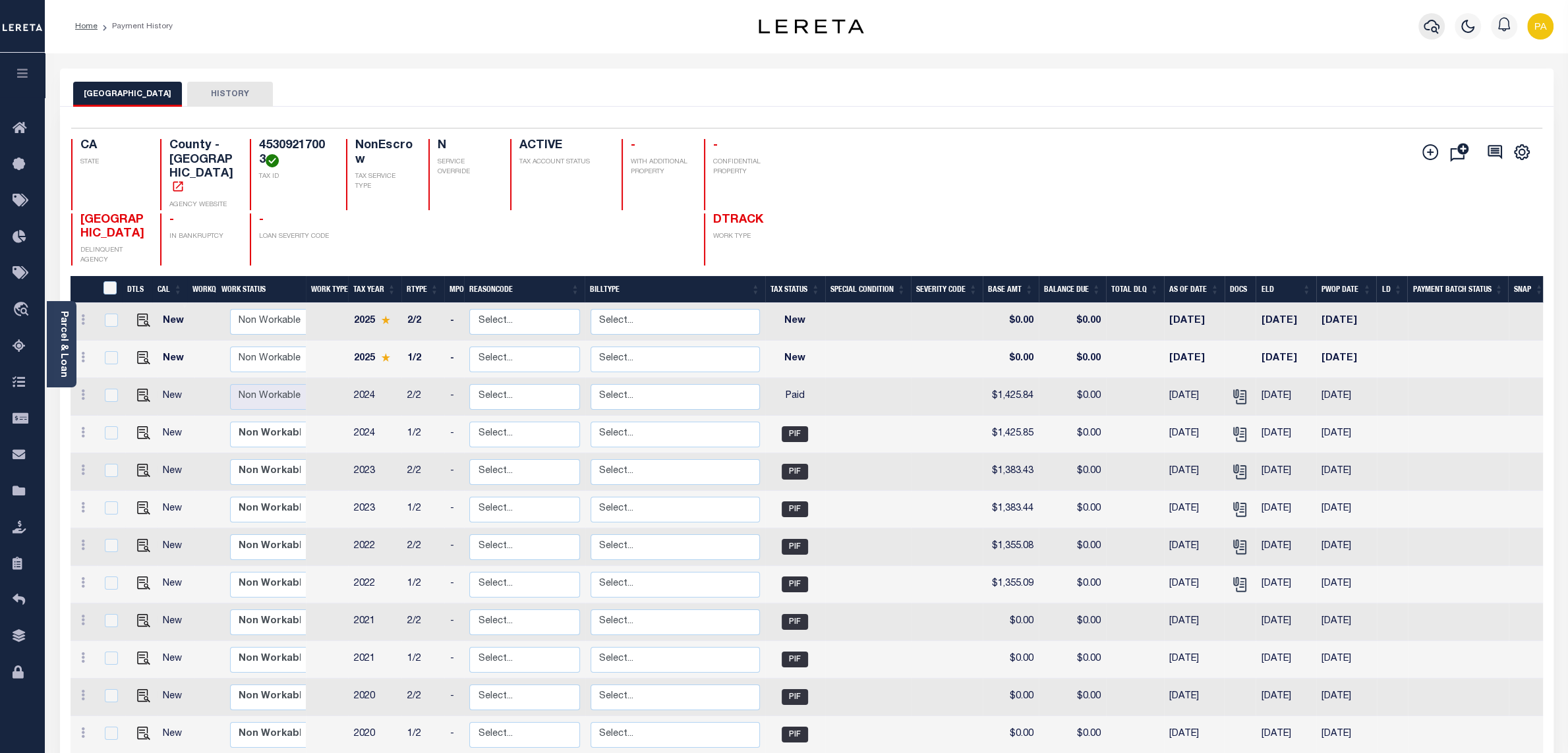
click at [1434, 20] on icon "button" at bounding box center [1432, 26] width 16 height 16
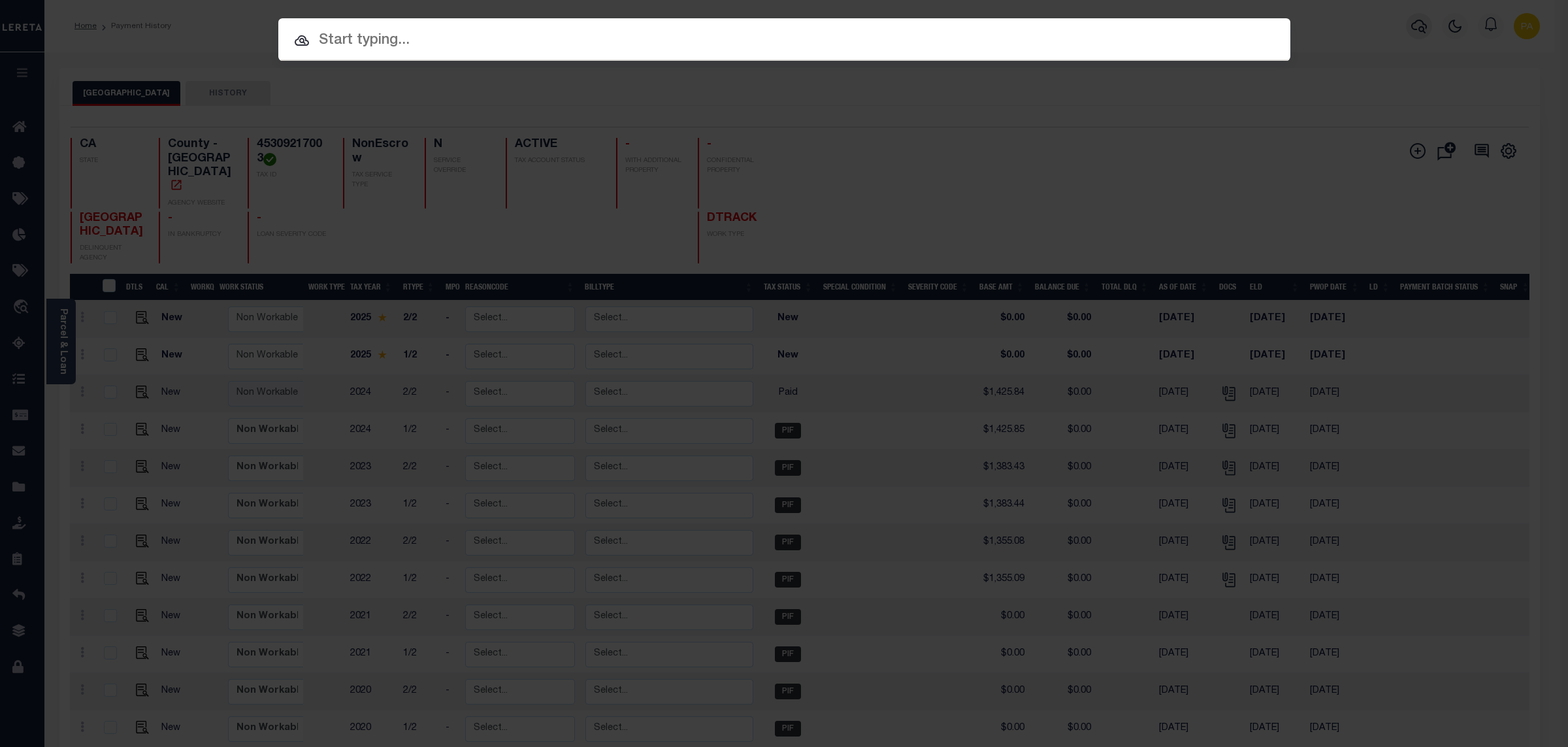
paste input "156398"
type input "156398"
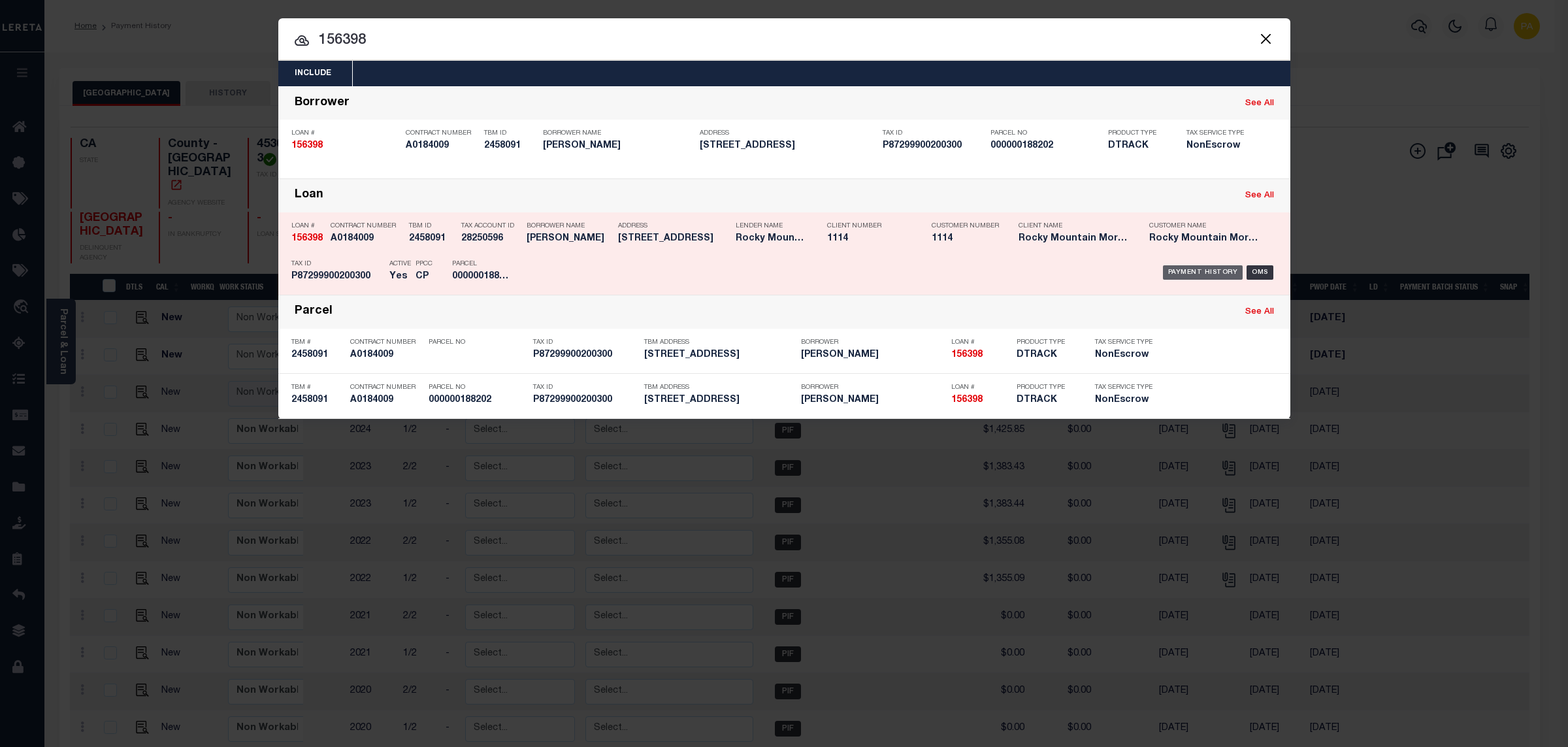
click at [1192, 274] on div "Payment History" at bounding box center [1203, 272] width 81 height 14
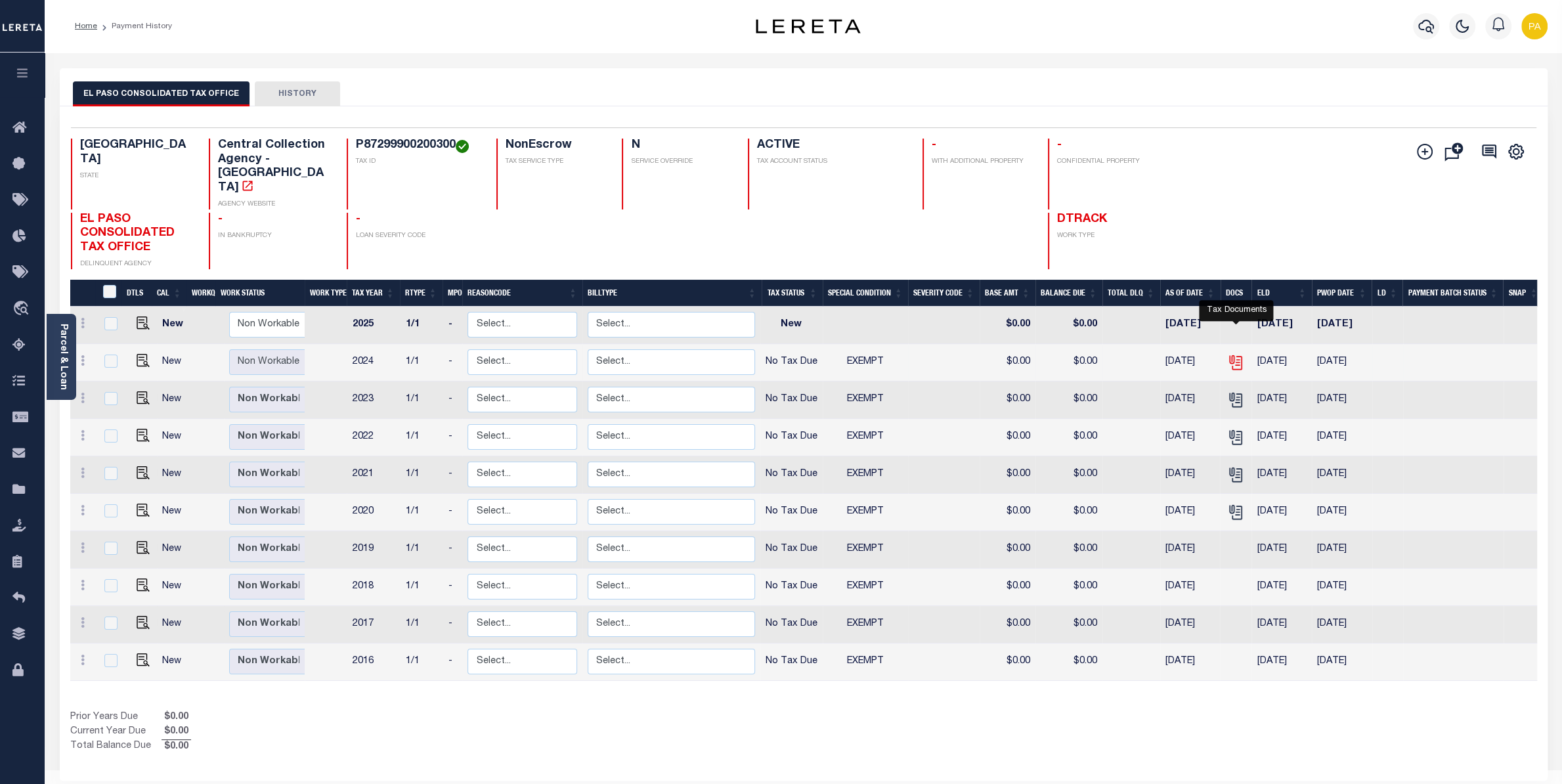
click at [1238, 355] on icon "" at bounding box center [1234, 360] width 10 height 10
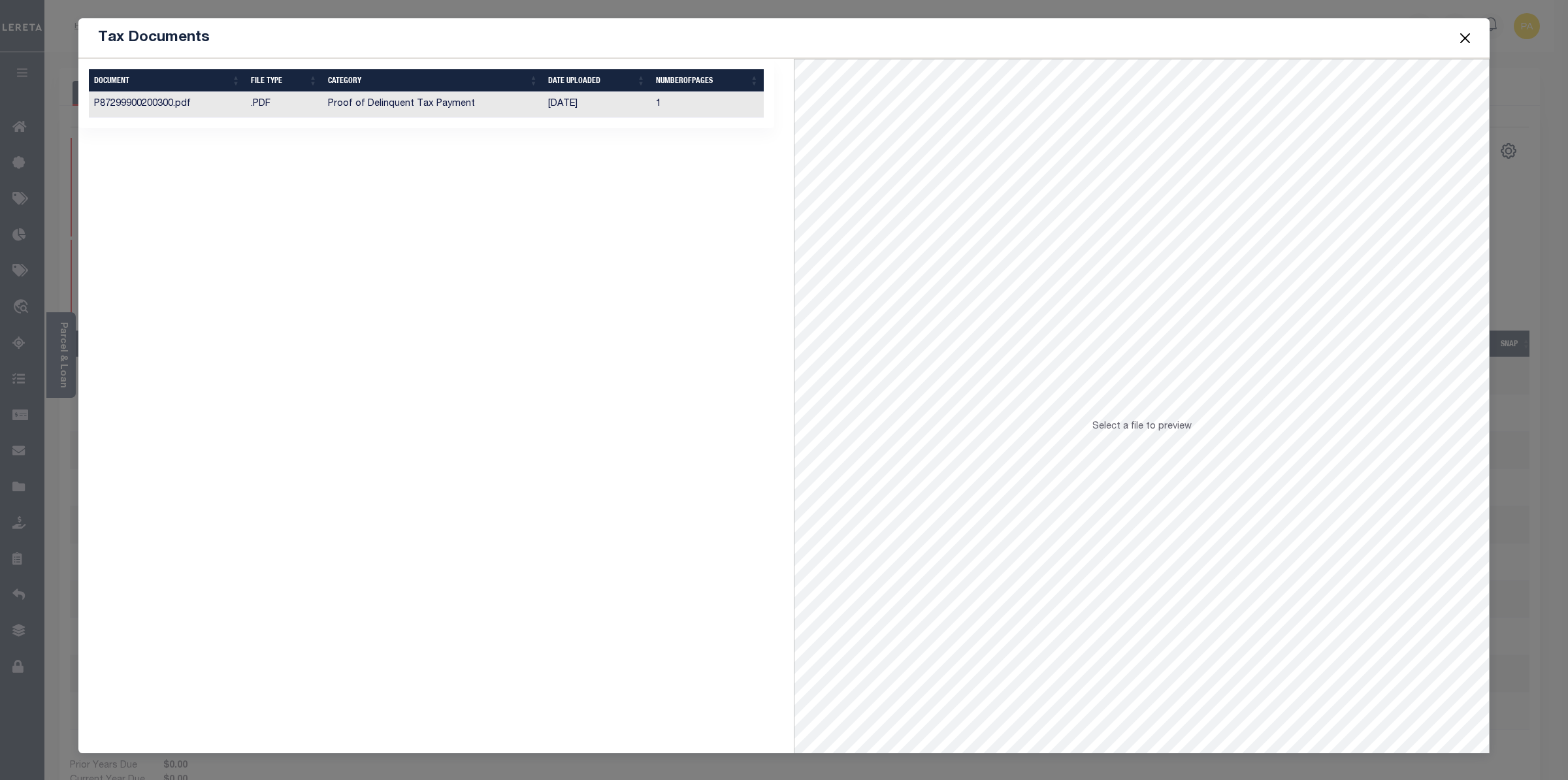
click at [448, 109] on td "Proof of Delinquent Tax Payment" at bounding box center [432, 105] width 221 height 25
click at [1463, 43] on button "Close" at bounding box center [1466, 38] width 17 height 17
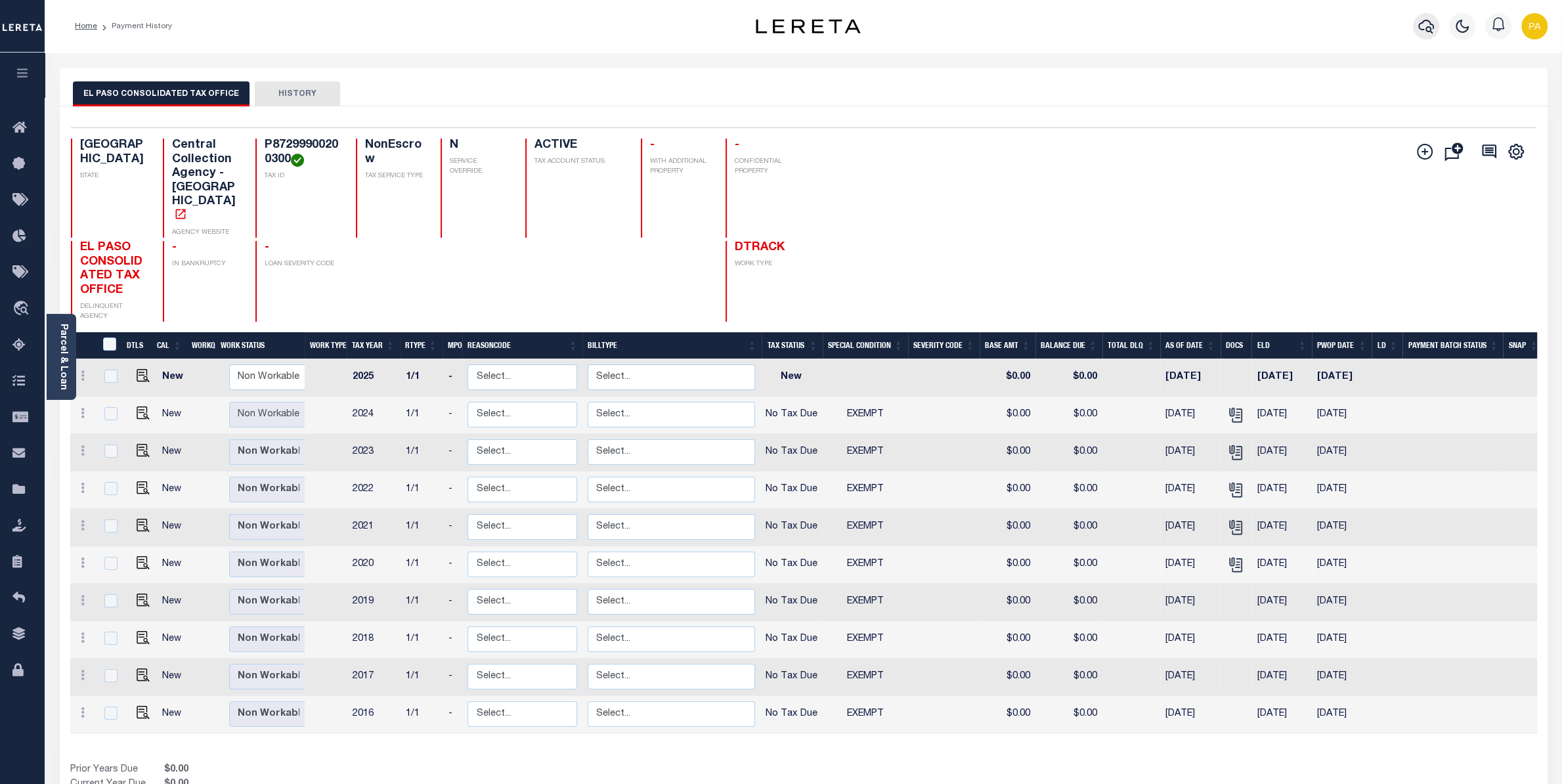
click at [1421, 23] on icon "button" at bounding box center [1426, 27] width 16 height 14
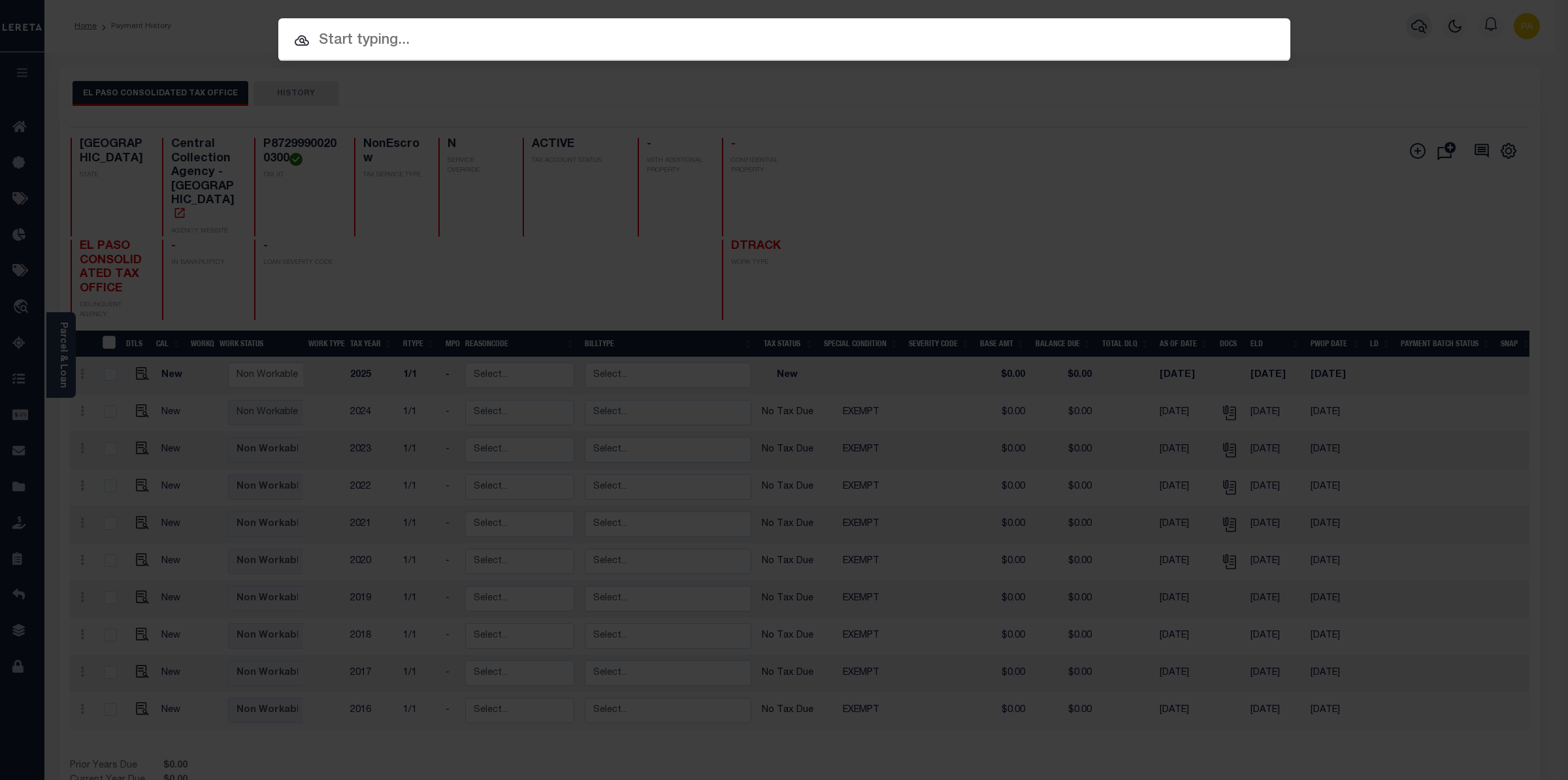
paste input "10065350"
type input "10065350"
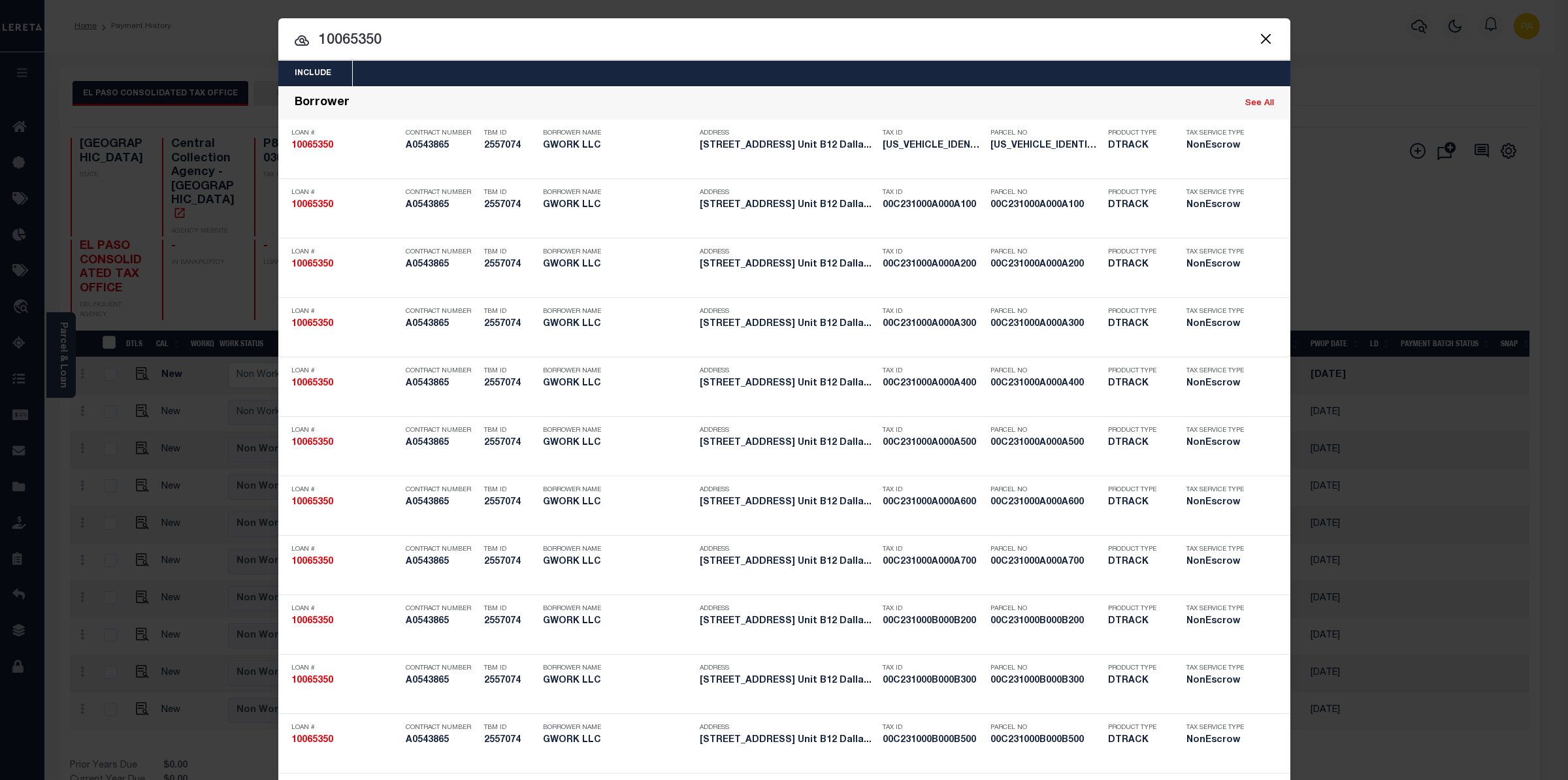
click at [730, 4] on div "Include Loans TBM Customers Borrowers Payments (Lender Non-Disb) Payments (Lend…" at bounding box center [784, 390] width 1568 height 780
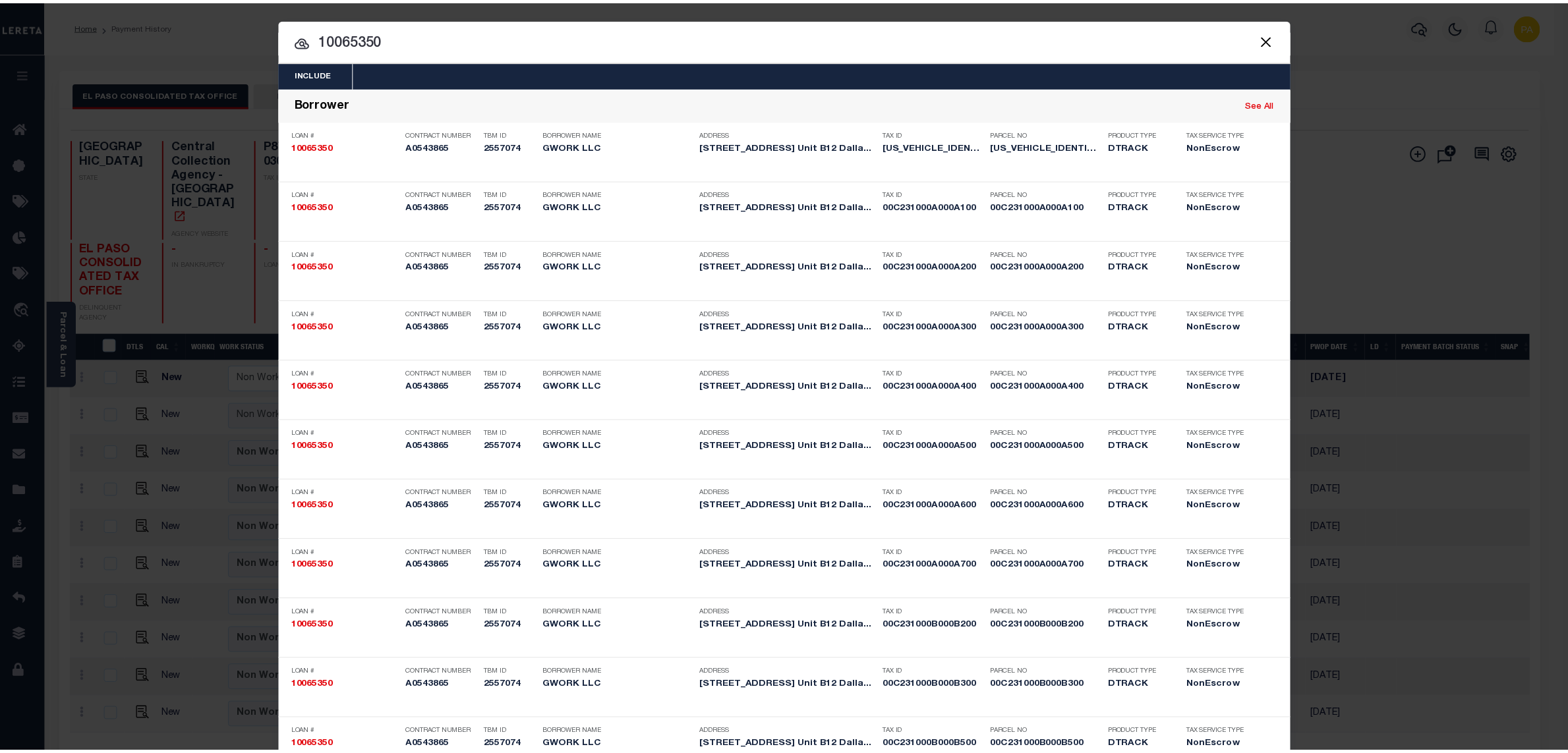
scroll to position [2785, 0]
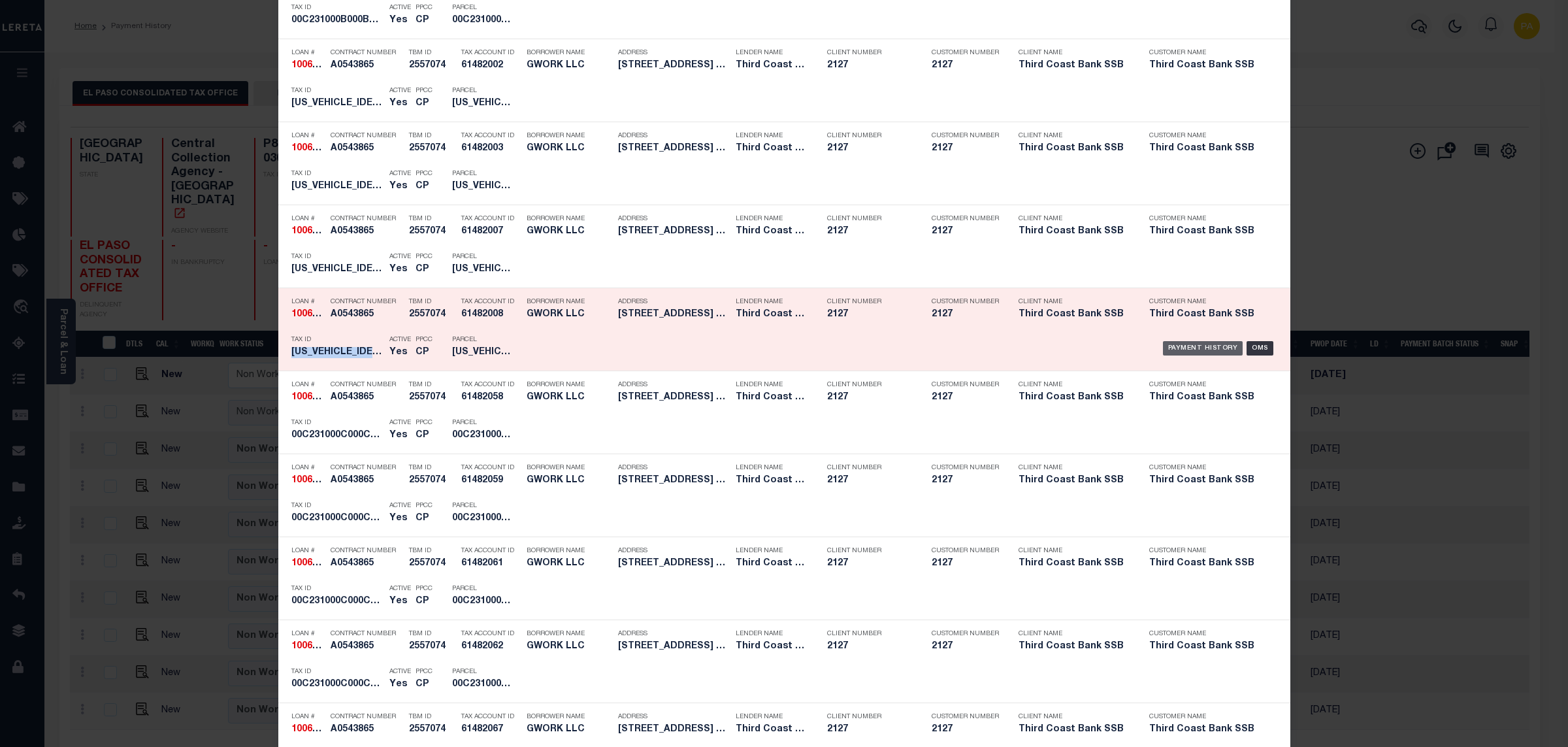
click at [1165, 353] on div "Payment History" at bounding box center [1203, 348] width 81 height 14
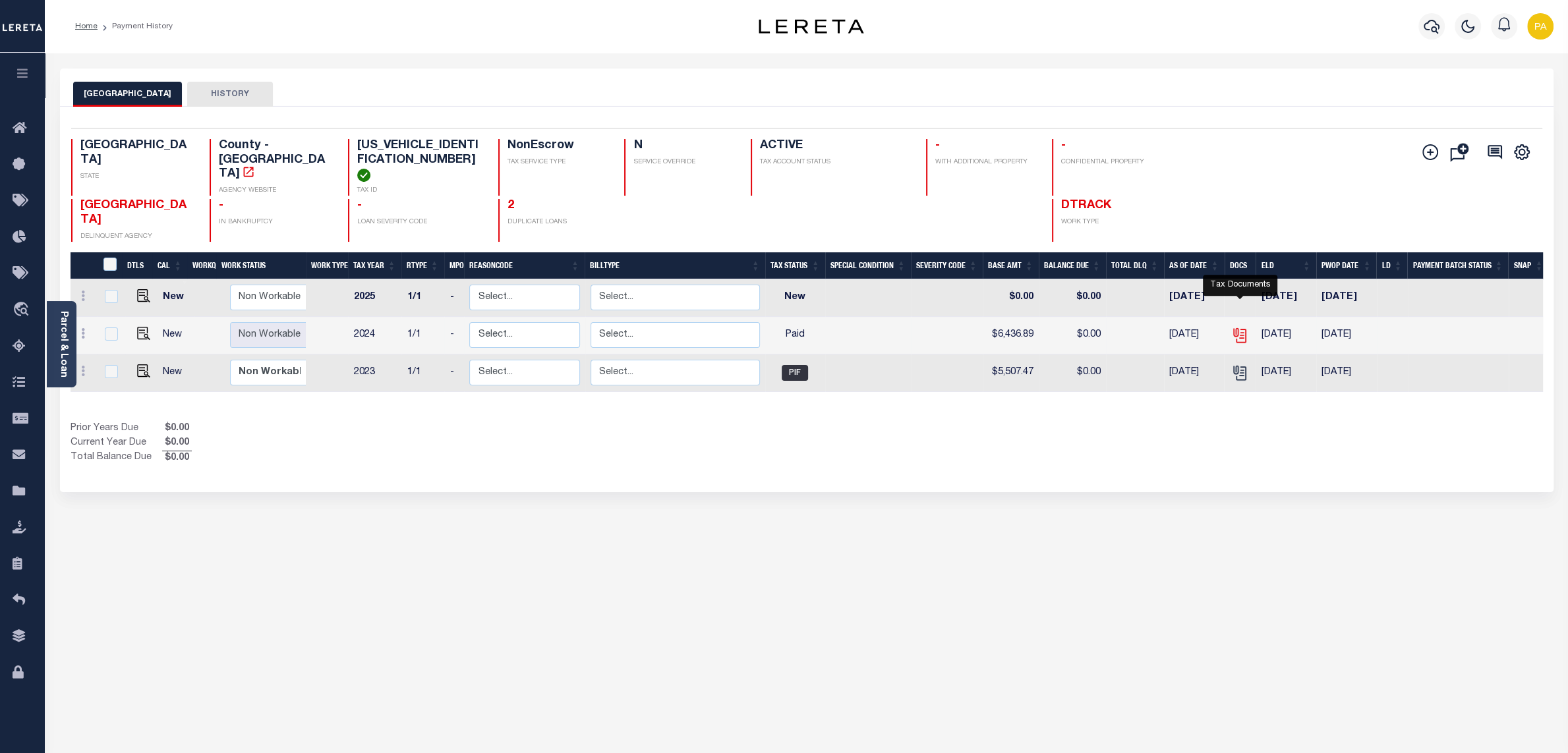
click at [1244, 327] on icon "" at bounding box center [1239, 335] width 17 height 17
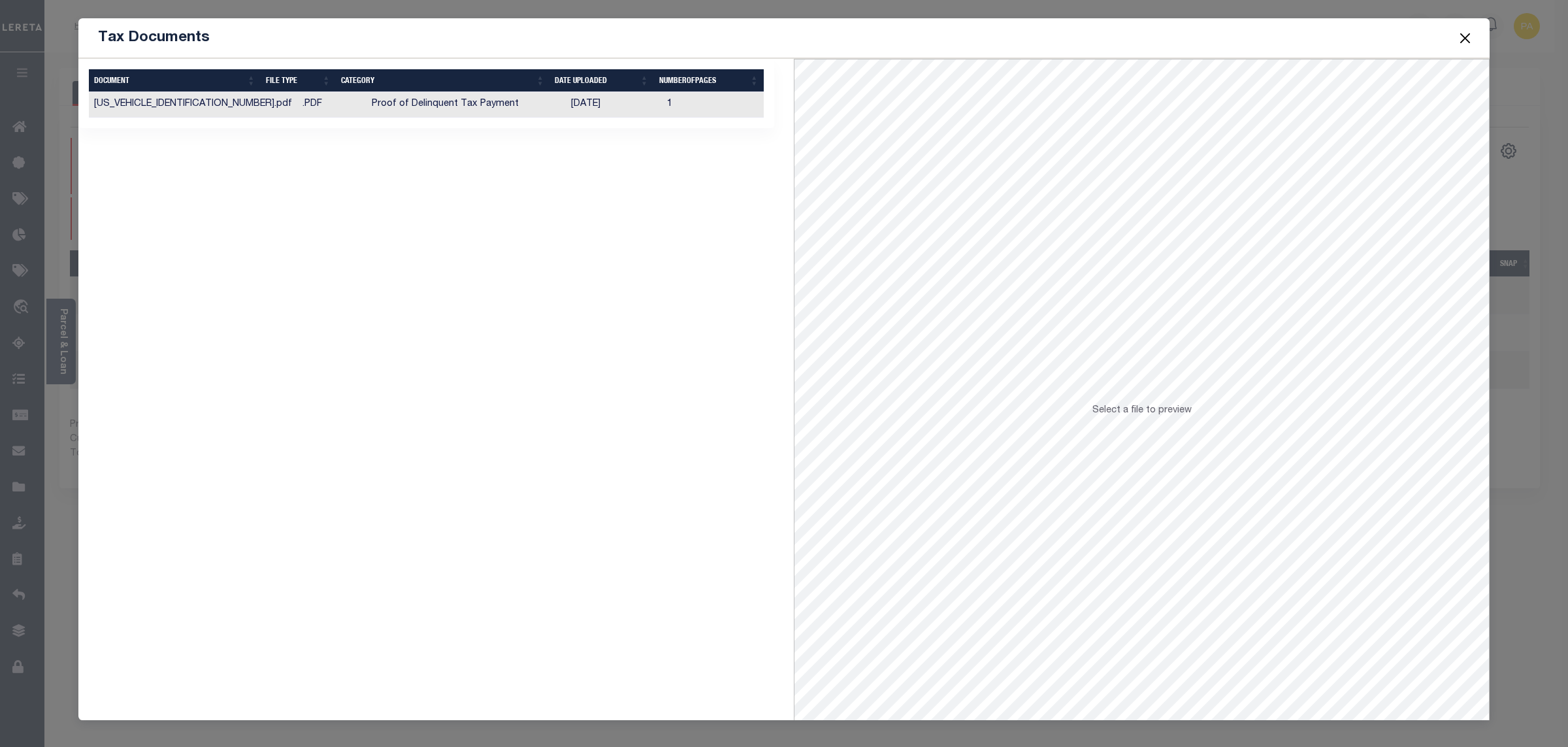
click at [575, 108] on td "[DATE]" at bounding box center [614, 105] width 96 height 25
click at [1466, 36] on button "Close" at bounding box center [1466, 38] width 17 height 17
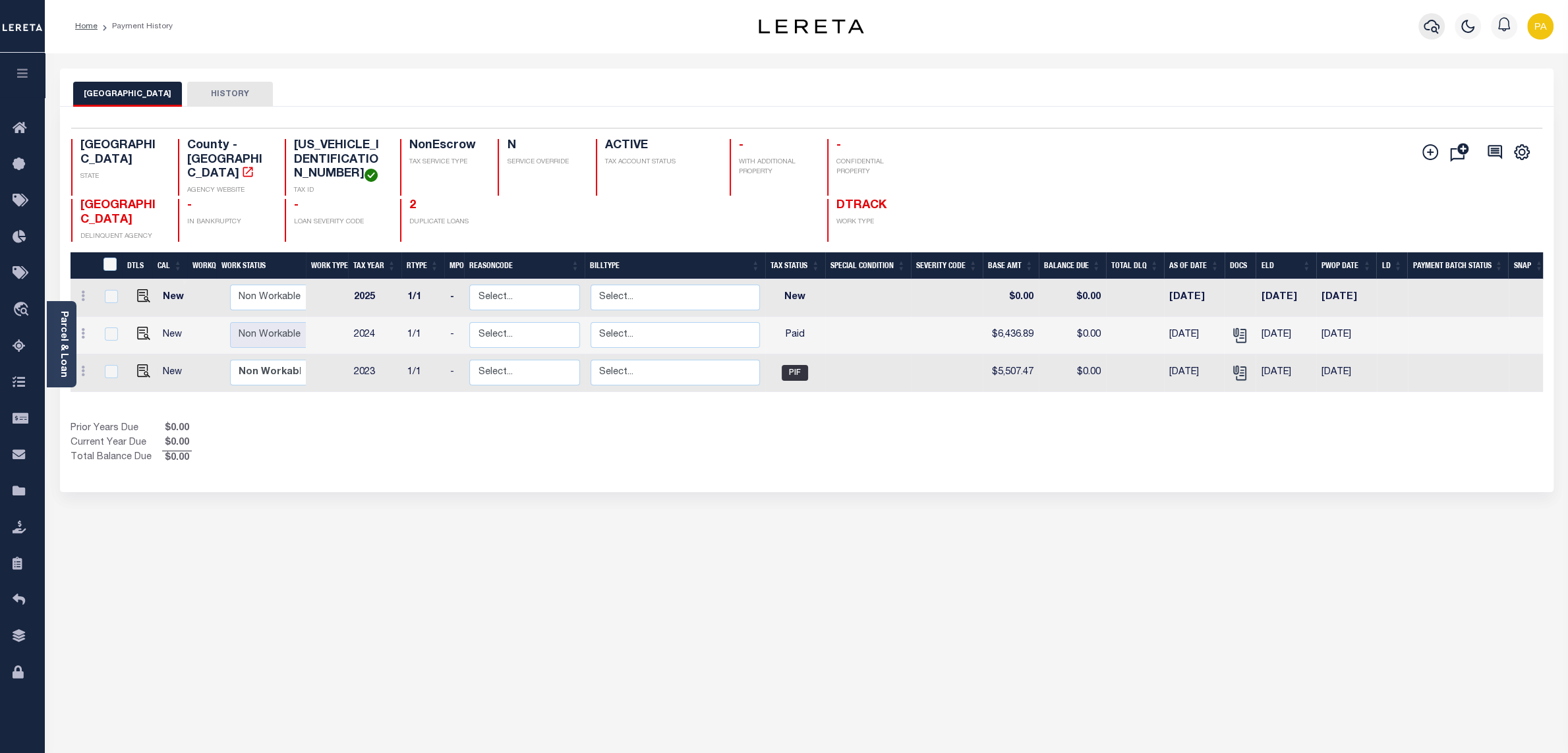
click at [1433, 26] on icon "button" at bounding box center [1432, 26] width 16 height 16
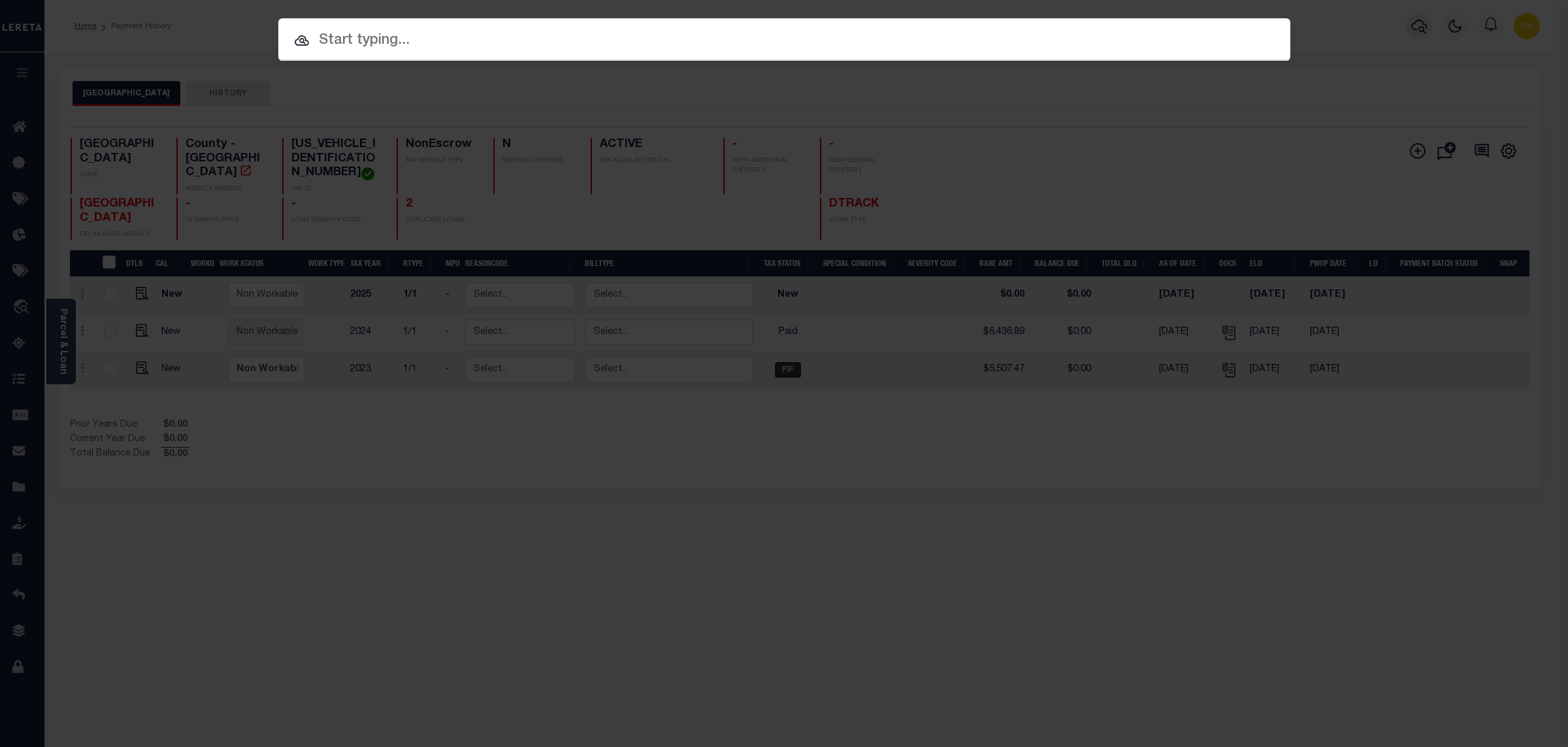
paste input "993270704"
type input "993270704"
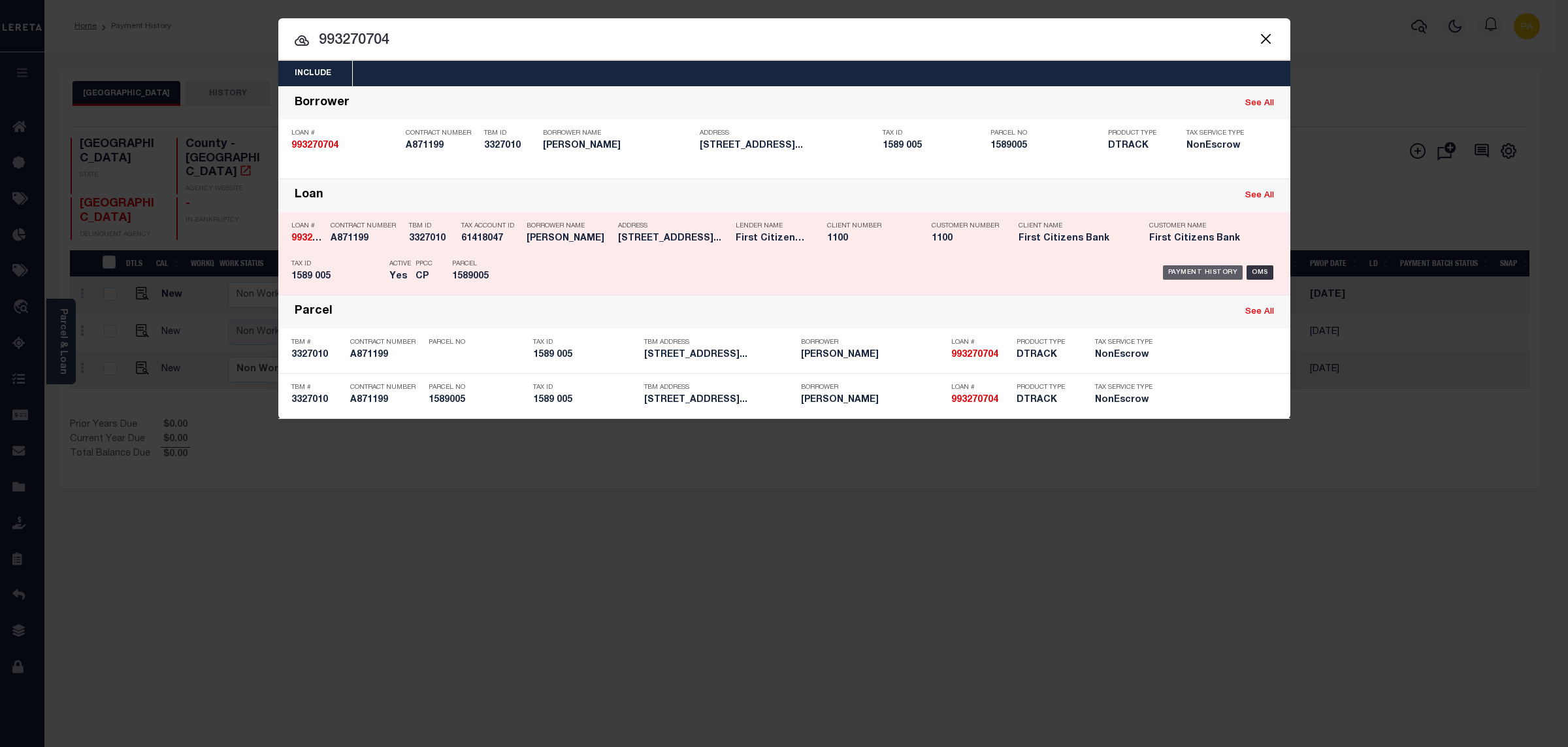
click at [1191, 267] on div "Payment History" at bounding box center [1203, 272] width 81 height 14
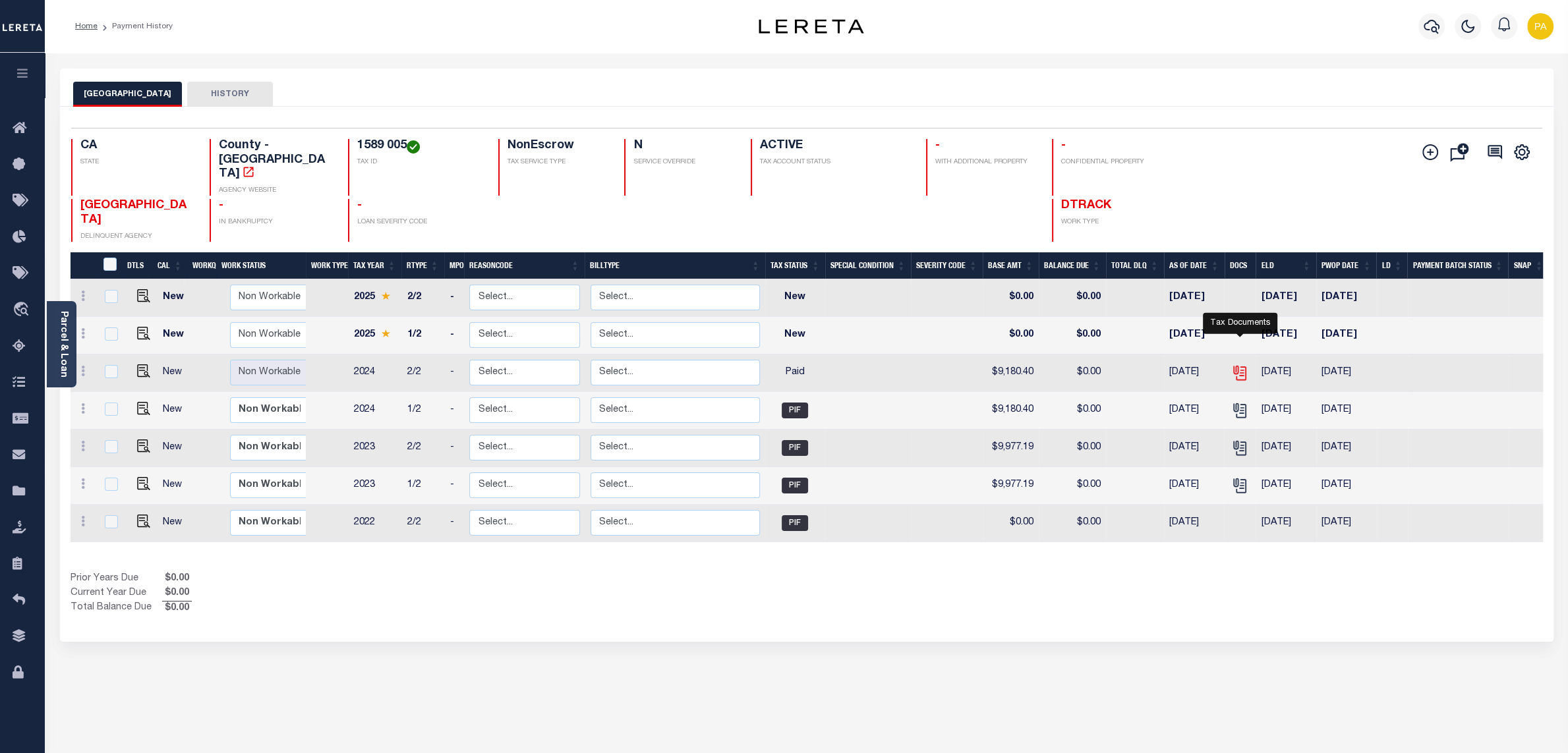
click at [1236, 365] on icon "" at bounding box center [1239, 370] width 10 height 10
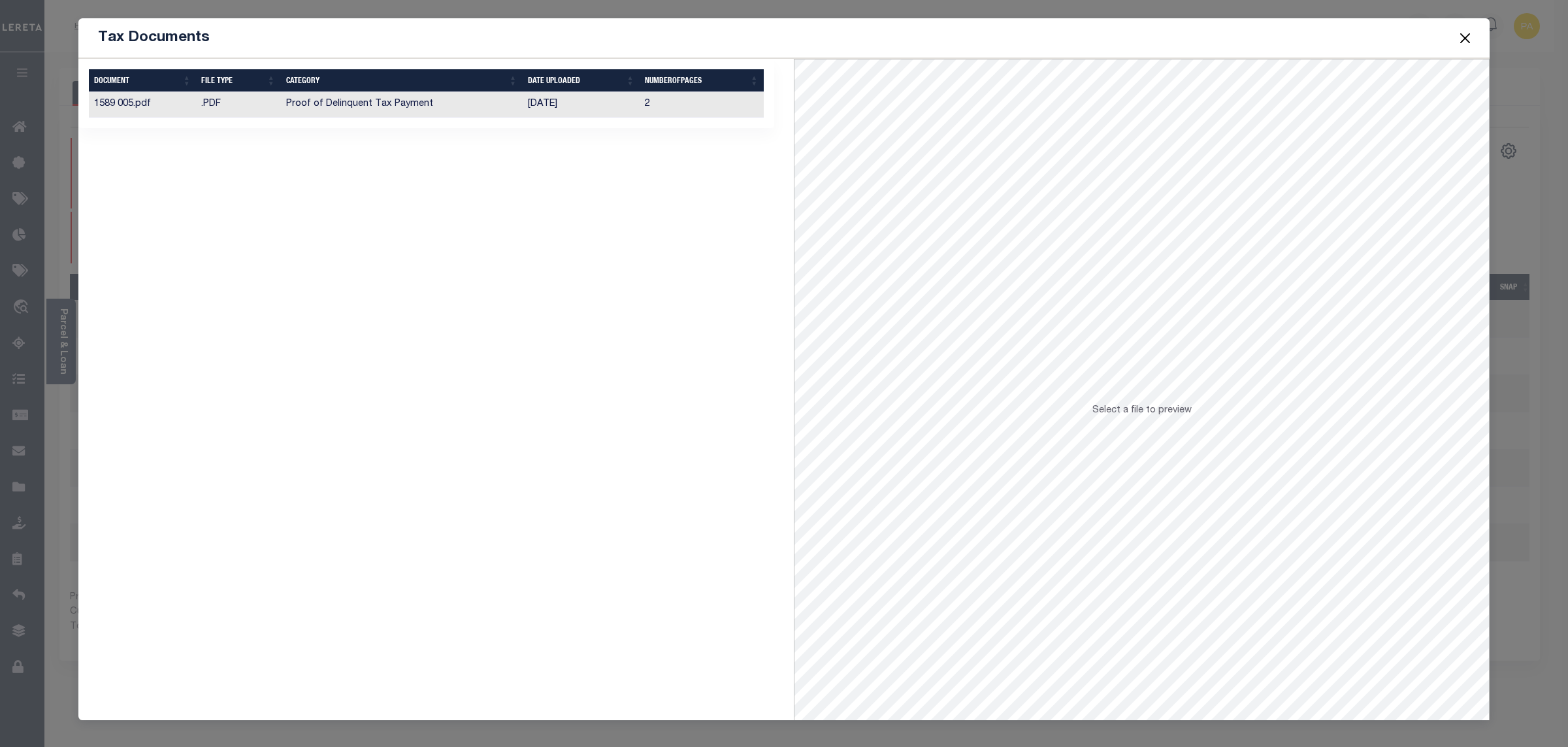
click at [536, 101] on td "[DATE]" at bounding box center [581, 105] width 118 height 25
click at [1472, 37] on button "Close" at bounding box center [1466, 38] width 17 height 17
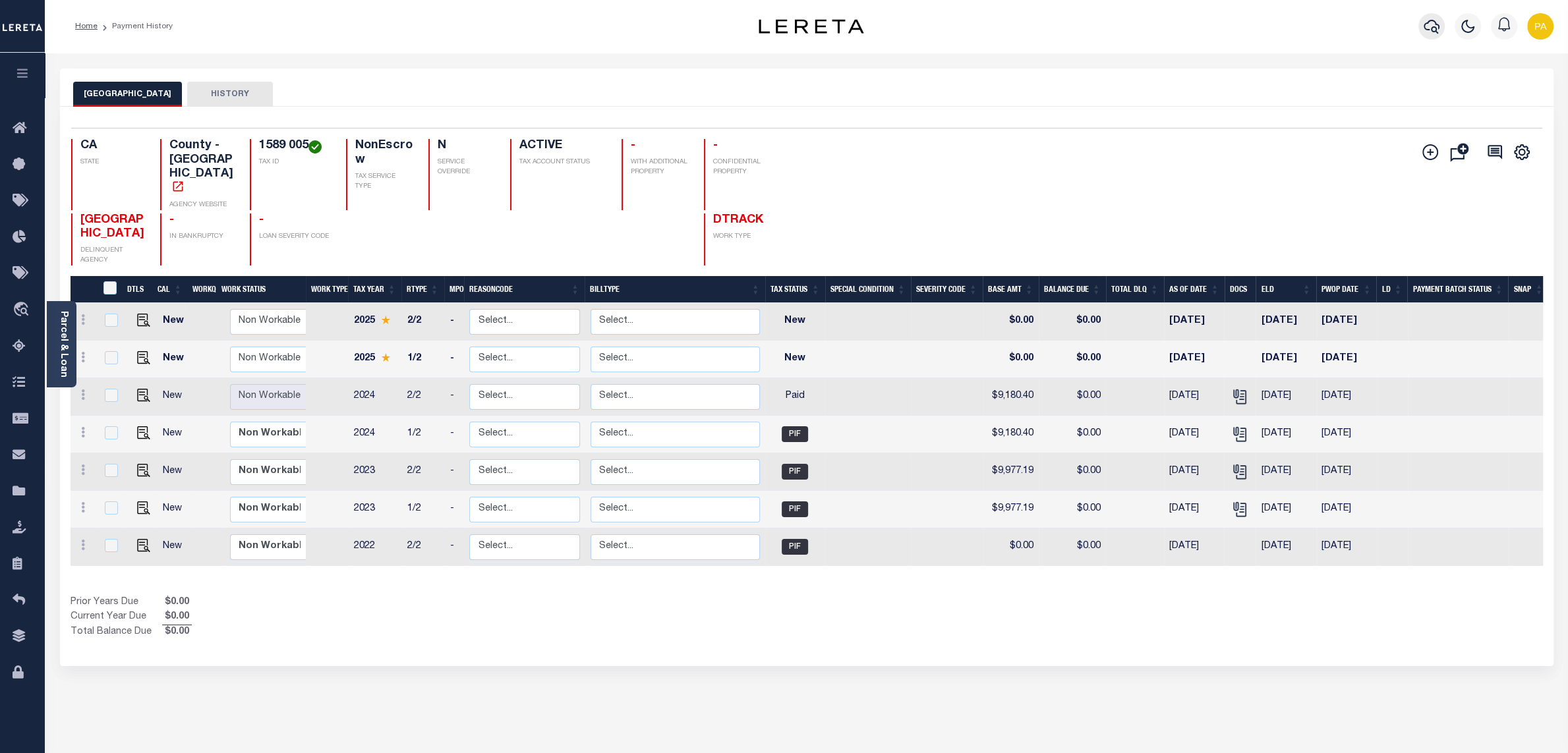
click at [1436, 25] on icon "button" at bounding box center [1432, 27] width 16 height 14
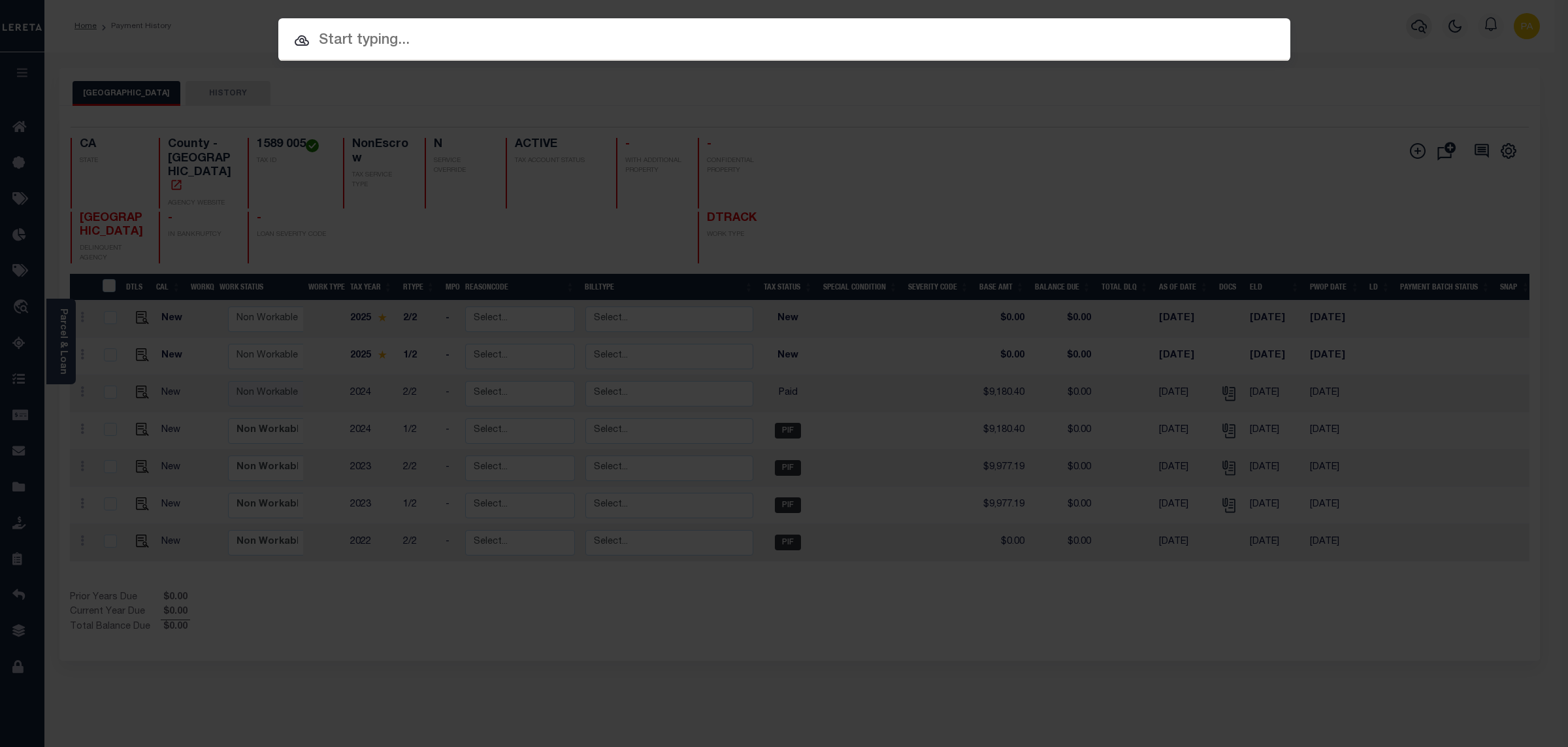
paste input "2401790-150"
type input "2401790-150"
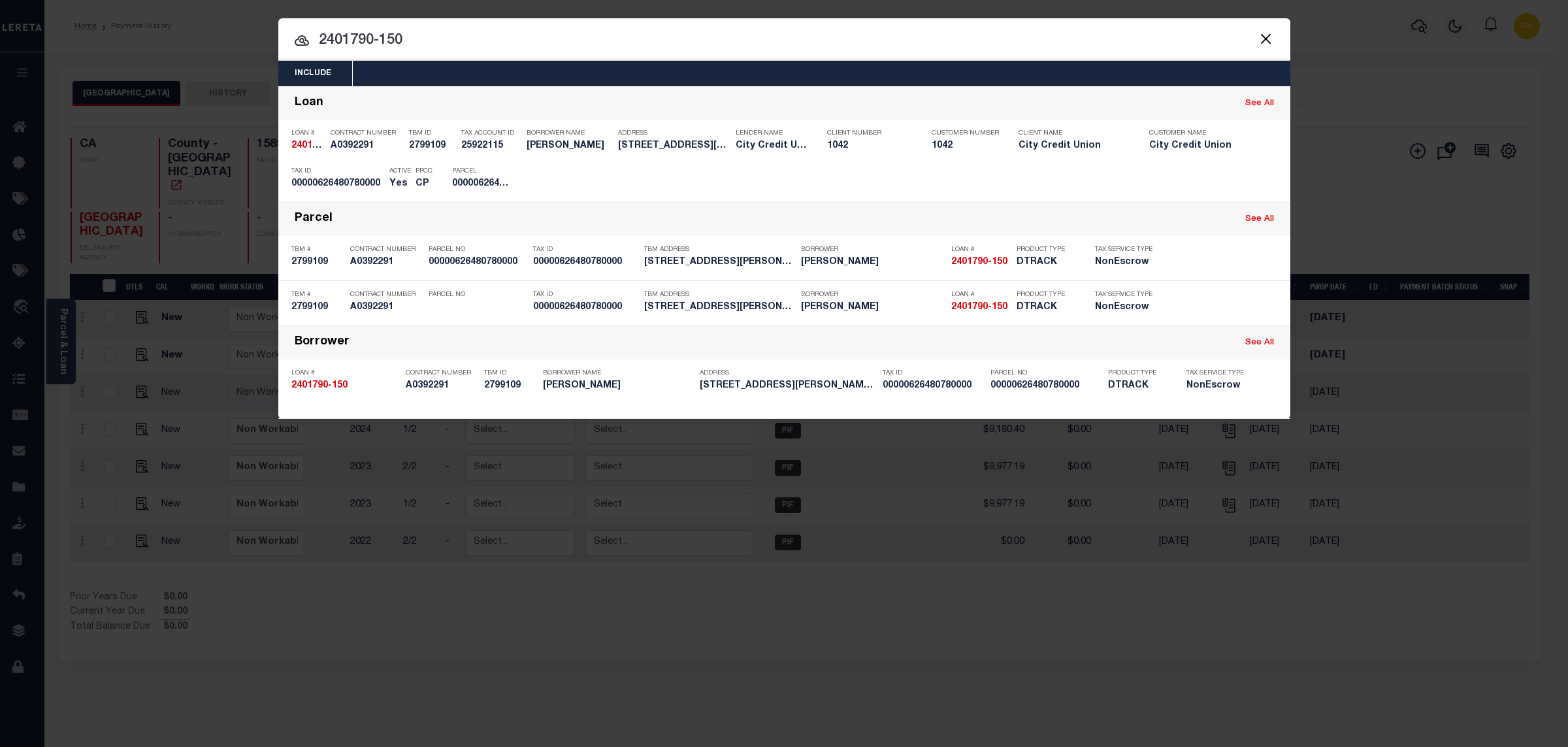
click at [679, 6] on div "Include Loans TBM Customers Borrowers Payments (Lender Non-Disb) Payments (Lend…" at bounding box center [784, 373] width 1568 height 747
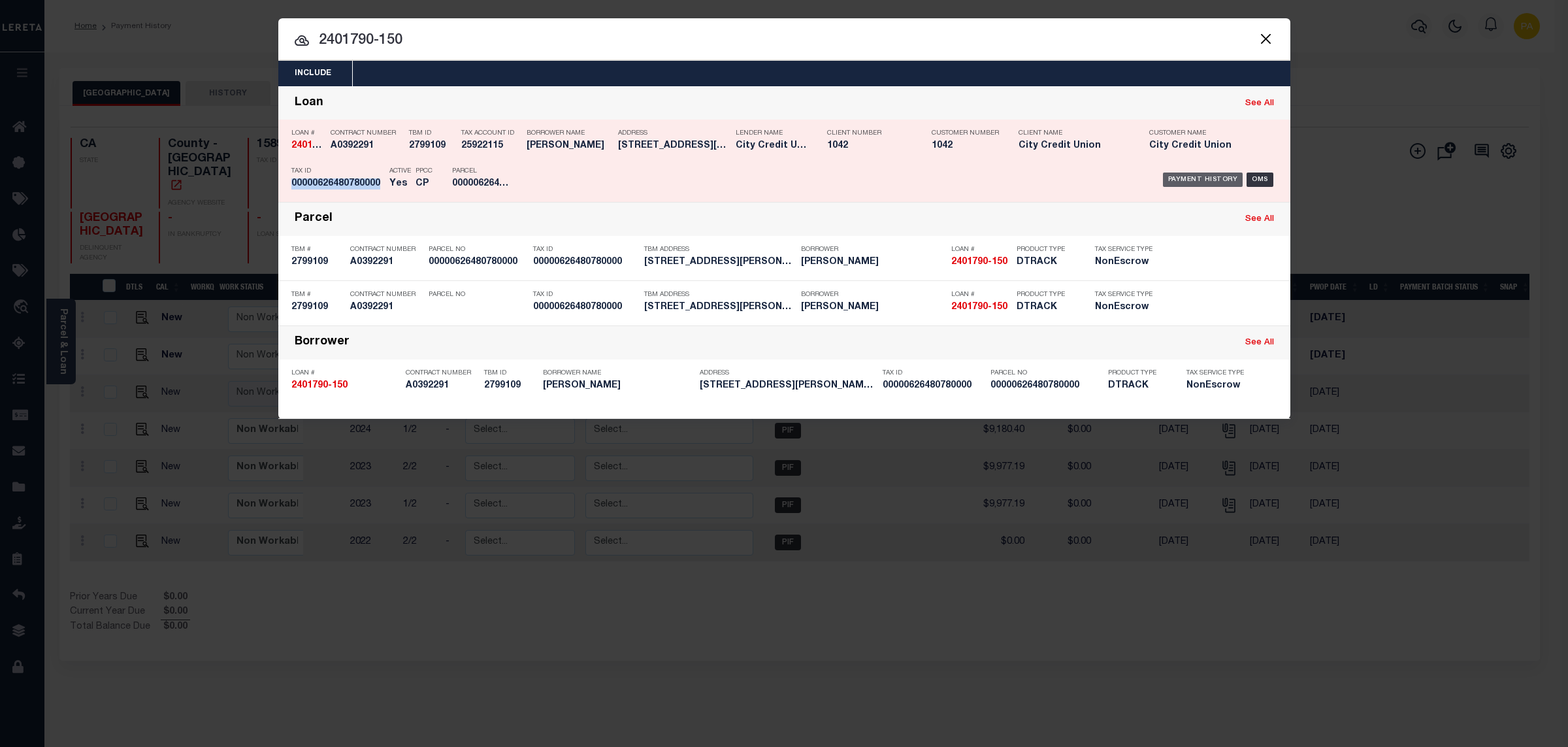
click at [1189, 180] on div "Payment History" at bounding box center [1203, 179] width 81 height 14
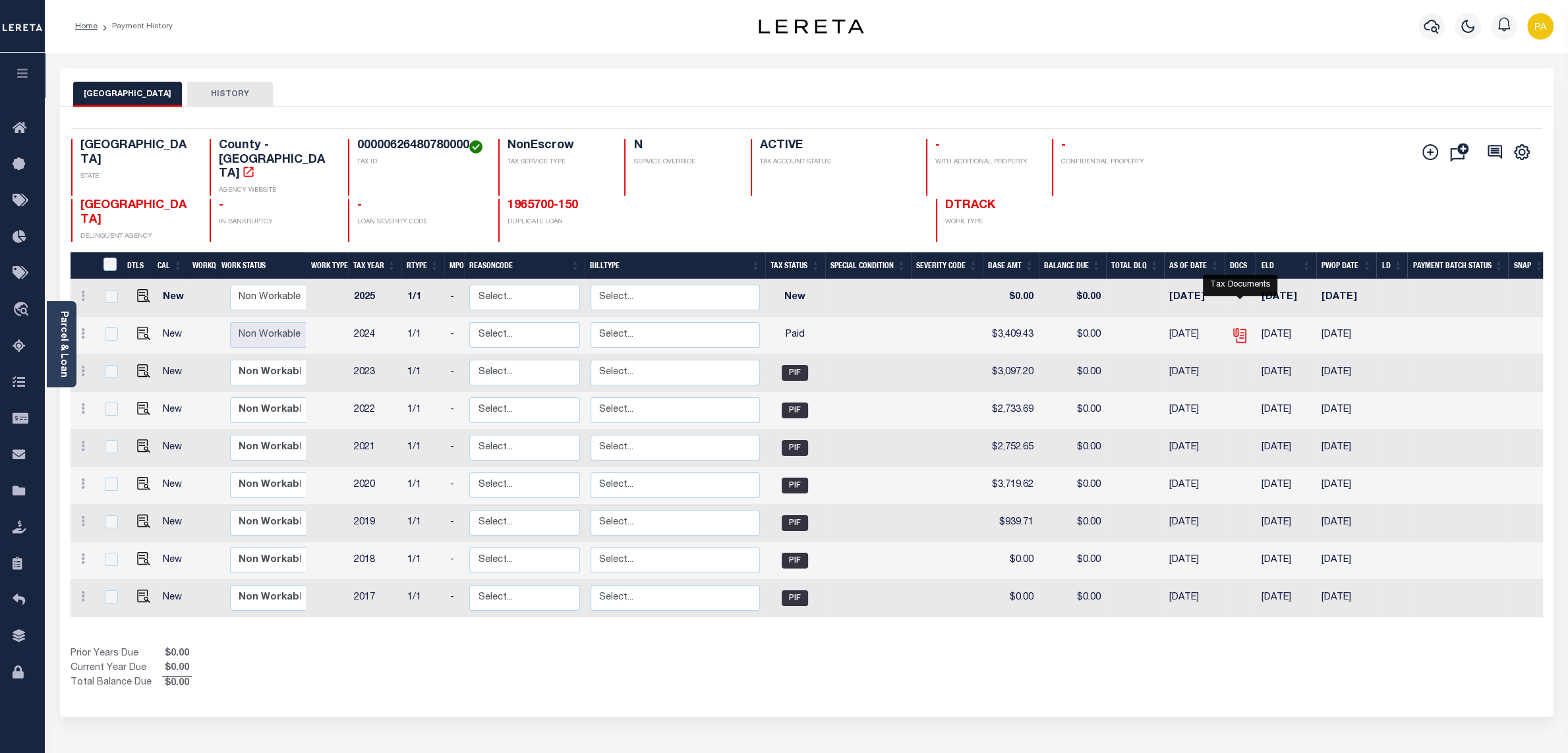
click at [1239, 327] on icon "" at bounding box center [1239, 335] width 17 height 17
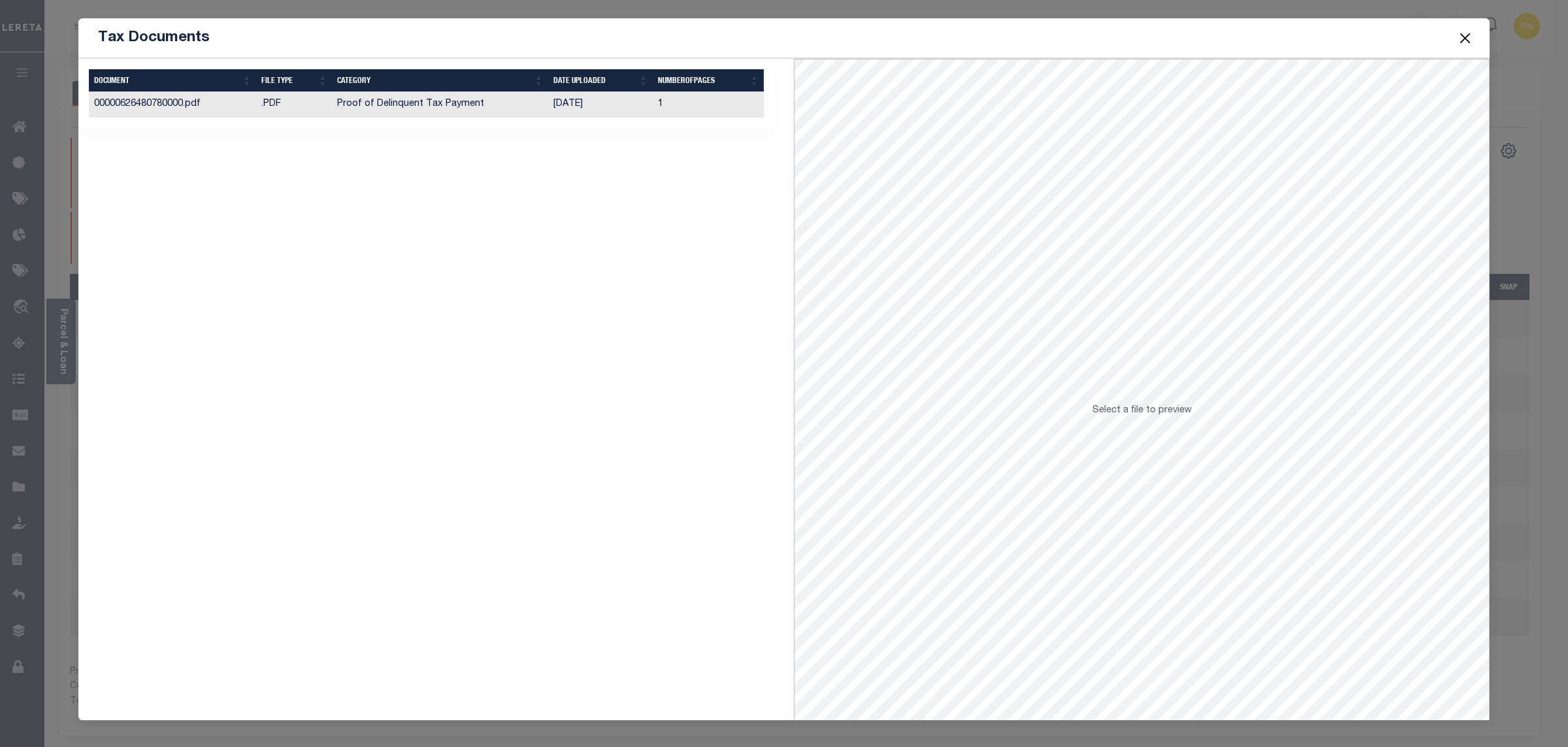
click at [549, 104] on td "[DATE]" at bounding box center [600, 105] width 105 height 25
click at [1468, 36] on button "Close" at bounding box center [1466, 38] width 17 height 17
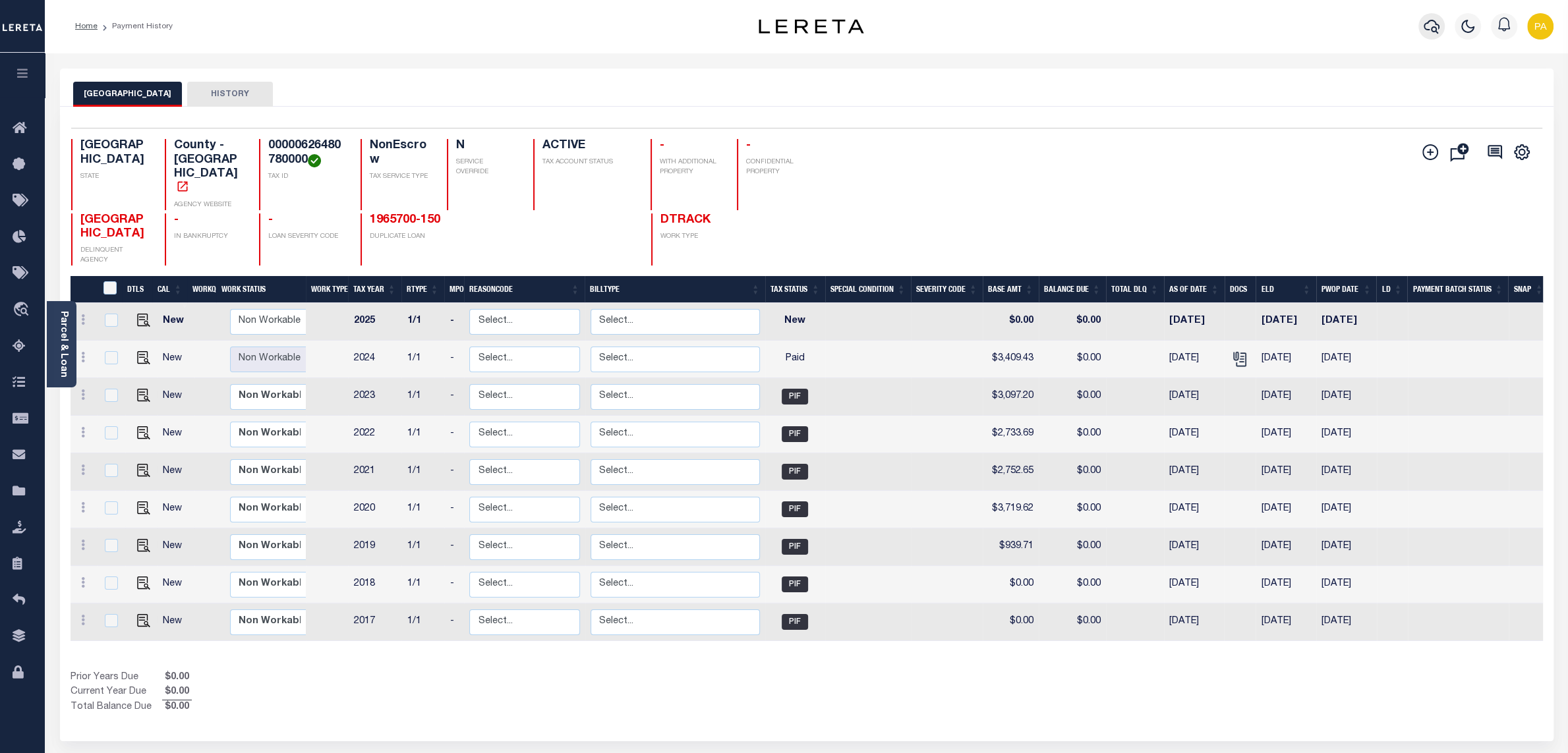
click at [1440, 22] on button "button" at bounding box center [1432, 26] width 26 height 26
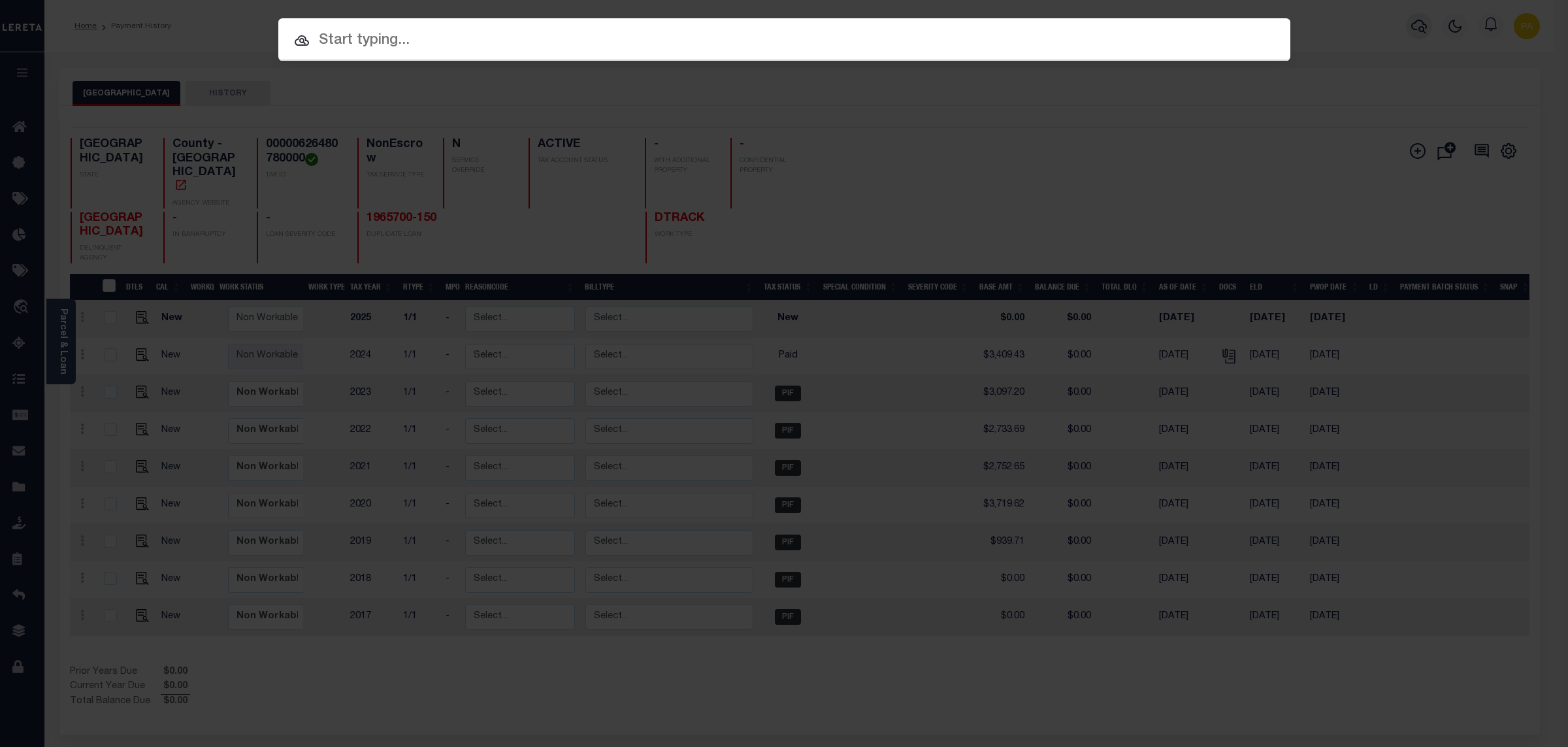
paste input "200-256148"
type input "200-256148"
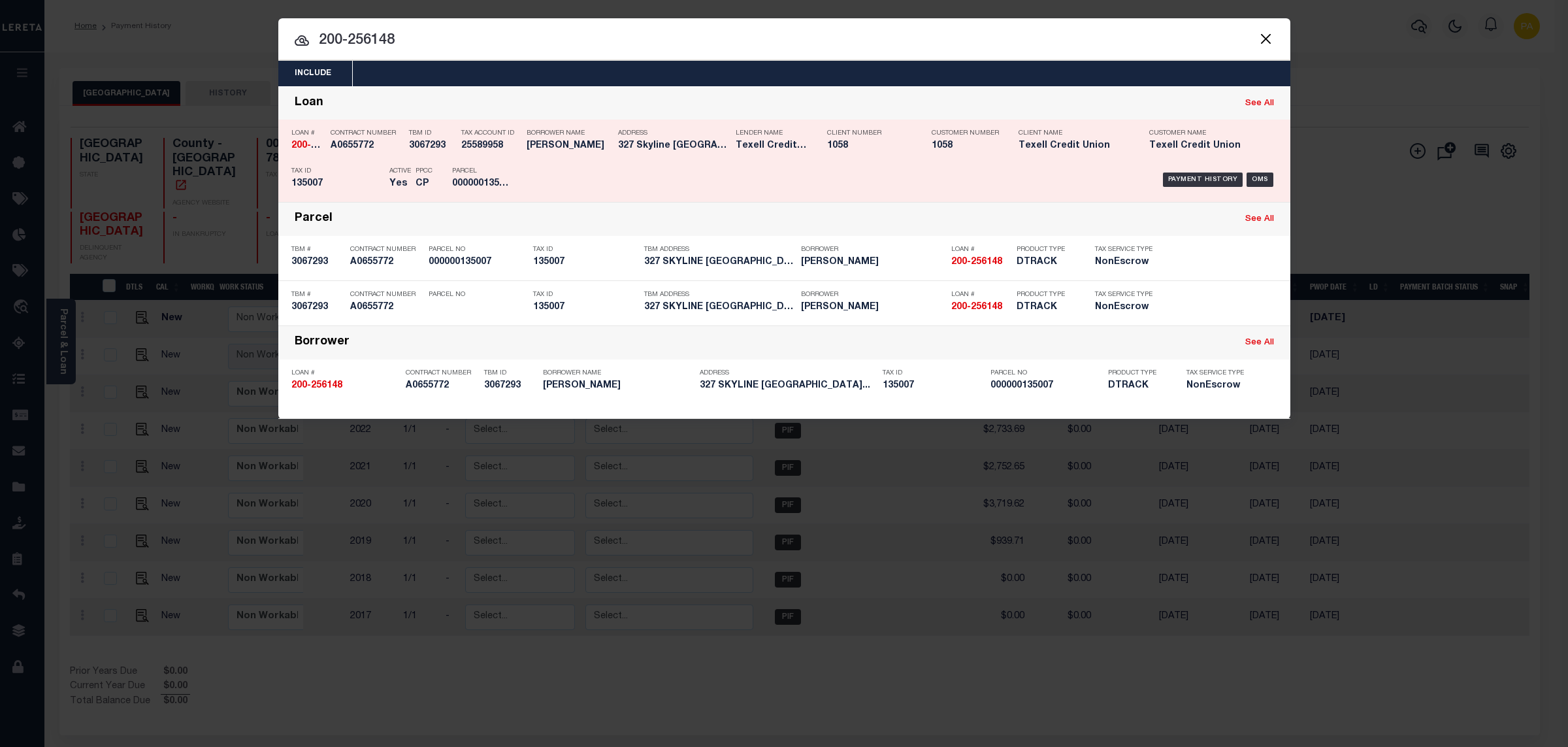
click at [1218, 172] on div "Payment History OMS" at bounding box center [904, 179] width 747 height 38
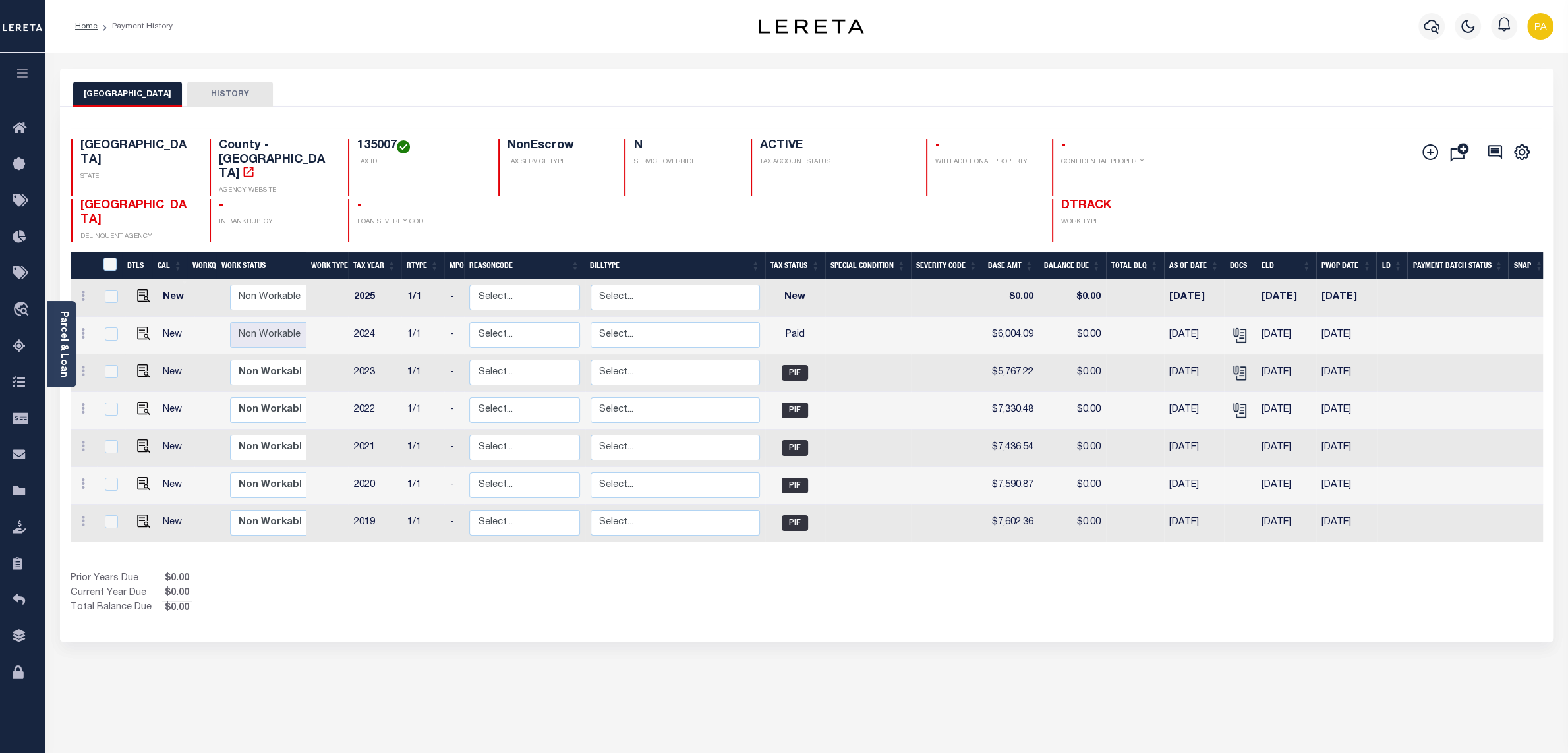
click at [879, 642] on div "CORYELL COUNTY HISTORY Selected 7 Results" at bounding box center [807, 440] width 1514 height 744
click at [1243, 327] on icon "" at bounding box center [1239, 335] width 17 height 17
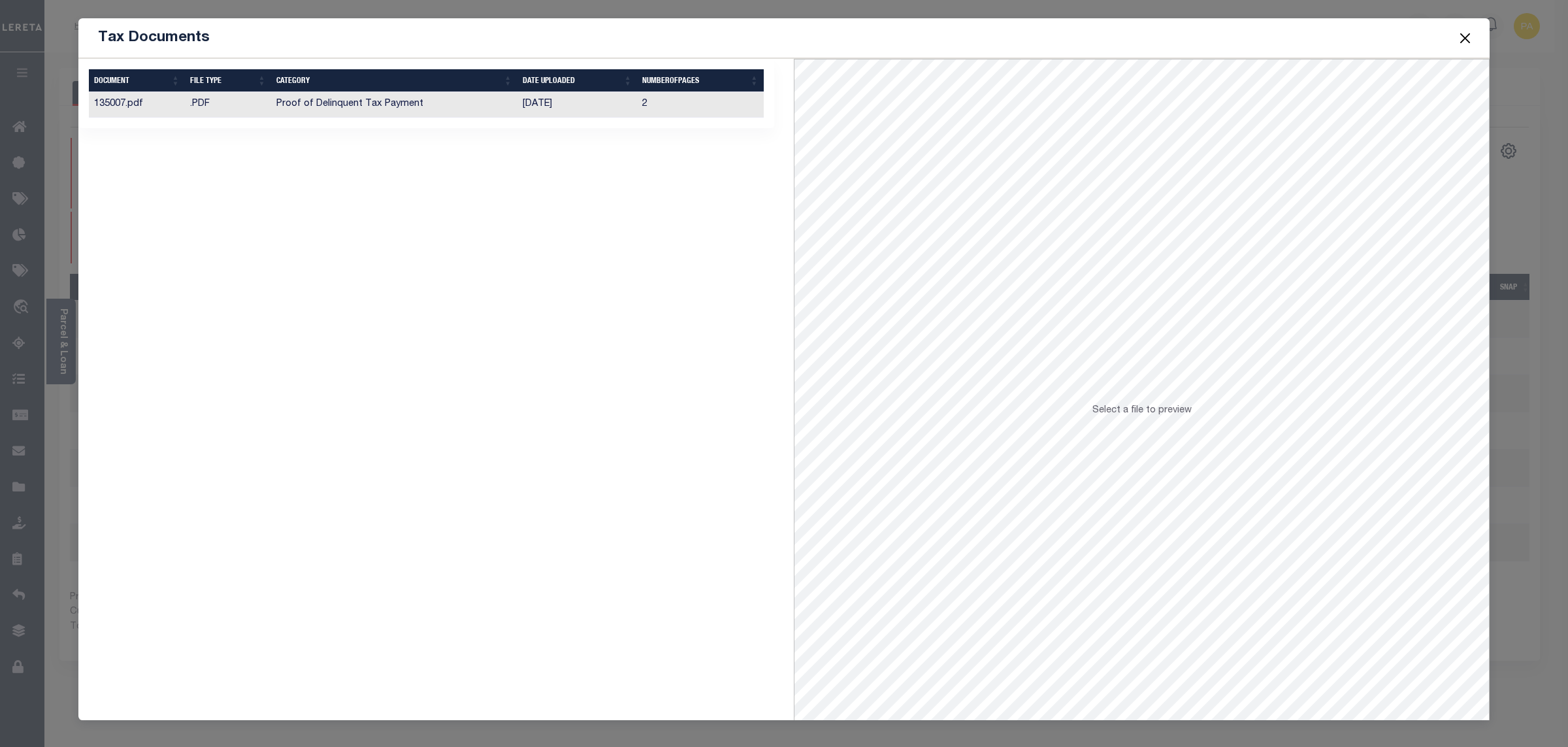
click at [542, 107] on td "[DATE]" at bounding box center [577, 105] width 120 height 25
drag, startPoint x: 1466, startPoint y: 43, endPoint x: 1457, endPoint y: 53, distance: 13.5
click at [1467, 43] on button "Close" at bounding box center [1466, 38] width 17 height 17
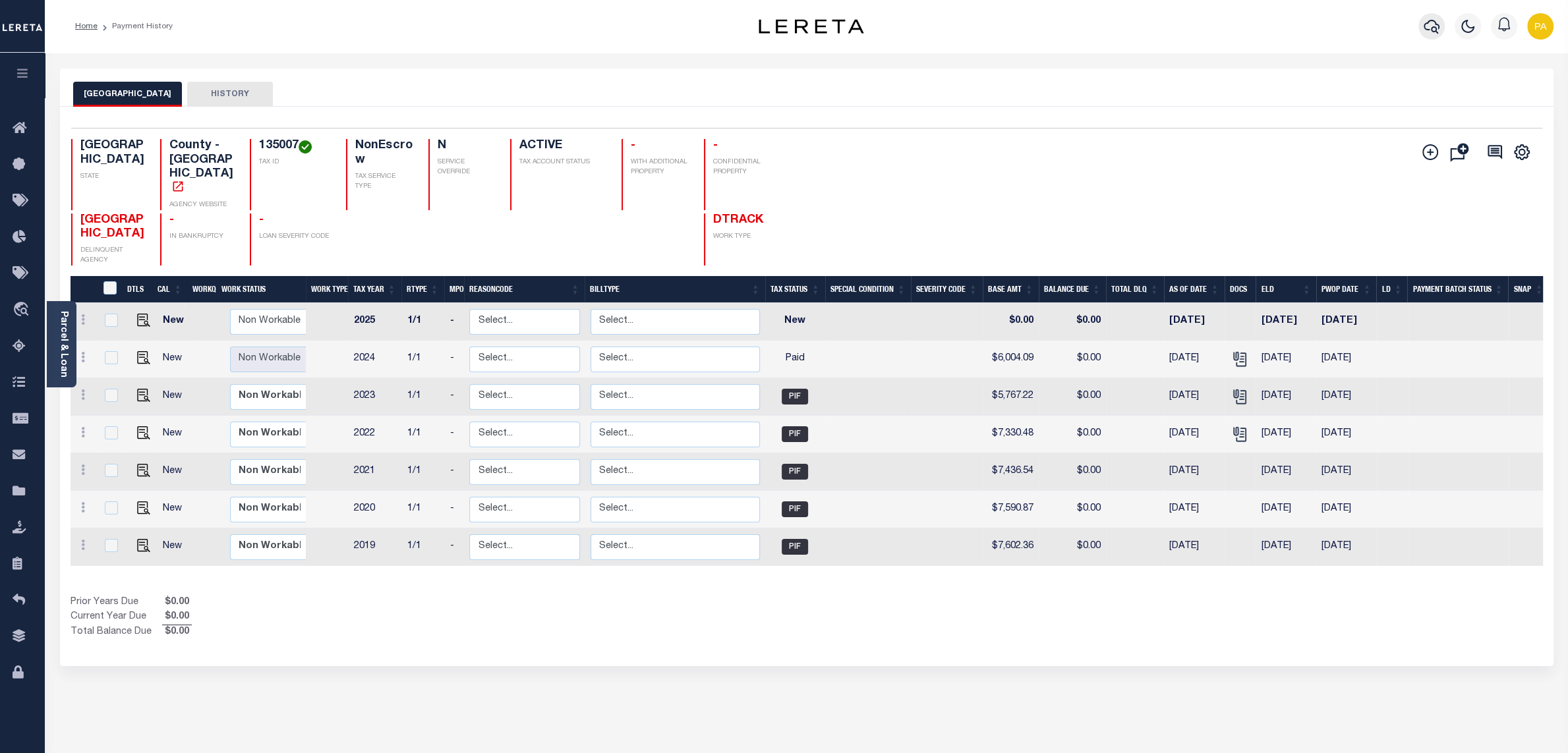
click at [1433, 30] on icon "button" at bounding box center [1432, 26] width 16 height 16
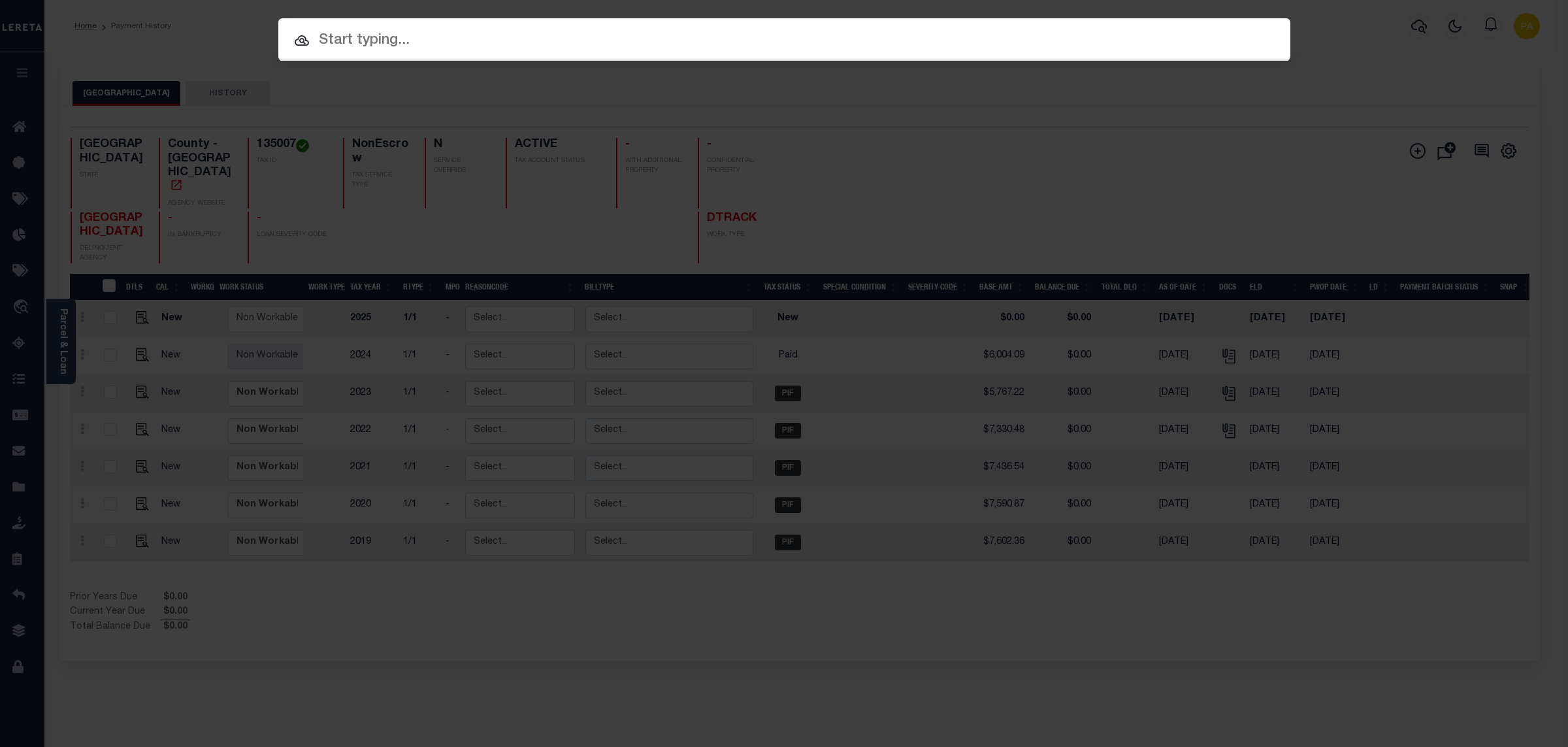
paste input "101256008"
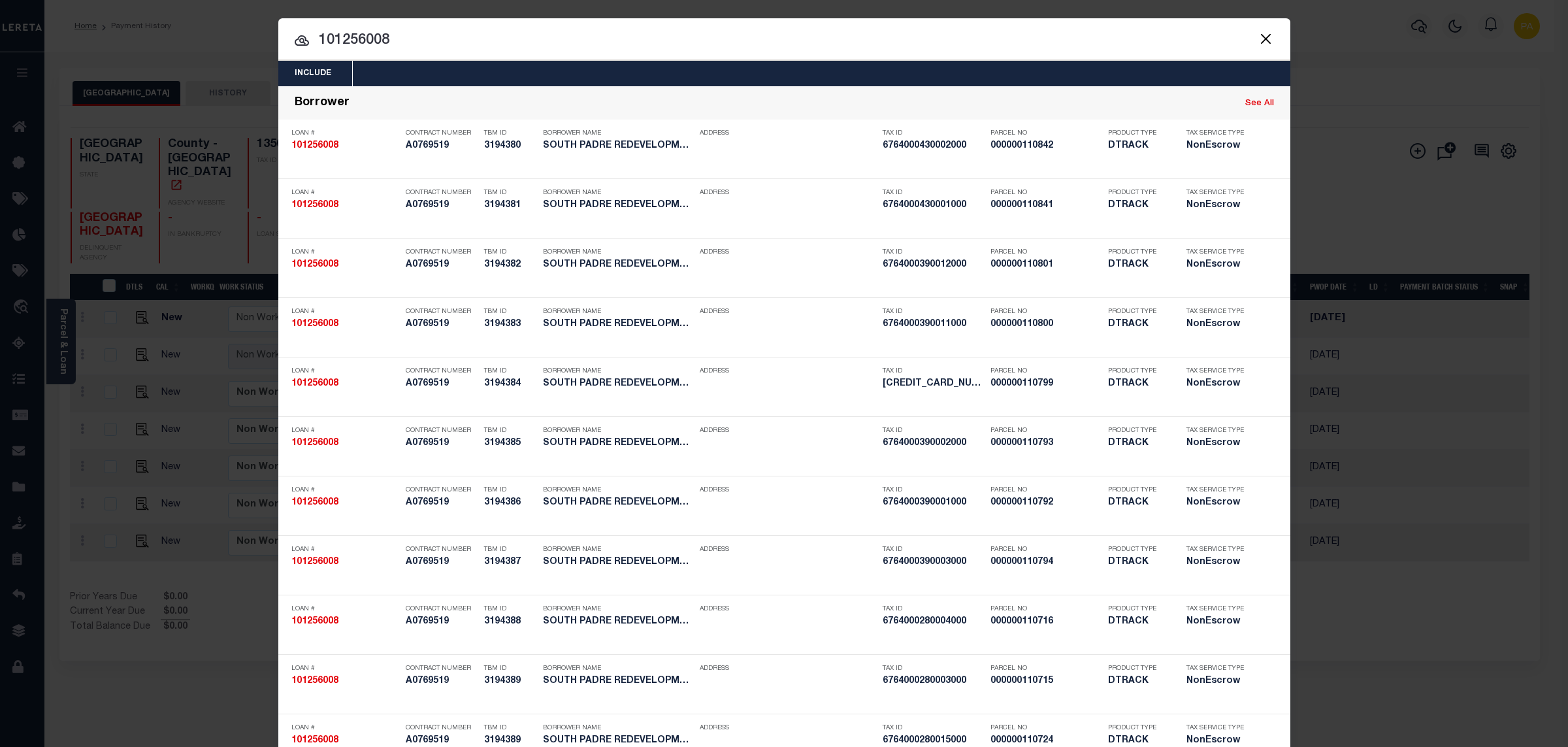
click at [676, 8] on div "Include Loans TBM Customers Borrowers Payments (Lender Non-Disb) Payments (Lend…" at bounding box center [784, 373] width 1568 height 747
drag, startPoint x: 402, startPoint y: 38, endPoint x: 14, endPoint y: 67, distance: 389.1
click at [278, 53] on input "101256008" at bounding box center [784, 40] width 1012 height 23
paste input "5995"
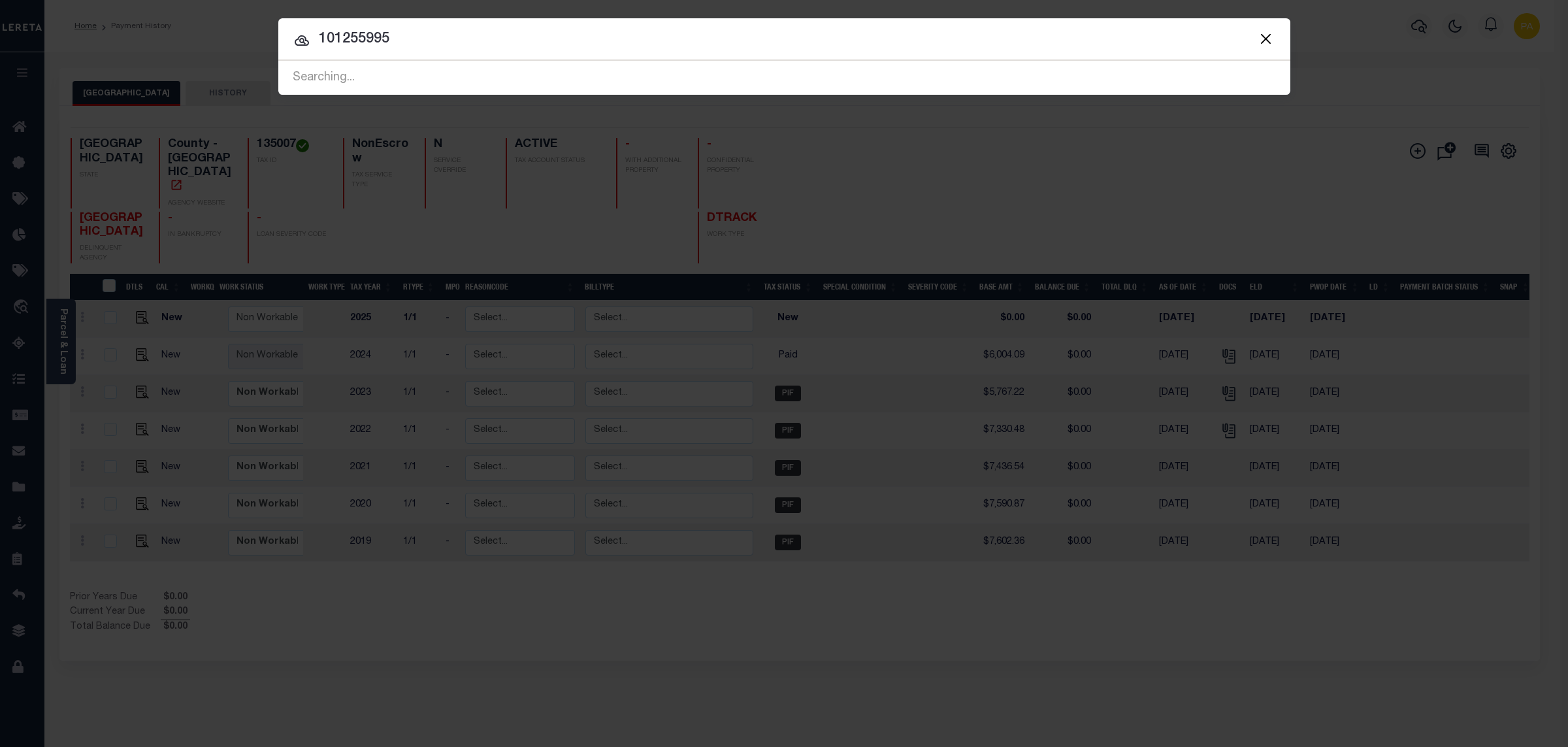
type input "101255995"
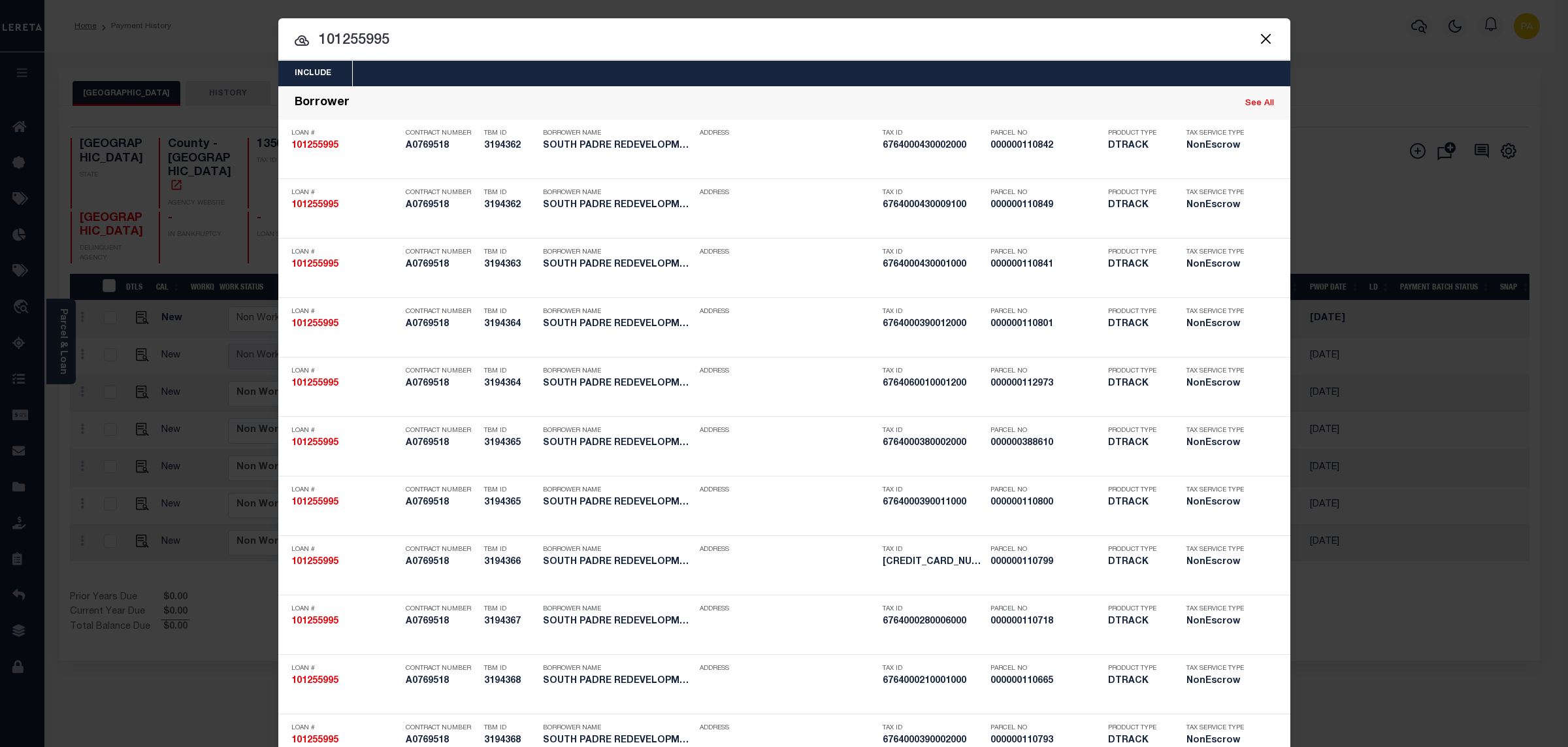
scroll to position [1419, 0]
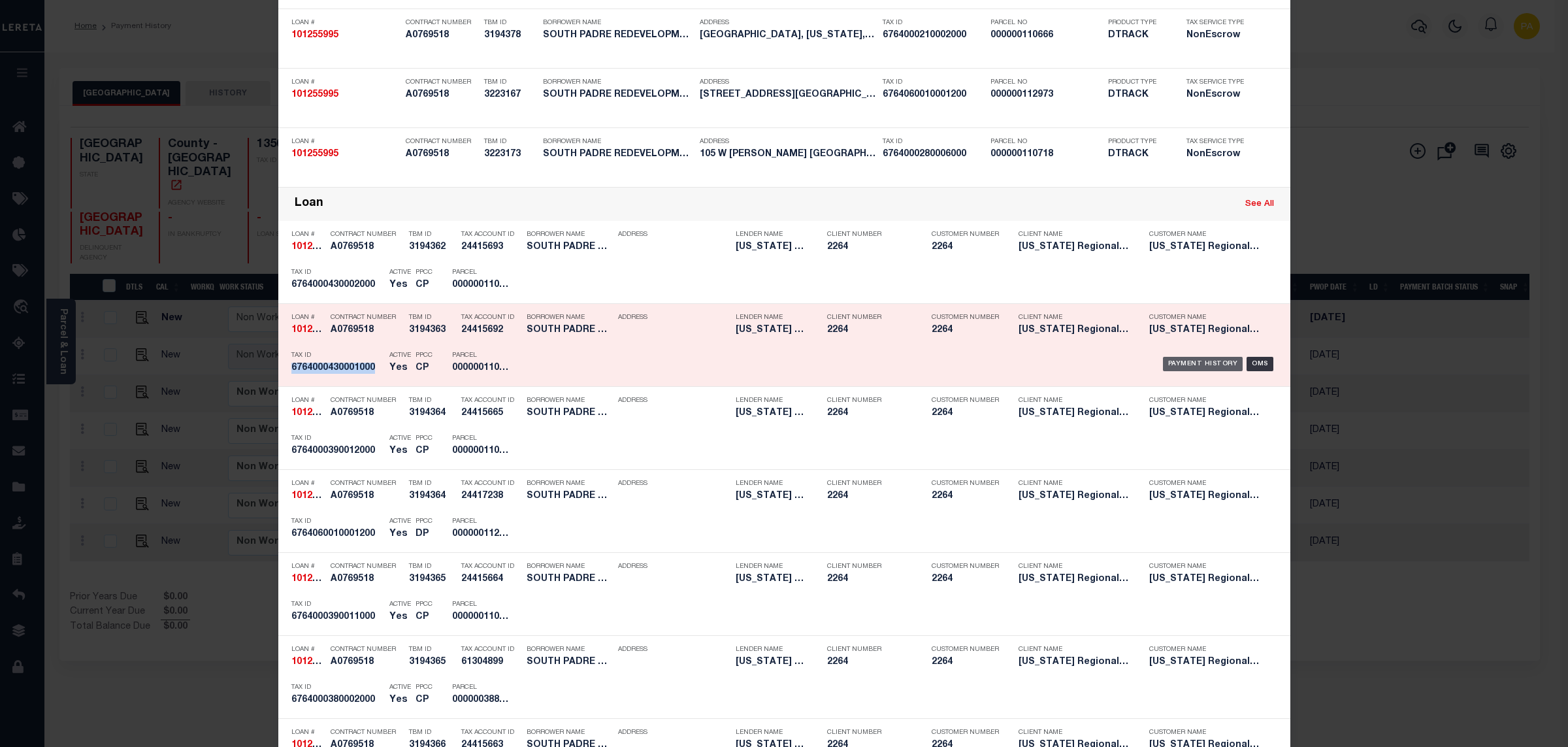
click at [1204, 368] on div "Payment History" at bounding box center [1203, 364] width 81 height 14
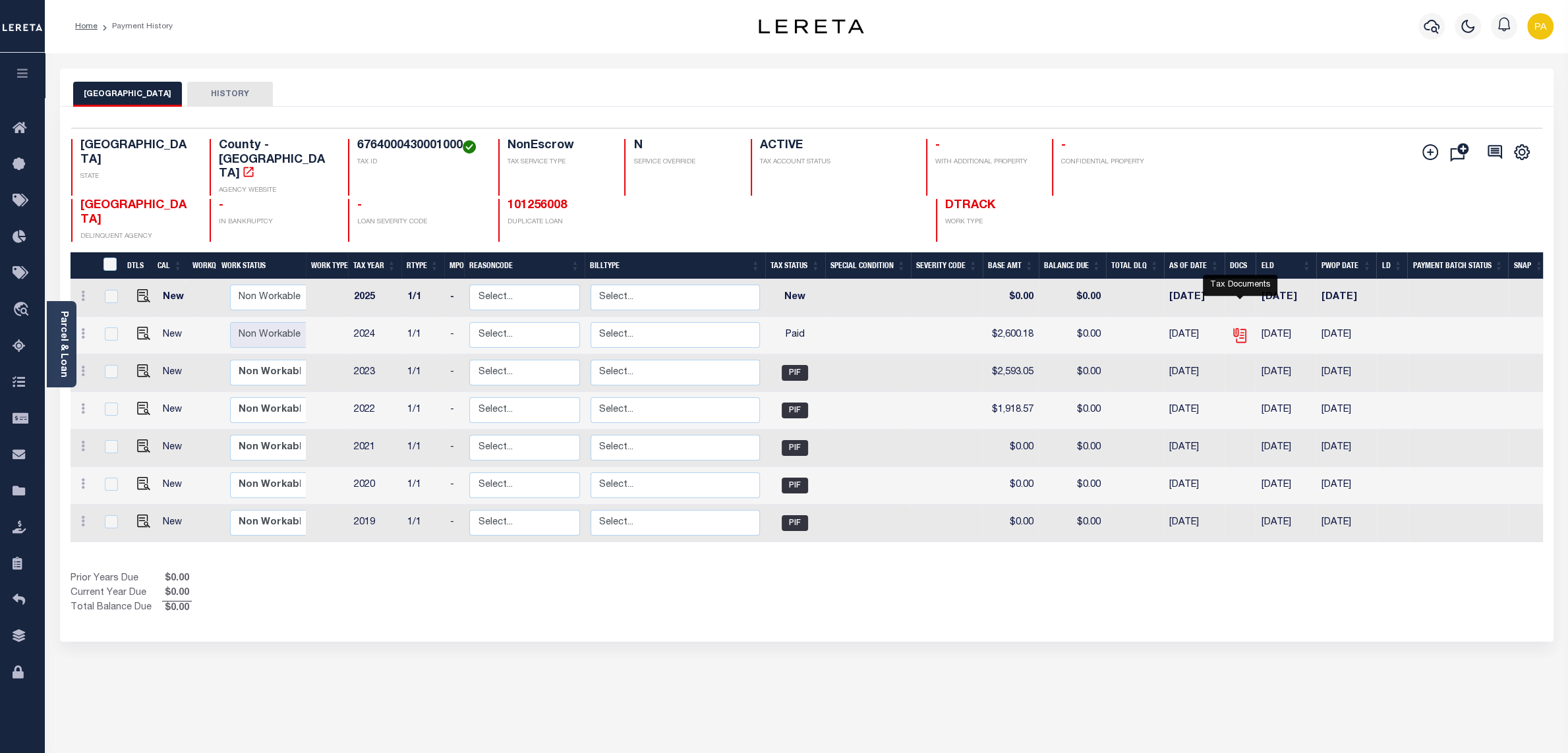
click at [1243, 327] on icon "" at bounding box center [1239, 332] width 10 height 10
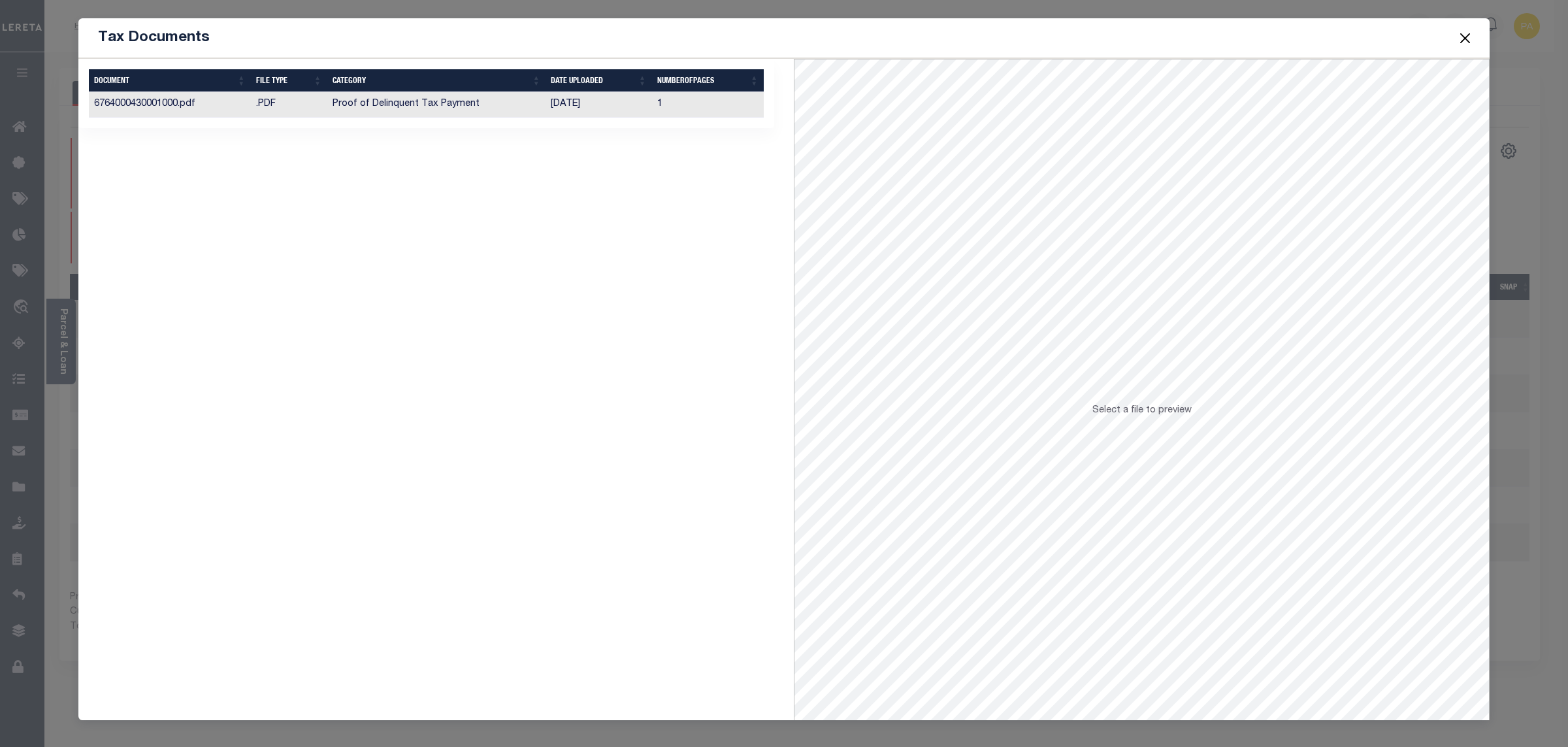
click at [422, 102] on td "Proof of Delinquent Tax Payment" at bounding box center [437, 105] width 219 height 25
click at [1468, 46] on span at bounding box center [1465, 38] width 50 height 37
click at [1463, 39] on button "Close" at bounding box center [1466, 38] width 17 height 17
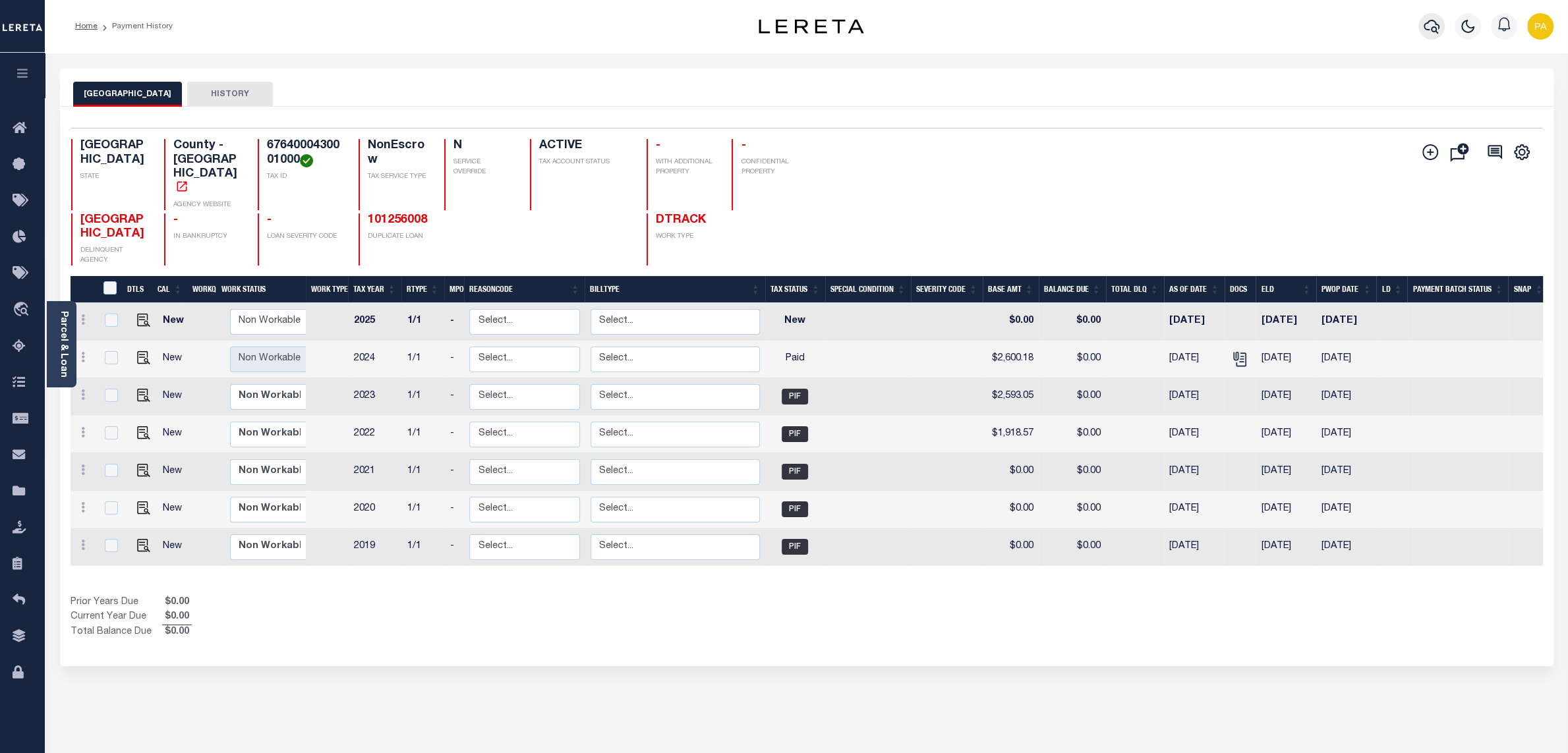
click at [1433, 26] on icon "button" at bounding box center [1432, 26] width 16 height 16
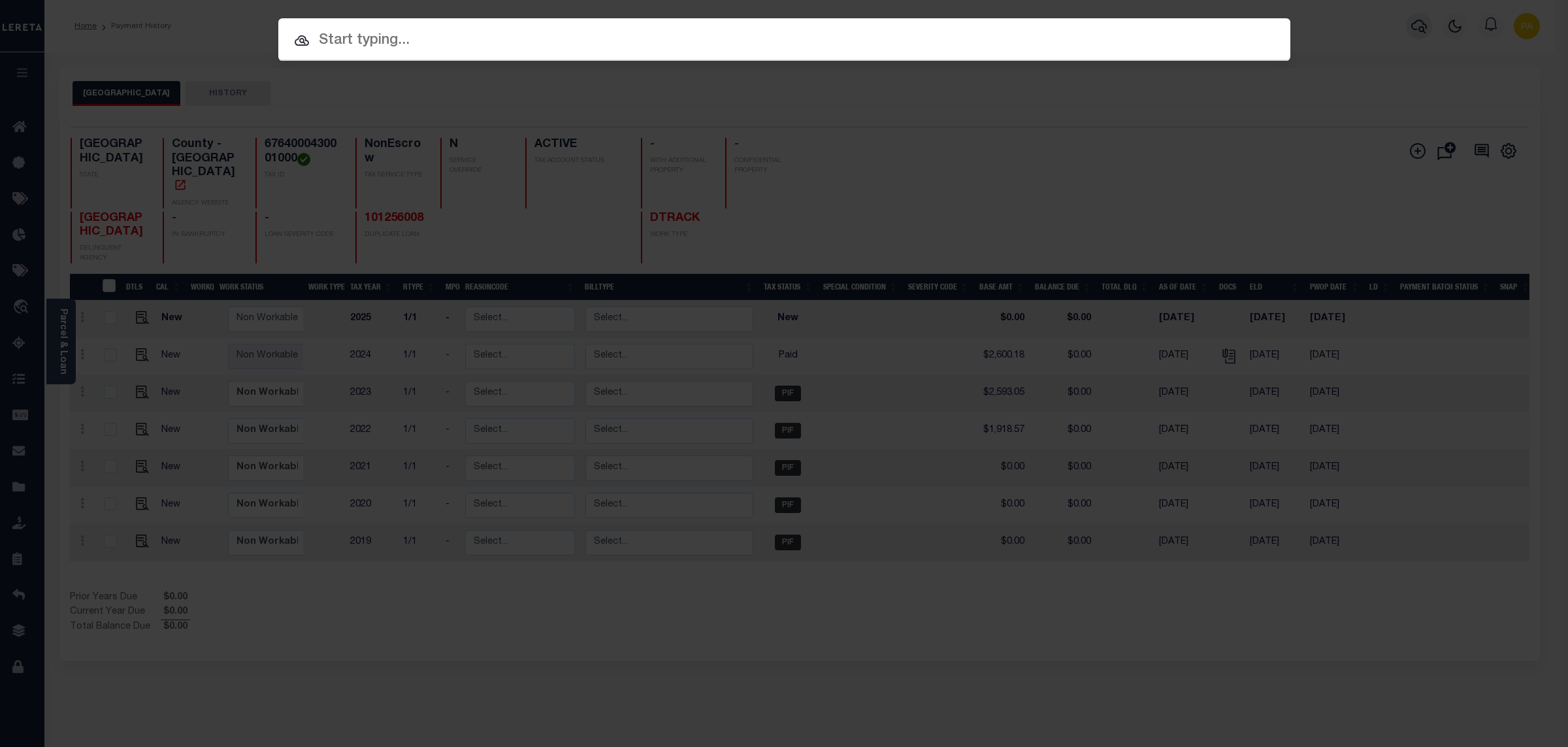
paste input "63450551"
type input "63450551"
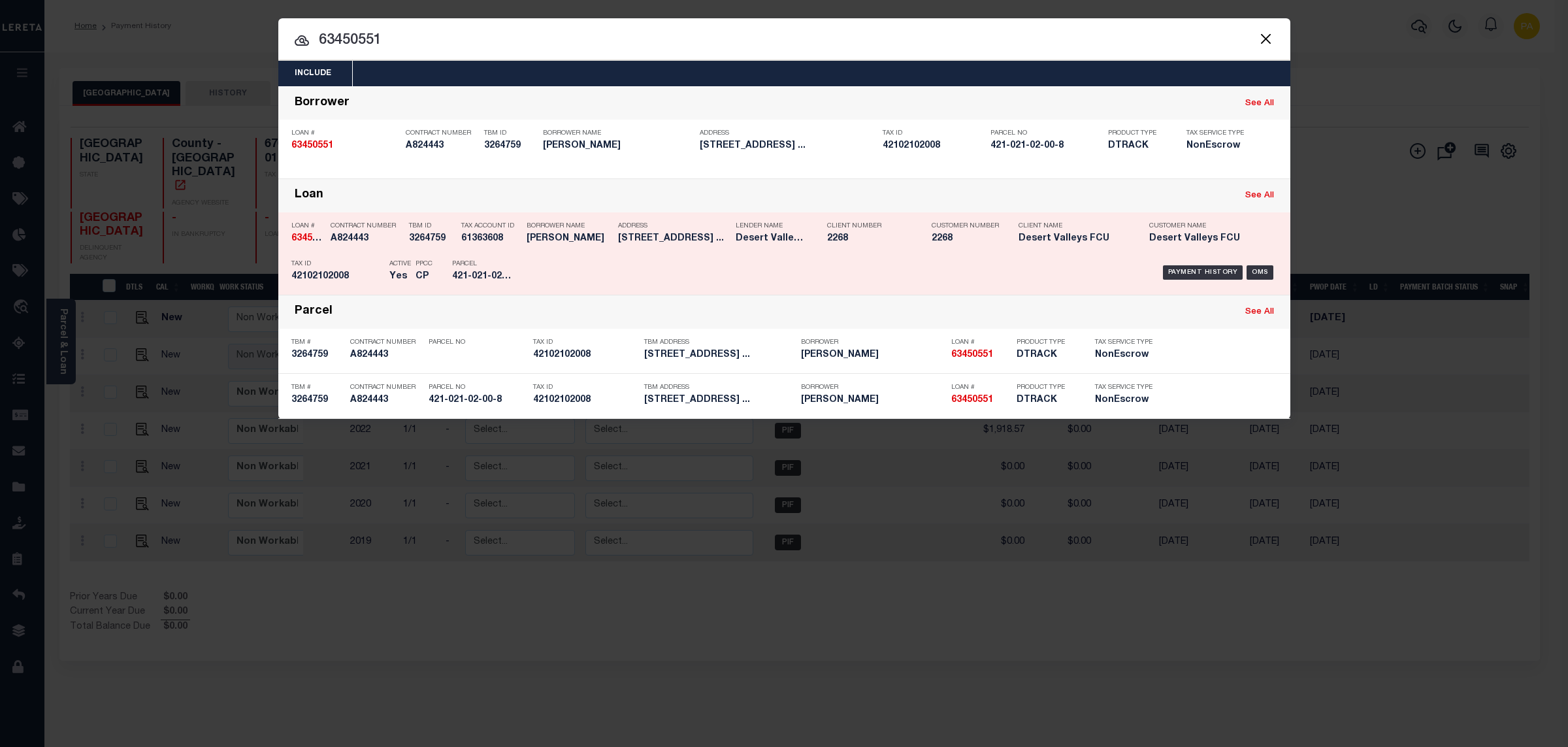
click at [1178, 264] on div "Payment History OMS" at bounding box center [904, 272] width 747 height 38
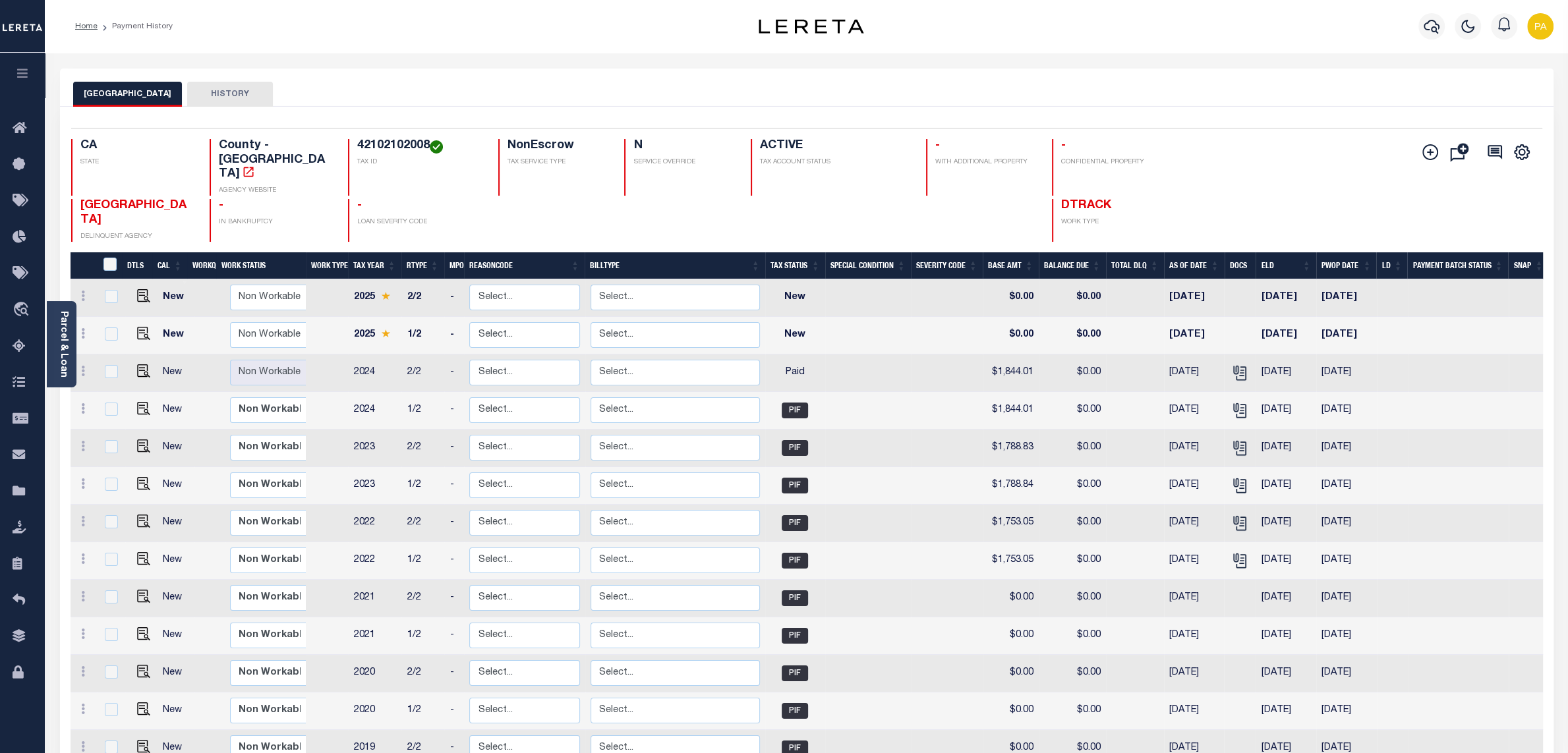
click at [1196, 121] on div "Selected 13 Results 1 Items per page 25 50 100 CA STATE TAX ID N" at bounding box center [806, 487] width 1494 height 761
click at [1242, 365] on icon "" at bounding box center [1239, 370] width 10 height 10
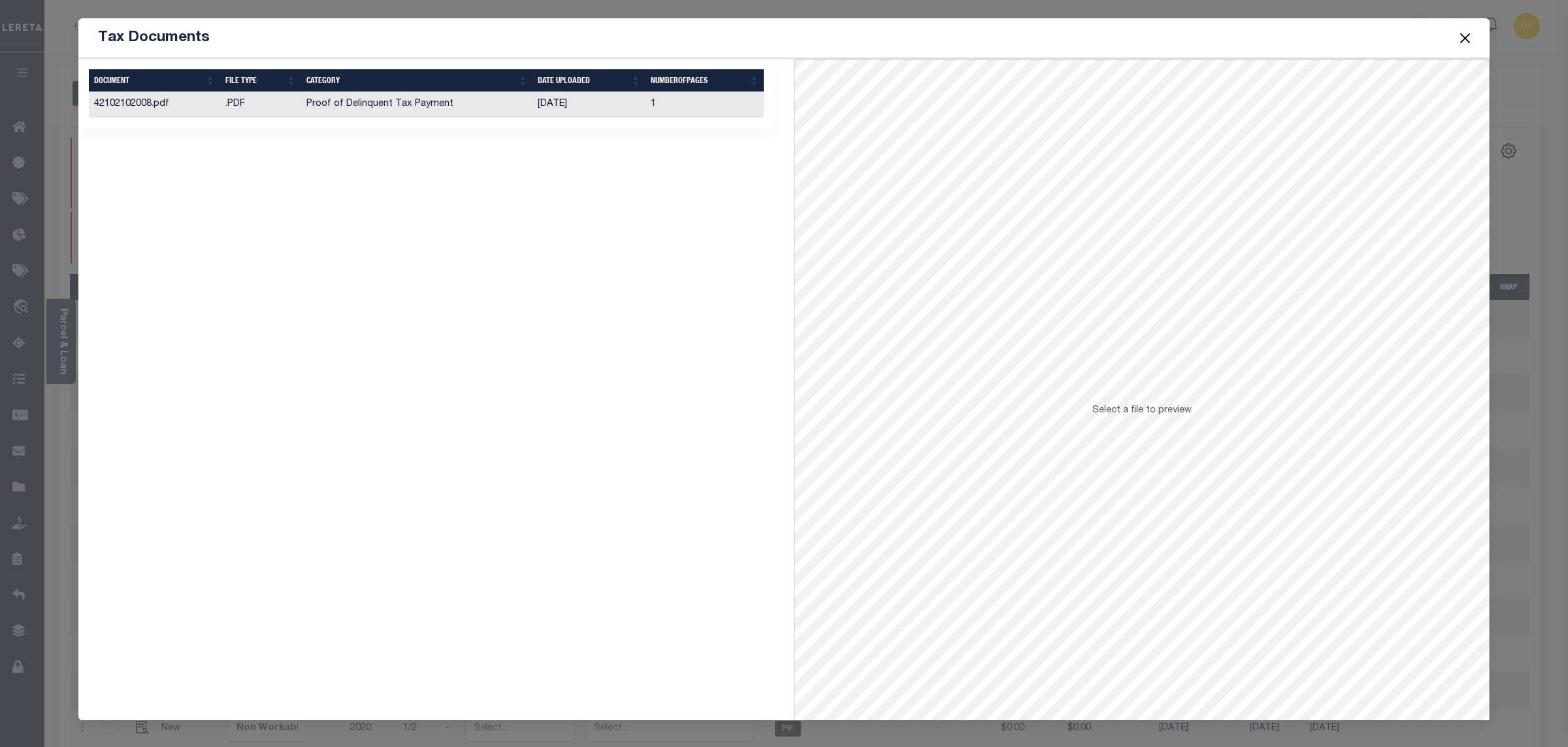
click at [560, 107] on td "[DATE]" at bounding box center [588, 105] width 112 height 25
click at [1457, 50] on span at bounding box center [1465, 38] width 50 height 37
click at [1463, 37] on button "Close" at bounding box center [1466, 38] width 17 height 17
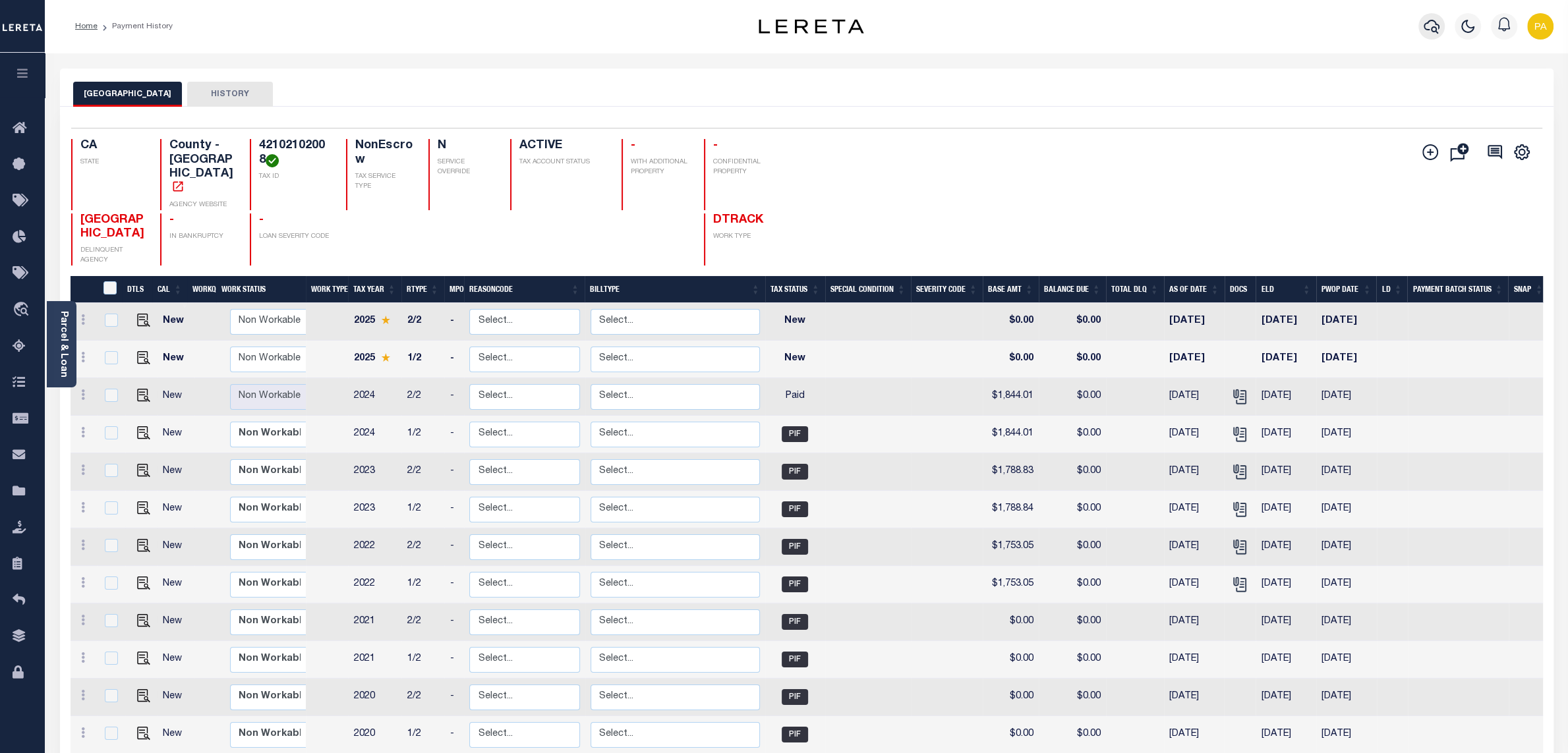
click at [1430, 23] on icon "button" at bounding box center [1432, 26] width 16 height 16
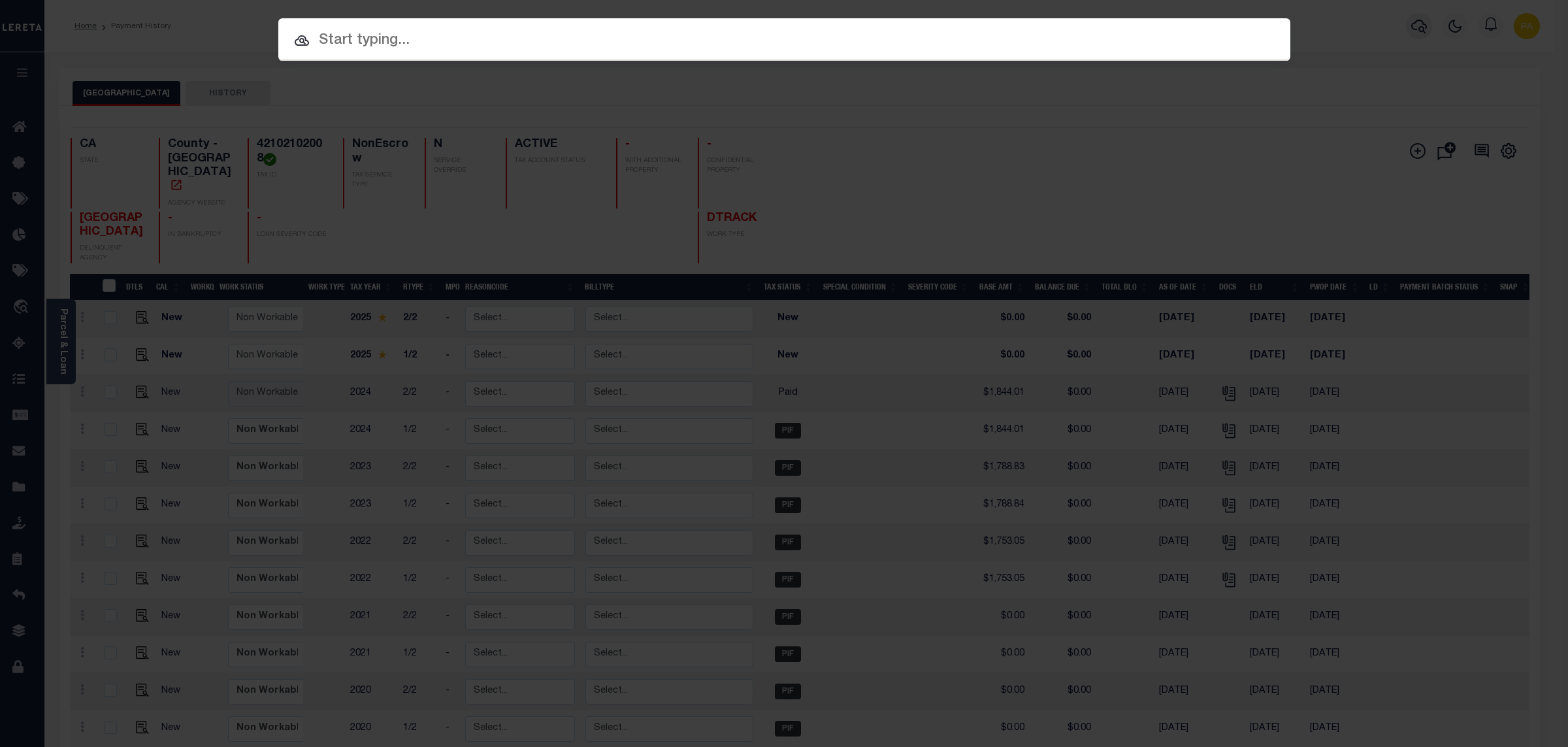
paste input "993239287"
type input "993239287"
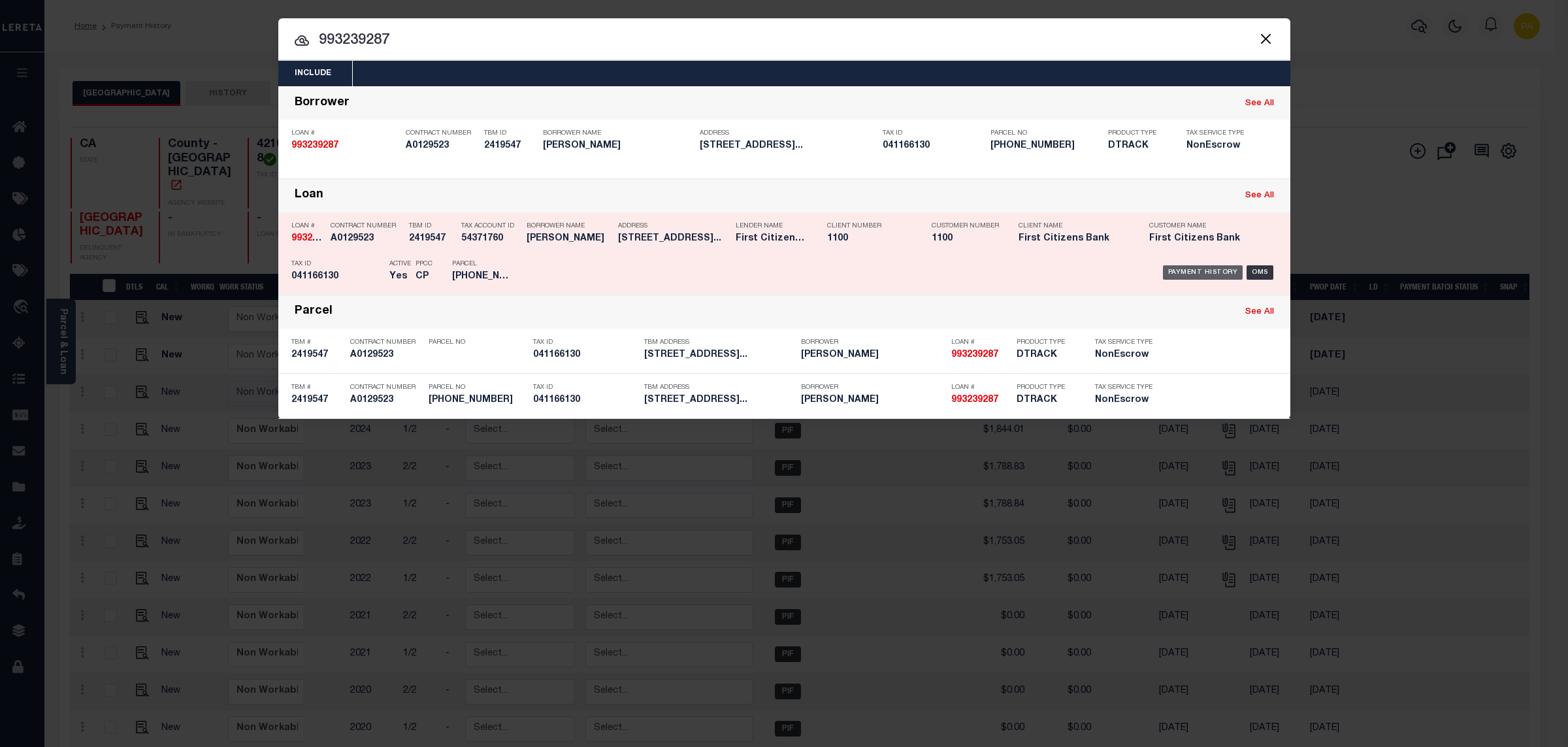
click at [1207, 273] on div "Payment History" at bounding box center [1203, 272] width 81 height 14
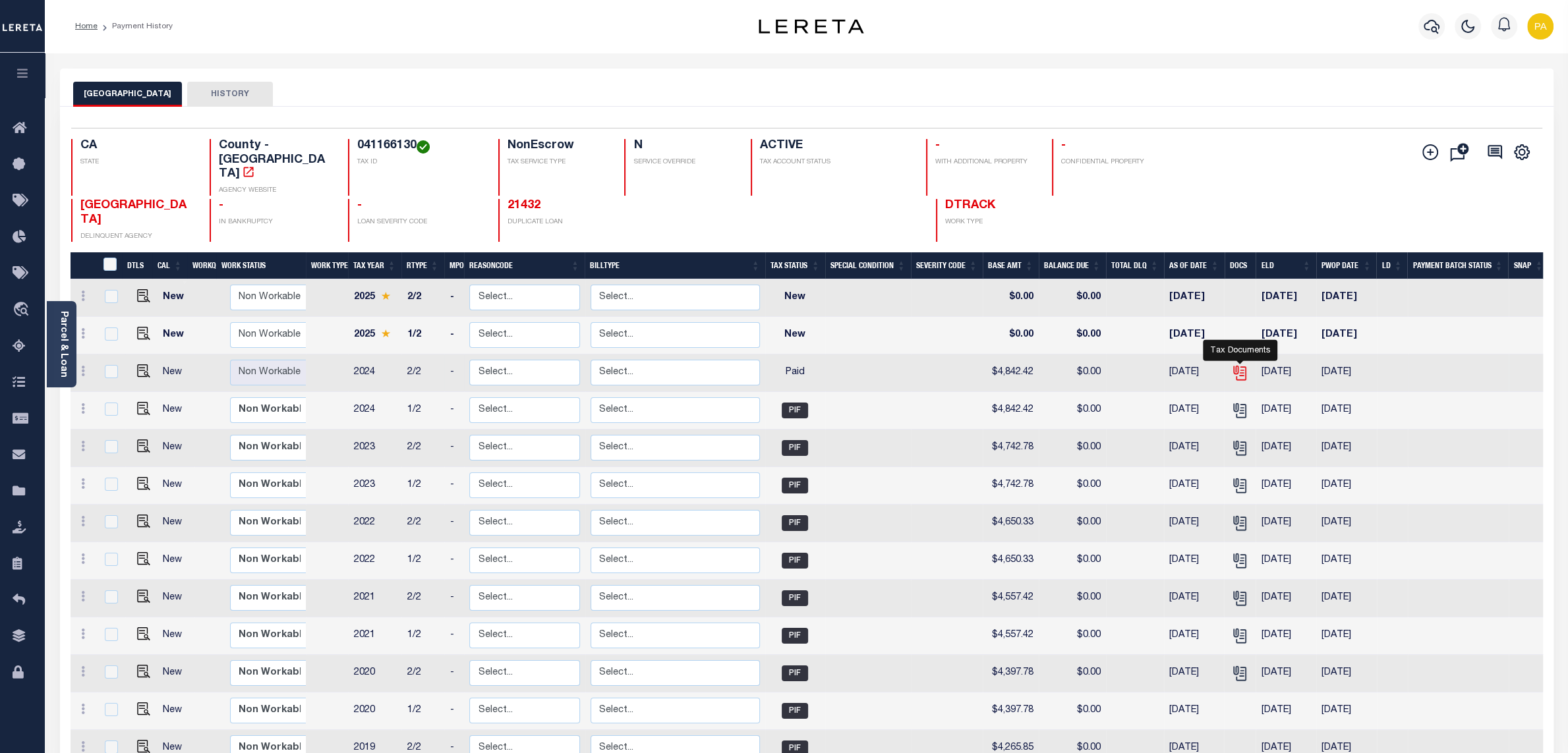
click at [1234, 364] on icon "" at bounding box center [1239, 373] width 17 height 17
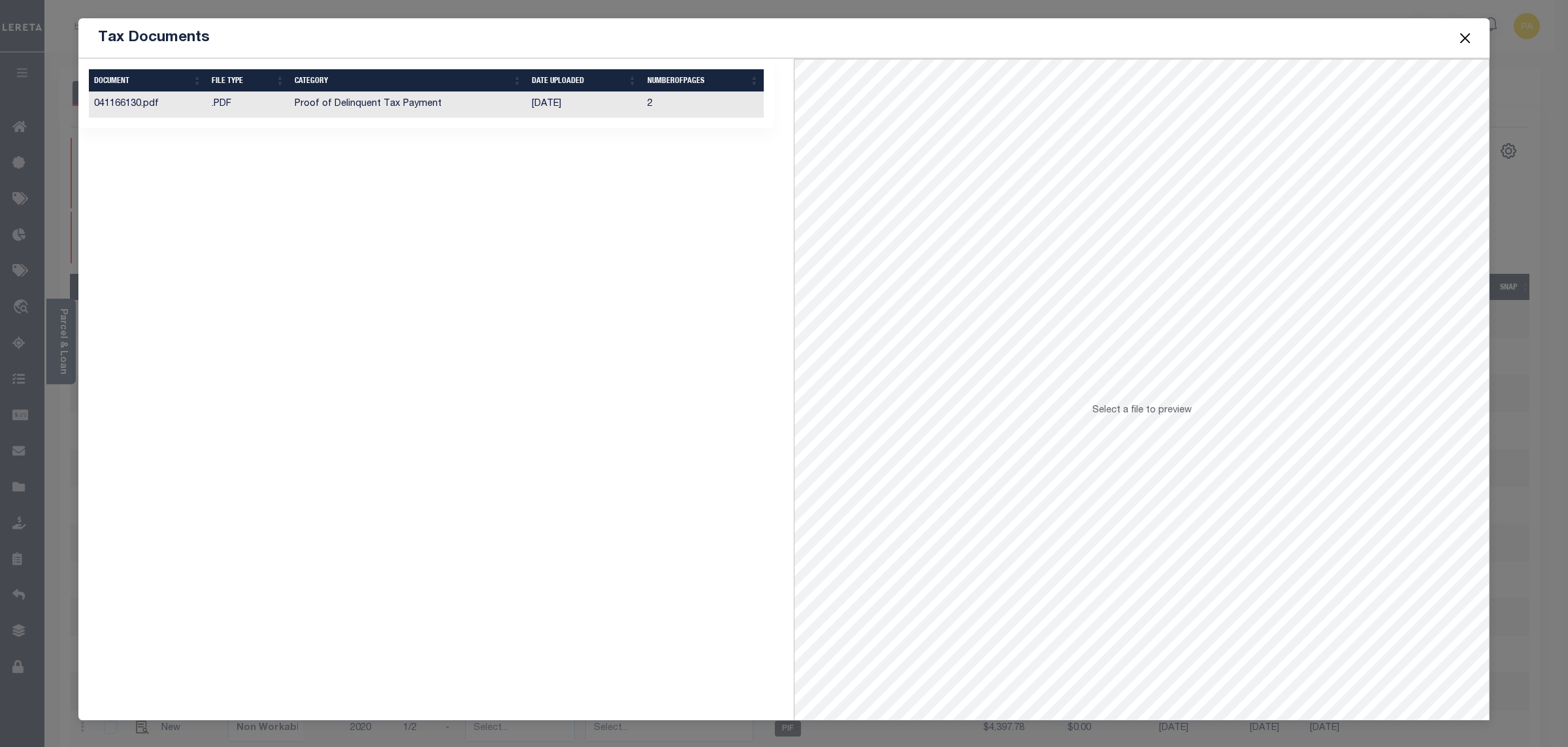
click at [542, 105] on td "[DATE]" at bounding box center [584, 105] width 115 height 25
click at [1462, 42] on button "Close" at bounding box center [1466, 38] width 17 height 17
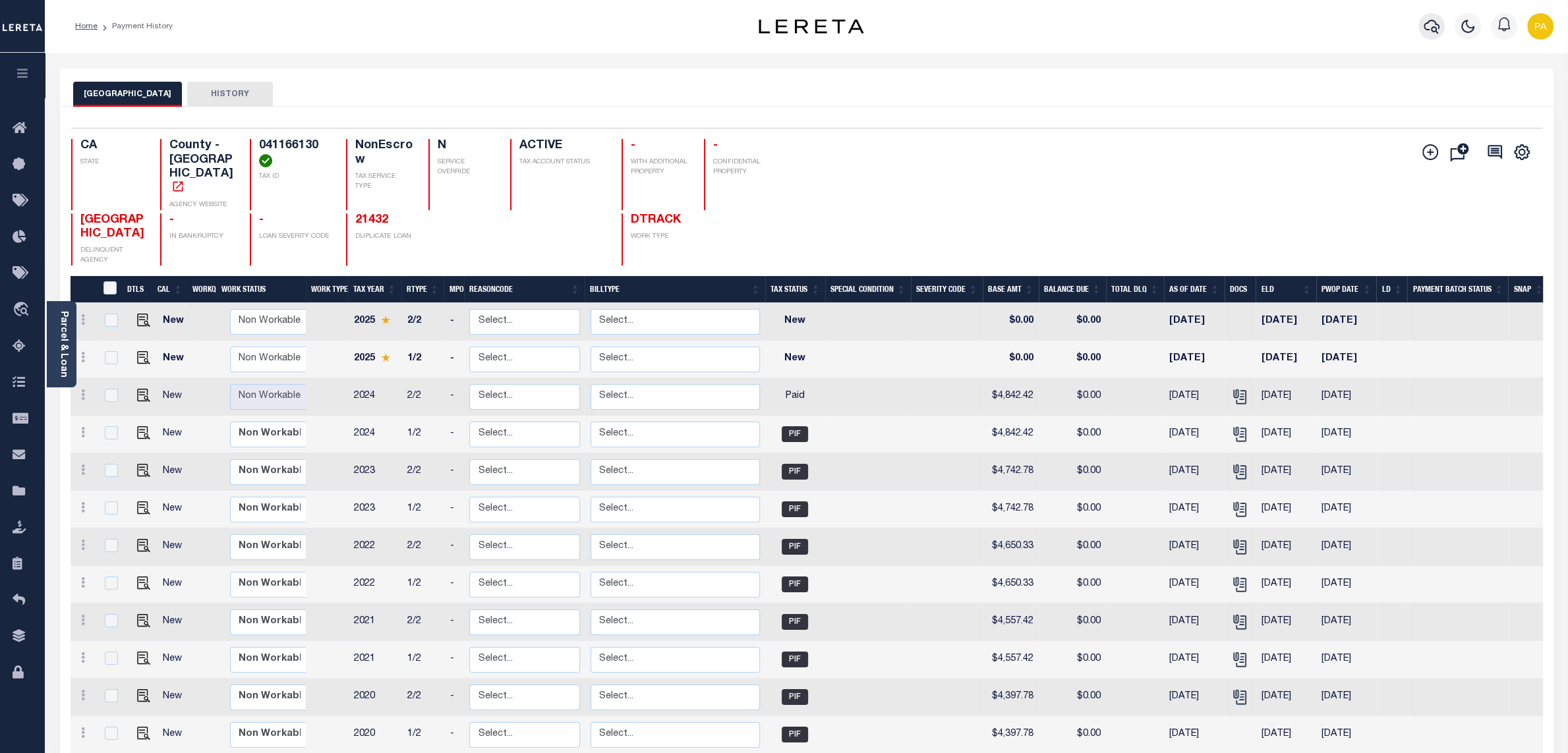
click at [1434, 26] on icon "button" at bounding box center [1432, 26] width 16 height 16
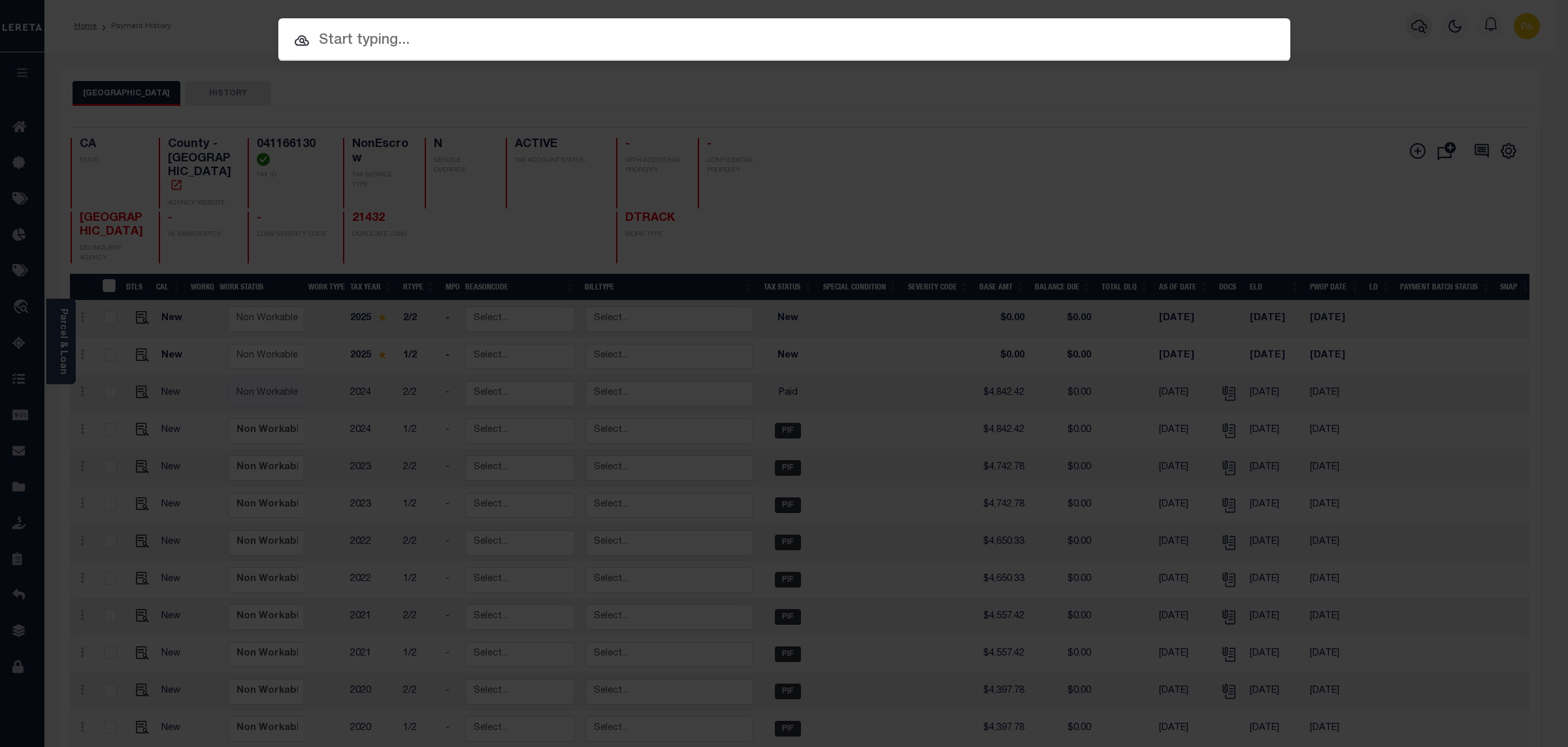
paste input "2184380-151"
type input "2184380-151"
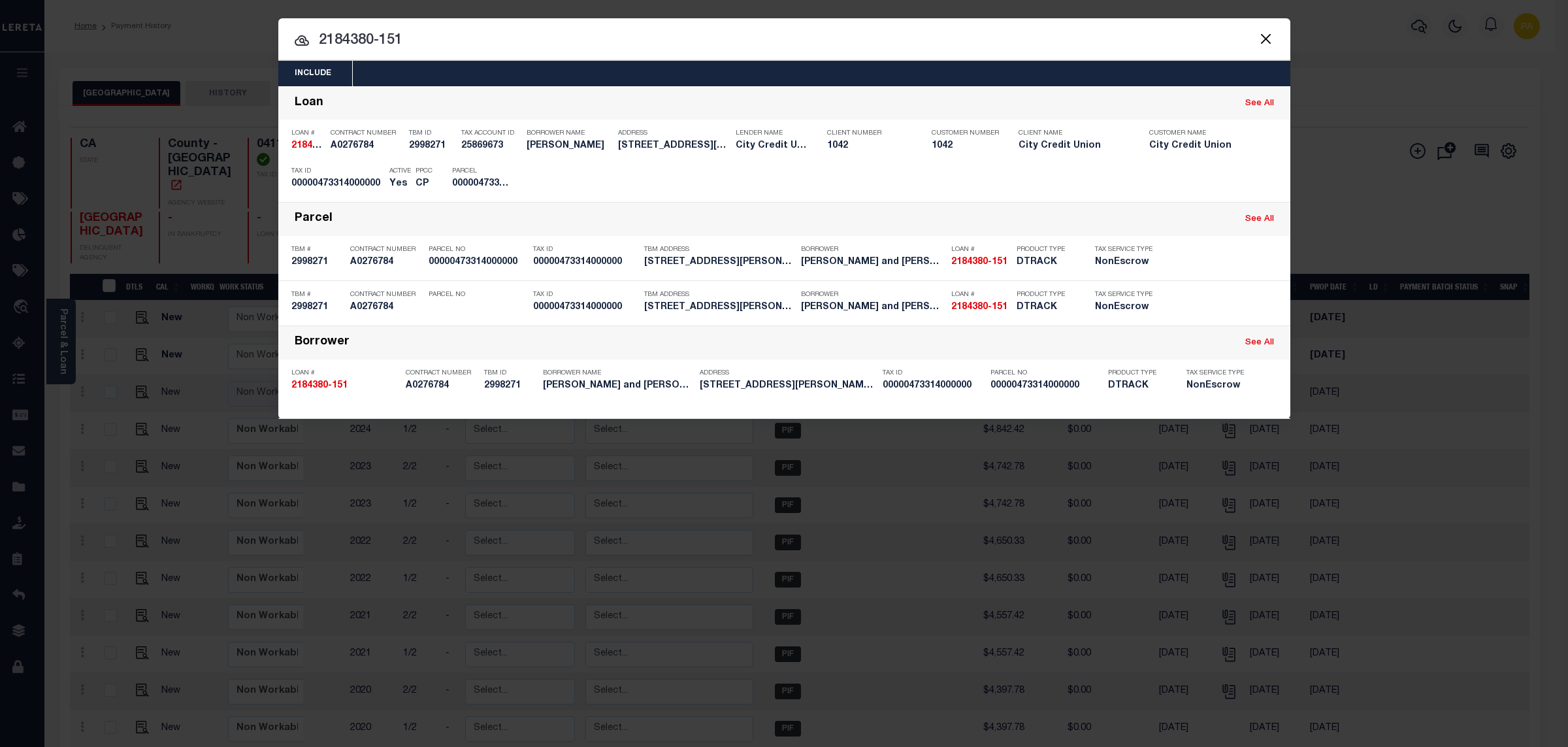
click at [793, 6] on div "Include Loans TBM Customers Borrowers Payments (Lender Non-Disb) Payments (Lend…" at bounding box center [784, 373] width 1568 height 747
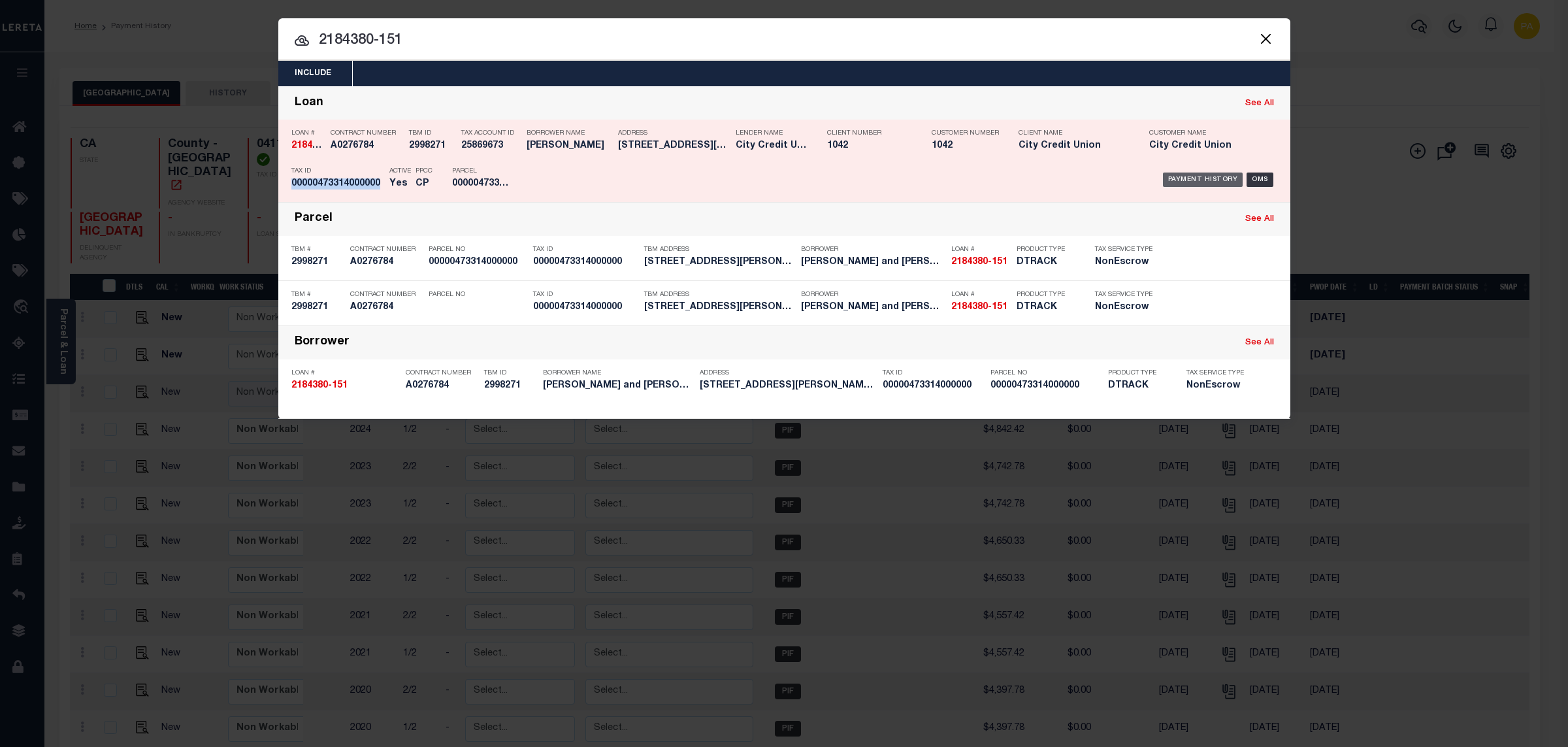
click at [1172, 184] on div "Payment History" at bounding box center [1203, 179] width 81 height 14
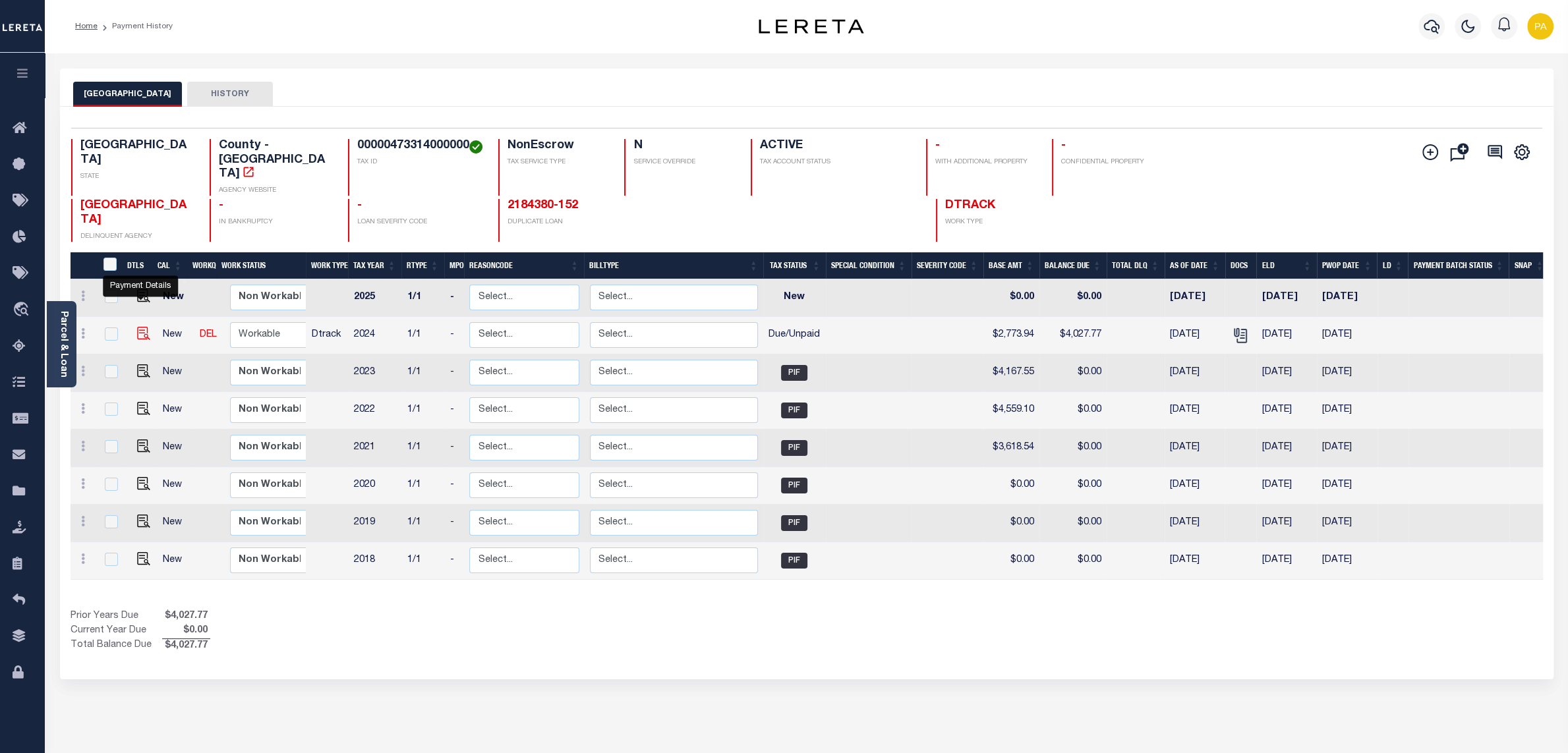
click at [139, 327] on img "" at bounding box center [143, 333] width 13 height 13
checkbox input "true"
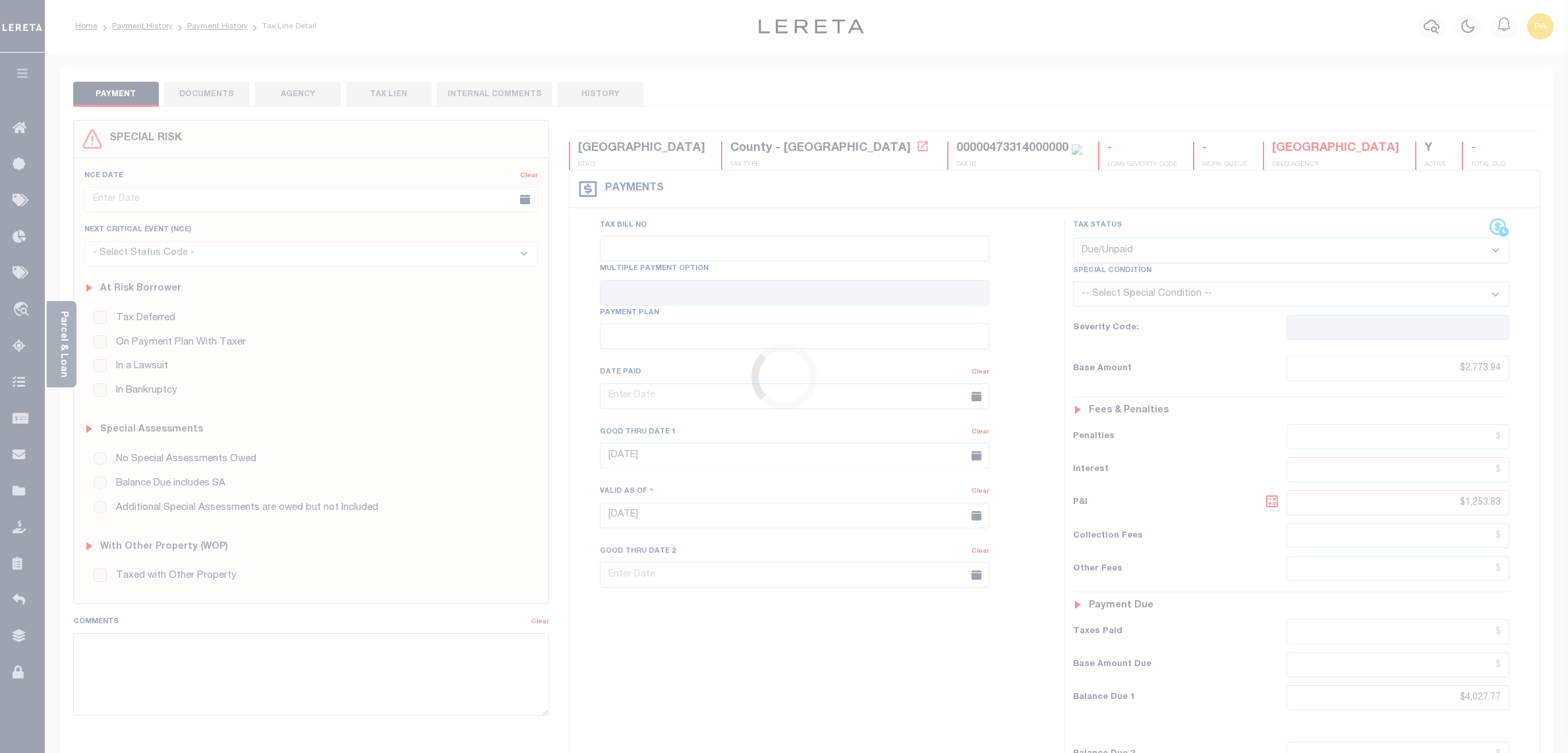
select select "DUE"
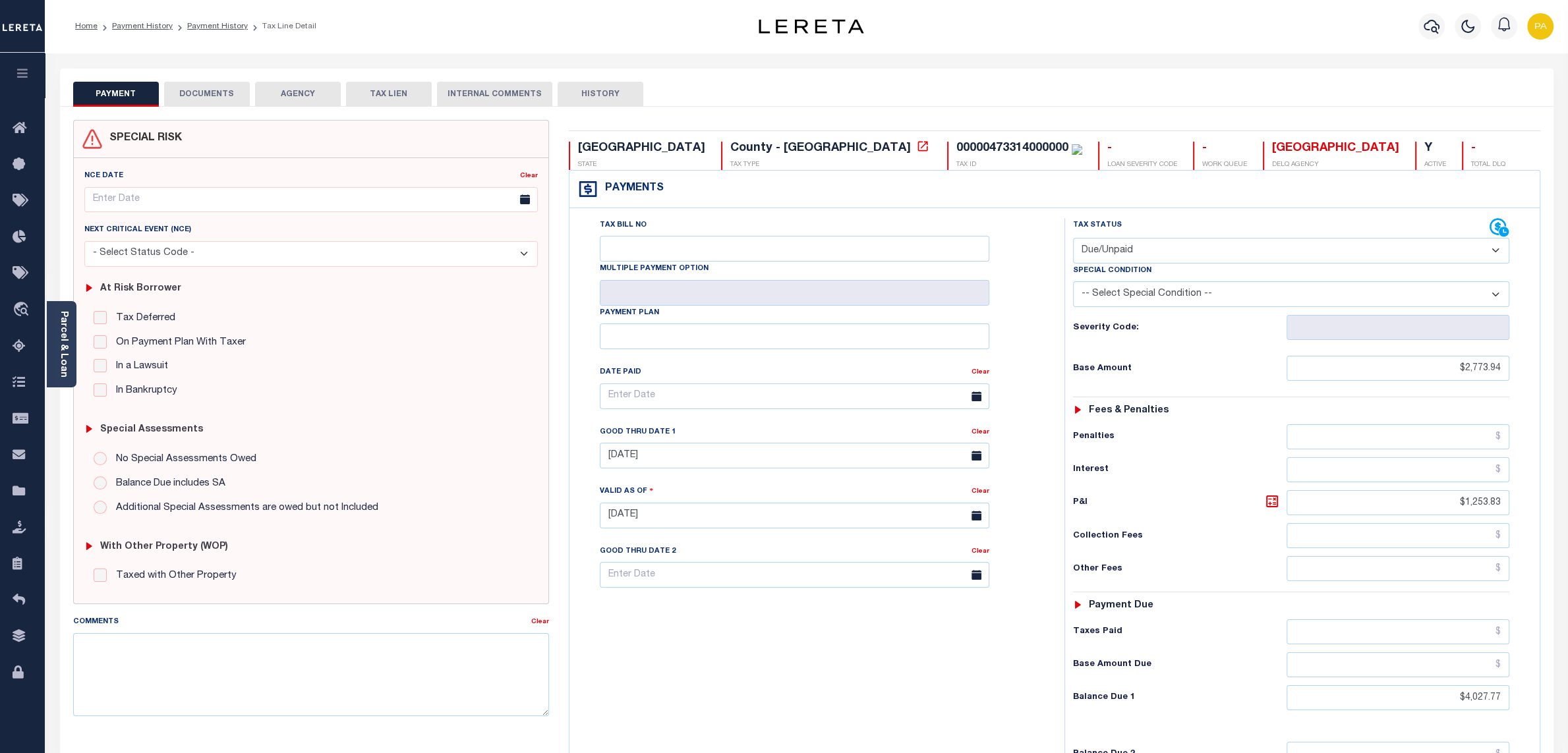
click at [221, 102] on button "DOCUMENTS" at bounding box center [207, 94] width 85 height 25
select select "25"
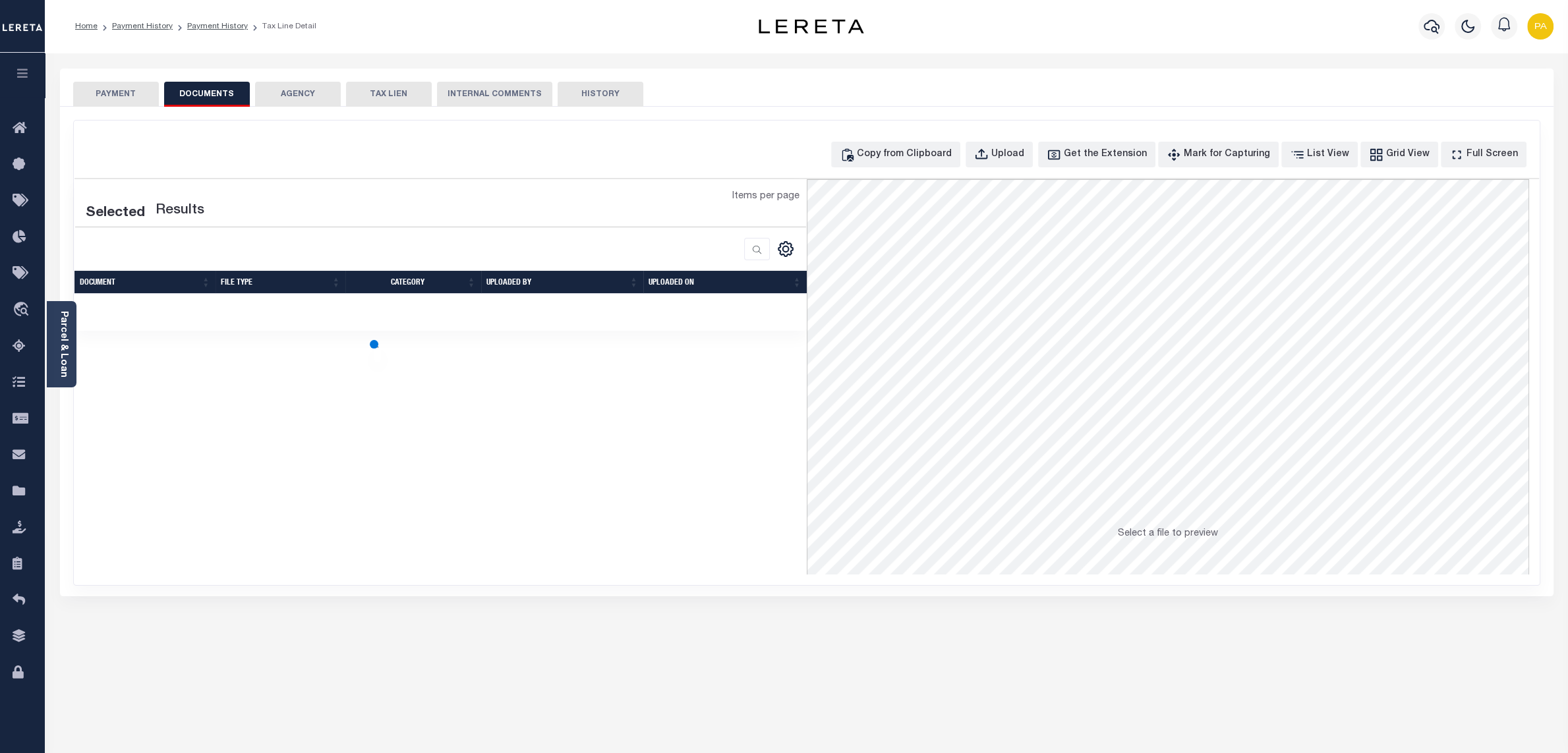
select select "25"
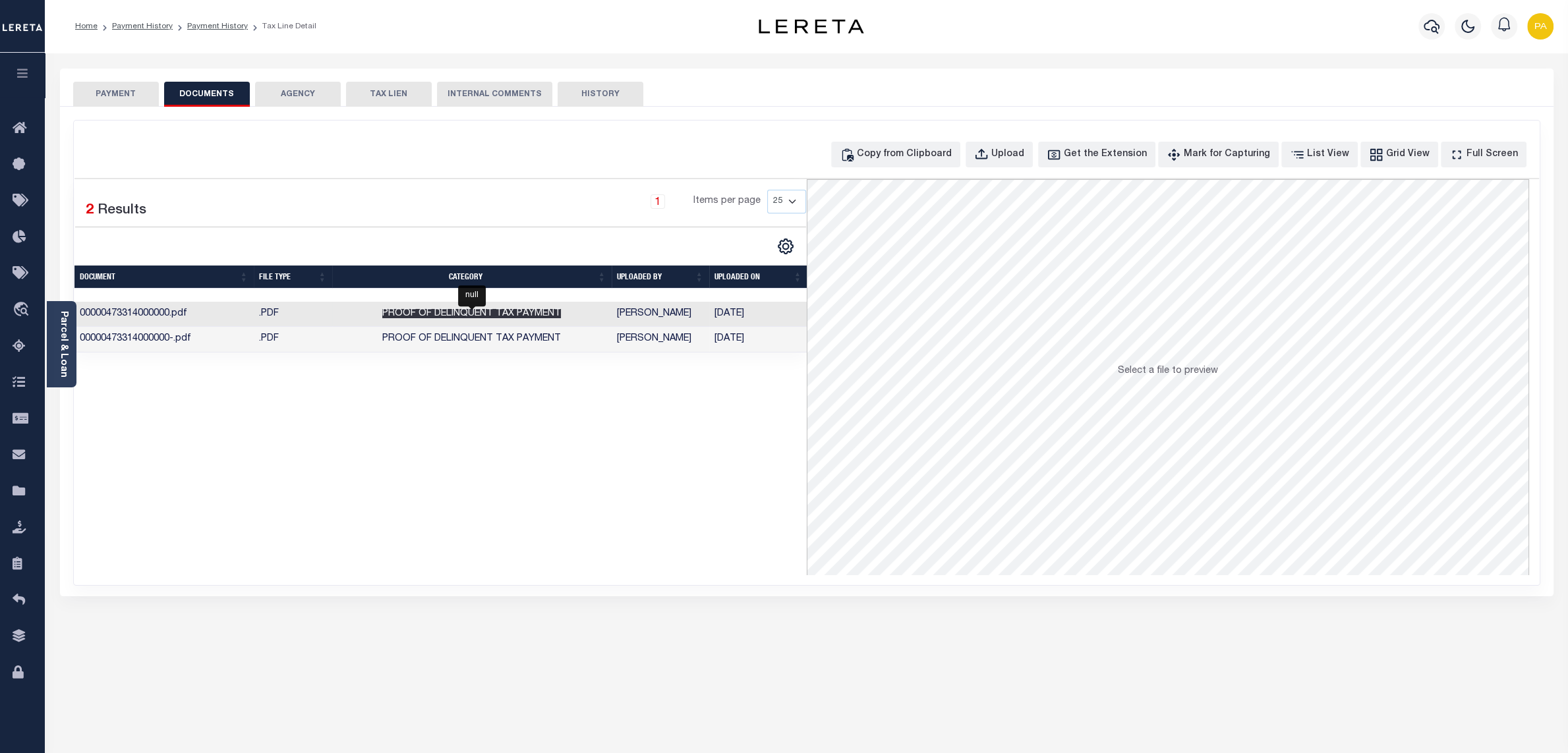
click at [517, 318] on span "Proof of Delinquent Tax Payment" at bounding box center [471, 313] width 179 height 9
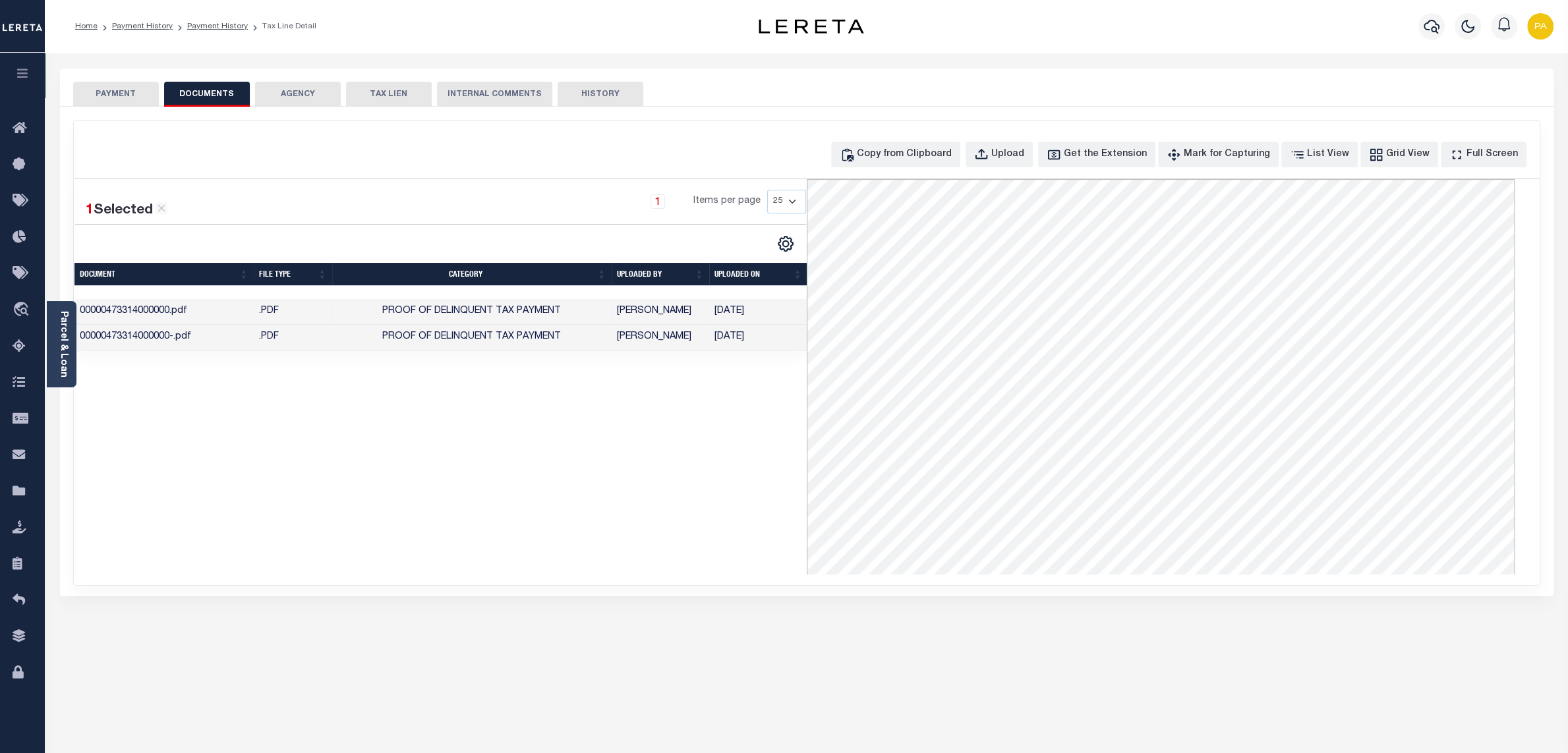
click at [132, 96] on button "PAYMENT" at bounding box center [116, 94] width 85 height 25
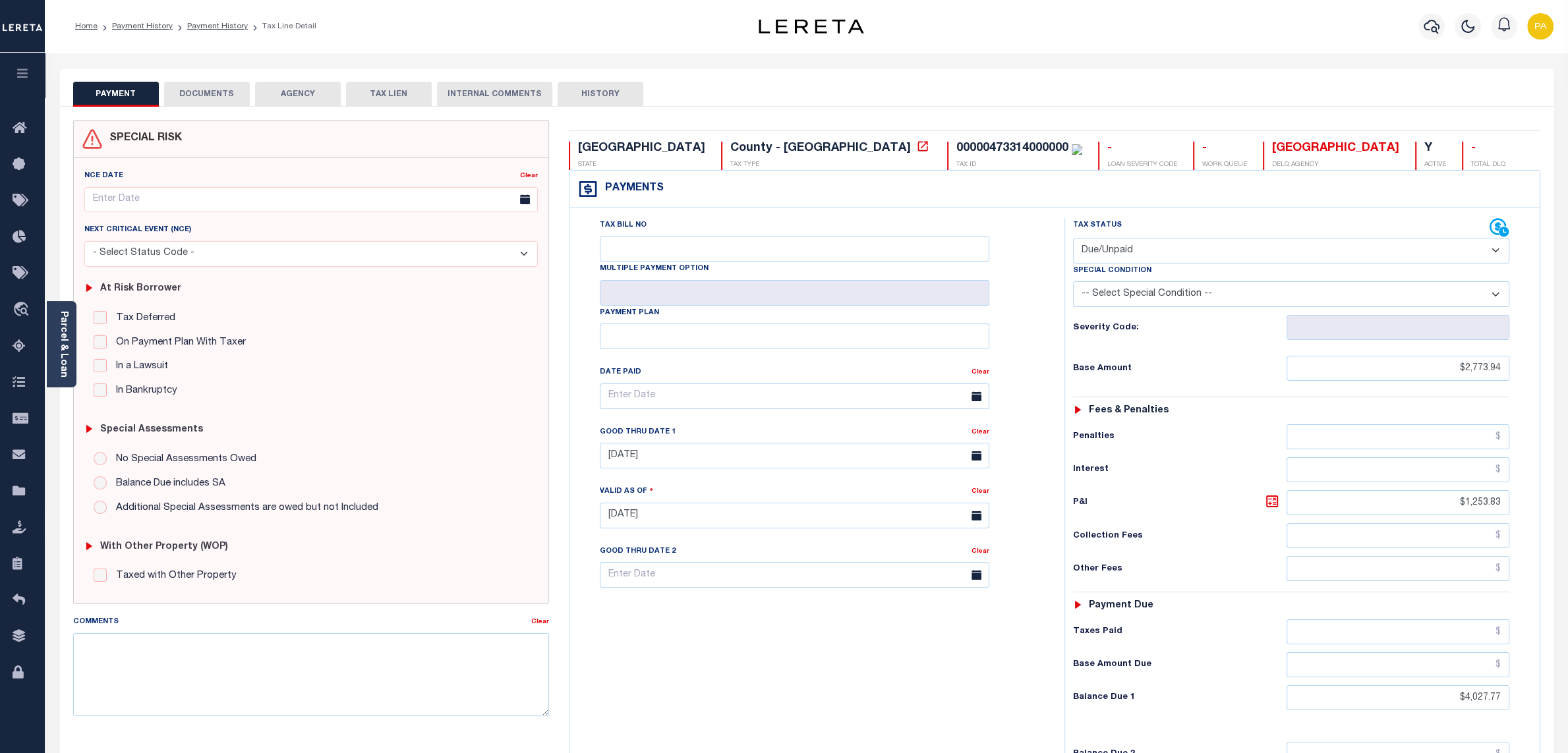
click at [216, 96] on button "DOCUMENTS" at bounding box center [207, 94] width 85 height 25
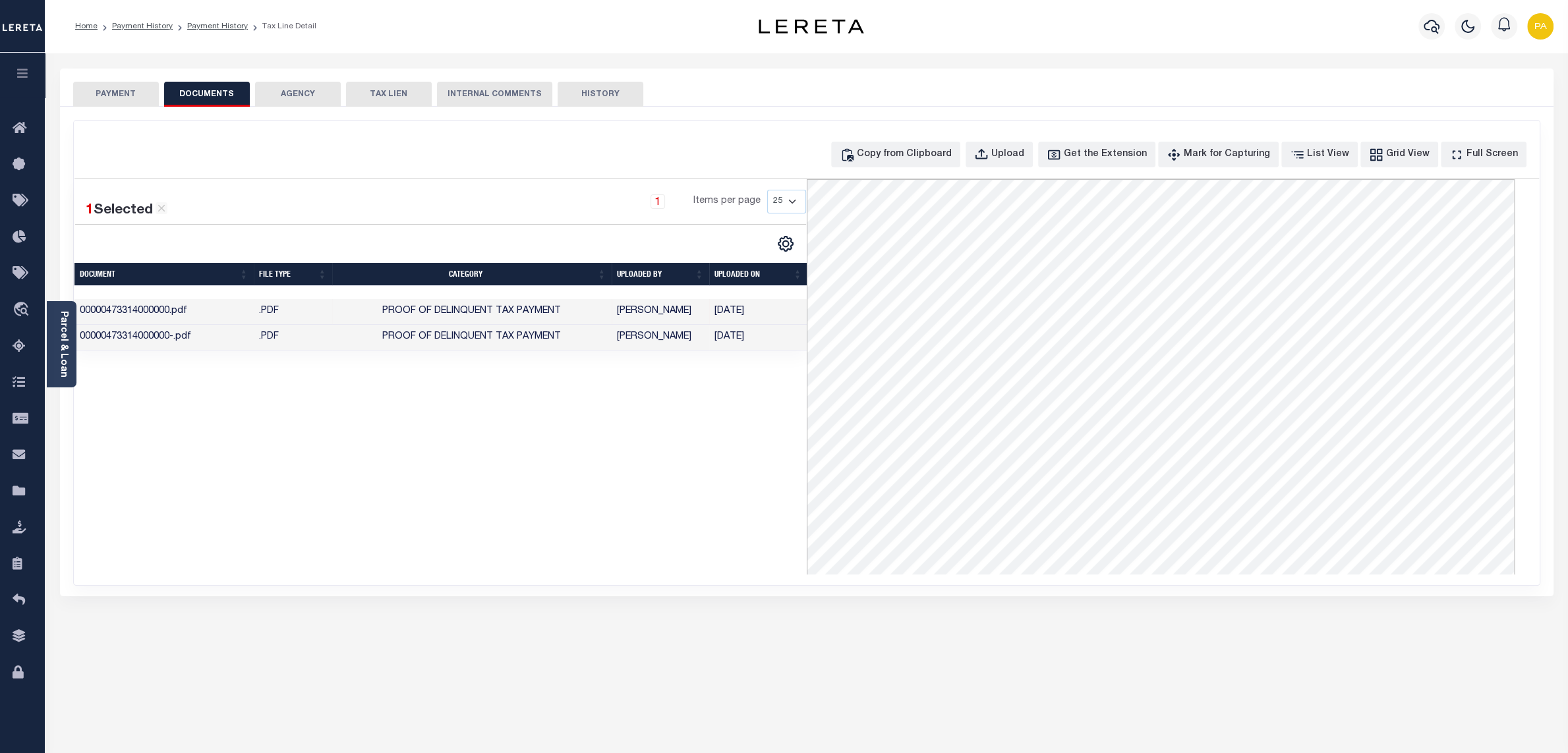
click at [125, 95] on button "PAYMENT" at bounding box center [116, 94] width 85 height 25
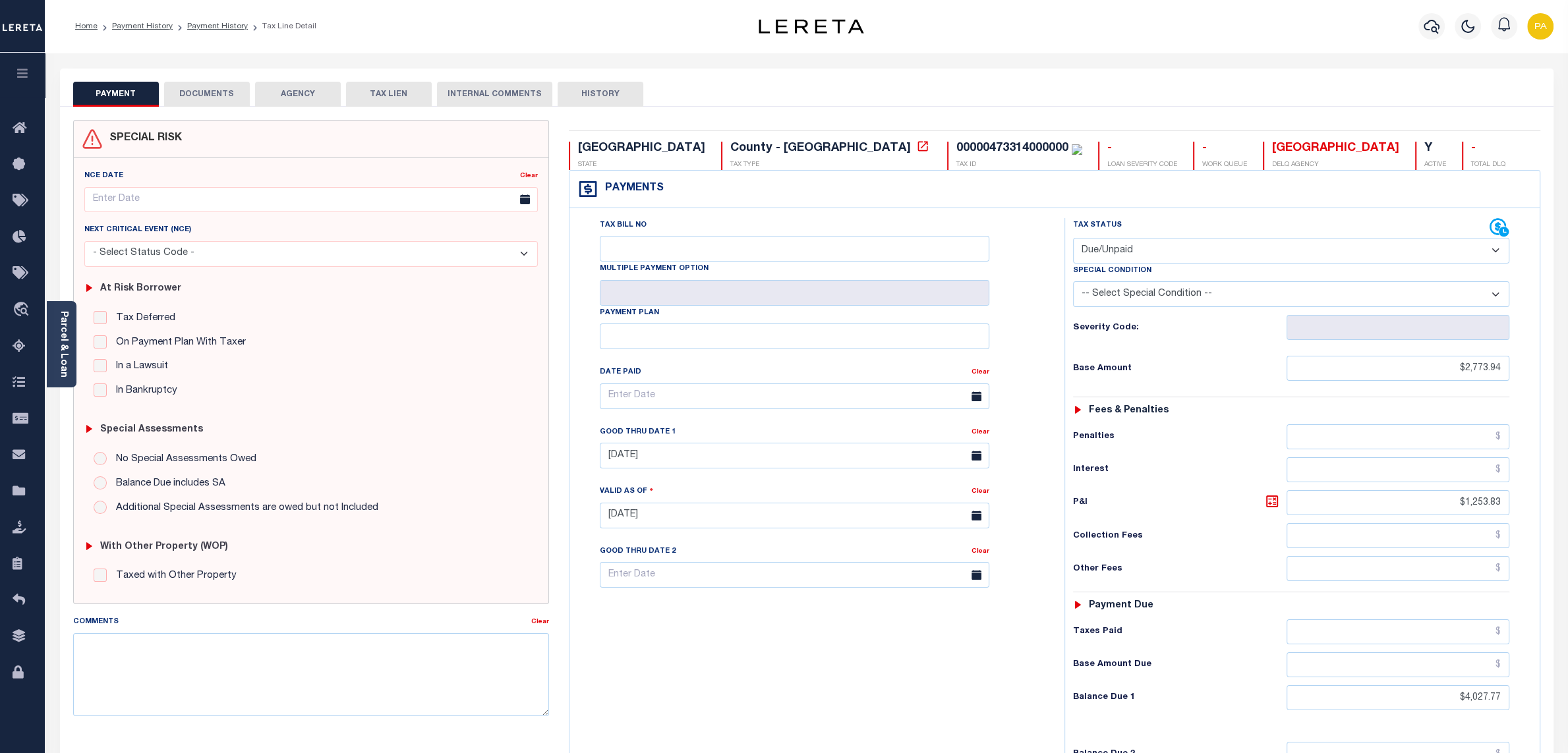
click at [225, 95] on button "DOCUMENTS" at bounding box center [207, 94] width 85 height 25
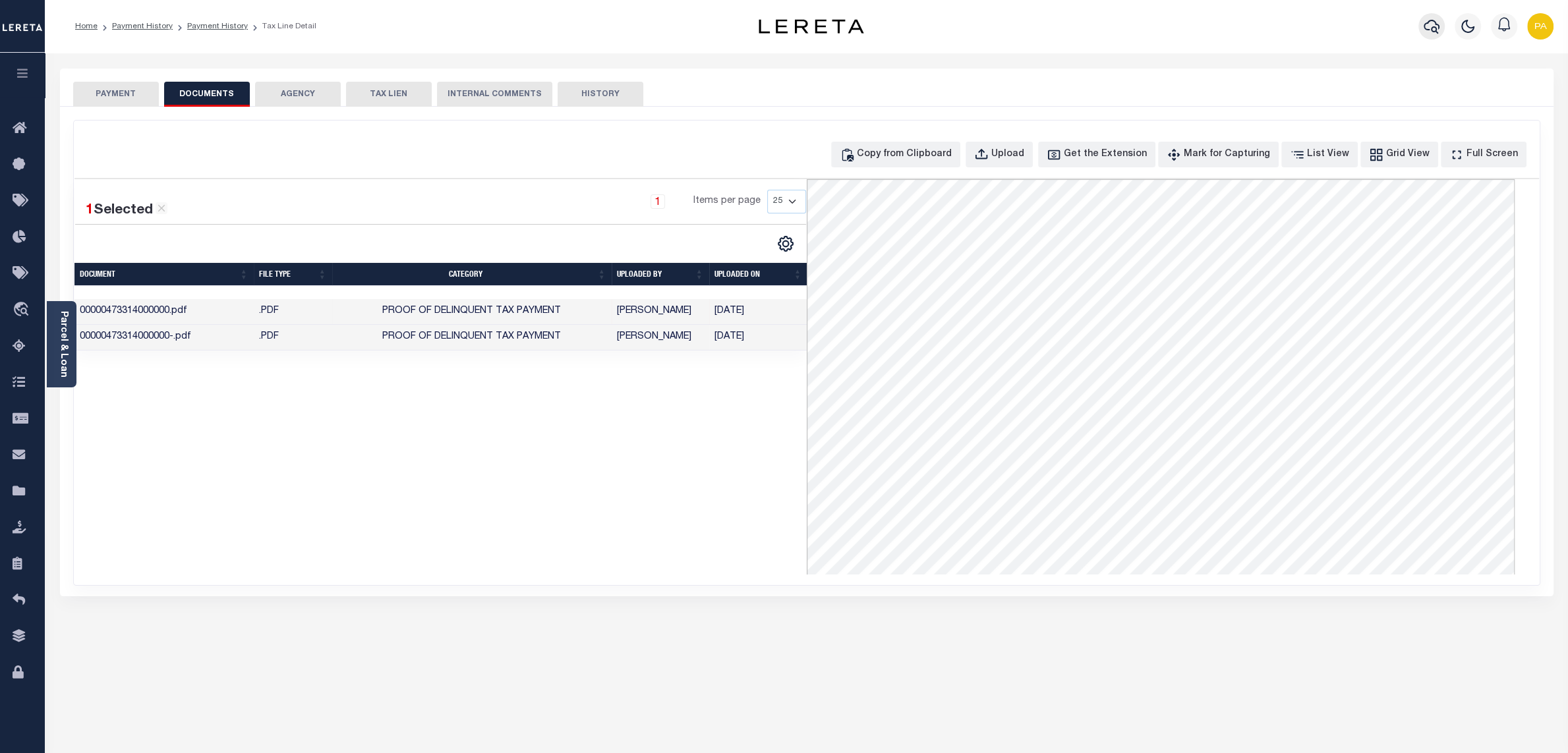
click at [1442, 29] on button "button" at bounding box center [1432, 26] width 26 height 26
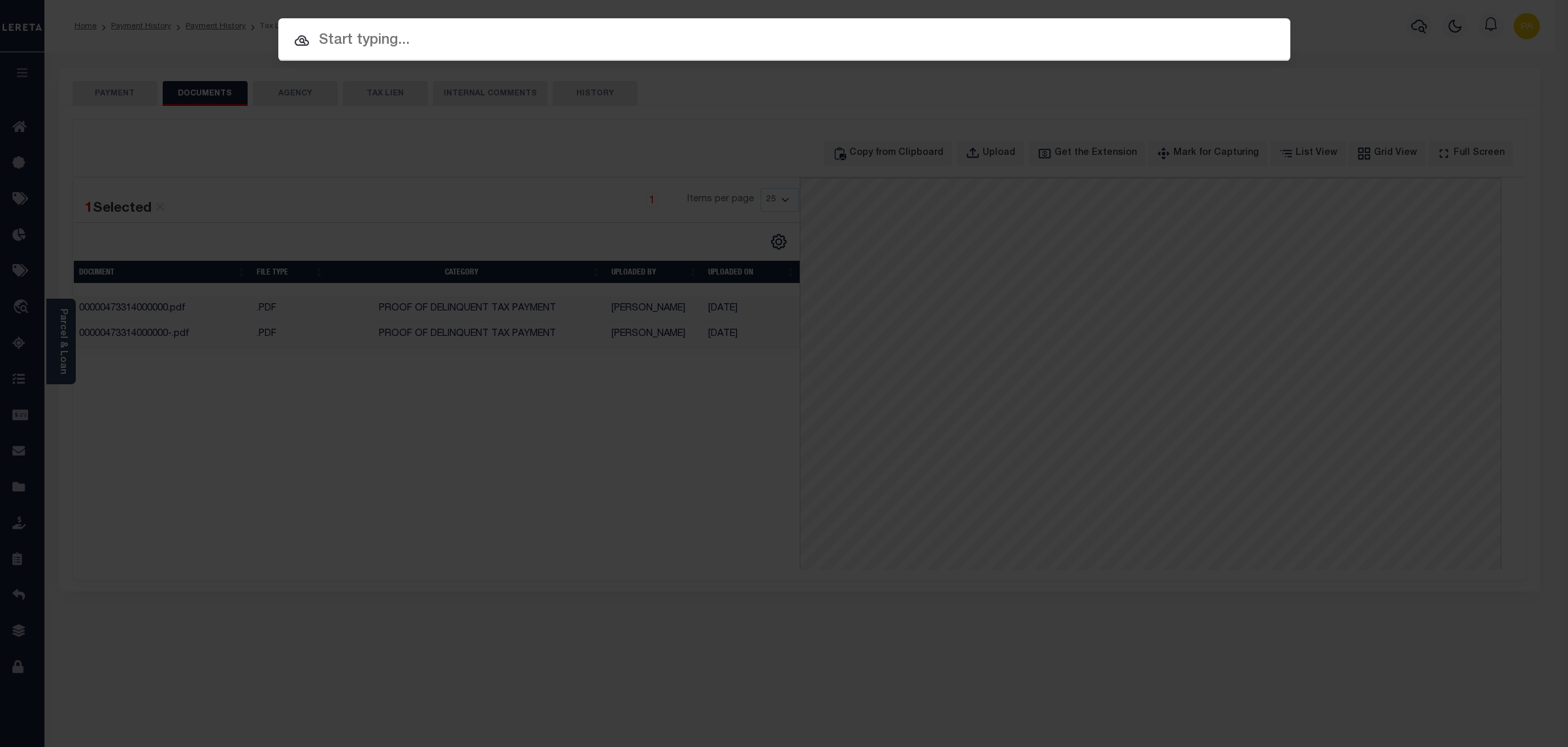
paste input "162360"
type input "162360"
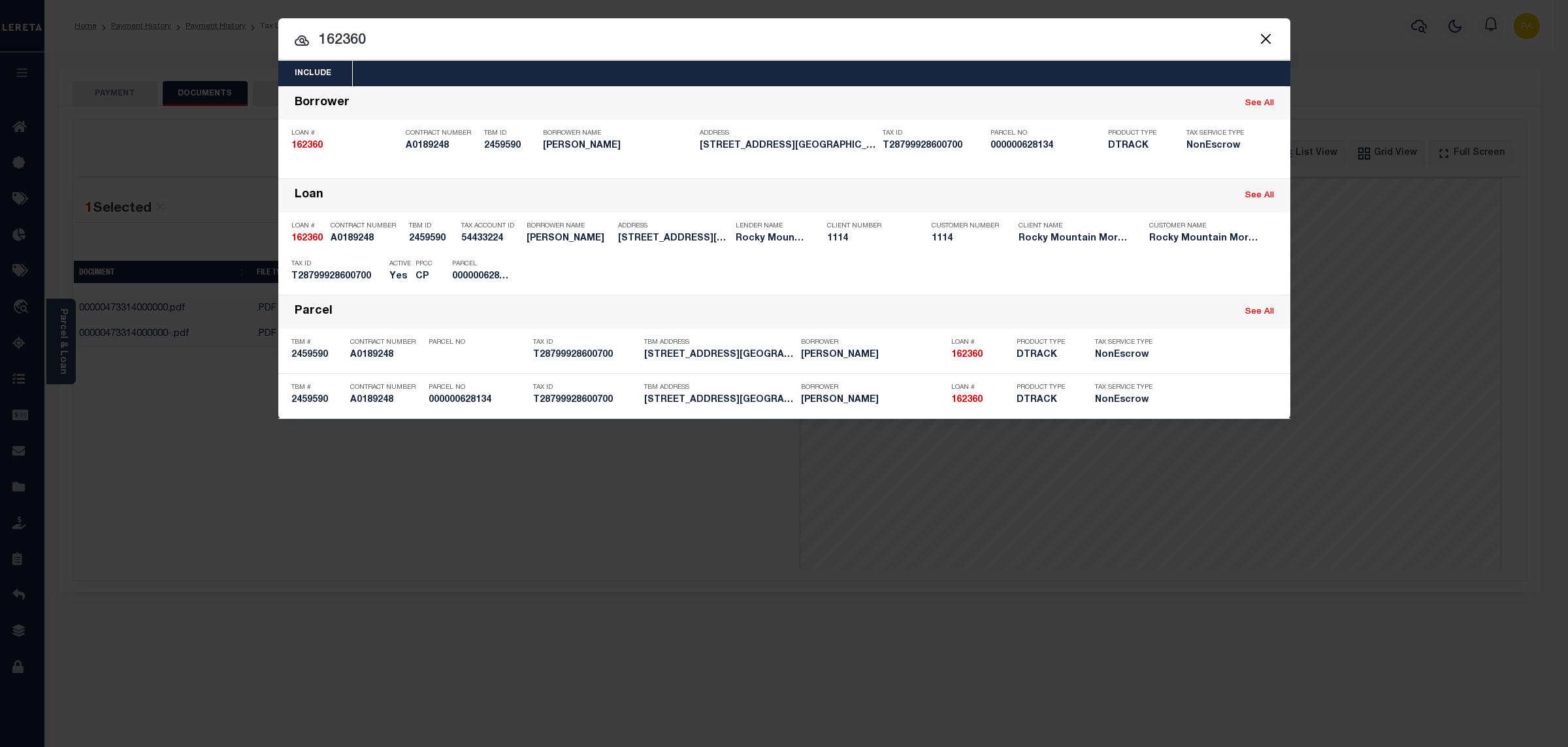
click at [770, 13] on div "Include Loans TBM Customers Borrowers Payments (Lender Non-Disb) Payments (Lend…" at bounding box center [784, 373] width 1568 height 747
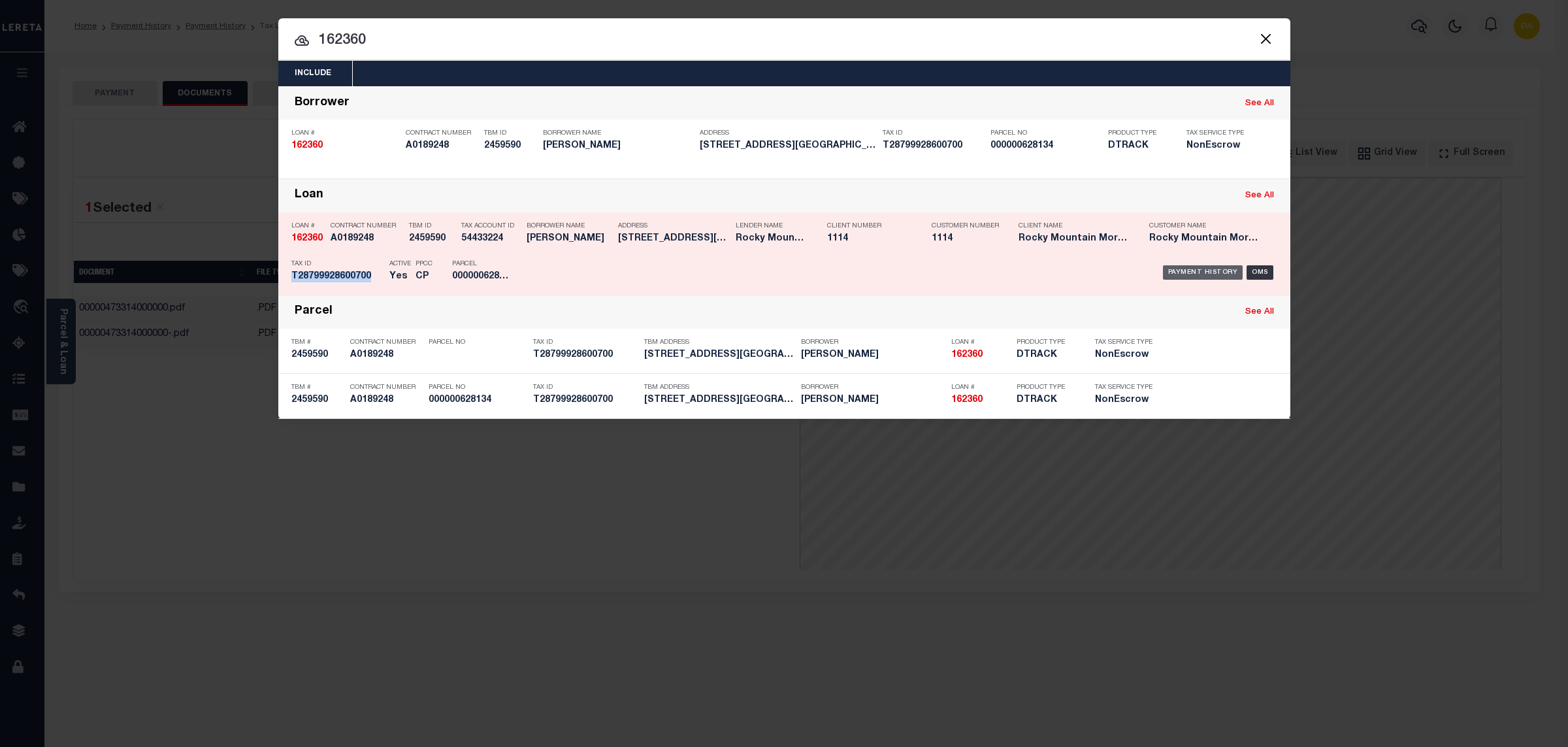
click at [1208, 271] on div "Payment History" at bounding box center [1203, 272] width 81 height 14
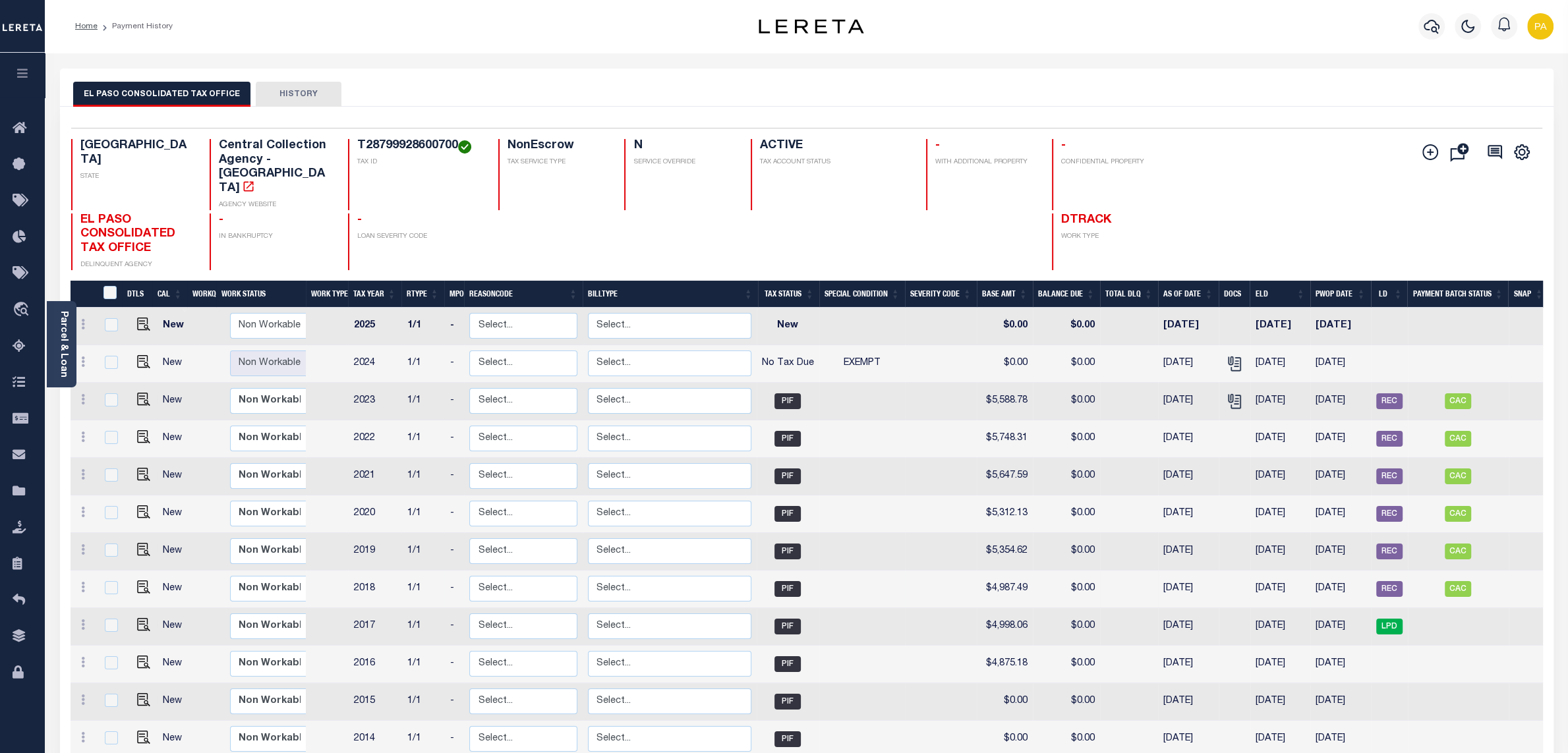
scroll to position [69, 0]
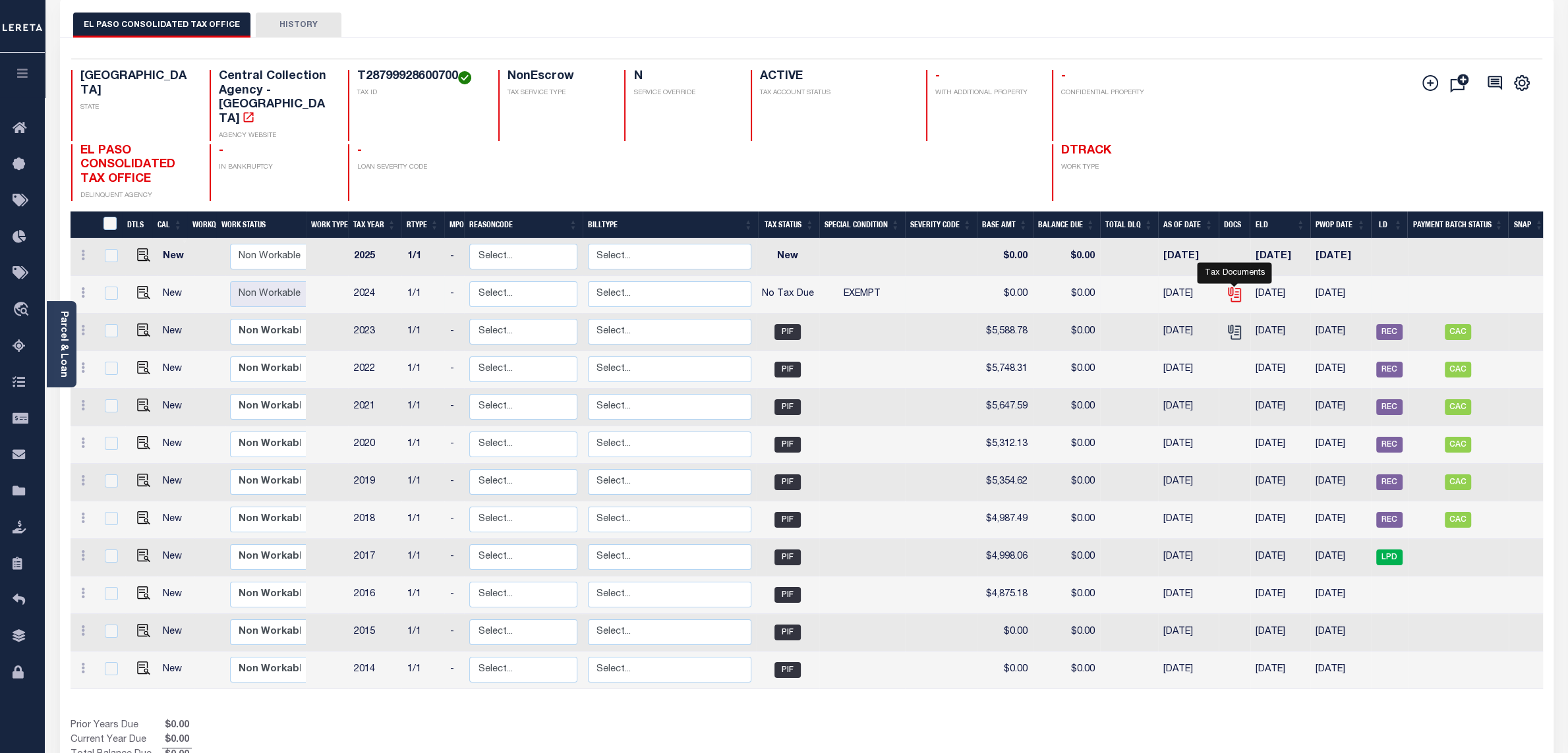
click at [1238, 286] on icon "" at bounding box center [1234, 294] width 17 height 17
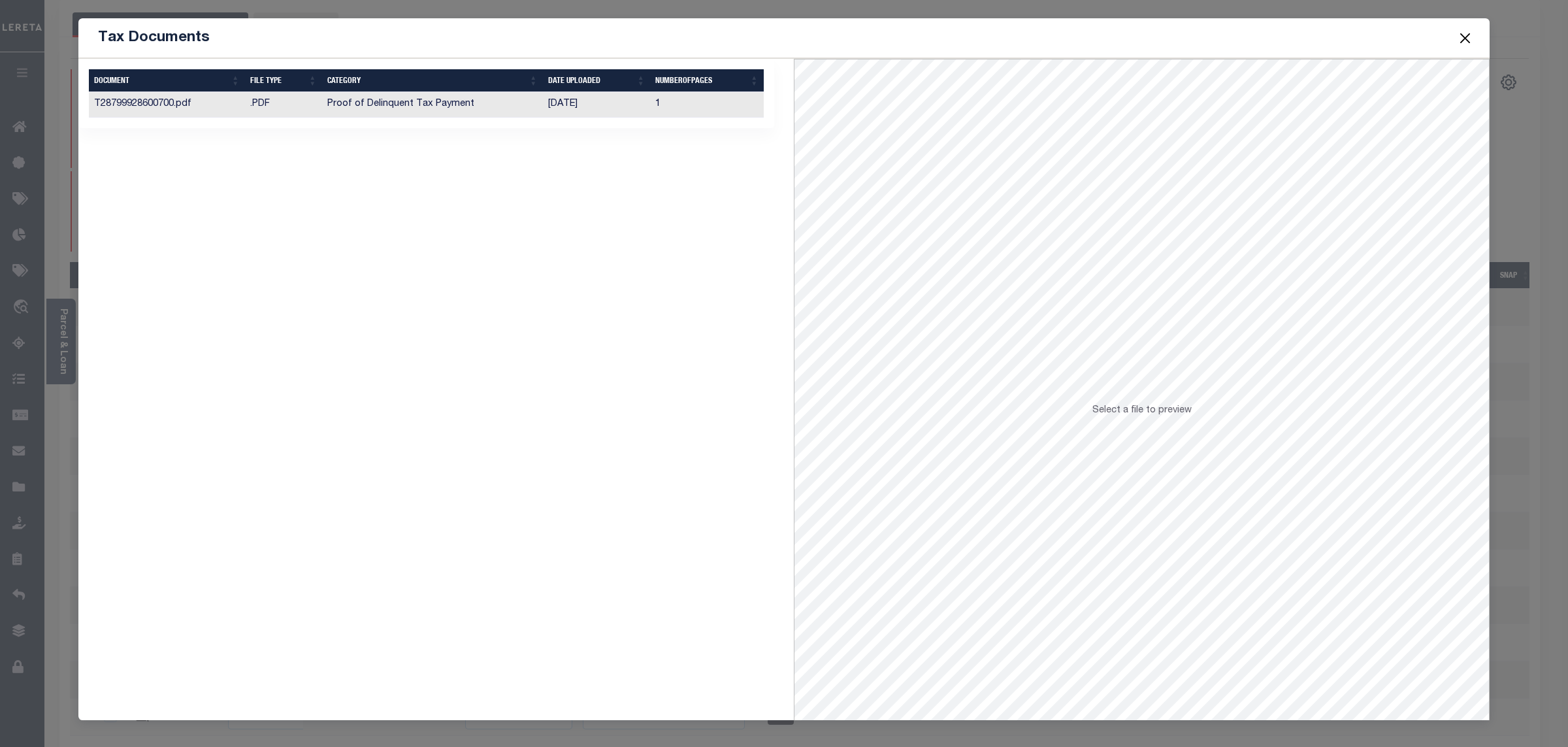
click at [417, 103] on td "Proof of Delinquent Tax Payment" at bounding box center [432, 105] width 221 height 25
click at [1463, 37] on button "Close" at bounding box center [1466, 38] width 17 height 17
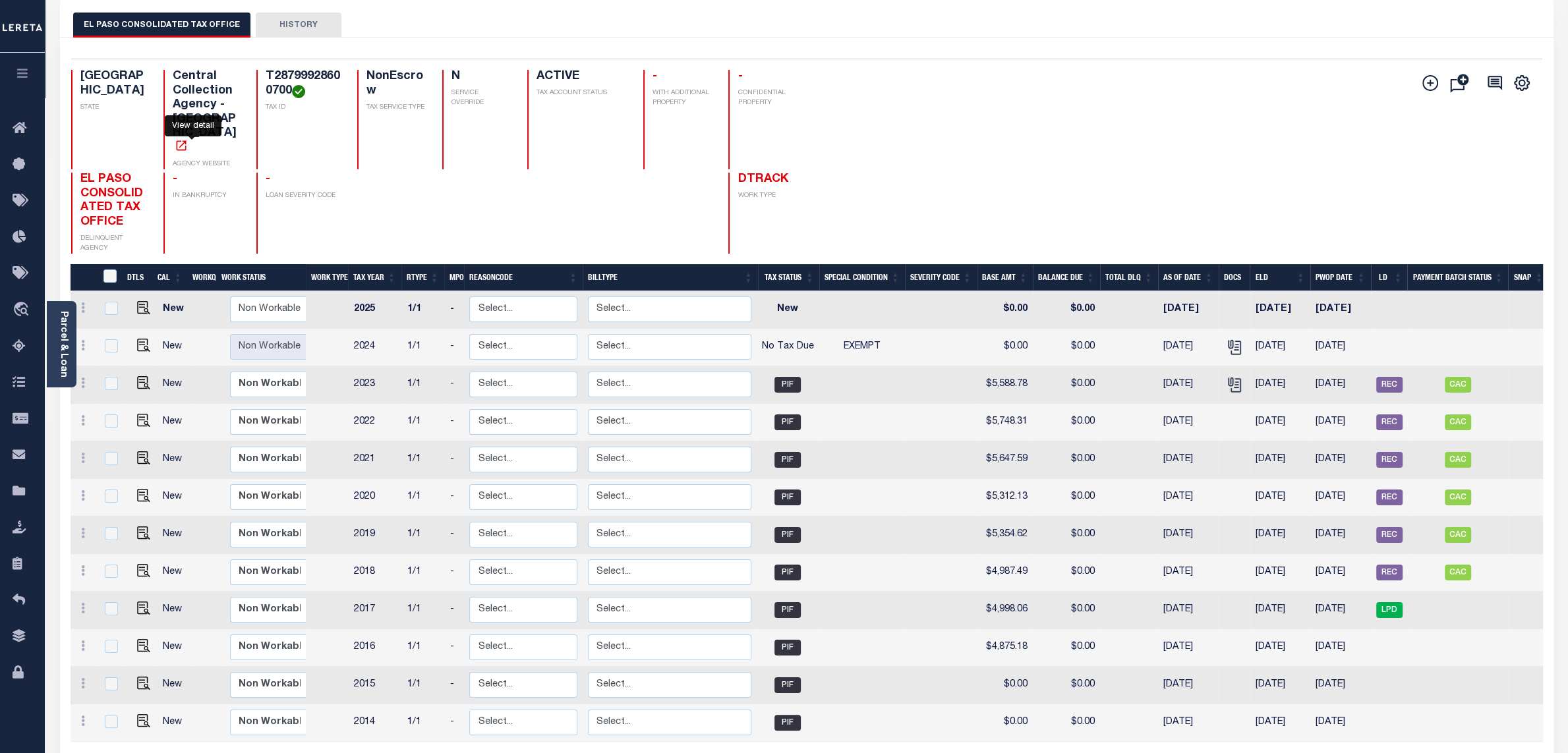
click at [188, 139] on icon "" at bounding box center [181, 145] width 13 height 13
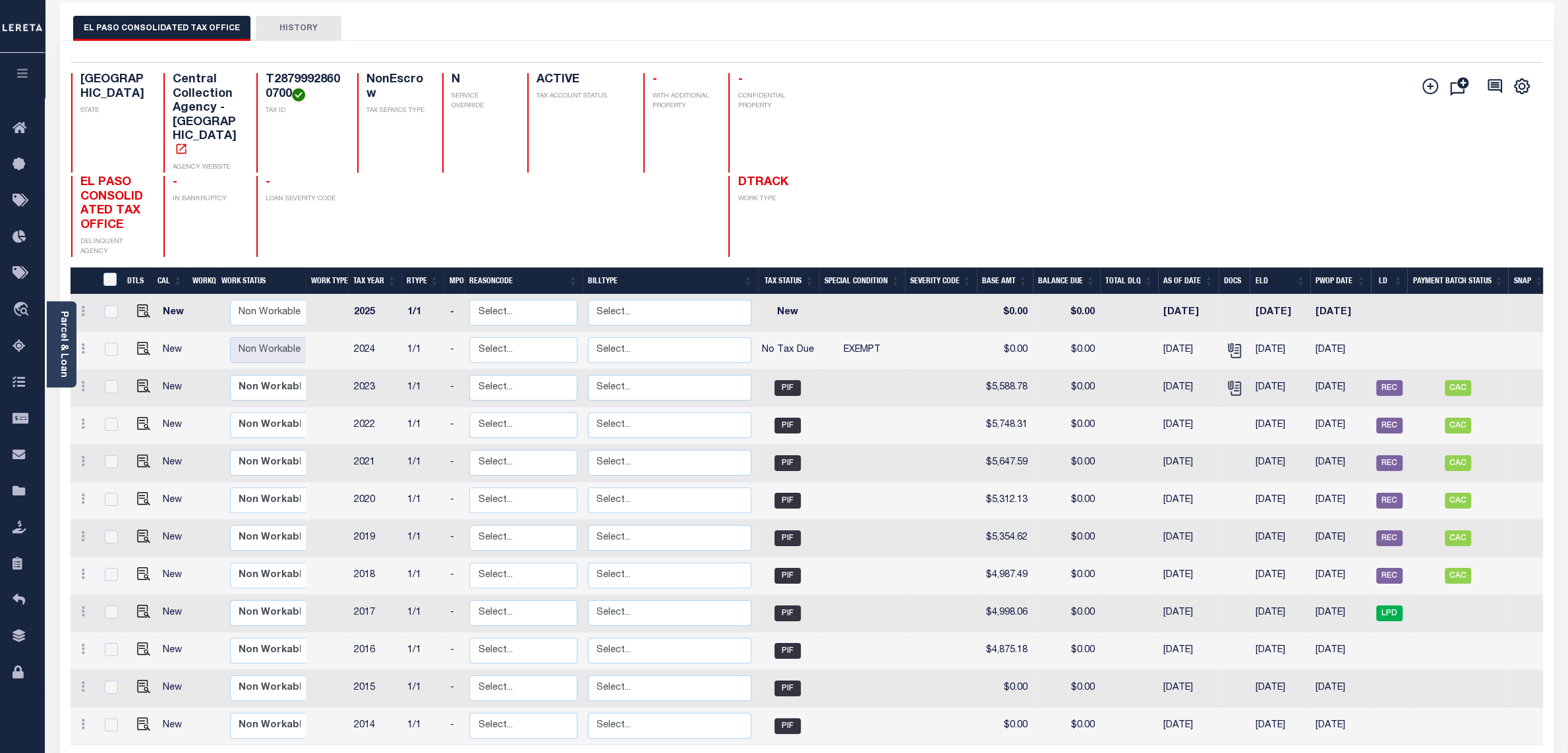
scroll to position [0, 0]
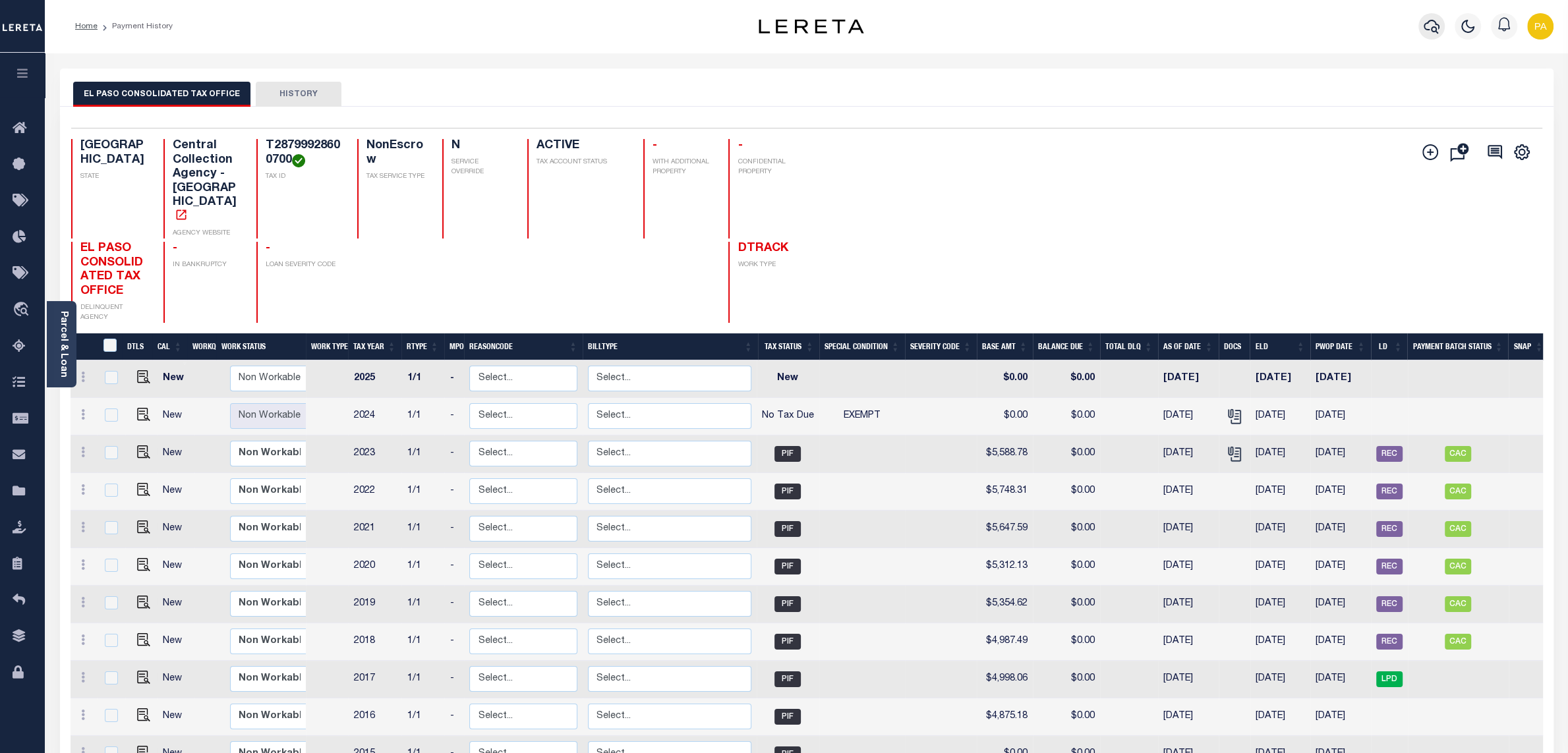
click at [1431, 29] on icon "button" at bounding box center [1432, 27] width 16 height 14
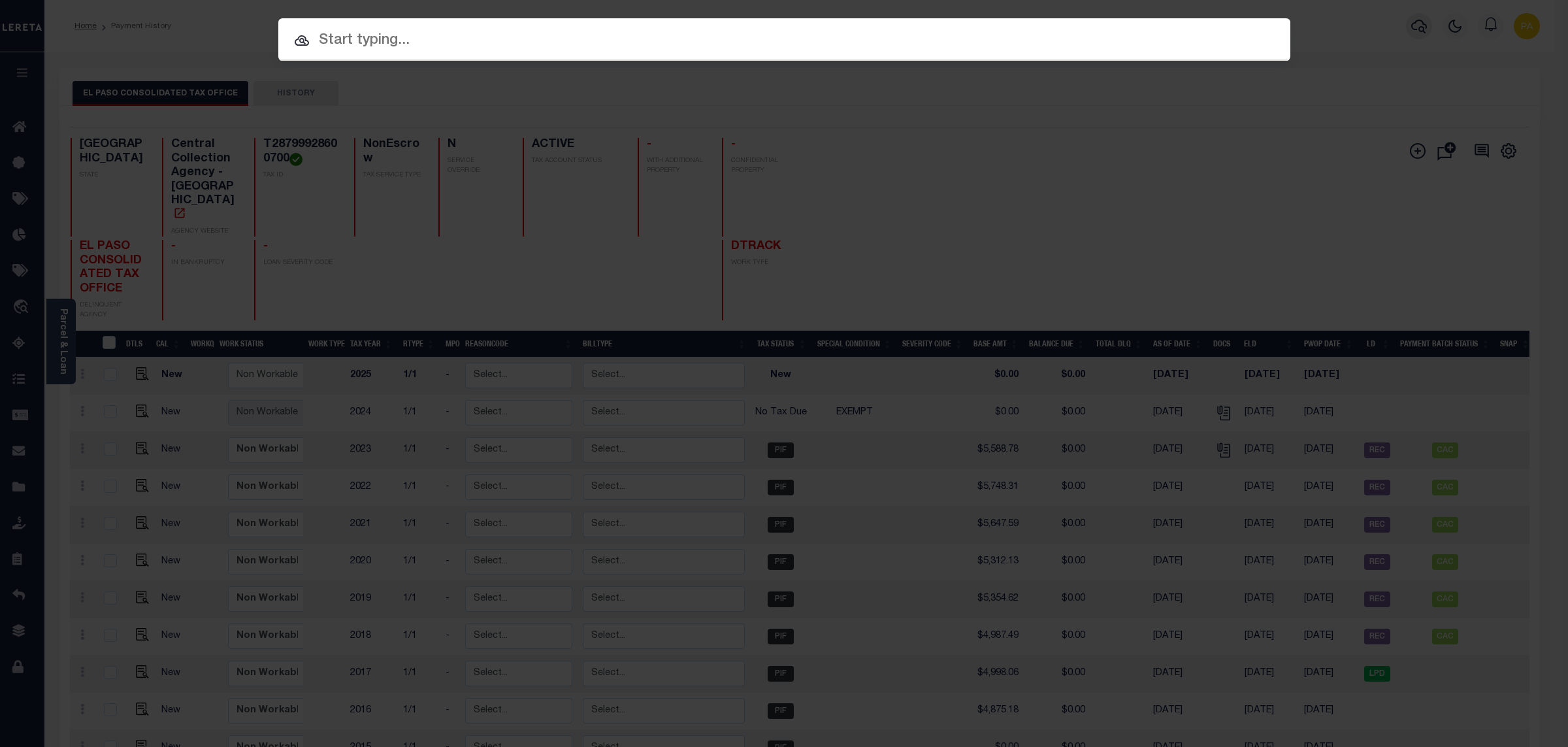
paste input "200227"
type input "200227"
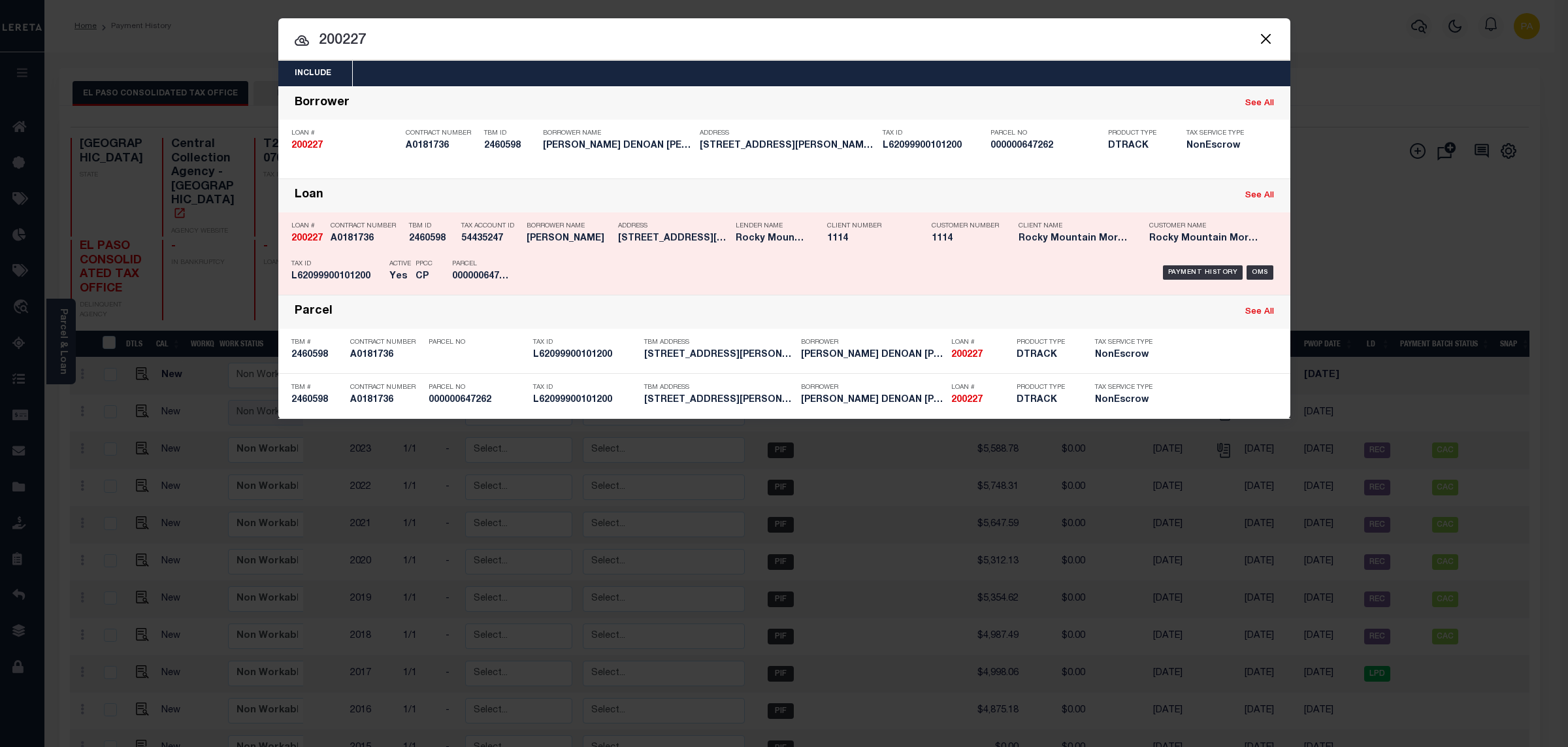
click at [1185, 264] on div "Payment History OMS" at bounding box center [904, 272] width 747 height 38
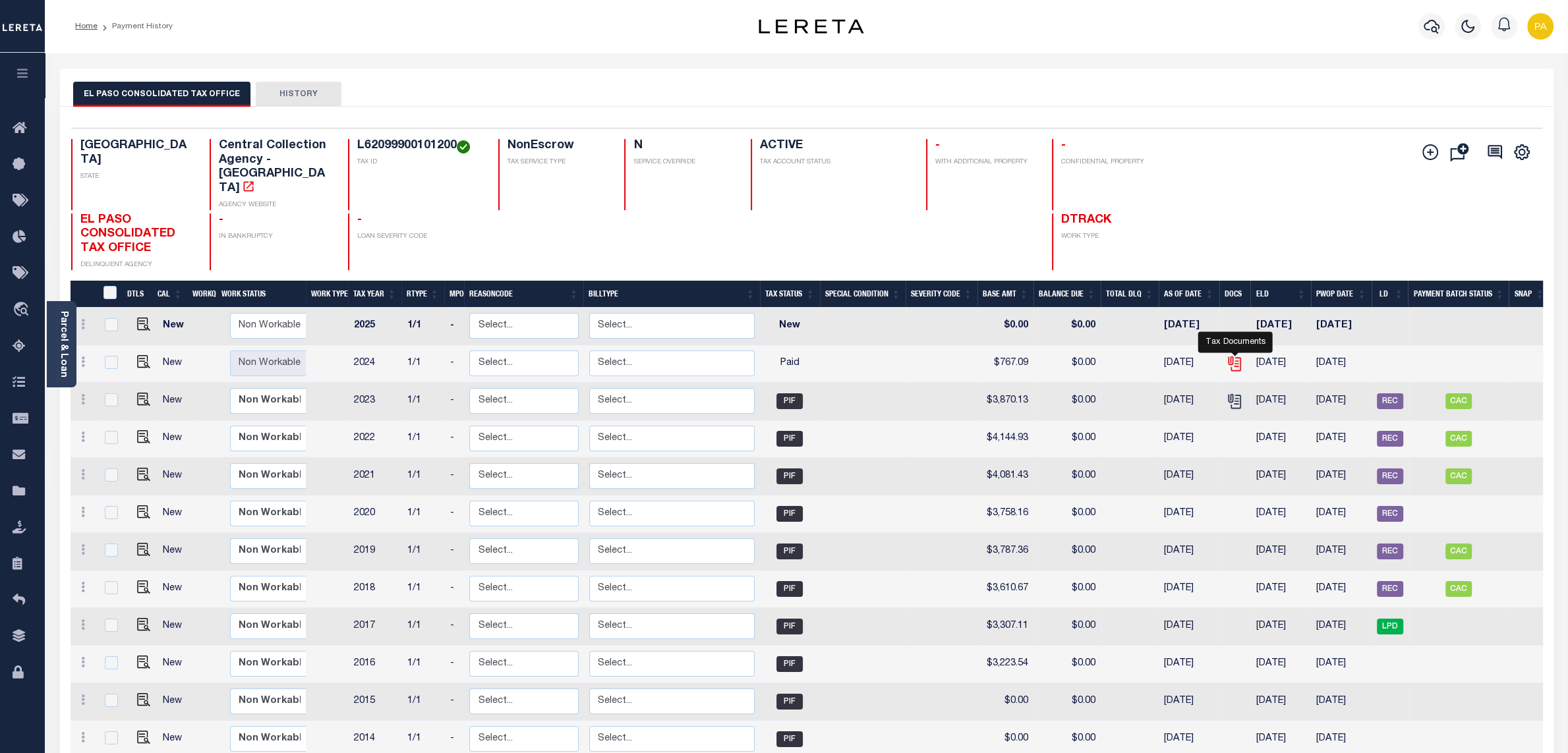
click at [1231, 355] on icon "" at bounding box center [1234, 363] width 17 height 17
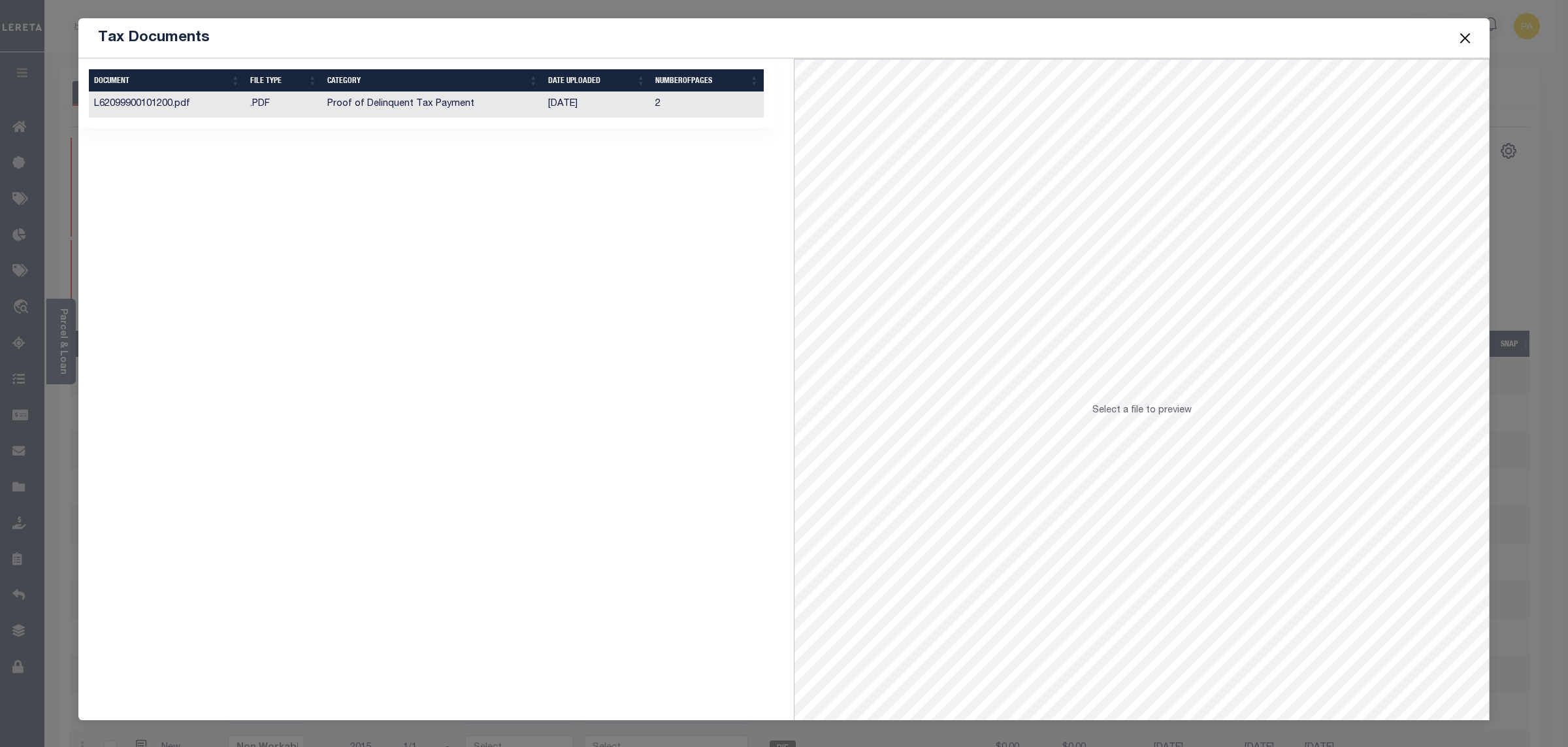
click at [581, 108] on td "[DATE]" at bounding box center [596, 105] width 107 height 25
click at [1463, 42] on button "Close" at bounding box center [1466, 38] width 17 height 17
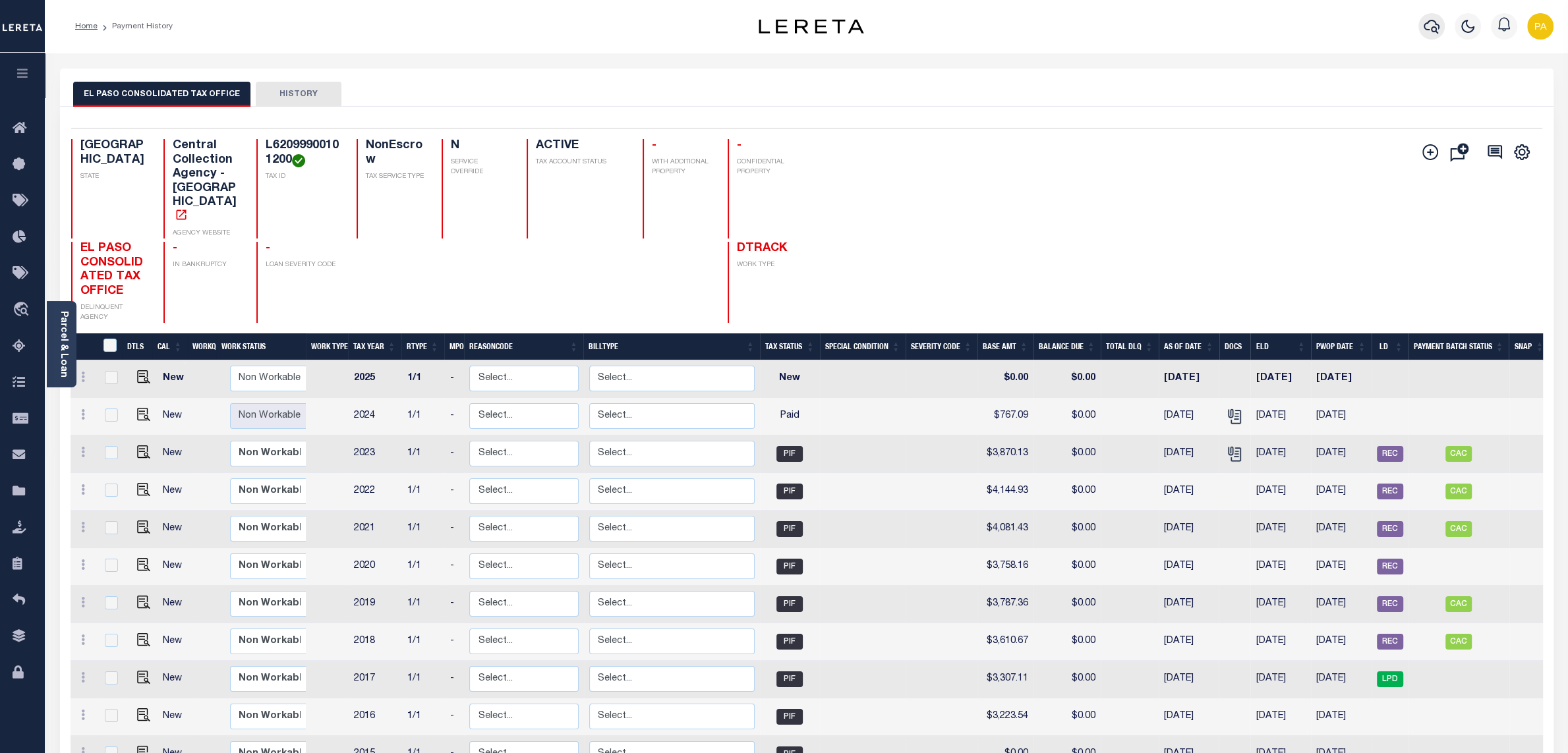
click at [1440, 25] on button "button" at bounding box center [1432, 26] width 26 height 26
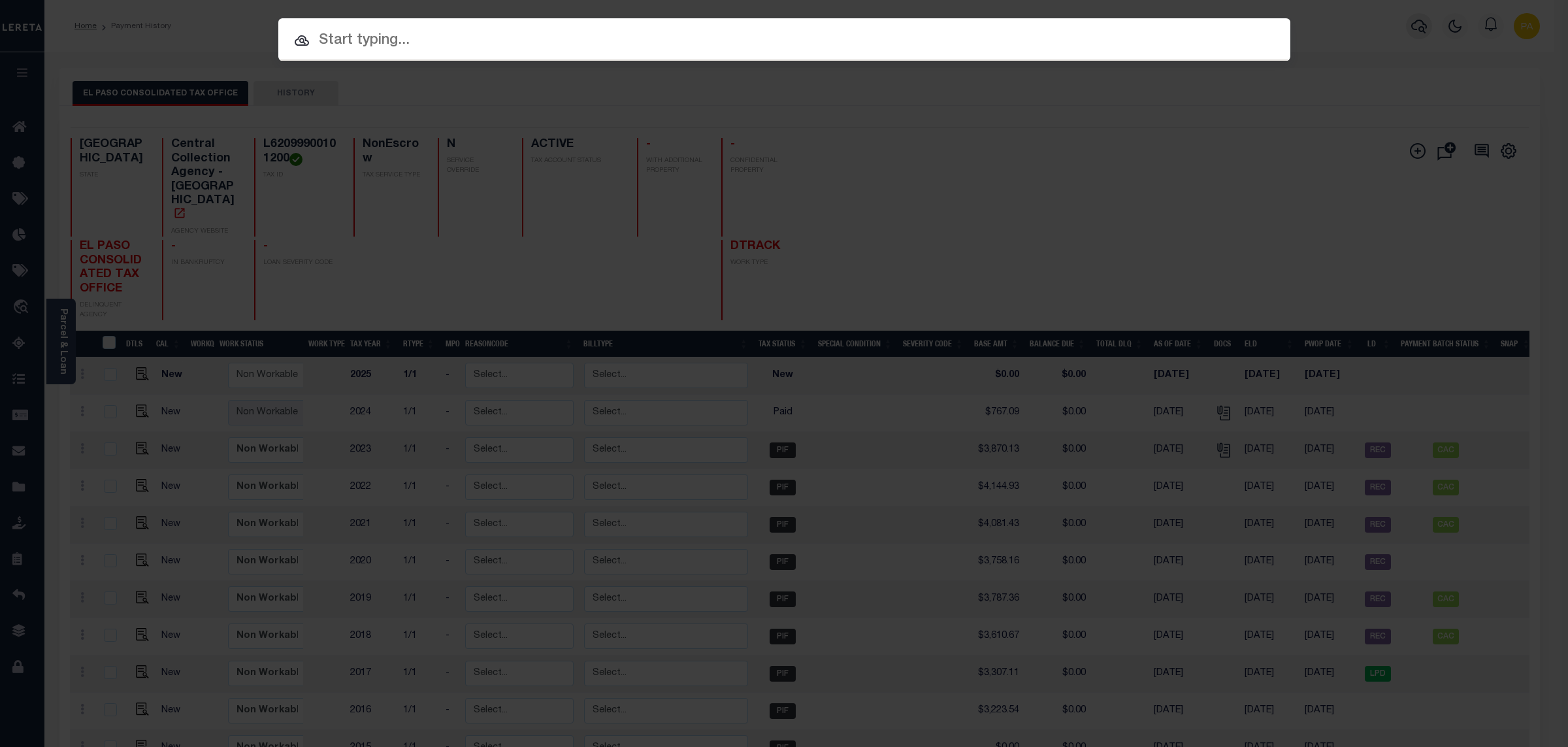
paste input "993250575"
type input "993250575"
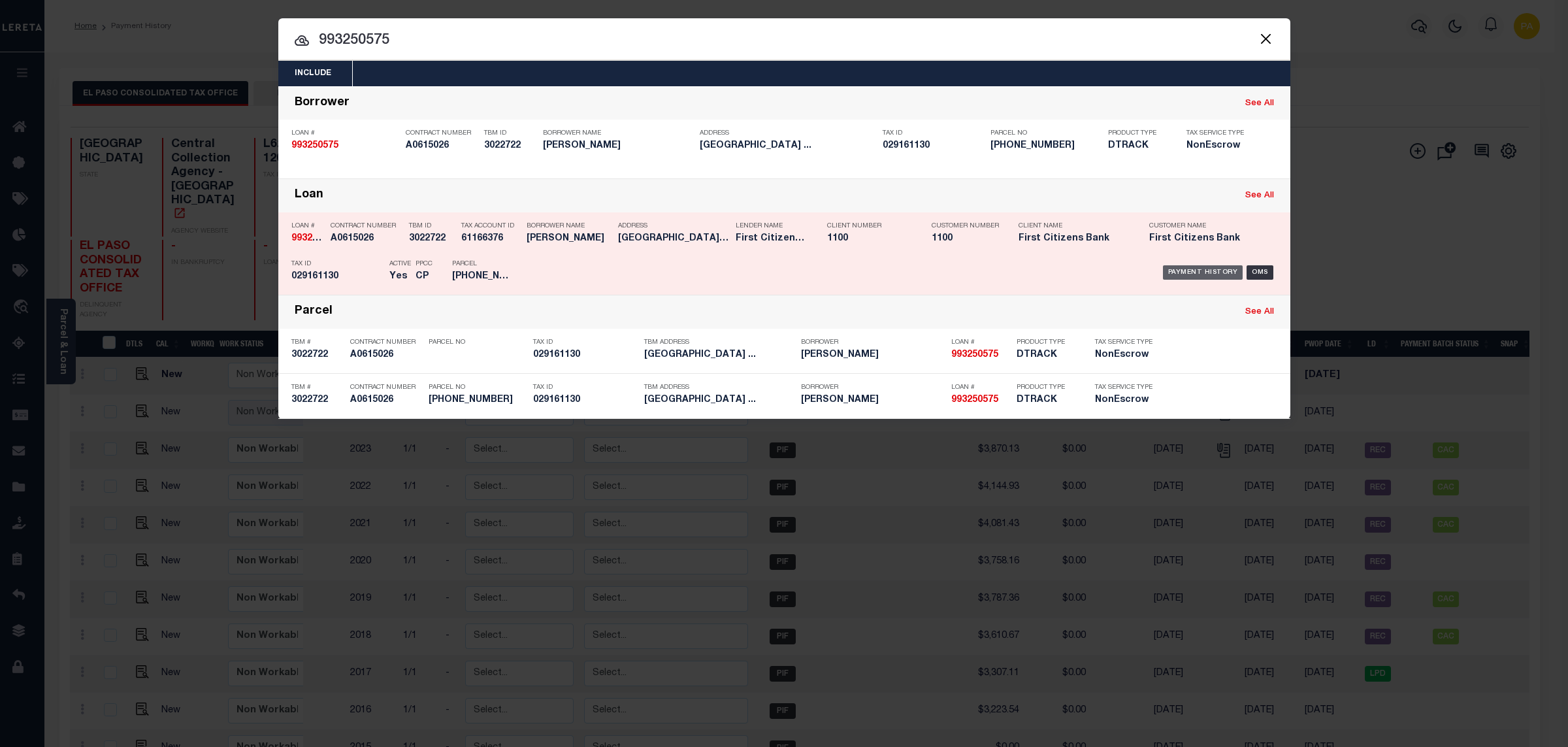
click at [1202, 271] on div "Payment History" at bounding box center [1203, 272] width 81 height 14
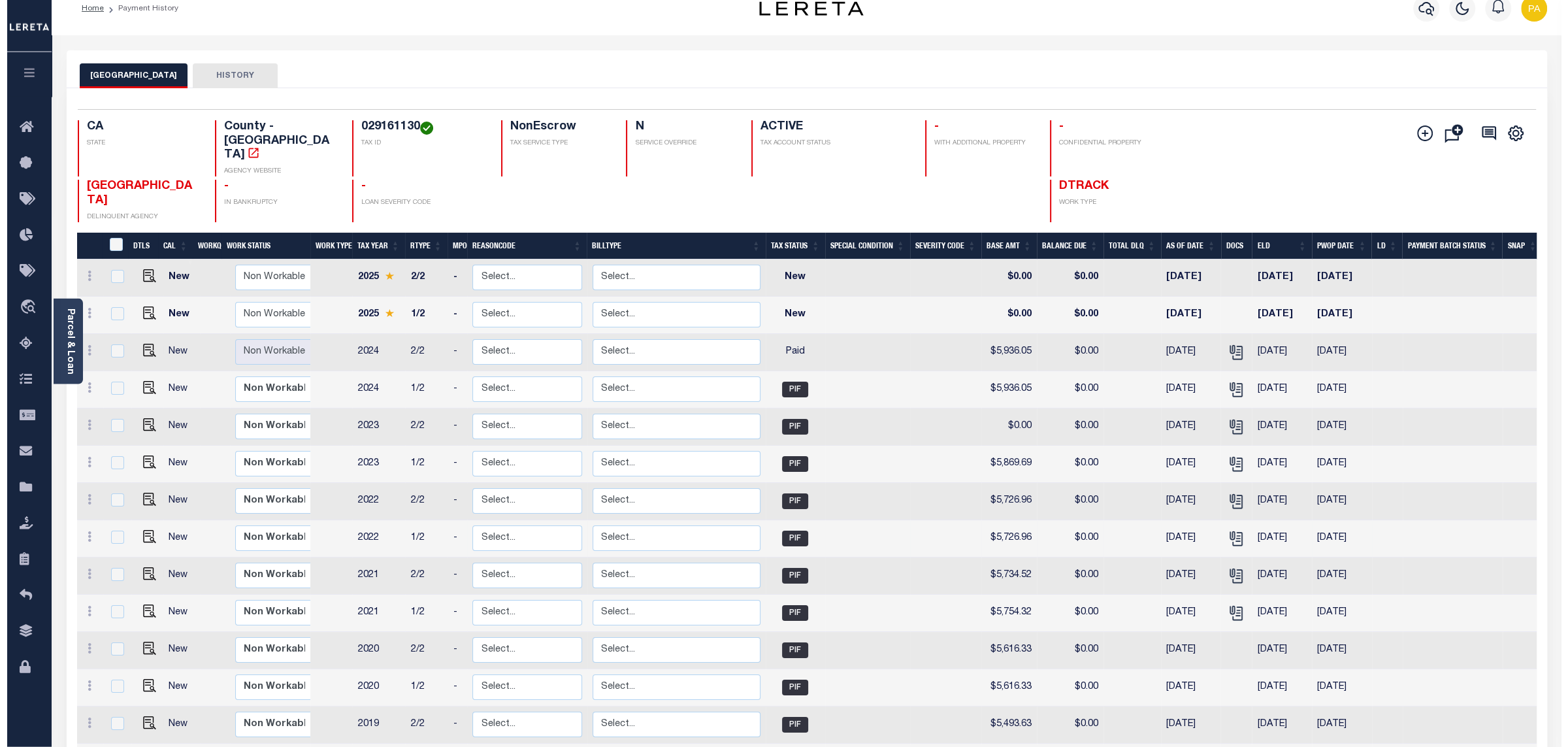
scroll to position [14, 0]
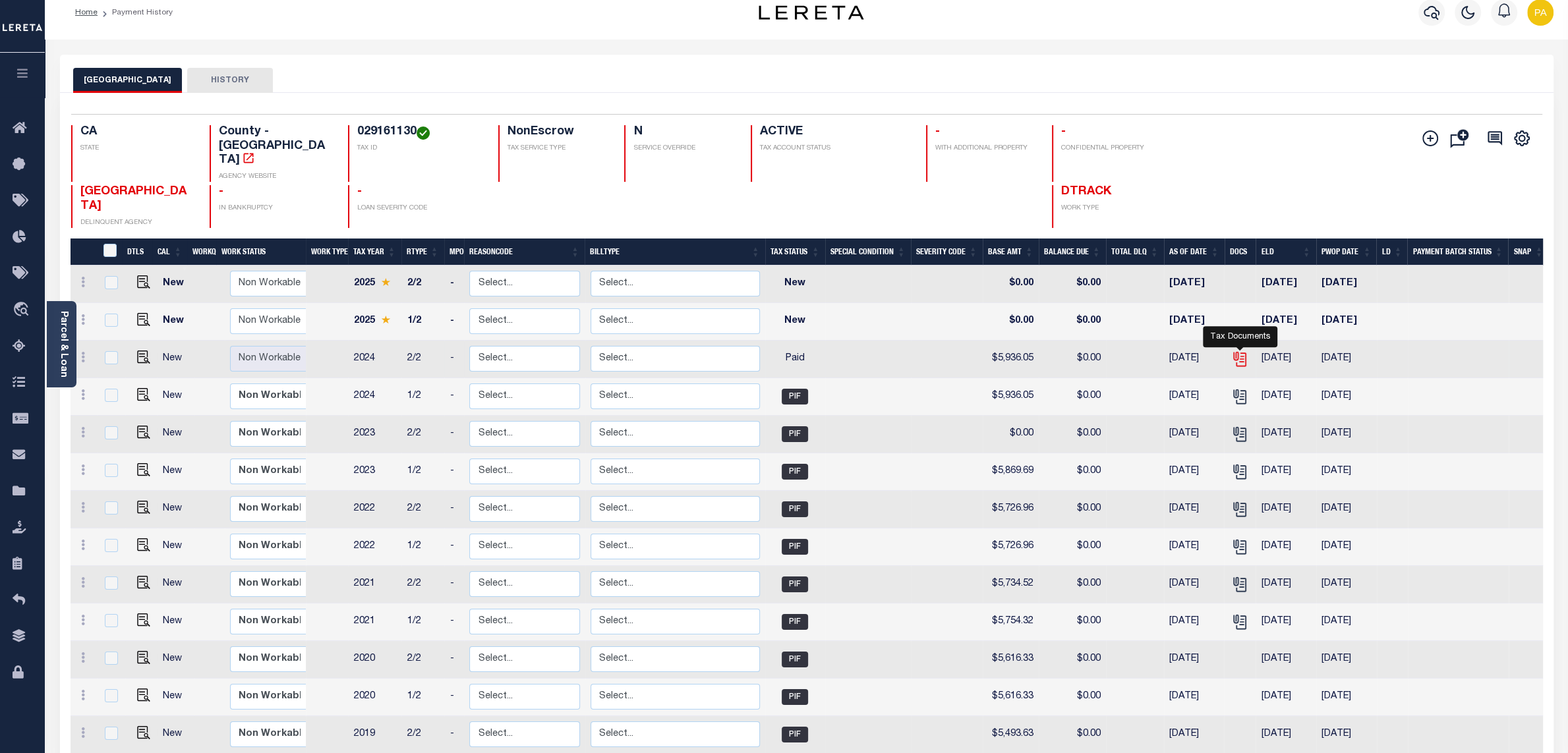
click at [1239, 351] on icon "" at bounding box center [1239, 359] width 17 height 17
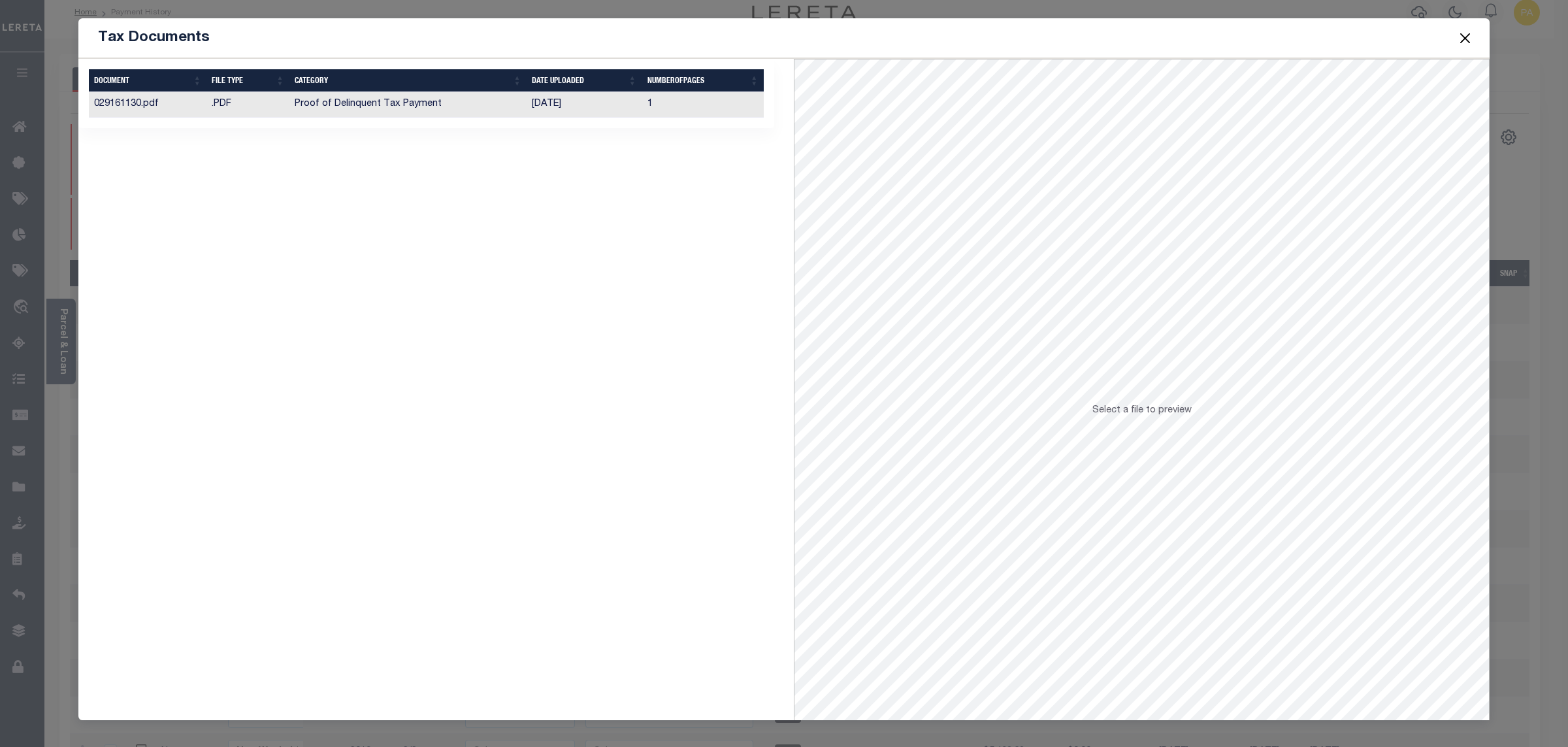
click at [566, 107] on td "[DATE]" at bounding box center [584, 105] width 115 height 25
click at [1459, 38] on button "Close" at bounding box center [1466, 38] width 17 height 17
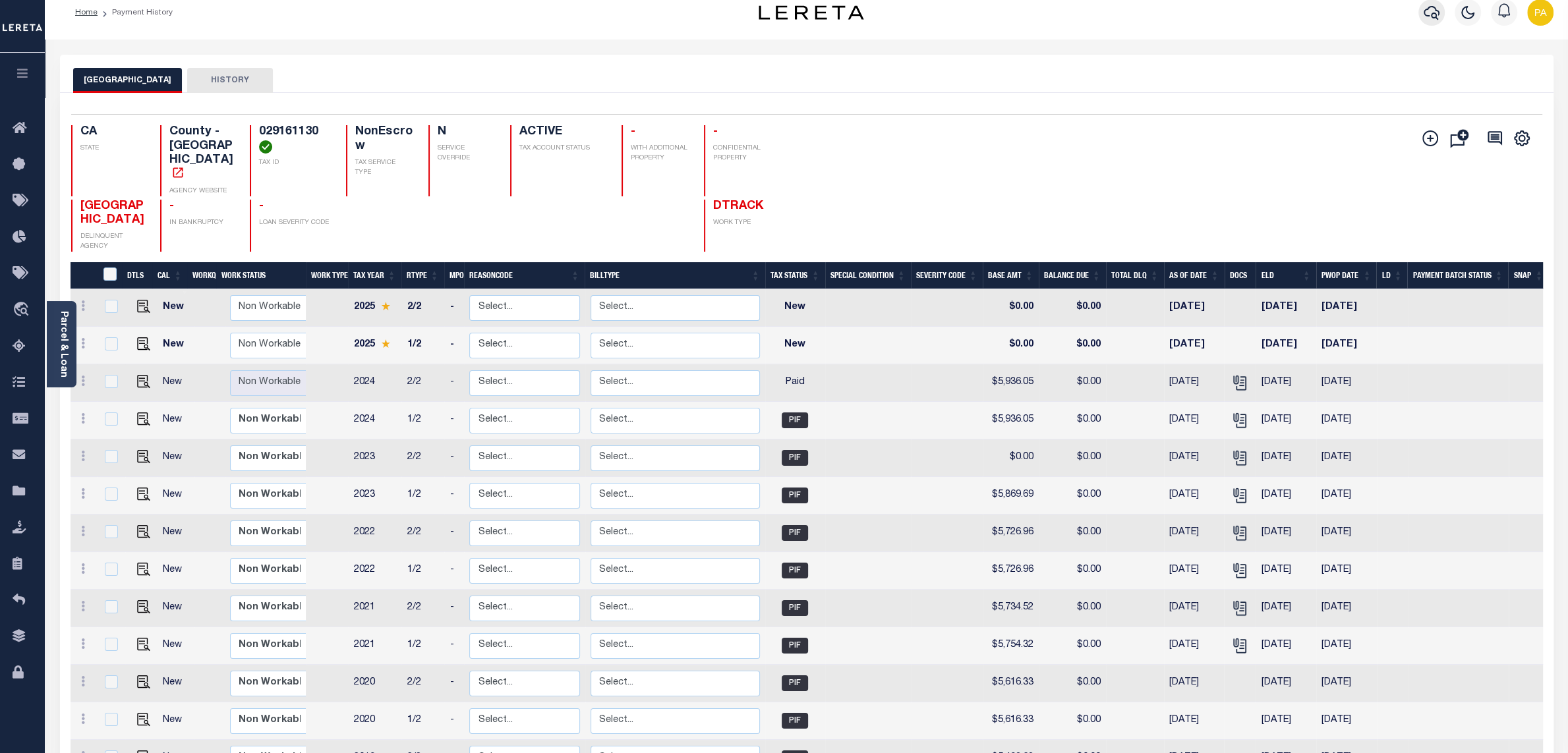
click at [1433, 13] on icon "button" at bounding box center [1432, 13] width 16 height 14
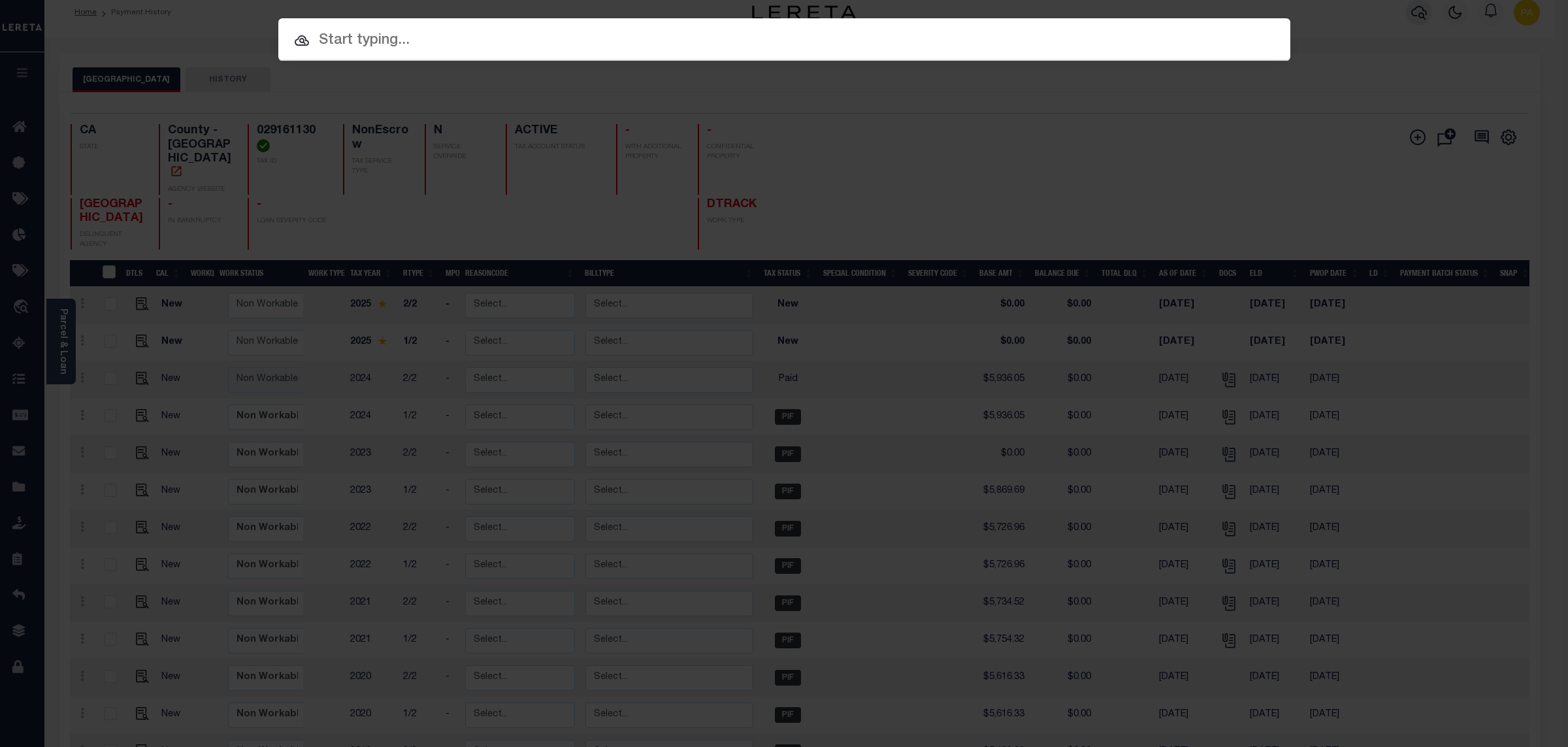
paste input "122438540"
type input "122438540"
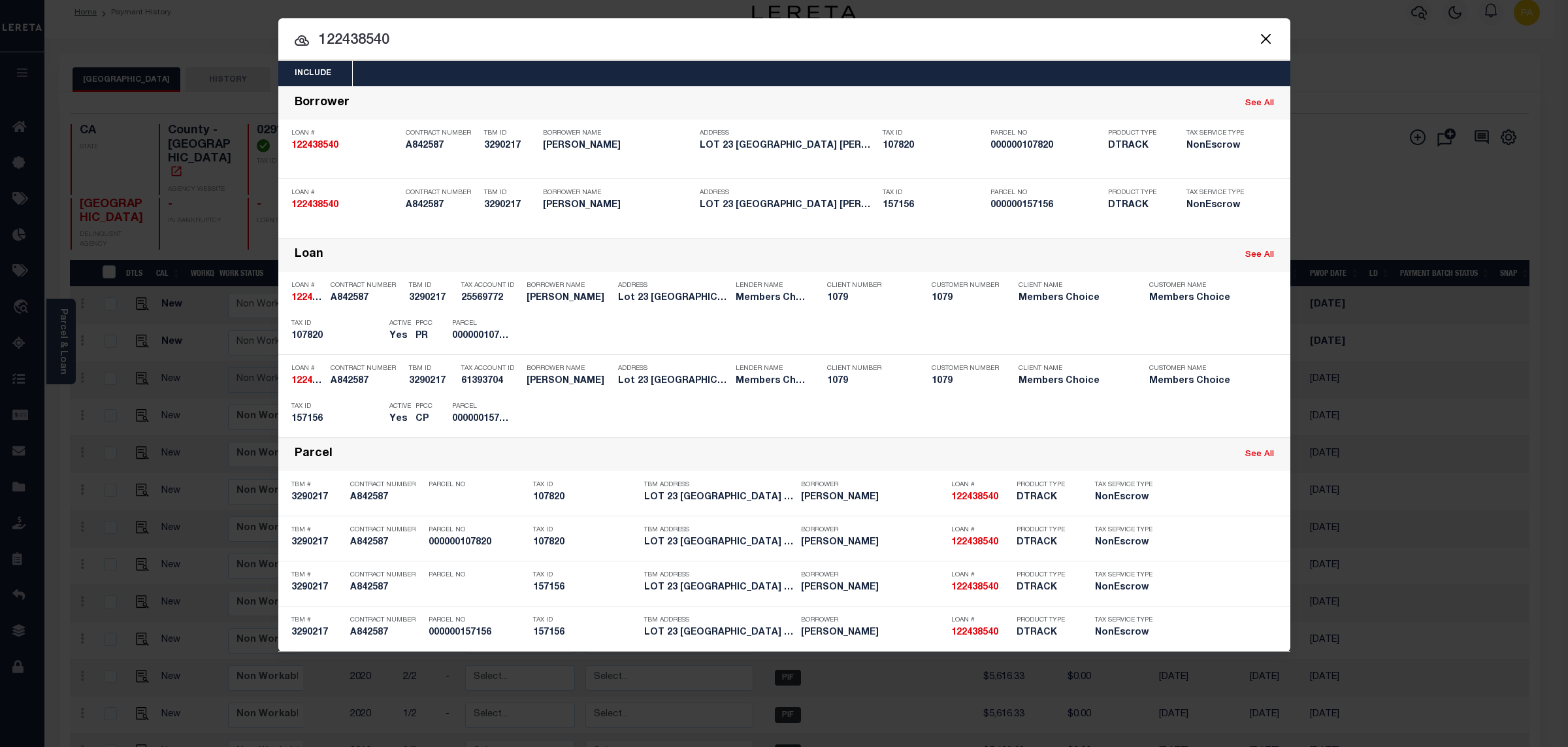
click at [777, 3] on div "Include Loans TBM Customers Borrowers Payments (Lender Non-Disb) Payments (Lend…" at bounding box center [784, 373] width 1568 height 747
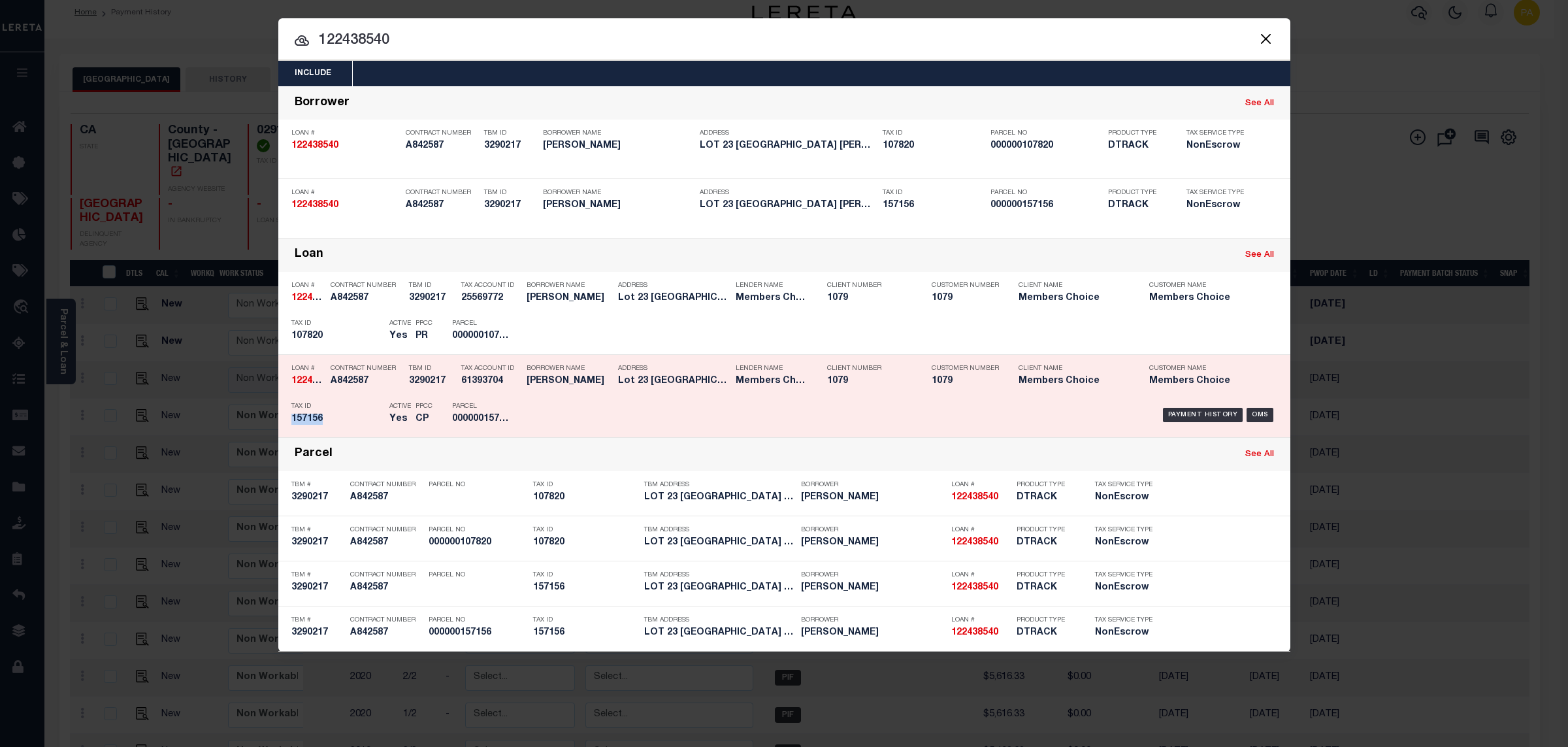
click at [1205, 425] on div "Payment History OMS" at bounding box center [904, 415] width 747 height 38
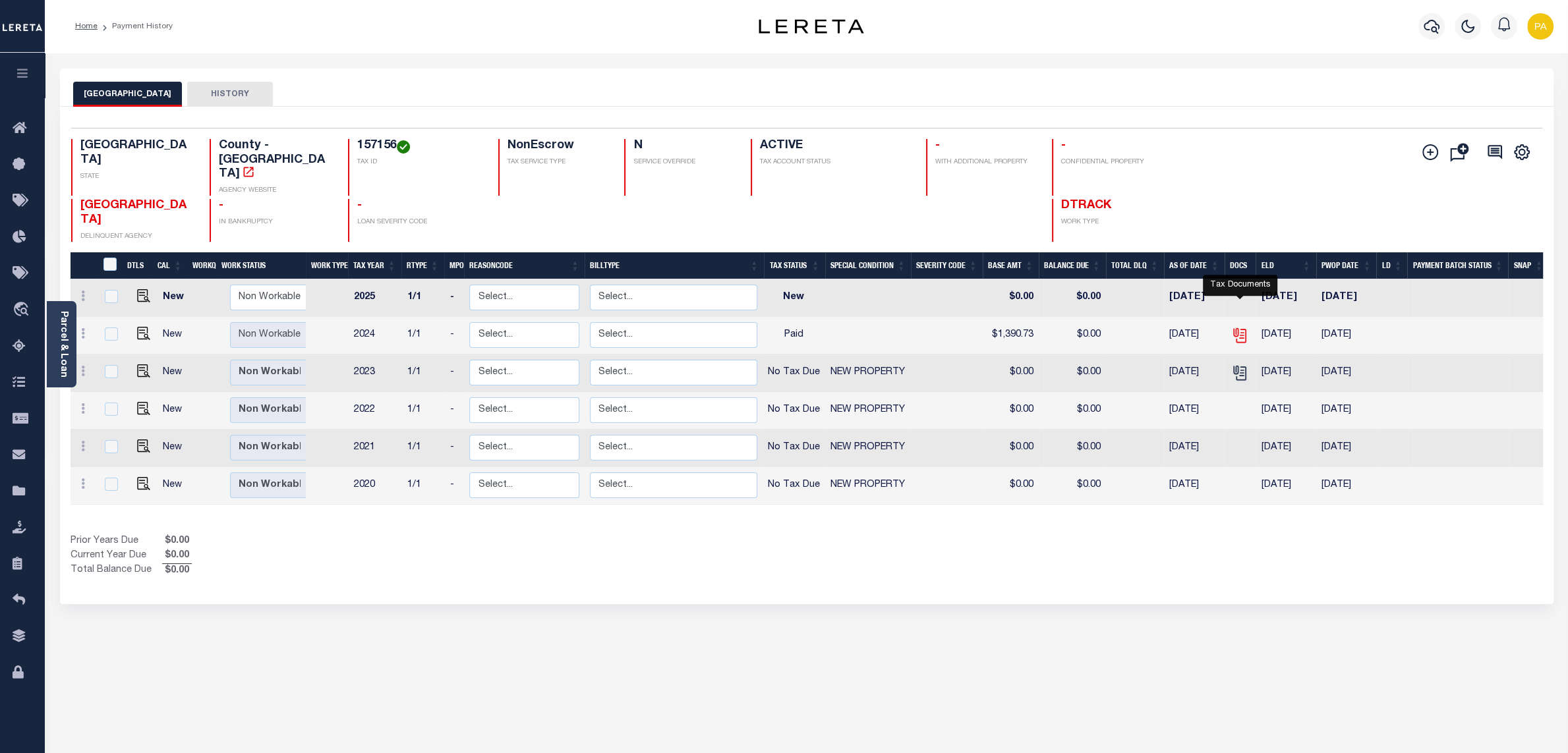
click at [1241, 327] on icon "" at bounding box center [1239, 335] width 17 height 17
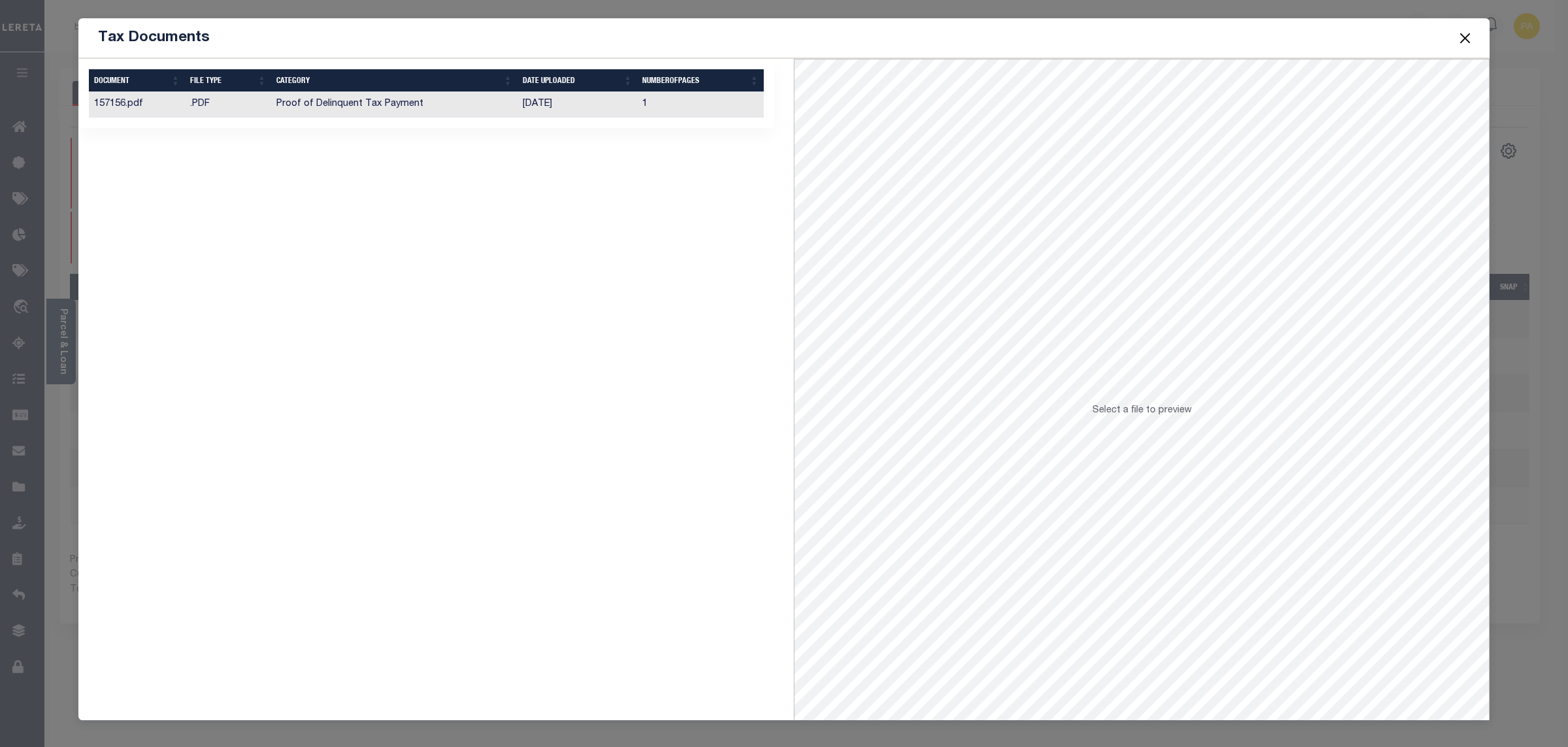
click at [518, 107] on td "[DATE]" at bounding box center [577, 105] width 120 height 25
click at [1466, 41] on button "Close" at bounding box center [1466, 38] width 17 height 17
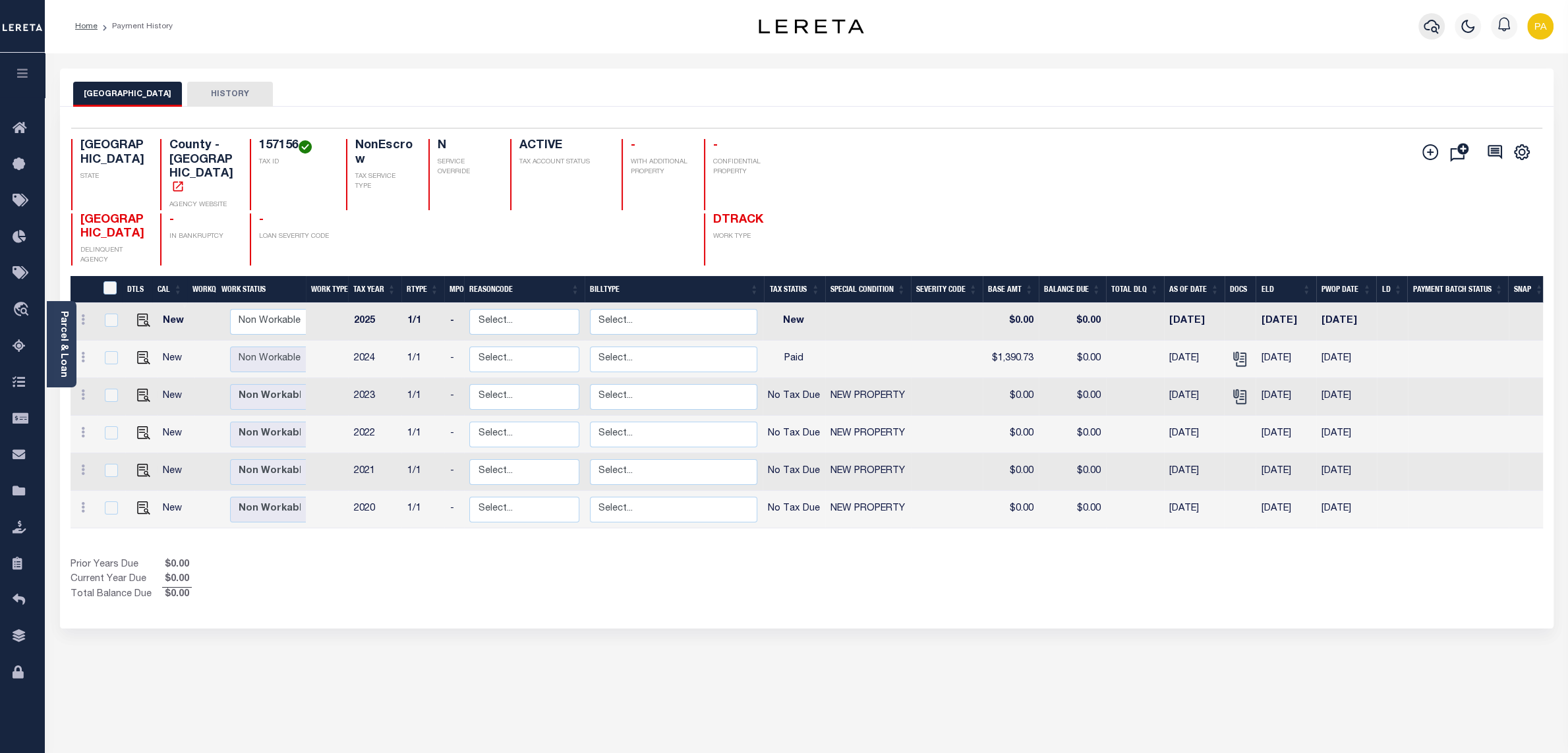
click at [1439, 23] on icon "button" at bounding box center [1432, 26] width 16 height 16
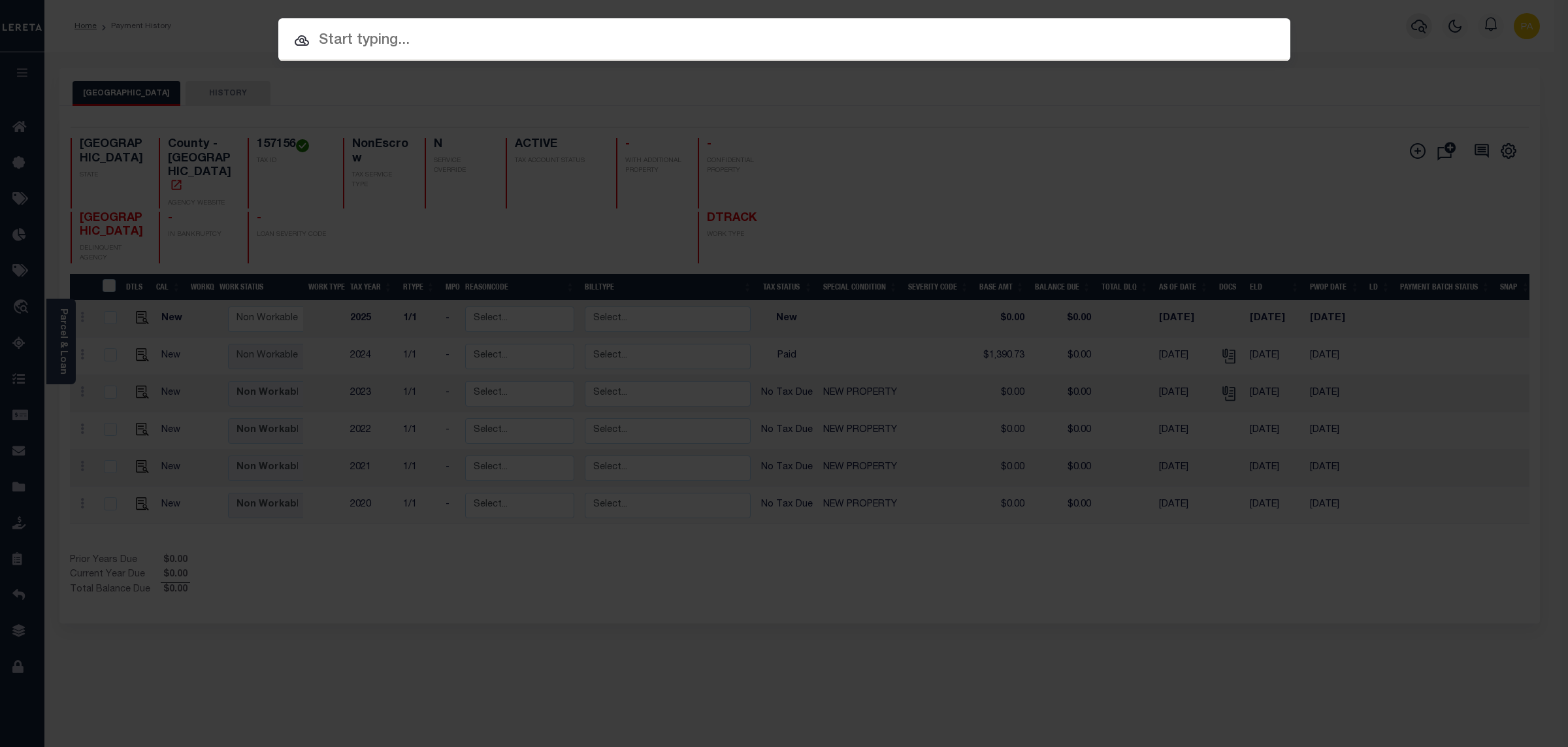
paste input "92606408"
type input "92606408"
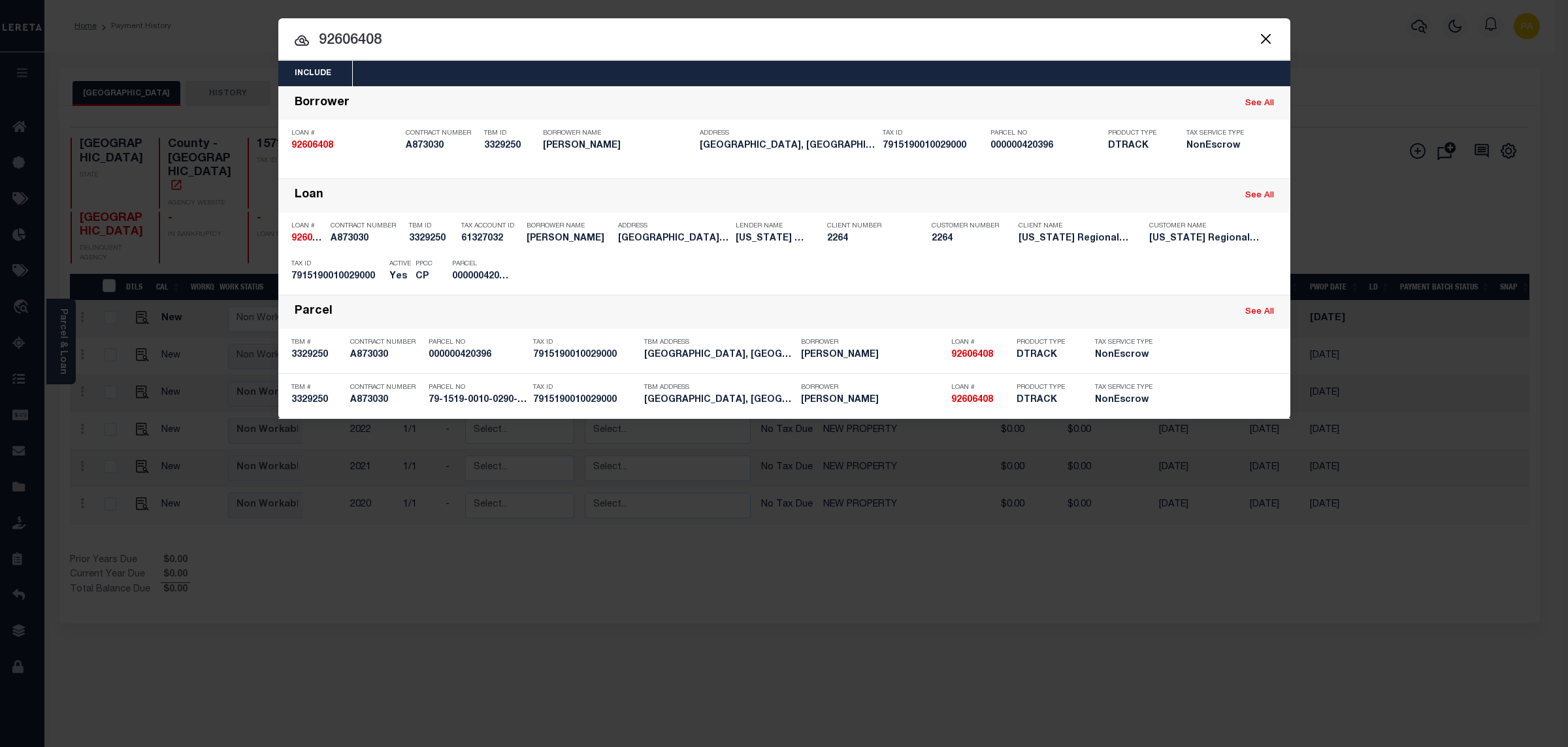
click at [1202, 269] on div "Payment History" at bounding box center [1203, 272] width 81 height 14
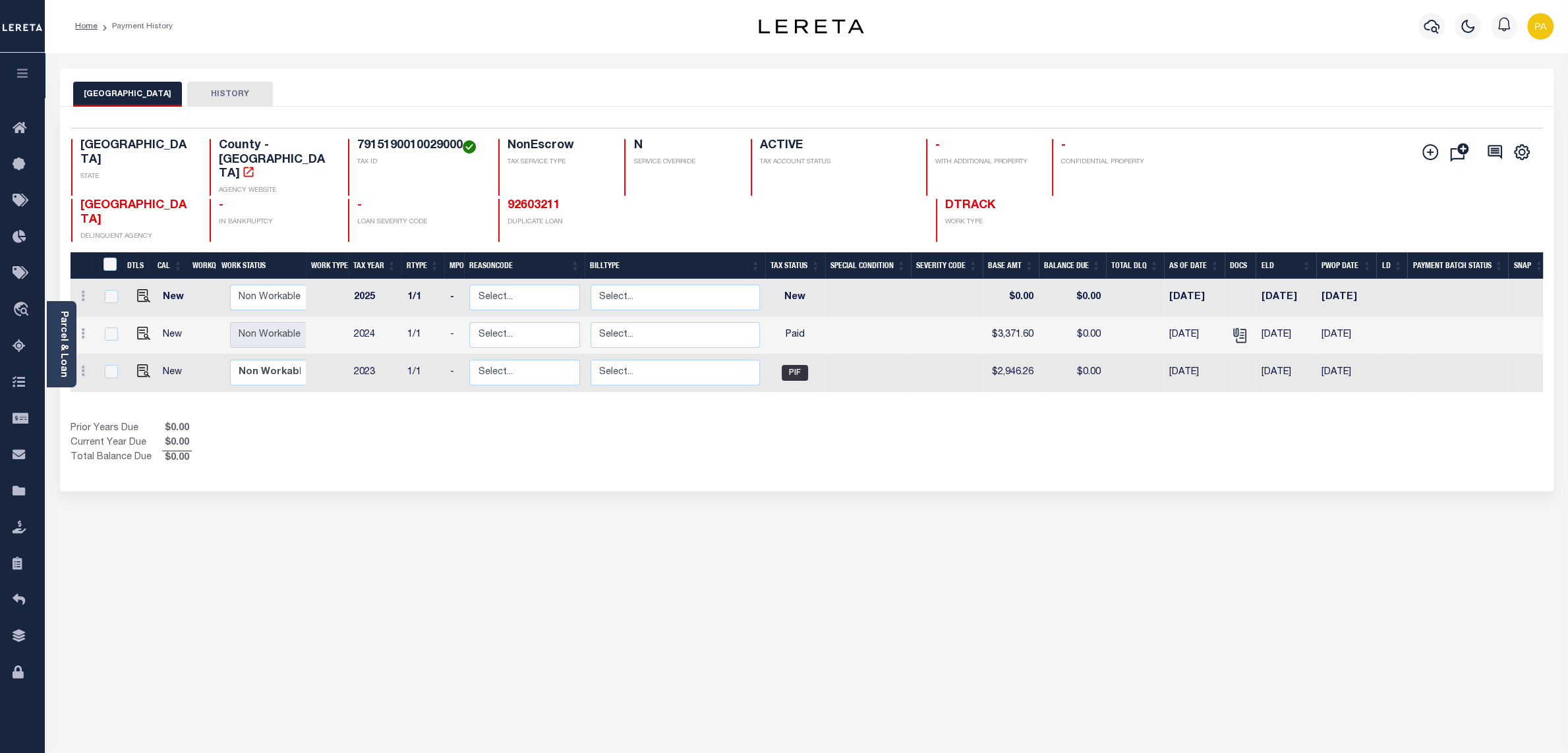
click at [766, 601] on div "CAMERON COUNTY HISTORY Selected 3 Results" at bounding box center [807, 440] width 1514 height 744
click at [1234, 327] on icon "" at bounding box center [1239, 335] width 17 height 17
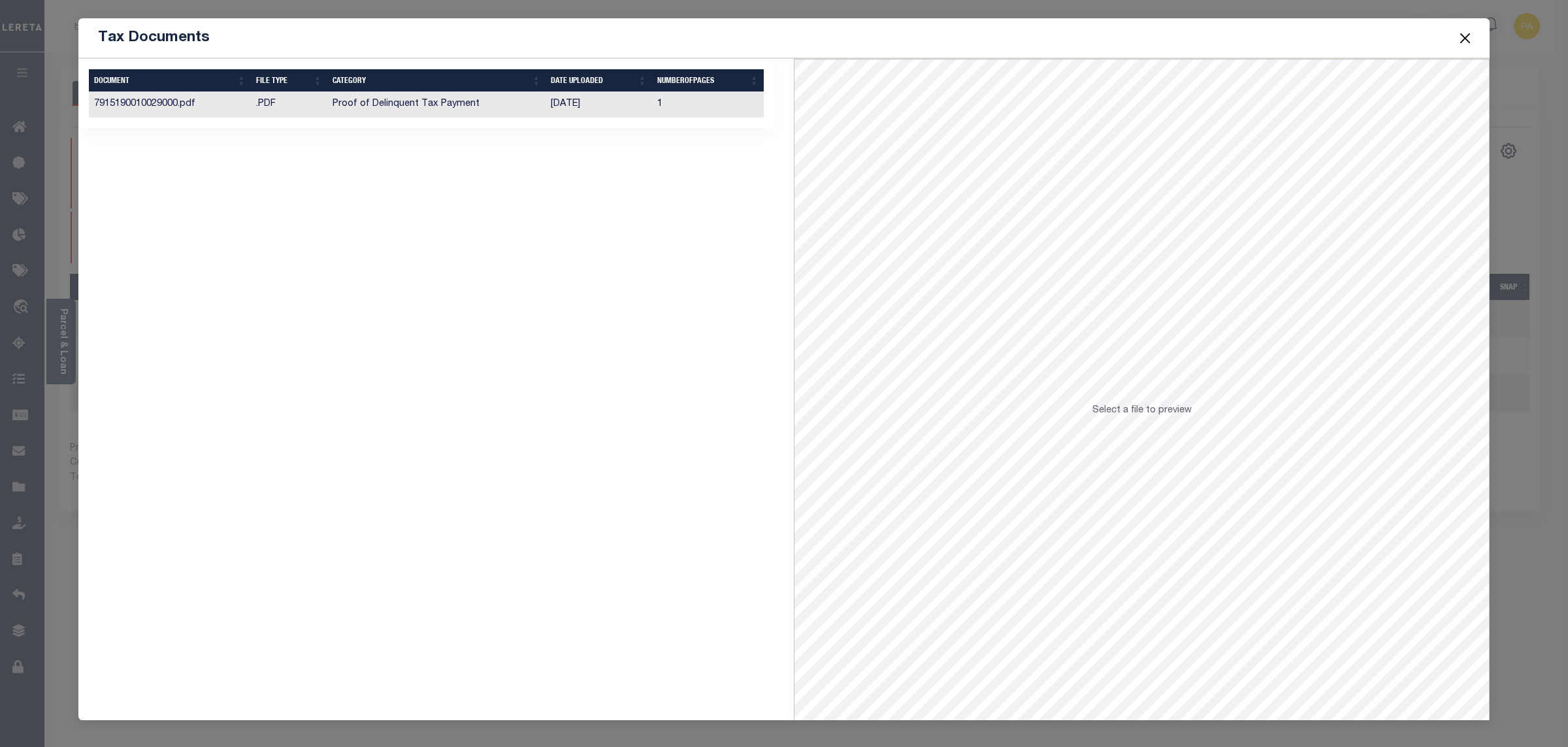
click at [569, 102] on td "[DATE]" at bounding box center [598, 105] width 106 height 25
click at [1466, 38] on button "Close" at bounding box center [1466, 38] width 17 height 17
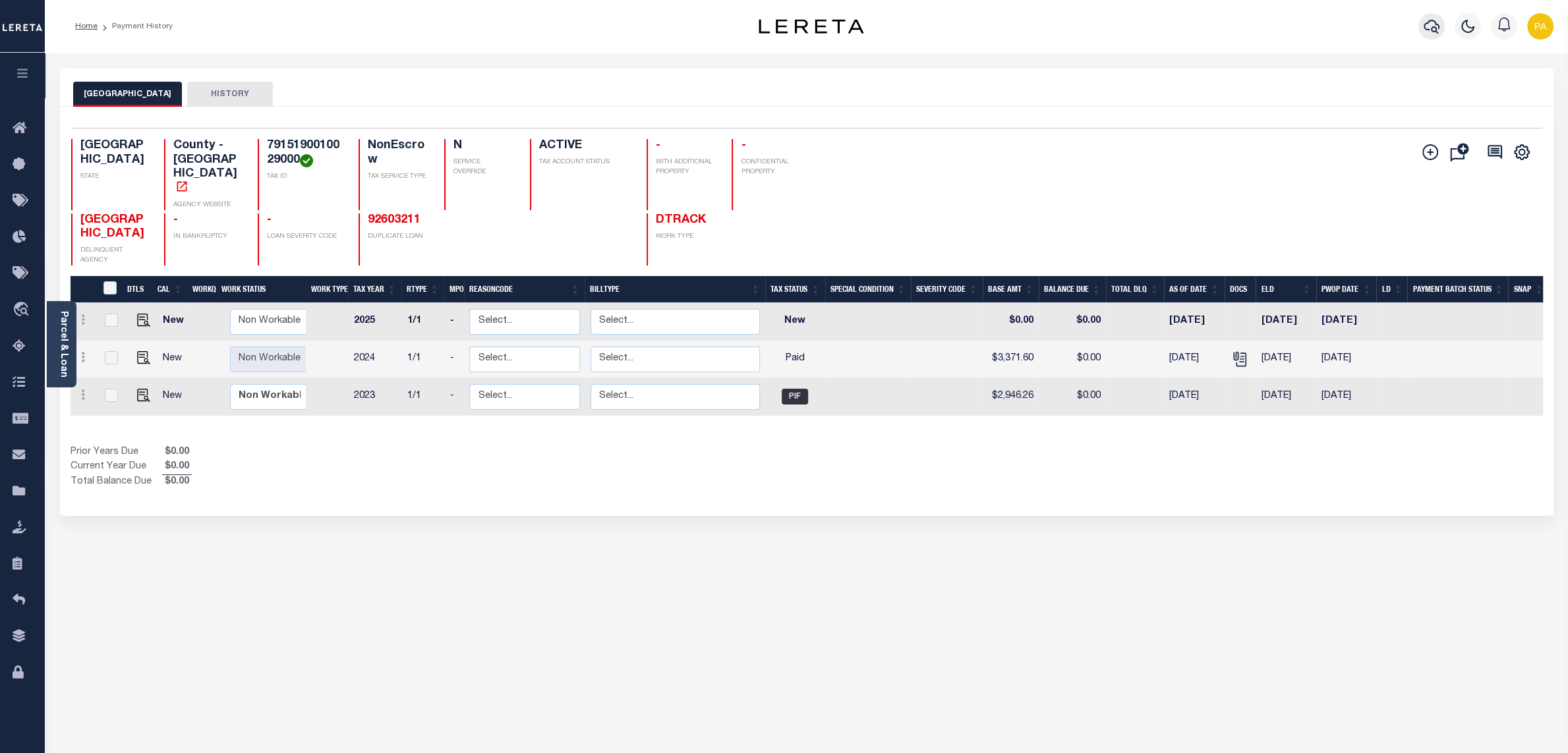
click at [1424, 28] on icon "button" at bounding box center [1432, 27] width 16 height 14
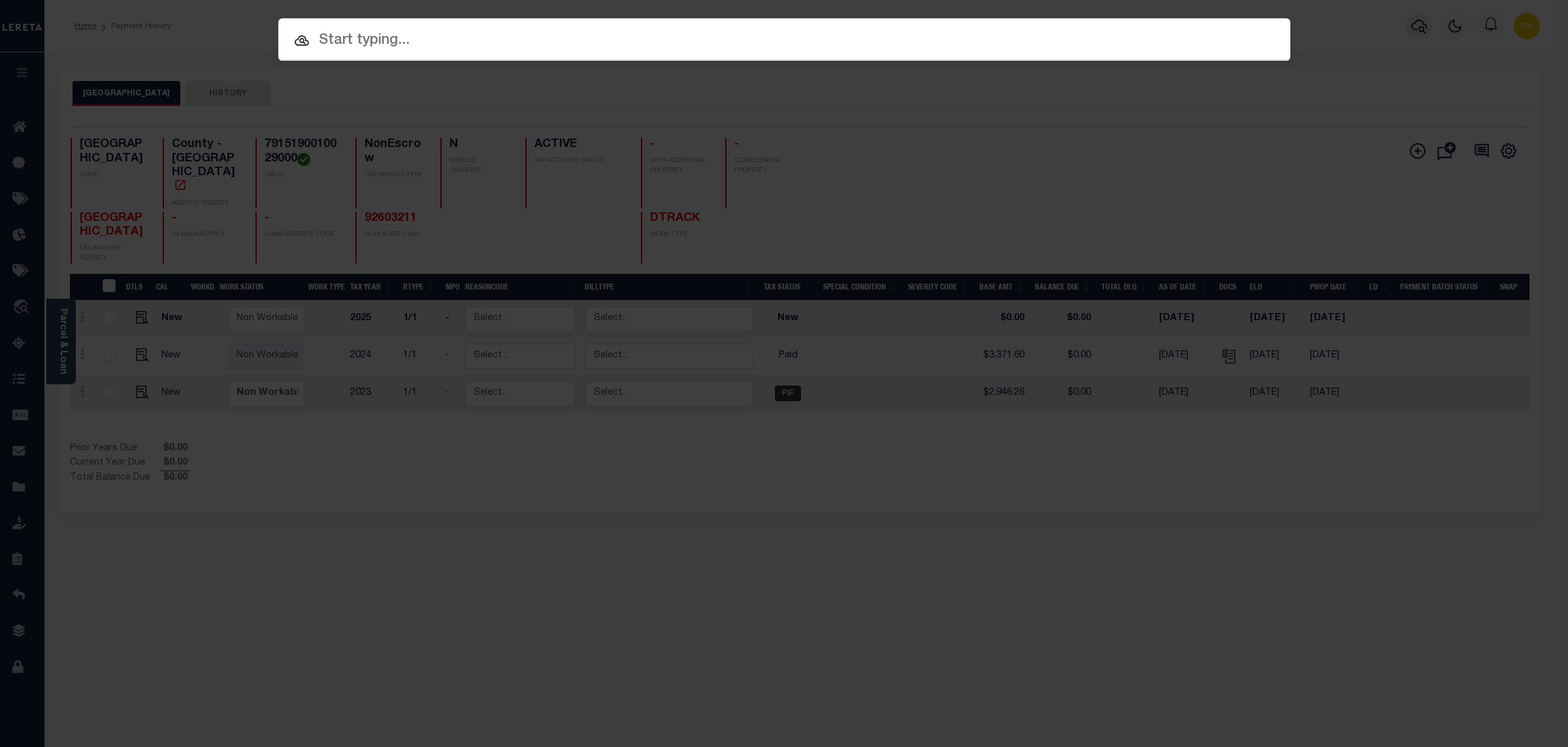
paste input "513003"
type input "513003"
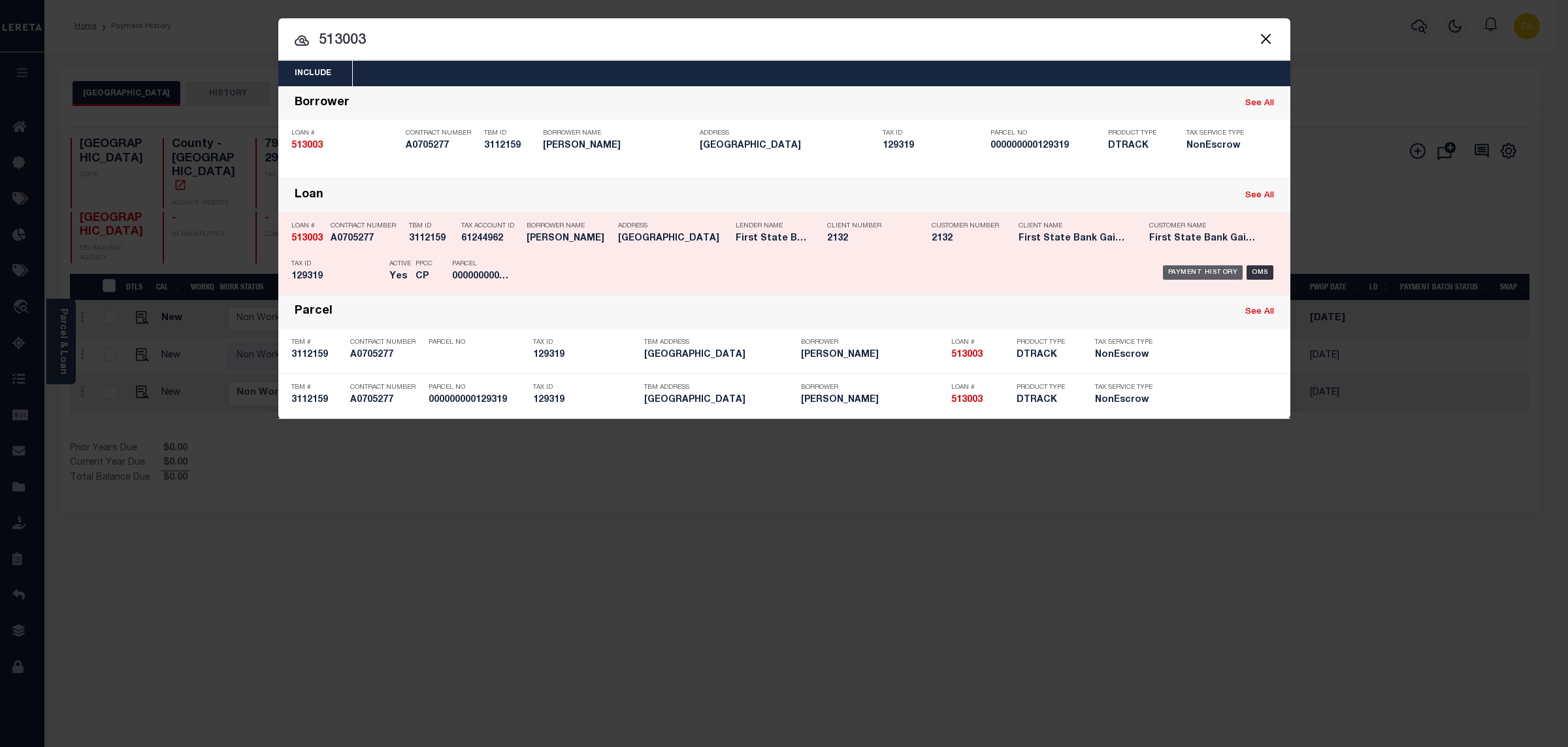
click at [1205, 267] on div "Payment History" at bounding box center [1203, 272] width 81 height 14
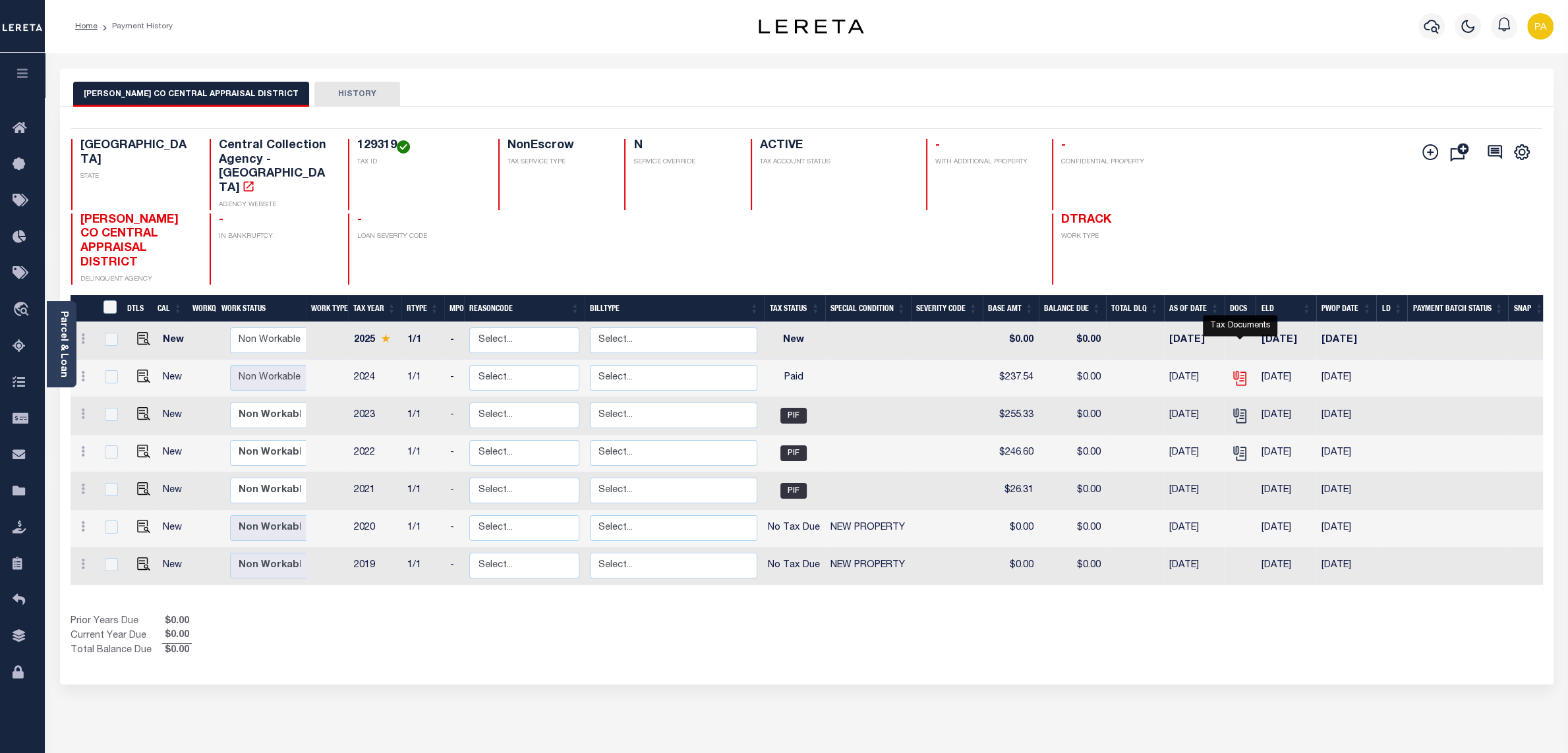
click at [1245, 371] on icon "" at bounding box center [1241, 378] width 10 height 14
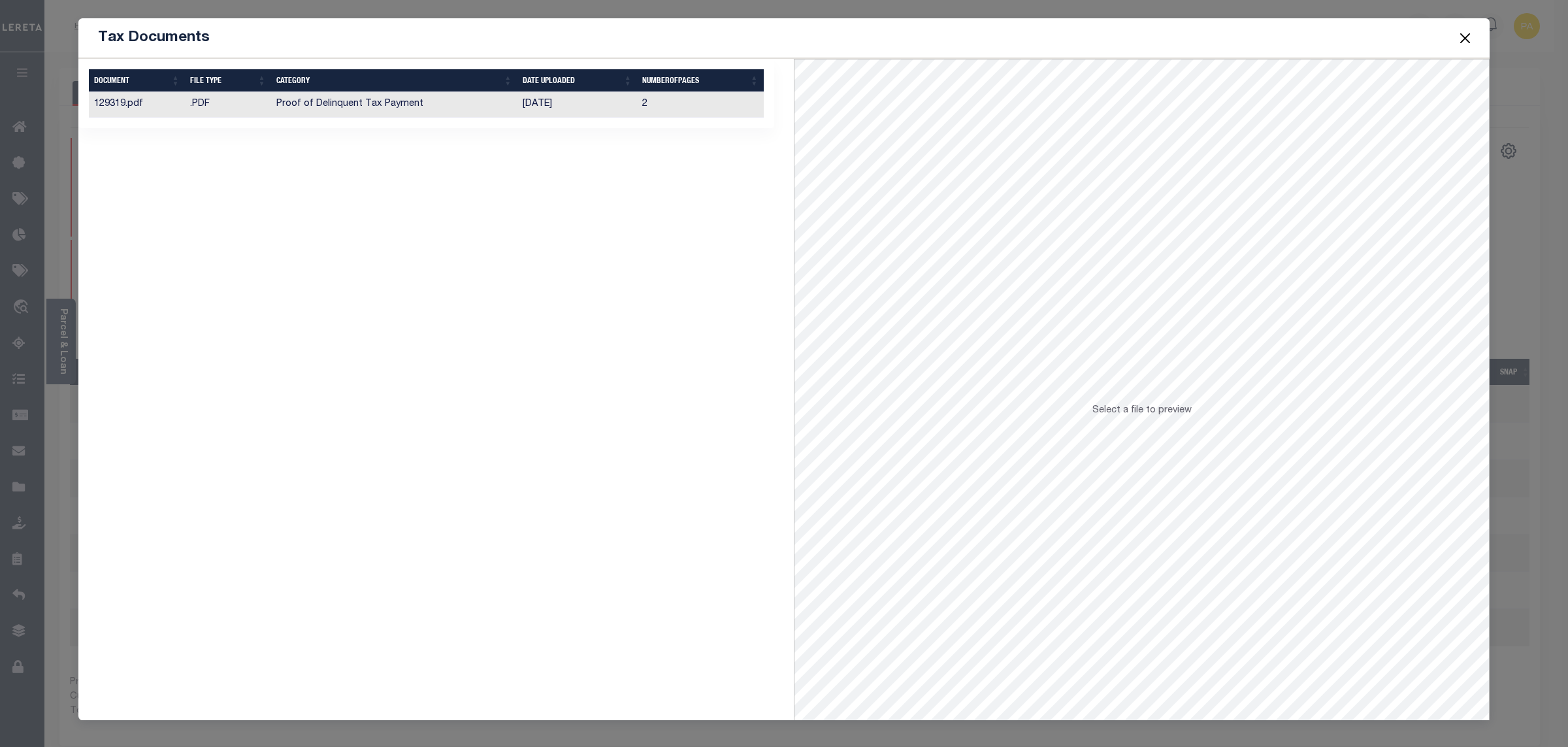
click at [553, 109] on td "[DATE]" at bounding box center [577, 105] width 120 height 25
click at [1466, 41] on button "Close" at bounding box center [1466, 38] width 17 height 17
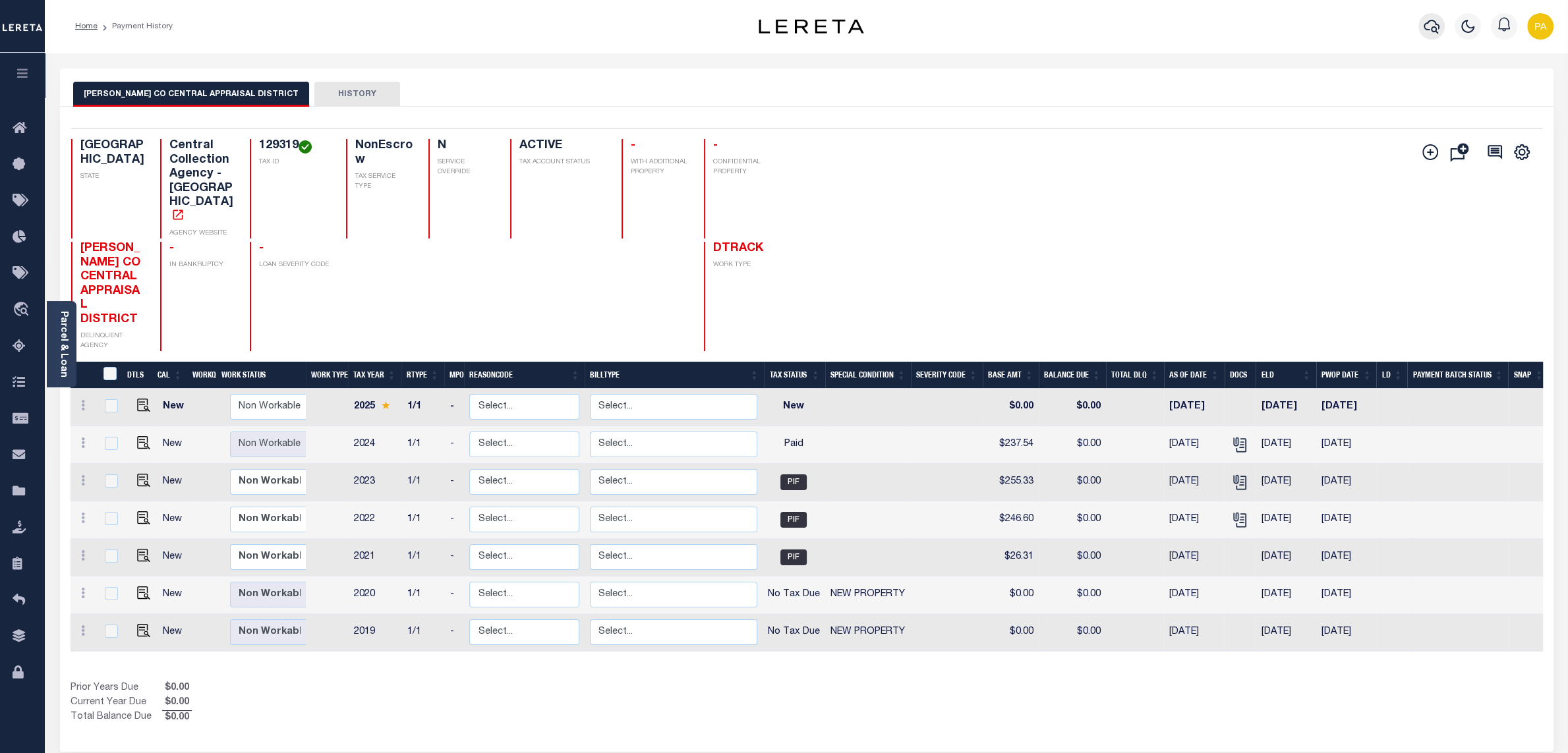
click at [1434, 30] on icon "button" at bounding box center [1432, 26] width 16 height 16
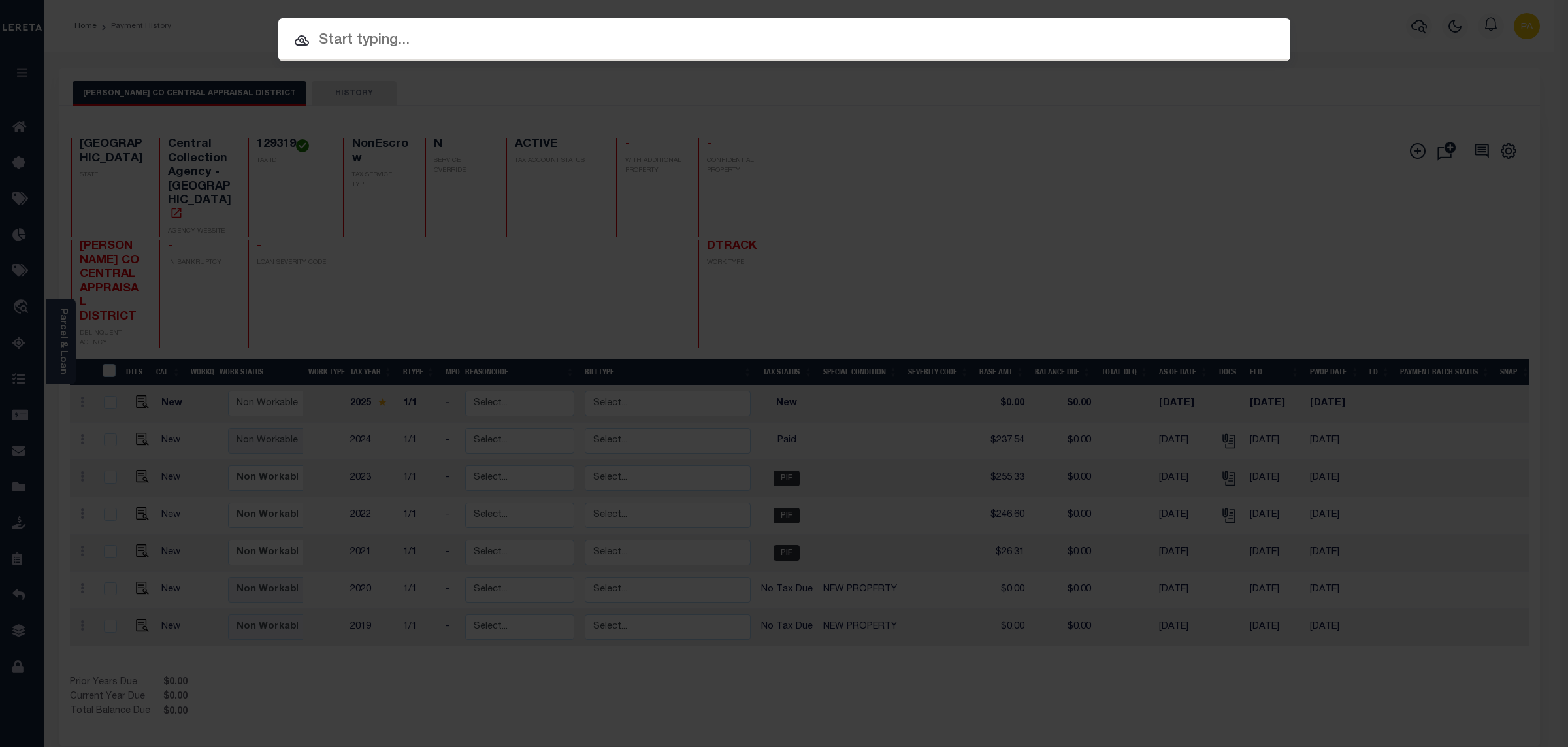
paste input "30174551"
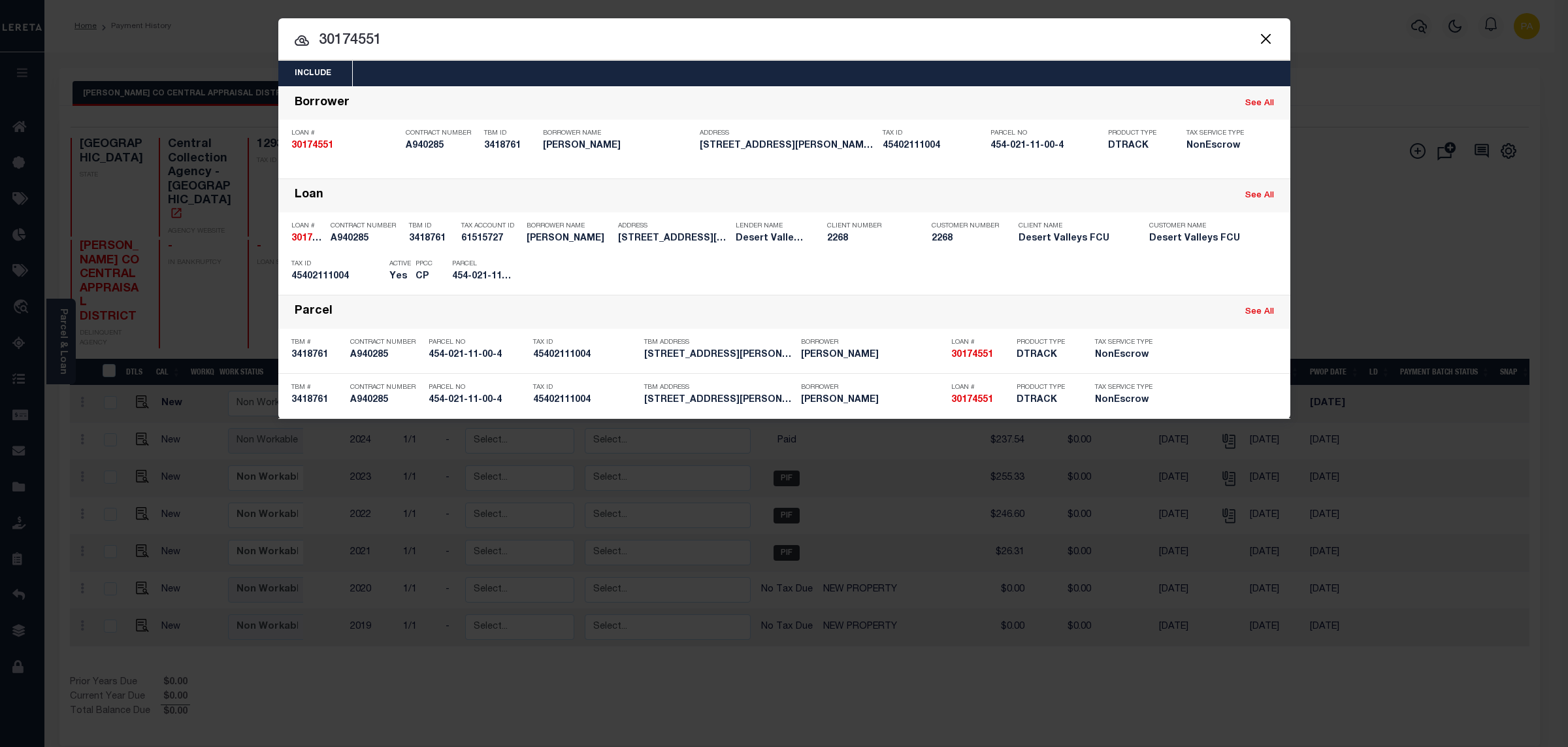
click at [278, 53] on input "30174551" at bounding box center [784, 40] width 1012 height 23
paste input "29452500"
type input "29452500"
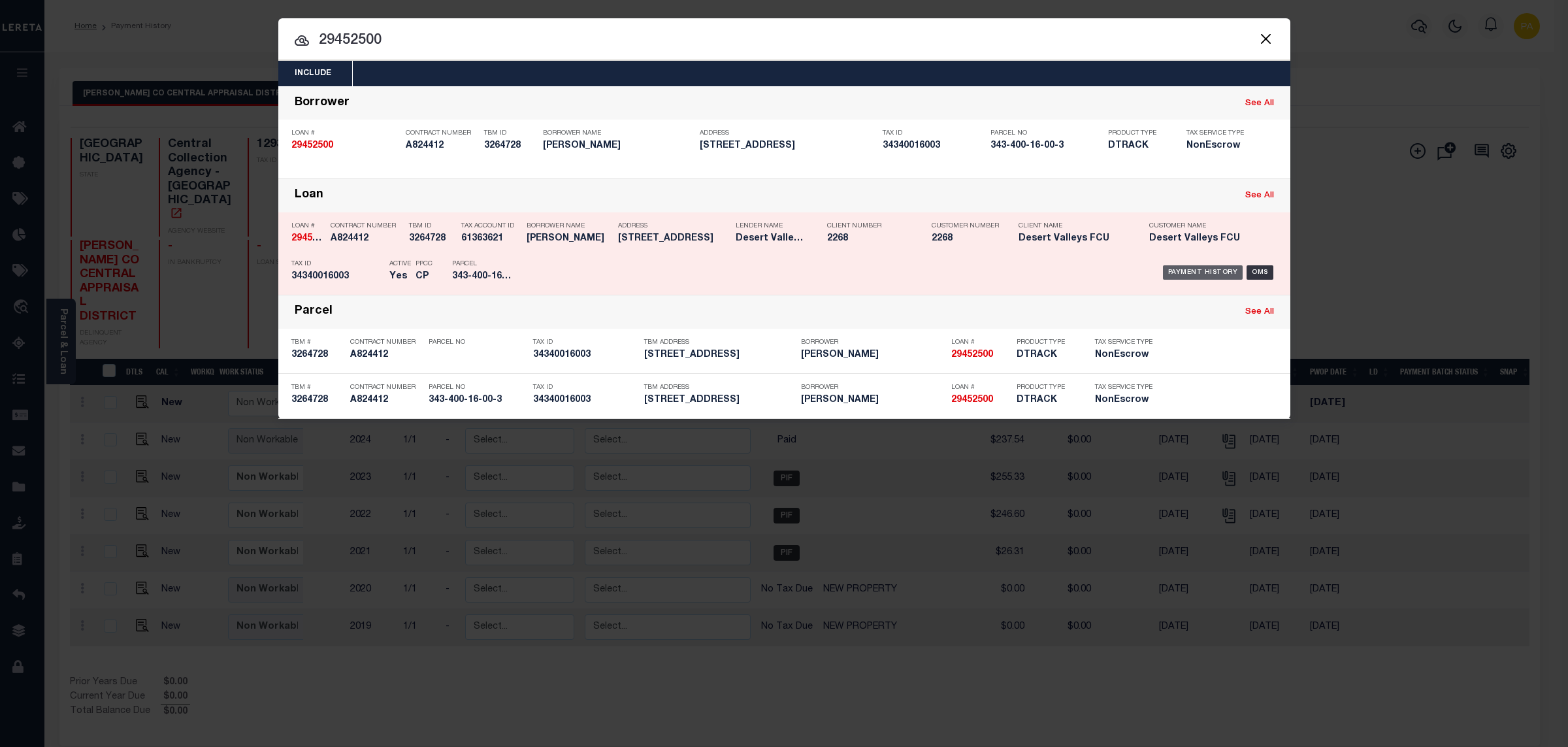
click at [1173, 270] on div "Payment History" at bounding box center [1203, 272] width 81 height 14
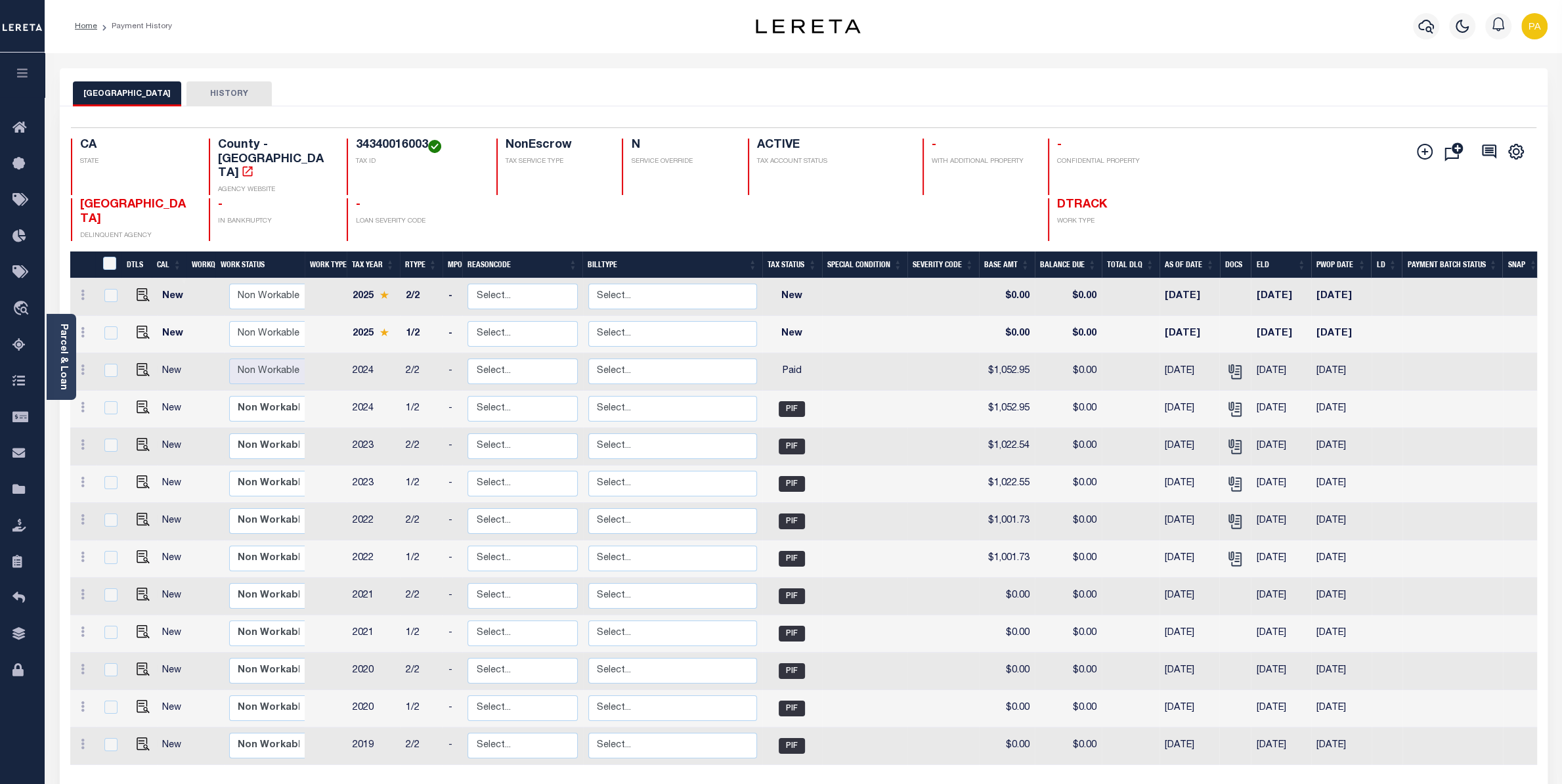
click at [1119, 117] on div "Selected 13 Results 1 Items per page 25 50 100 CA STATE TAX ID N" at bounding box center [803, 485] width 1488 height 758
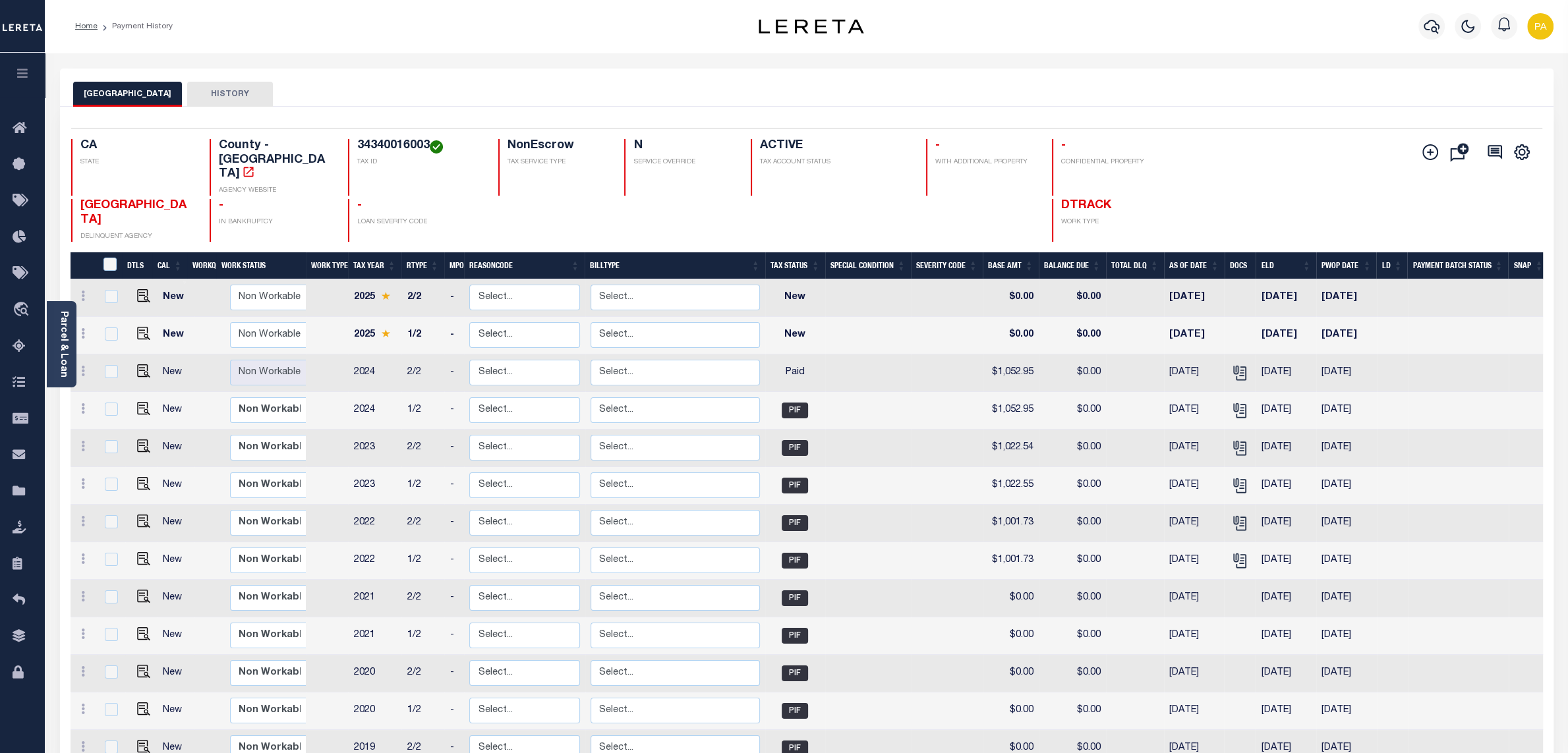
click at [1185, 110] on div "Selected 13 Results 1 Items per page 25 50 100 CA STATE TAX ID N" at bounding box center [806, 487] width 1494 height 761
click at [1244, 364] on icon "" at bounding box center [1239, 373] width 17 height 17
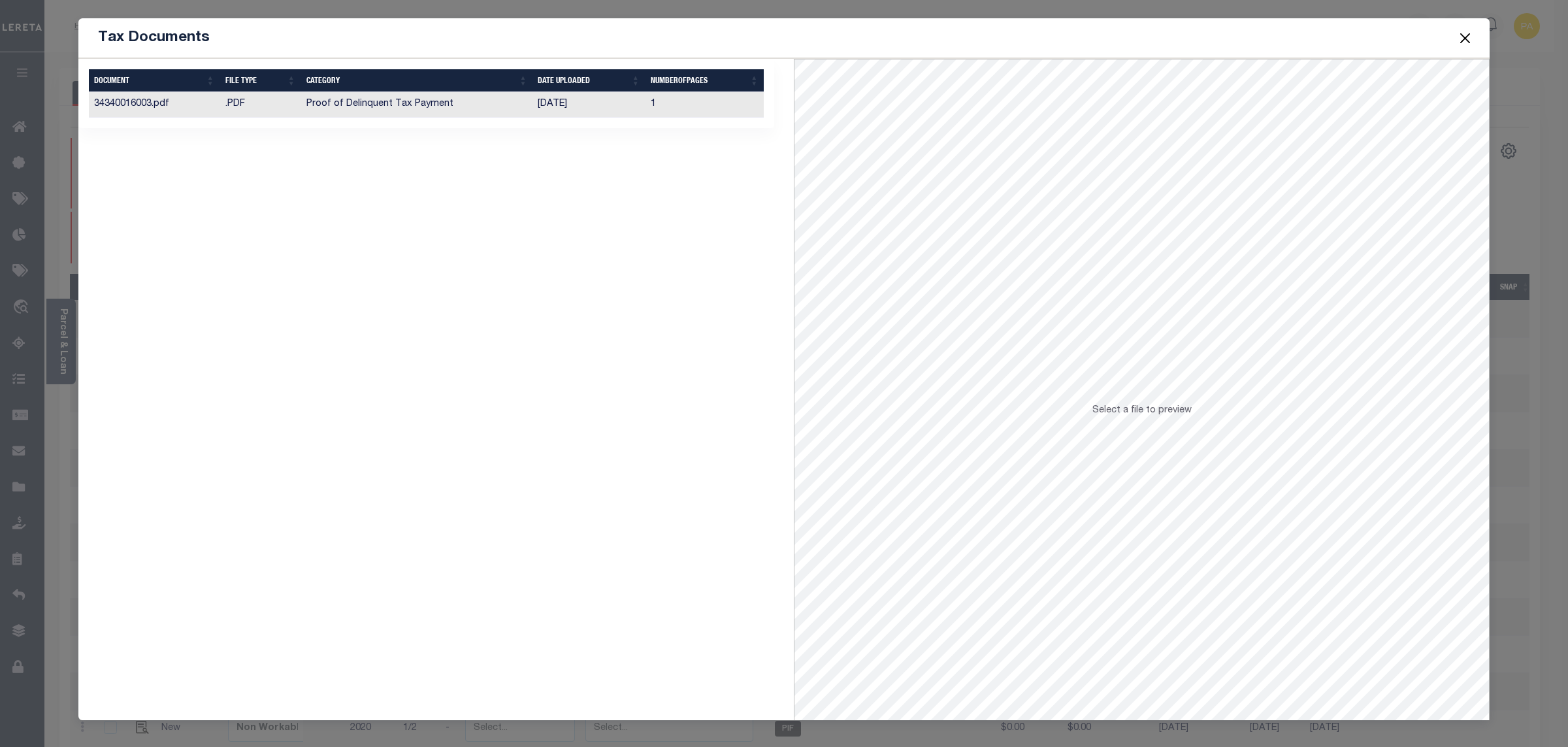
click at [376, 105] on td "Proof of Delinquent Tax Payment" at bounding box center [417, 105] width 232 height 25
click at [385, 94] on td "Proof of Delinquent Tax Payment" at bounding box center [417, 105] width 232 height 25
click at [384, 105] on td "Proof of Delinquent Tax Payment" at bounding box center [417, 105] width 232 height 25
click at [1462, 42] on button "Close" at bounding box center [1466, 38] width 17 height 17
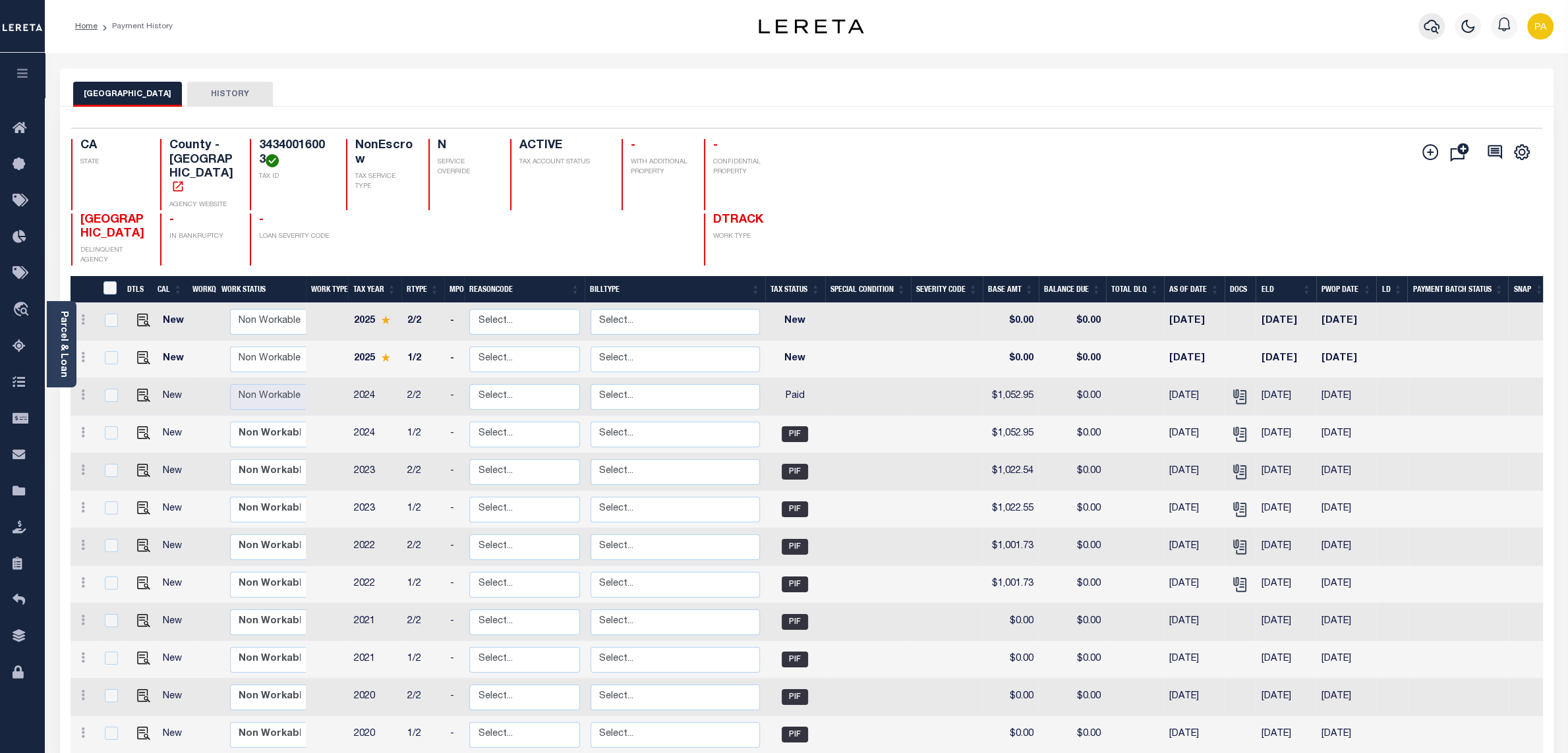
click at [1437, 27] on icon "button" at bounding box center [1432, 26] width 16 height 16
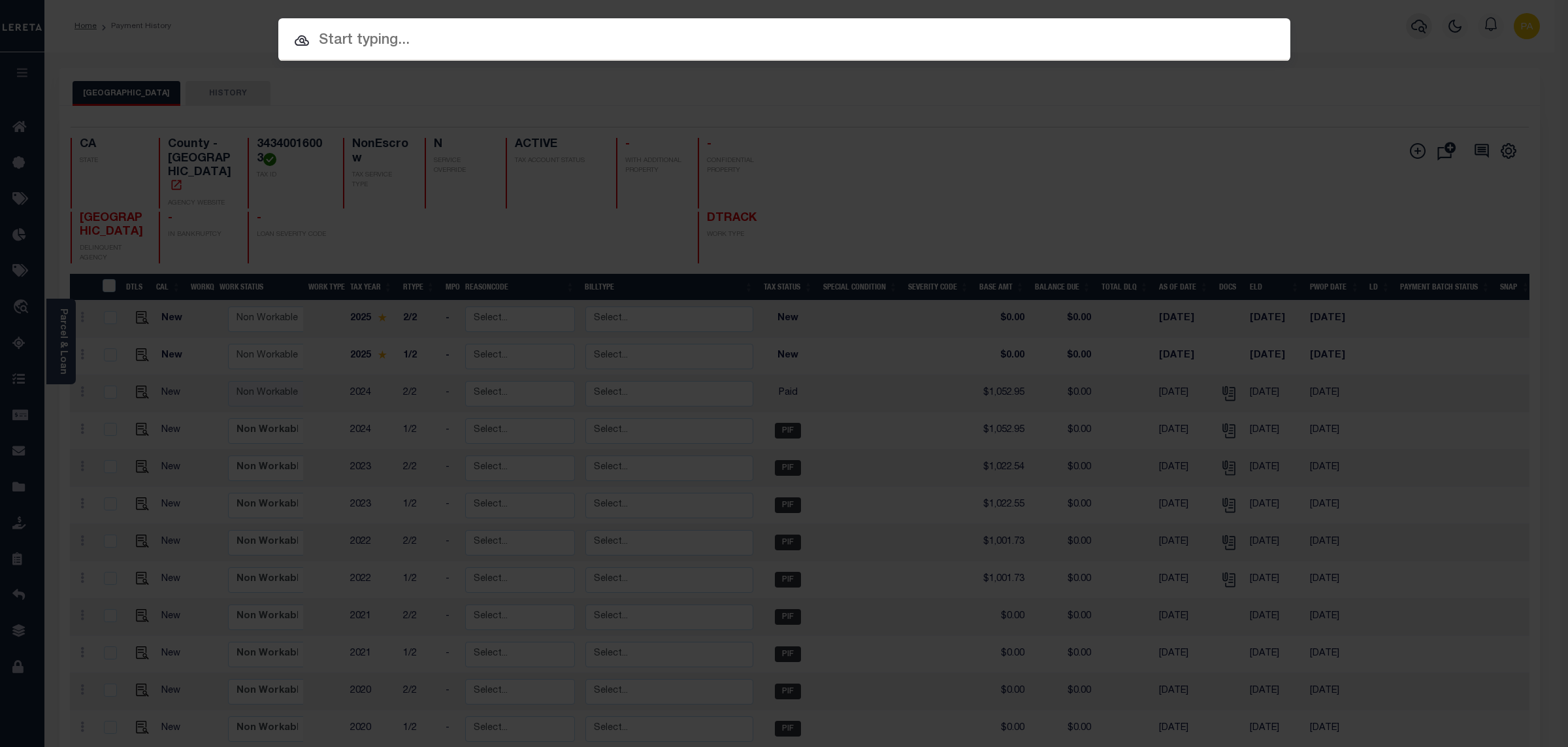
paste input "993270198"
type input "993270198"
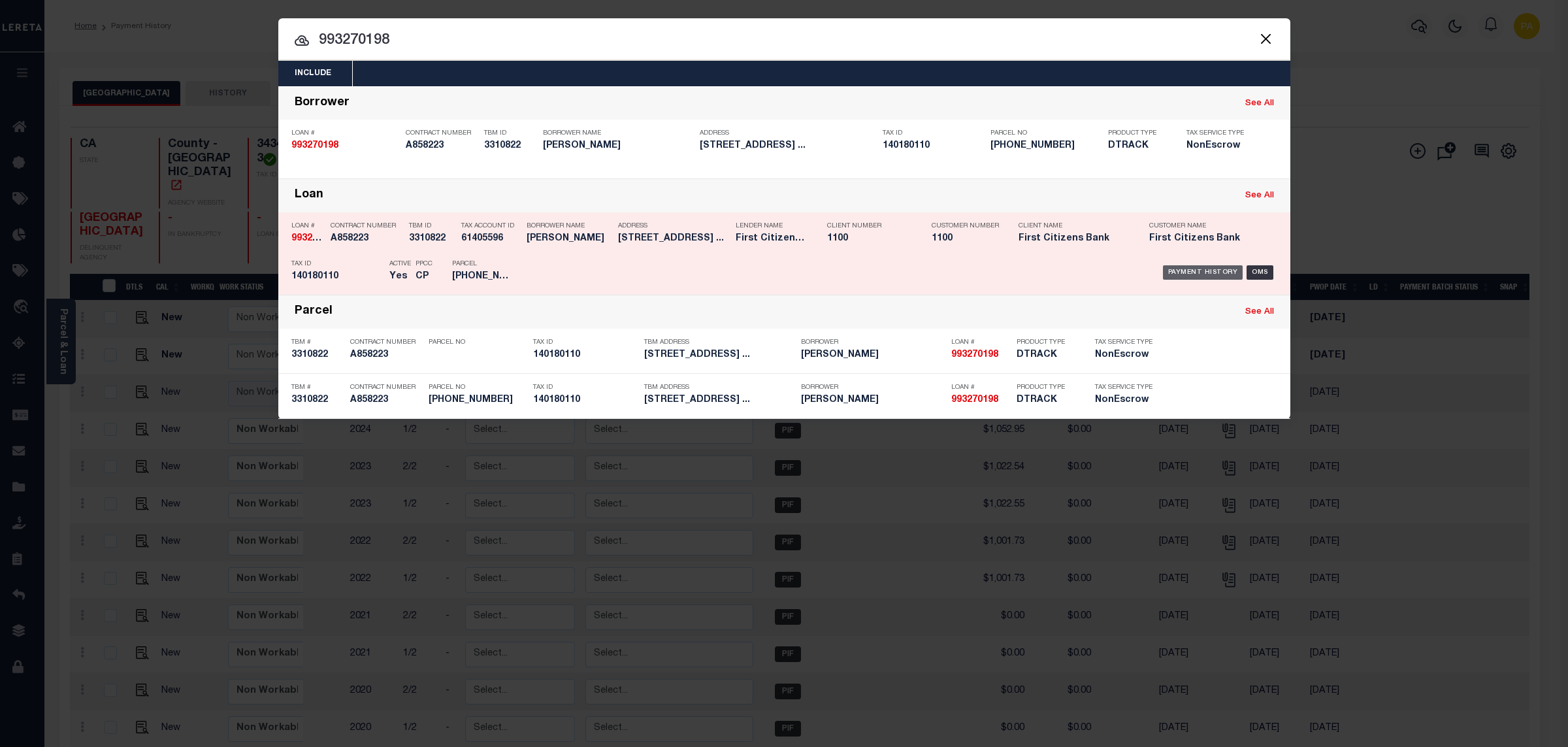
click at [1196, 277] on div "Payment History" at bounding box center [1203, 272] width 81 height 14
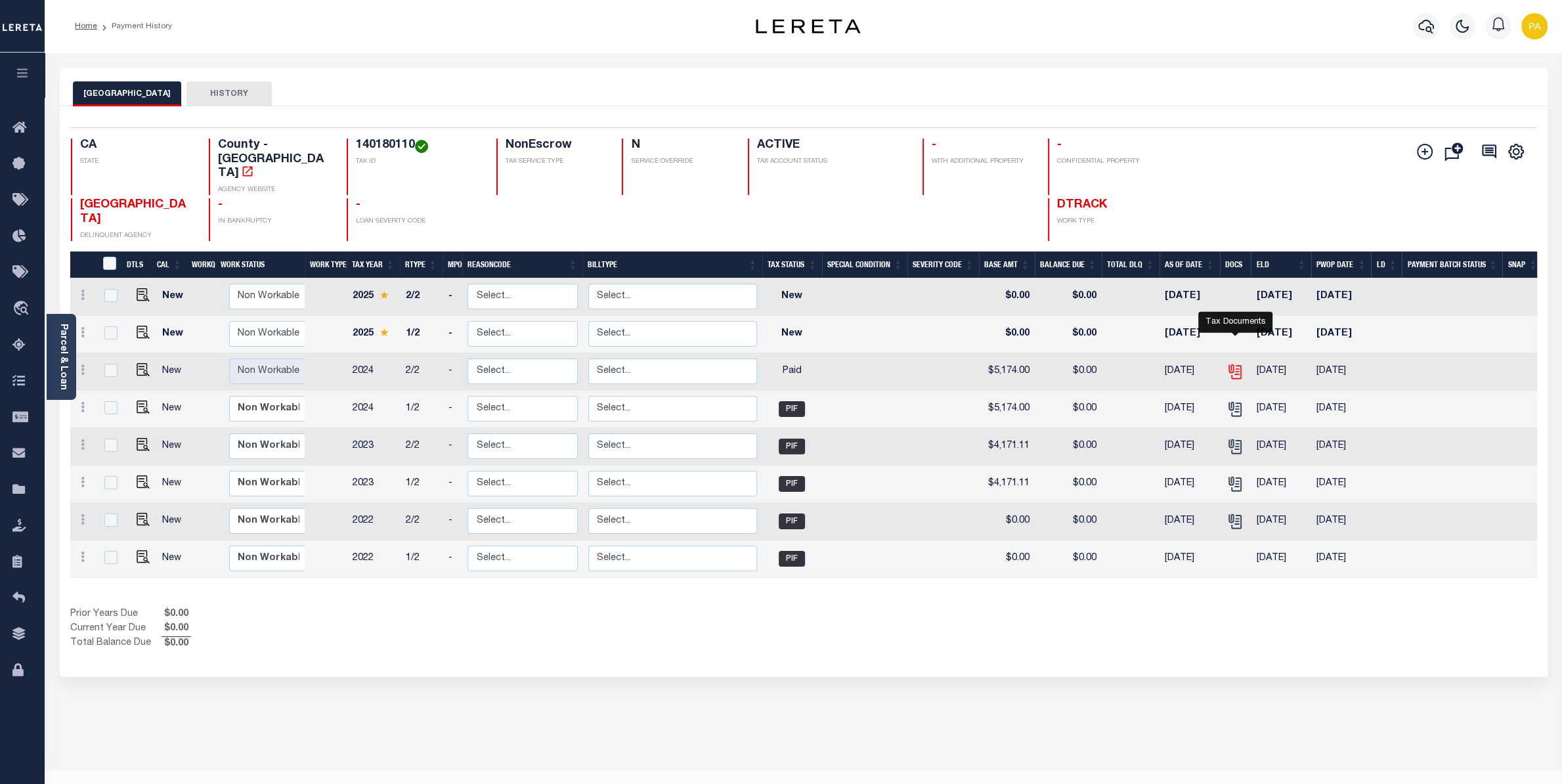
click at [1239, 364] on icon "" at bounding box center [1234, 369] width 10 height 10
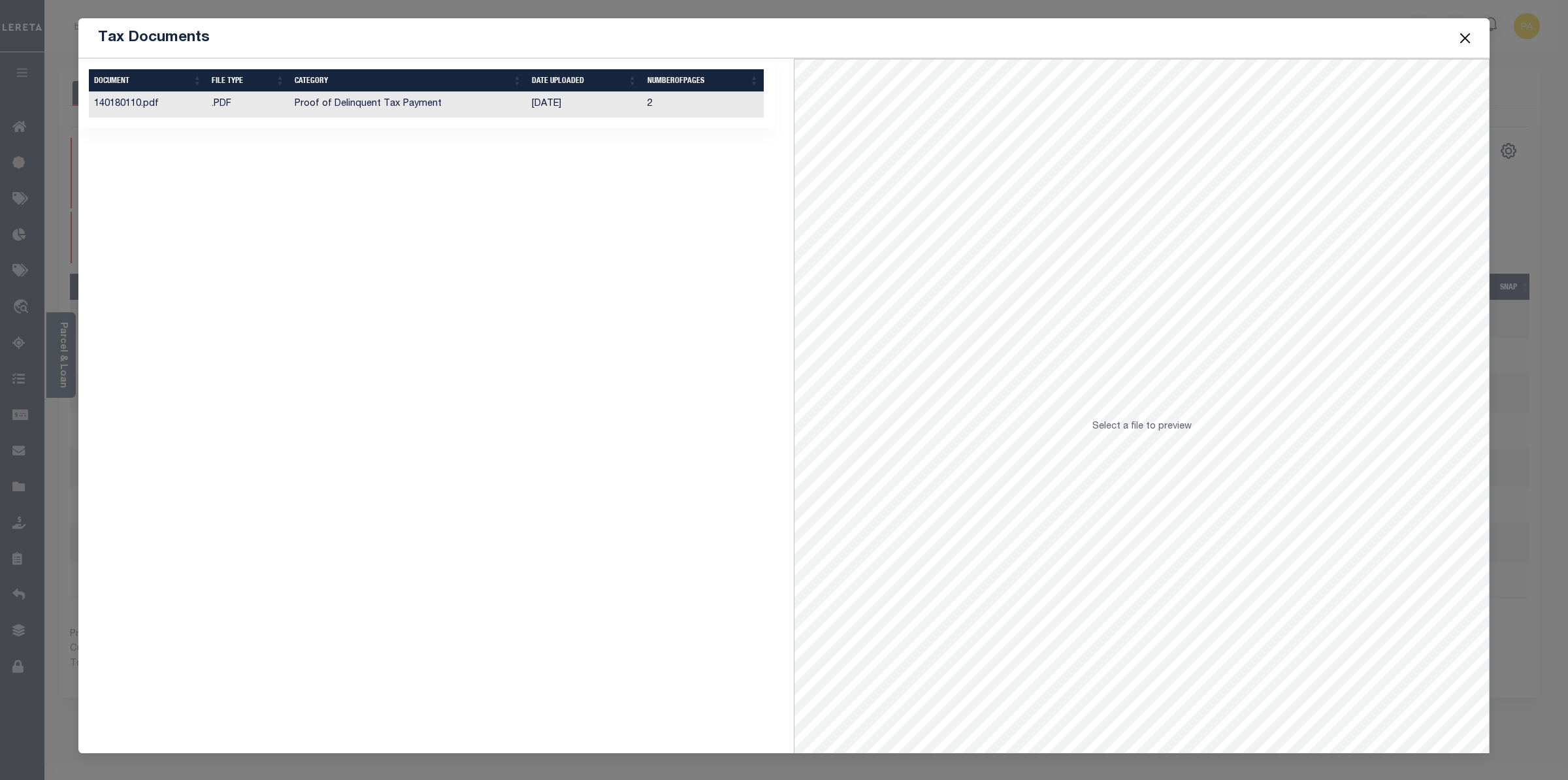
click at [555, 107] on td "[DATE]" at bounding box center [584, 105] width 115 height 25
click at [1462, 40] on button "Close" at bounding box center [1466, 38] width 17 height 17
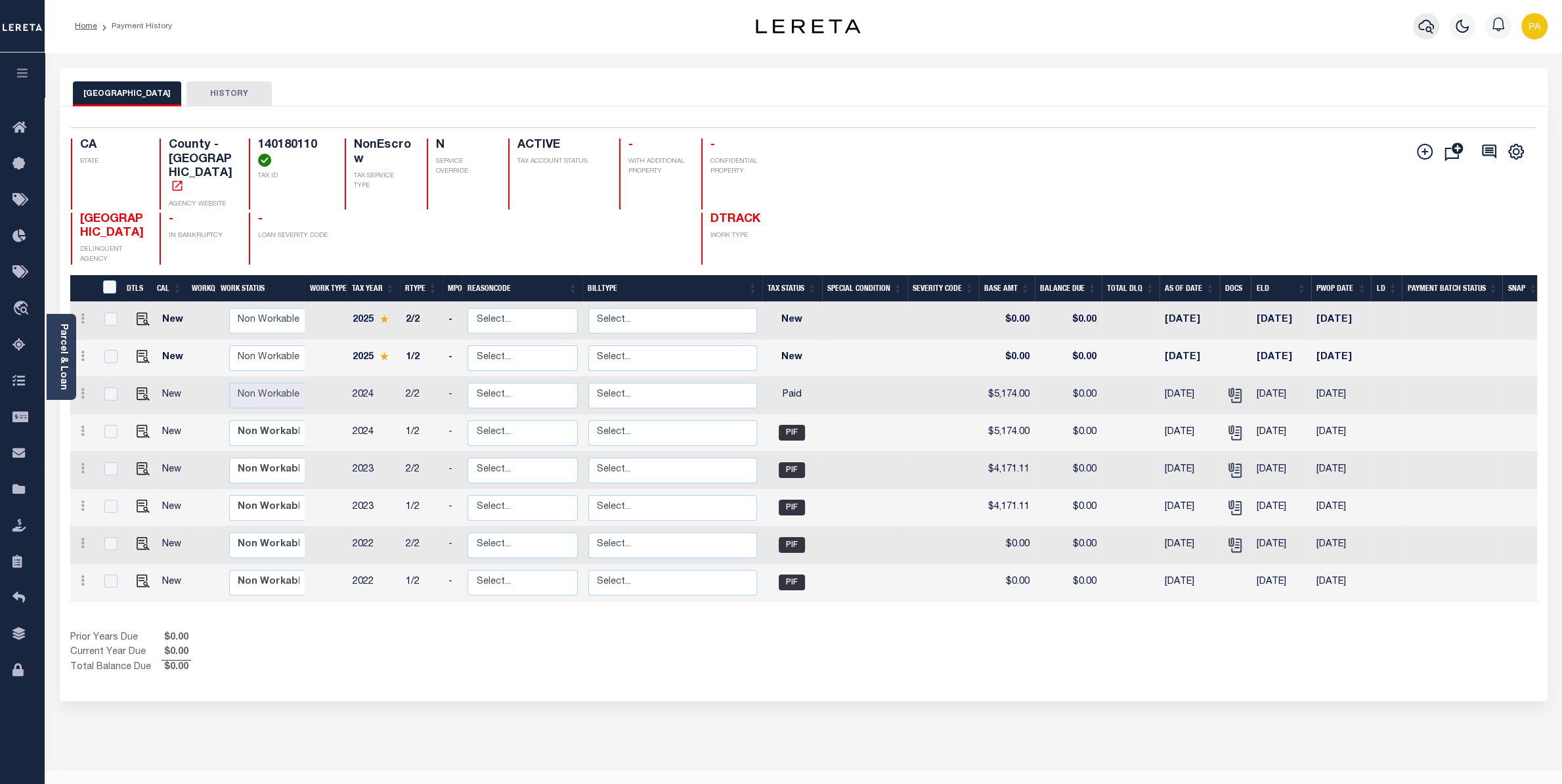
click at [1423, 23] on icon "button" at bounding box center [1426, 27] width 16 height 14
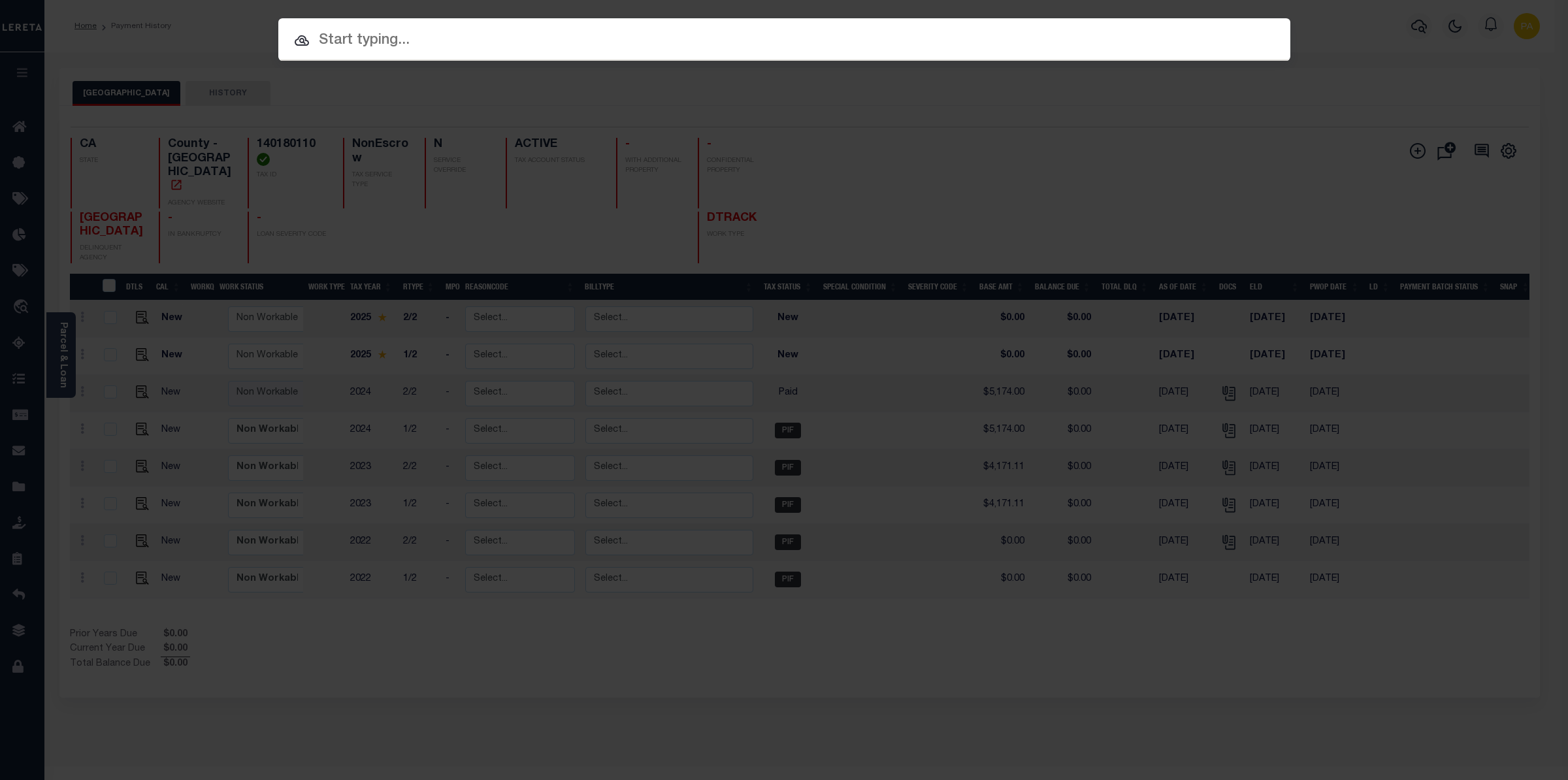
paste input "993236556"
type input "993236556"
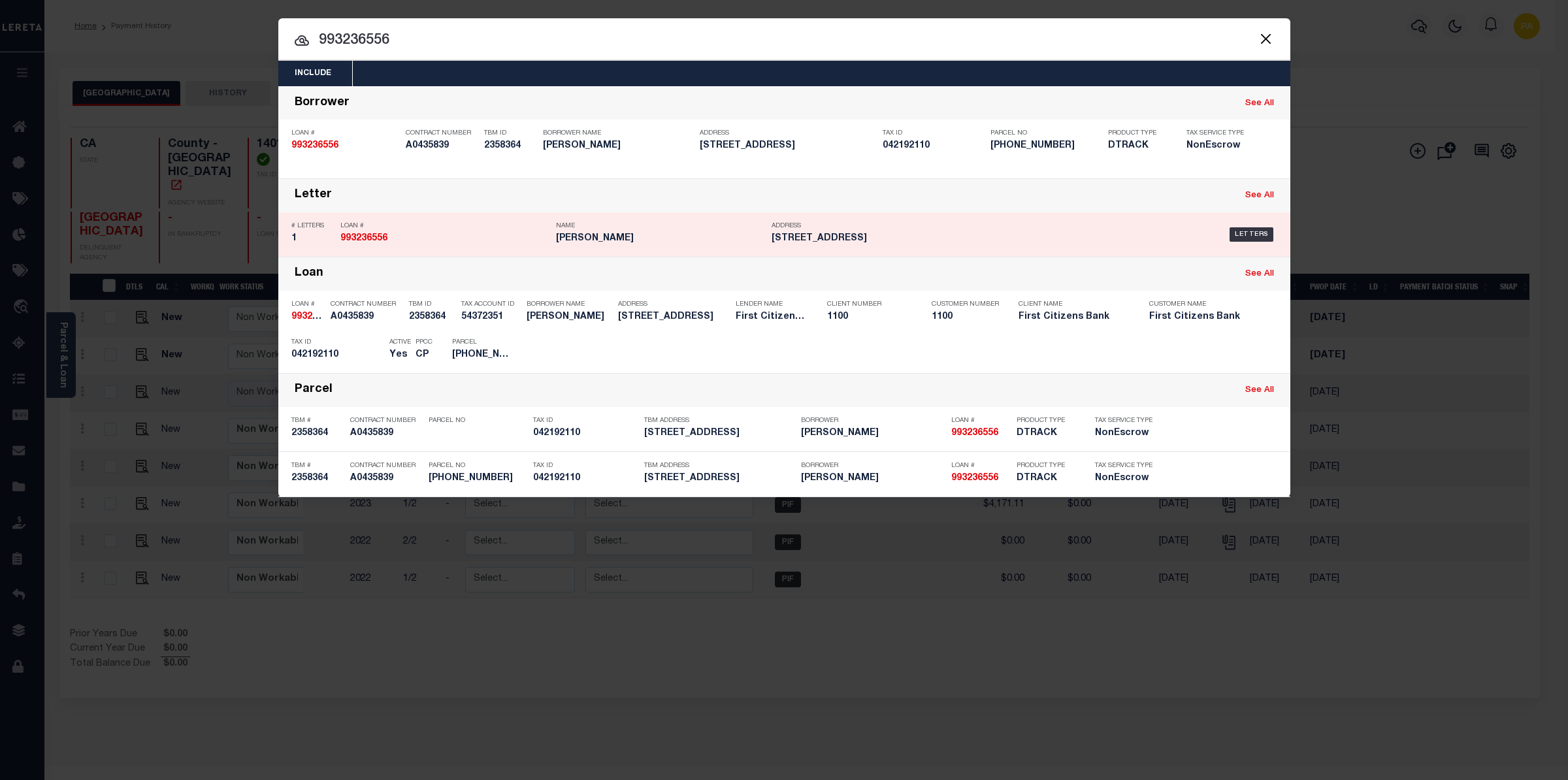
click at [1187, 353] on div "Payment History" at bounding box center [1203, 350] width 81 height 14
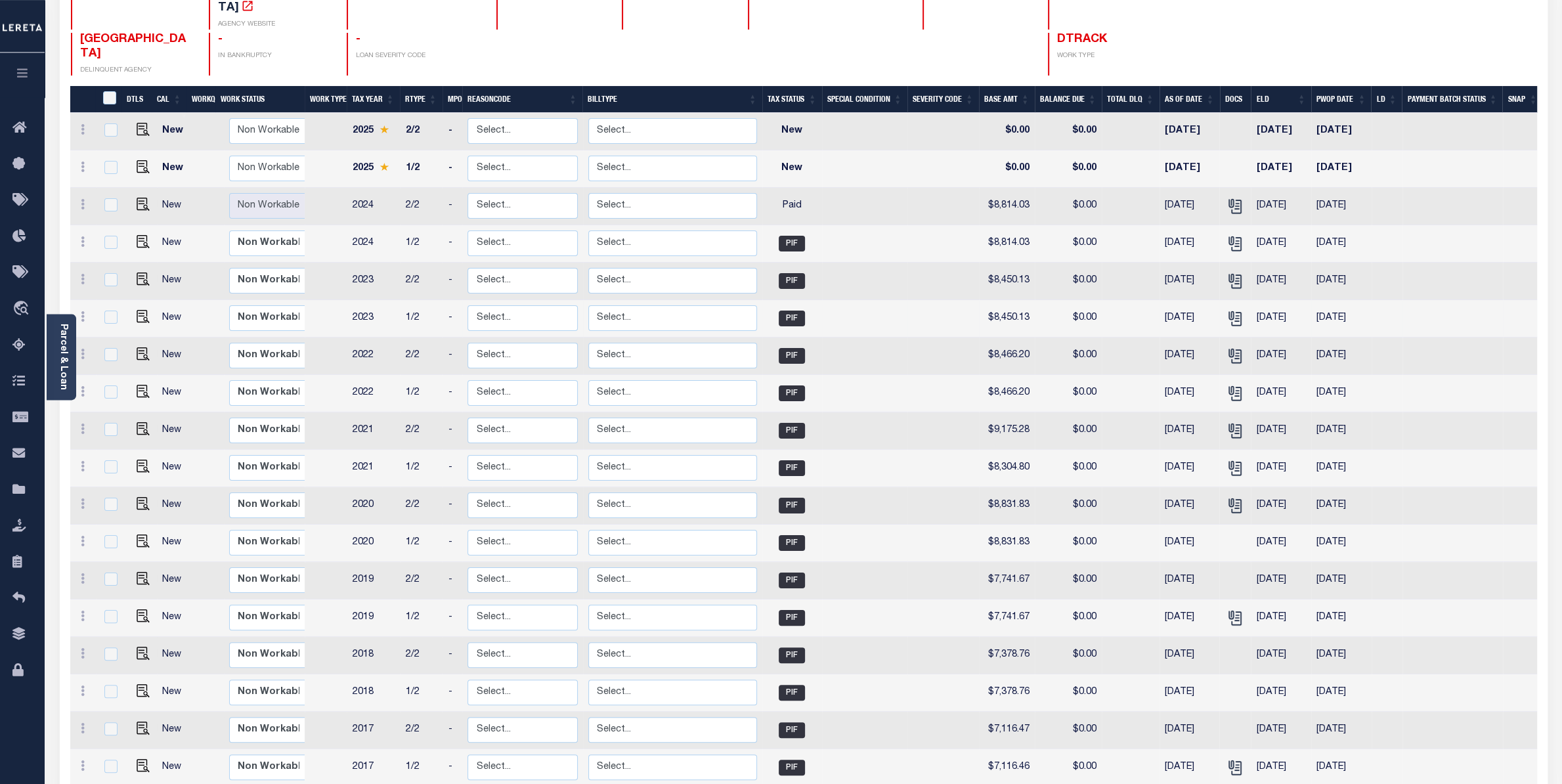
scroll to position [104, 0]
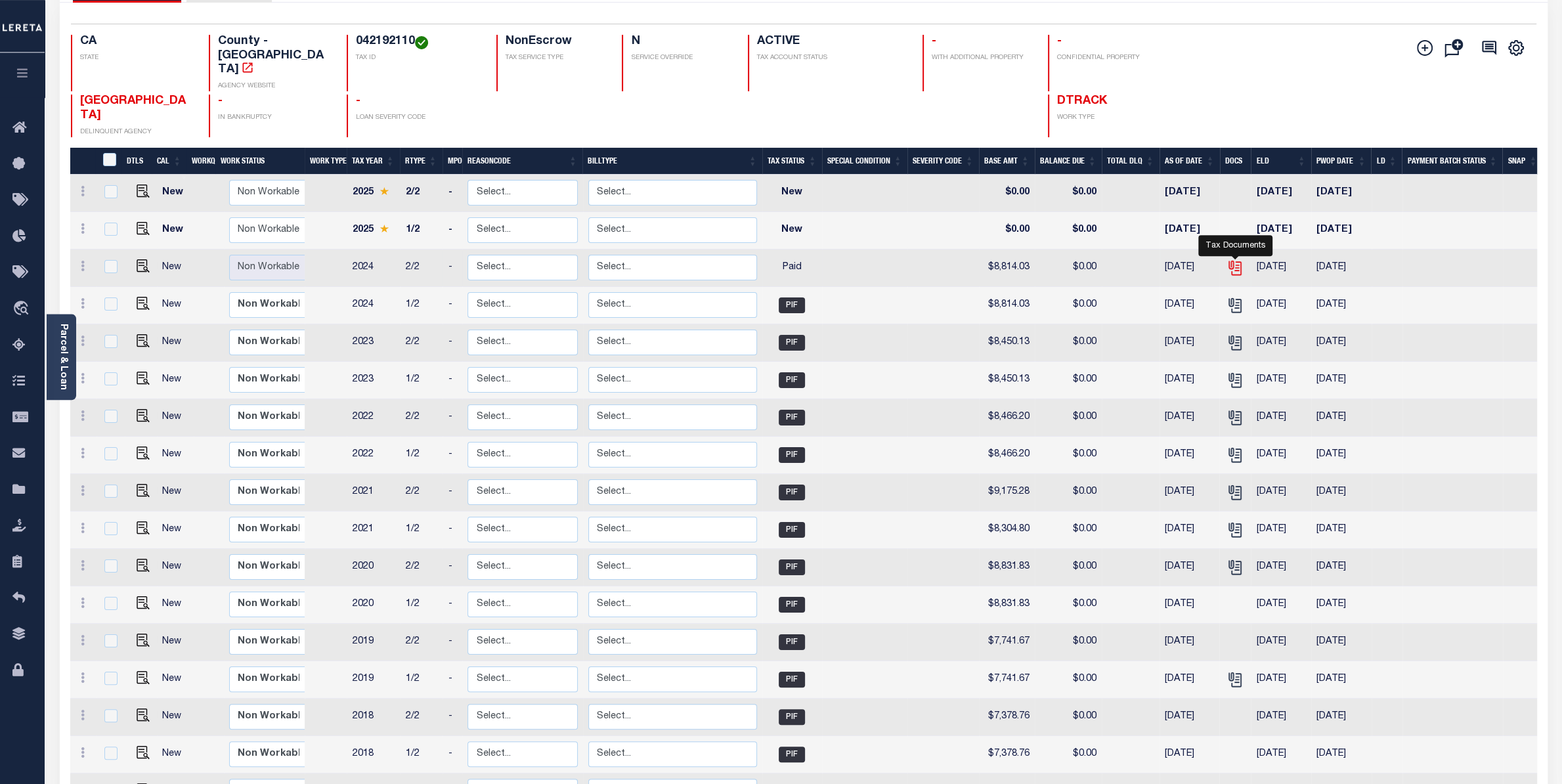
click at [1235, 260] on icon "" at bounding box center [1234, 265] width 10 height 10
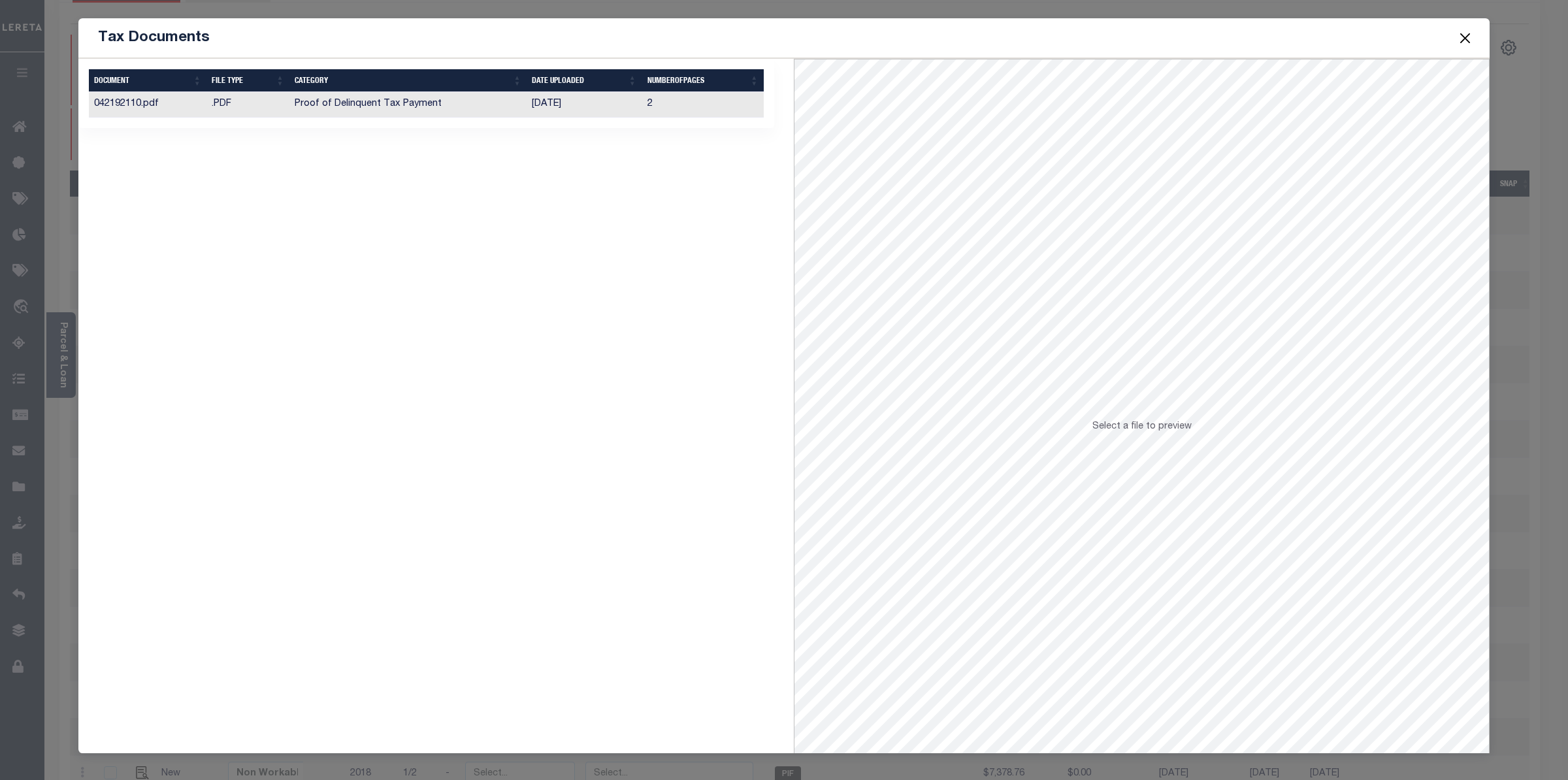
click at [353, 114] on td "Proof of Delinquent Tax Payment" at bounding box center [408, 105] width 237 height 25
click at [1463, 42] on button "Close" at bounding box center [1466, 38] width 17 height 17
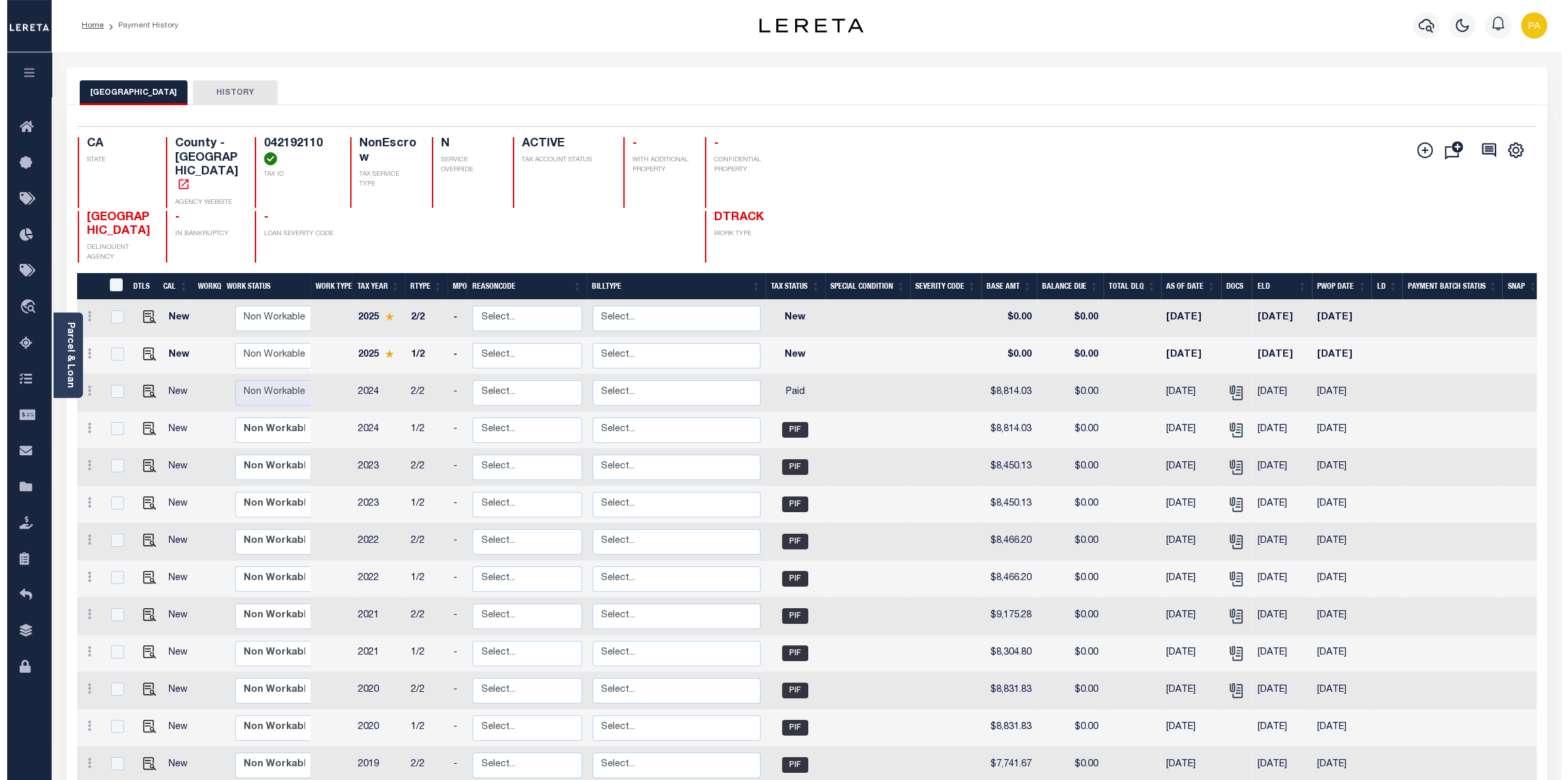
scroll to position [0, 0]
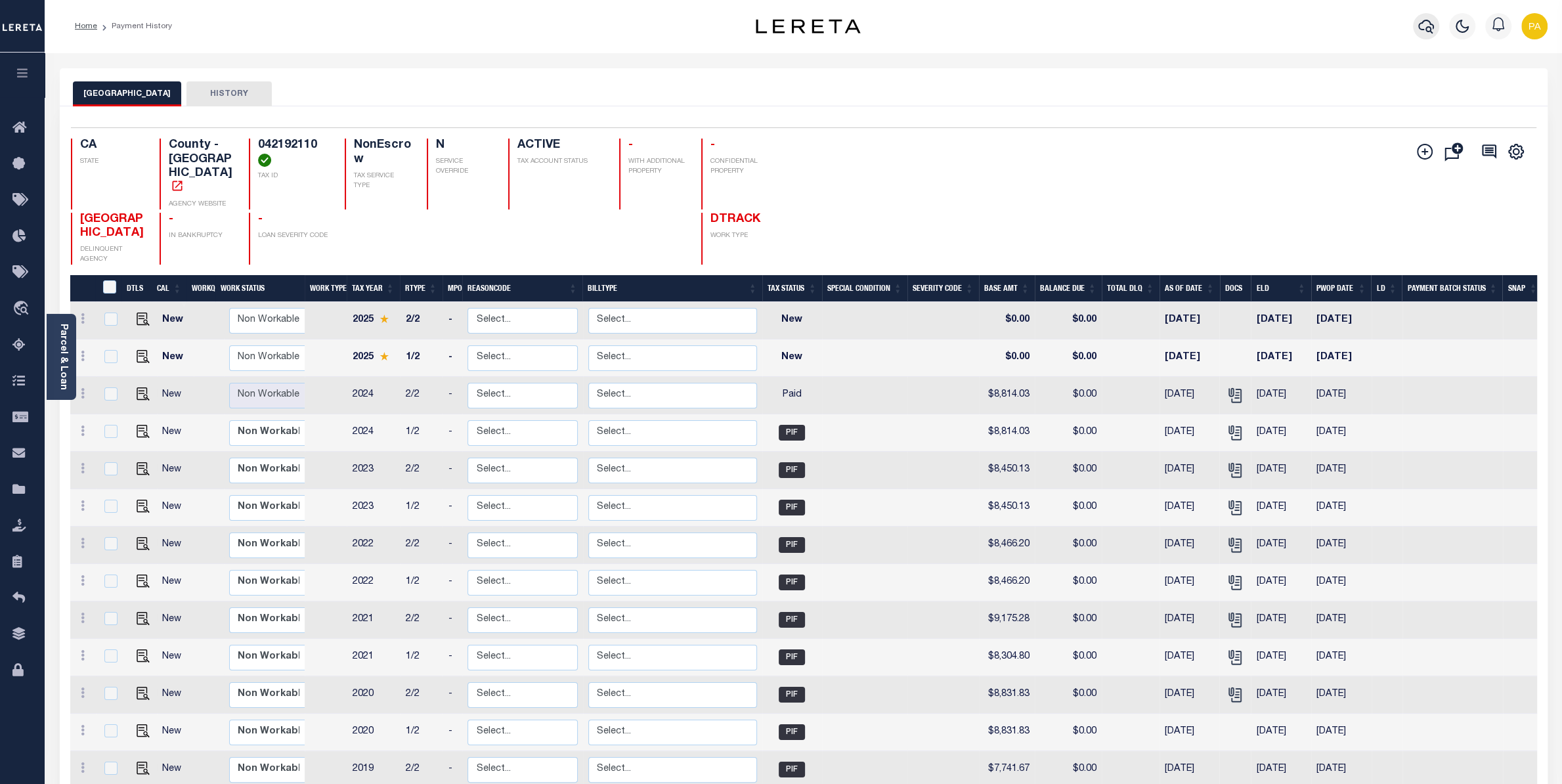
click at [1434, 23] on button "button" at bounding box center [1426, 26] width 26 height 26
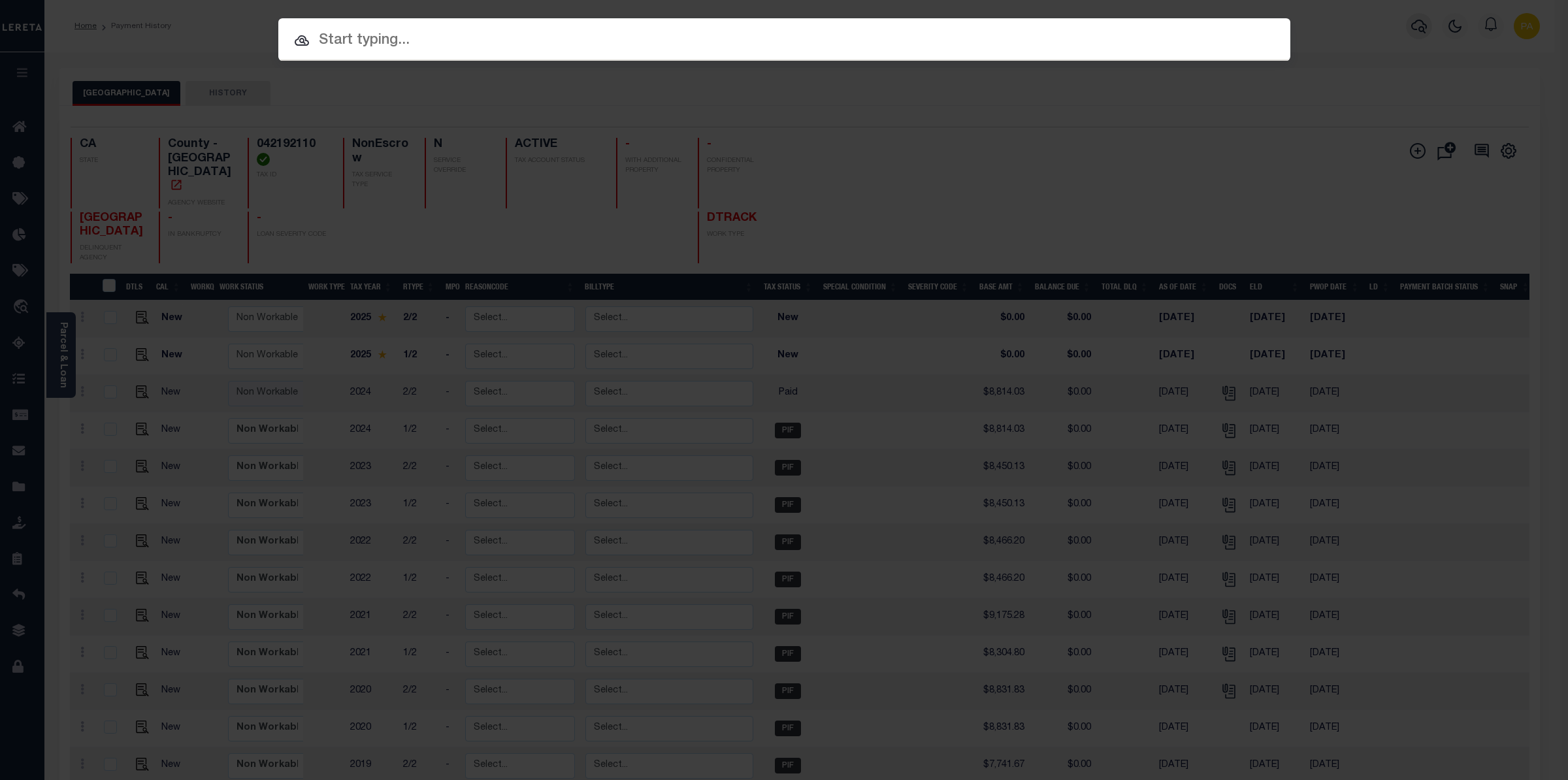
paste input "993241639"
type input "993241639"
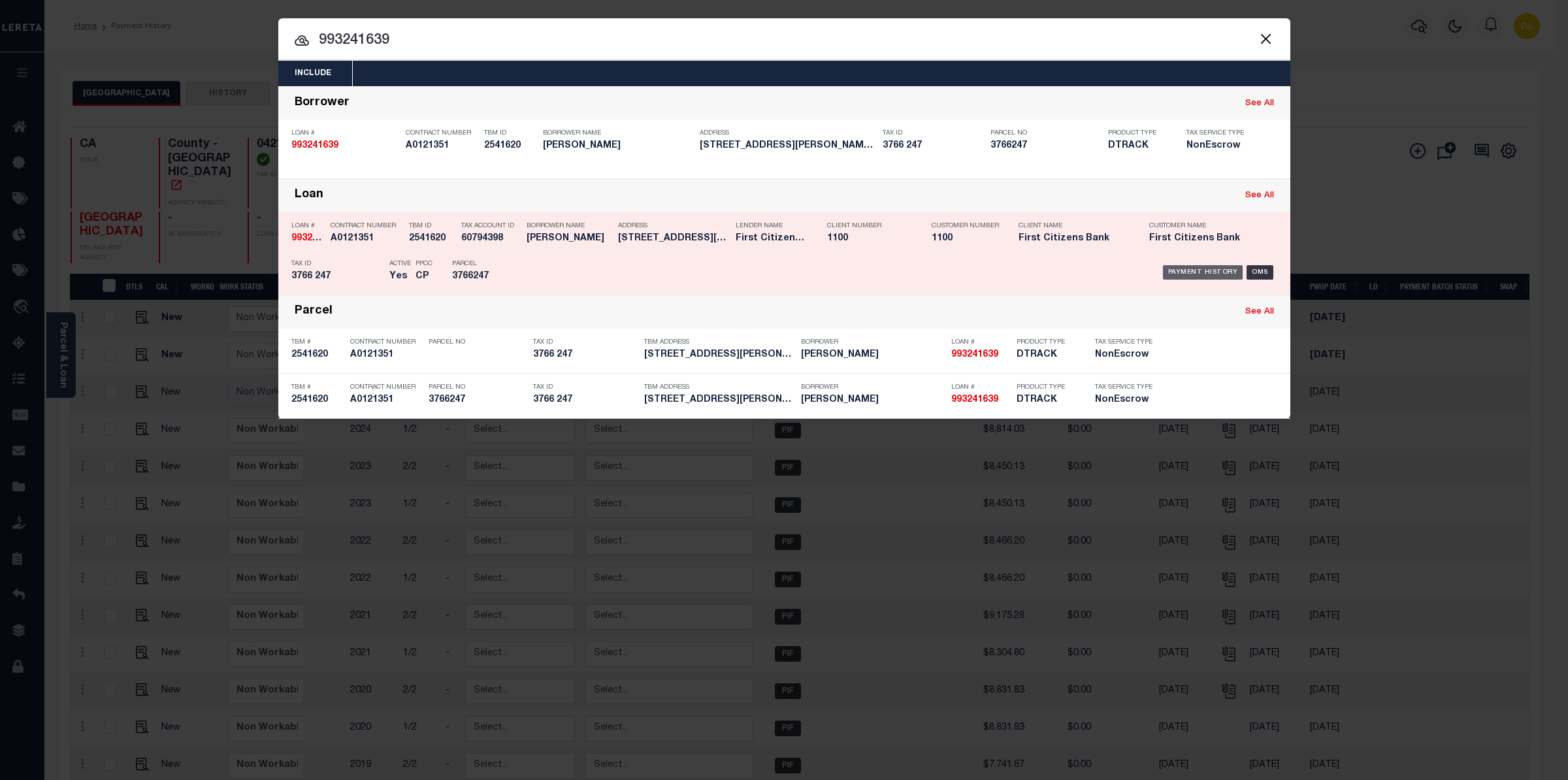
click at [1201, 267] on div "Payment History" at bounding box center [1203, 272] width 81 height 14
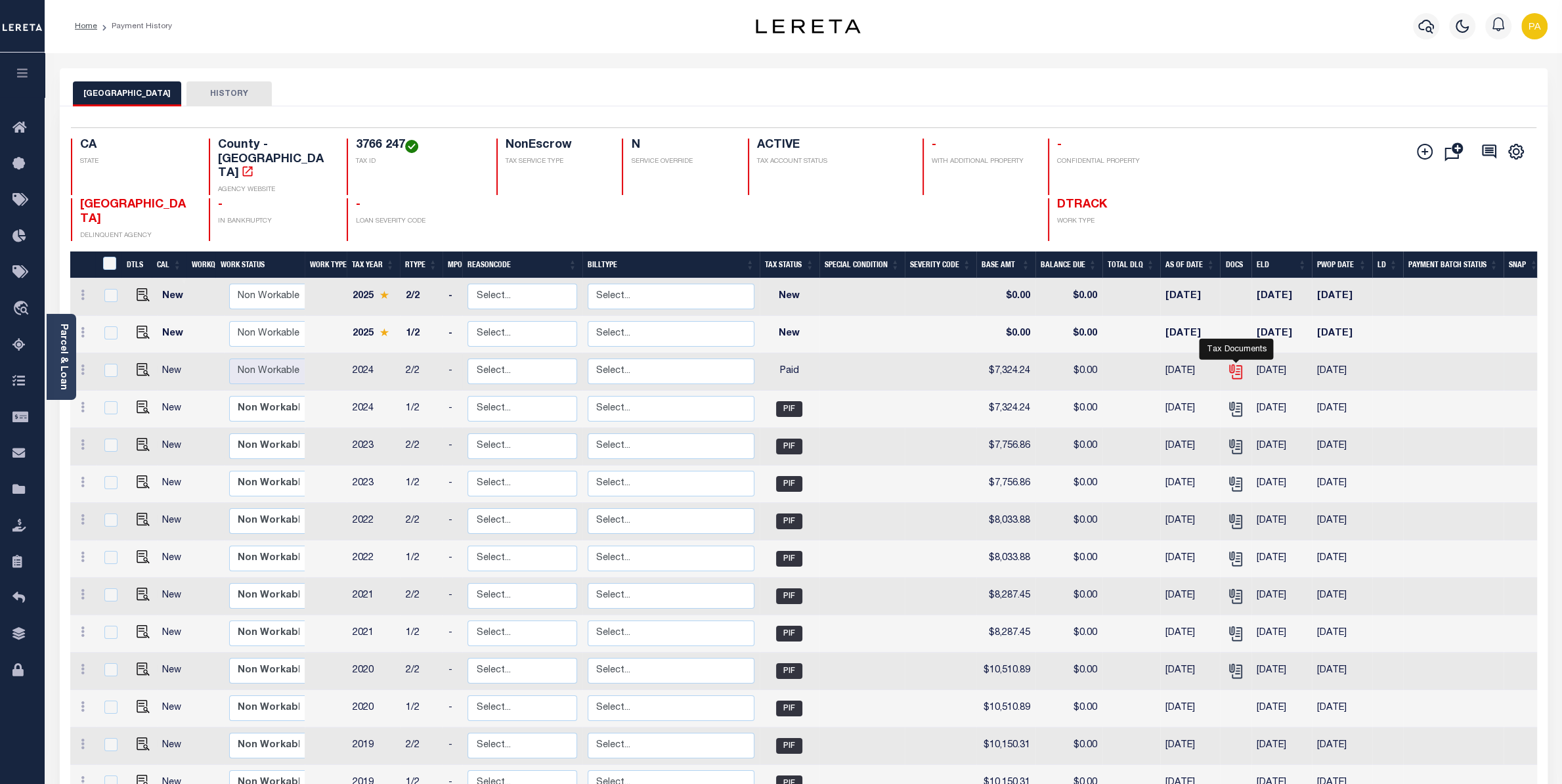
click at [1233, 363] on icon "" at bounding box center [1235, 371] width 17 height 17
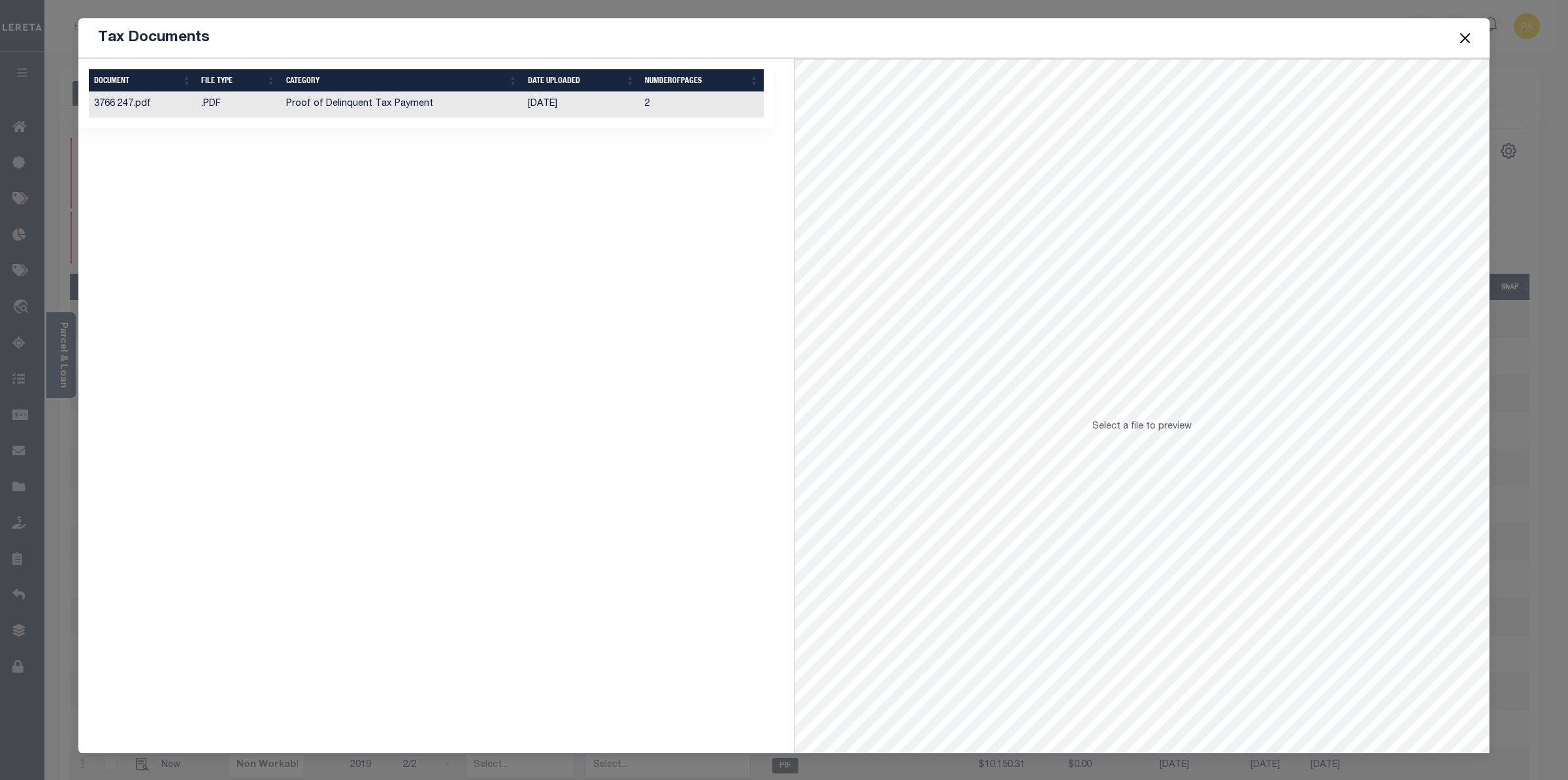
click at [1463, 38] on button "Close" at bounding box center [1466, 38] width 17 height 17
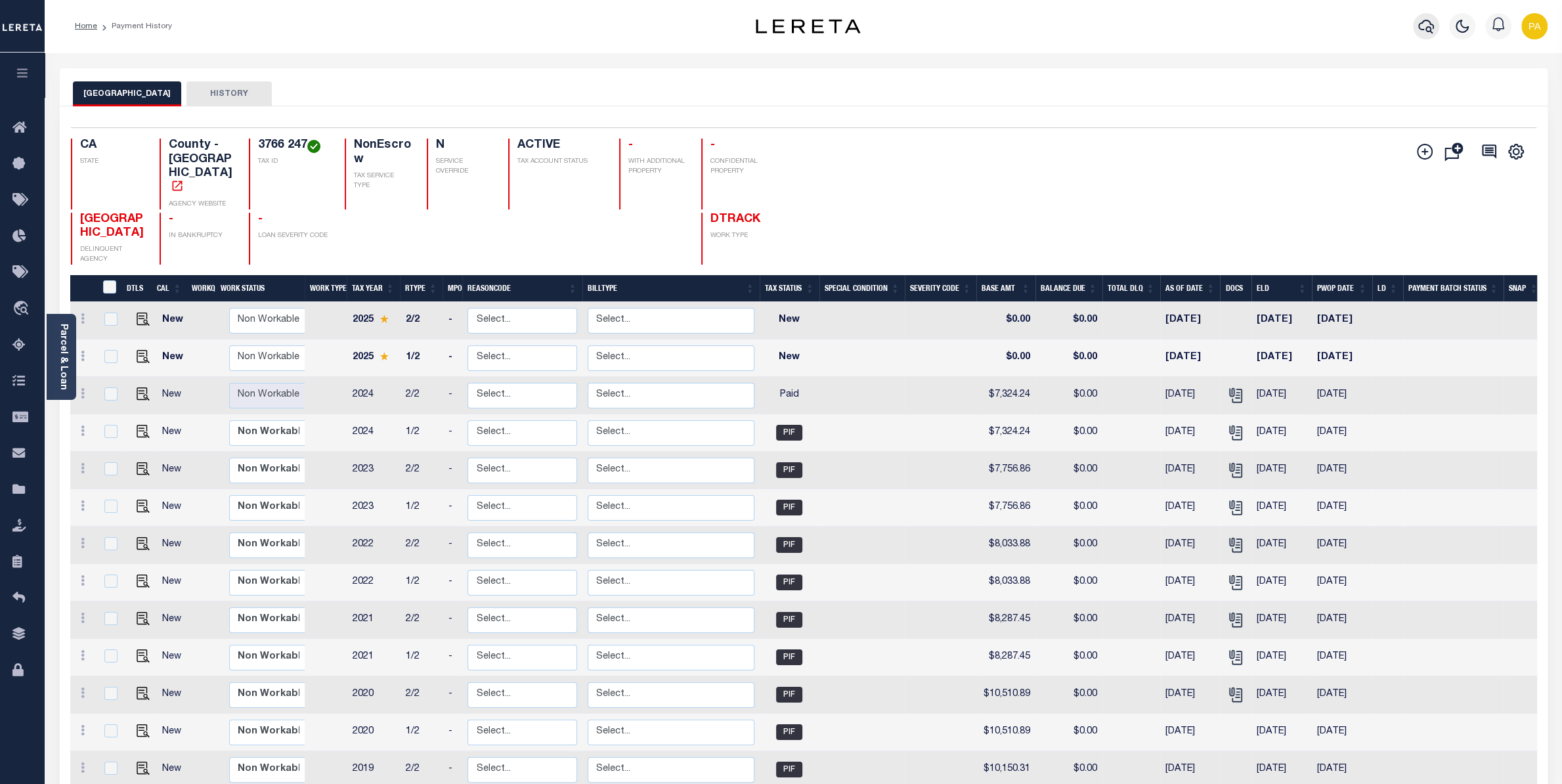
click at [1423, 25] on icon "button" at bounding box center [1426, 26] width 16 height 16
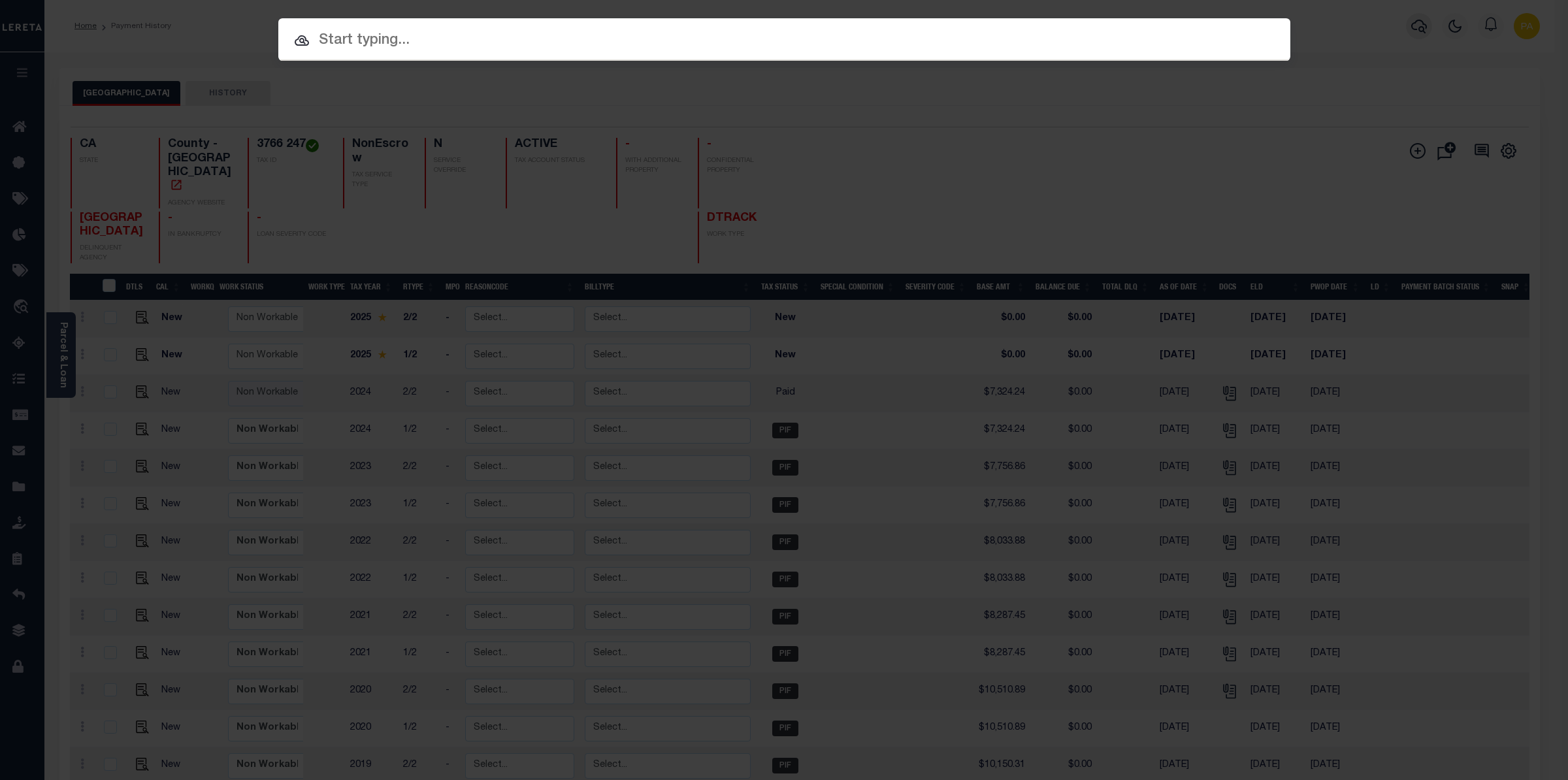
paste input "993273186"
type input "993273186"
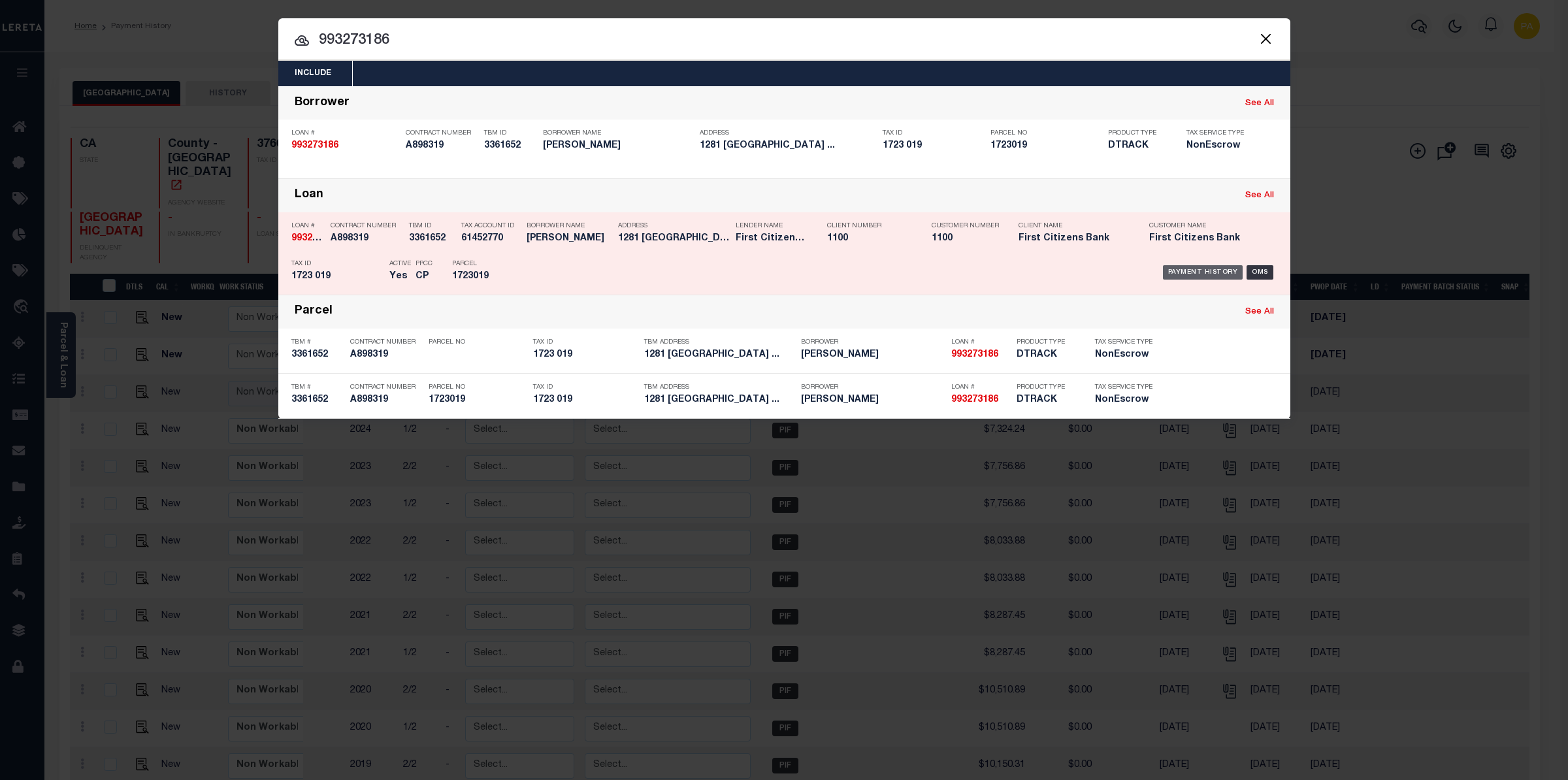
click at [1174, 274] on div "Payment History" at bounding box center [1203, 272] width 81 height 14
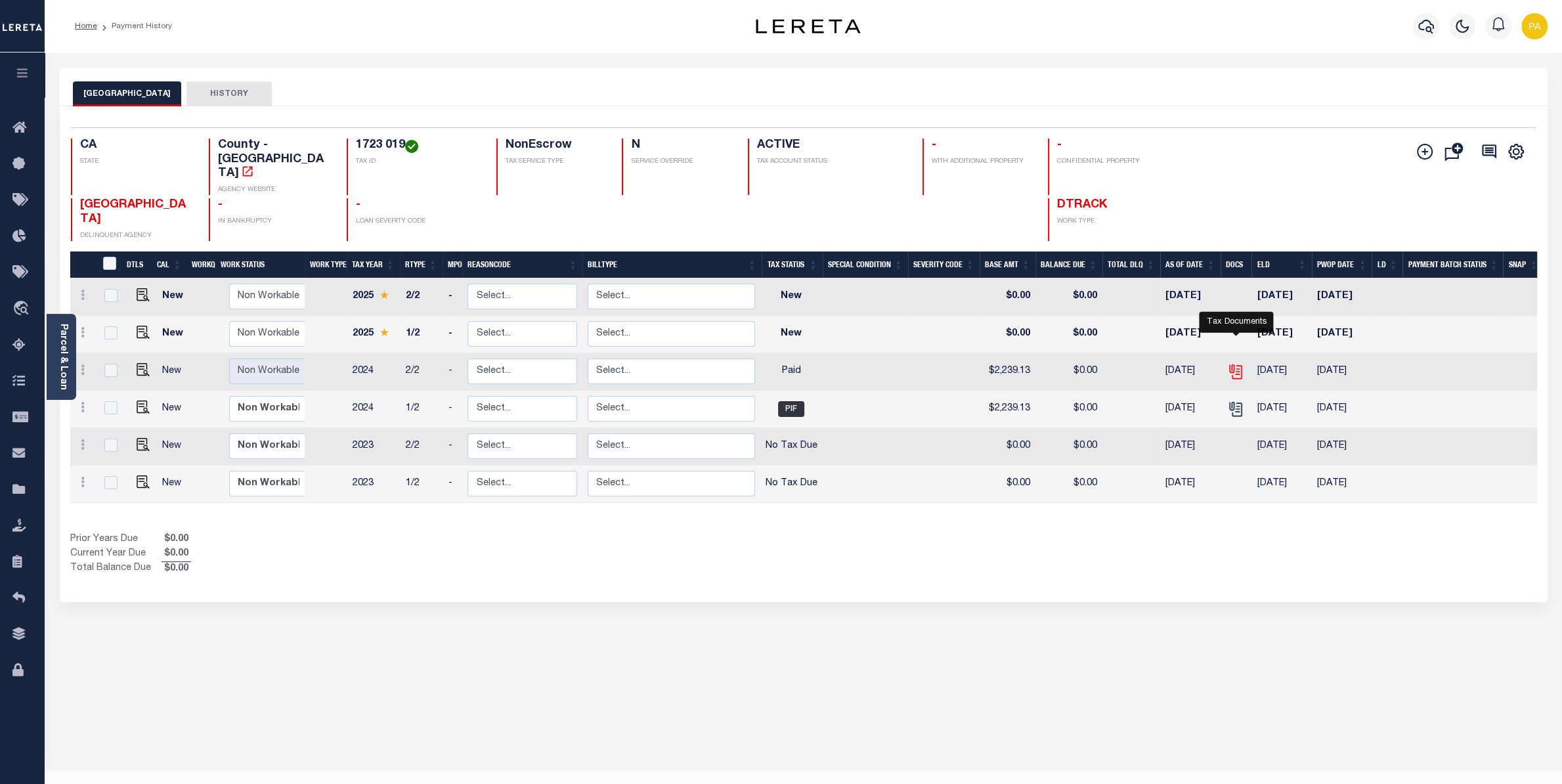
click at [1238, 364] on icon "" at bounding box center [1234, 369] width 10 height 10
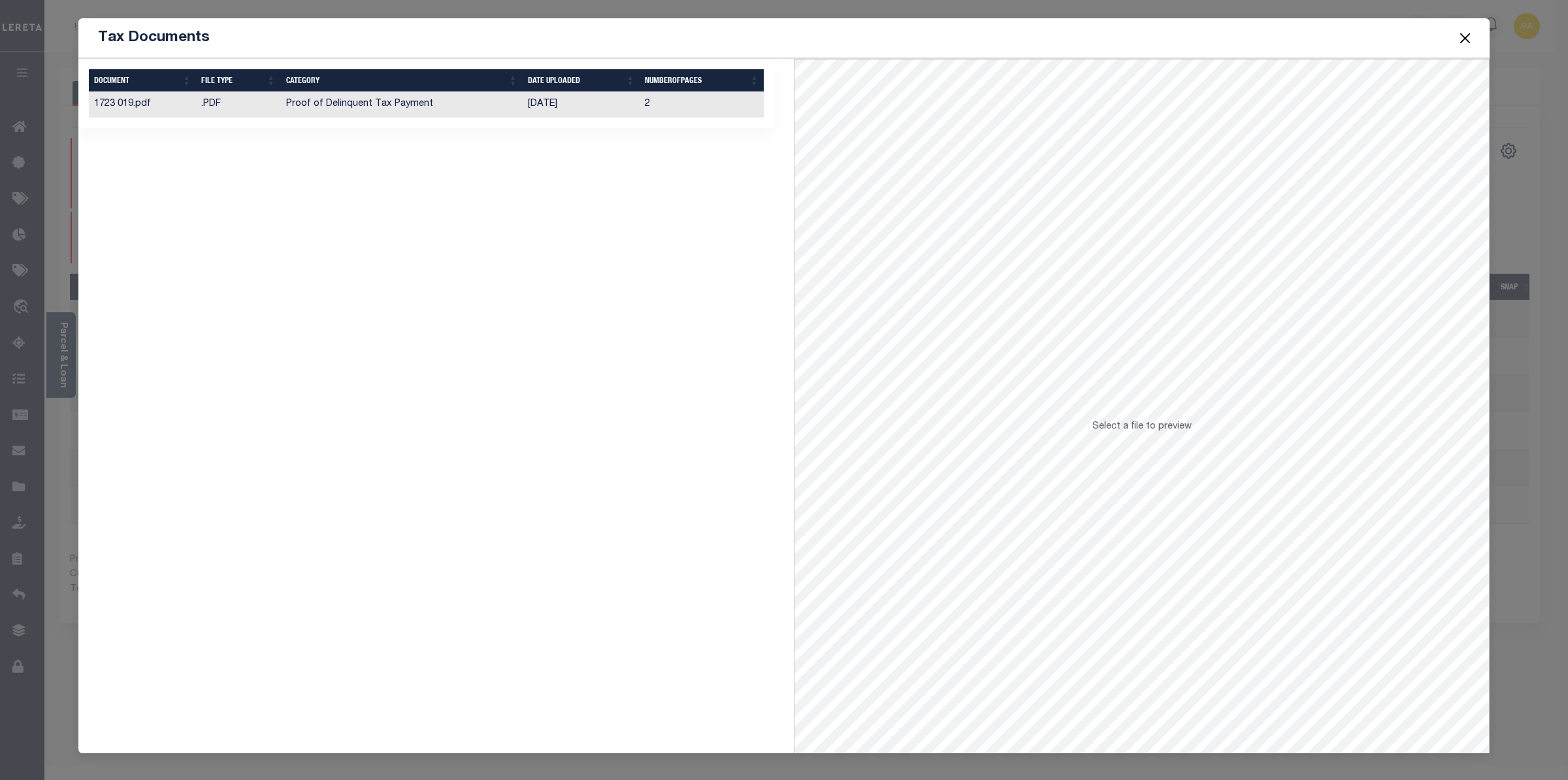
click at [551, 110] on td "[DATE]" at bounding box center [581, 105] width 118 height 25
click at [1467, 38] on button "Close" at bounding box center [1466, 38] width 17 height 17
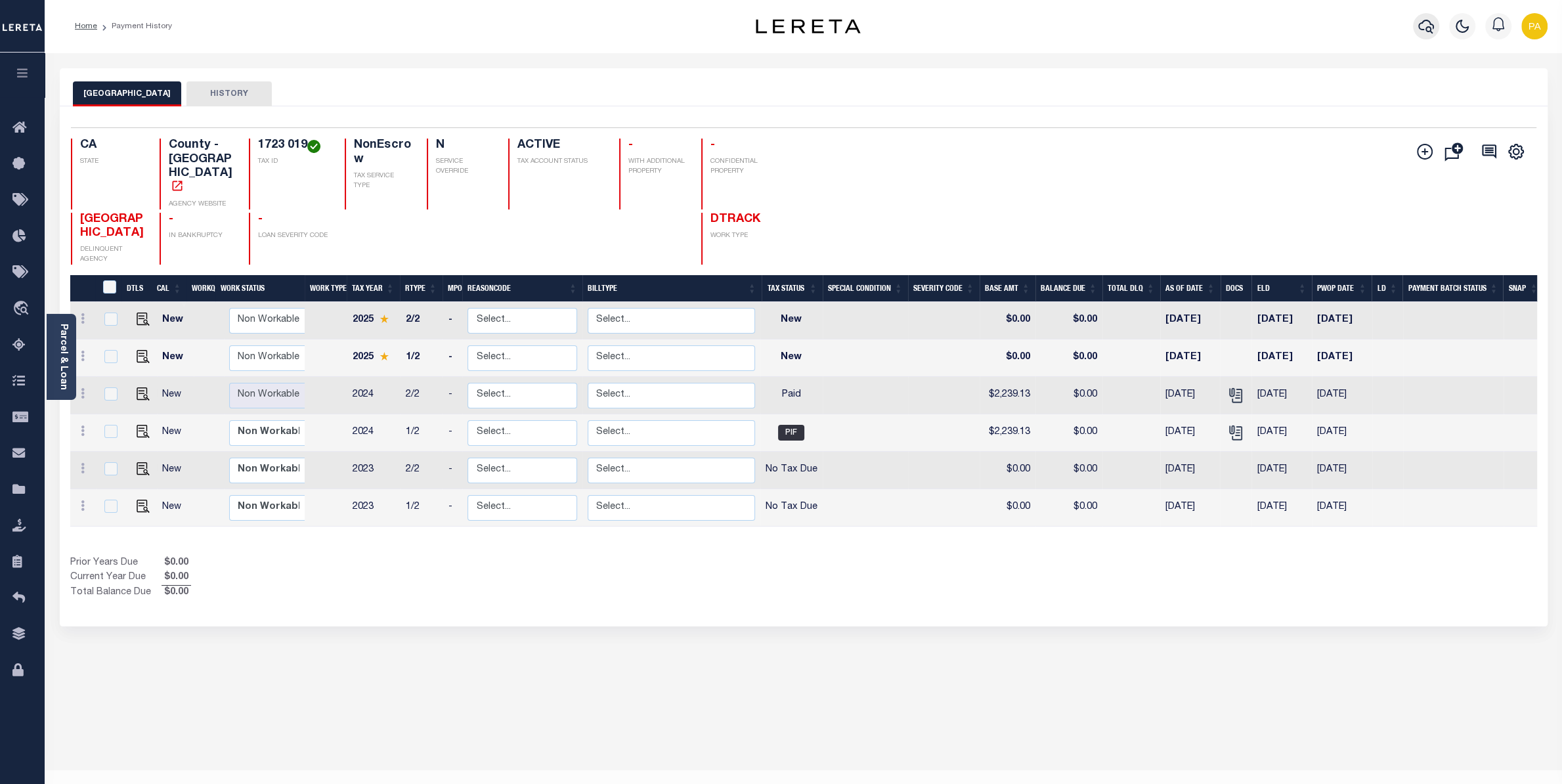
click at [1419, 28] on icon "button" at bounding box center [1426, 26] width 16 height 16
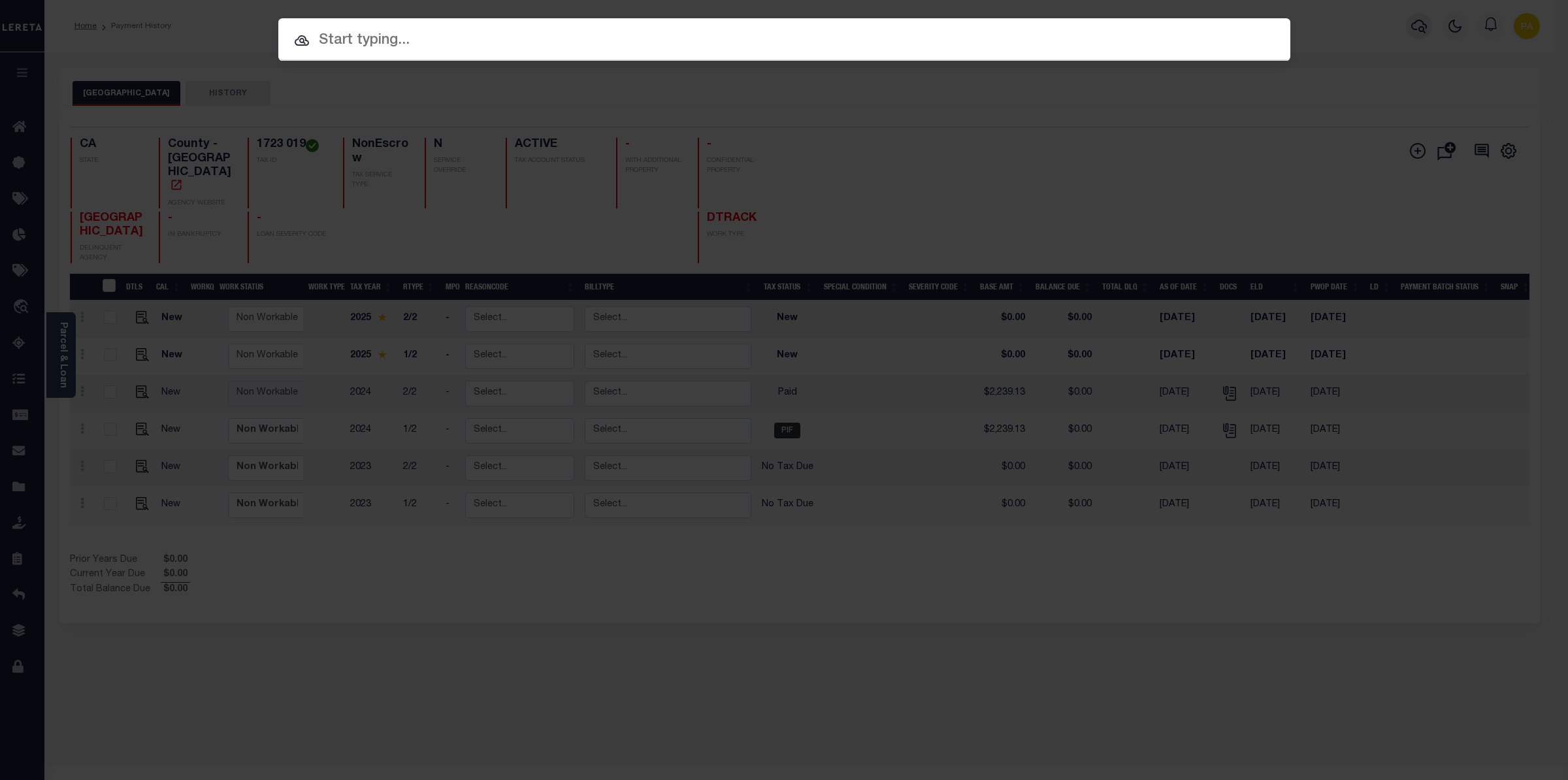
paste input "99240016"
type input "99240016"
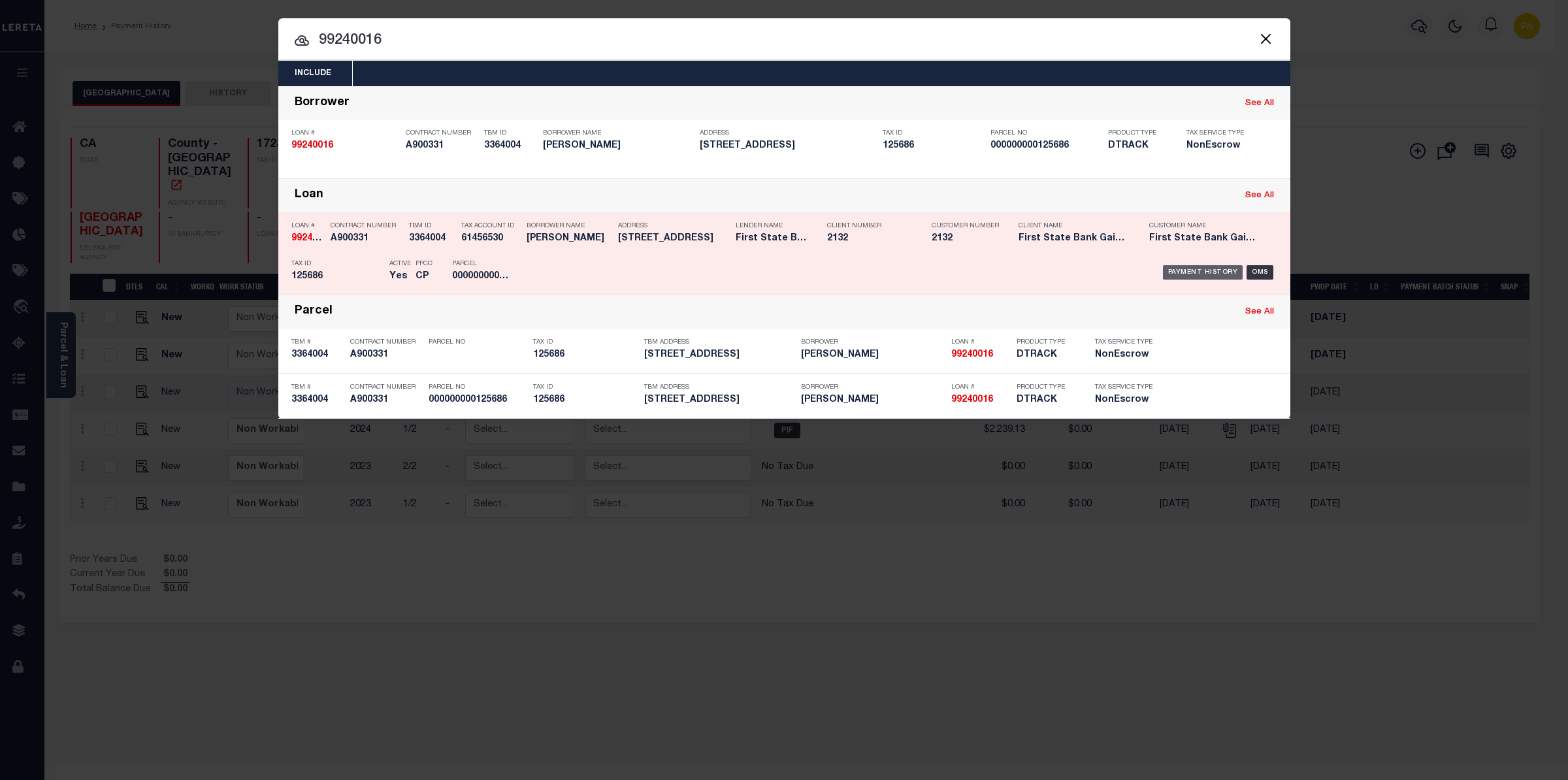
click at [1218, 274] on div "Payment History" at bounding box center [1203, 272] width 81 height 14
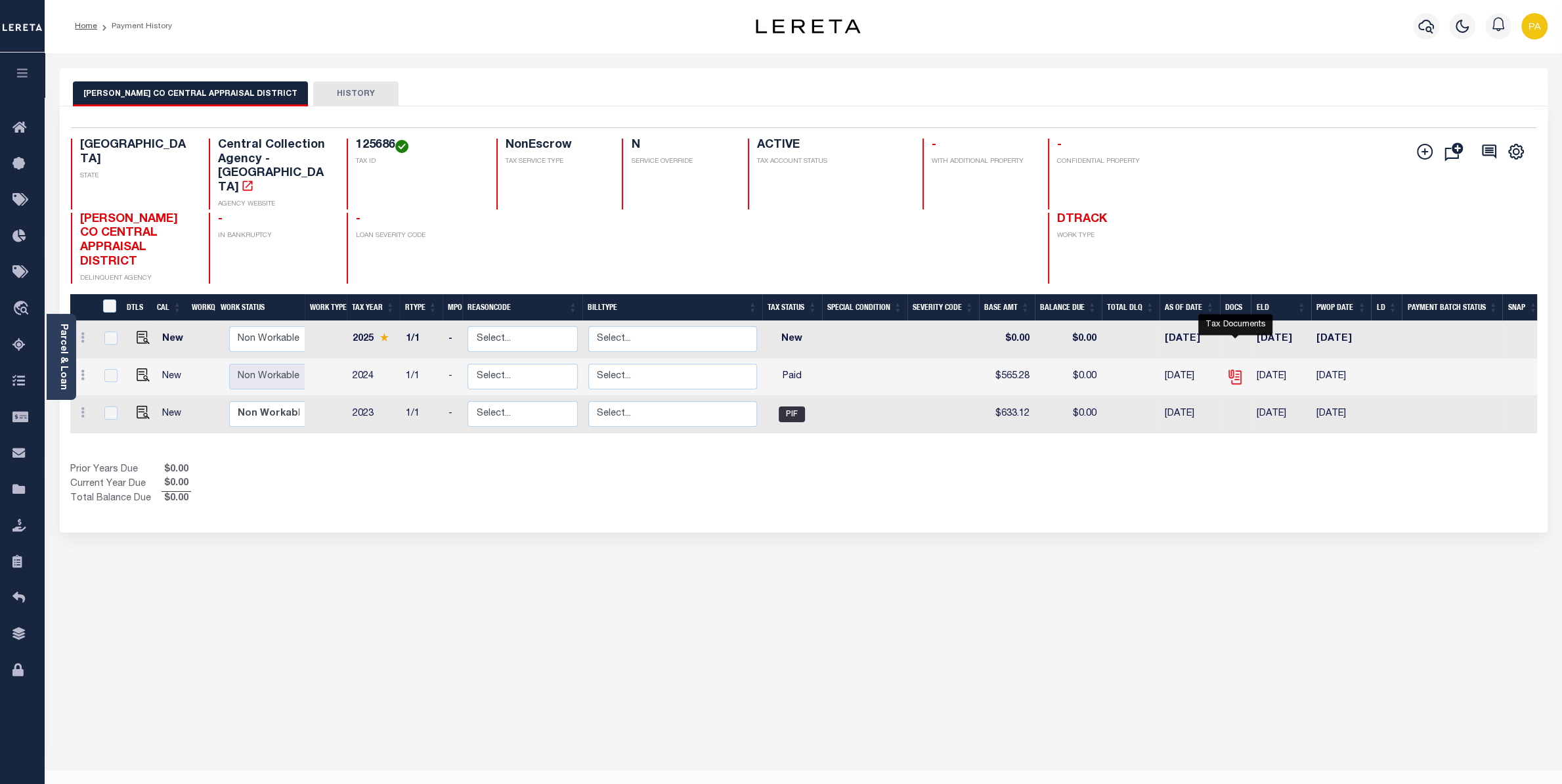
click at [1233, 369] on icon "" at bounding box center [1234, 373] width 10 height 10
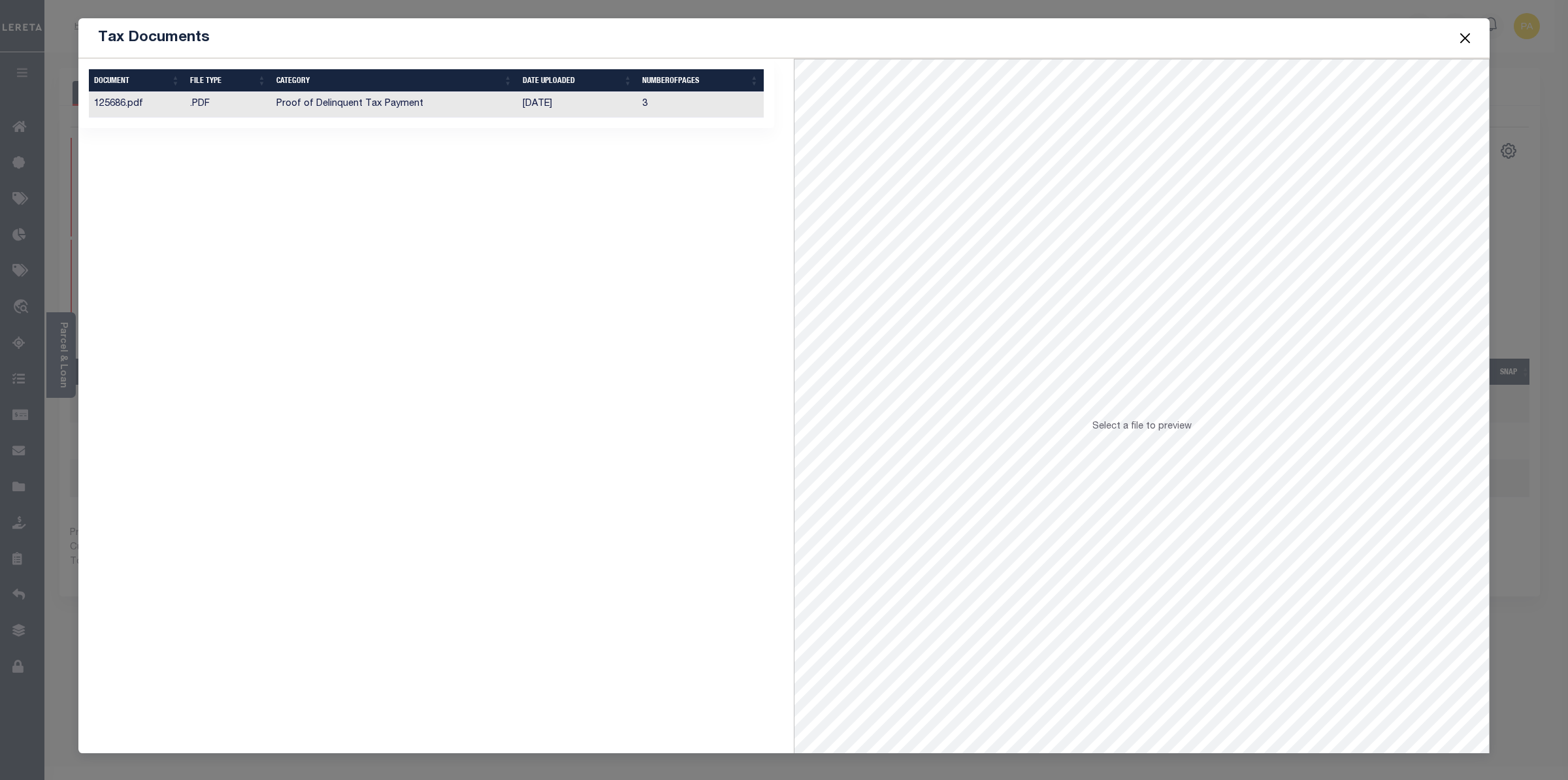
click at [521, 109] on td "[DATE]" at bounding box center [577, 105] width 120 height 25
click at [1470, 40] on button "Close" at bounding box center [1466, 38] width 17 height 17
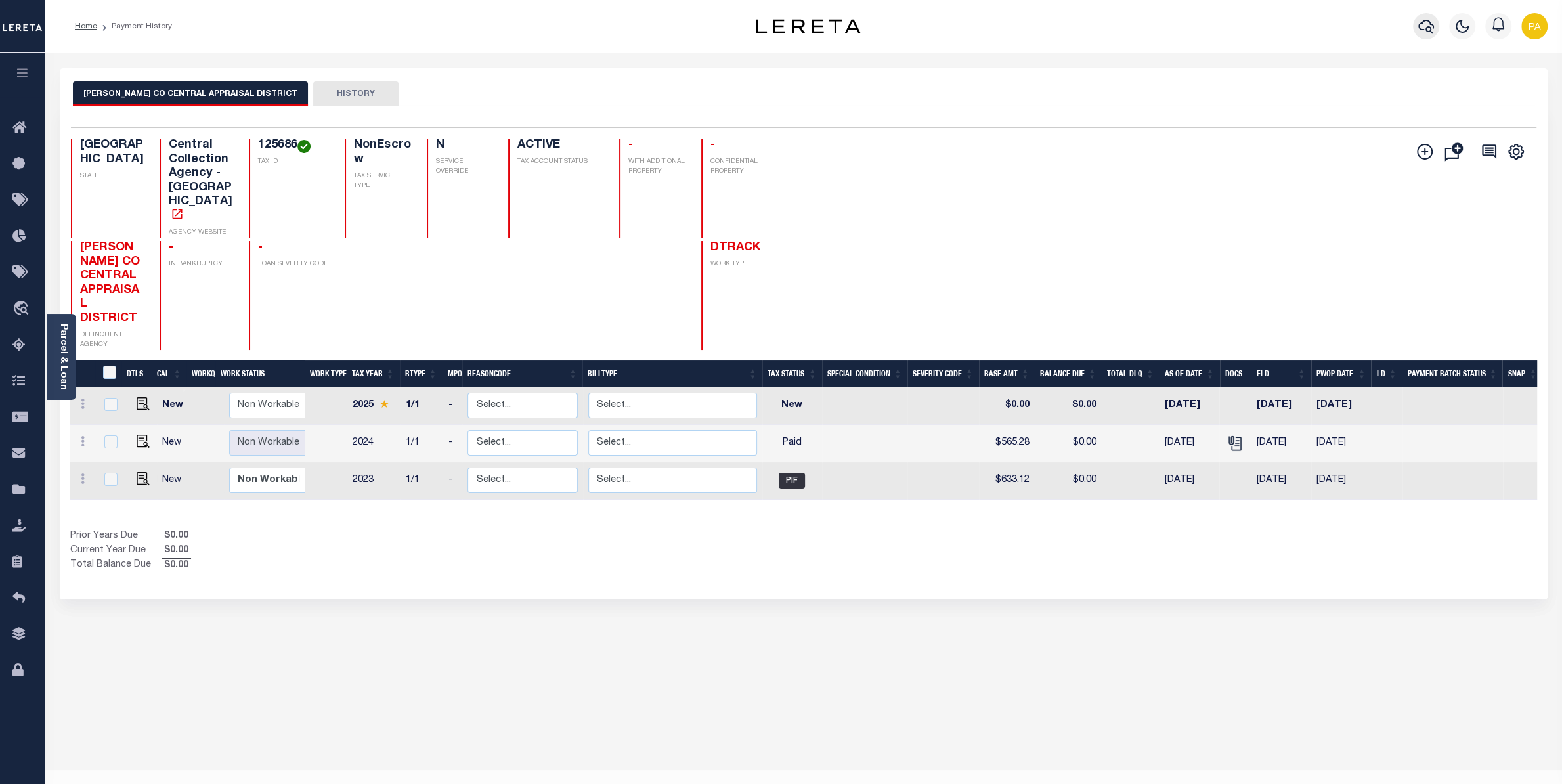
click at [1424, 23] on icon "button" at bounding box center [1426, 26] width 16 height 16
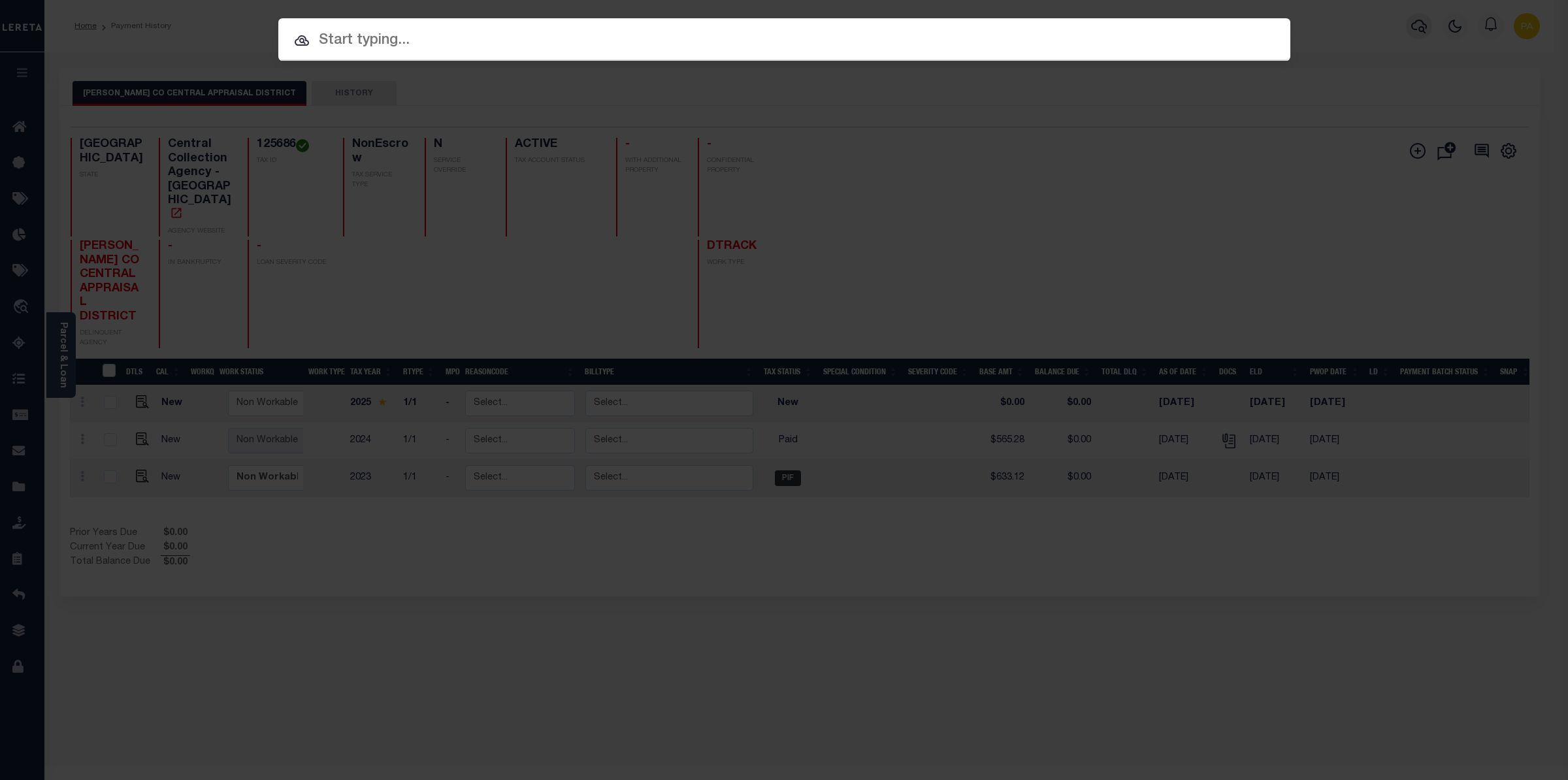
paste input "207551"
type input "207551"
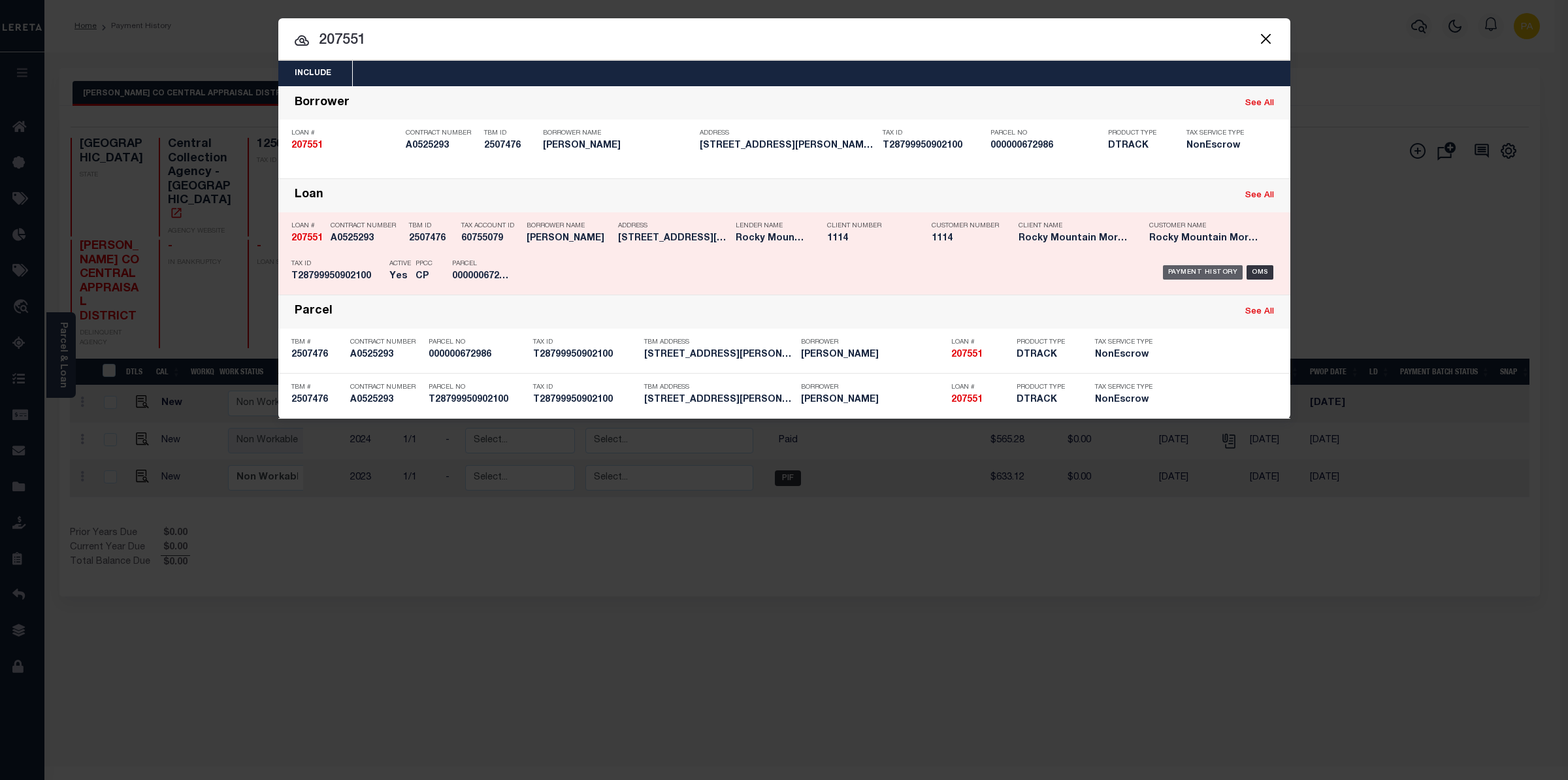
click at [1196, 272] on div "Payment History" at bounding box center [1203, 272] width 81 height 14
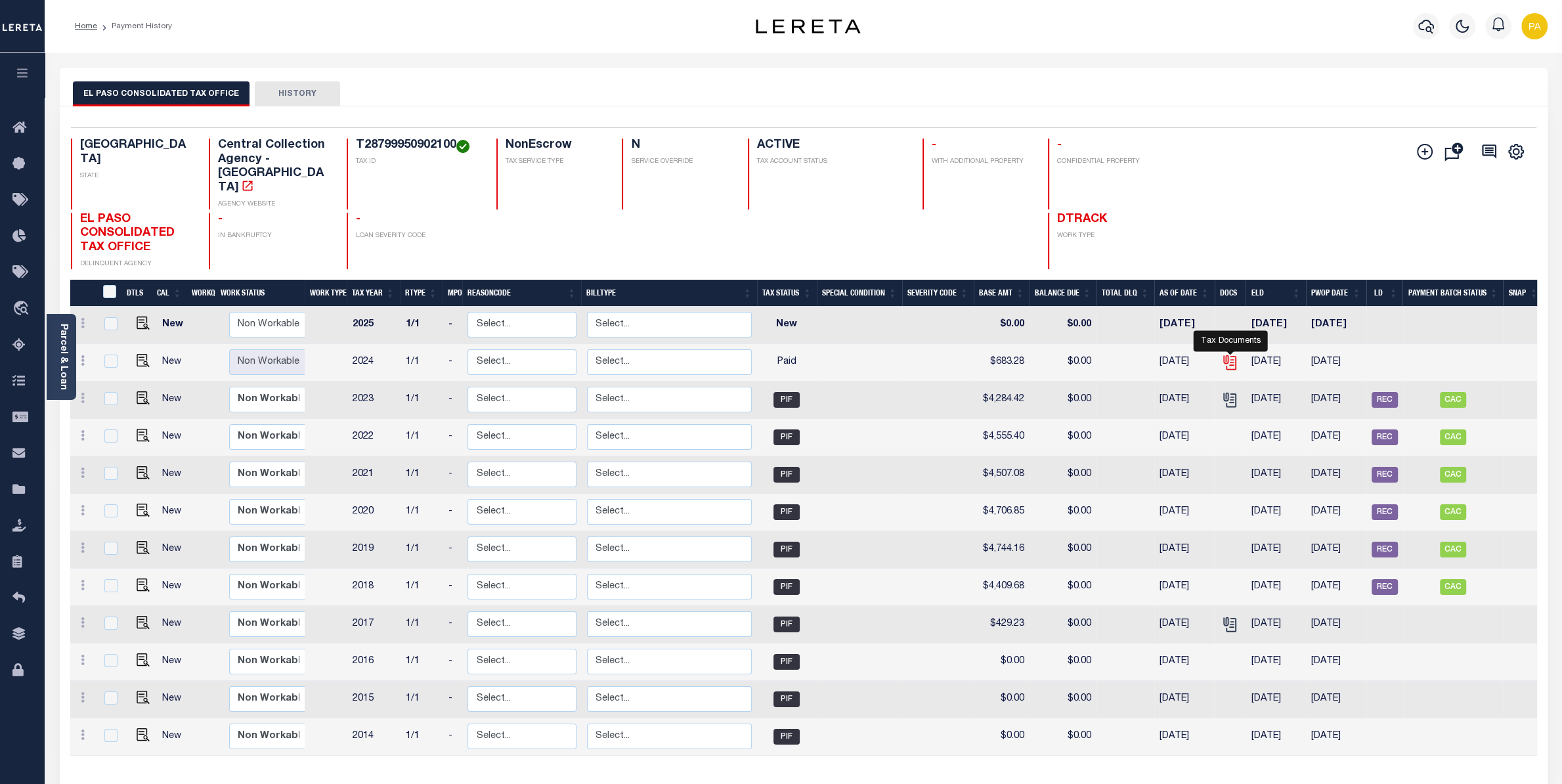
click at [1232, 354] on icon "" at bounding box center [1230, 362] width 17 height 17
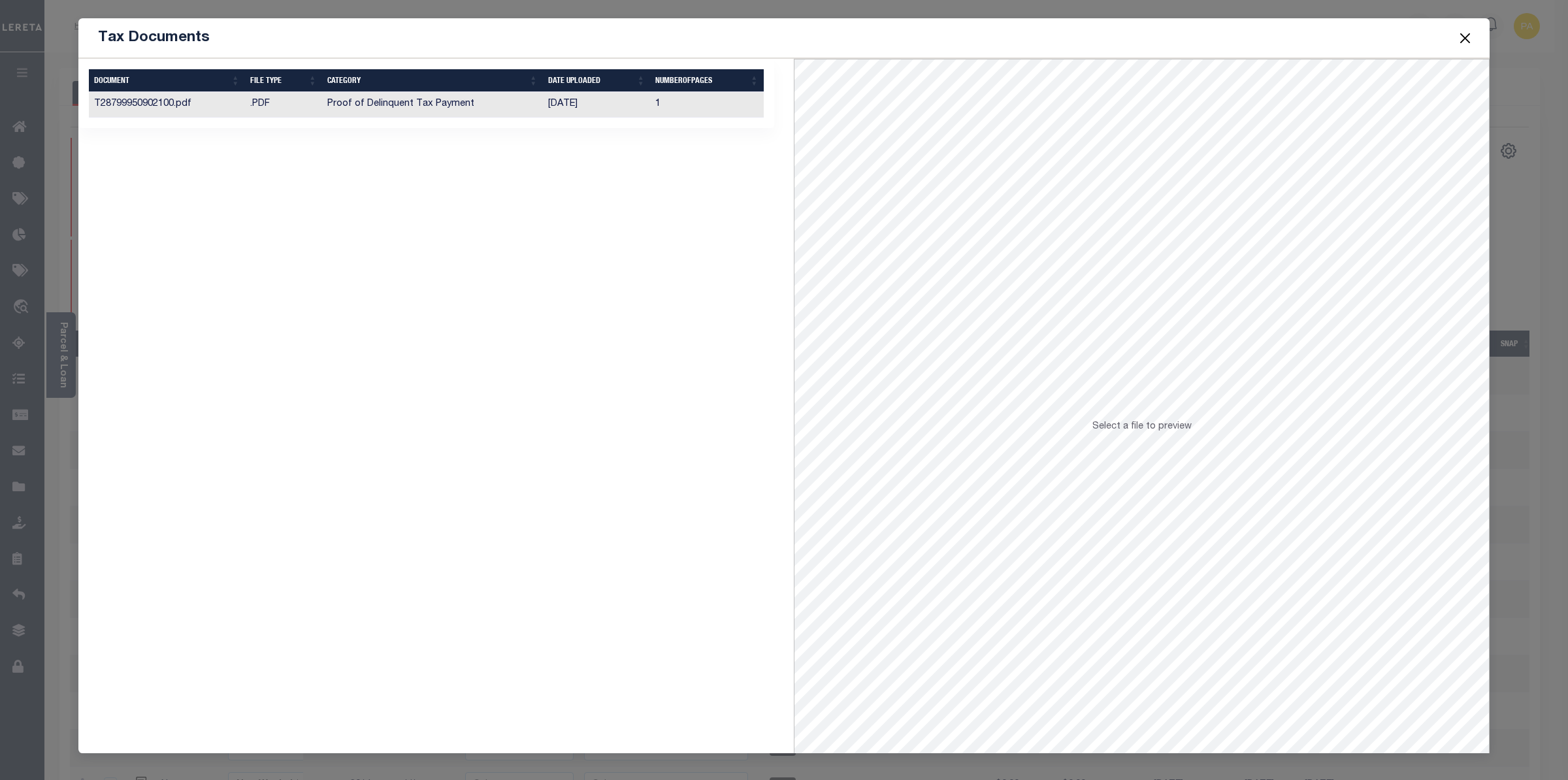
click at [543, 110] on td "[DATE]" at bounding box center [596, 105] width 107 height 25
click at [1460, 40] on button "Close" at bounding box center [1466, 38] width 17 height 17
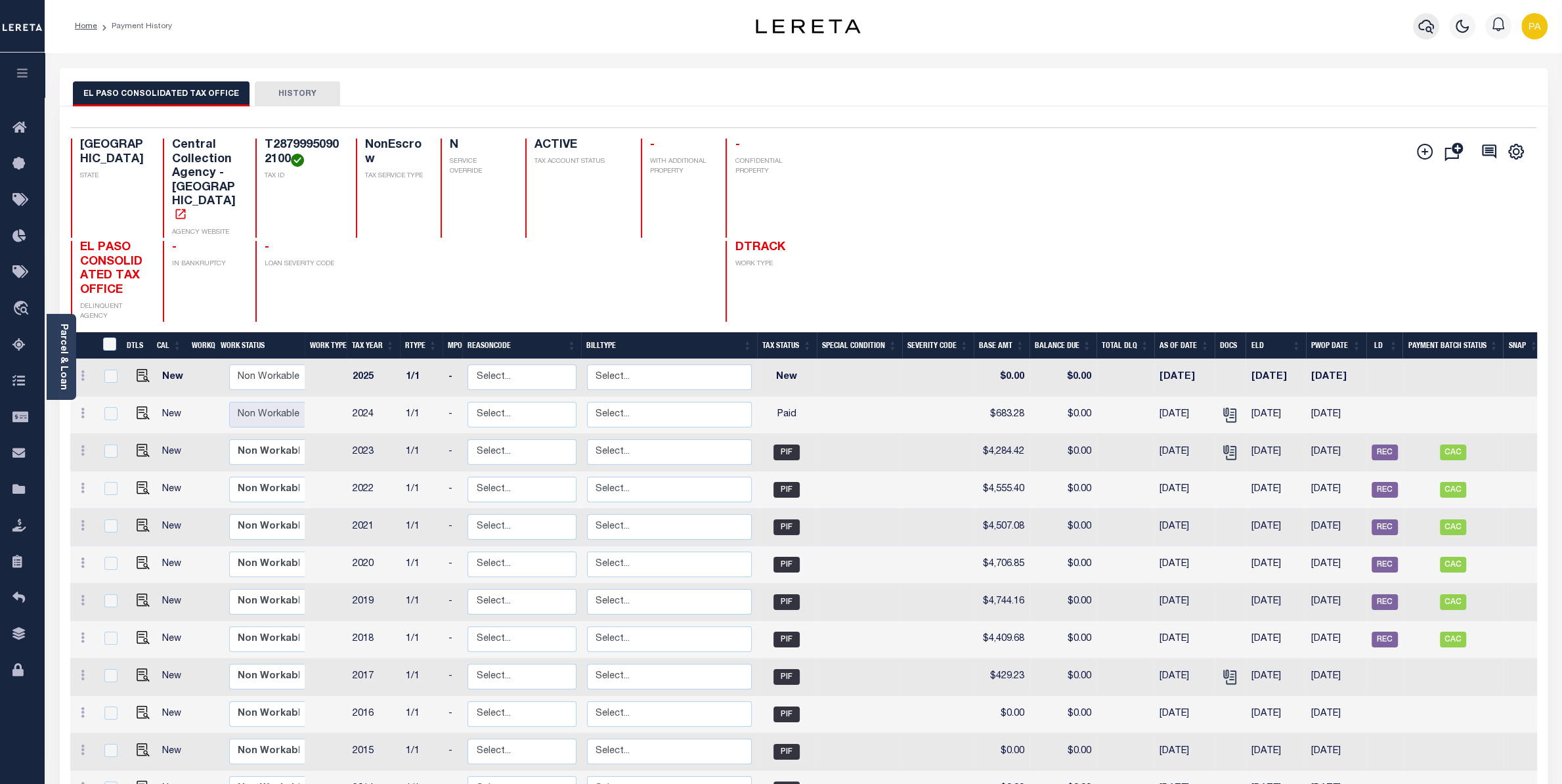
click at [1421, 23] on icon "button" at bounding box center [1426, 27] width 16 height 14
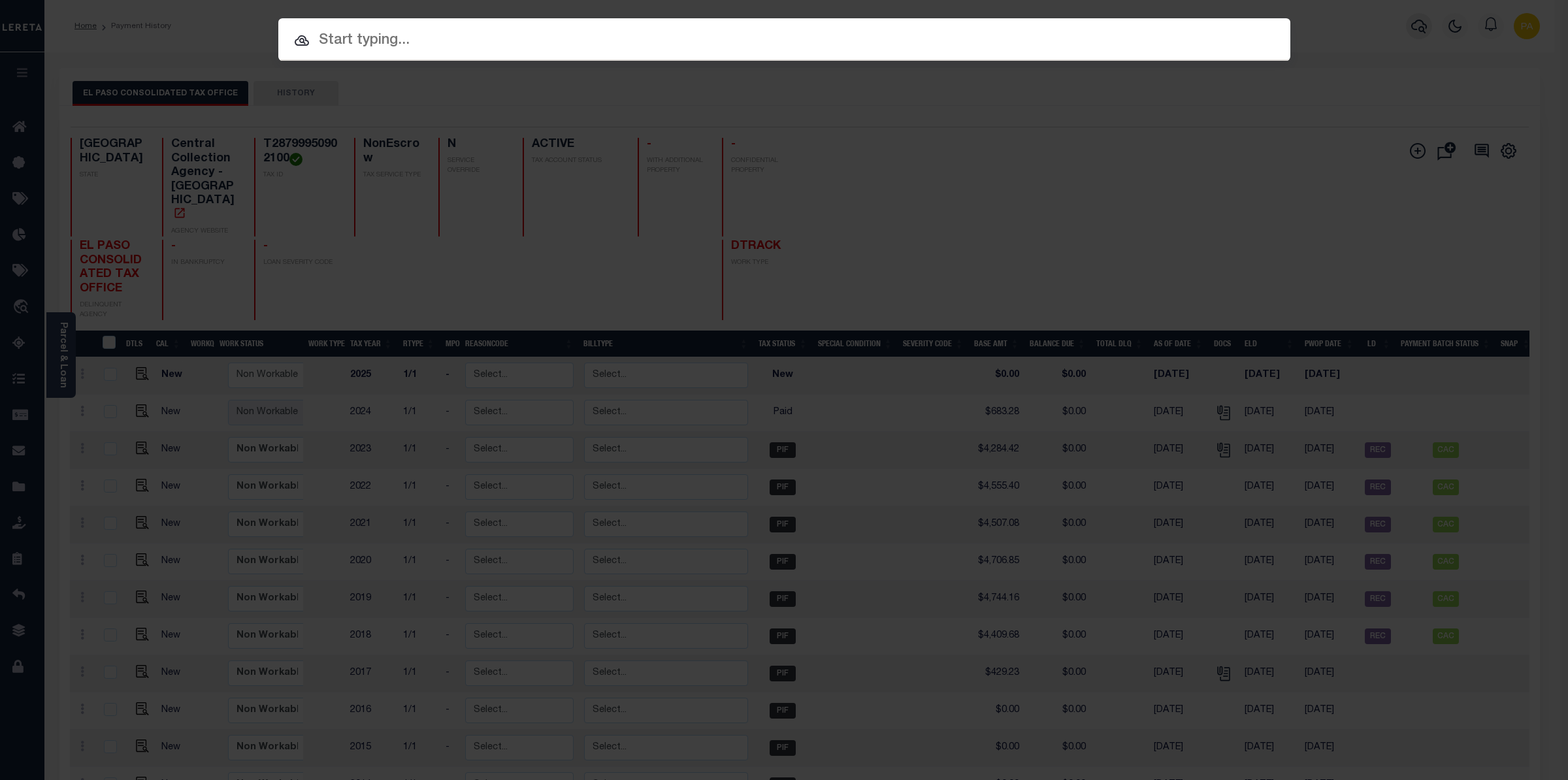
paste input "101286493"
type input "101286493"
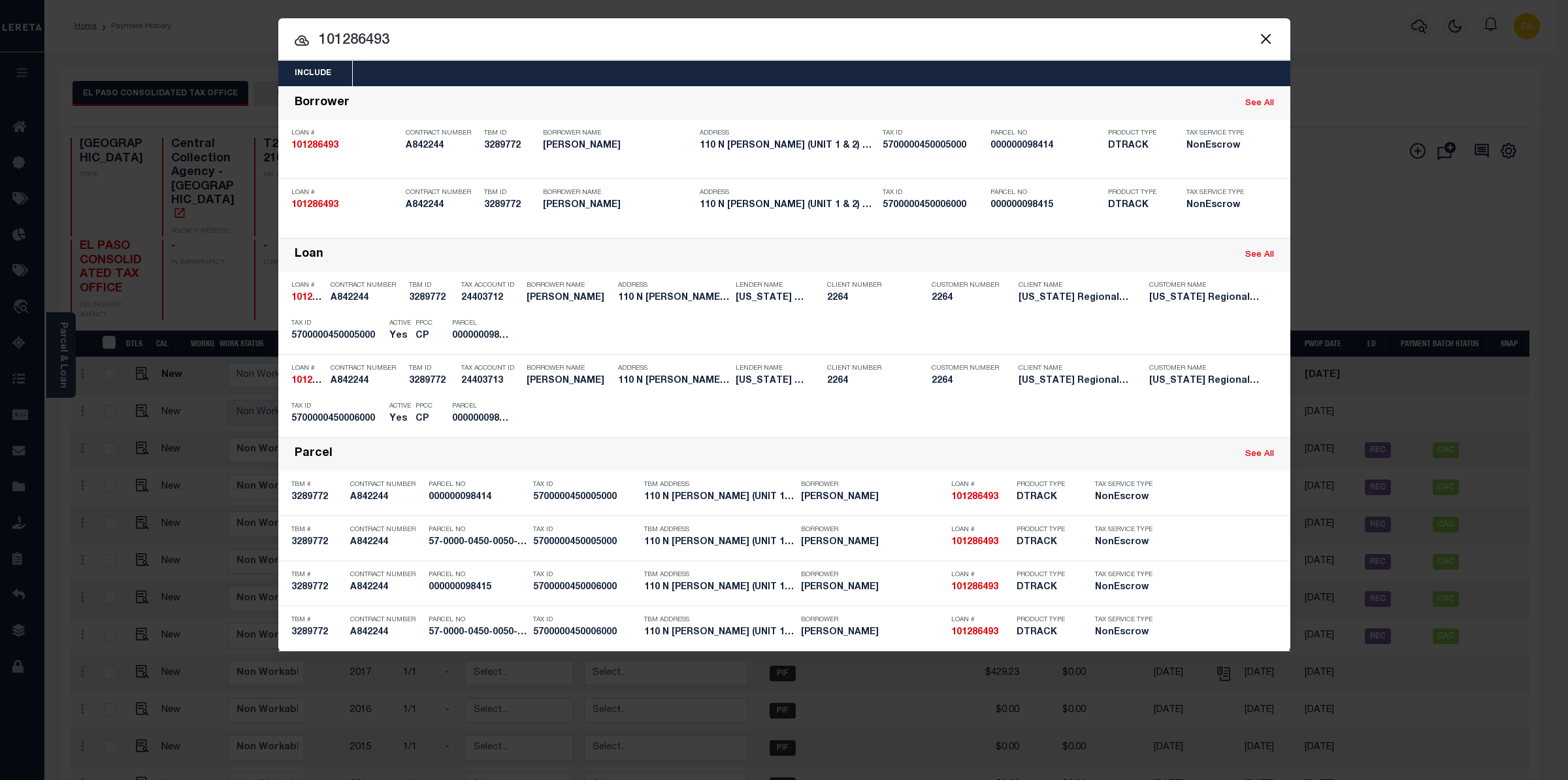
click at [758, 9] on div "Include Loans TBM Customers Borrowers Payments (Lender Non-Disb) Payments (Lend…" at bounding box center [784, 390] width 1568 height 780
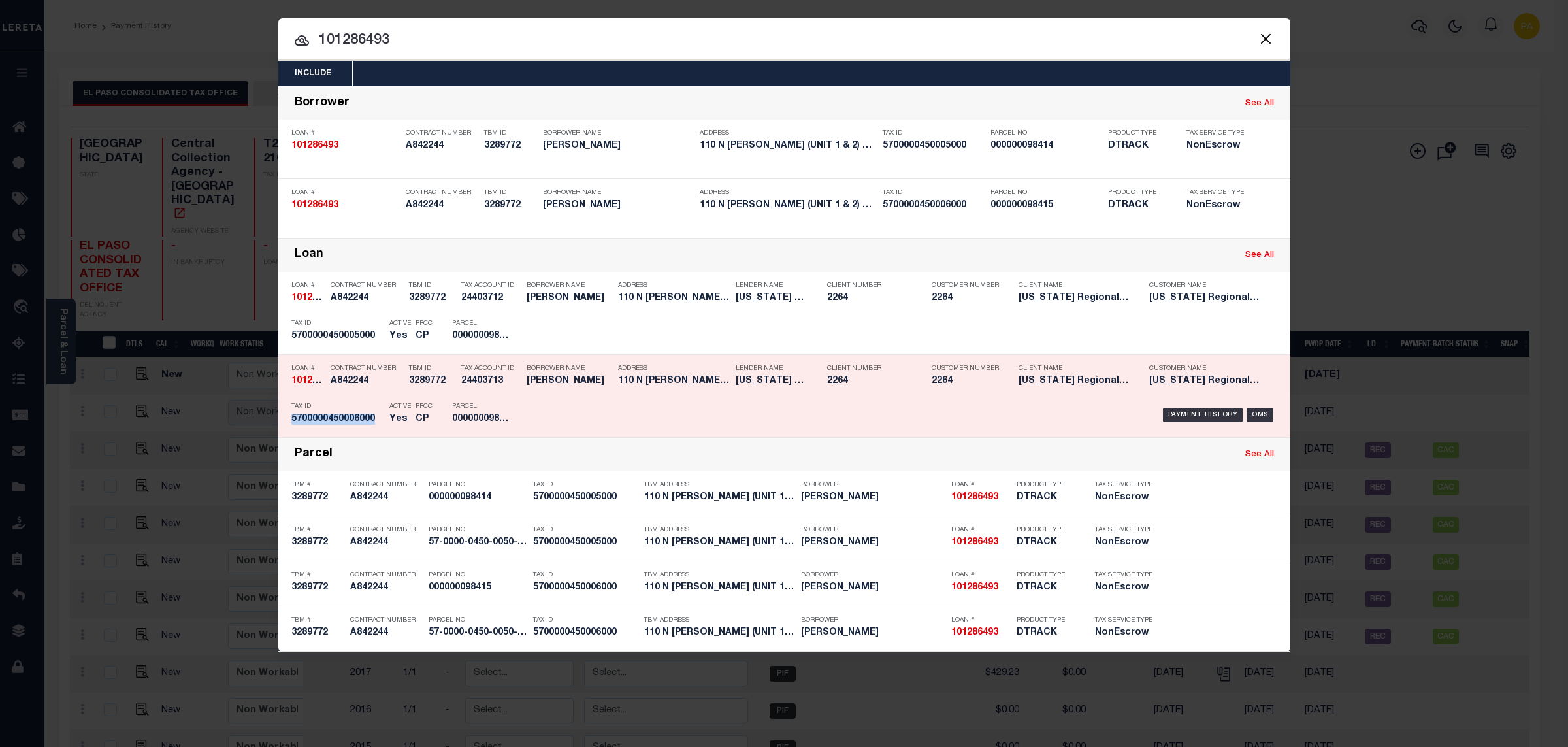
click at [1180, 407] on div "Payment History OMS" at bounding box center [904, 415] width 747 height 38
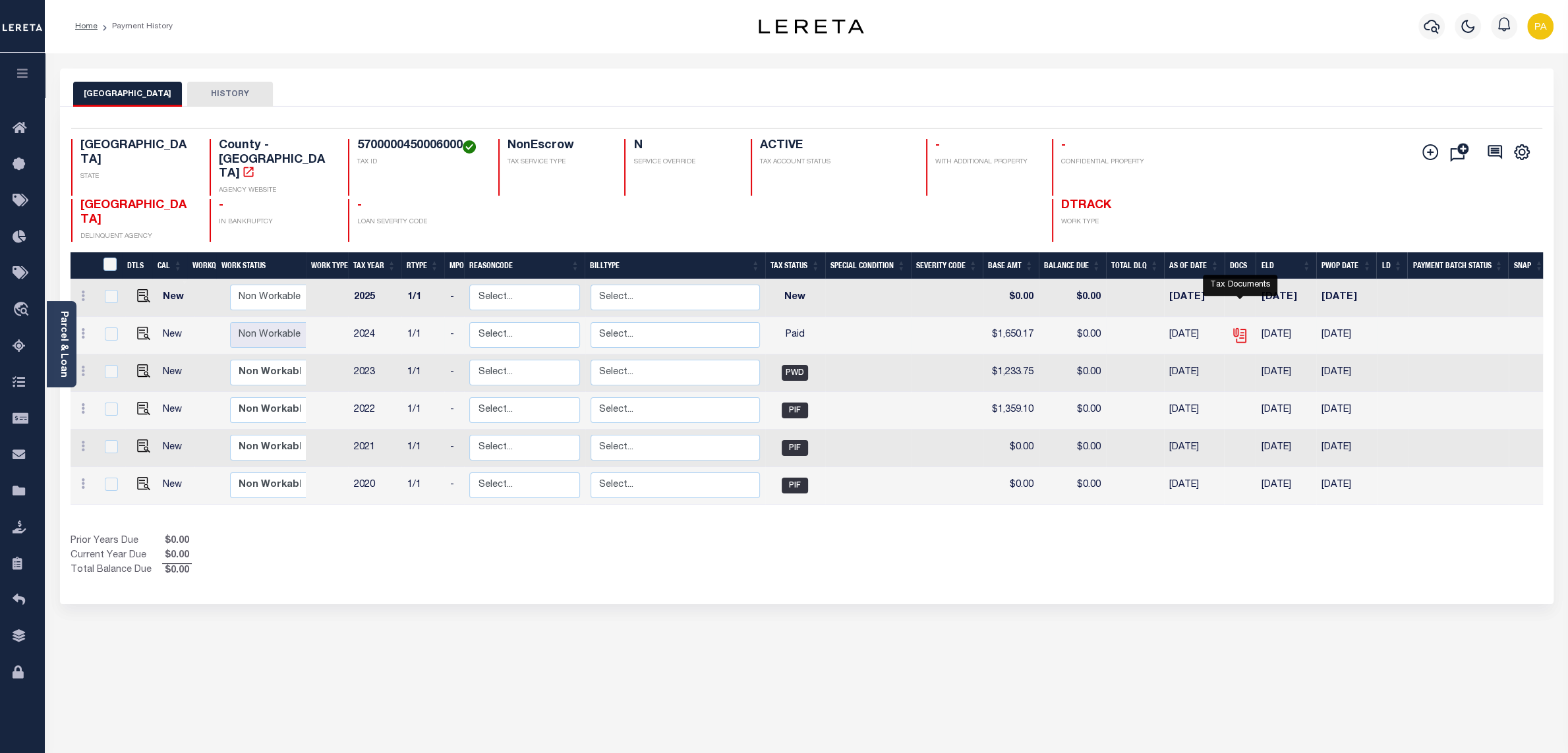
click at [1233, 327] on icon "" at bounding box center [1239, 335] width 17 height 17
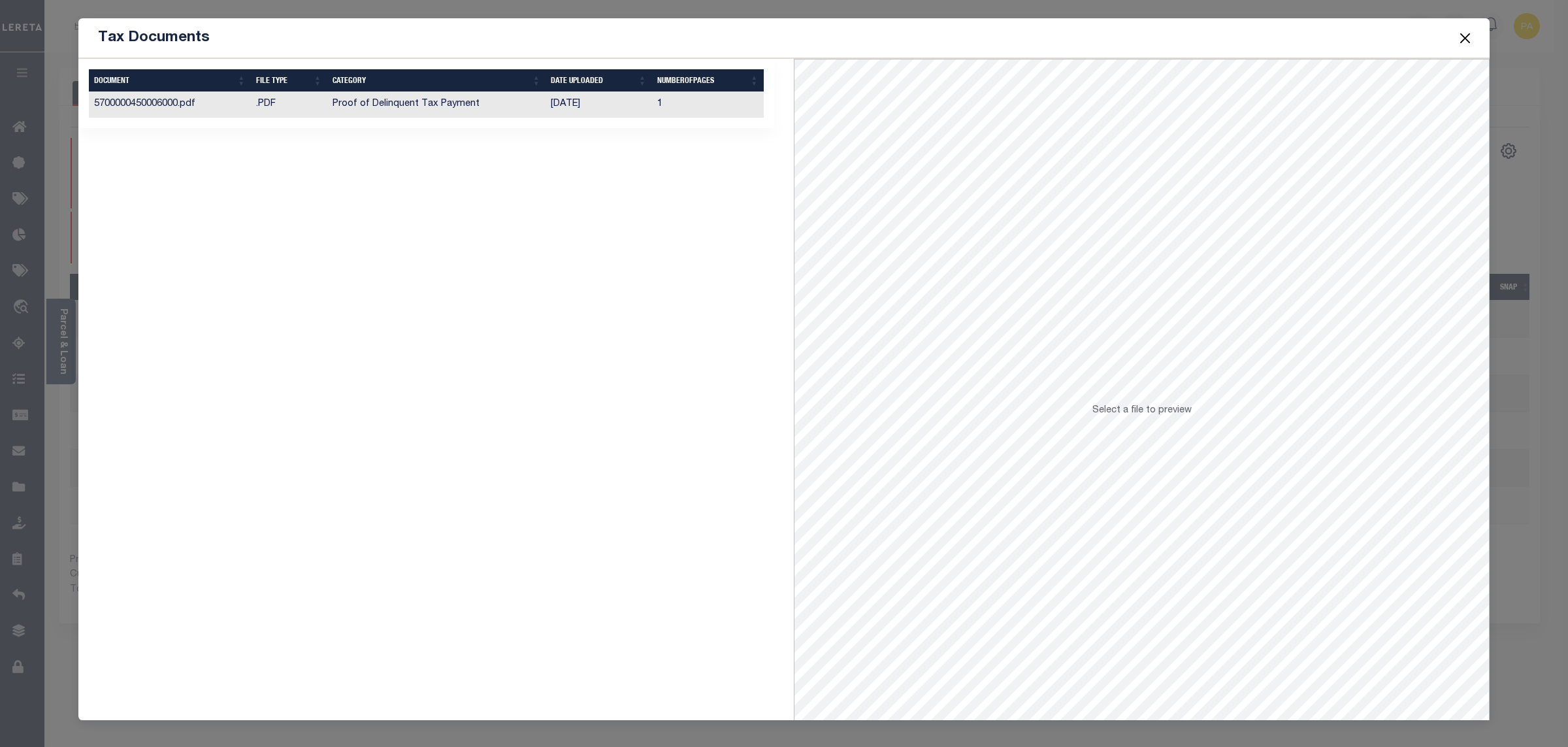
click at [455, 107] on td "Proof of Delinquent Tax Payment" at bounding box center [437, 105] width 219 height 25
click at [1467, 35] on button "Close" at bounding box center [1466, 38] width 17 height 17
